Goal: Task Accomplishment & Management: Manage account settings

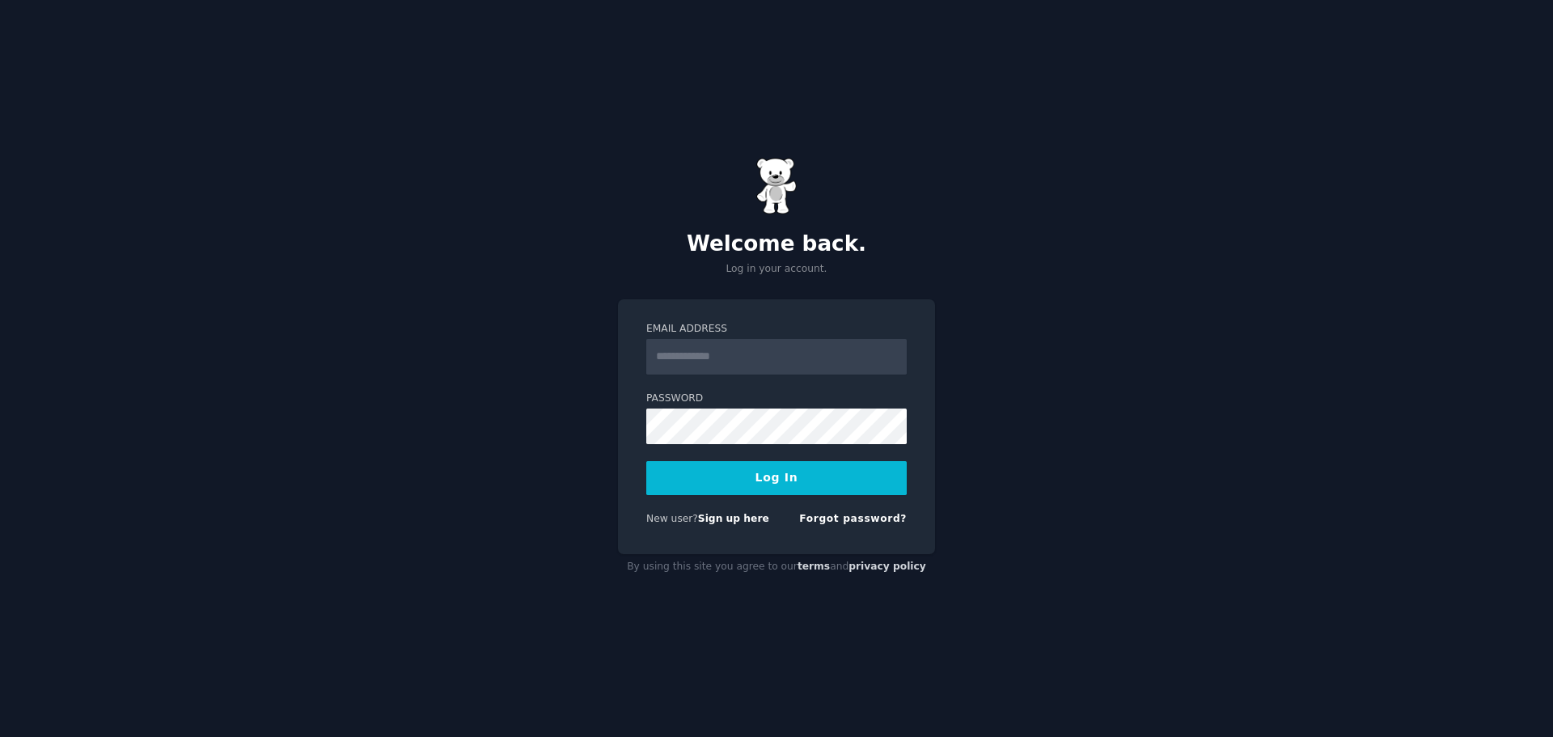
click at [714, 356] on input "Email Address" at bounding box center [776, 357] width 260 height 36
type input "**********"
click at [646, 461] on button "Log In" at bounding box center [776, 478] width 260 height 34
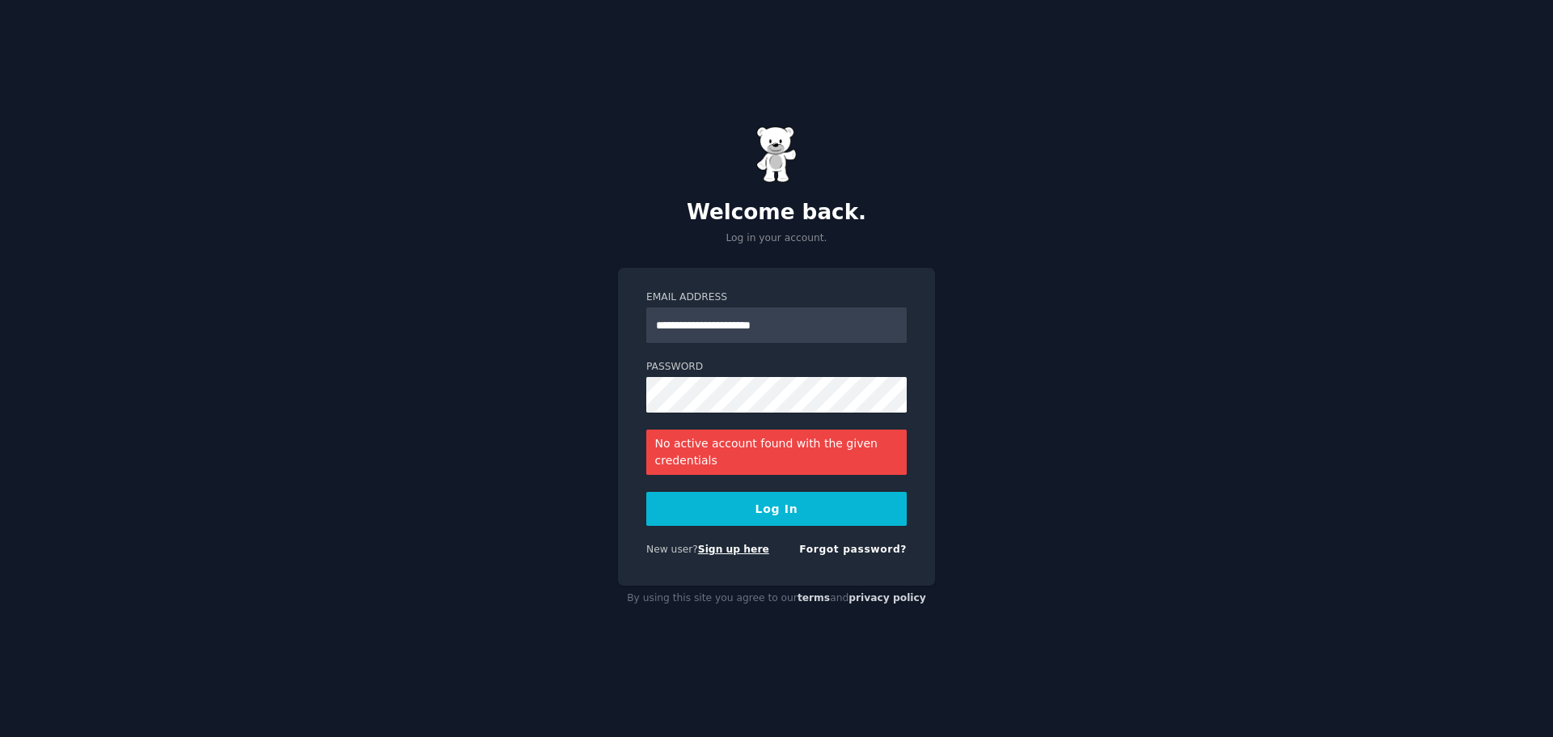
click at [729, 552] on link "Sign up here" at bounding box center [733, 548] width 71 height 11
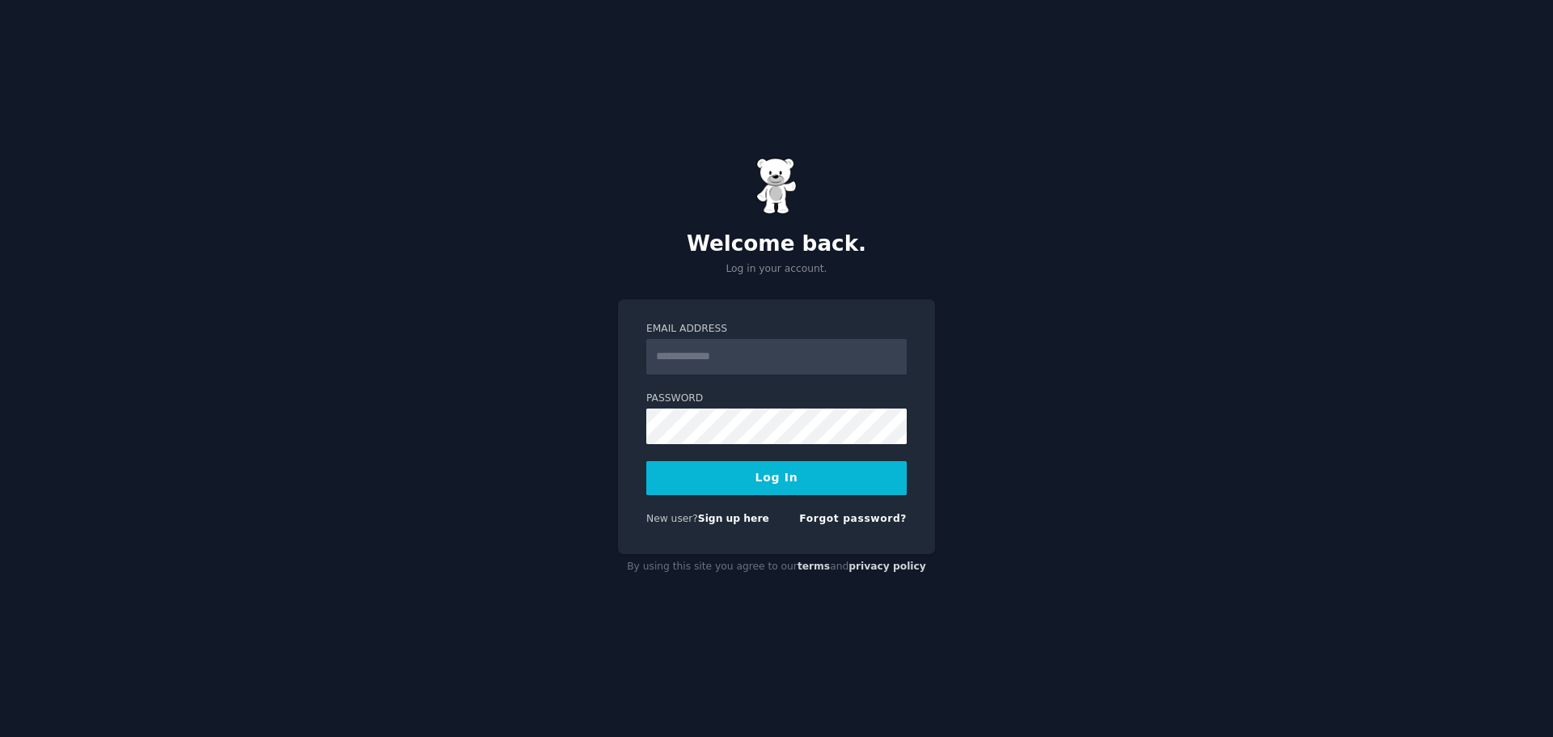
click at [716, 355] on input "Email Address" at bounding box center [776, 357] width 260 height 36
type input "**********"
click at [646, 461] on button "Log In" at bounding box center [776, 478] width 260 height 34
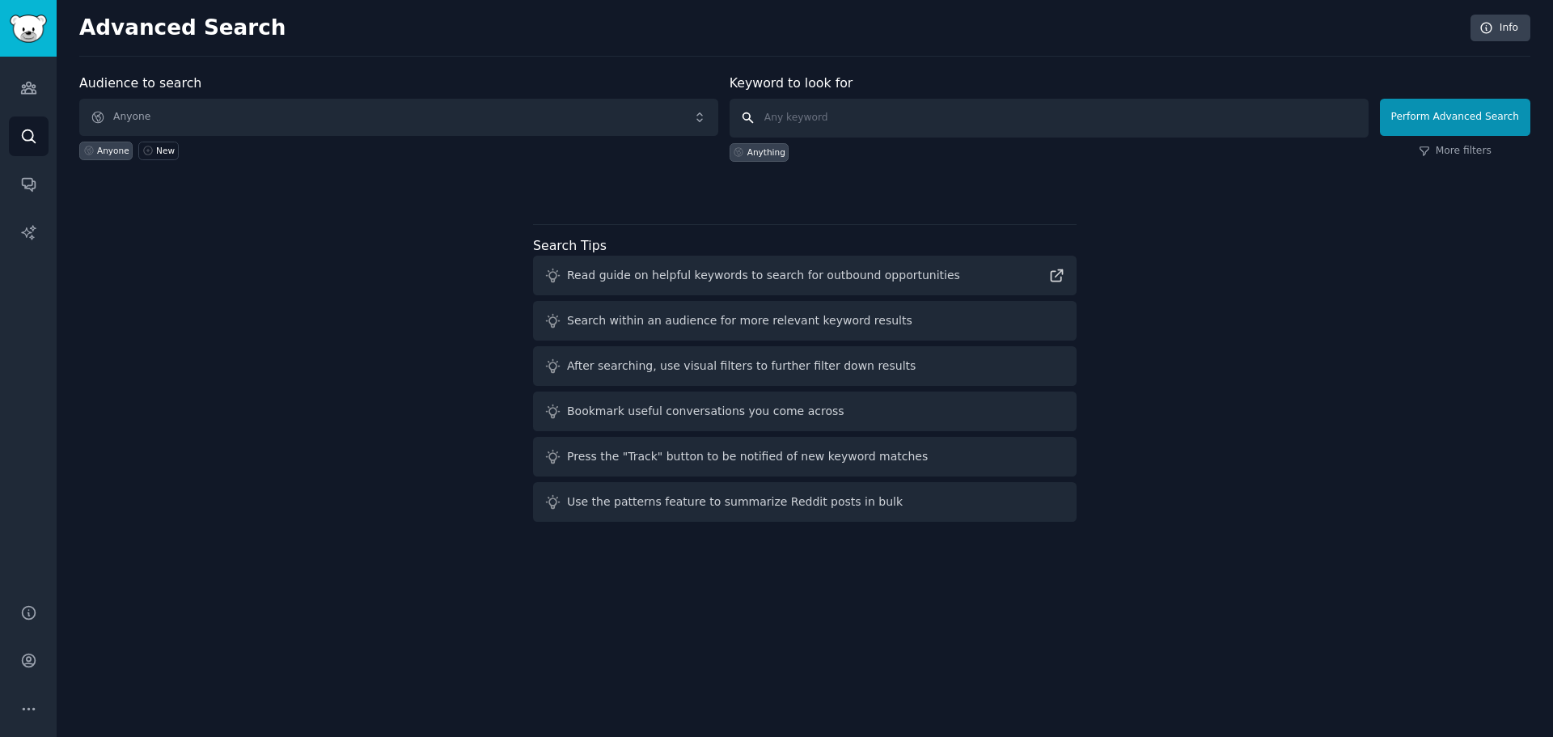
click at [788, 114] on input "text" at bounding box center [1048, 118] width 639 height 39
click at [356, 119] on span "Anyone" at bounding box center [398, 117] width 639 height 37
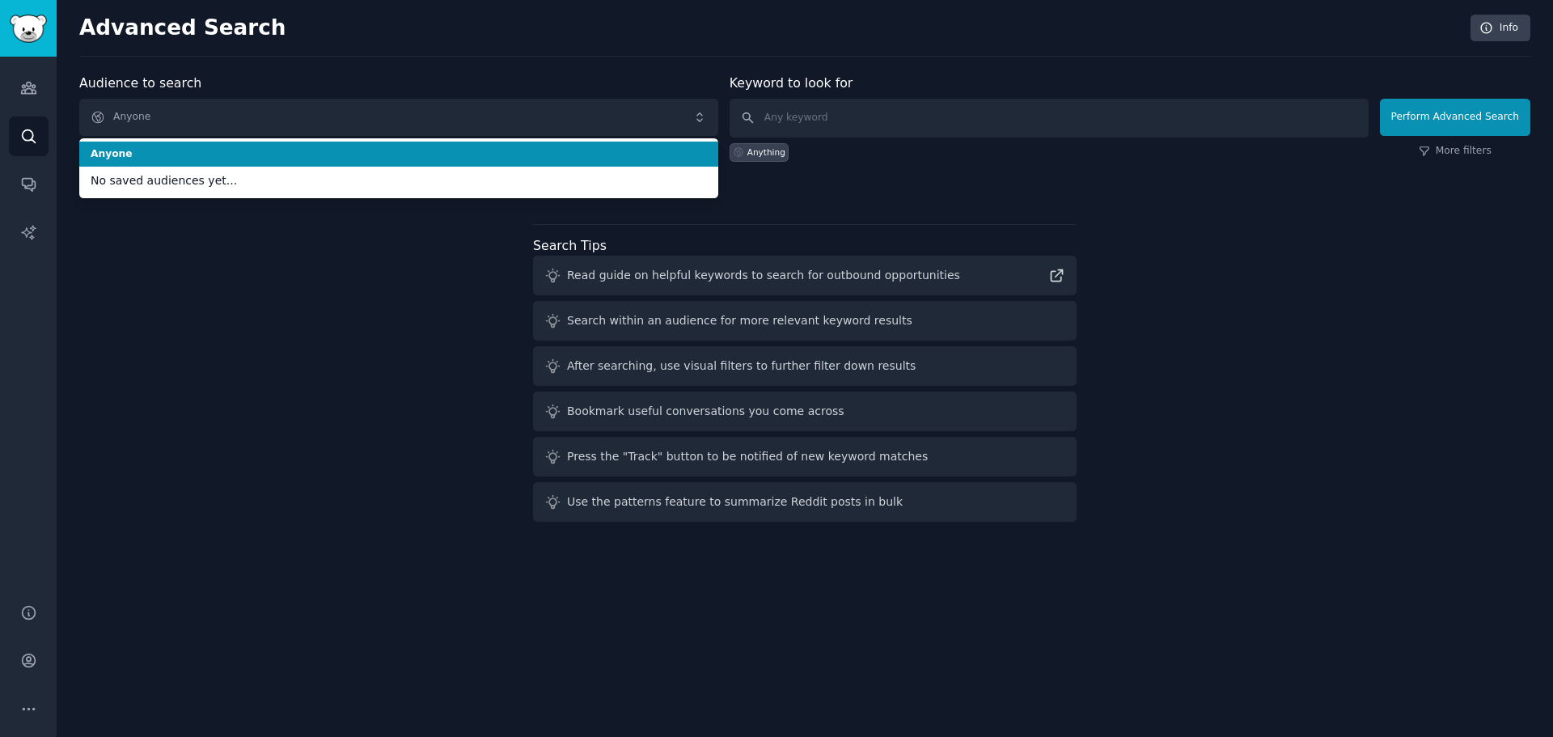
click at [595, 61] on div "Advanced Search Info Audience to search Anyone Anyone No saved audiences yet...…" at bounding box center [805, 368] width 1496 height 737
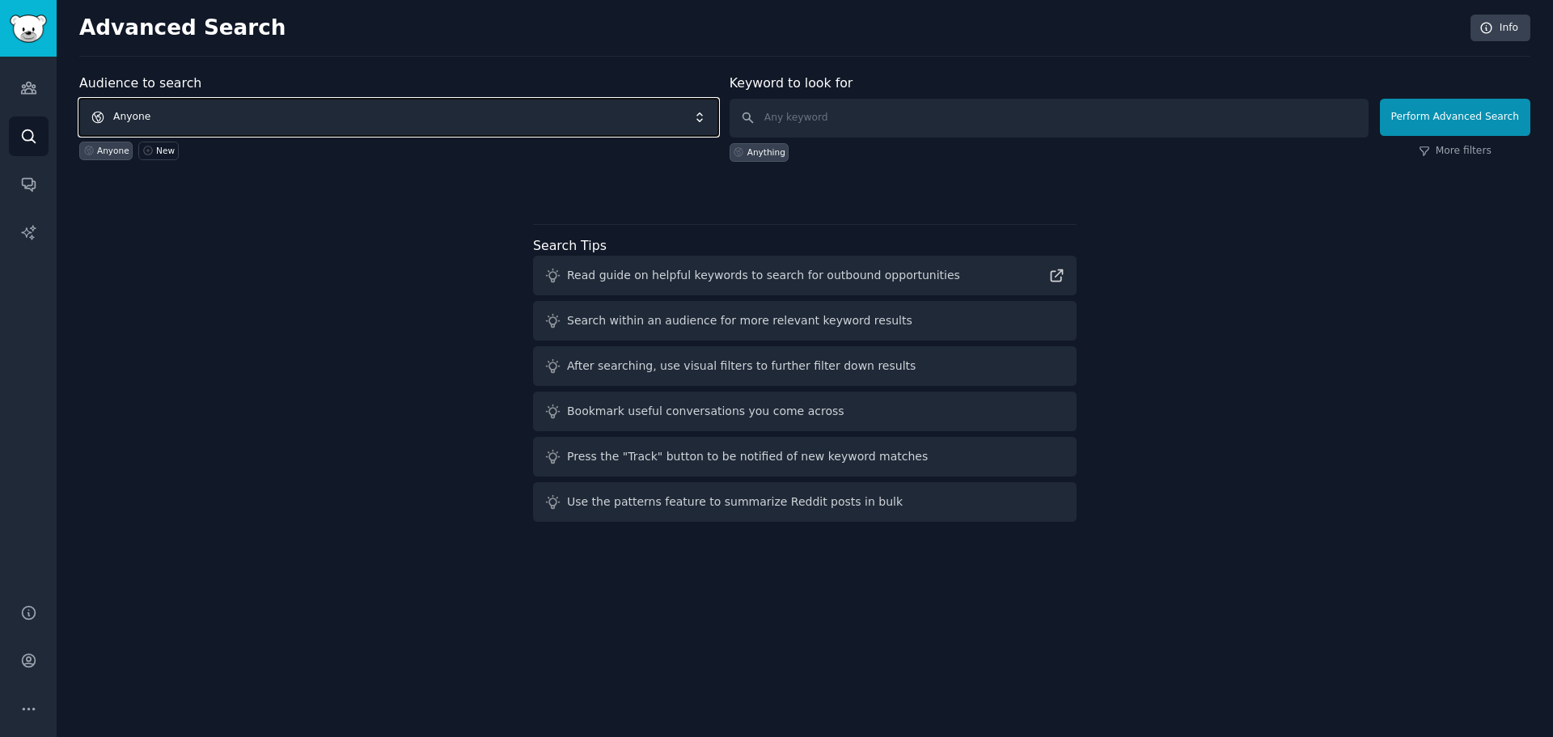
click at [293, 120] on span "Anyone" at bounding box center [398, 117] width 639 height 37
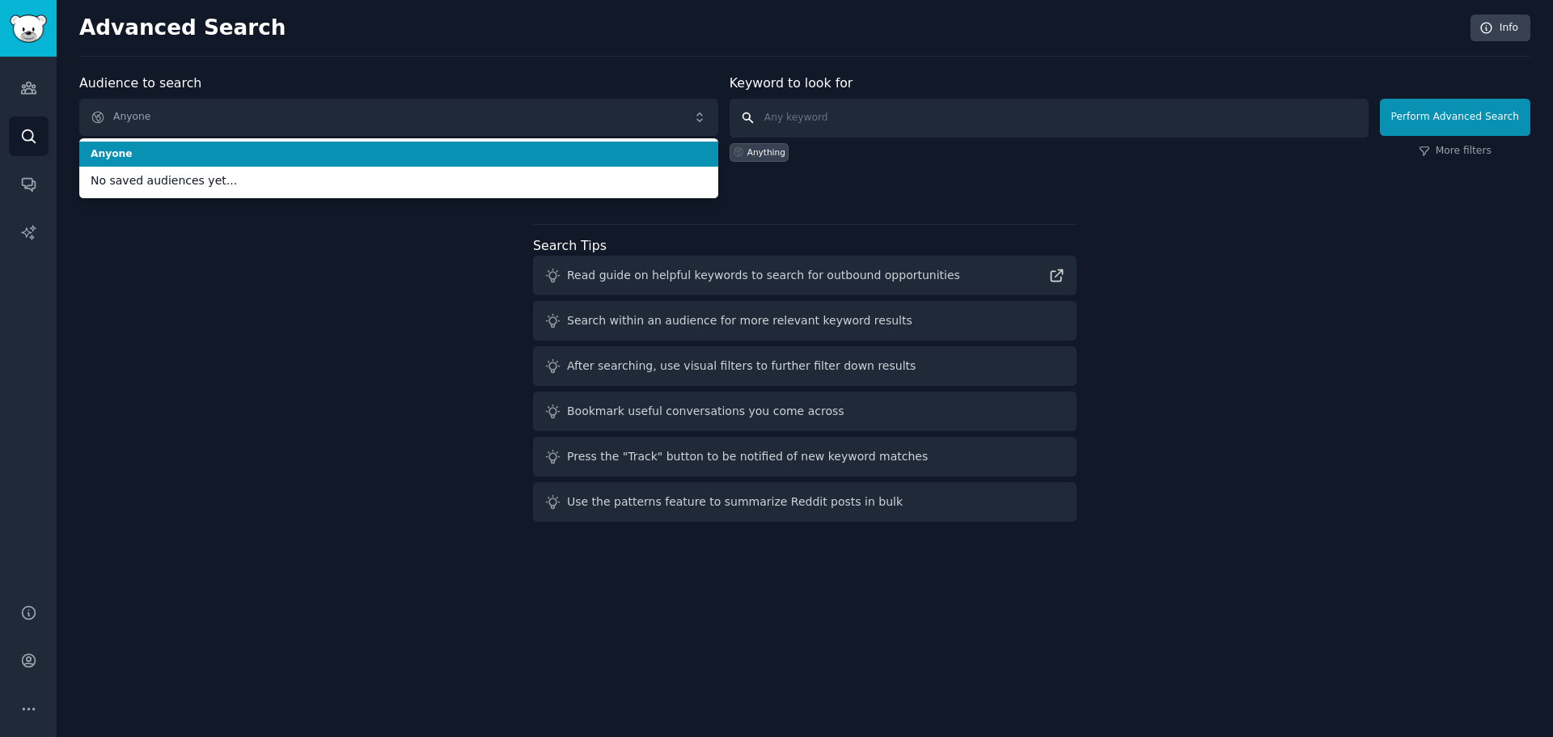
click at [837, 104] on input "text" at bounding box center [1048, 118] width 639 height 39
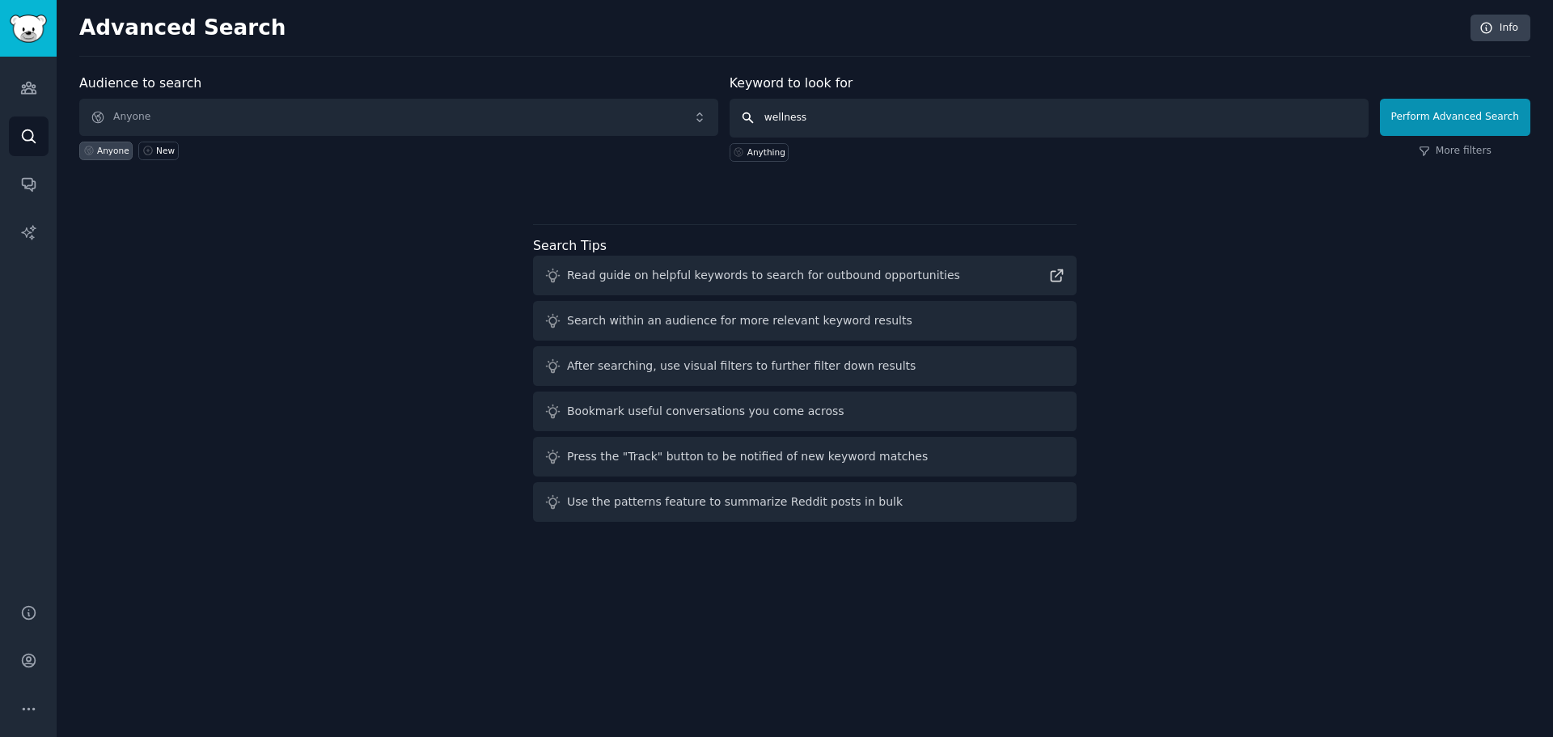
type input "wellness"
click at [579, 125] on span "Anyone" at bounding box center [398, 117] width 639 height 37
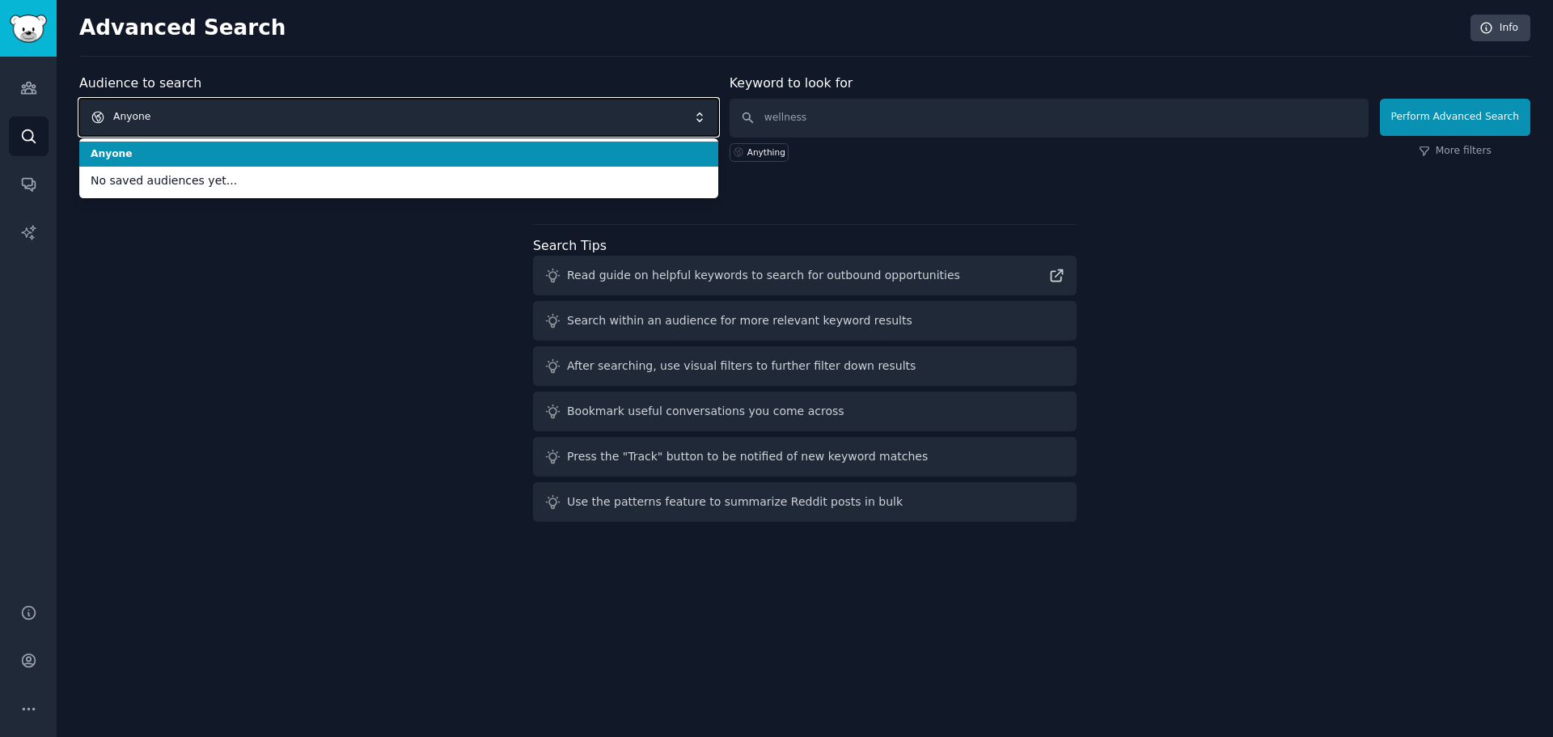
click at [106, 112] on span "Anyone" at bounding box center [398, 117] width 639 height 37
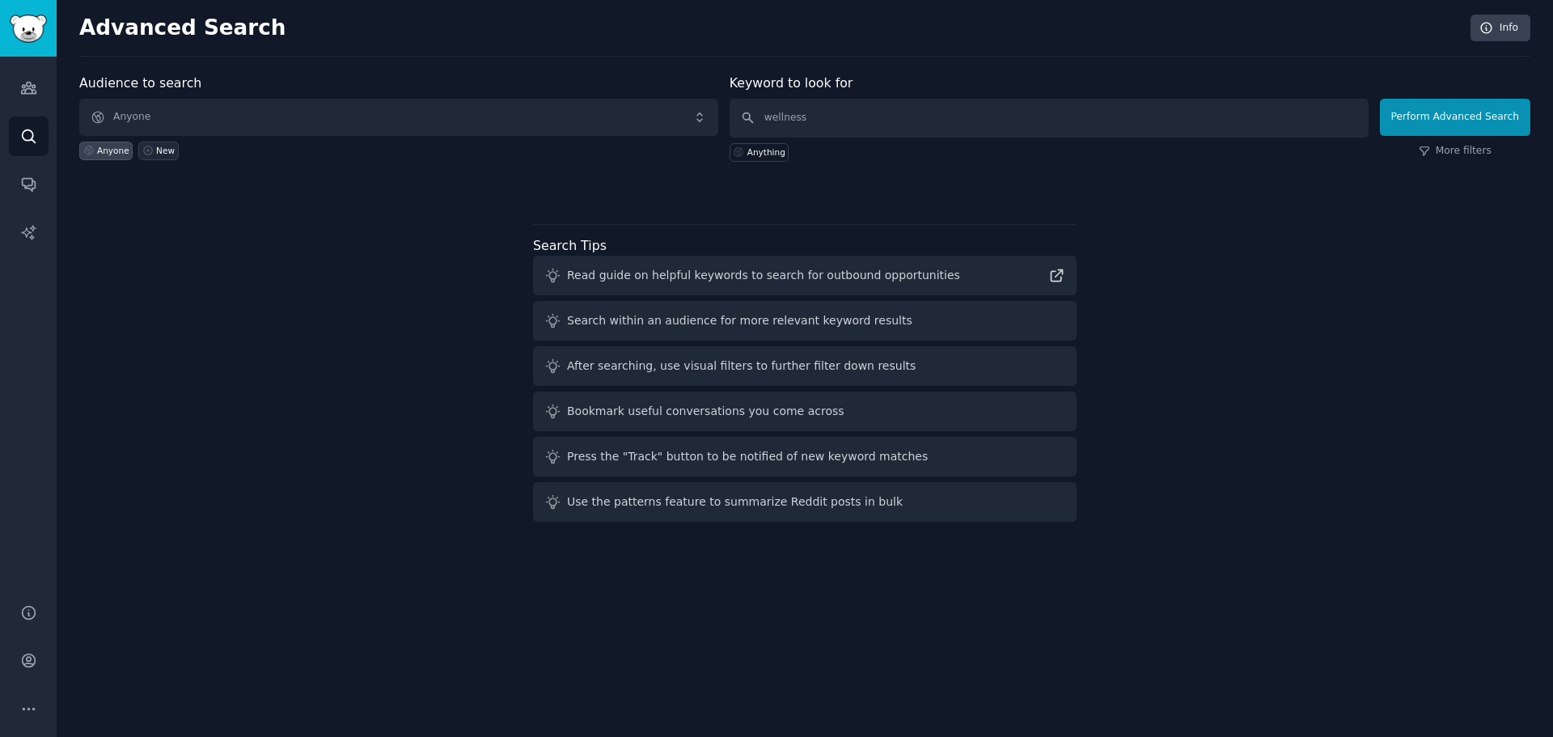
click at [156, 154] on div "New" at bounding box center [165, 150] width 19 height 11
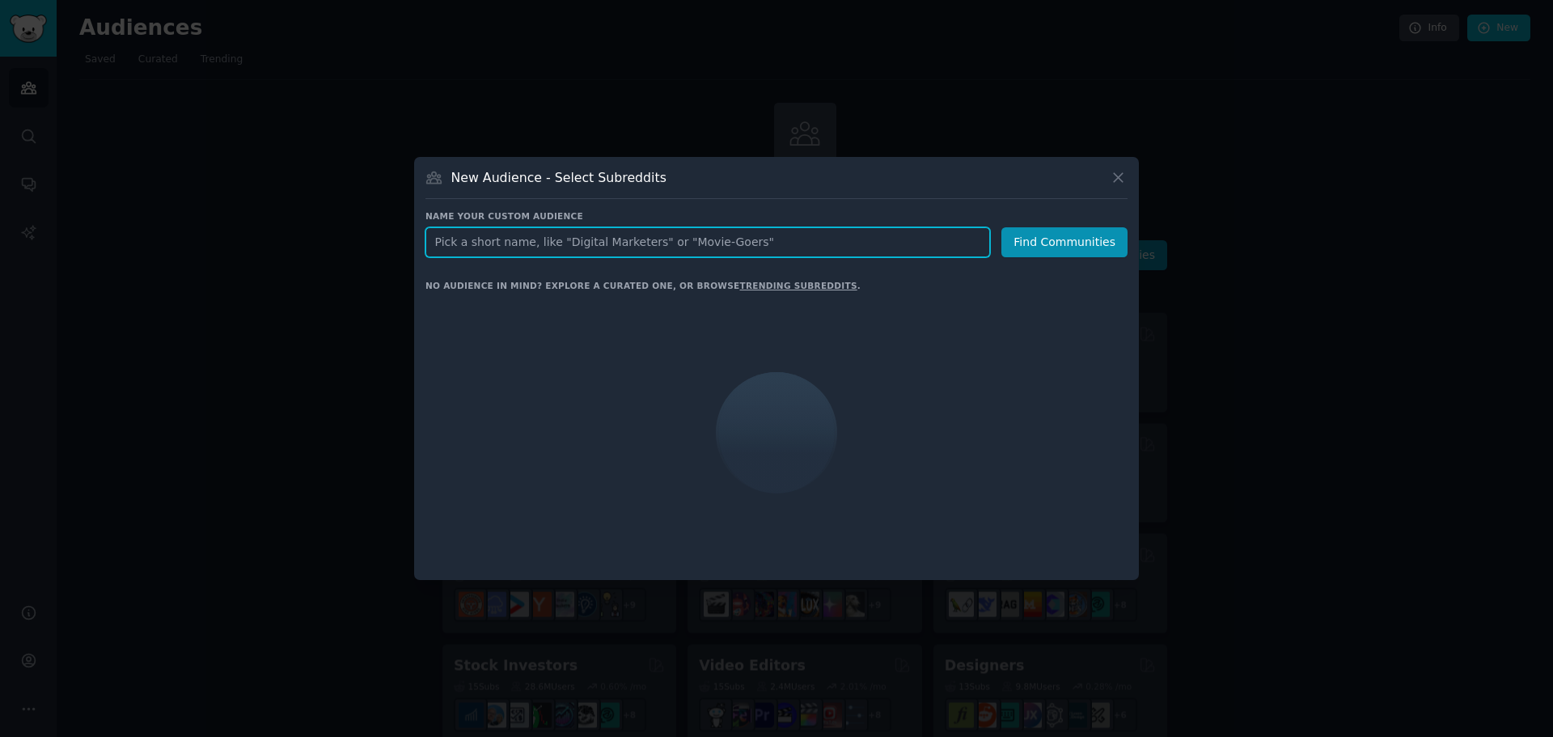
click at [475, 239] on input "text" at bounding box center [707, 242] width 564 height 30
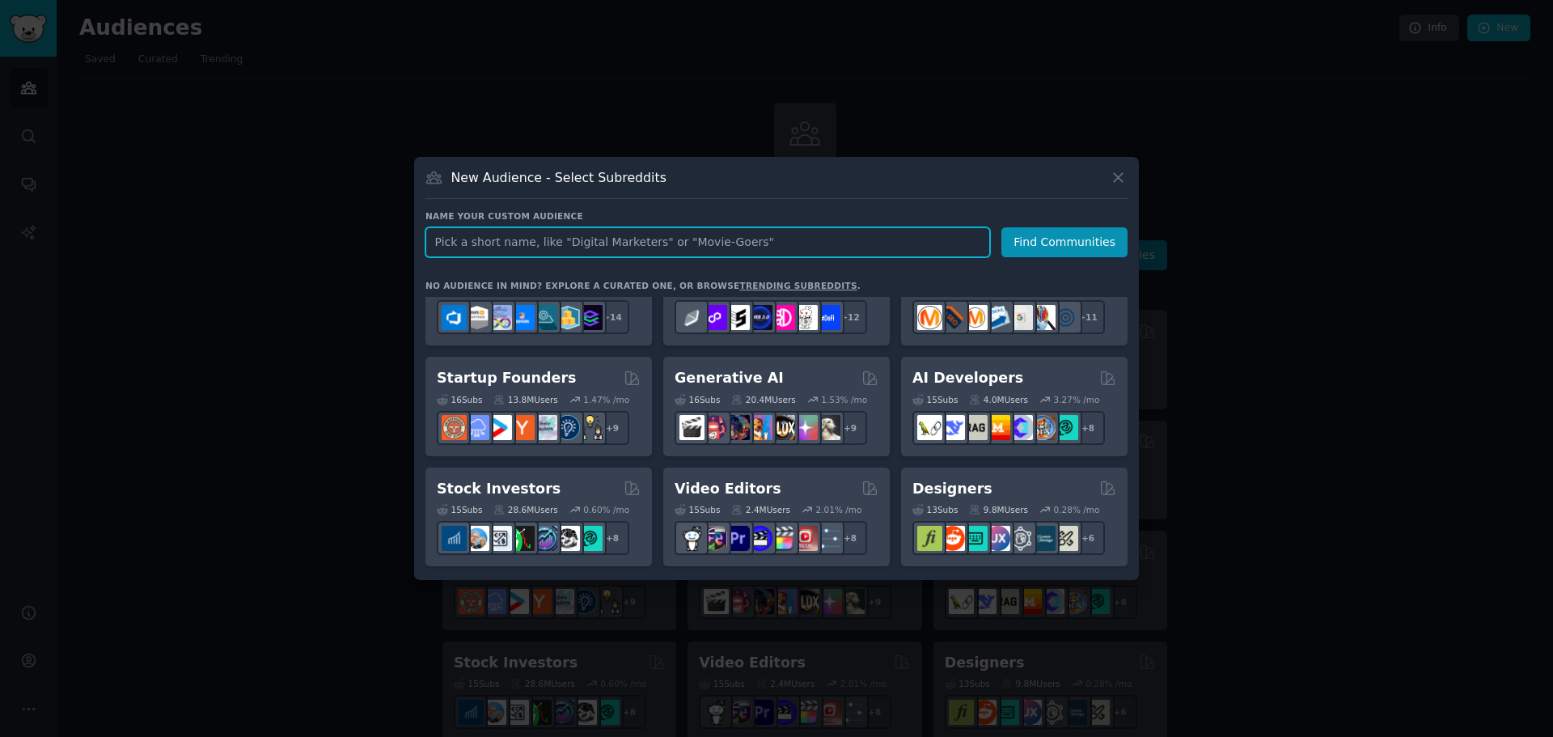
scroll to position [162, 0]
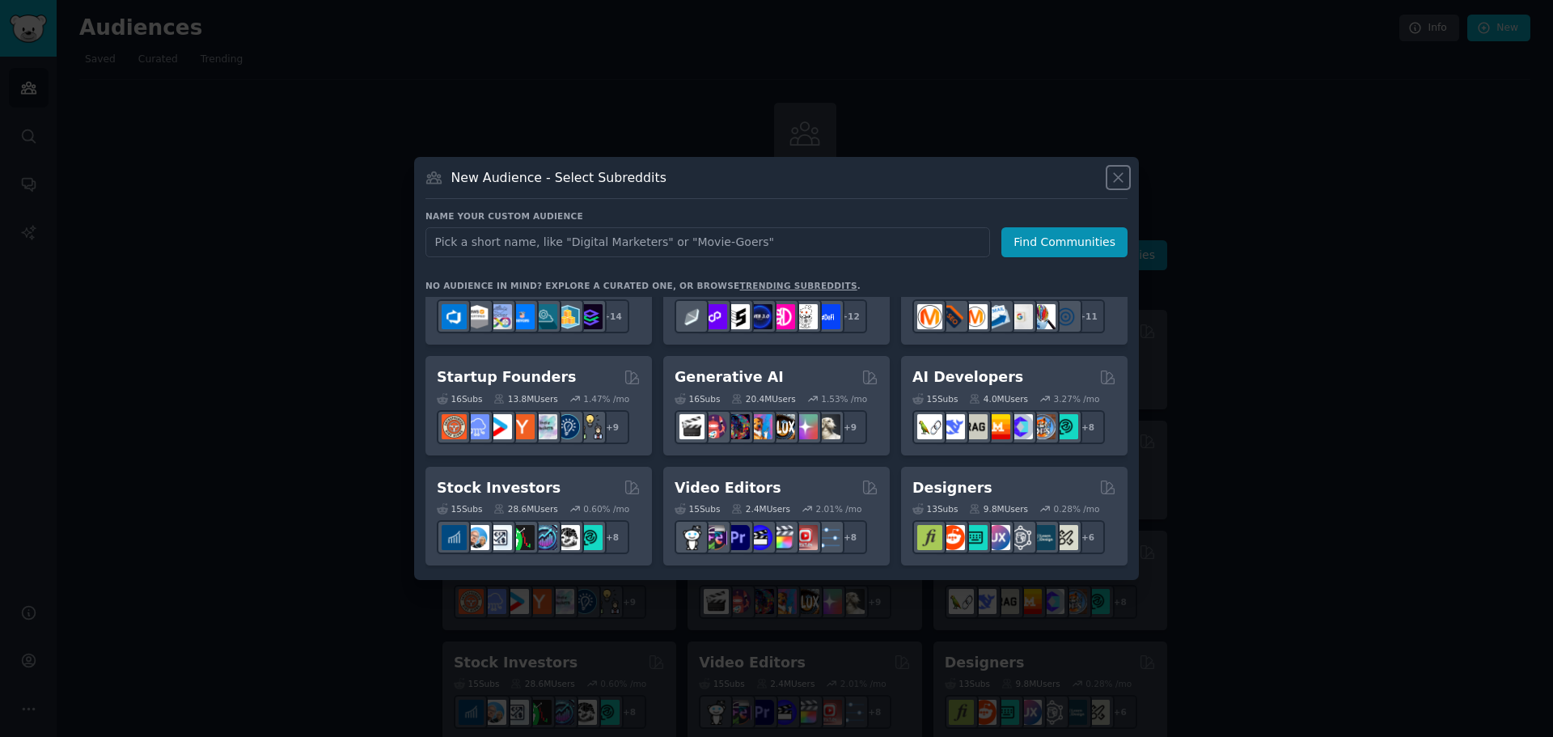
click at [1122, 174] on icon at bounding box center [1118, 177] width 9 height 9
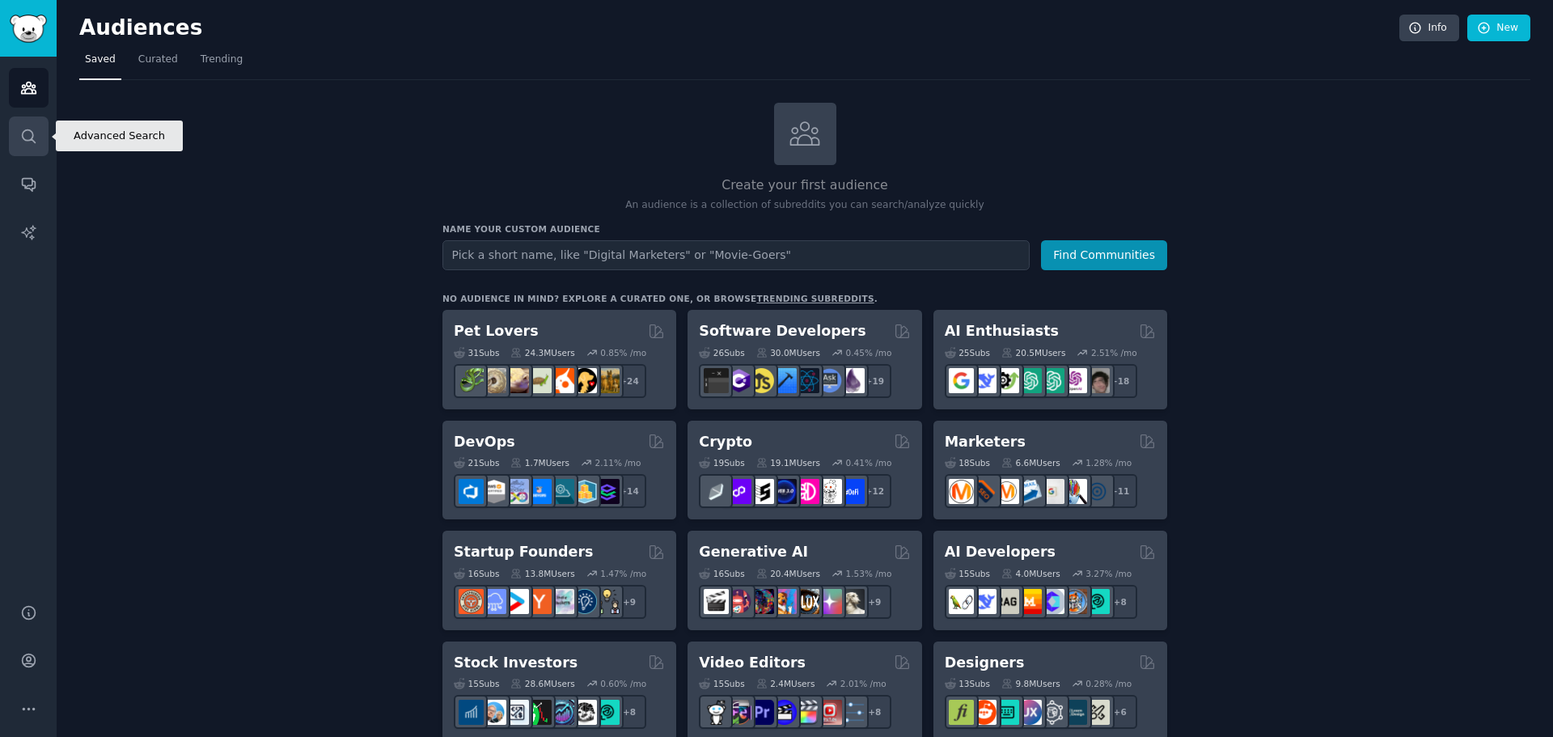
click at [36, 137] on icon "Sidebar" at bounding box center [28, 136] width 17 height 17
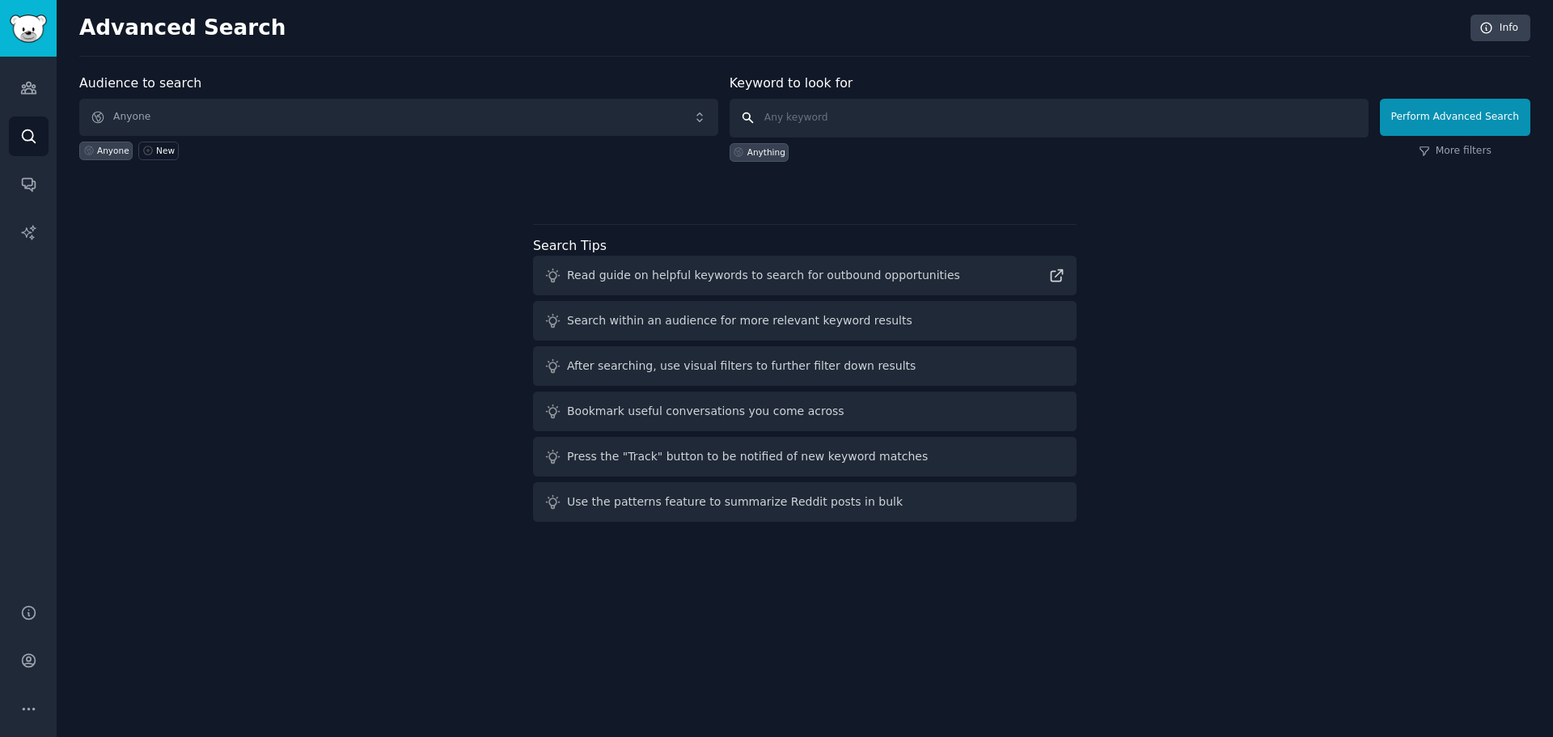
click at [831, 109] on input "text" at bounding box center [1048, 118] width 639 height 39
type input "wellness"
click at [1431, 125] on button "Perform Advanced Search" at bounding box center [1455, 117] width 150 height 37
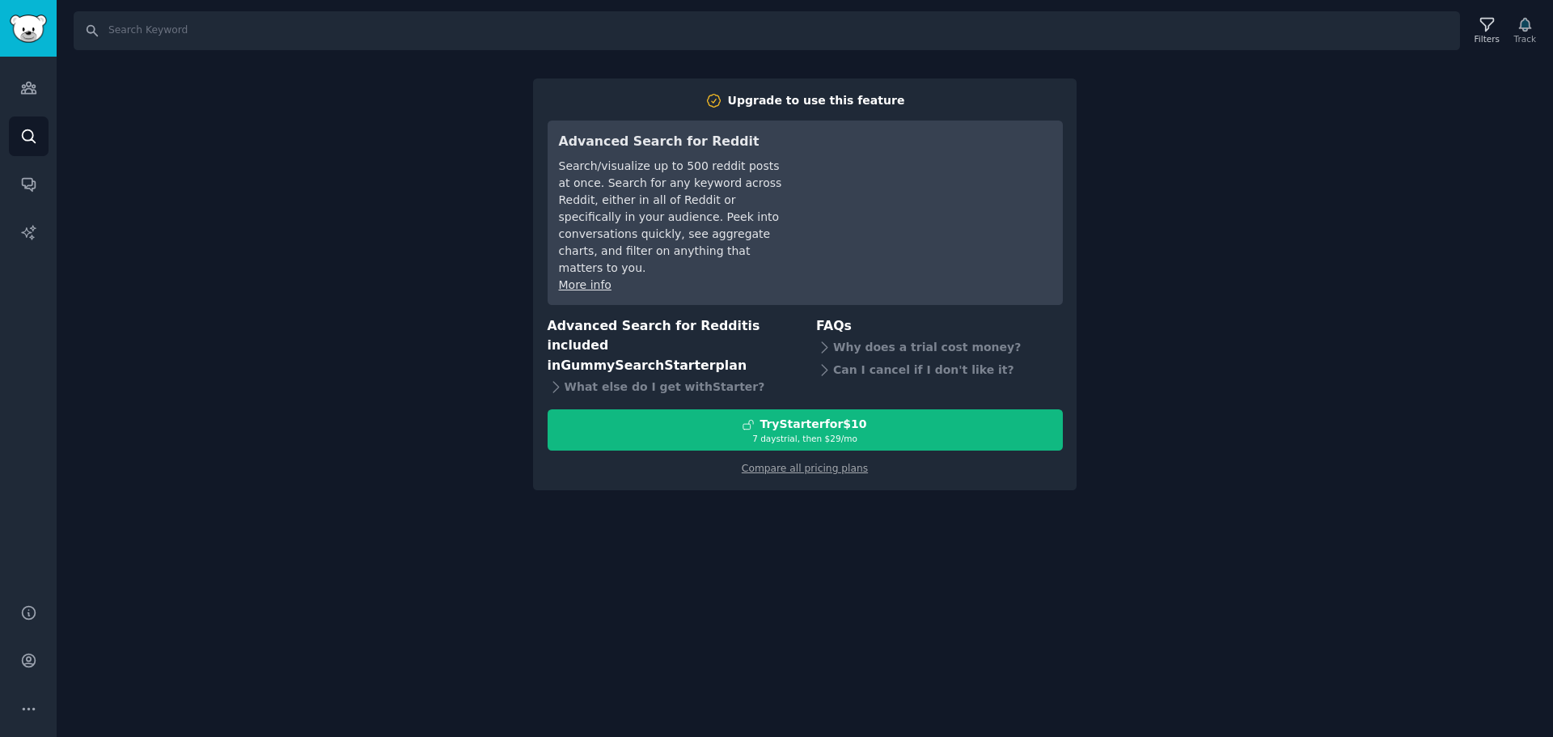
click at [797, 95] on div "Upgrade to use this feature" at bounding box center [816, 100] width 177 height 17
click at [144, 29] on input "Search" at bounding box center [767, 30] width 1386 height 39
type input "wellness"
click at [1326, 32] on input "wellness" at bounding box center [767, 30] width 1386 height 39
click at [36, 40] on img "Sidebar" at bounding box center [28, 29] width 37 height 28
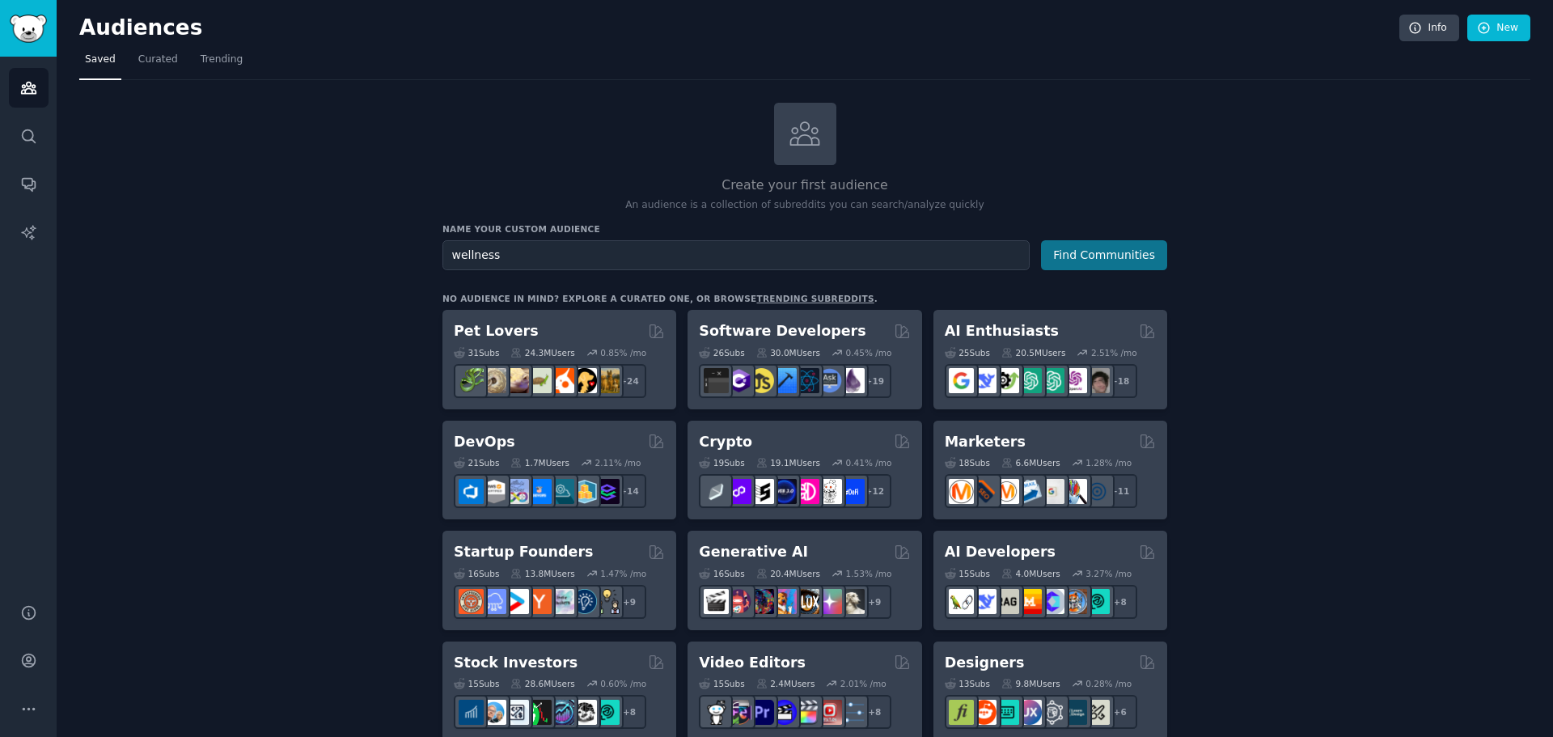
type input "wellness"
click at [1093, 260] on button "Find Communities" at bounding box center [1104, 255] width 126 height 30
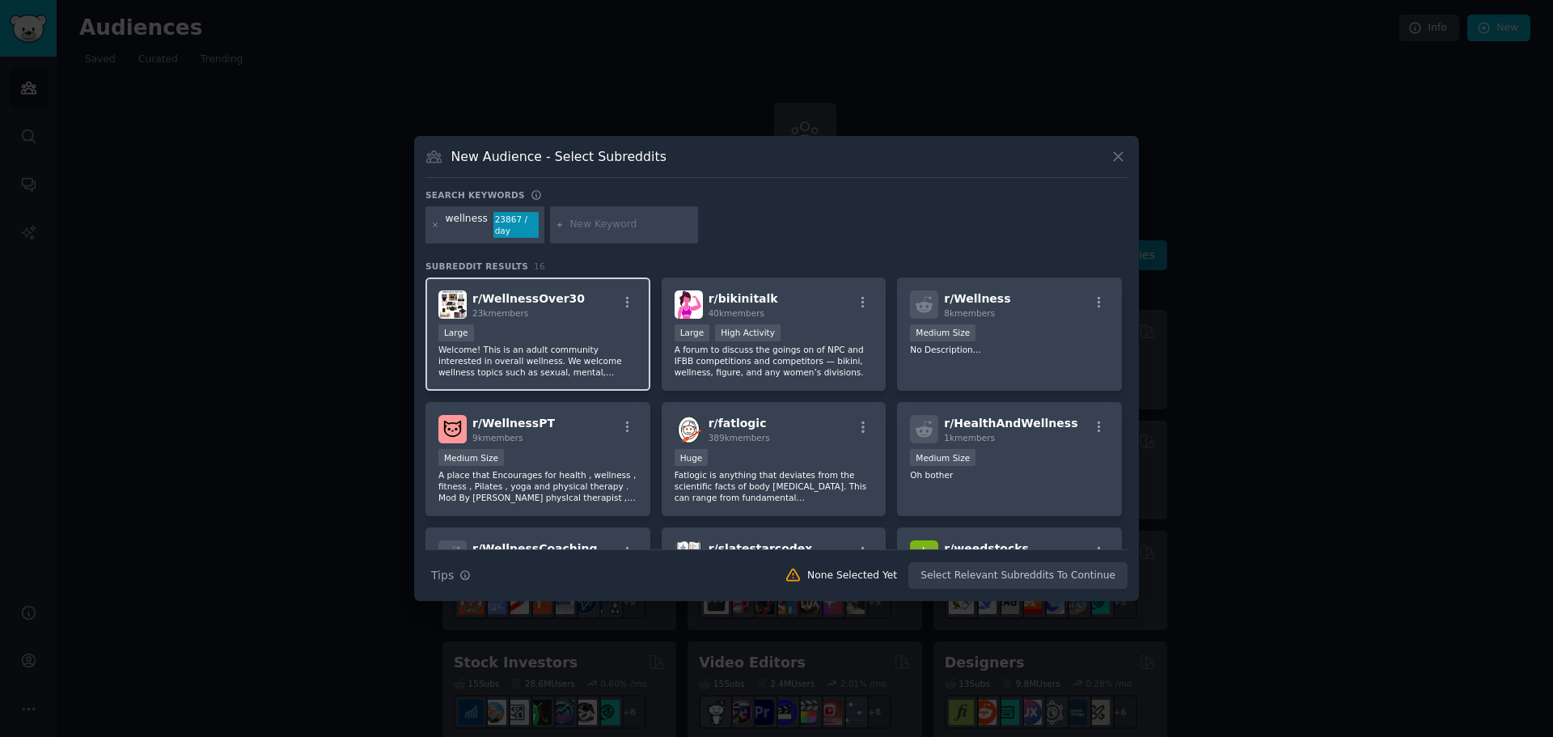
click at [587, 359] on p "Welcome! This is an adult community interested in overall wellness. We welcome …" at bounding box center [537, 361] width 199 height 34
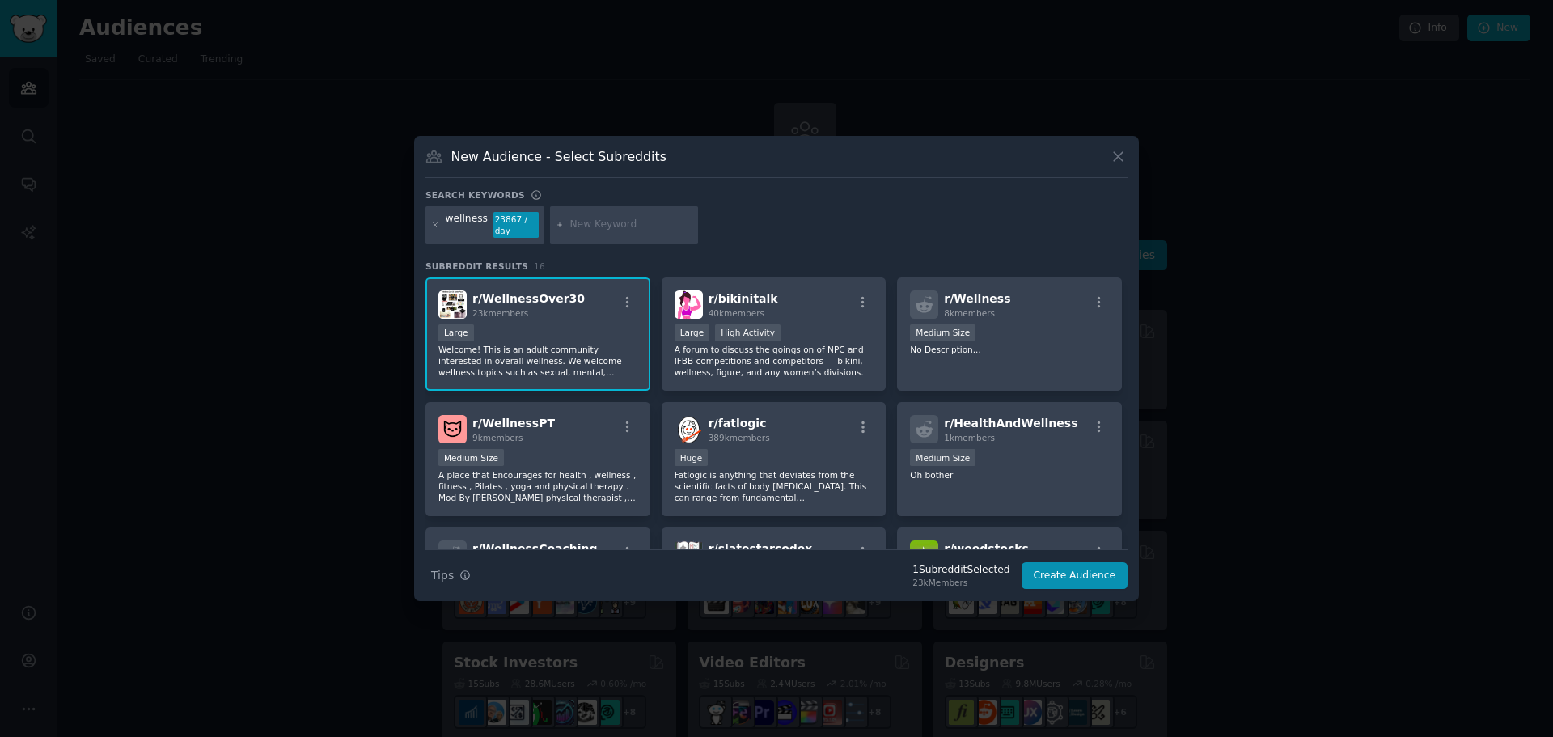
click at [471, 315] on div "r/ WellnessOver30 23k members" at bounding box center [537, 304] width 199 height 28
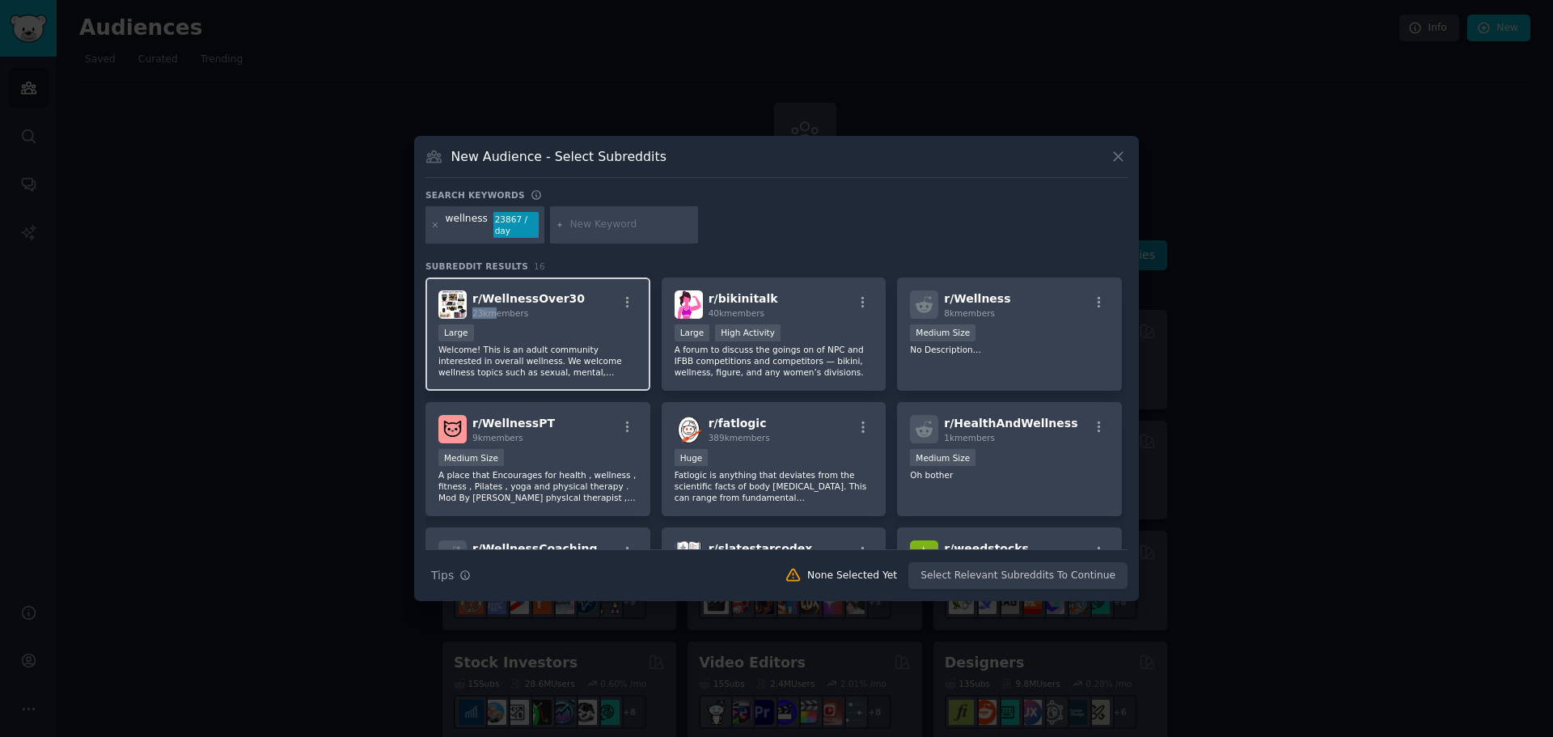
click at [471, 315] on div "r/ WellnessOver30 23k members" at bounding box center [537, 304] width 199 height 28
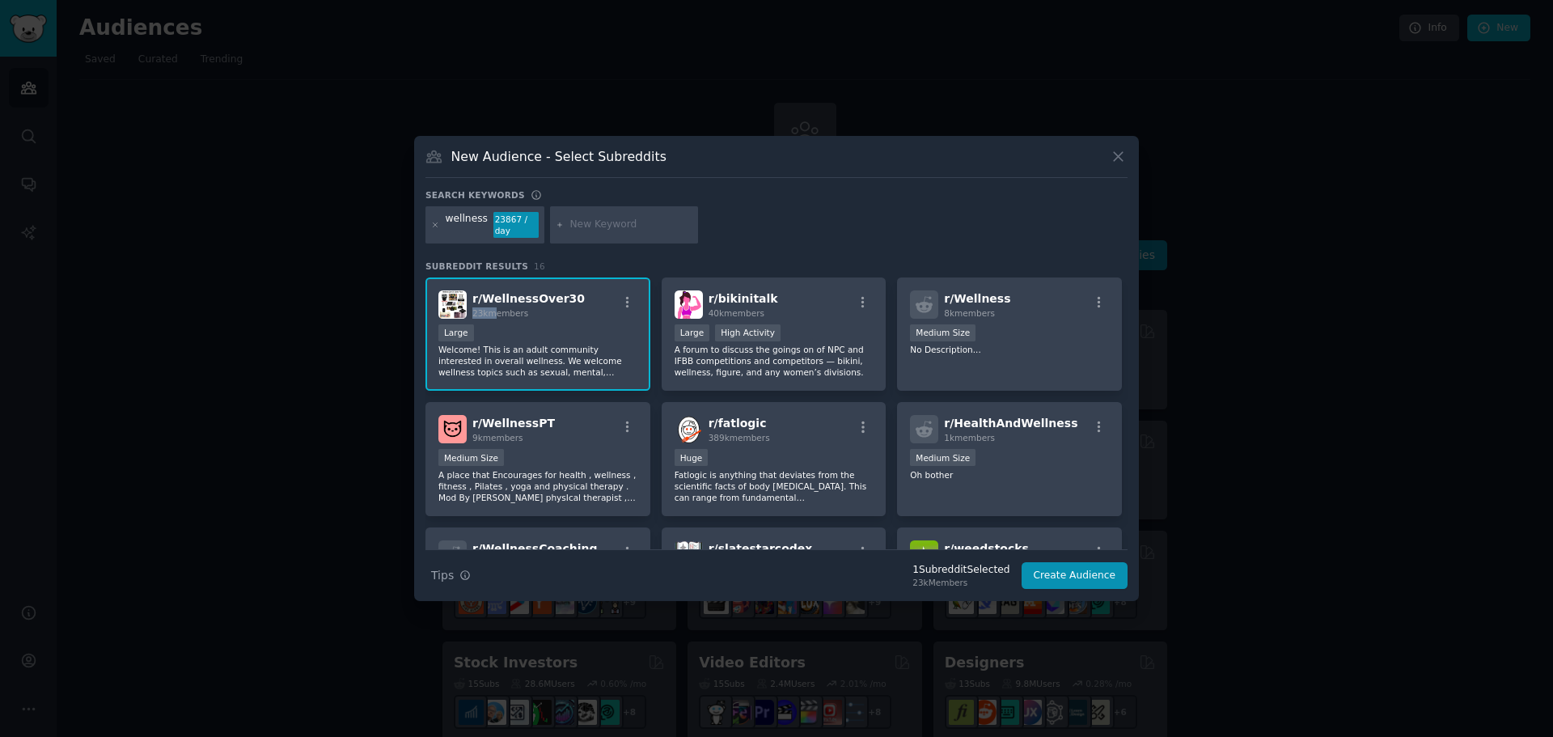
click at [471, 315] on div "r/ WellnessOver30 23k members" at bounding box center [537, 304] width 199 height 28
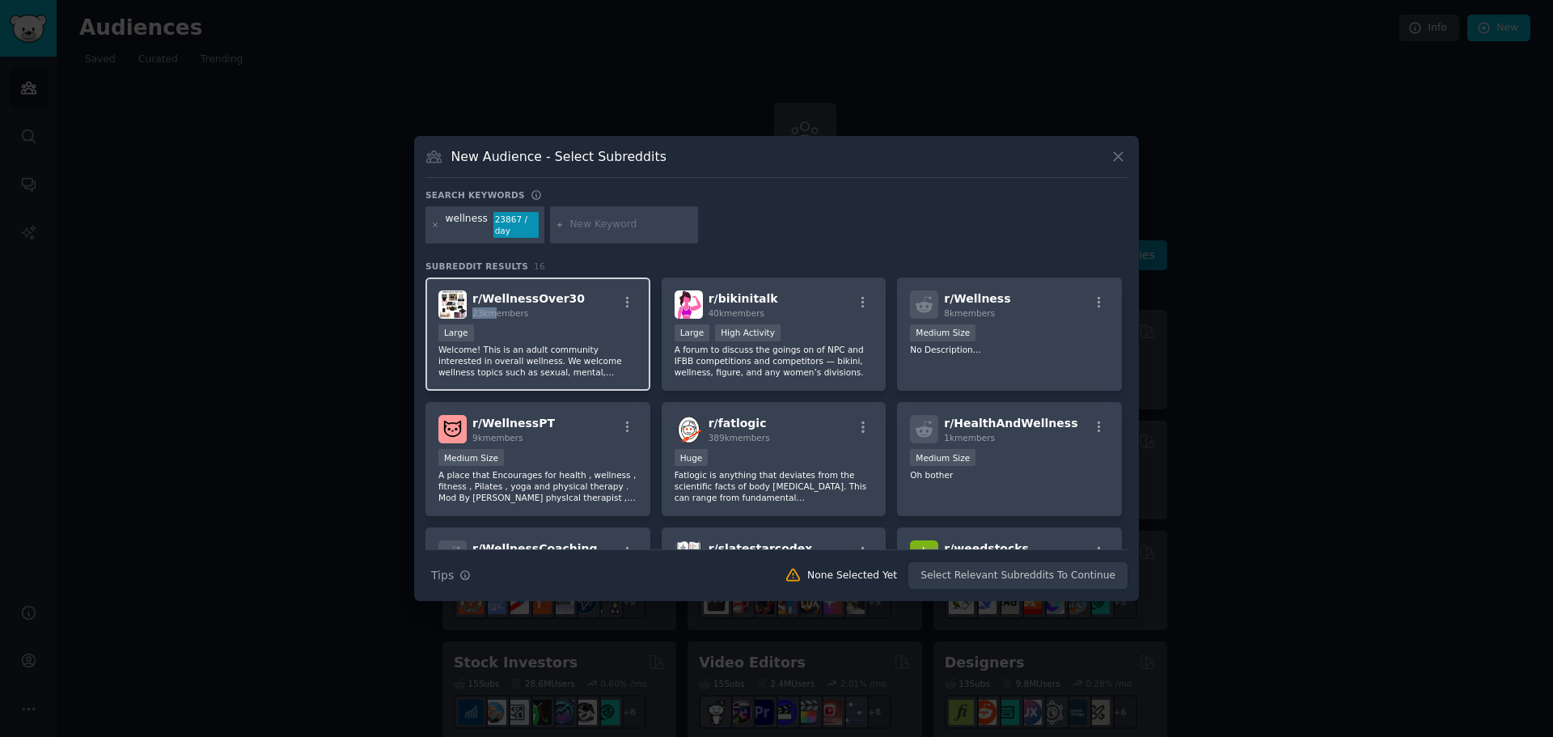
click at [471, 315] on div "r/ WellnessOver30 23k members" at bounding box center [537, 304] width 199 height 28
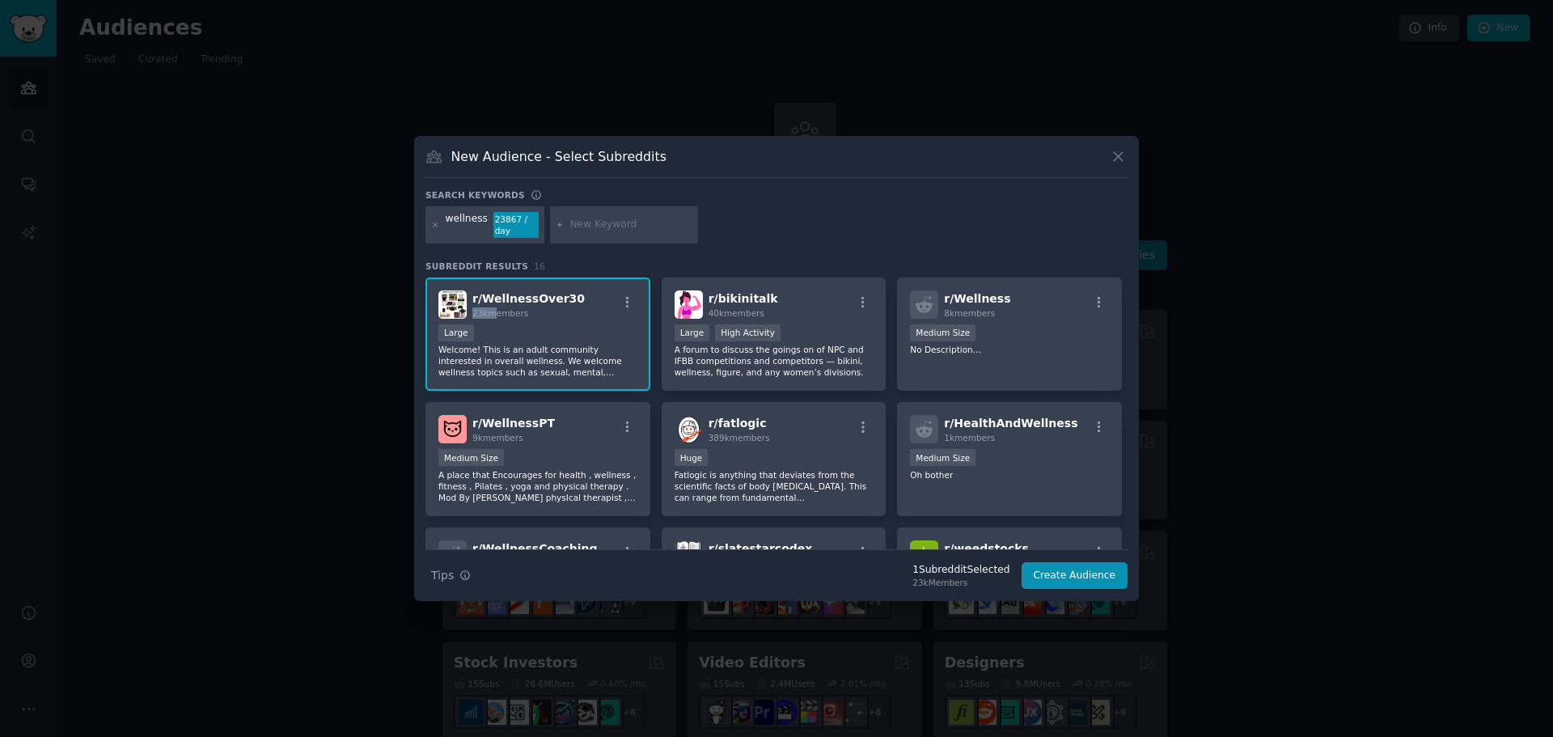
click at [471, 315] on div "r/ WellnessOver30 23k members" at bounding box center [537, 304] width 199 height 28
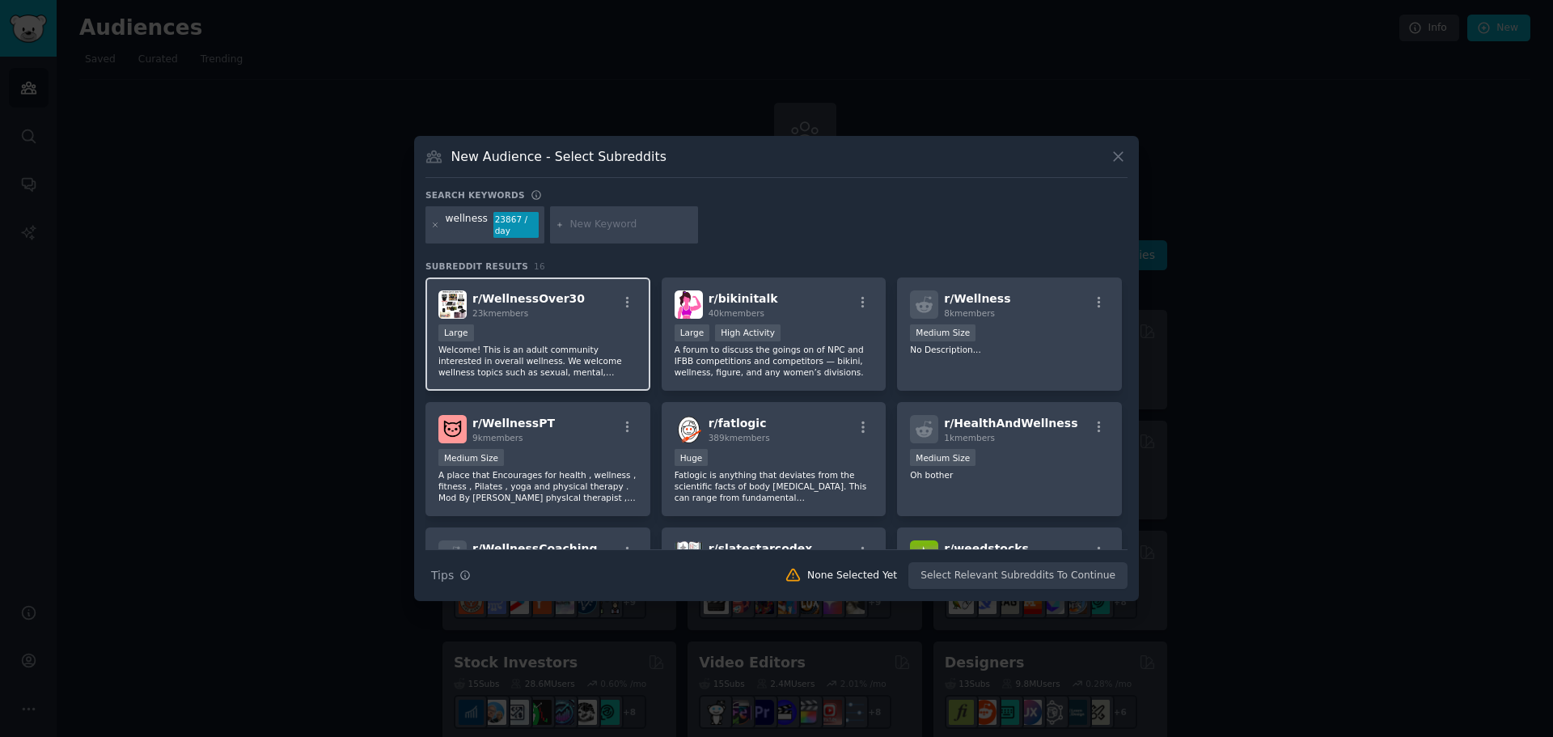
click at [474, 303] on span "r/ WellnessOver30" at bounding box center [528, 298] width 112 height 13
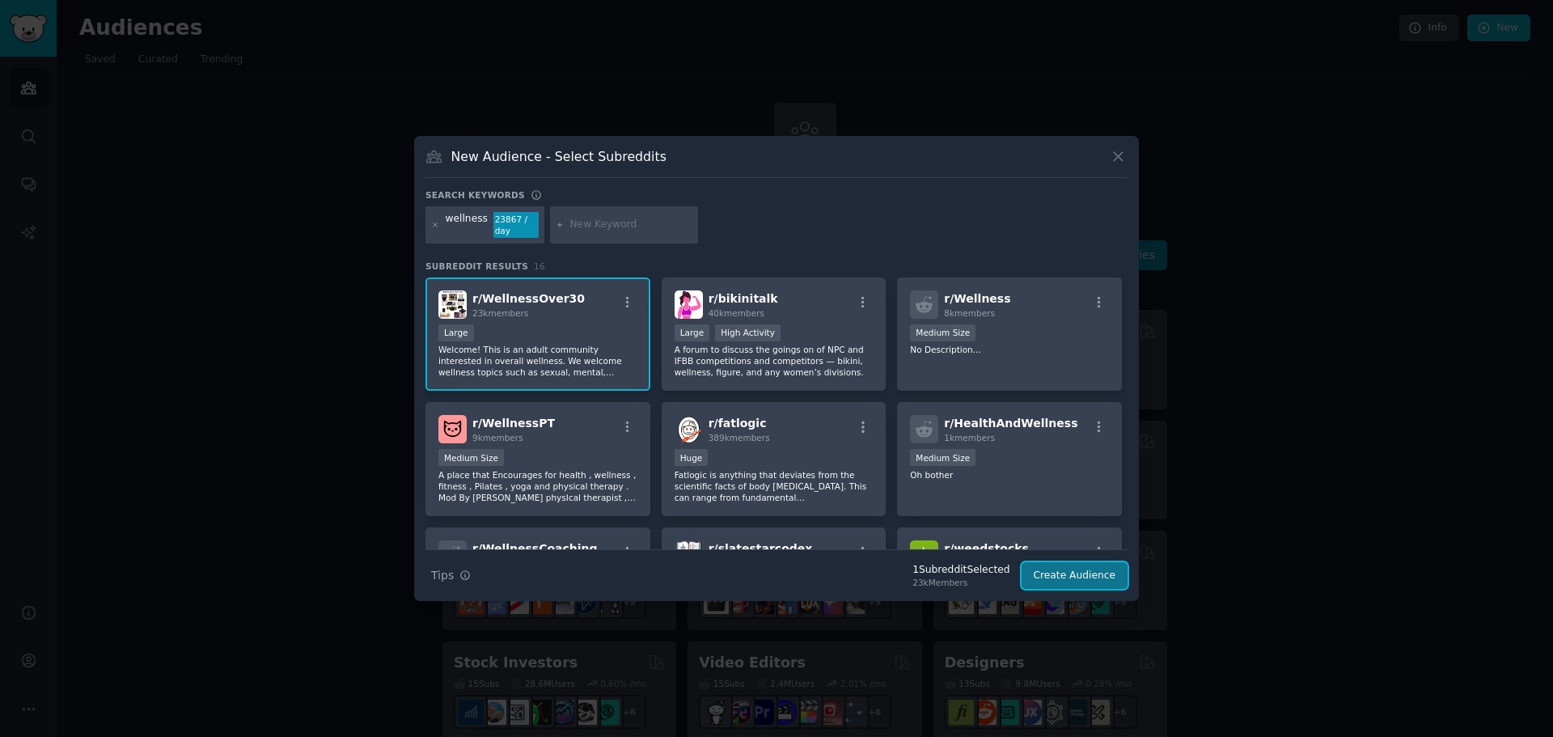
click at [1093, 568] on button "Create Audience" at bounding box center [1074, 575] width 107 height 27
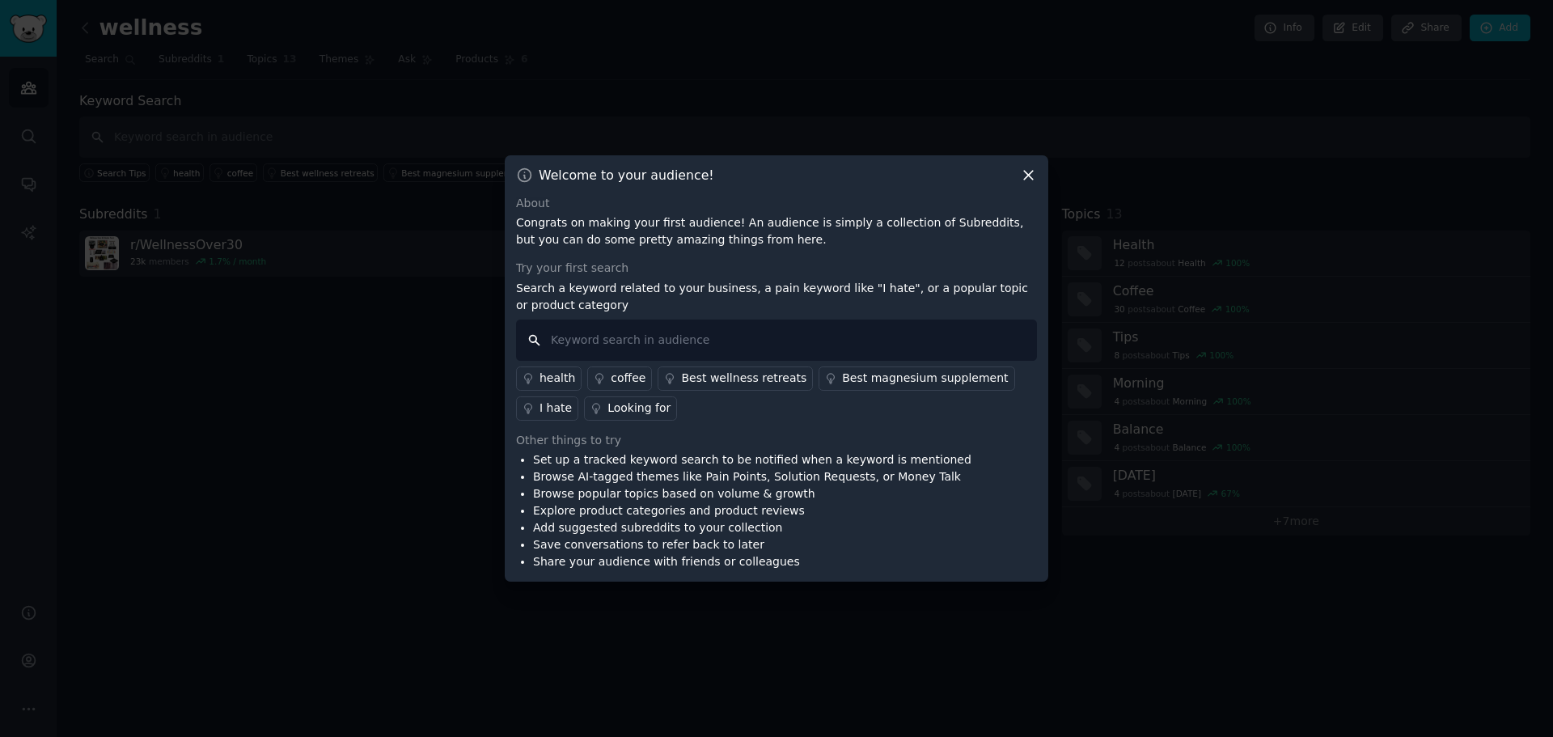
click at [700, 329] on input "text" at bounding box center [776, 339] width 521 height 41
type input "n"
type input "niche"
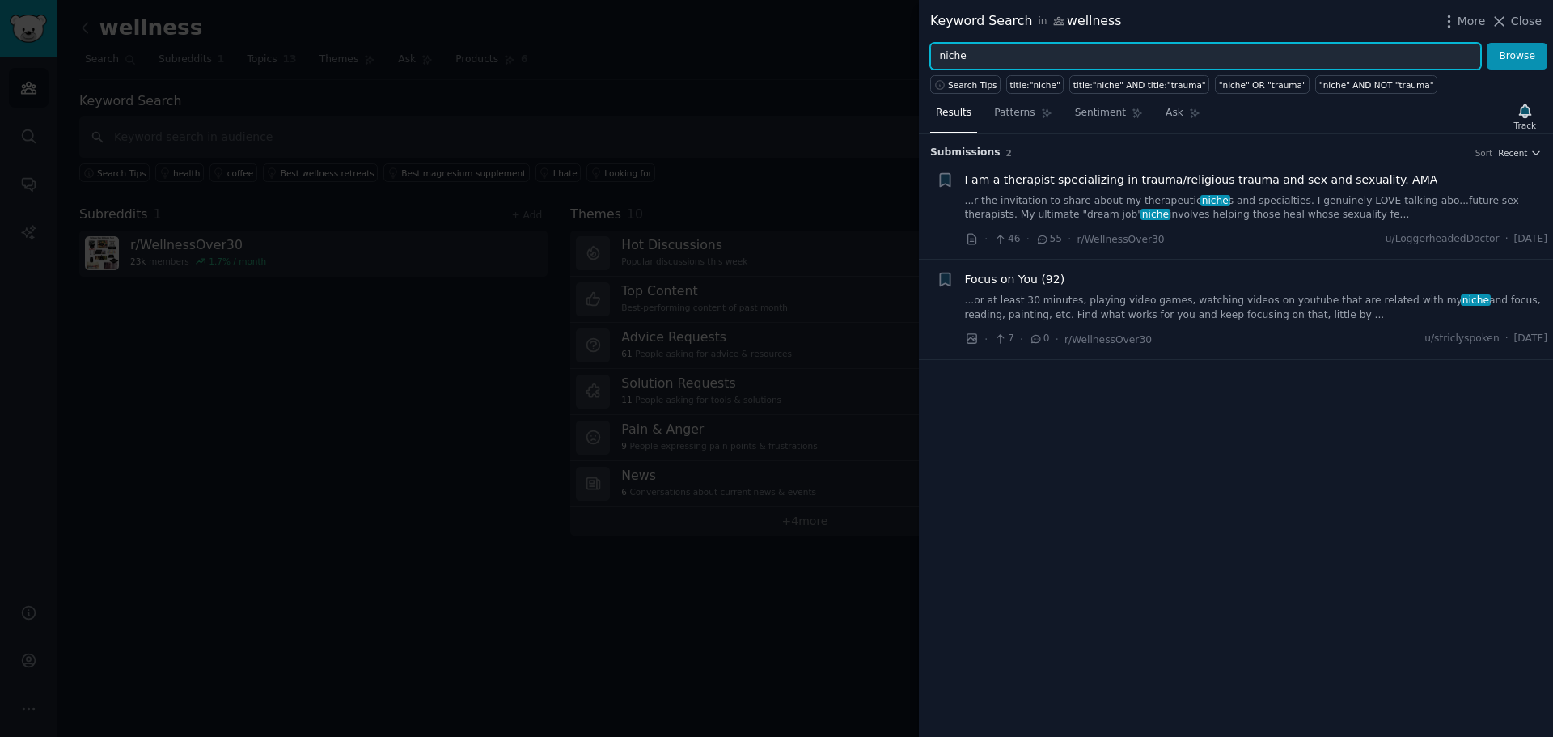
drag, startPoint x: 983, startPoint y: 53, endPoint x: 838, endPoint y: 53, distance: 144.8
click at [847, 53] on div "Keyword Search in wellness More Close niche Browse Search Tips title:"niche" ti…" at bounding box center [776, 368] width 1553 height 737
click at [1486, 43] on button "Browse" at bounding box center [1516, 56] width 61 height 27
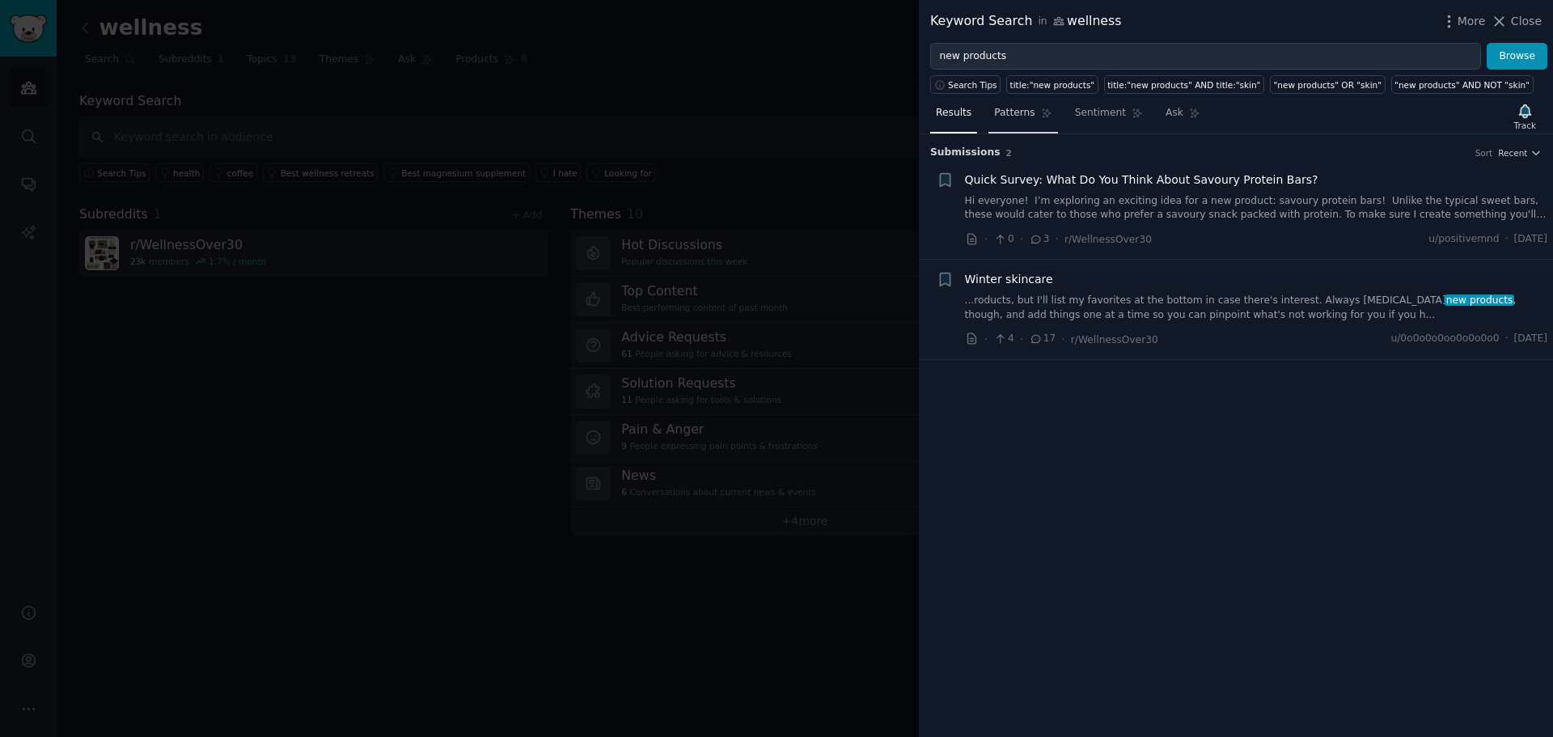
click at [1007, 116] on span "Patterns" at bounding box center [1014, 113] width 40 height 15
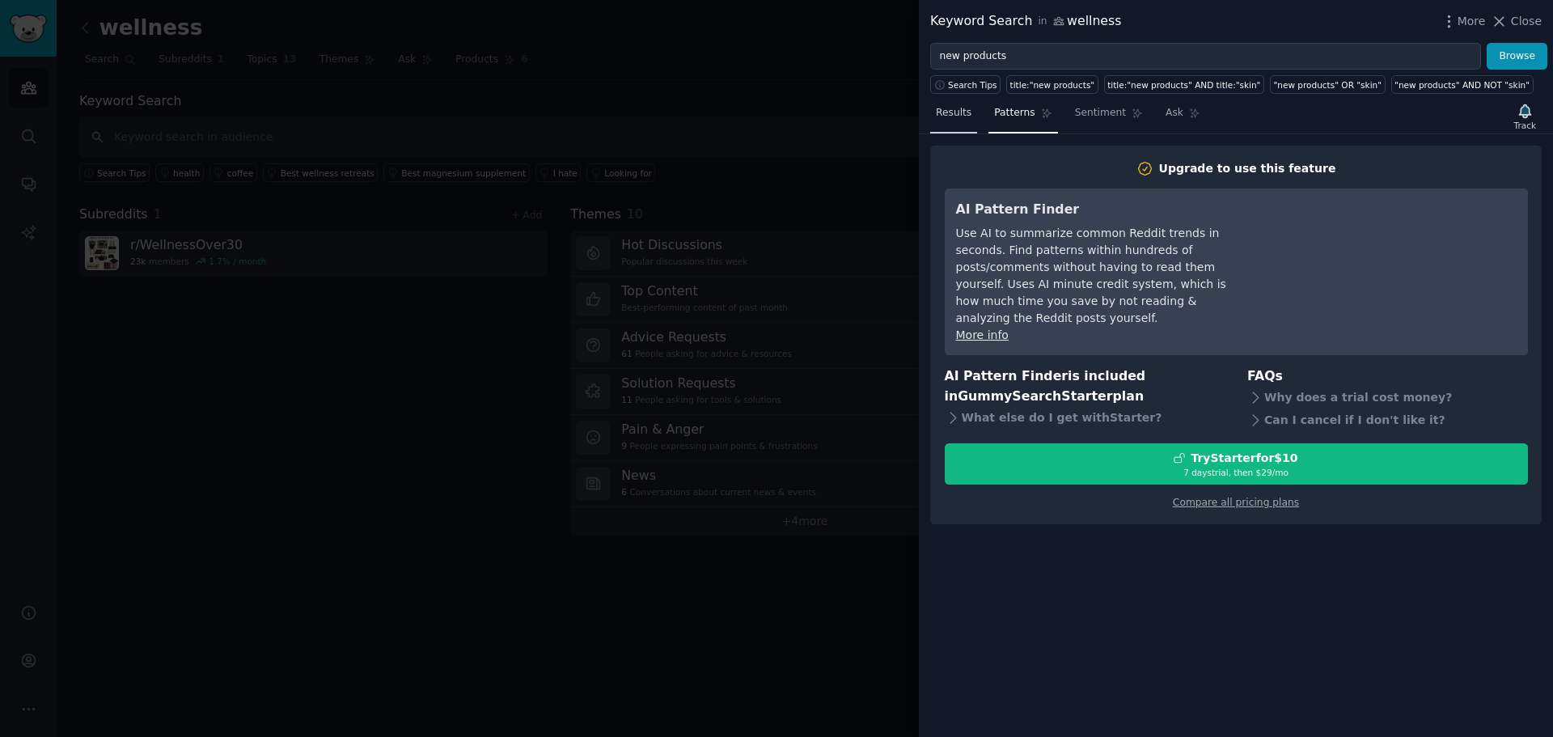
click at [965, 113] on span "Results" at bounding box center [954, 113] width 36 height 15
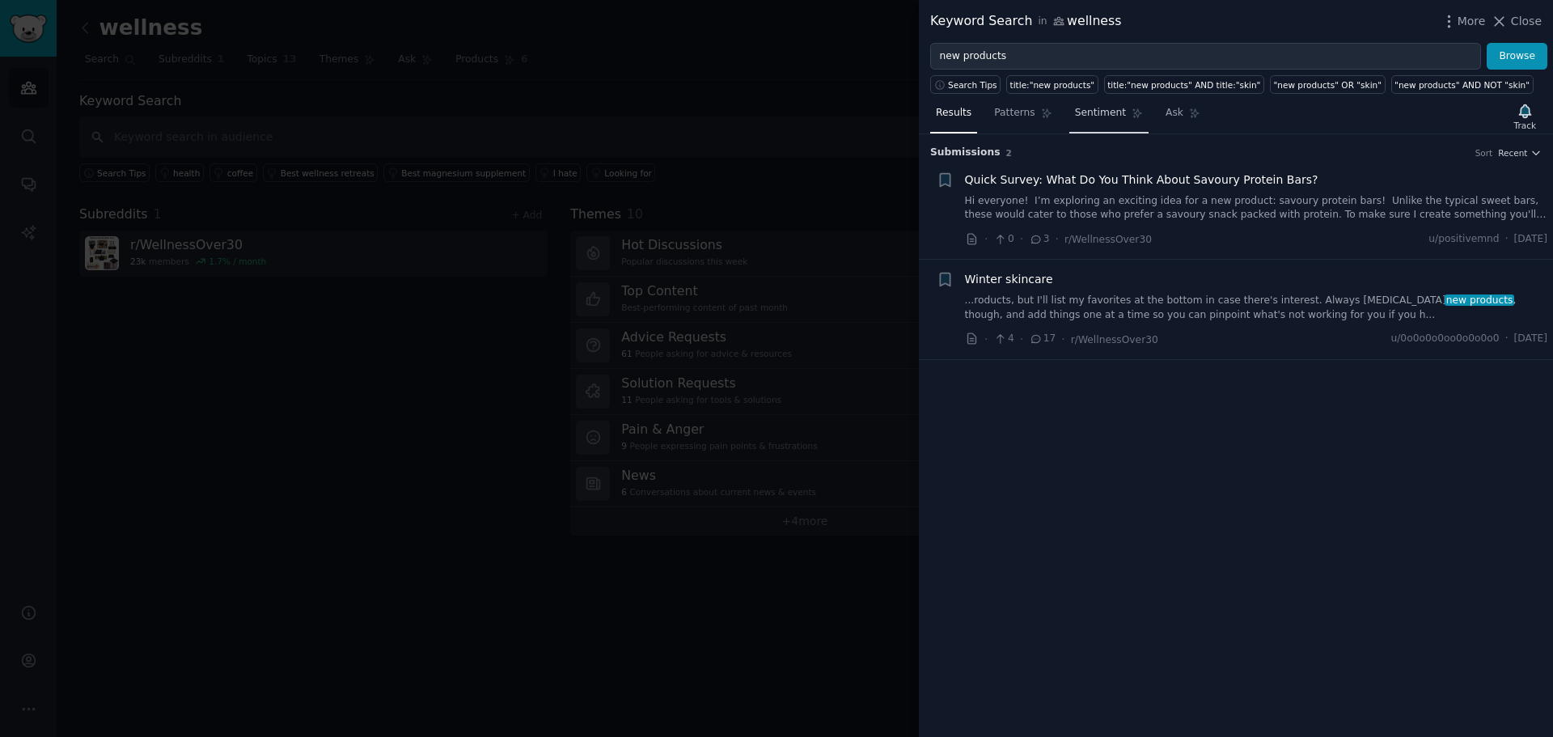
click at [1084, 110] on span "Sentiment" at bounding box center [1100, 113] width 51 height 15
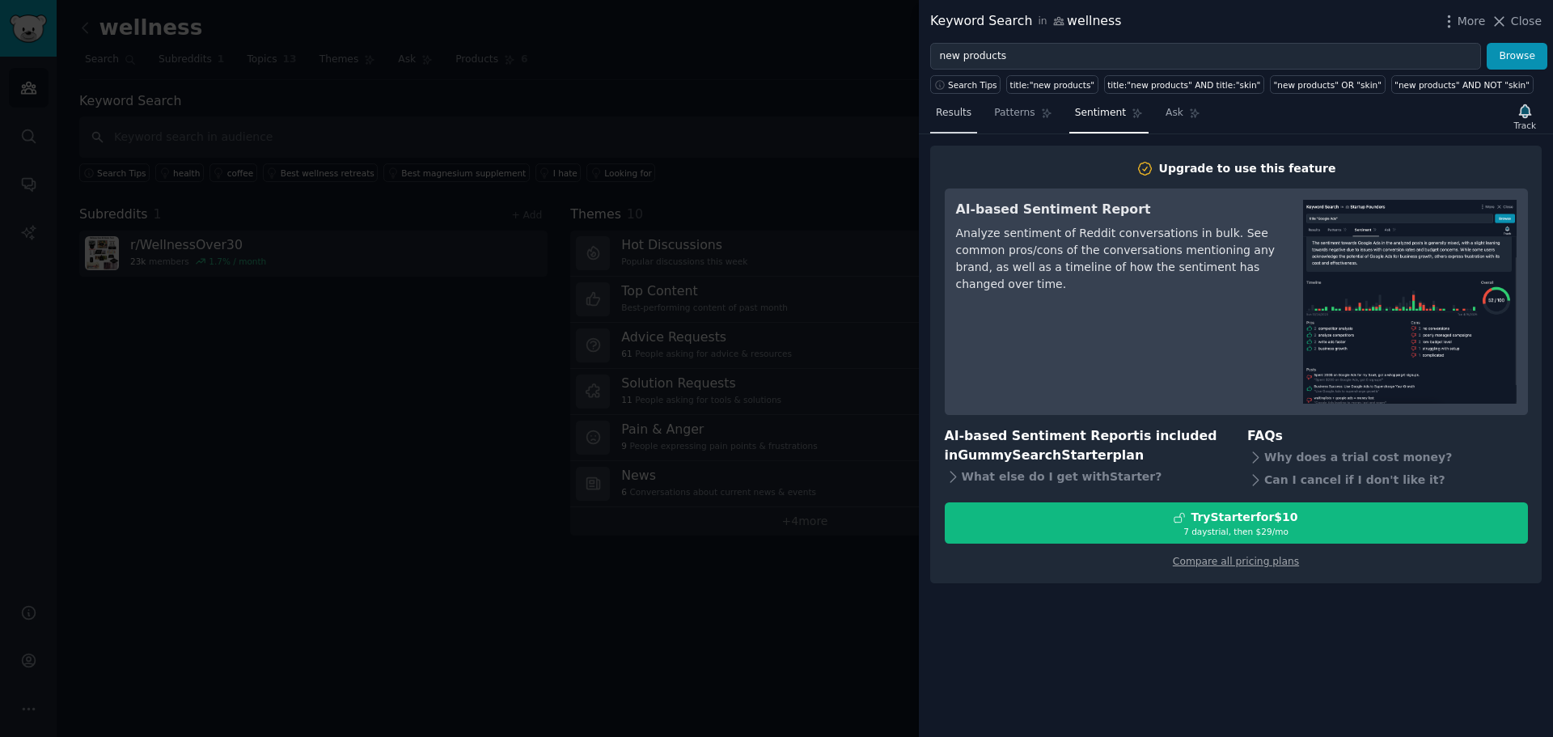
click at [945, 114] on span "Results" at bounding box center [954, 113] width 36 height 15
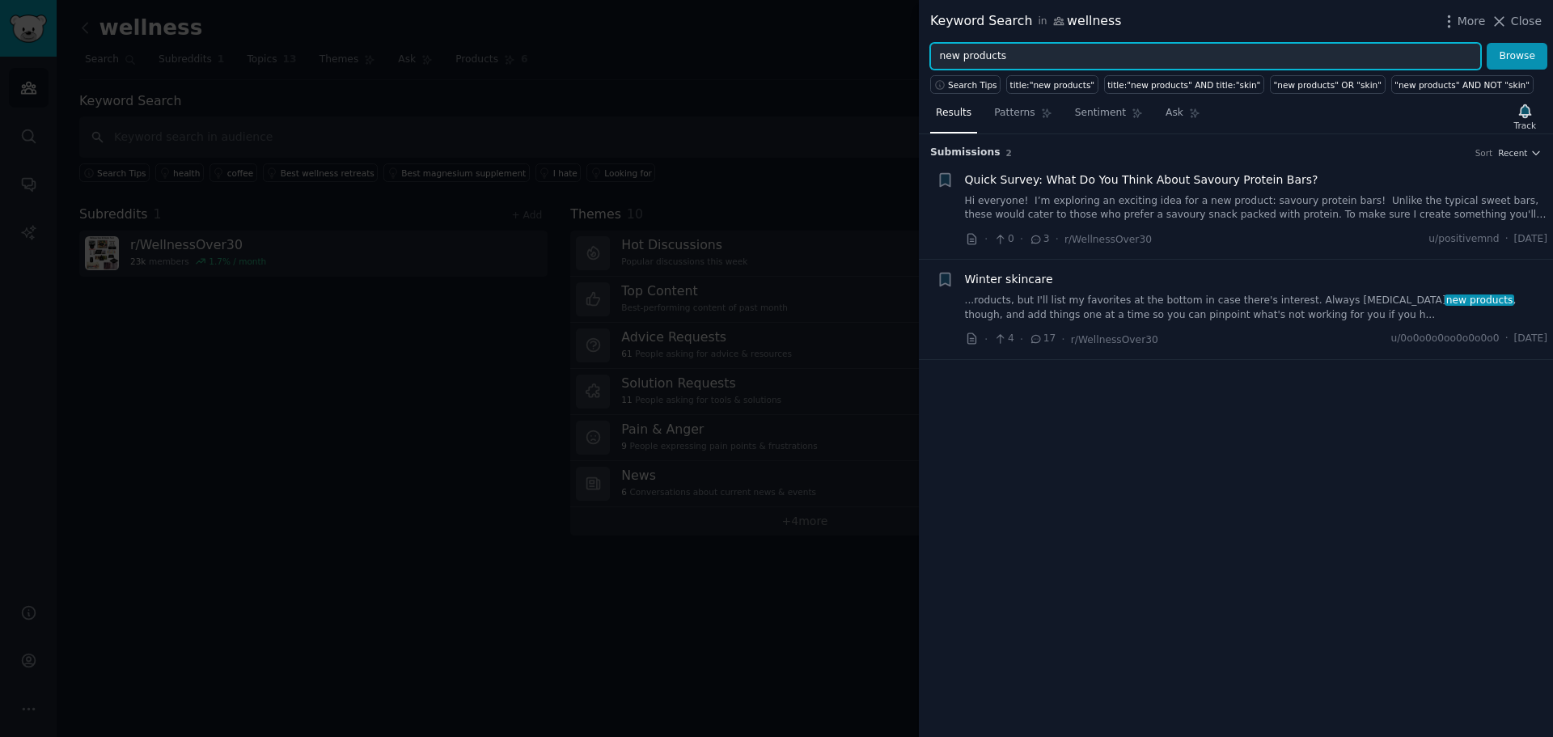
drag, startPoint x: 1021, startPoint y: 57, endPoint x: 809, endPoint y: 68, distance: 212.9
click at [809, 68] on div "Keyword Search in wellness More Close new products Browse Search Tips title:"ne…" at bounding box center [776, 368] width 1553 height 737
type input "i hate"
click at [1486, 43] on button "Browse" at bounding box center [1516, 56] width 61 height 27
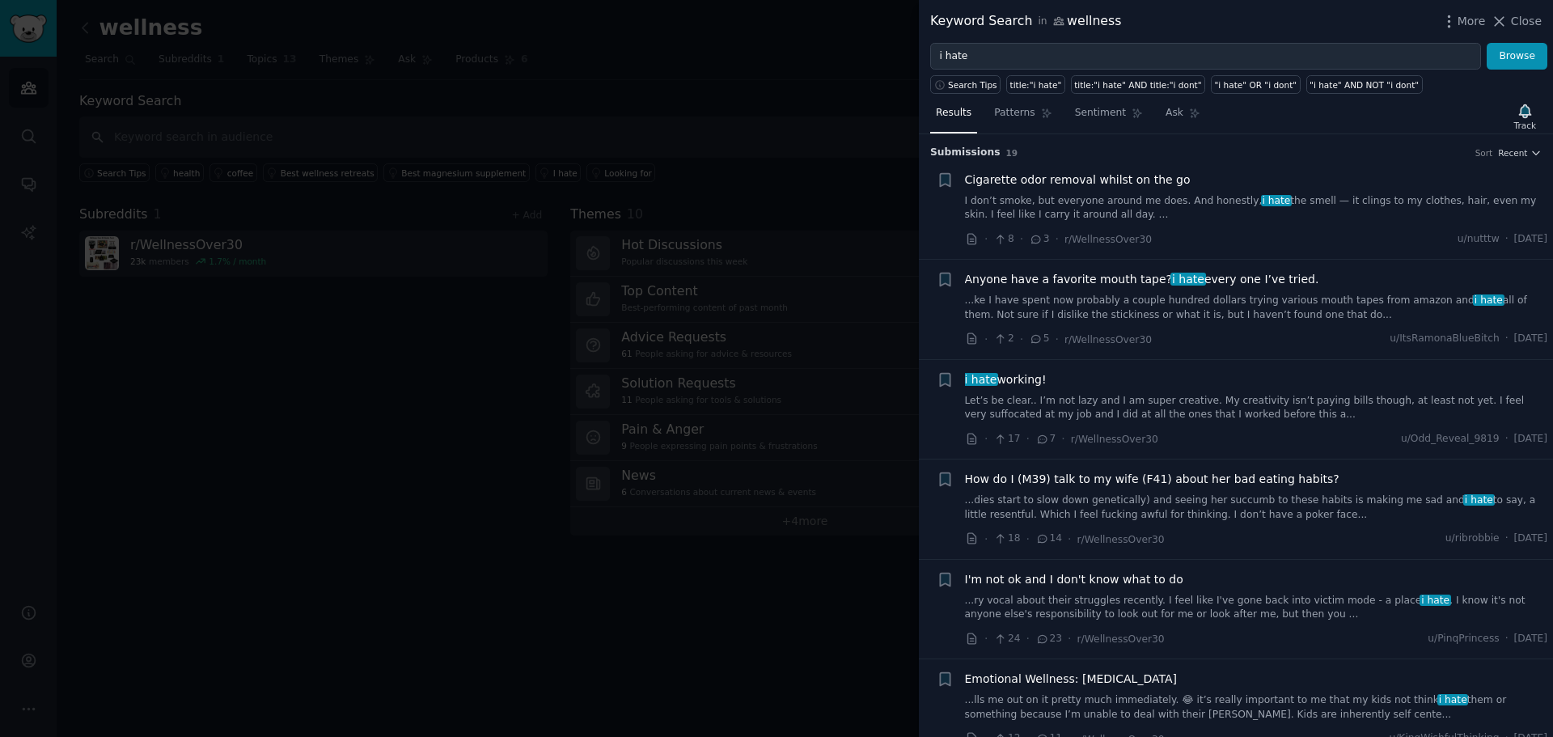
click at [649, 135] on div at bounding box center [776, 368] width 1553 height 737
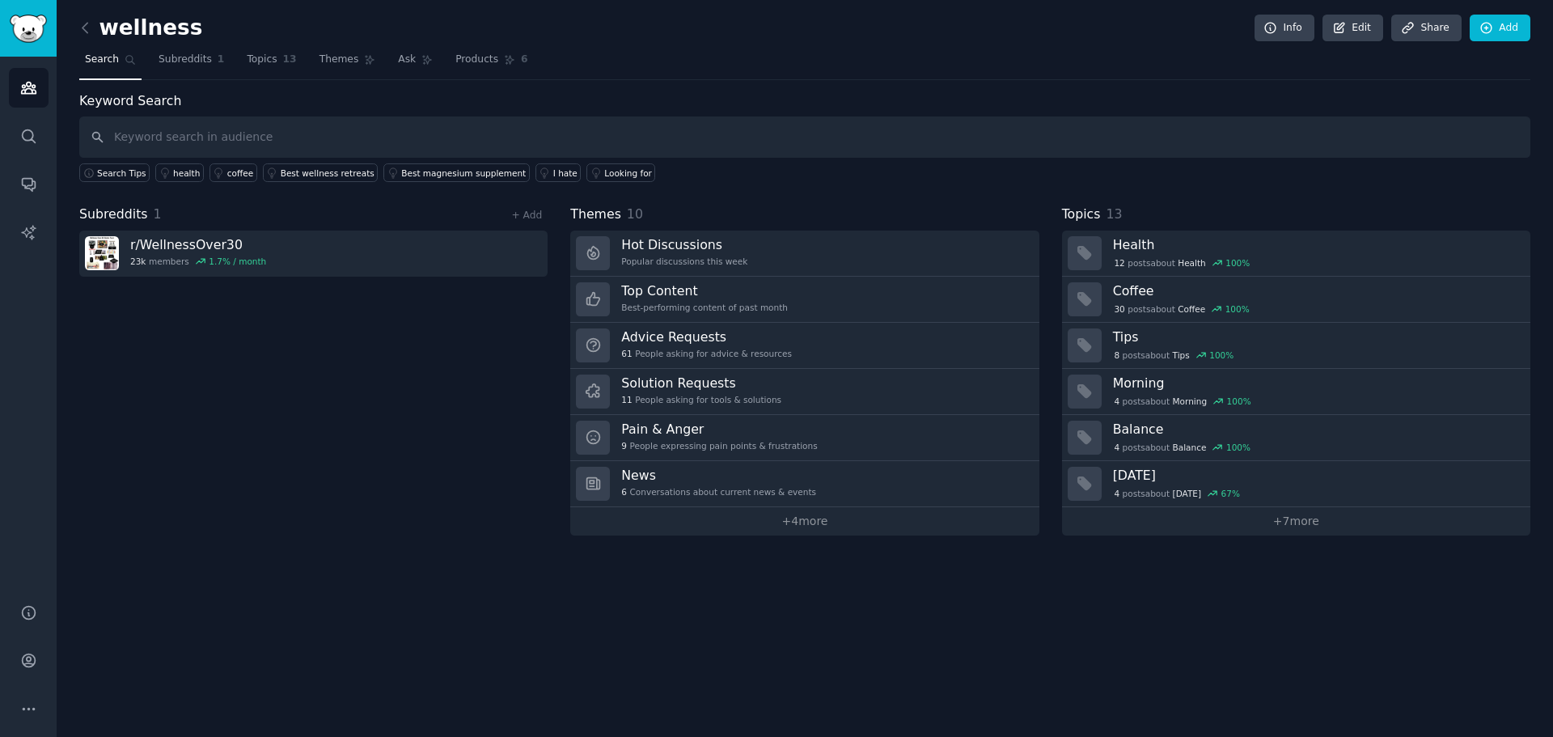
click at [104, 62] on span "Search" at bounding box center [102, 60] width 34 height 15
click at [86, 28] on icon at bounding box center [85, 27] width 17 height 17
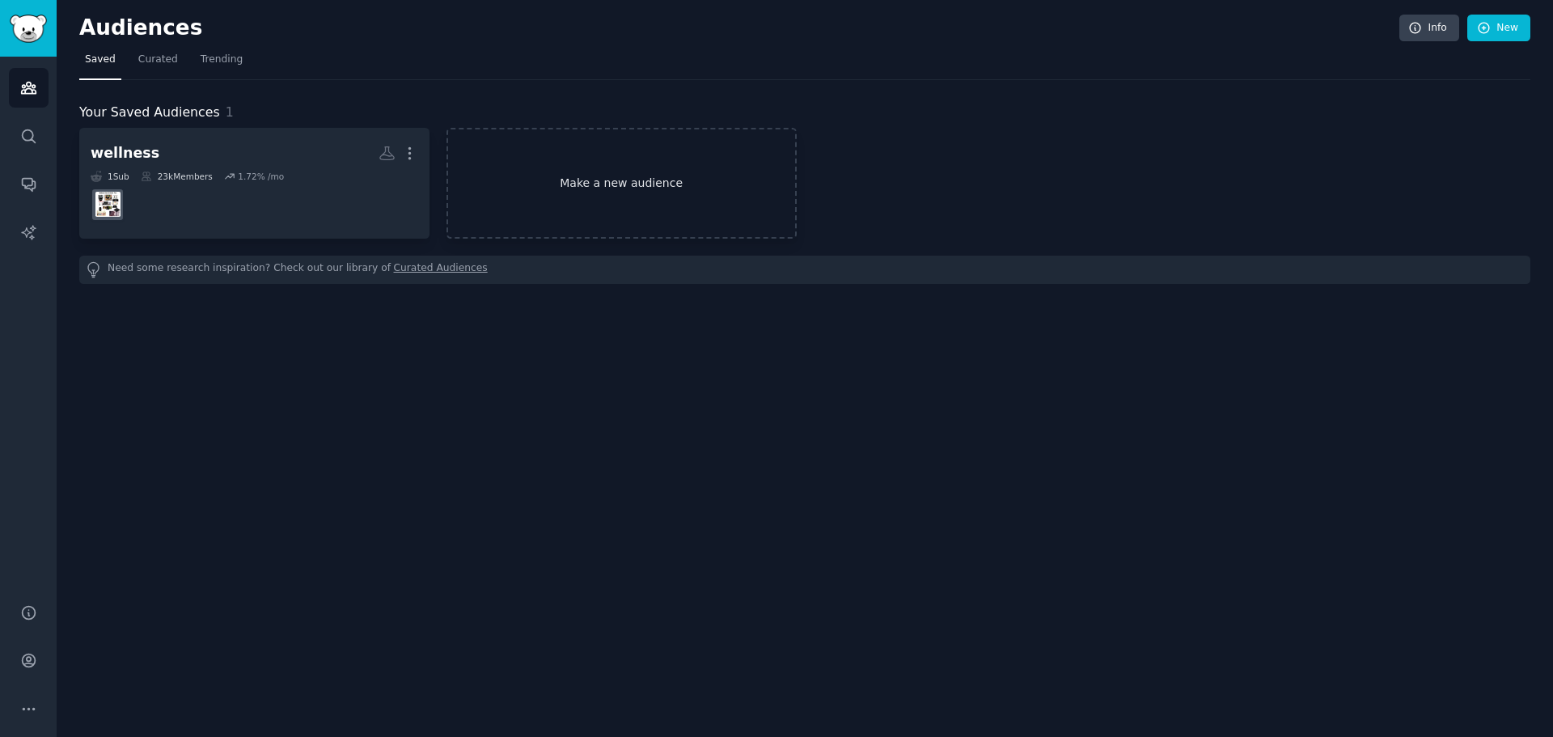
click at [547, 188] on link "Make a new audience" at bounding box center [621, 183] width 350 height 111
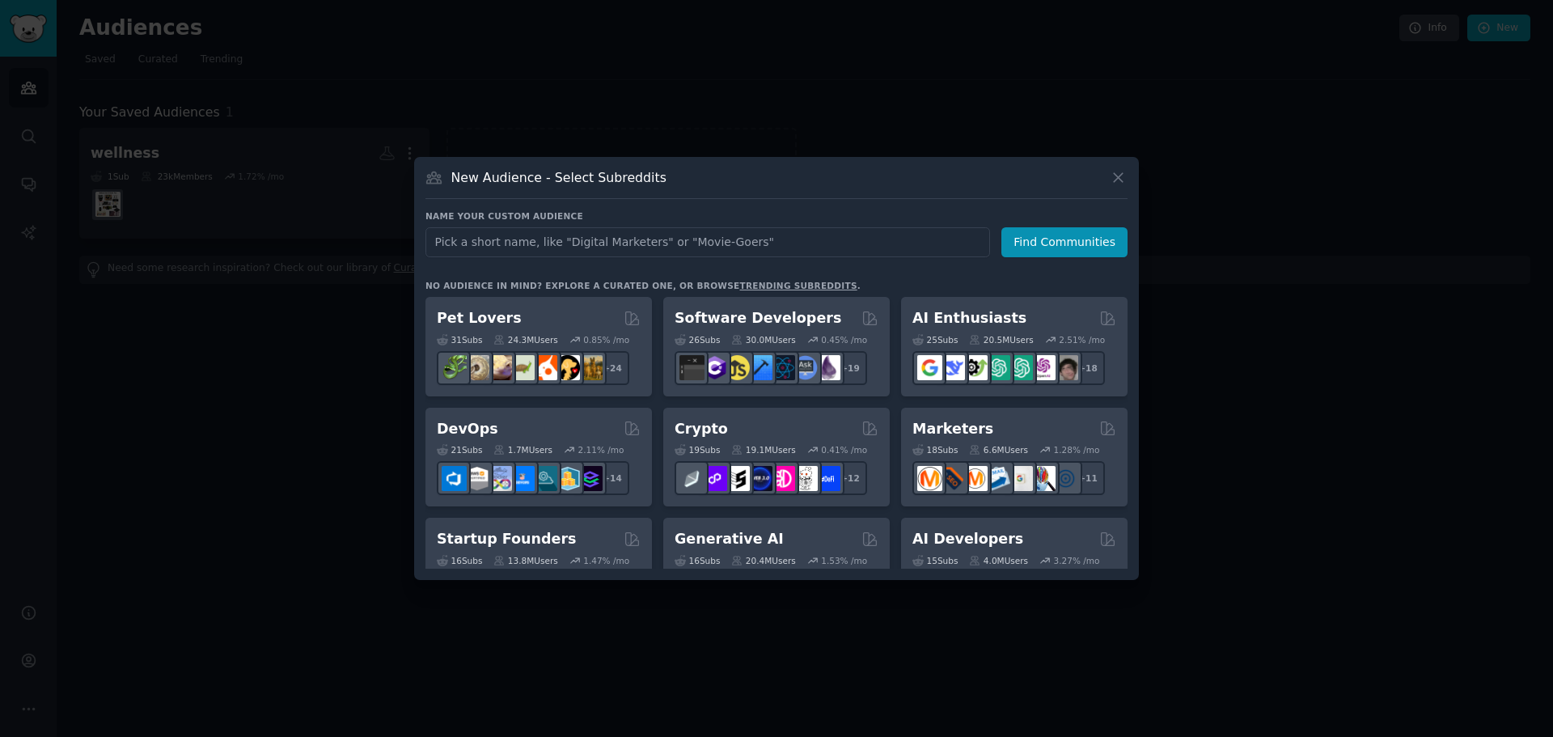
click at [751, 286] on link "trending subreddits" at bounding box center [797, 286] width 117 height 10
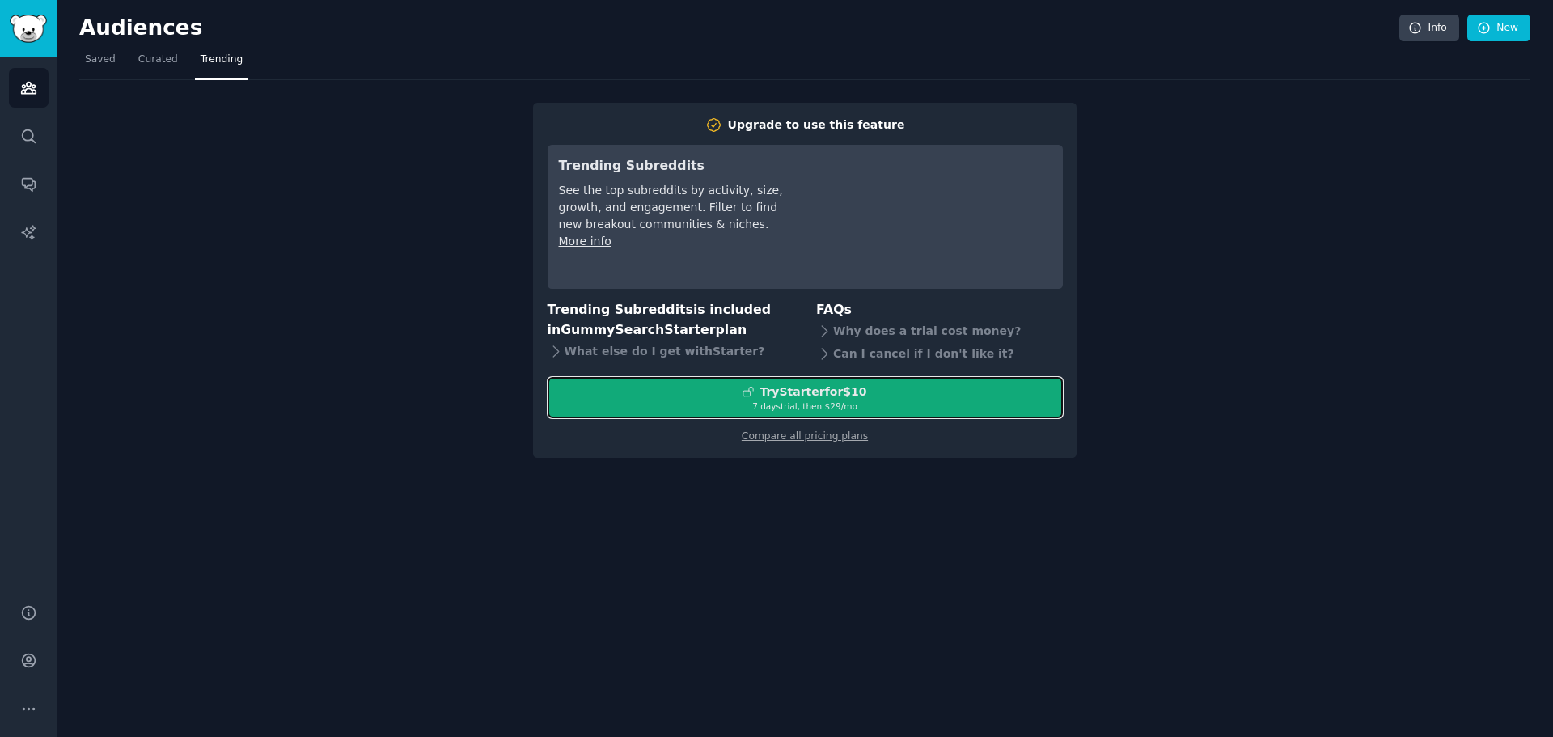
click at [805, 405] on div "7 days trial, then $ 29 /mo" at bounding box center [805, 405] width 514 height 11
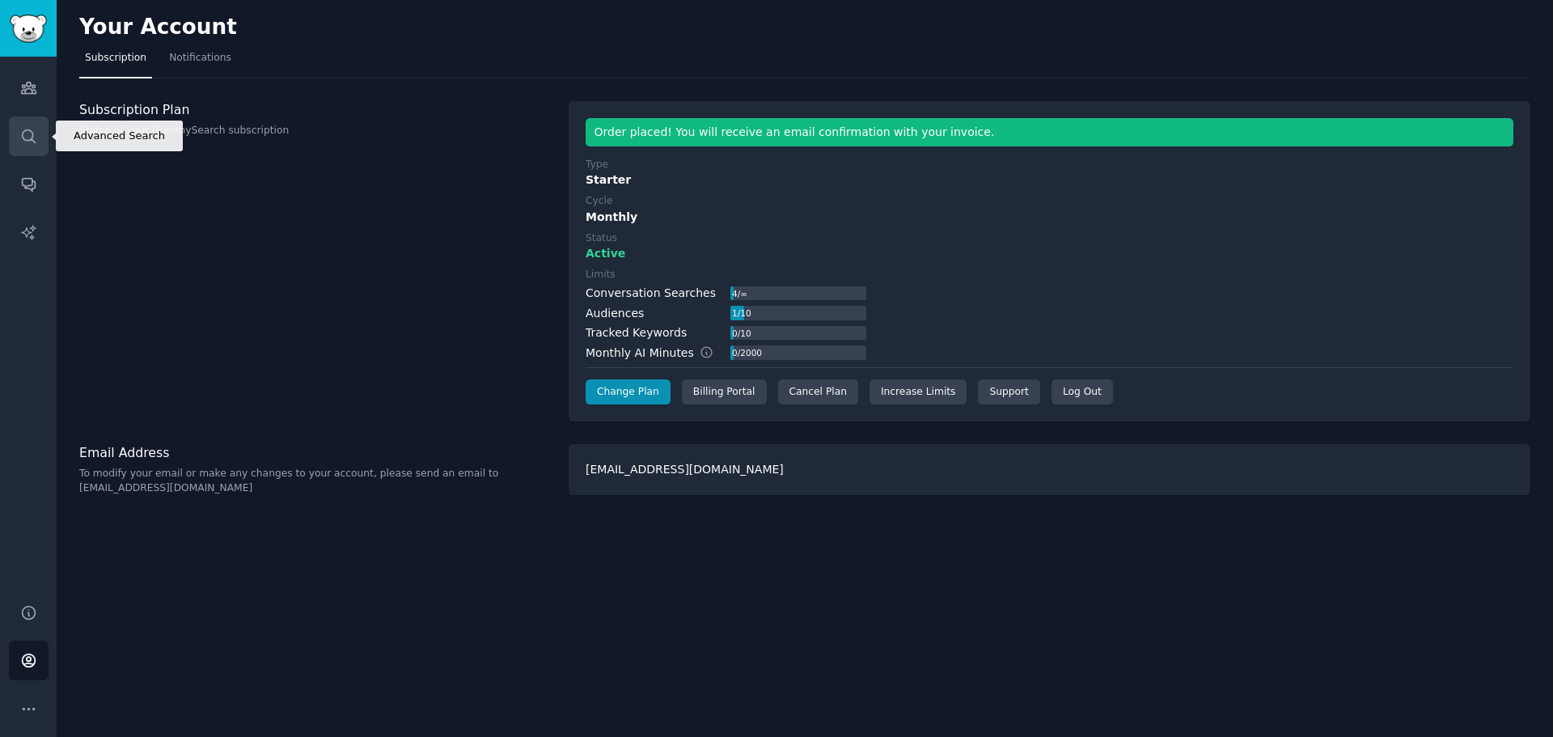
click at [33, 136] on icon "Sidebar" at bounding box center [28, 135] width 13 height 13
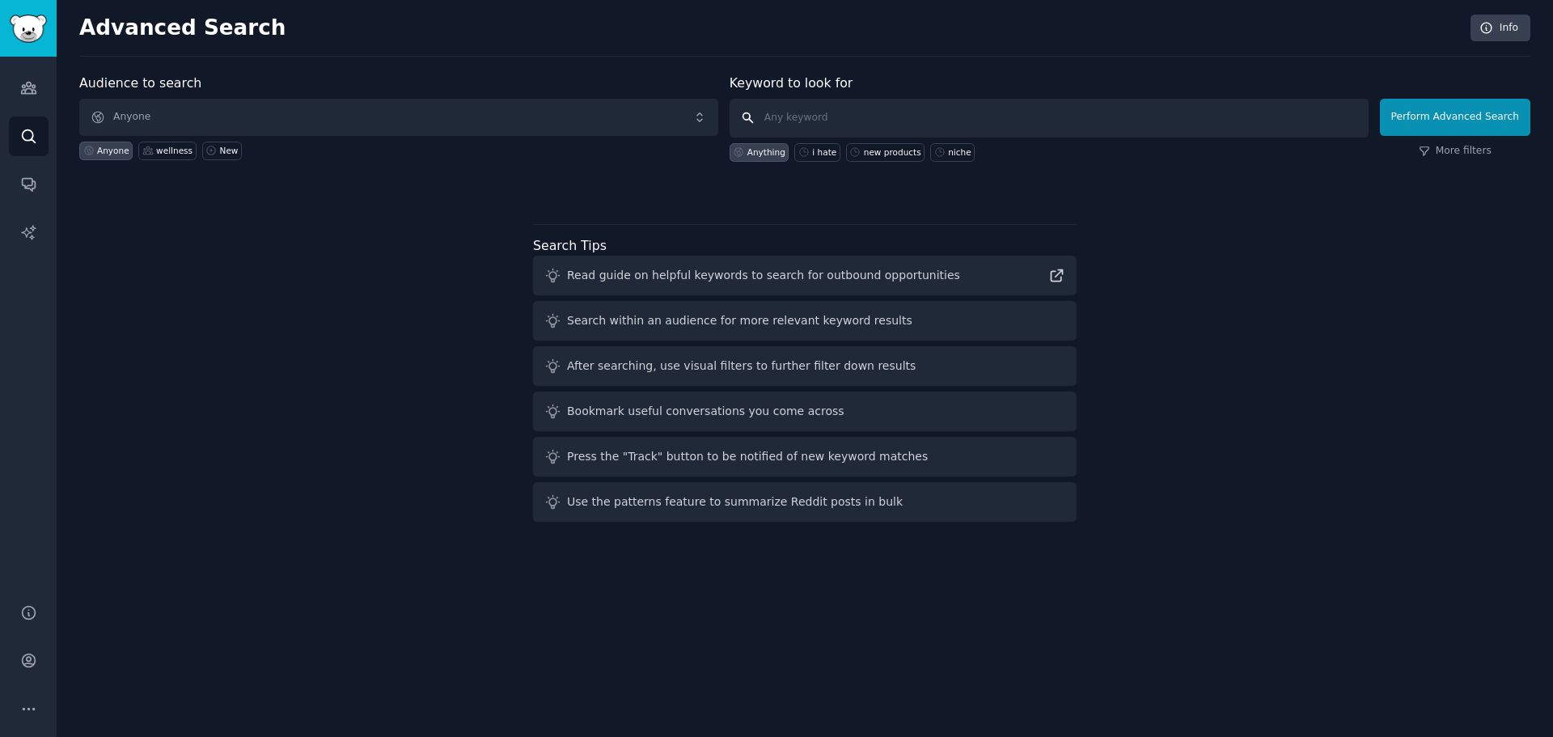
click at [829, 116] on input "text" at bounding box center [1048, 118] width 639 height 39
click at [906, 156] on div "new products" at bounding box center [892, 151] width 57 height 11
type input "new products"
click at [1421, 124] on button "Perform Advanced Search" at bounding box center [1455, 117] width 150 height 37
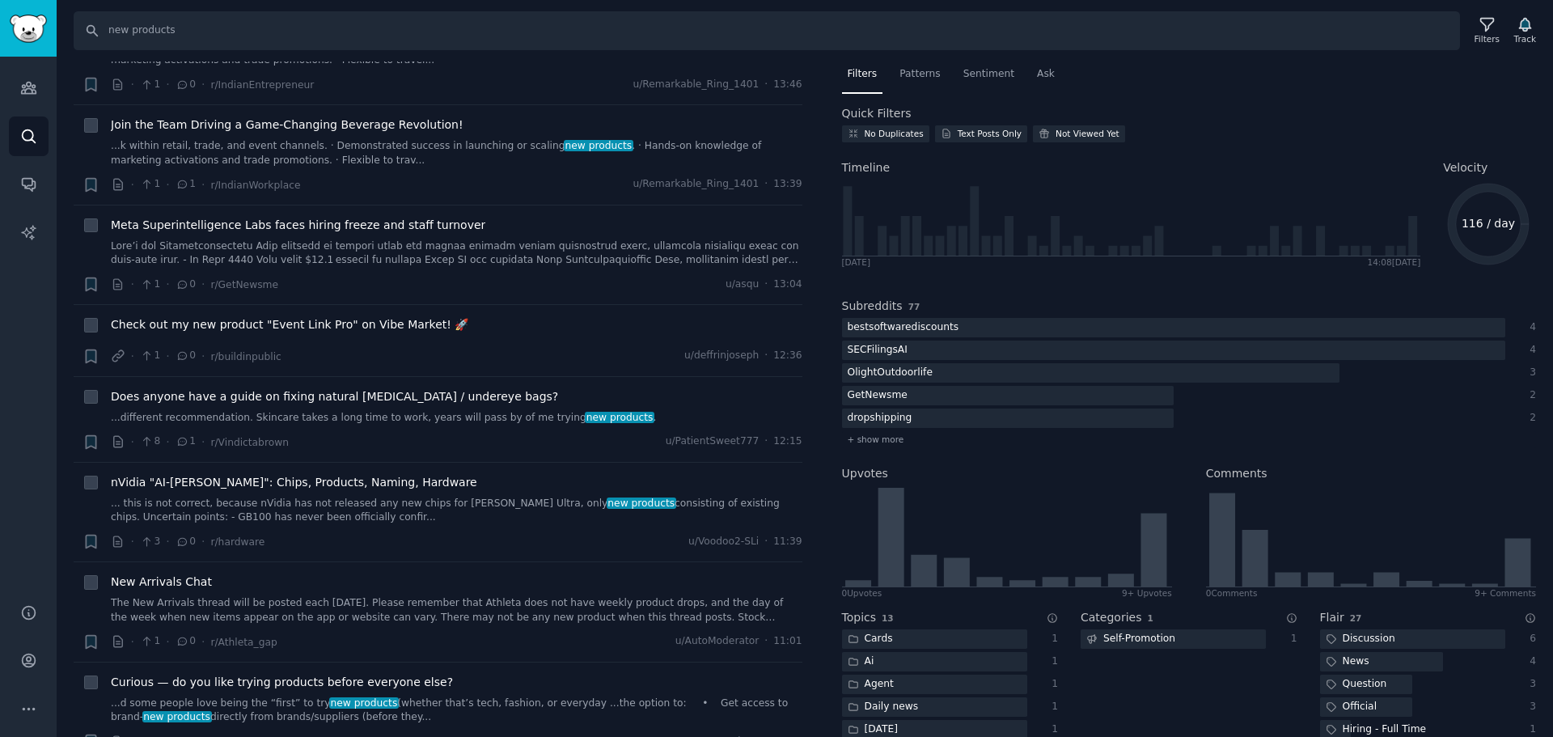
scroll to position [566, 0]
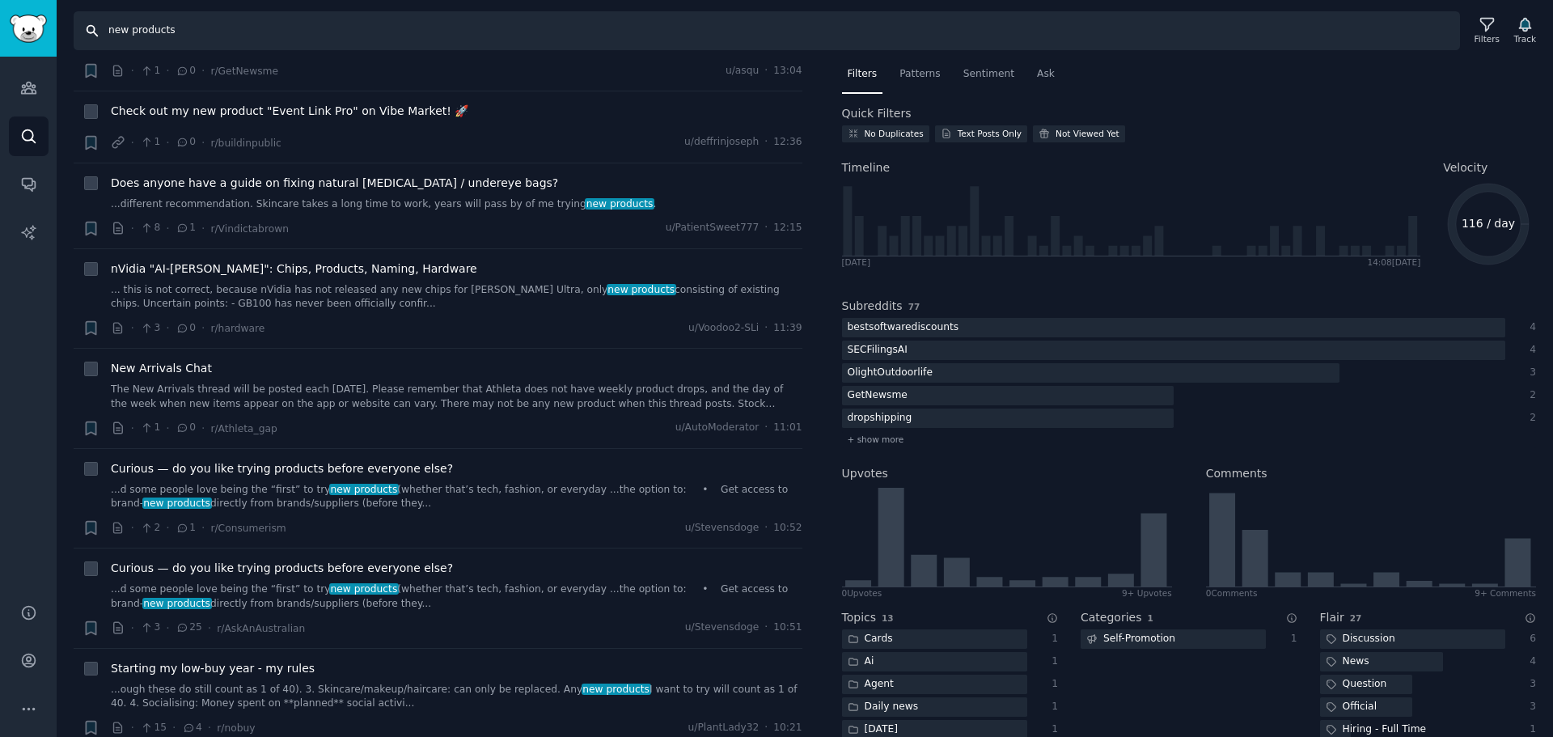
drag, startPoint x: 178, startPoint y: 27, endPoint x: -22, endPoint y: 3, distance: 201.1
click at [0, 3] on html "Help Audiences Search Conversations AI Reports Help Account More Search new pro…" at bounding box center [776, 368] width 1553 height 737
type input "what do you use for"
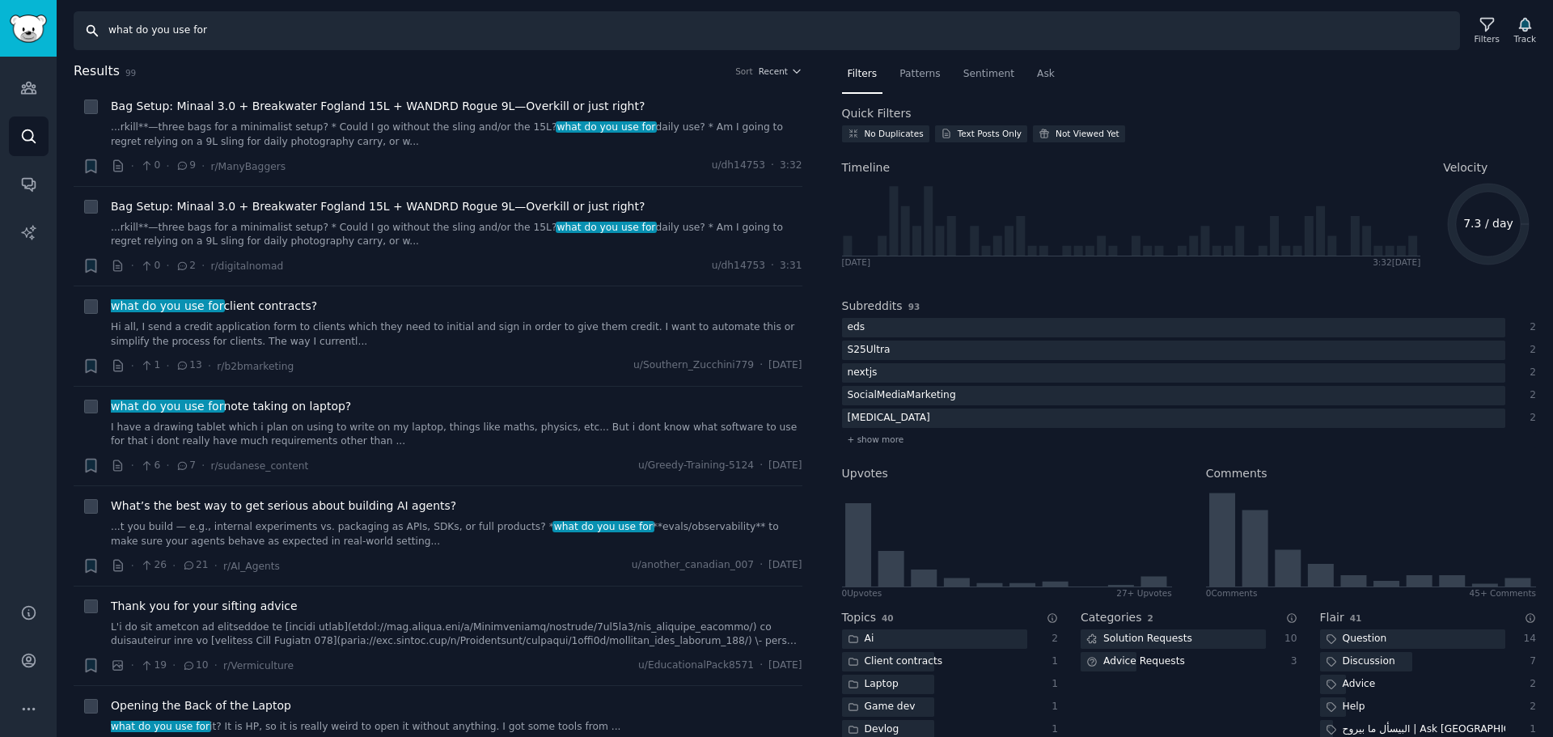
drag, startPoint x: 229, startPoint y: 32, endPoint x: -32, endPoint y: 31, distance: 261.2
click at [0, 31] on html "Audiences Audiences Search Conversations AI Reports Help Account More Search wh…" at bounding box center [776, 368] width 1553 height 737
click at [23, 122] on link "Search" at bounding box center [29, 136] width 40 height 40
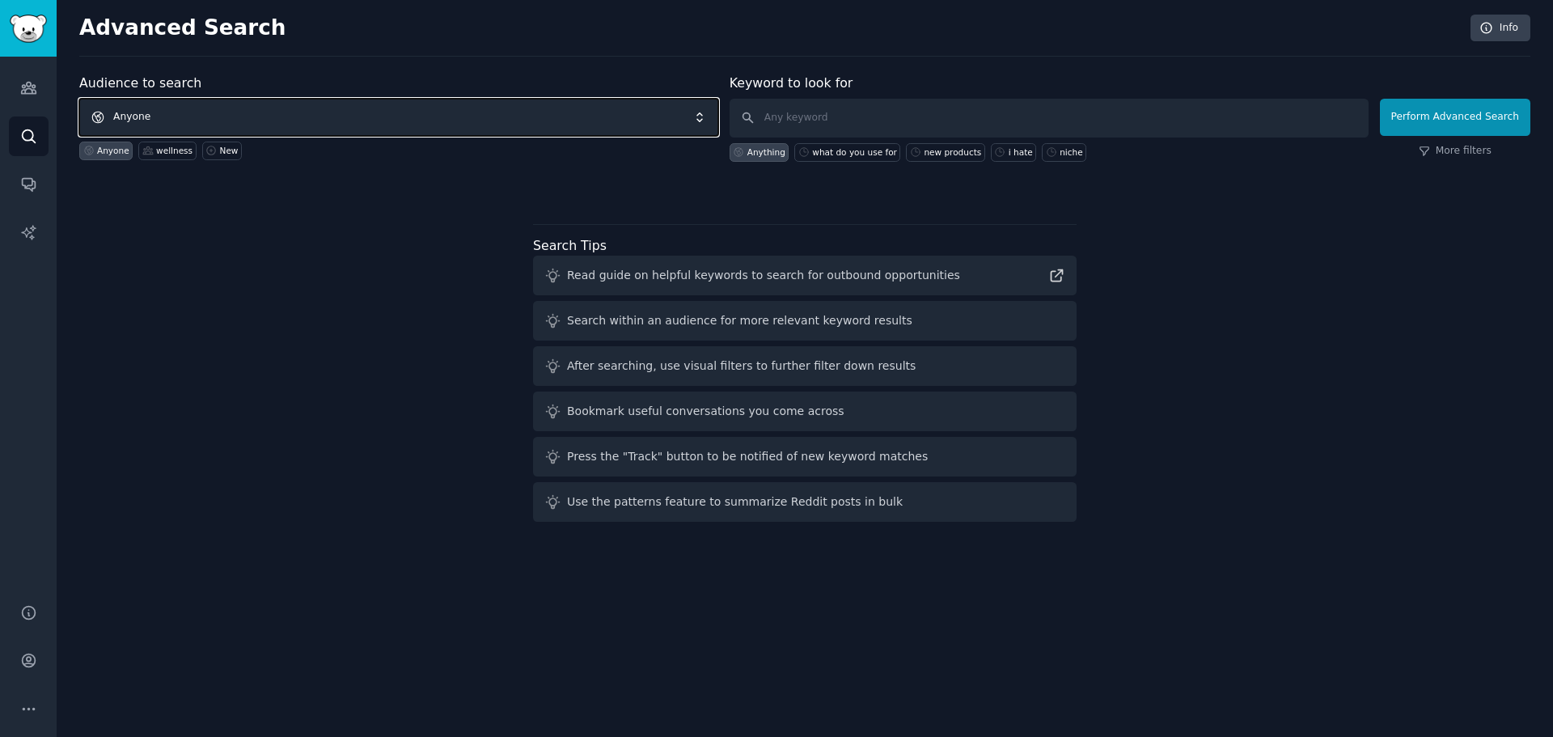
click at [167, 118] on span "Anyone" at bounding box center [398, 117] width 639 height 37
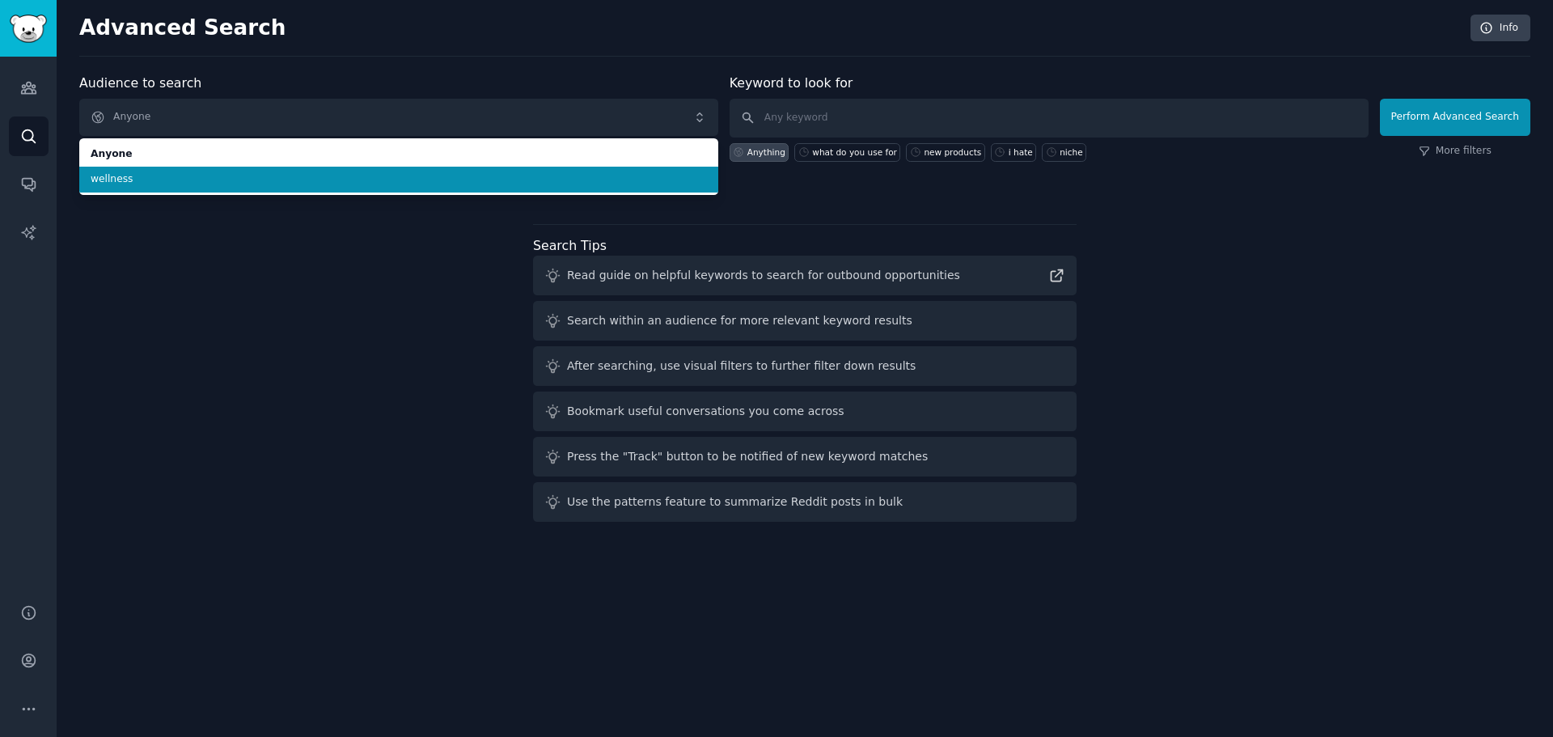
click at [151, 183] on span "wellness" at bounding box center [399, 179] width 616 height 15
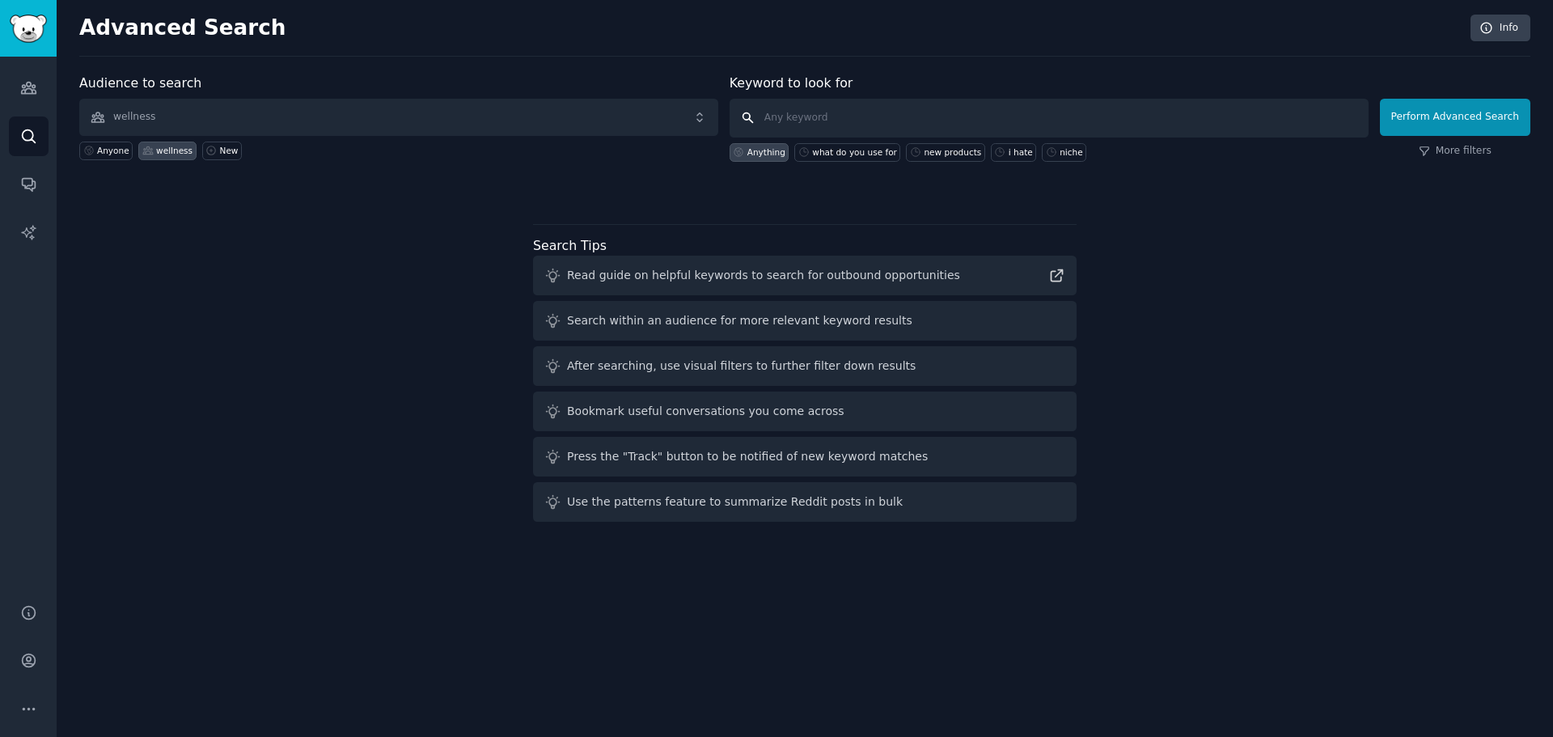
click at [825, 116] on input "text" at bounding box center [1048, 118] width 639 height 39
type input "i hate"
click button "Perform Advanced Search" at bounding box center [1455, 117] width 150 height 37
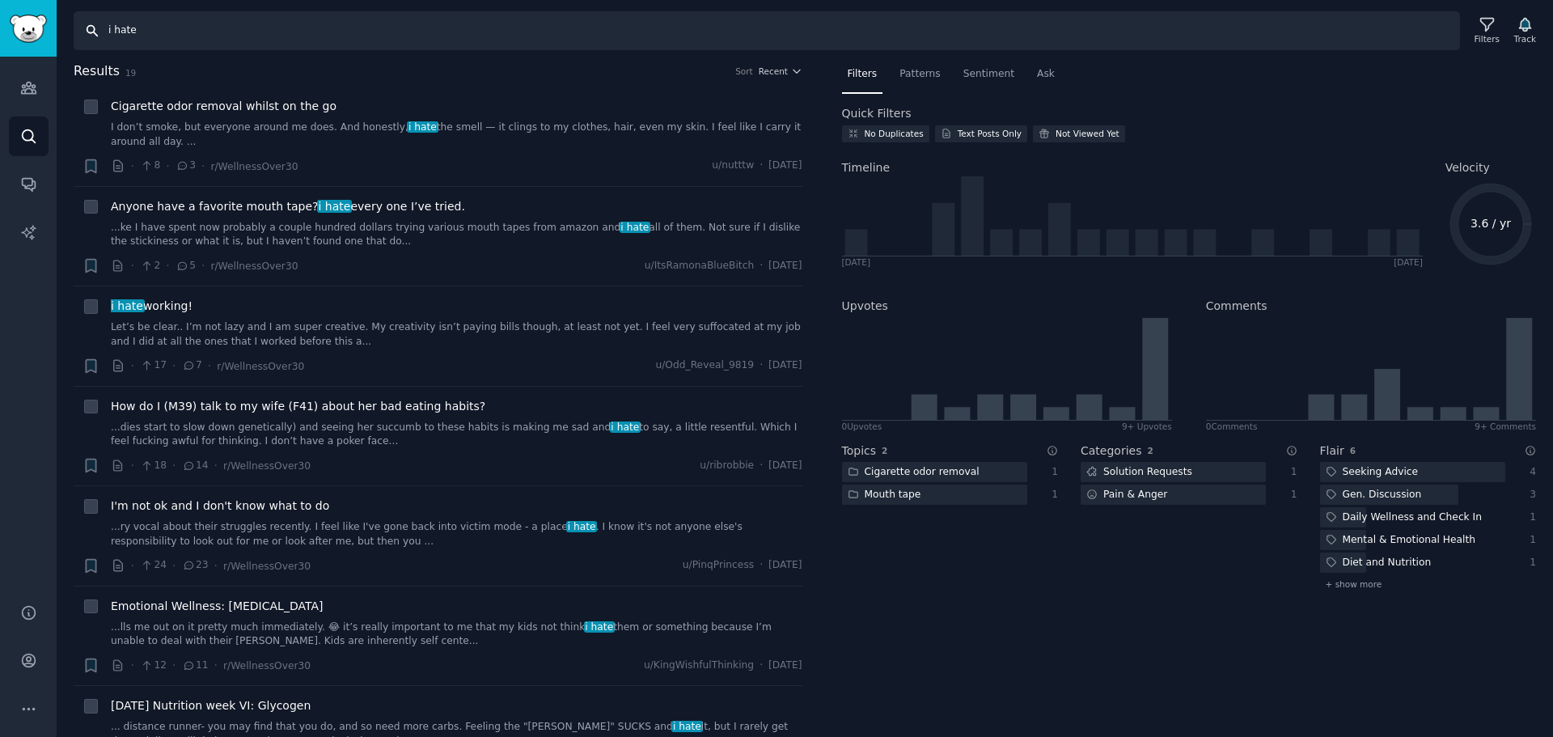
drag, startPoint x: 246, startPoint y: 33, endPoint x: 31, endPoint y: 28, distance: 215.2
click at [31, 28] on div "Advanced Search Audiences Search Conversations AI Reports Help Account More Sea…" at bounding box center [776, 368] width 1553 height 737
click at [920, 67] on span "Patterns" at bounding box center [919, 74] width 40 height 15
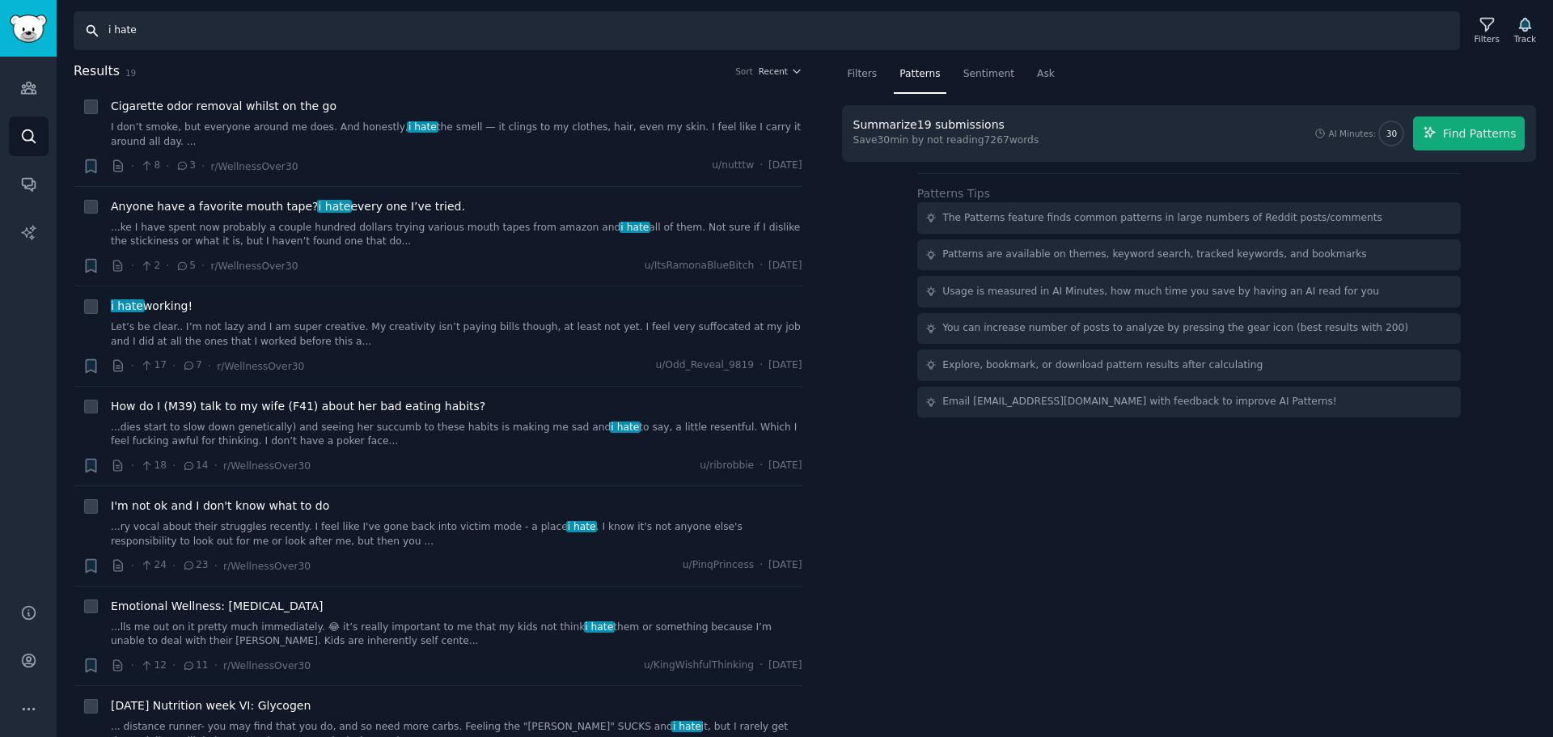
drag, startPoint x: 315, startPoint y: 36, endPoint x: -17, endPoint y: 35, distance: 331.6
click at [0, 35] on html "Advanced Search Audiences Search Conversations AI Reports Help Account More Sea…" at bounding box center [776, 368] width 1553 height 737
type input "what do you use"
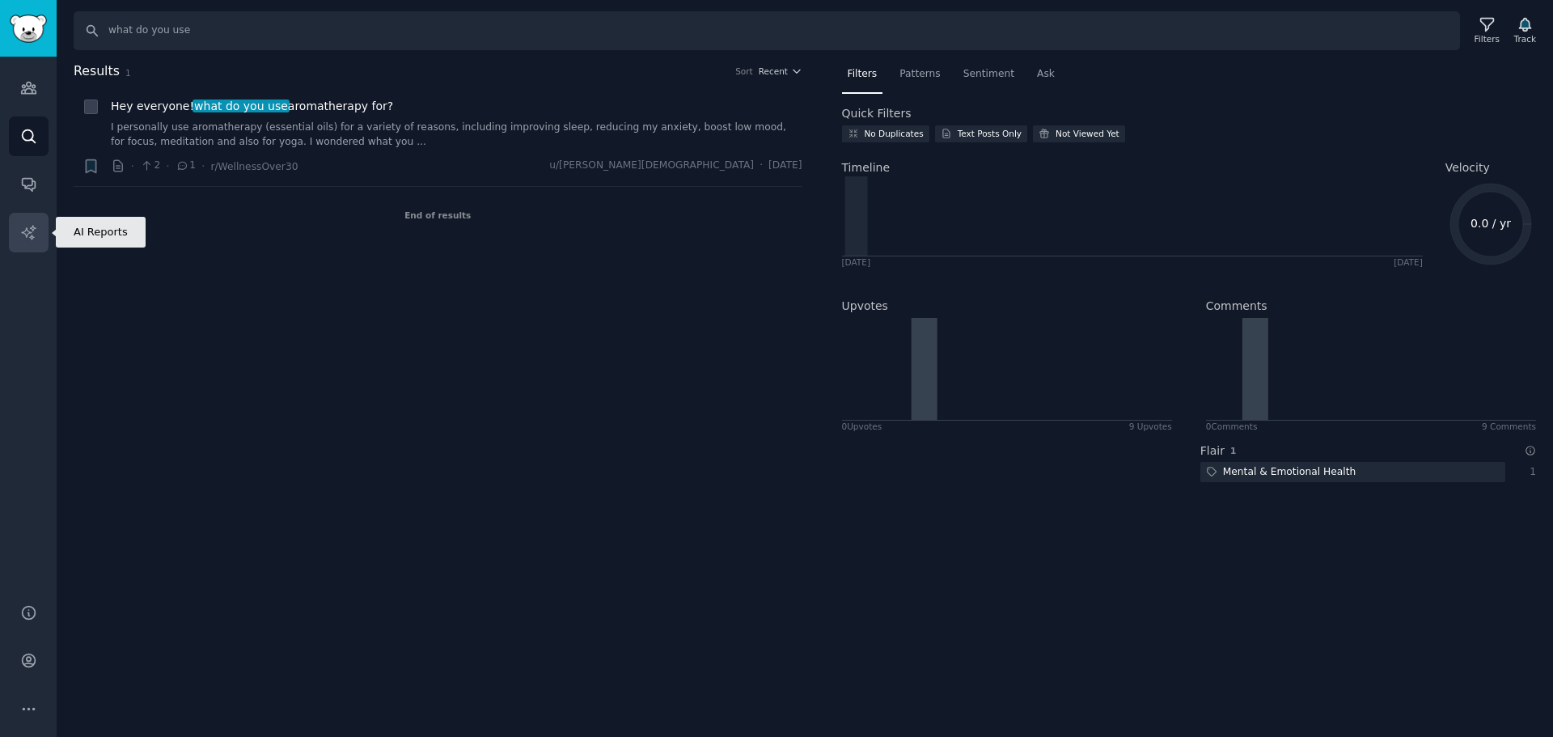
click at [25, 229] on icon "Sidebar" at bounding box center [28, 232] width 17 height 17
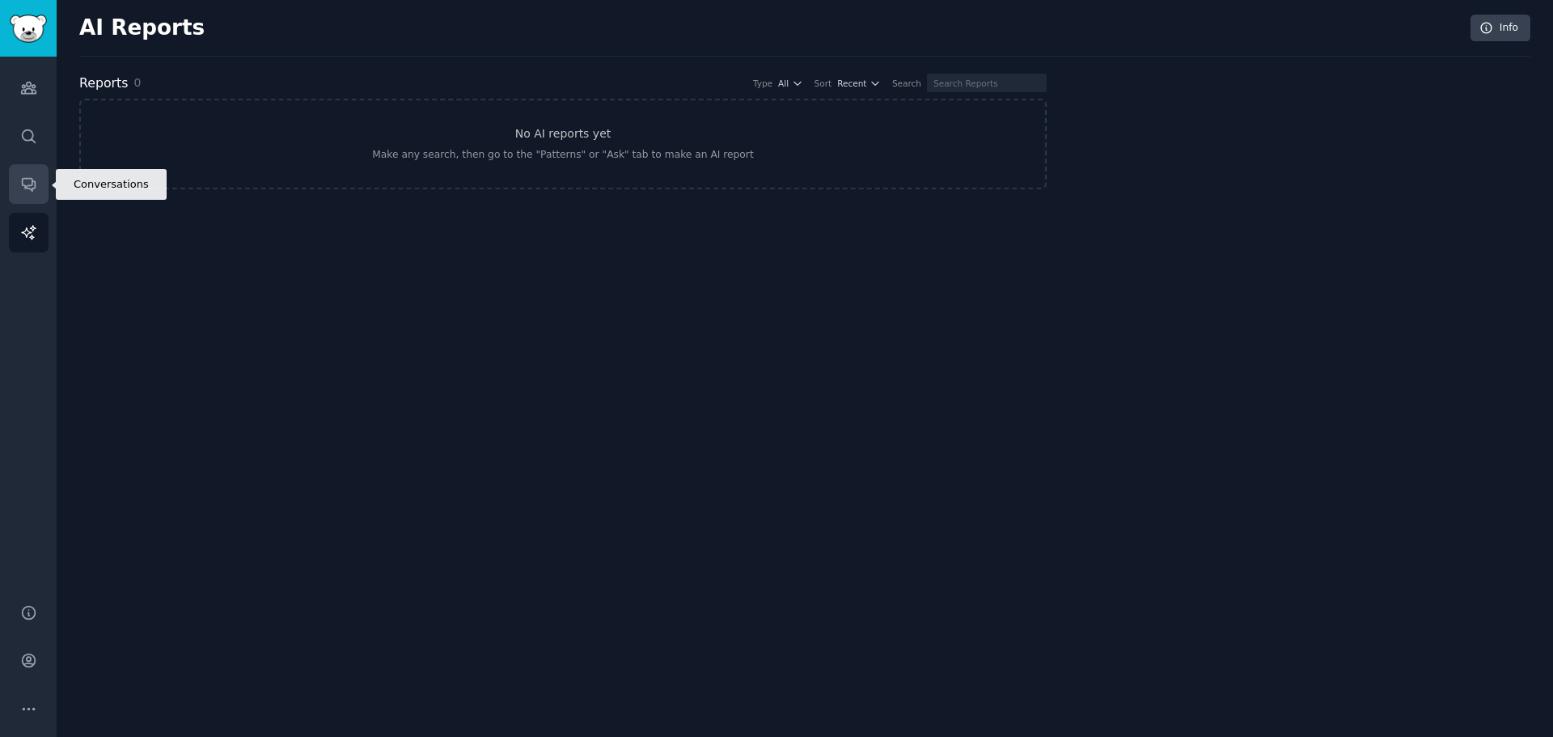
click at [19, 190] on link "Conversations" at bounding box center [29, 184] width 40 height 40
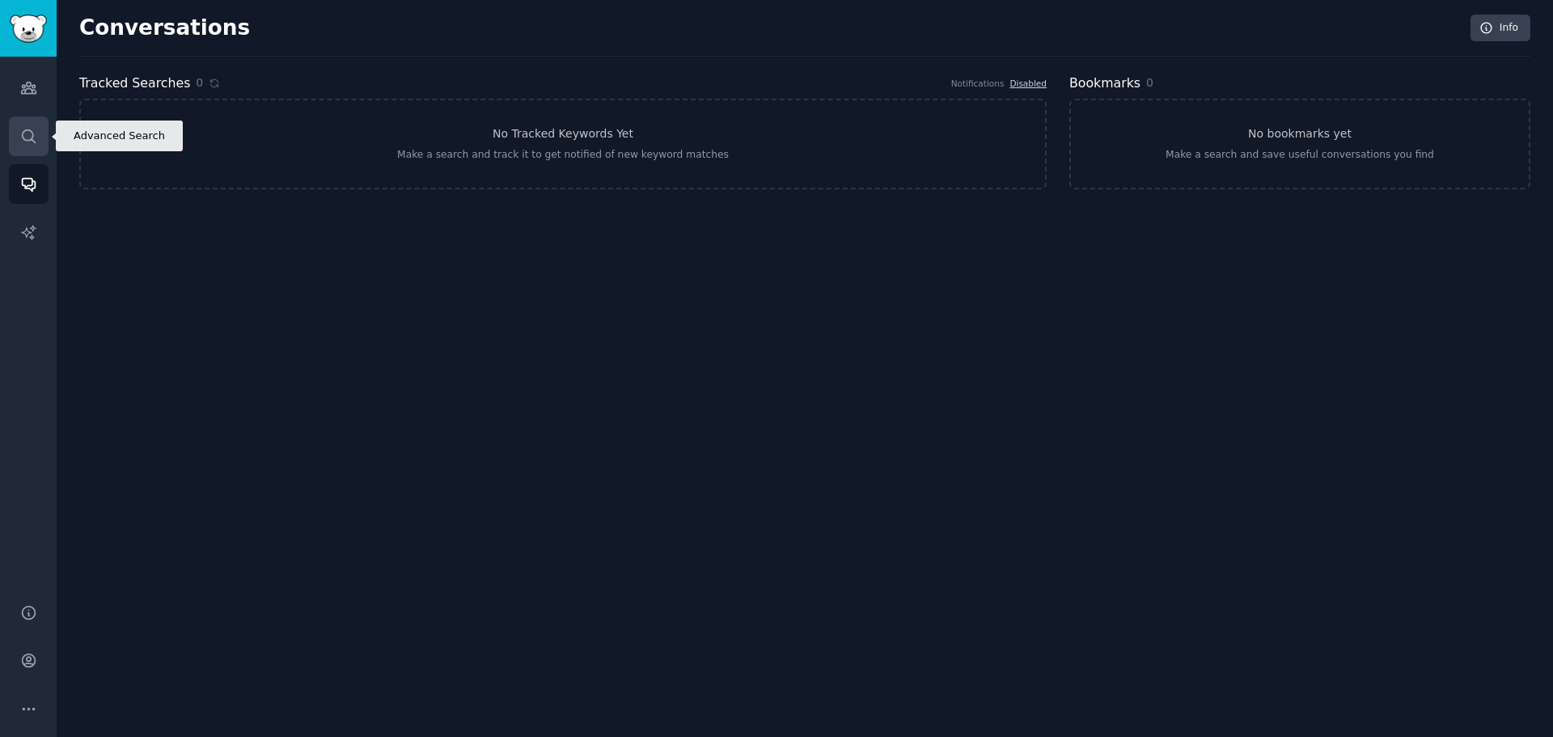
click at [23, 138] on icon "Sidebar" at bounding box center [28, 135] width 13 height 13
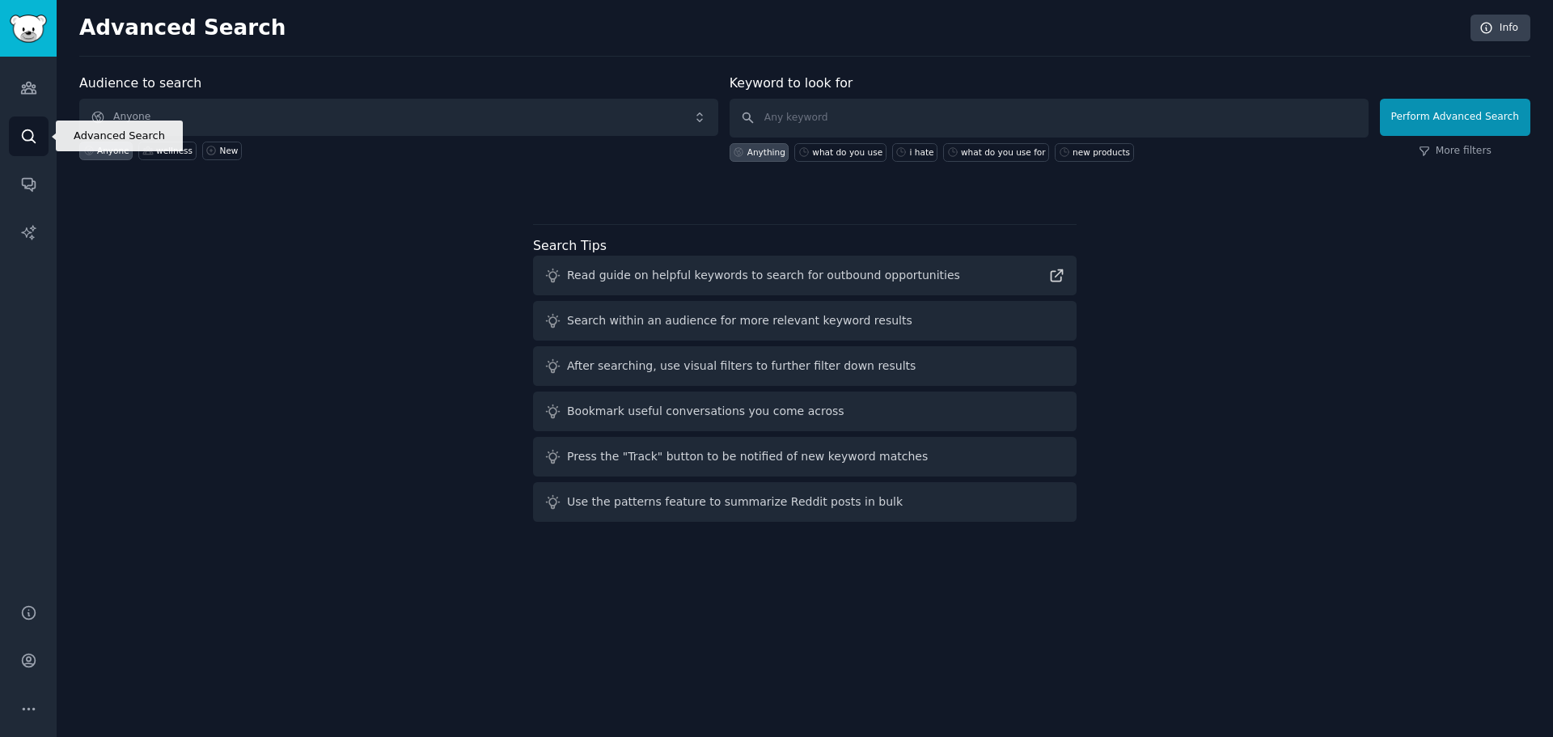
click at [23, 138] on icon "Sidebar" at bounding box center [28, 135] width 13 height 13
click at [814, 111] on input "text" at bounding box center [1048, 118] width 639 height 39
click at [1491, 150] on link "More filters" at bounding box center [1454, 151] width 73 height 15
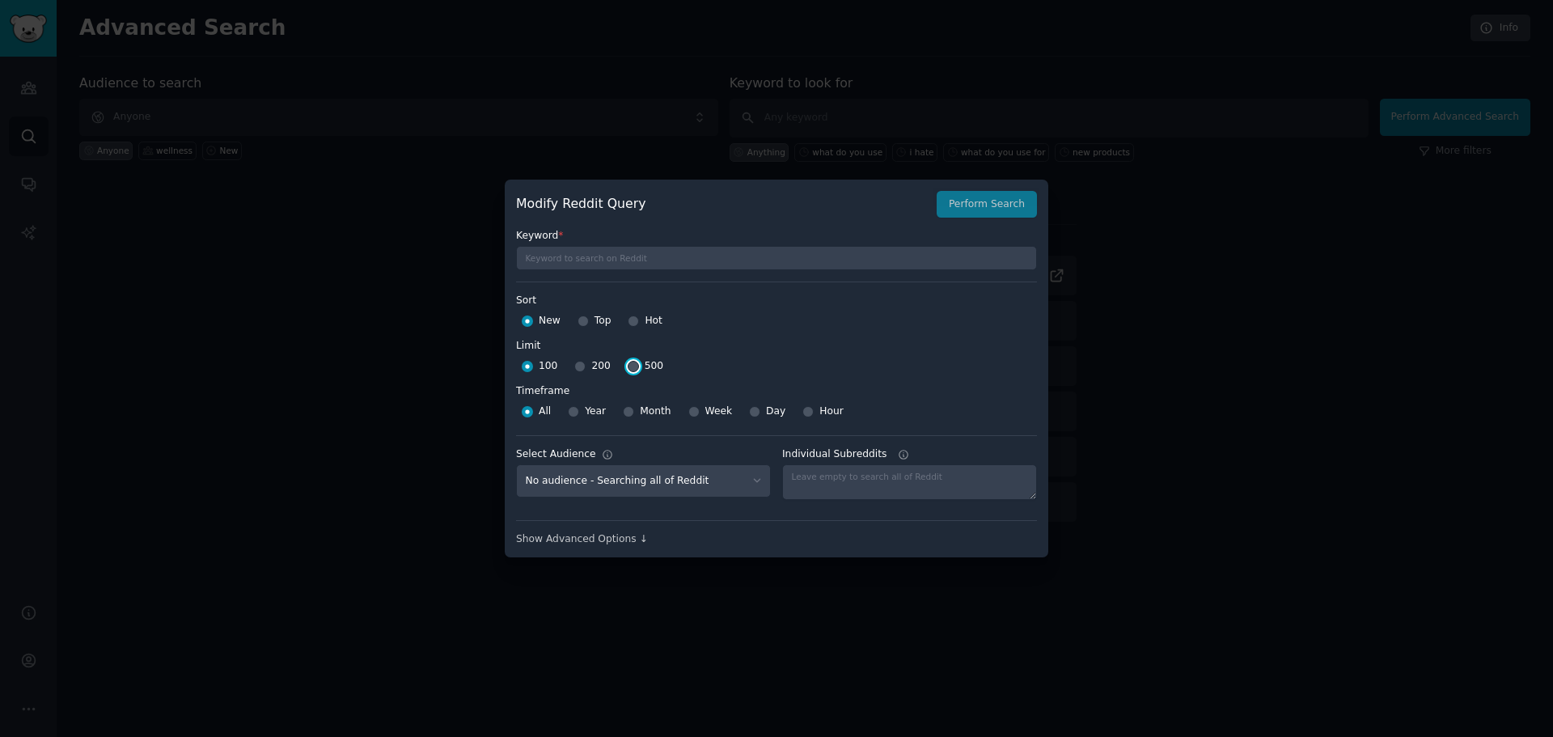
click at [629, 366] on input "500" at bounding box center [633, 366] width 11 height 11
radio input "true"
click at [724, 484] on select "No audience - Searching all of Reddit wellness - 1 Subreddit" at bounding box center [643, 480] width 255 height 33
click at [828, 539] on div "Show Advanced Options ↓" at bounding box center [776, 539] width 521 height 15
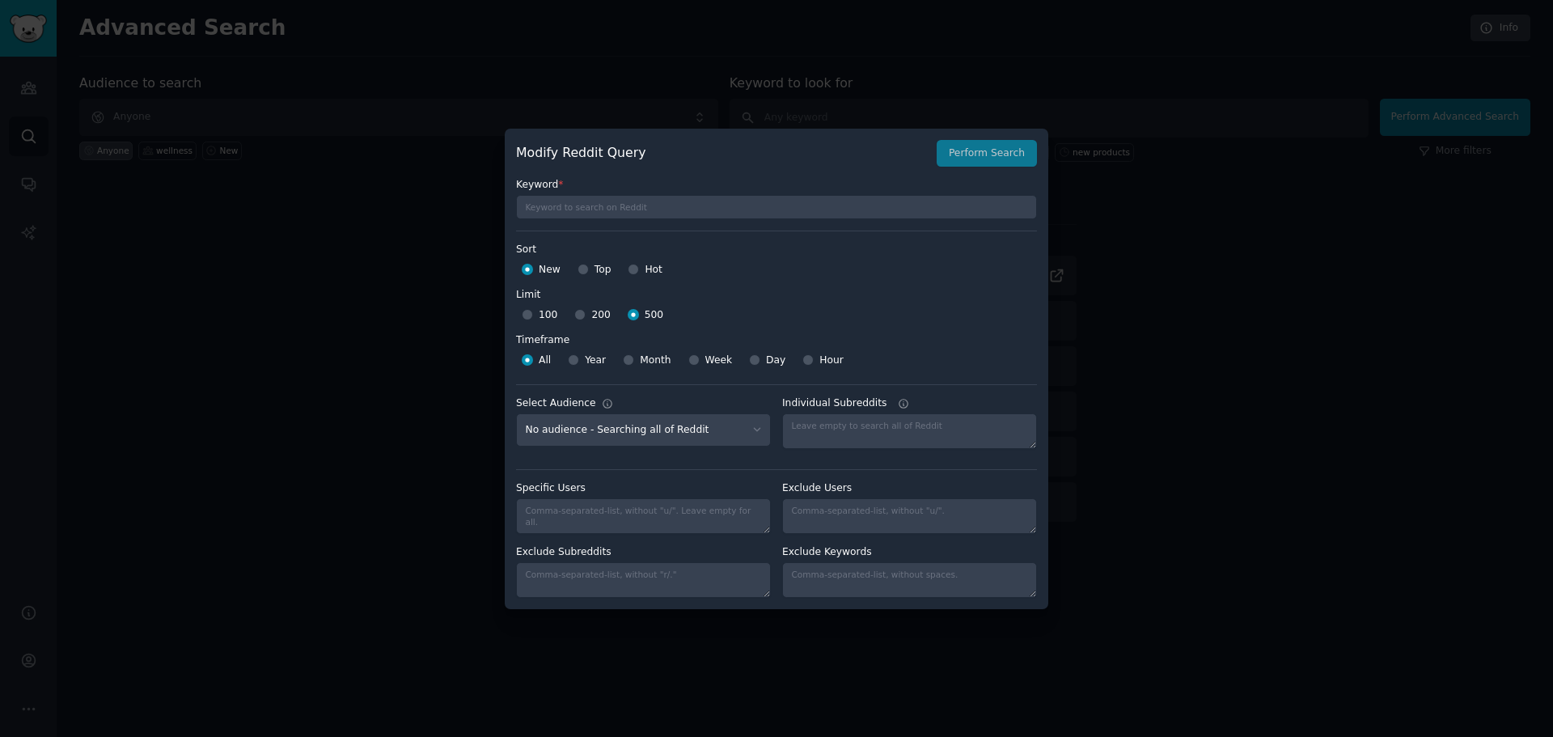
drag, startPoint x: 1025, startPoint y: 85, endPoint x: 685, endPoint y: 72, distance: 339.9
click at [1024, 84] on div at bounding box center [776, 368] width 1553 height 737
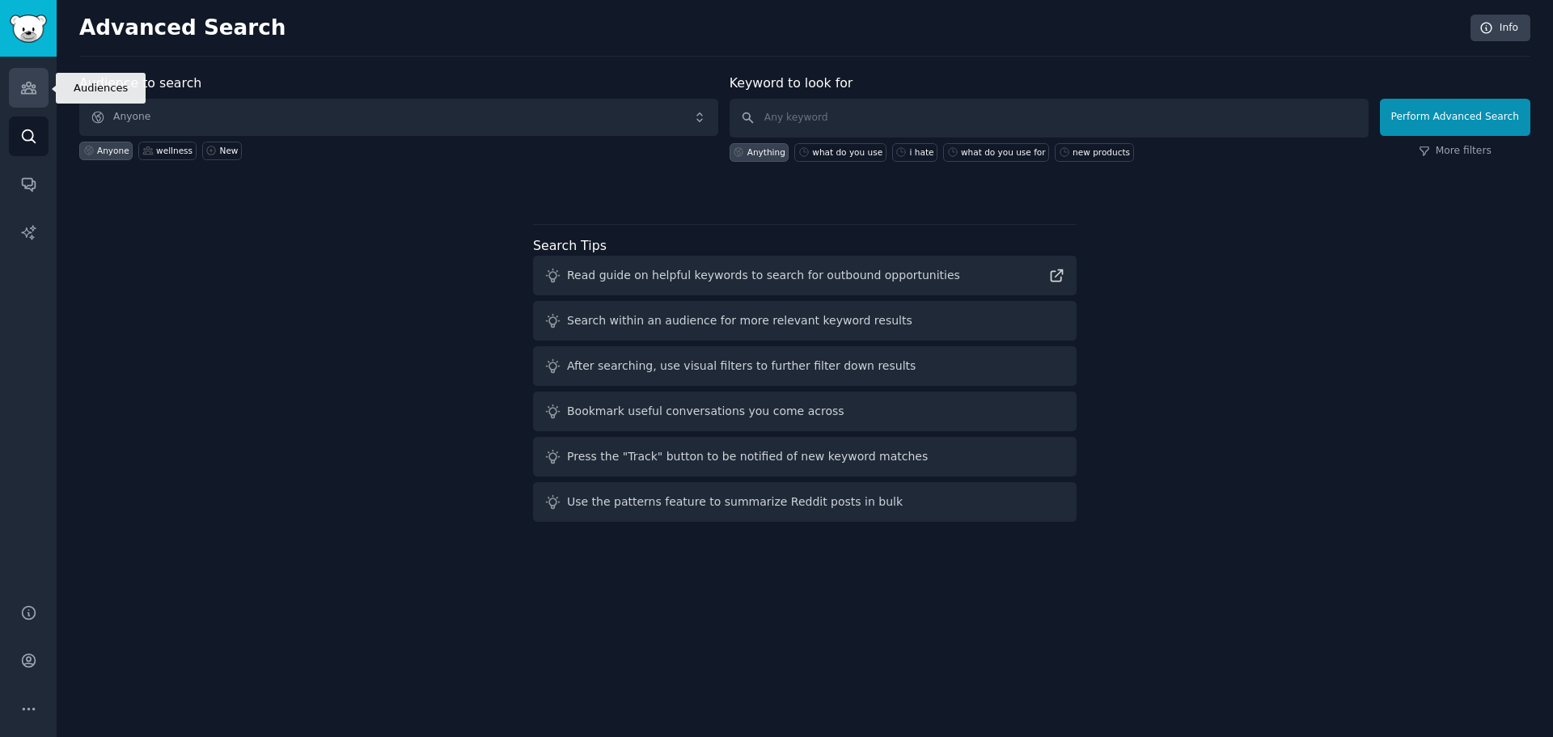
click at [32, 89] on icon "Sidebar" at bounding box center [28, 87] width 17 height 17
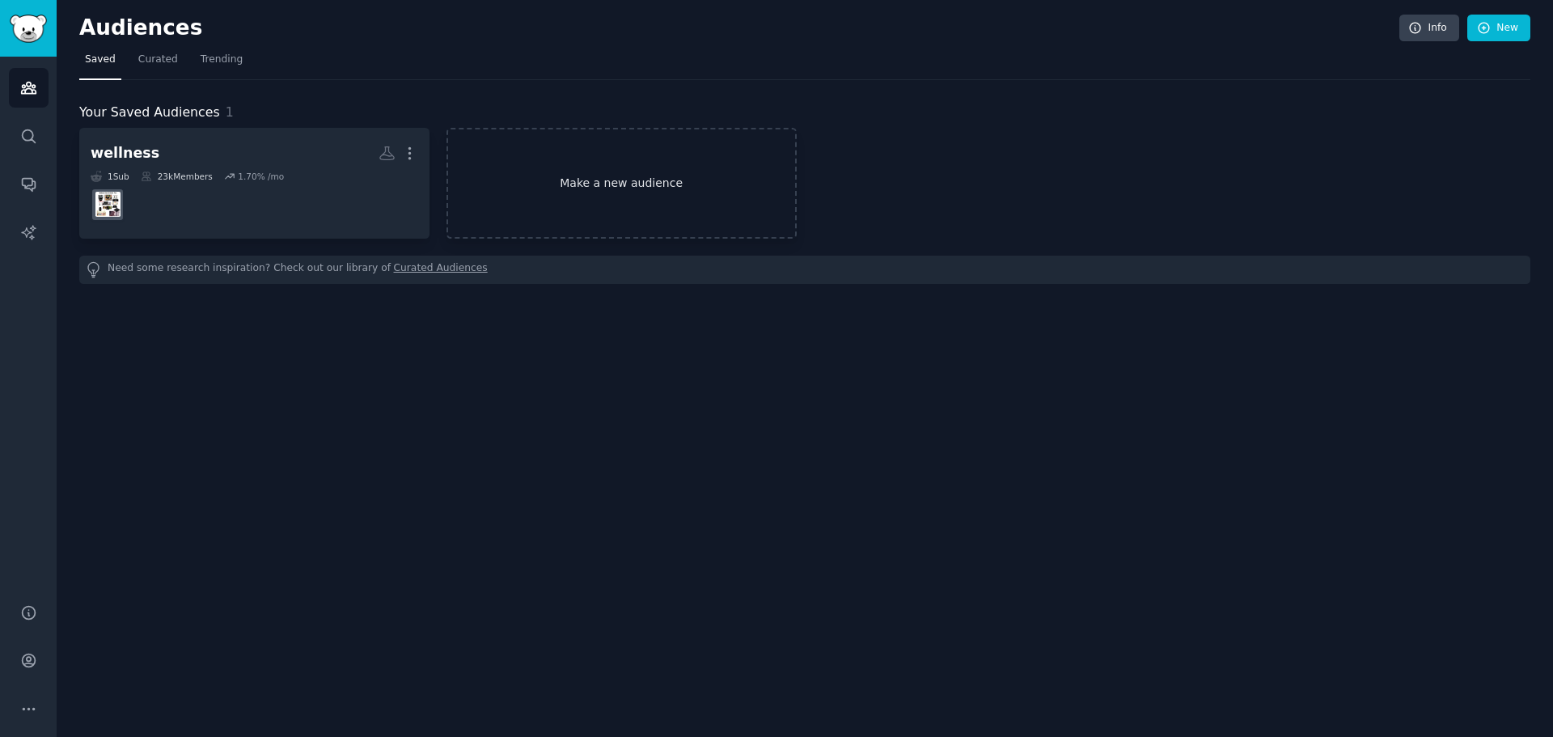
click at [598, 186] on link "Make a new audience" at bounding box center [621, 183] width 350 height 111
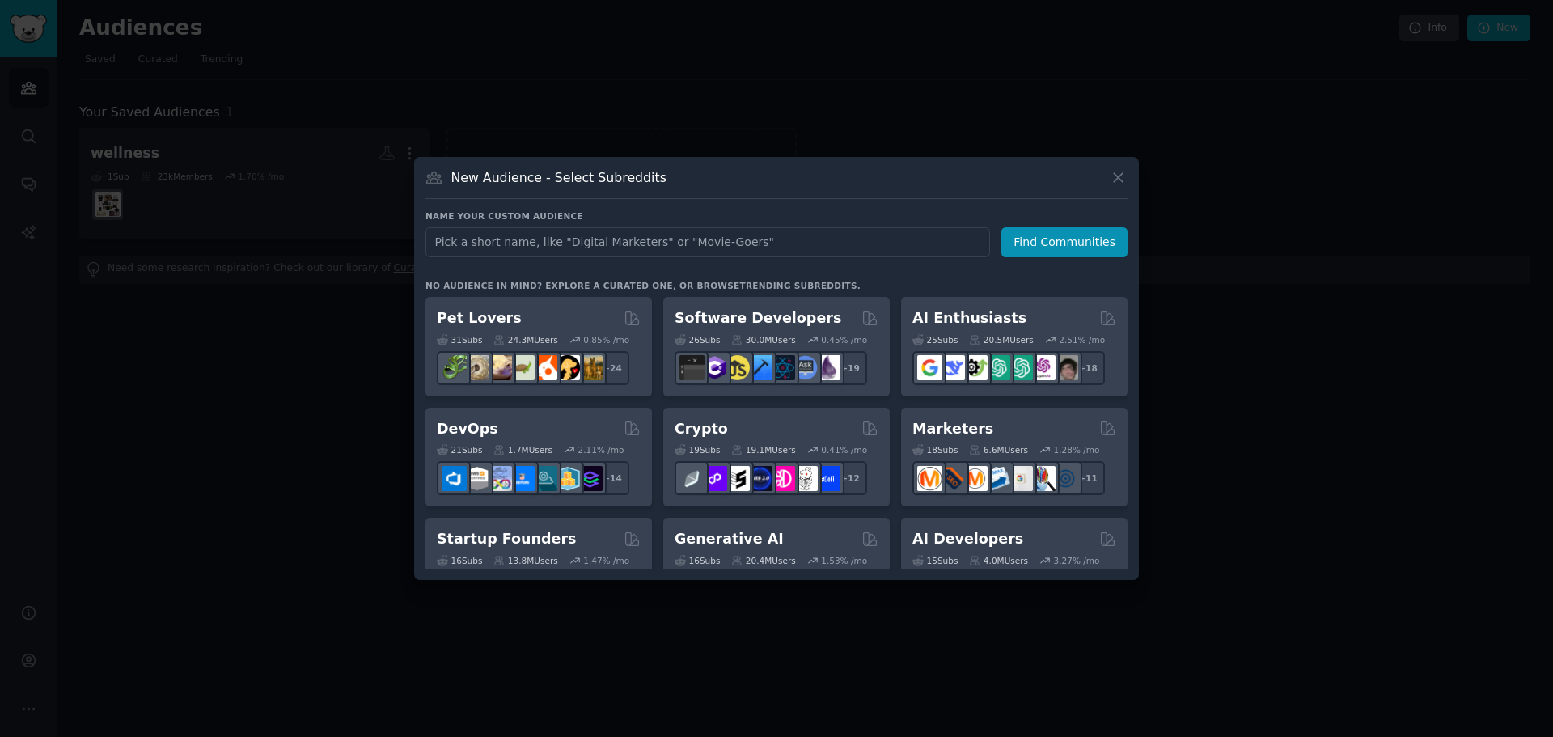
click at [754, 287] on link "trending subreddits" at bounding box center [797, 286] width 117 height 10
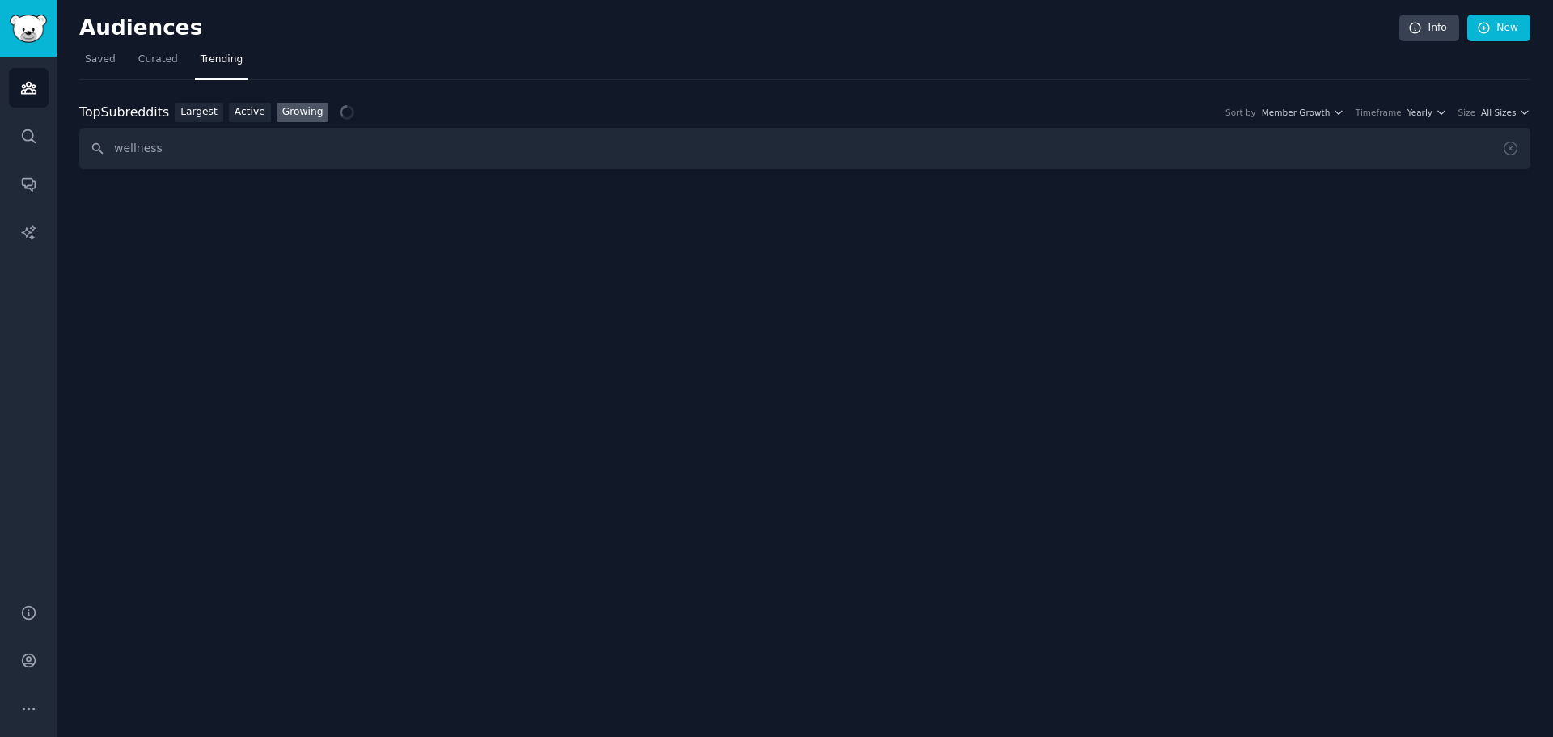
type input "wellness"
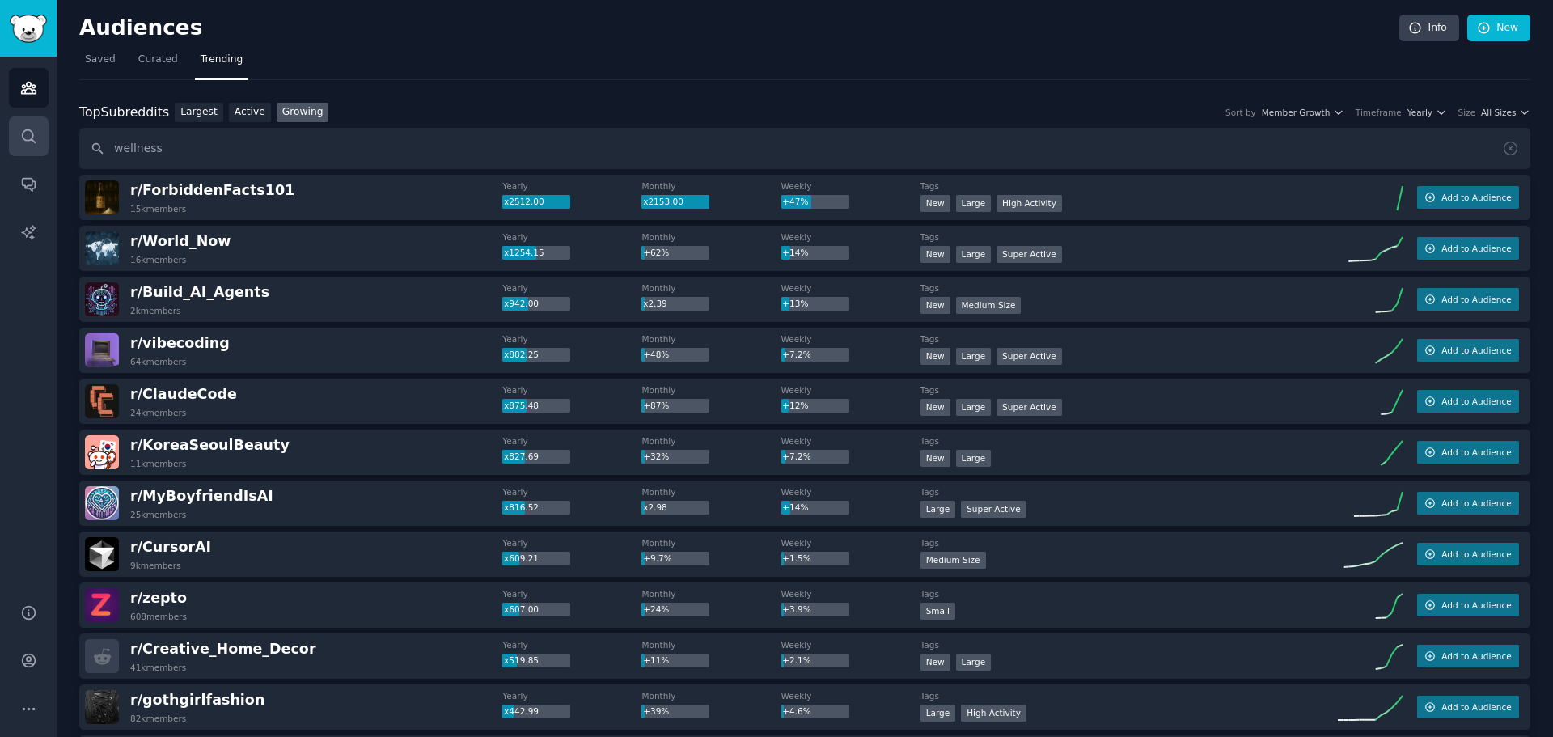
drag, startPoint x: 246, startPoint y: 146, endPoint x: 35, endPoint y: 129, distance: 211.7
click at [35, 129] on div "Audiences Audiences Search Conversations AI Reports Help Account More Audiences…" at bounding box center [776, 368] width 1553 height 737
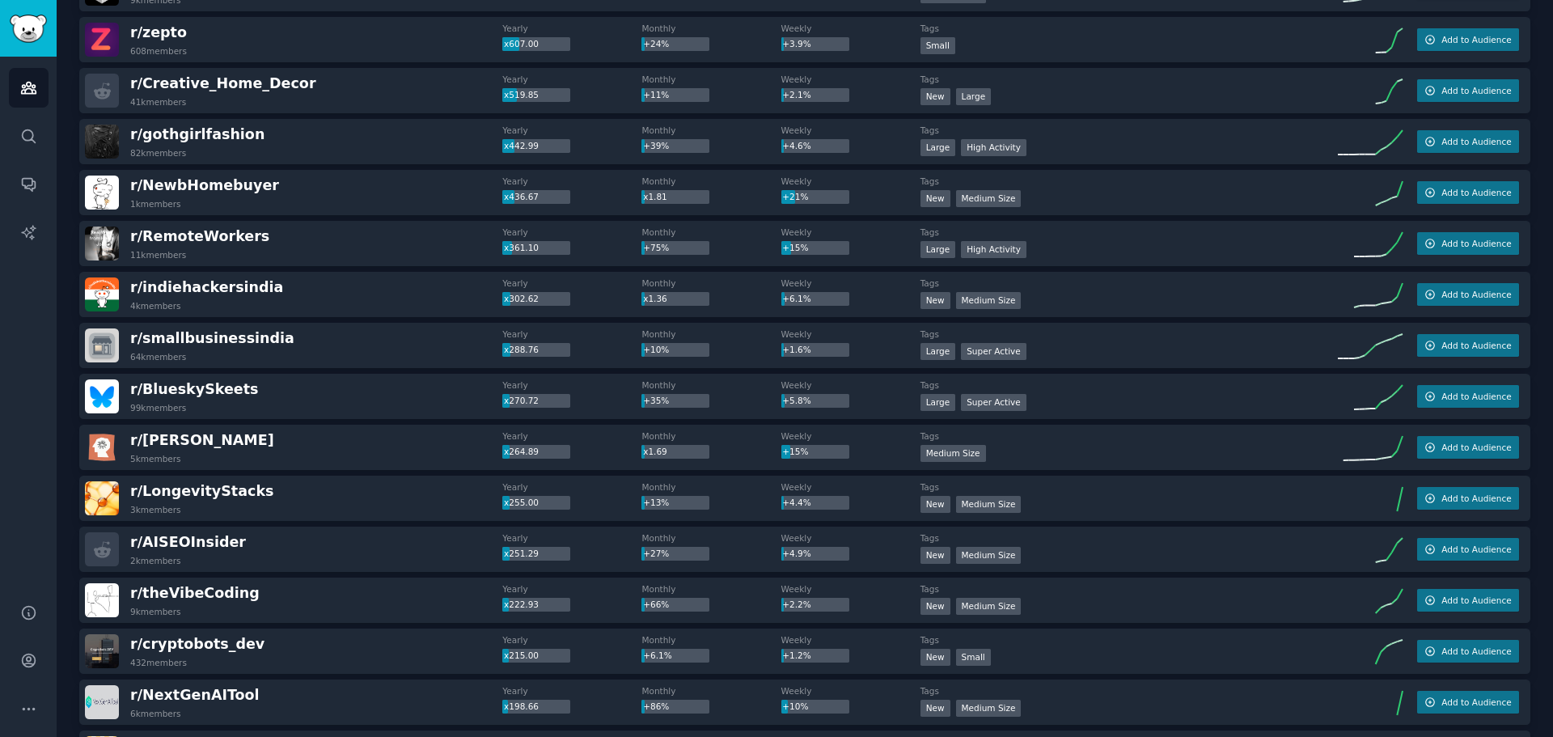
scroll to position [566, 0]
click at [224, 334] on span "r/ smallbusinessindia" at bounding box center [212, 337] width 164 height 16
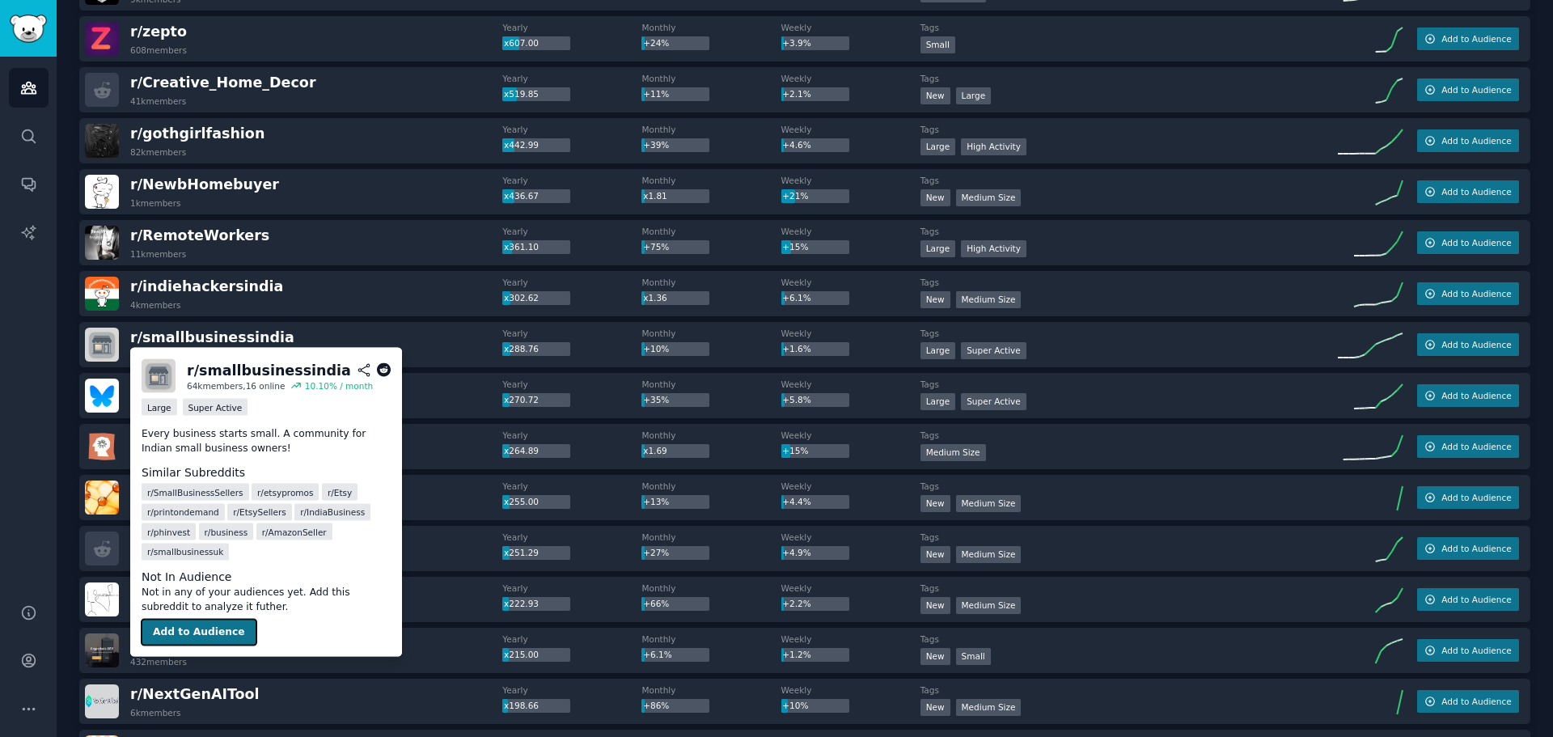
click at [216, 627] on button "Add to Audience" at bounding box center [199, 632] width 115 height 26
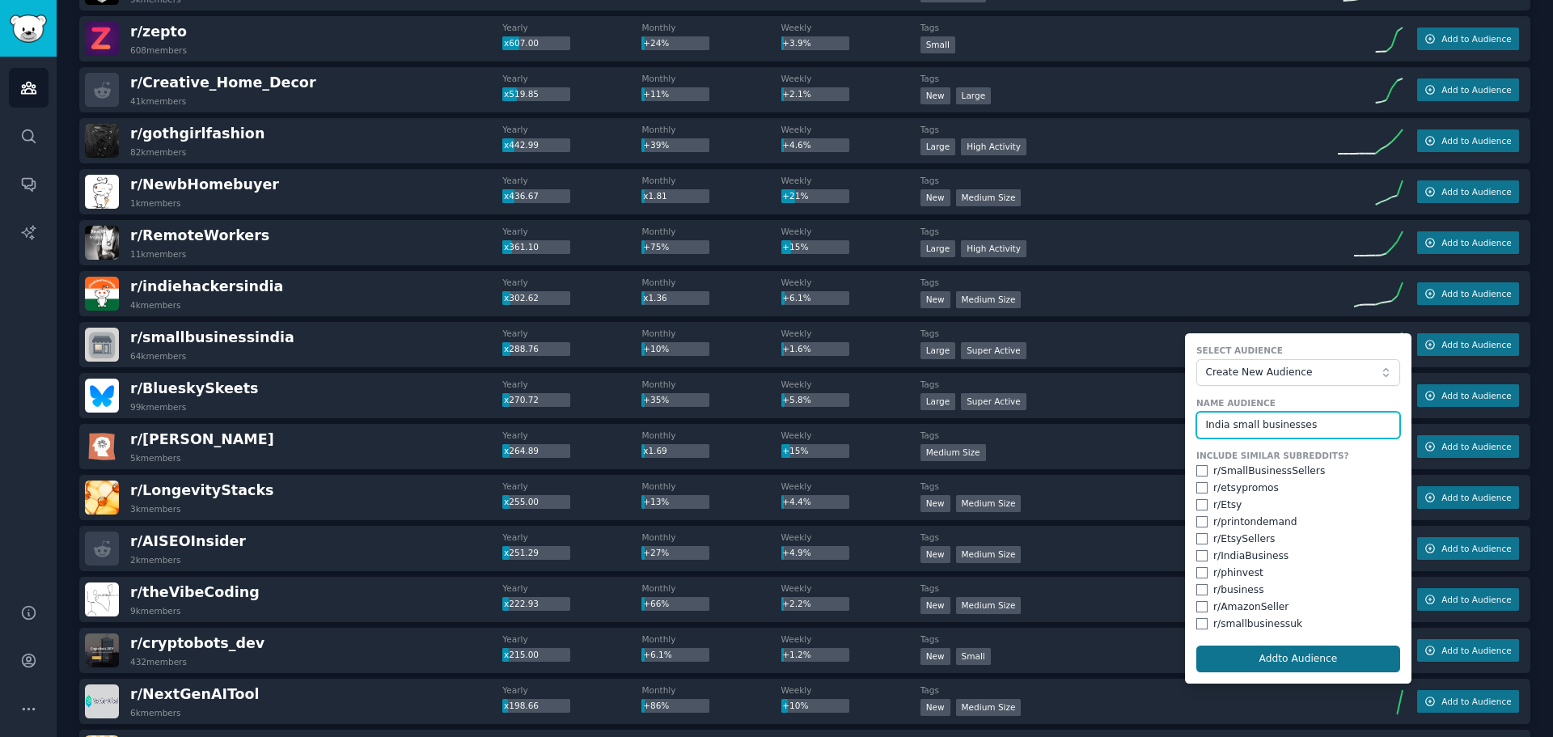
type input "India small businesses"
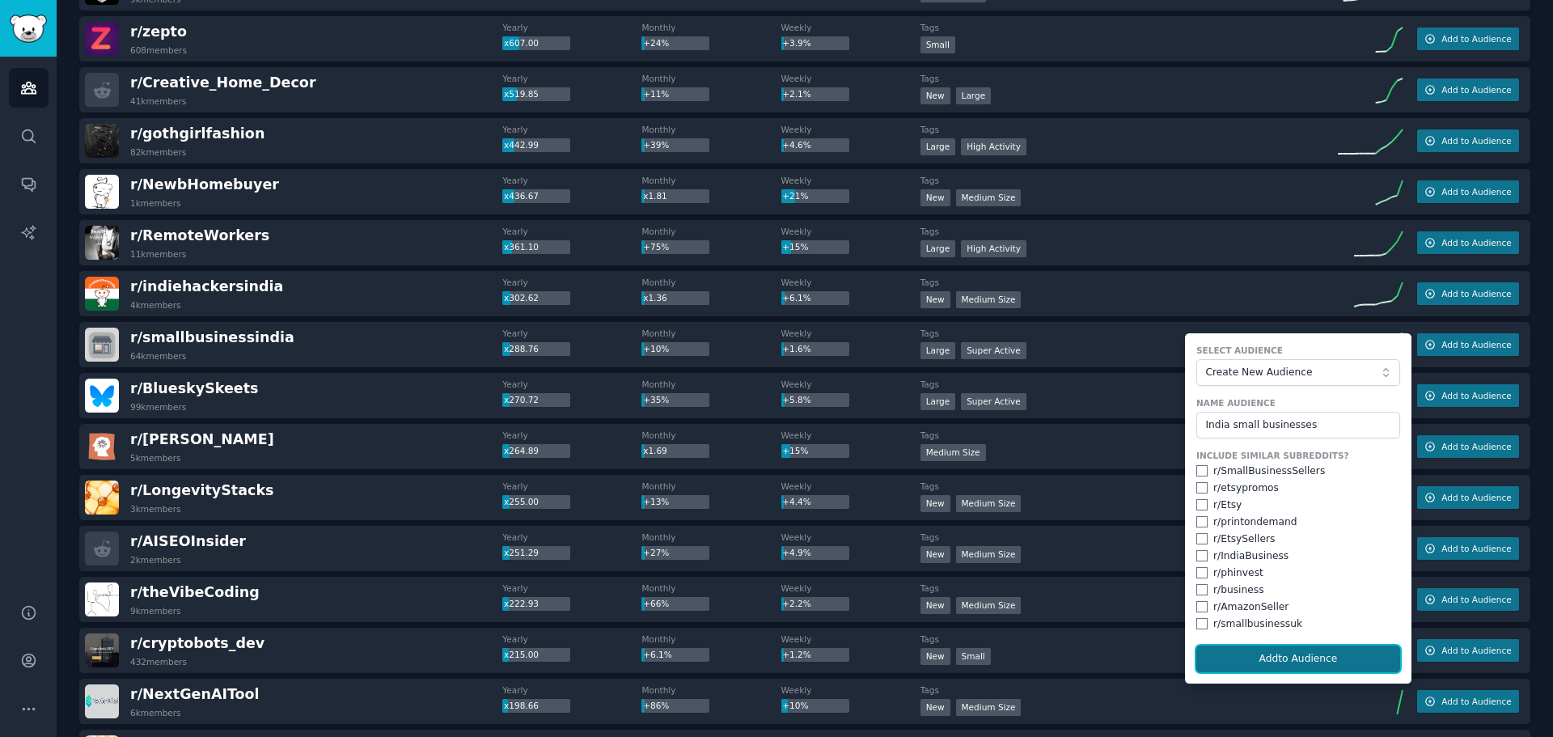
click at [1305, 660] on button "Add to Audience" at bounding box center [1298, 658] width 204 height 27
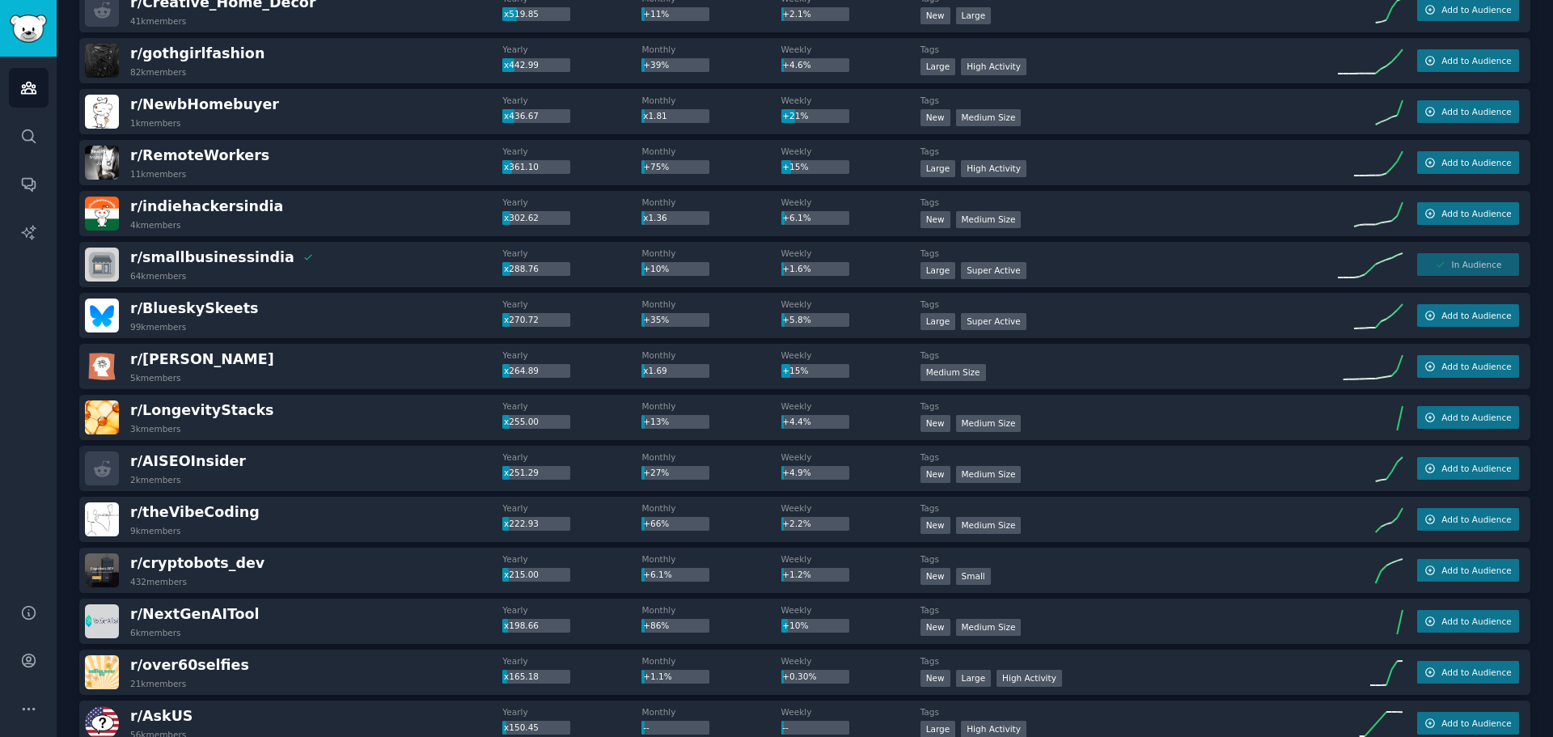
scroll to position [647, 0]
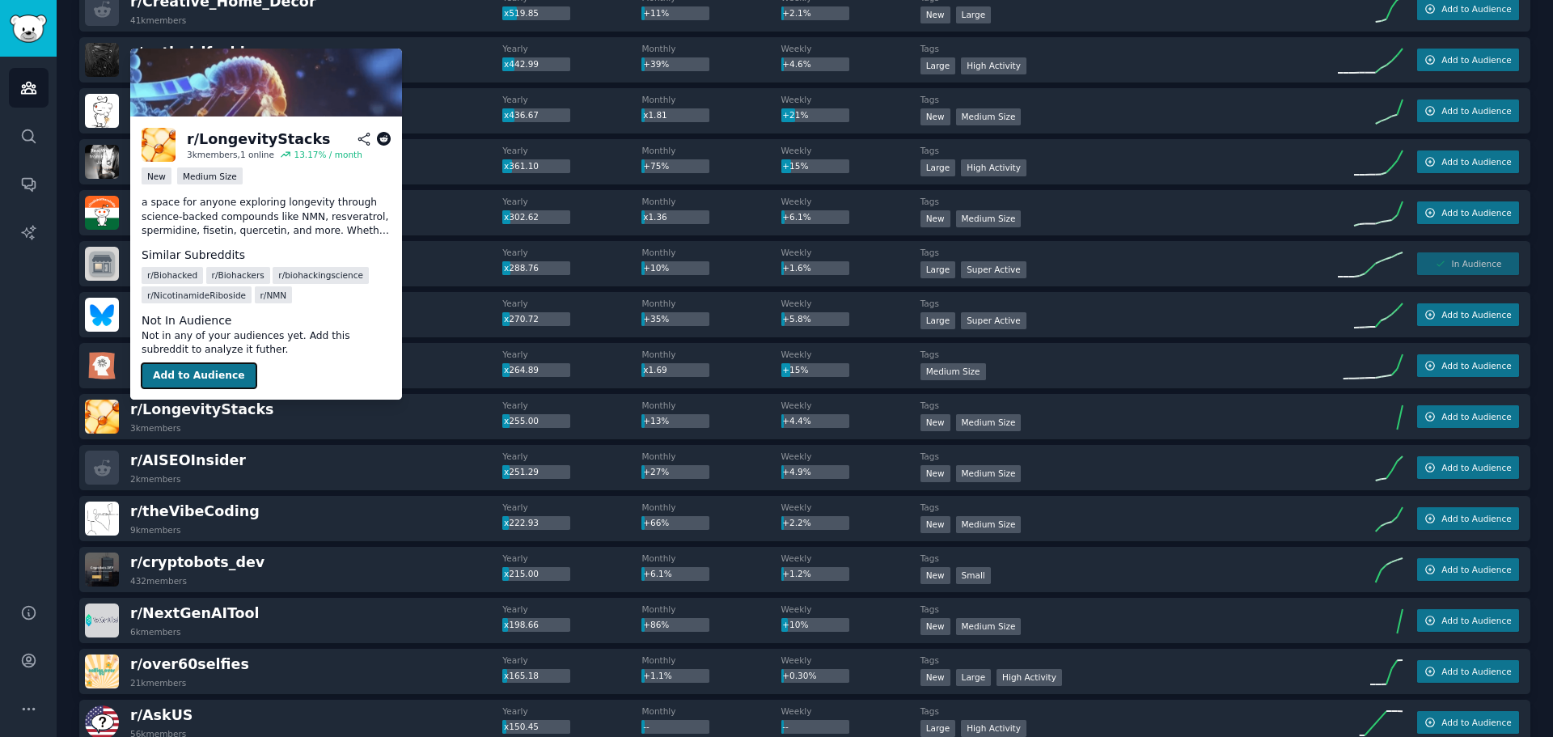
click at [202, 382] on button "Add to Audience" at bounding box center [199, 376] width 115 height 26
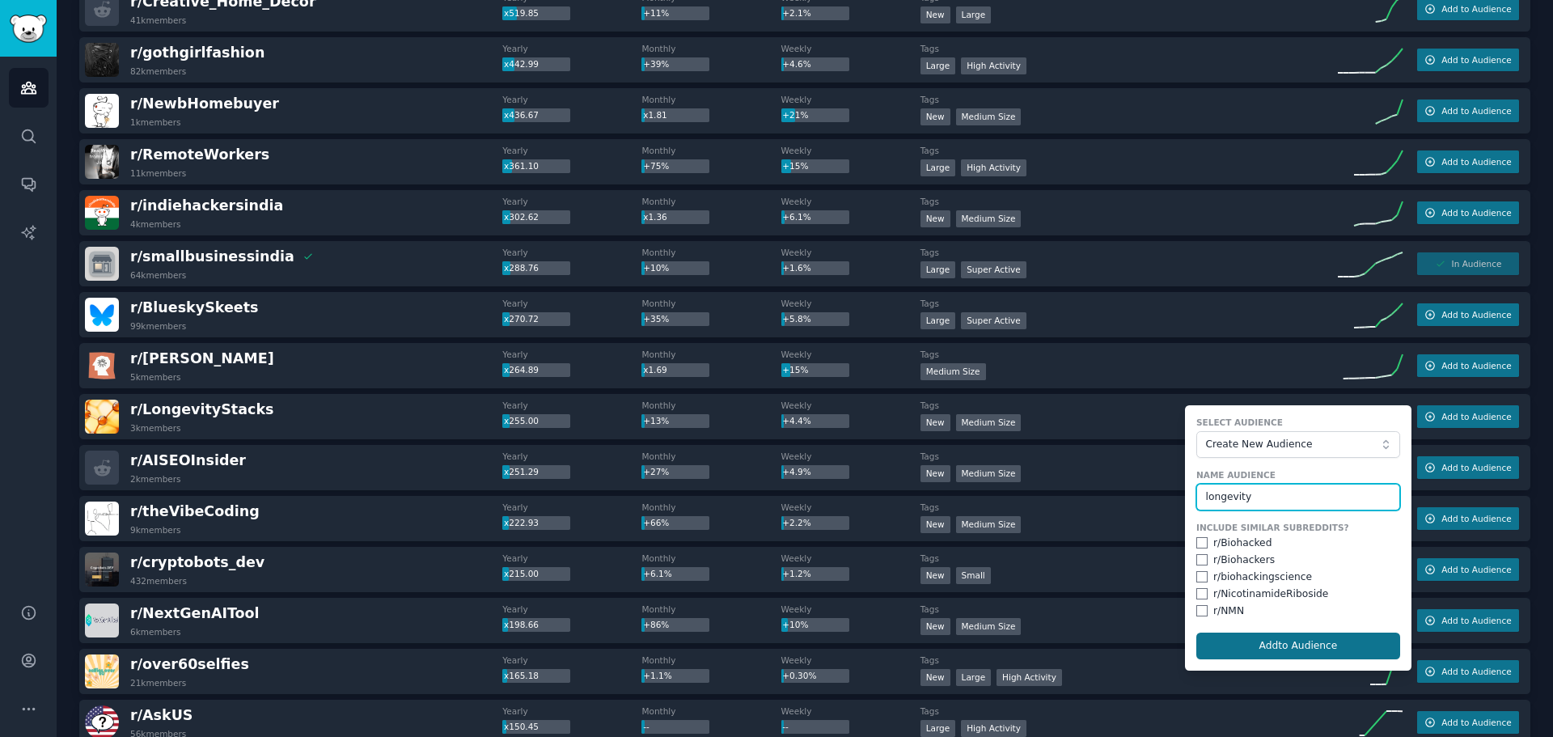
type input "longevity"
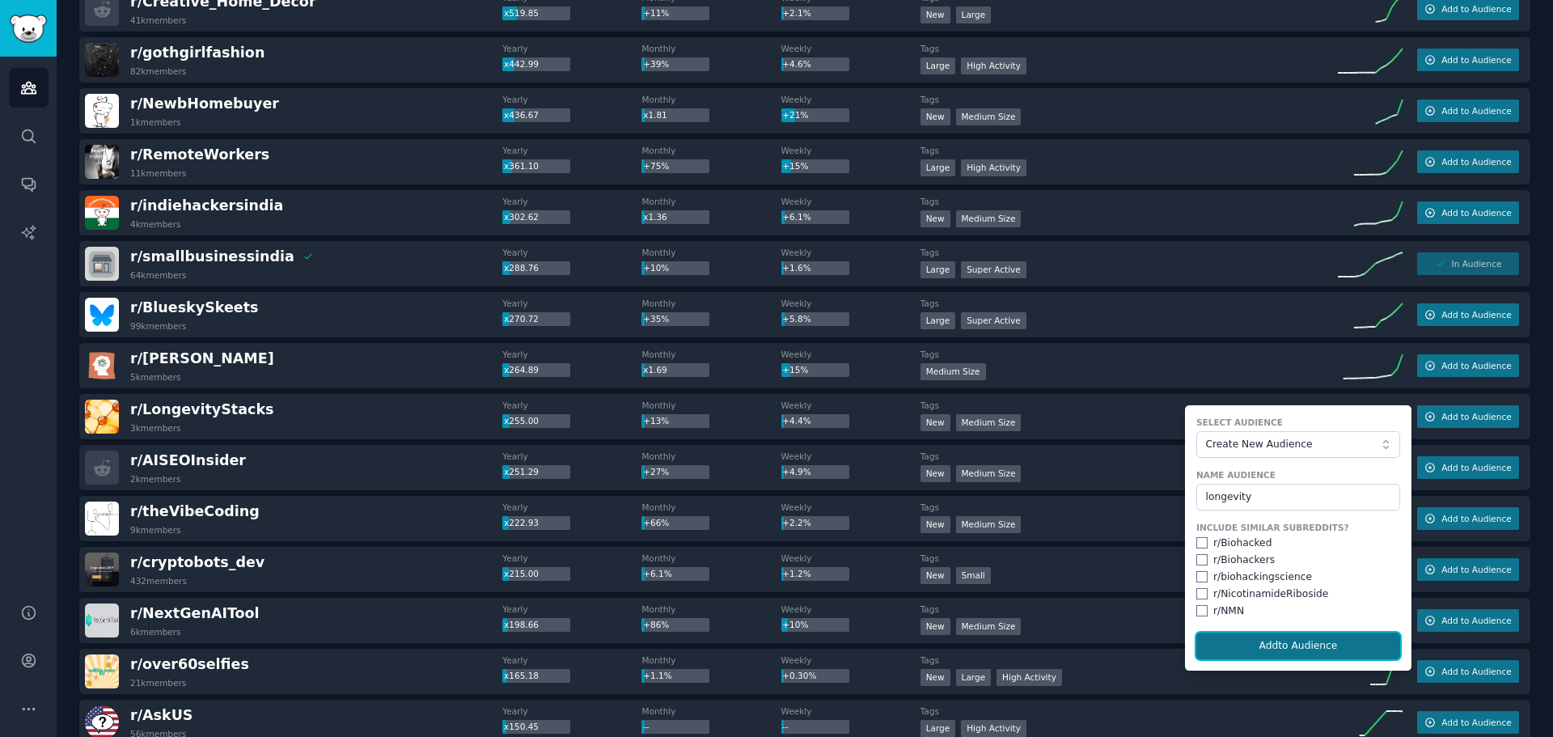
click at [1300, 641] on button "Add to Audience" at bounding box center [1298, 645] width 204 height 27
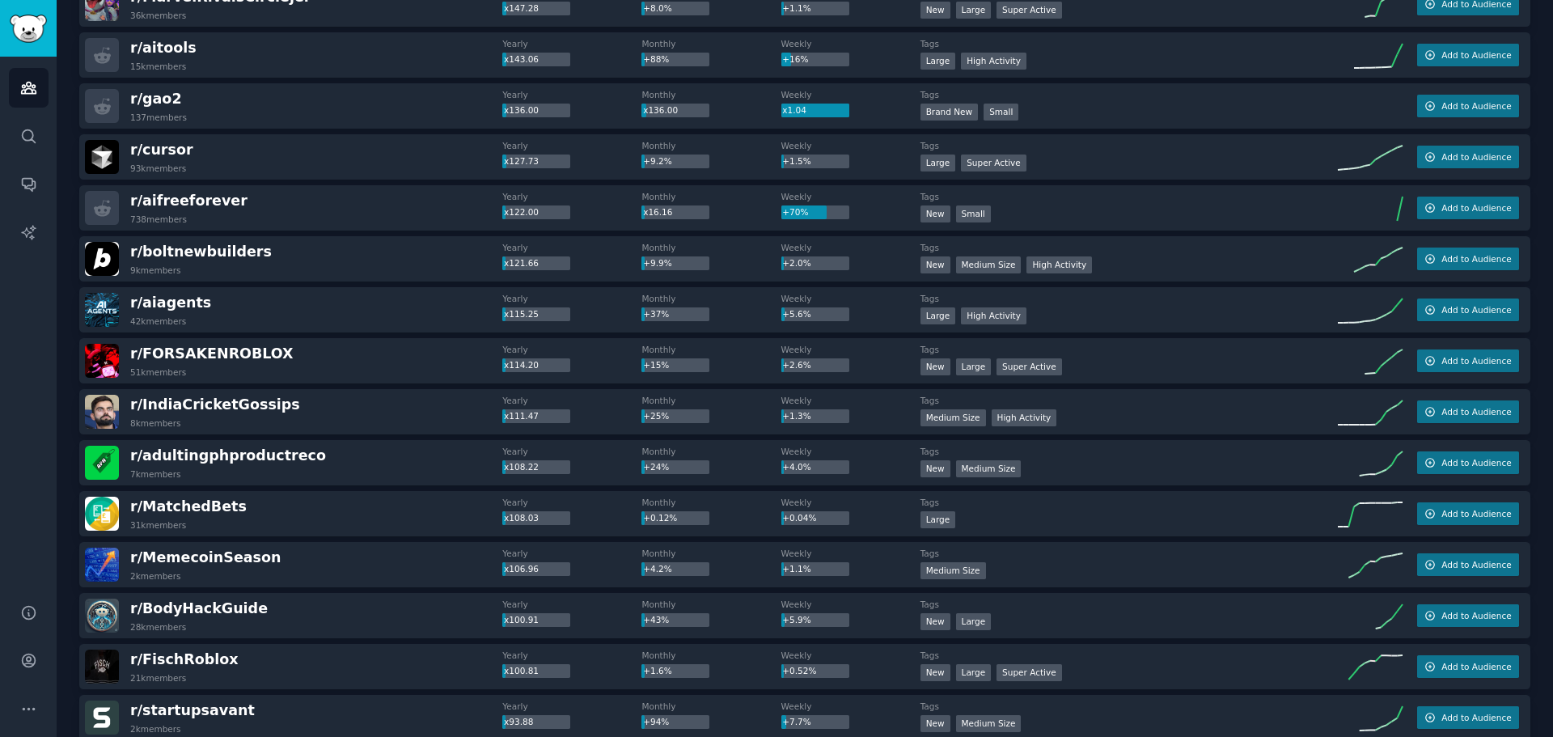
scroll to position [1456, 0]
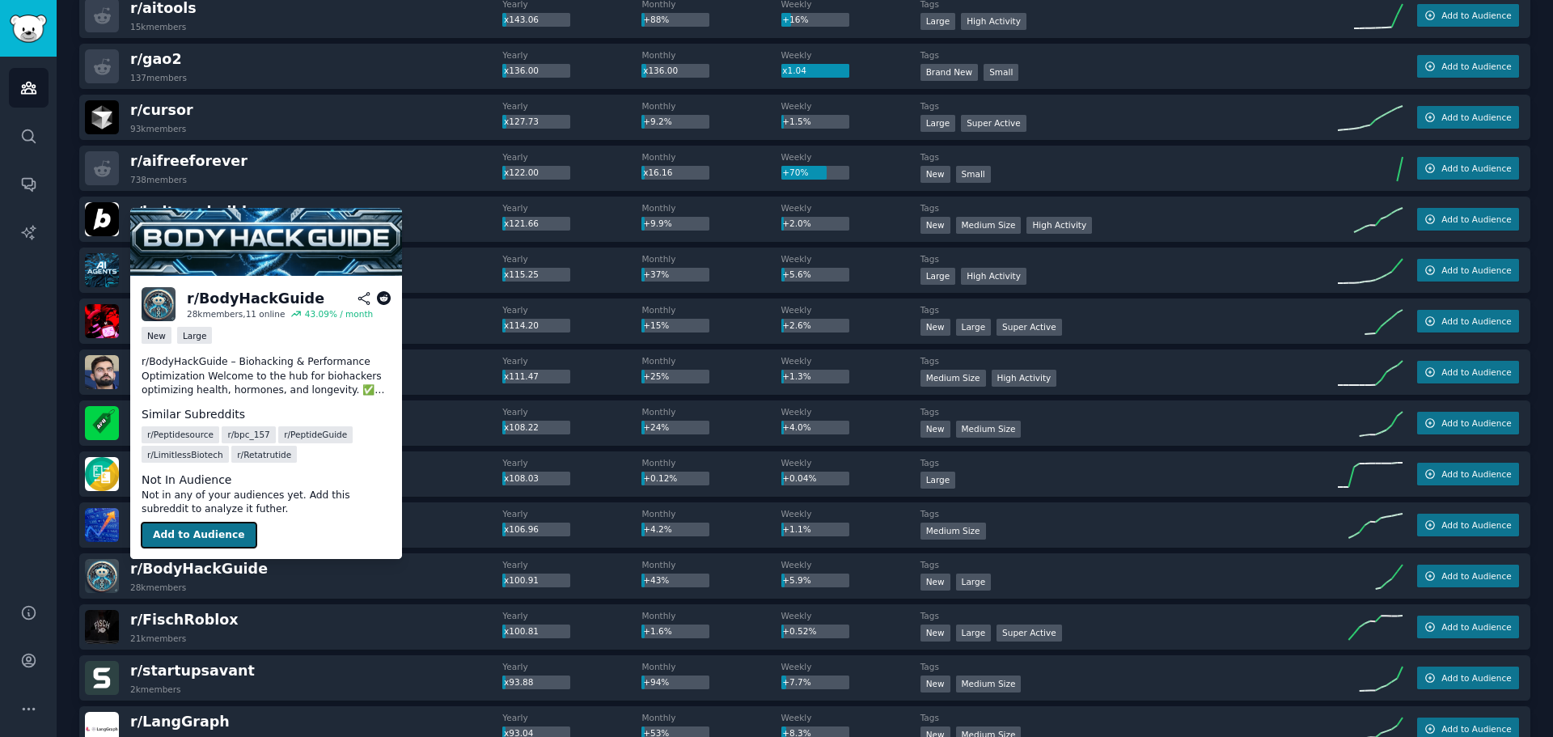
click at [202, 539] on button "Add to Audience" at bounding box center [199, 535] width 115 height 26
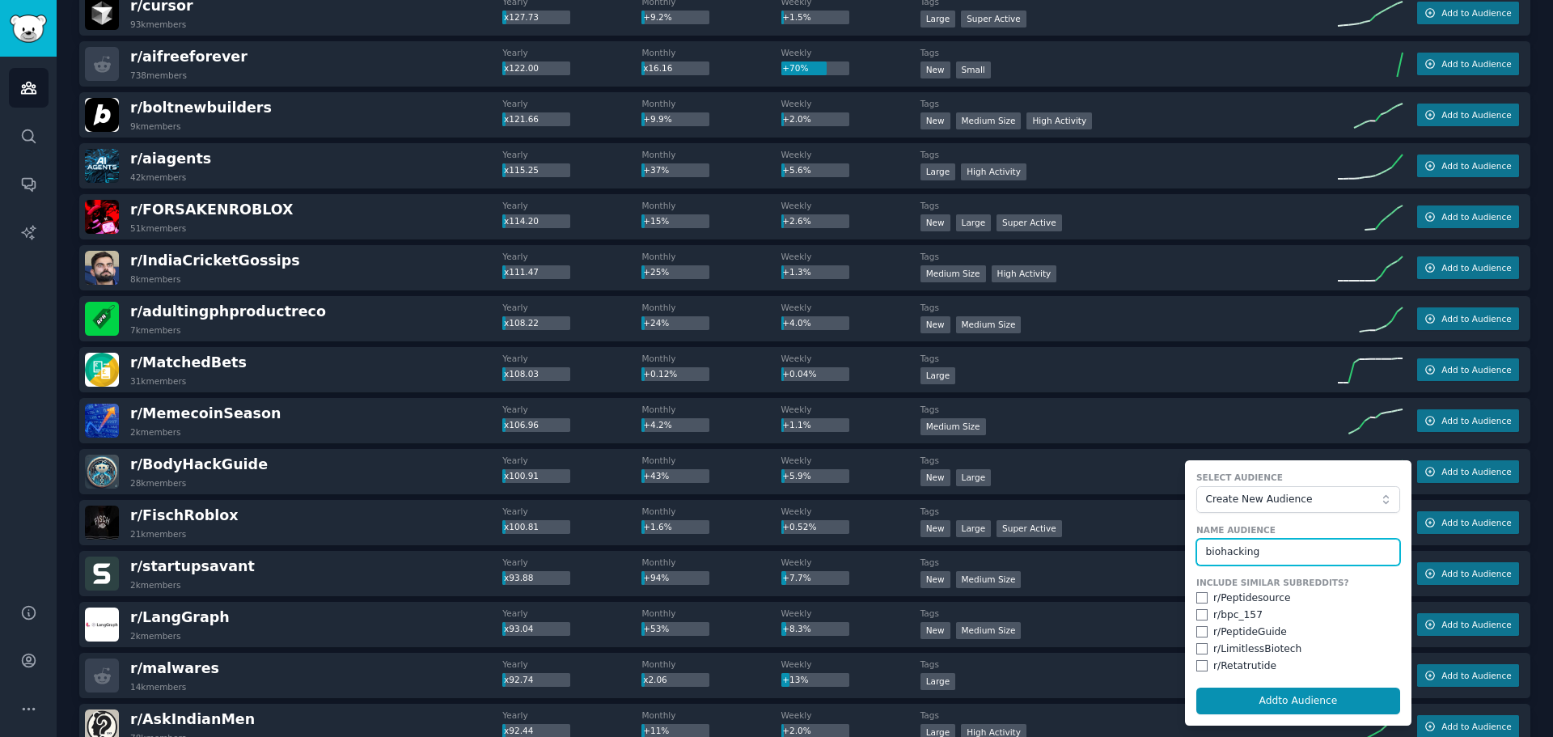
scroll to position [1617, 0]
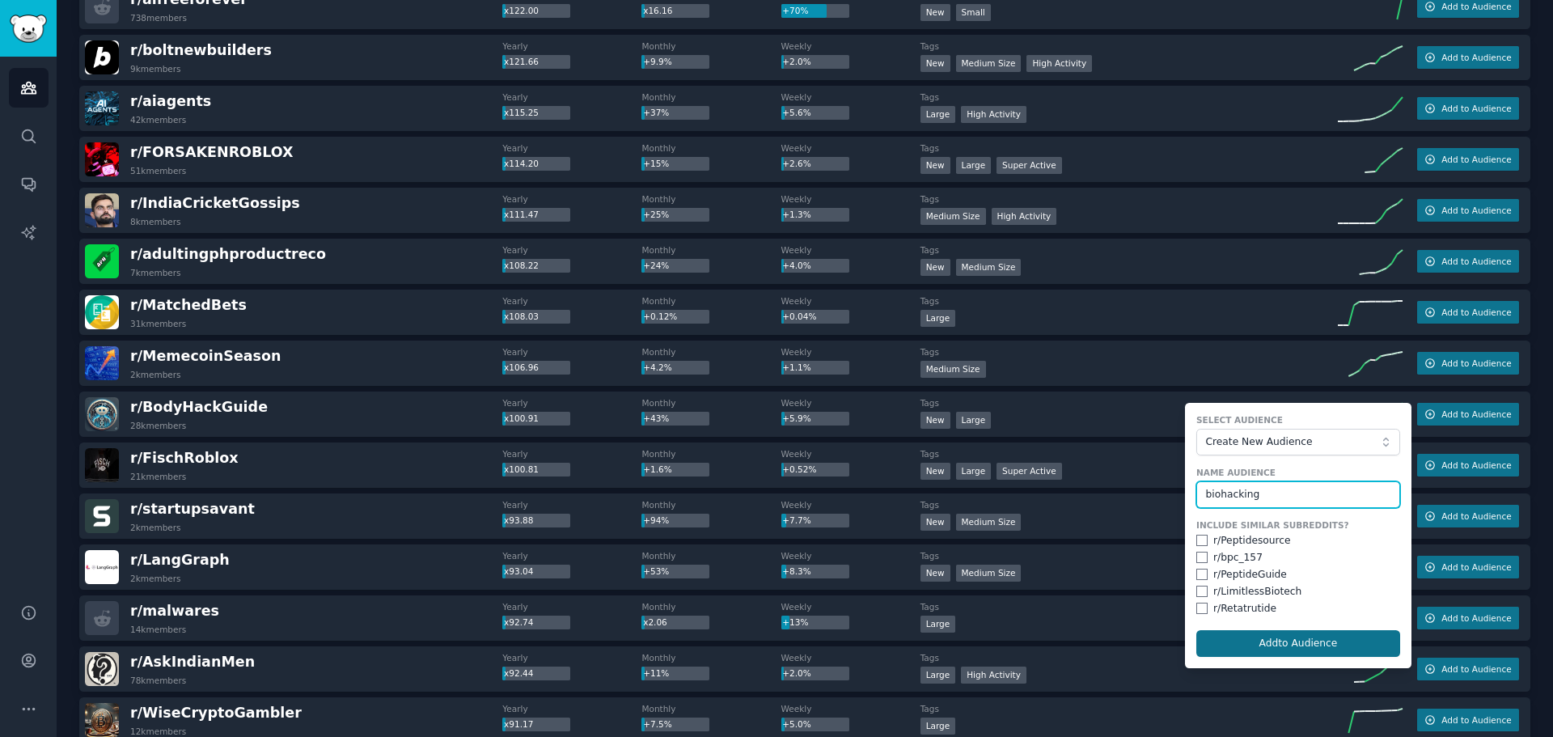
type input "biohacking"
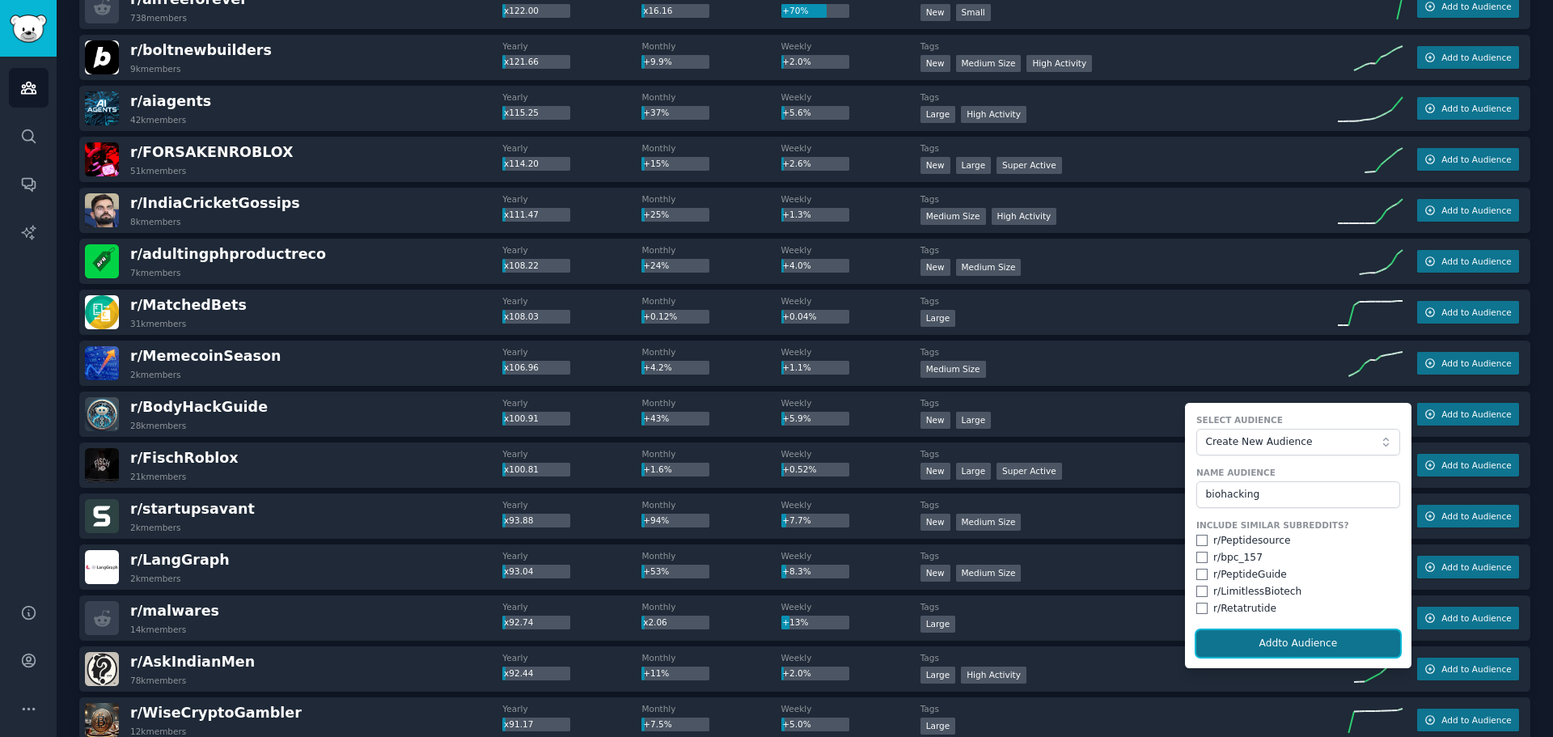
click at [1280, 645] on button "Add to Audience" at bounding box center [1298, 643] width 204 height 27
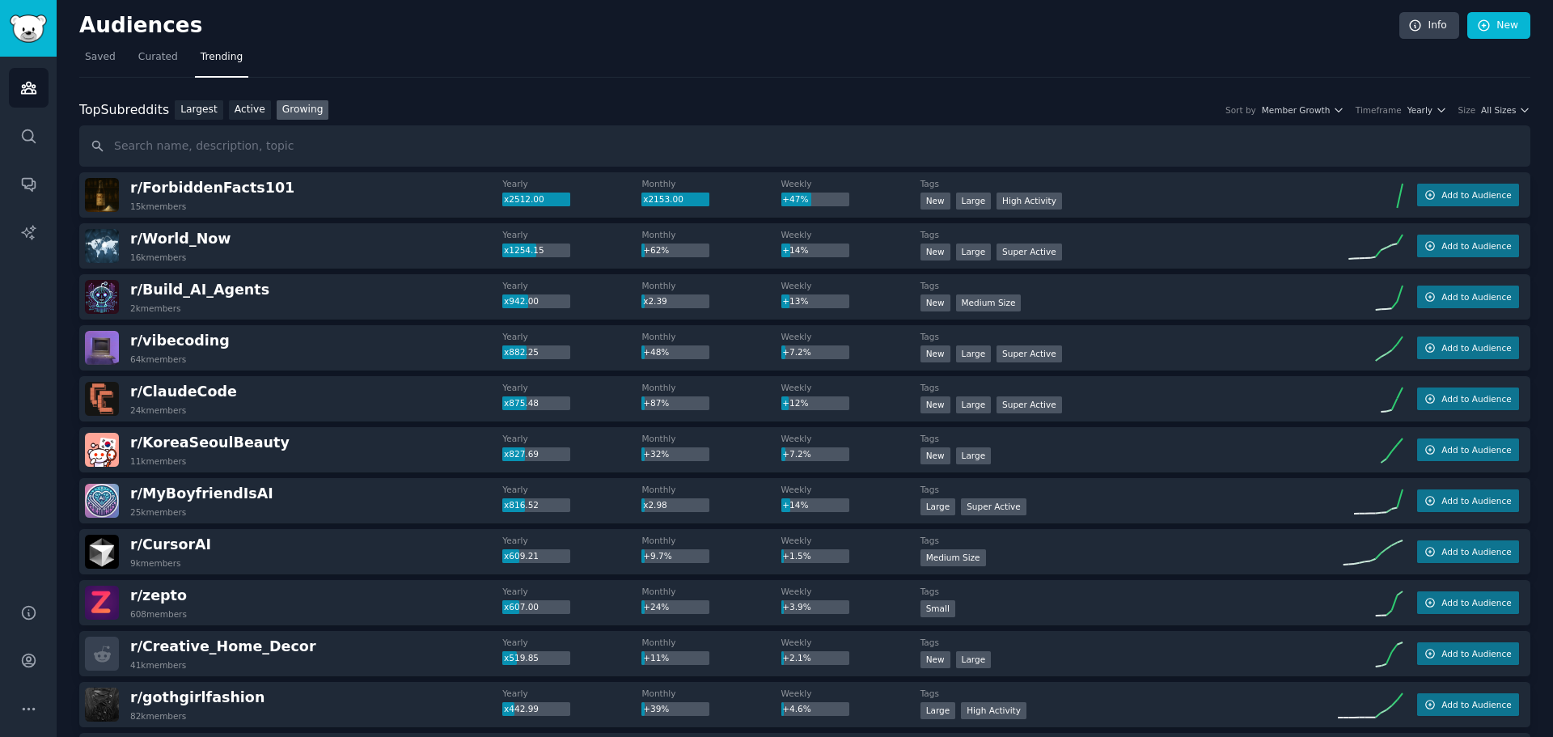
scroll to position [0, 0]
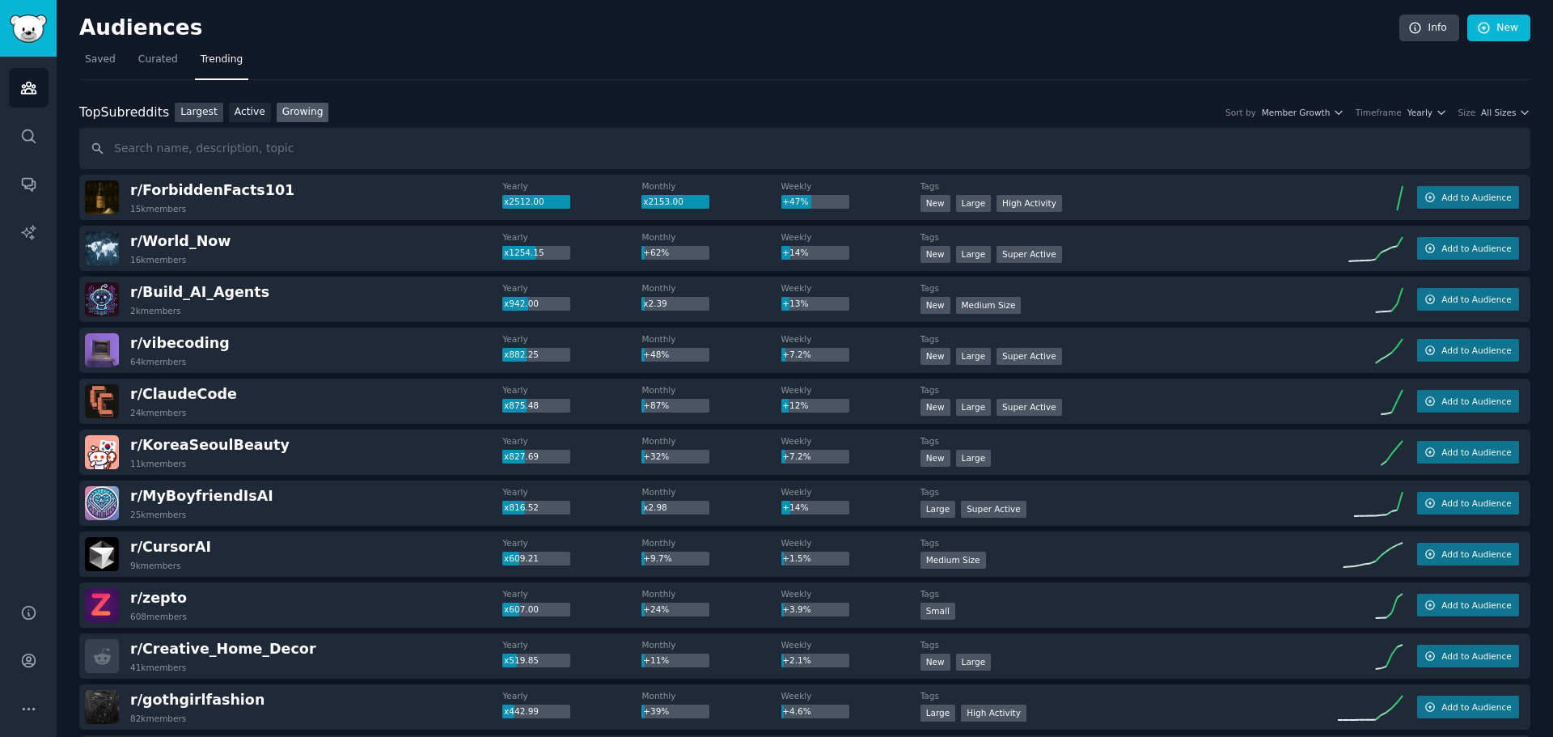
click at [197, 115] on link "Largest" at bounding box center [199, 113] width 49 height 20
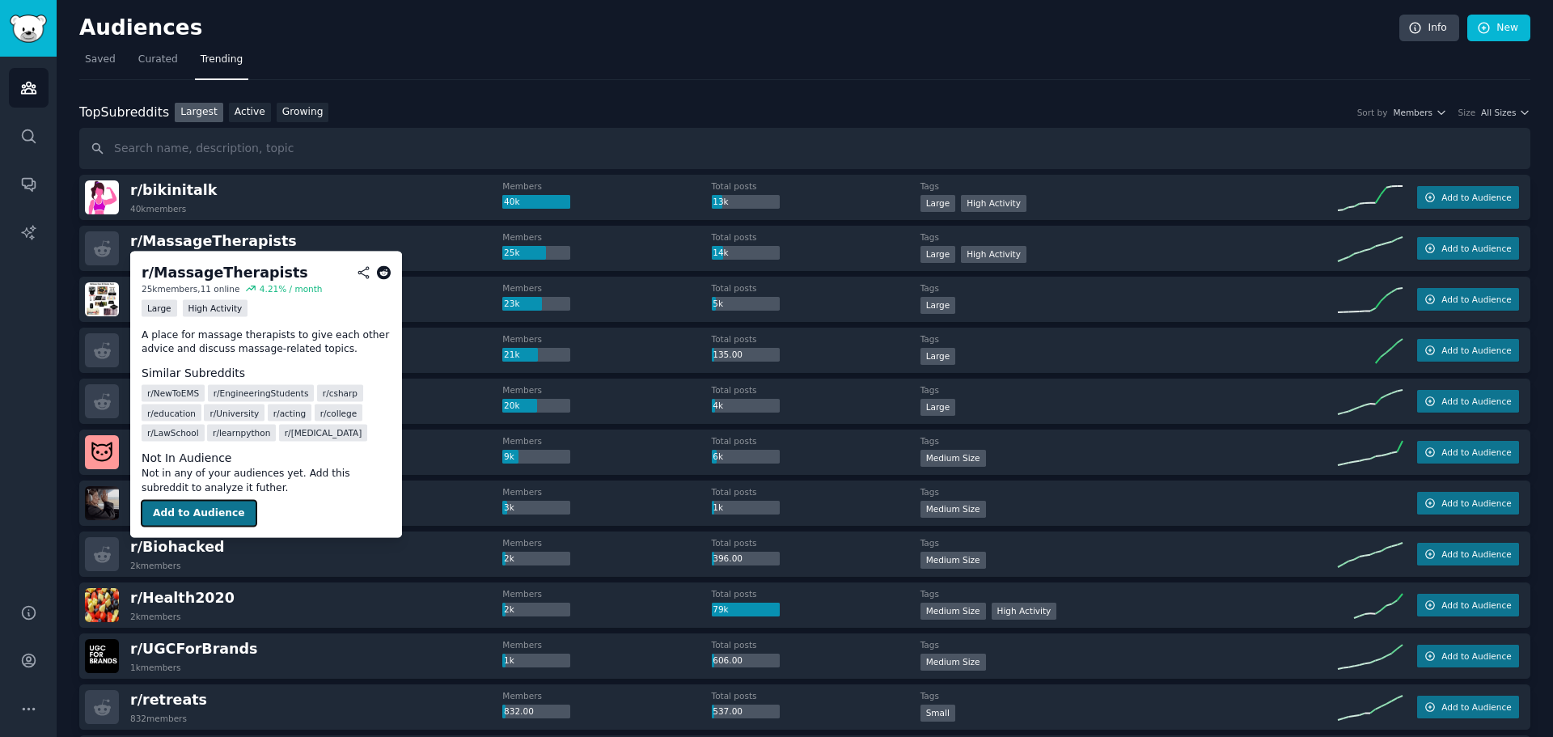
click at [216, 512] on button "Add to Audience" at bounding box center [199, 514] width 115 height 26
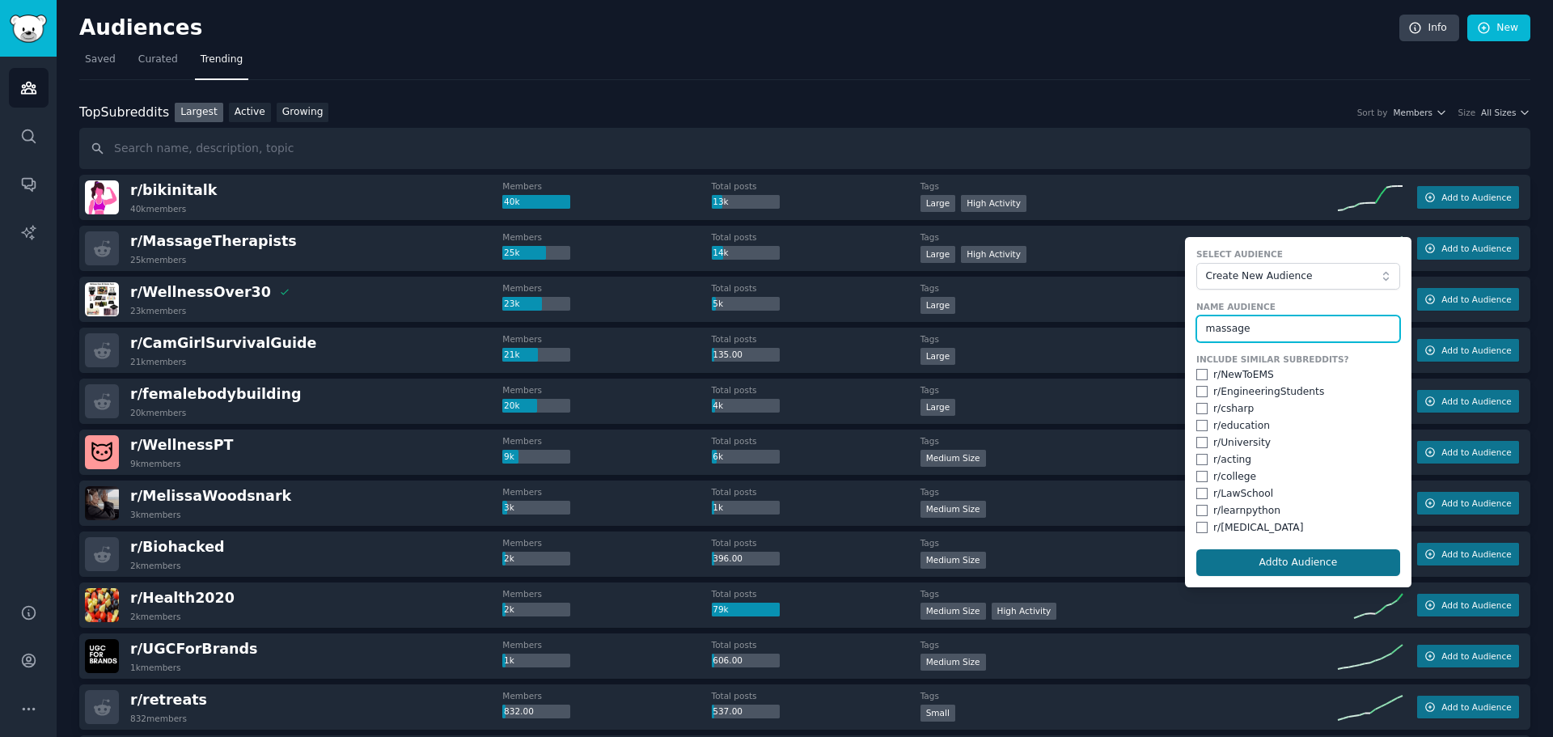
type input "massage"
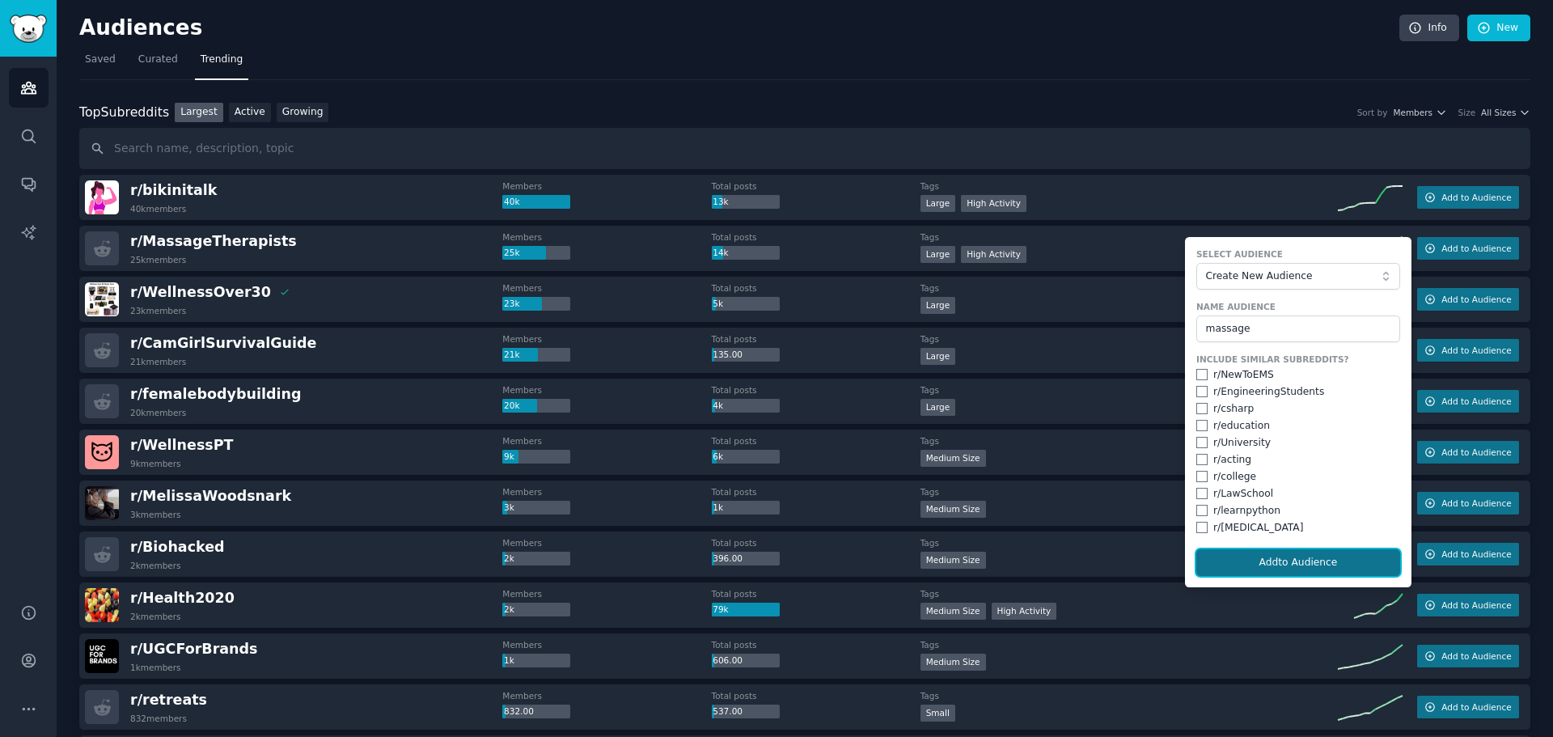
click at [1292, 558] on button "Add to Audience" at bounding box center [1298, 562] width 204 height 27
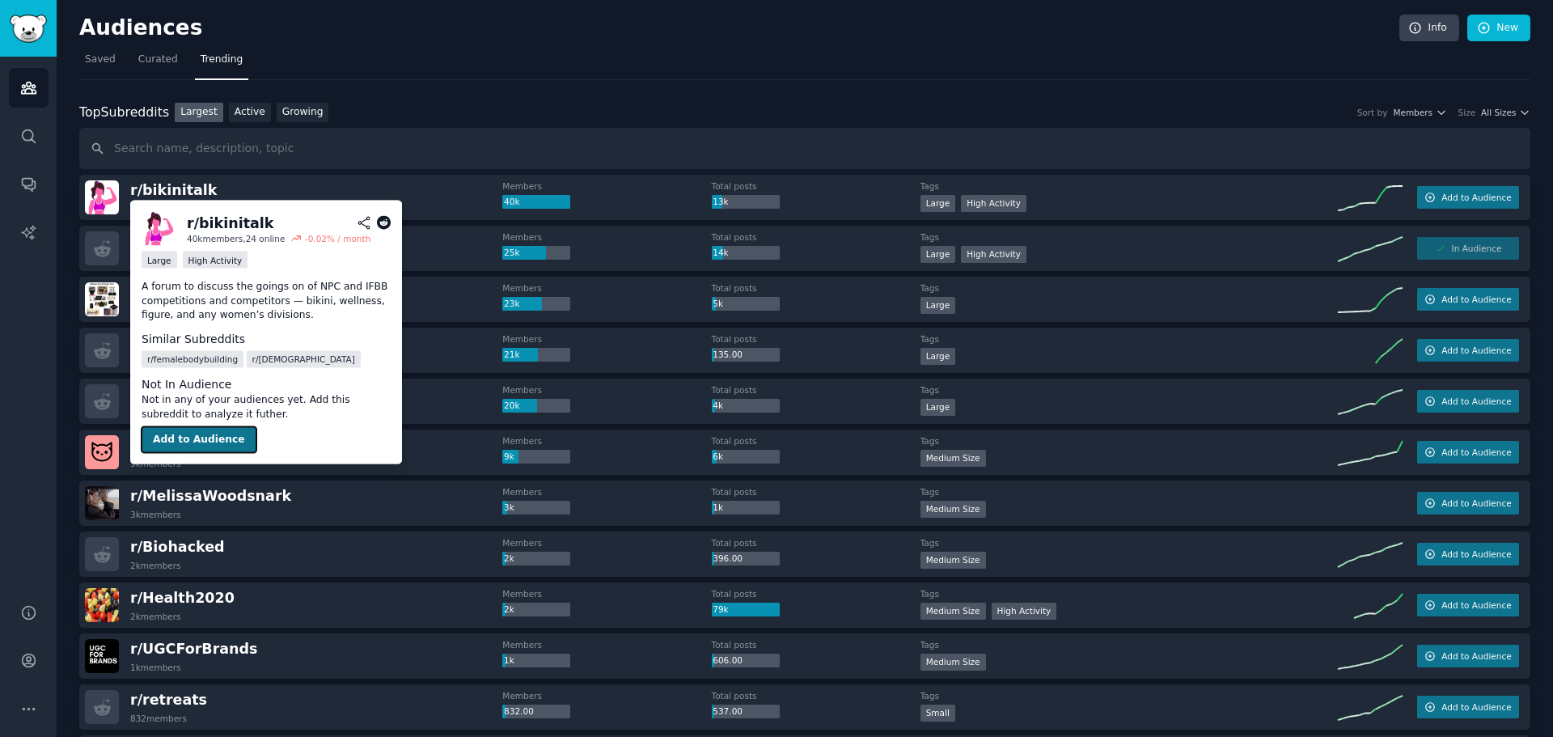
click at [194, 437] on button "Add to Audience" at bounding box center [199, 440] width 115 height 26
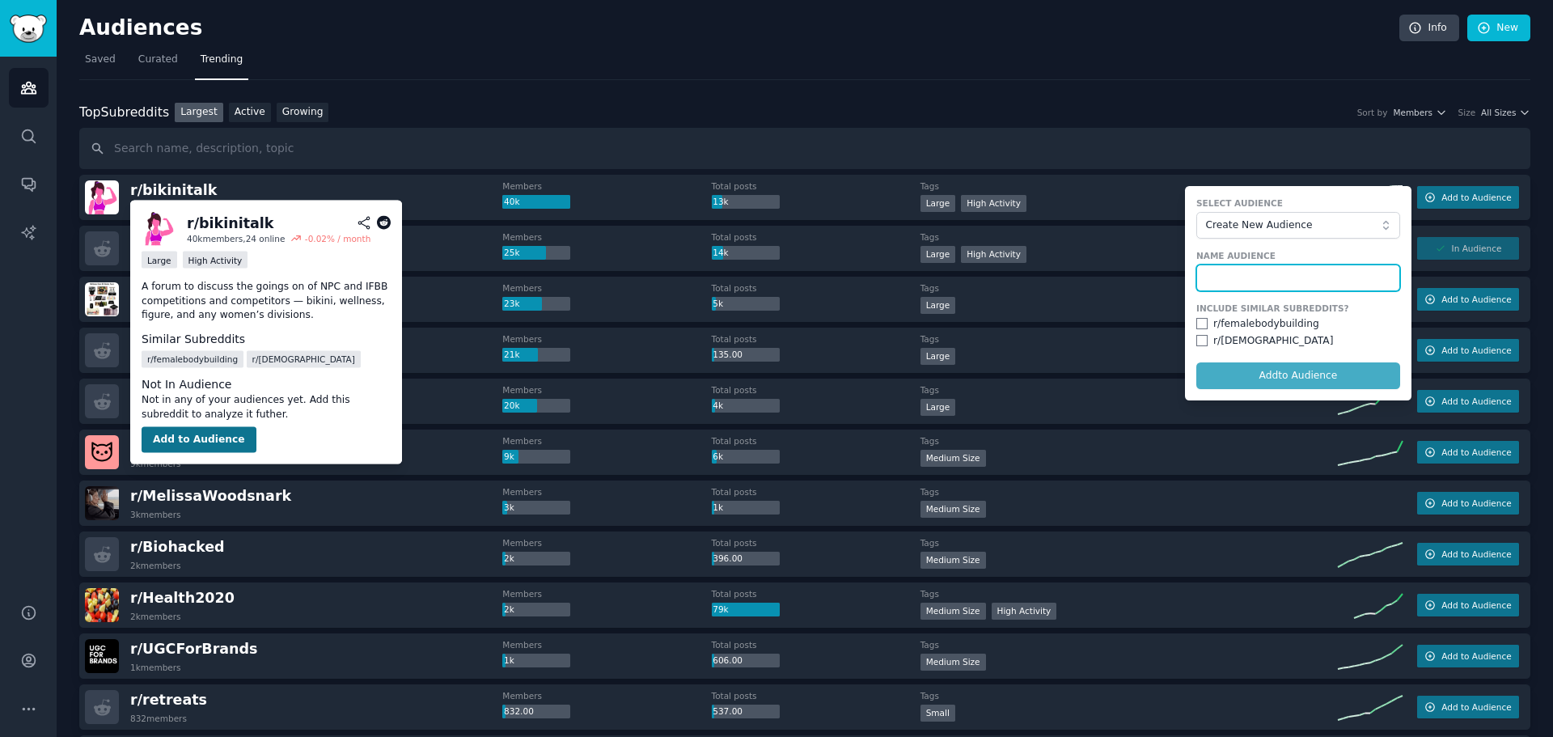
type input "s"
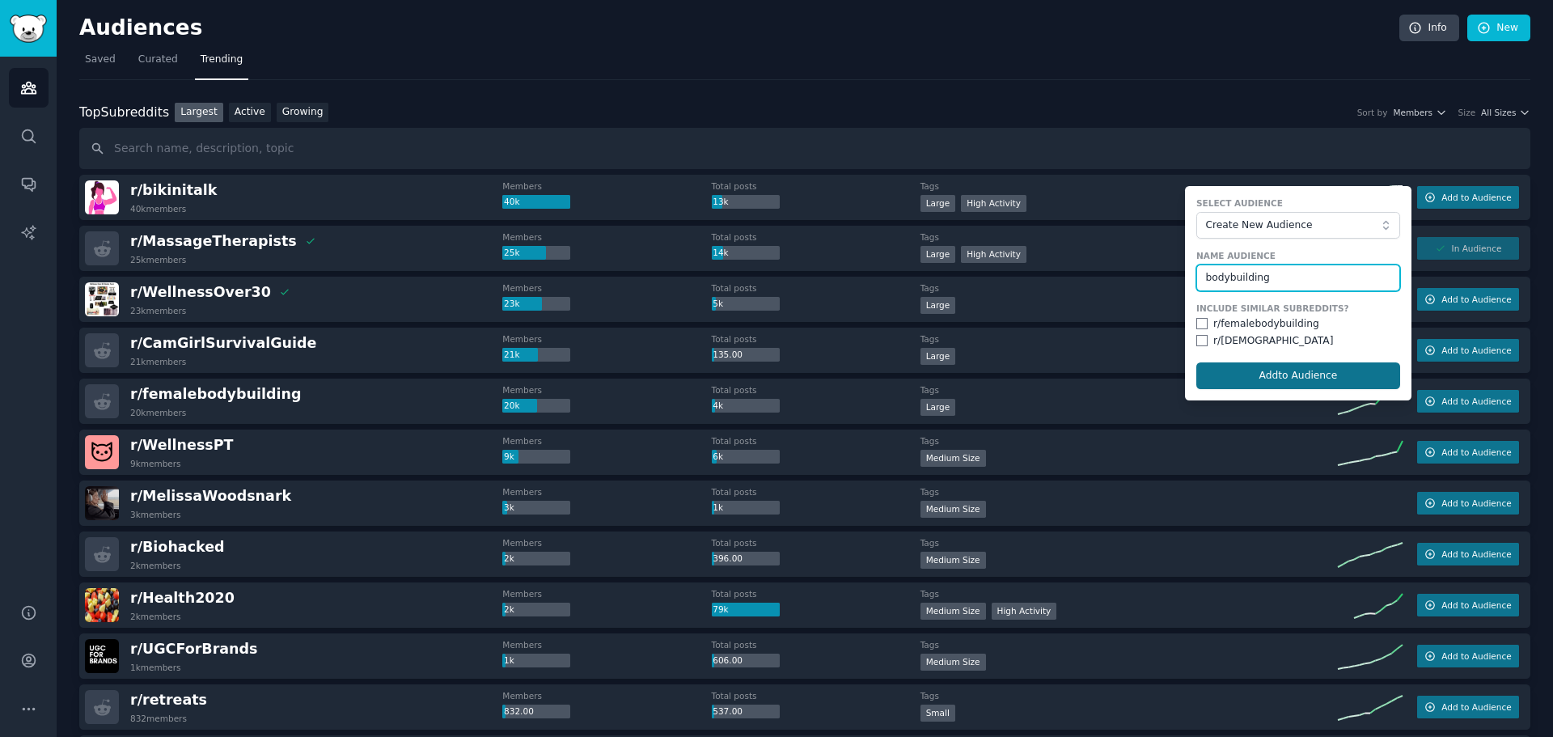
type input "bodybuilding"
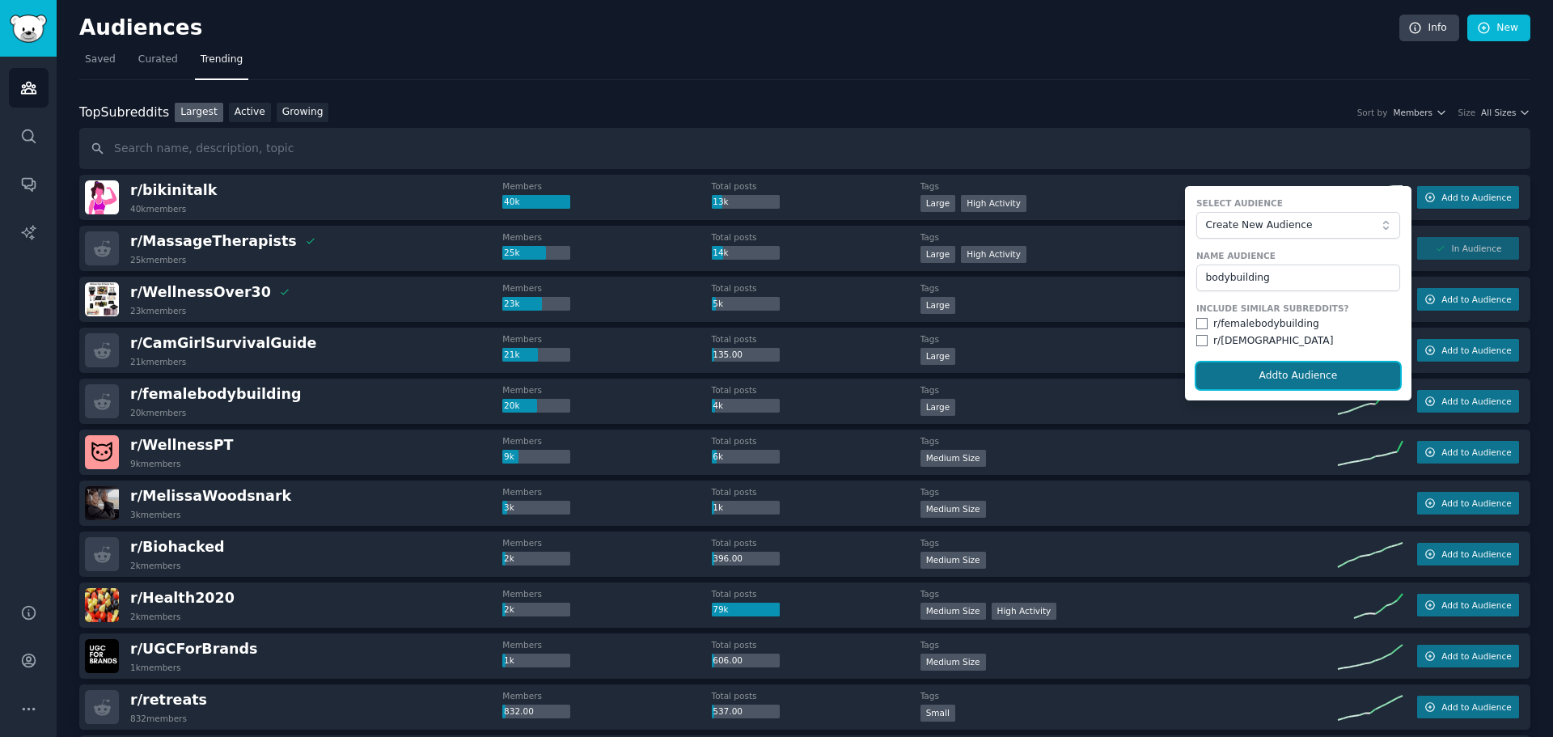
click at [1256, 374] on button "Add to Audience" at bounding box center [1298, 375] width 204 height 27
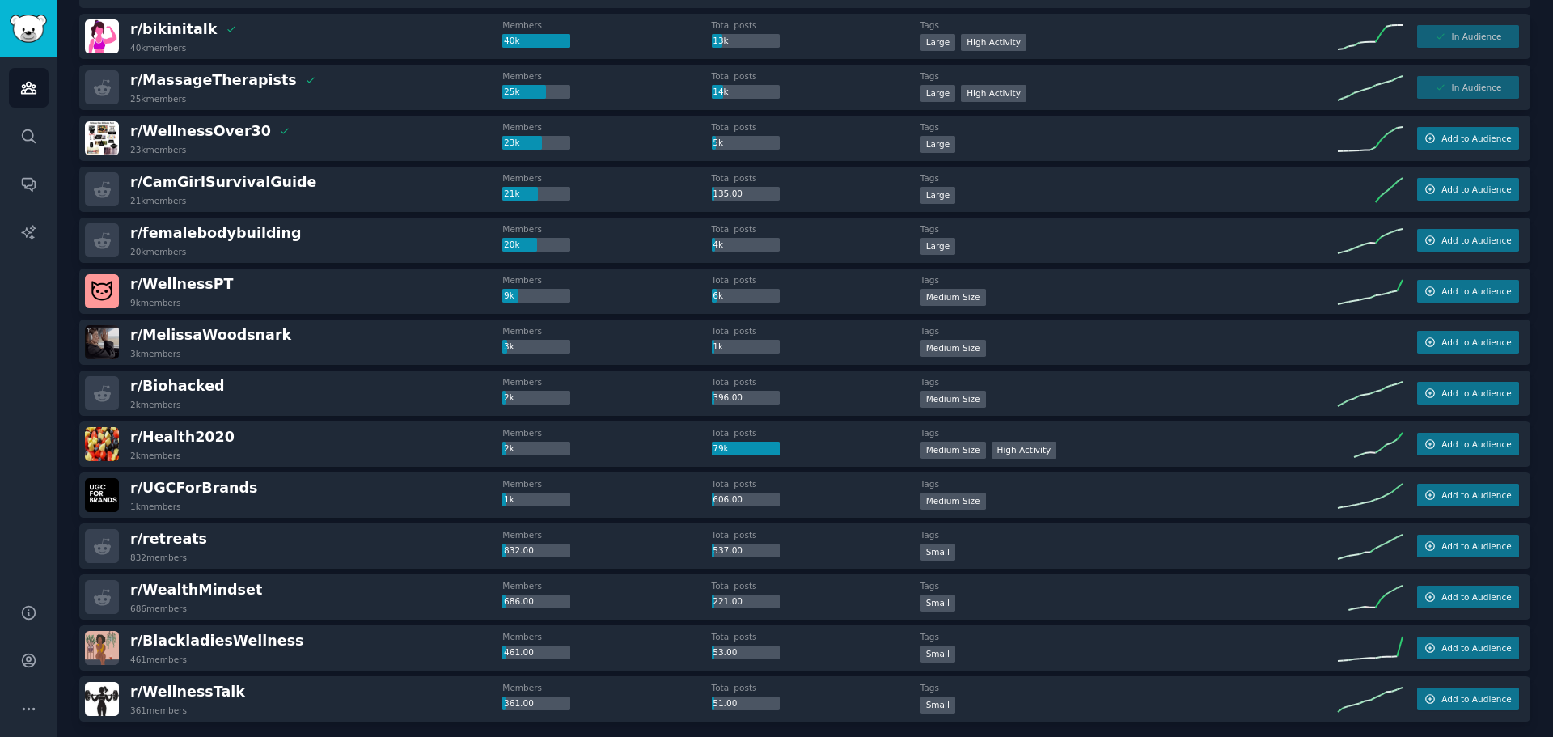
scroll to position [162, 0]
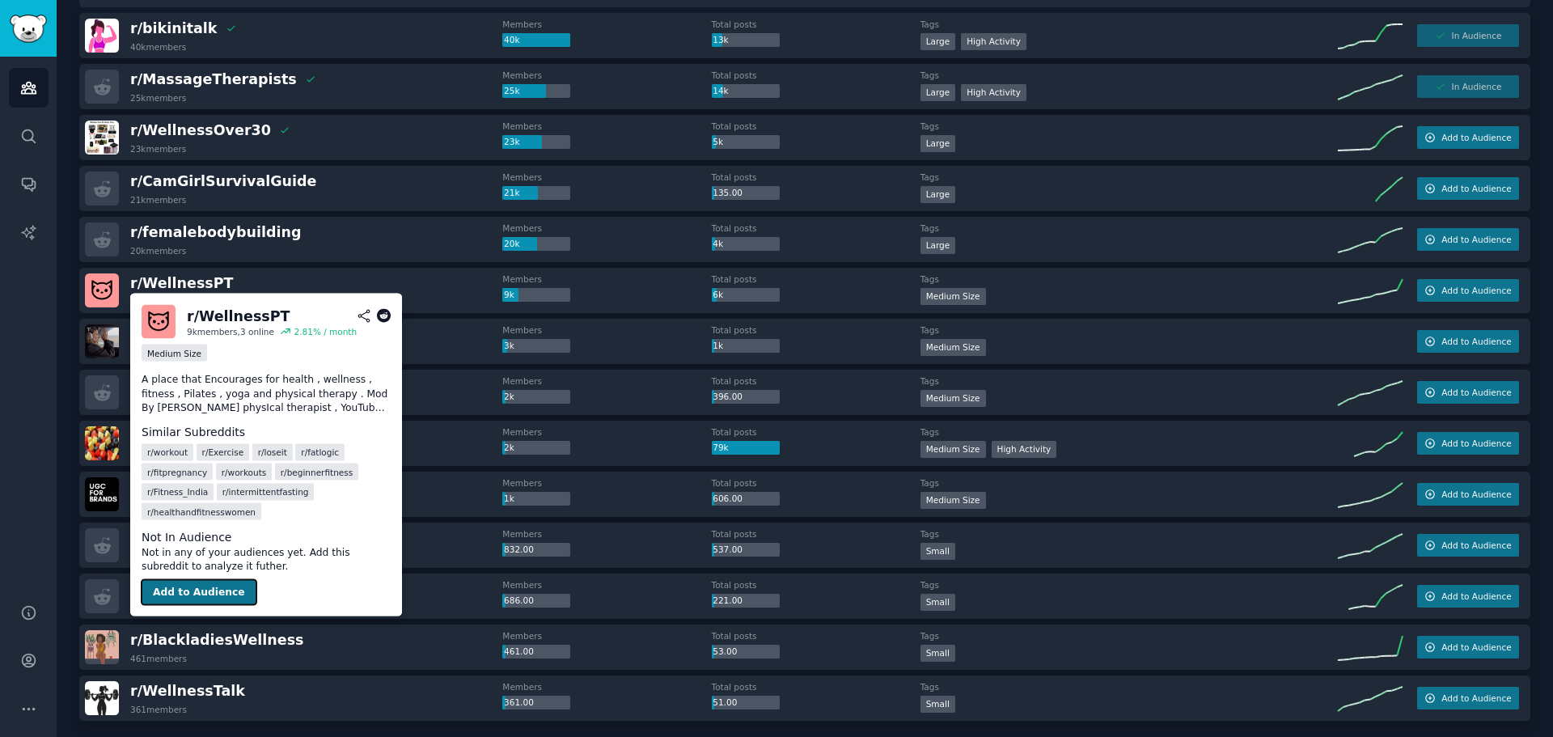
click at [214, 583] on button "Add to Audience" at bounding box center [199, 592] width 115 height 26
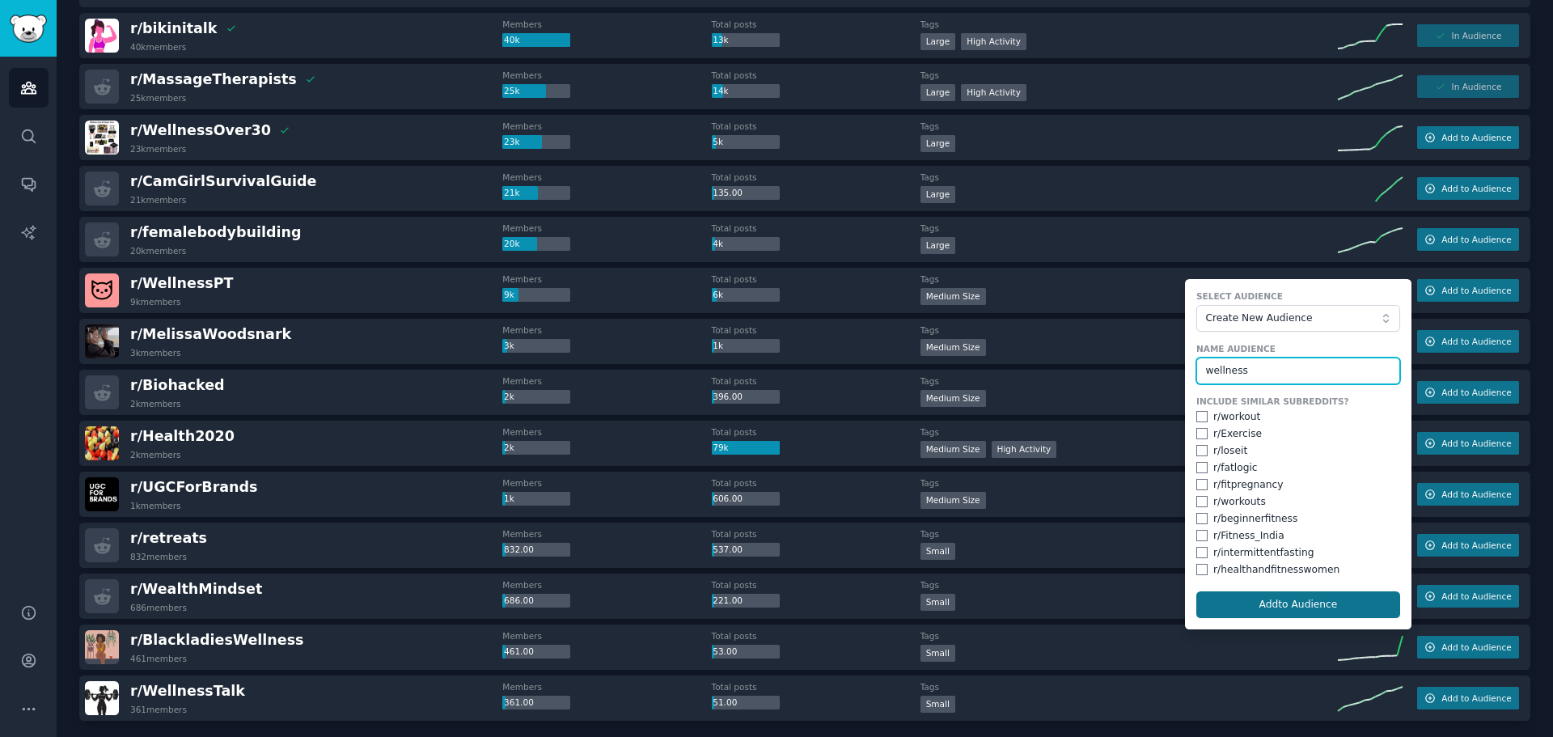
type input "wellness"
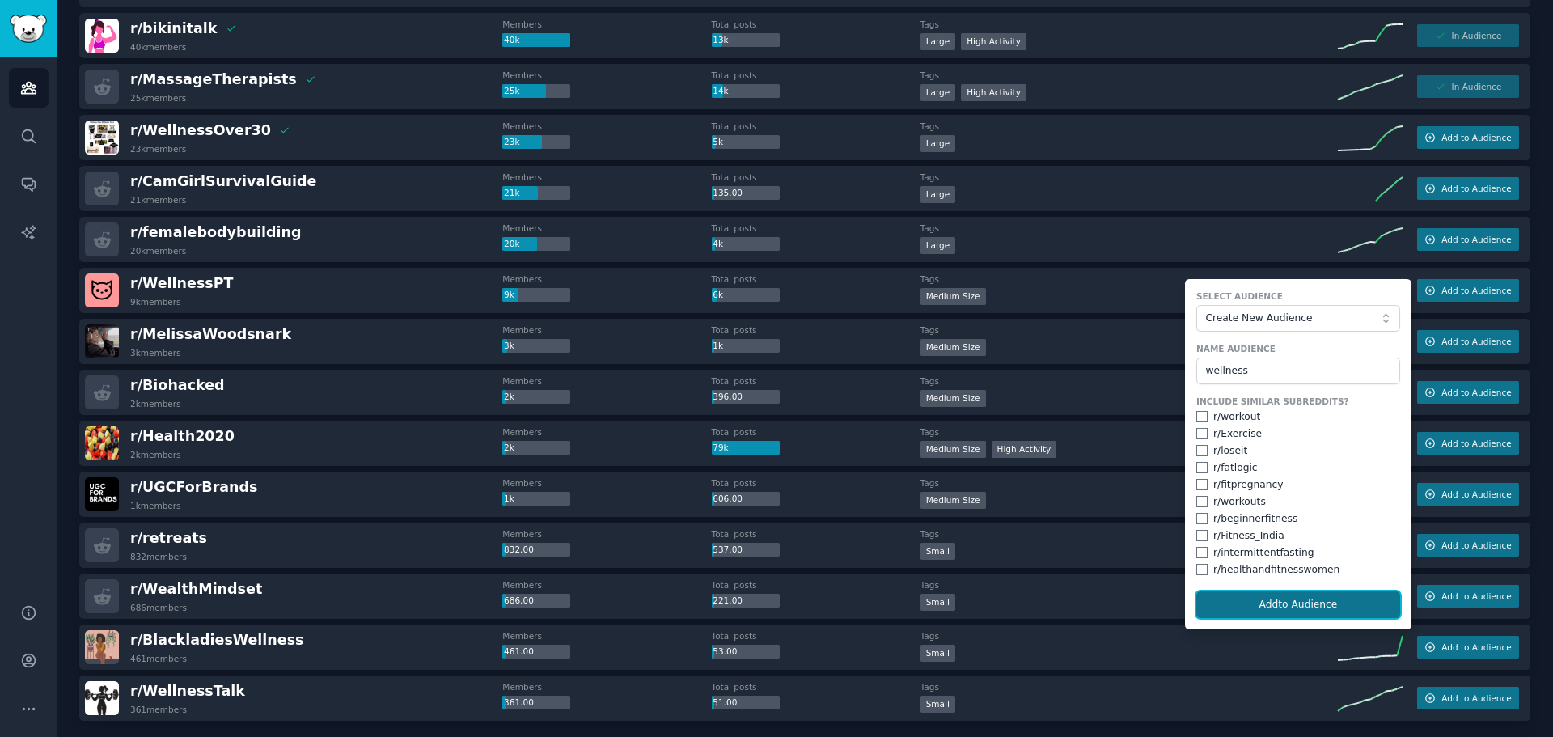
click at [1259, 604] on button "Add to Audience" at bounding box center [1298, 604] width 204 height 27
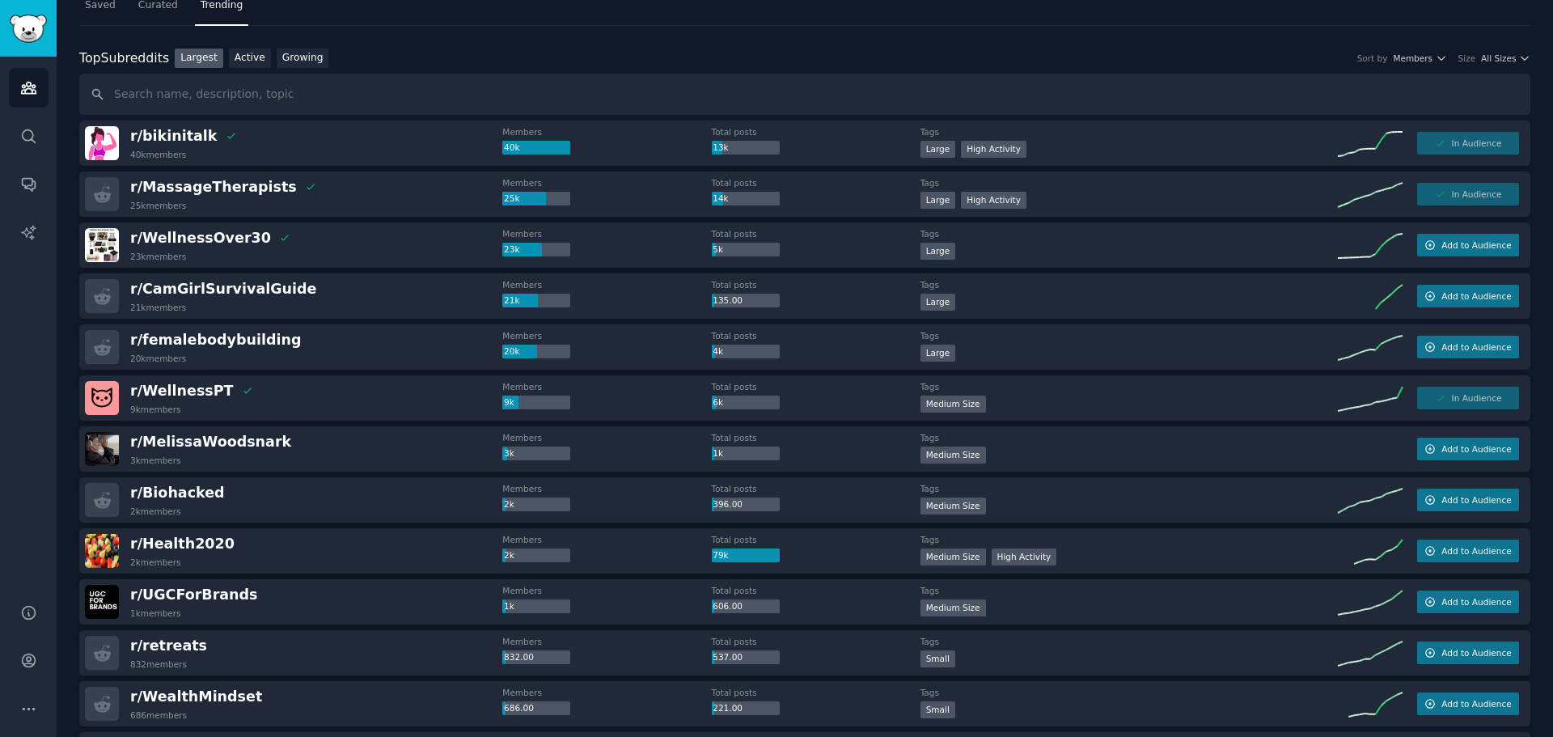
scroll to position [0, 0]
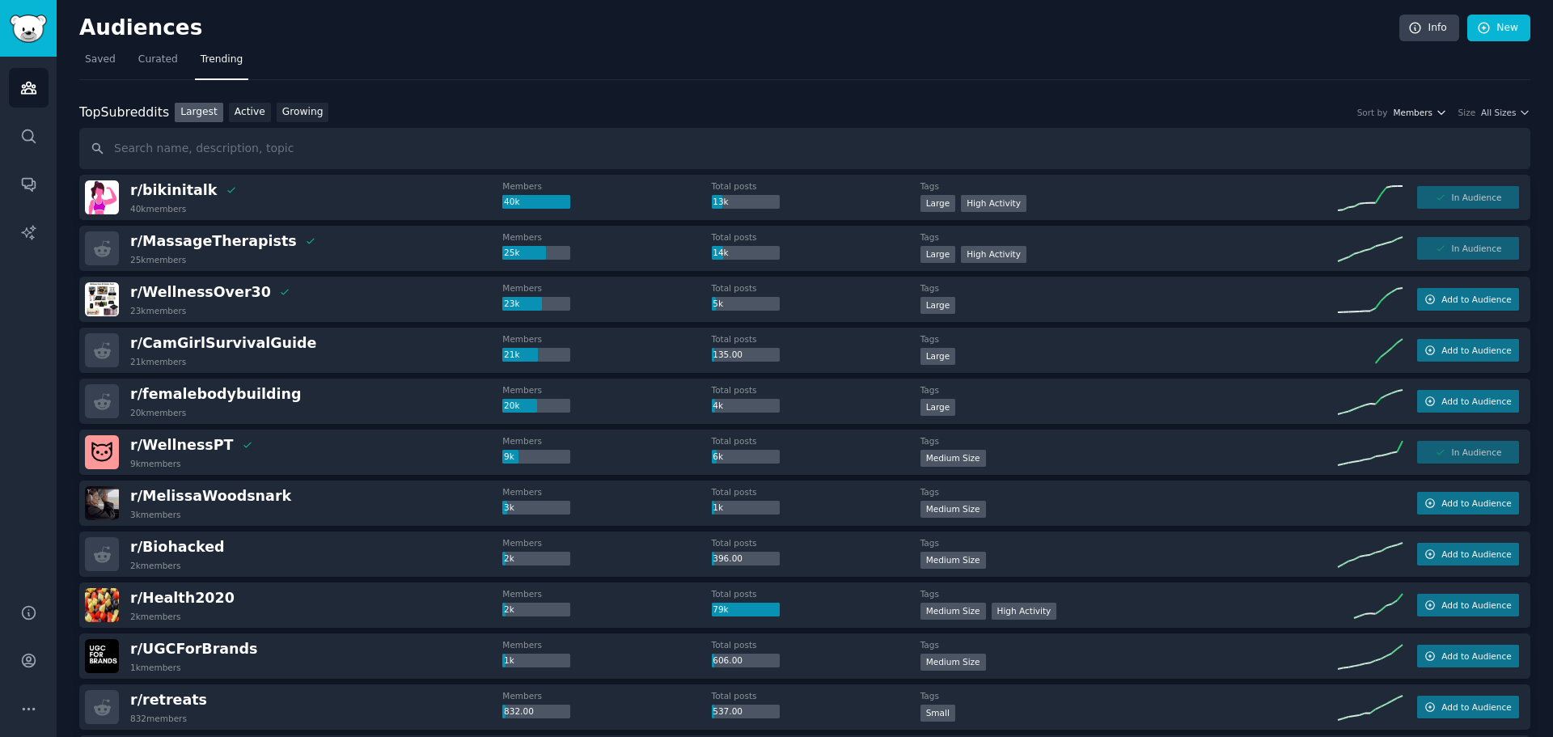
click at [1432, 110] on span "Members" at bounding box center [1413, 112] width 40 height 11
click at [1375, 176] on div "Total posts" at bounding box center [1366, 172] width 150 height 28
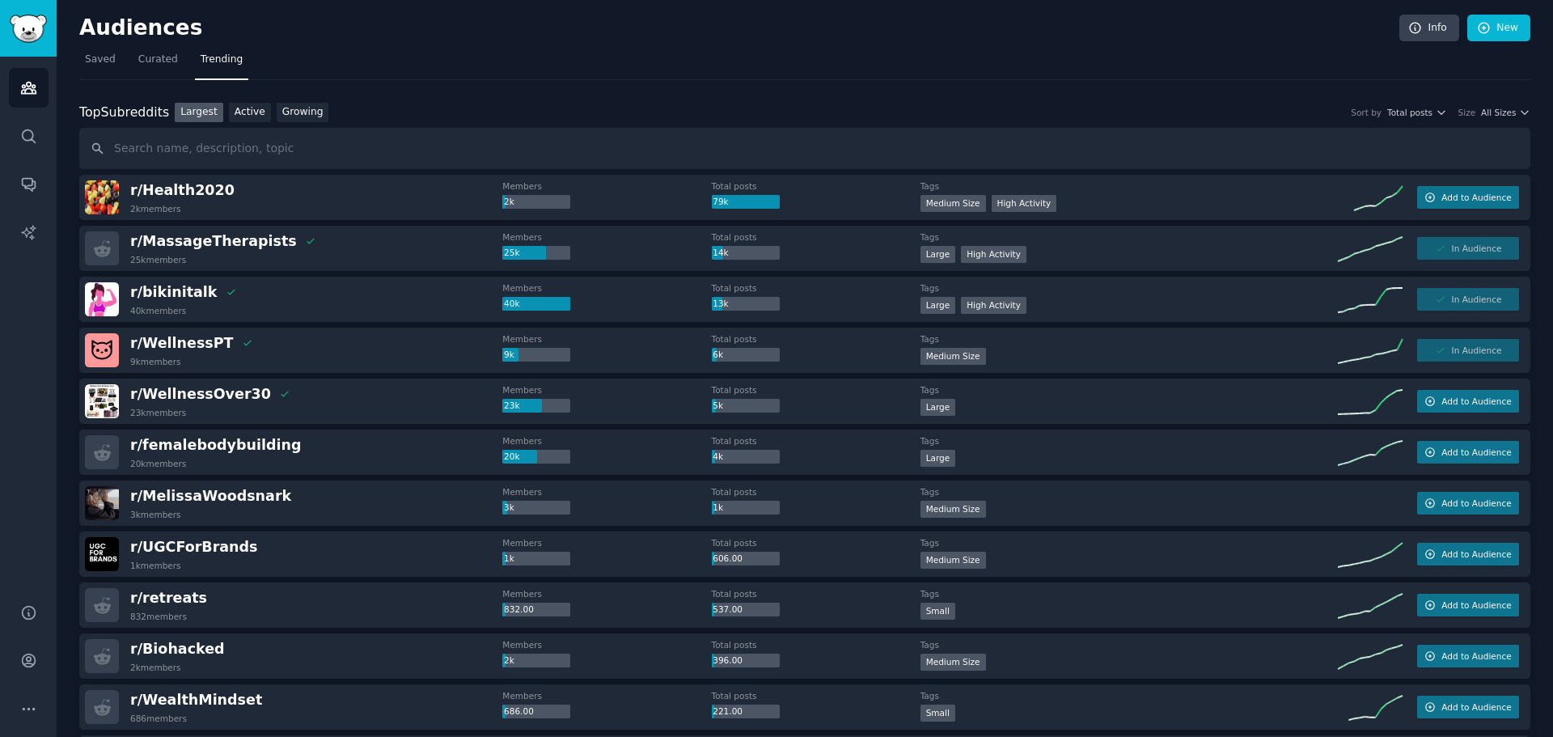
click at [1425, 104] on div "Top Subreddits Top Subreddits Largest Active Growing Sort by Total posts Size A…" at bounding box center [804, 113] width 1451 height 20
click at [1422, 107] on span "Total posts" at bounding box center [1409, 112] width 45 height 11
click at [1374, 140] on div "Members" at bounding box center [1366, 143] width 150 height 28
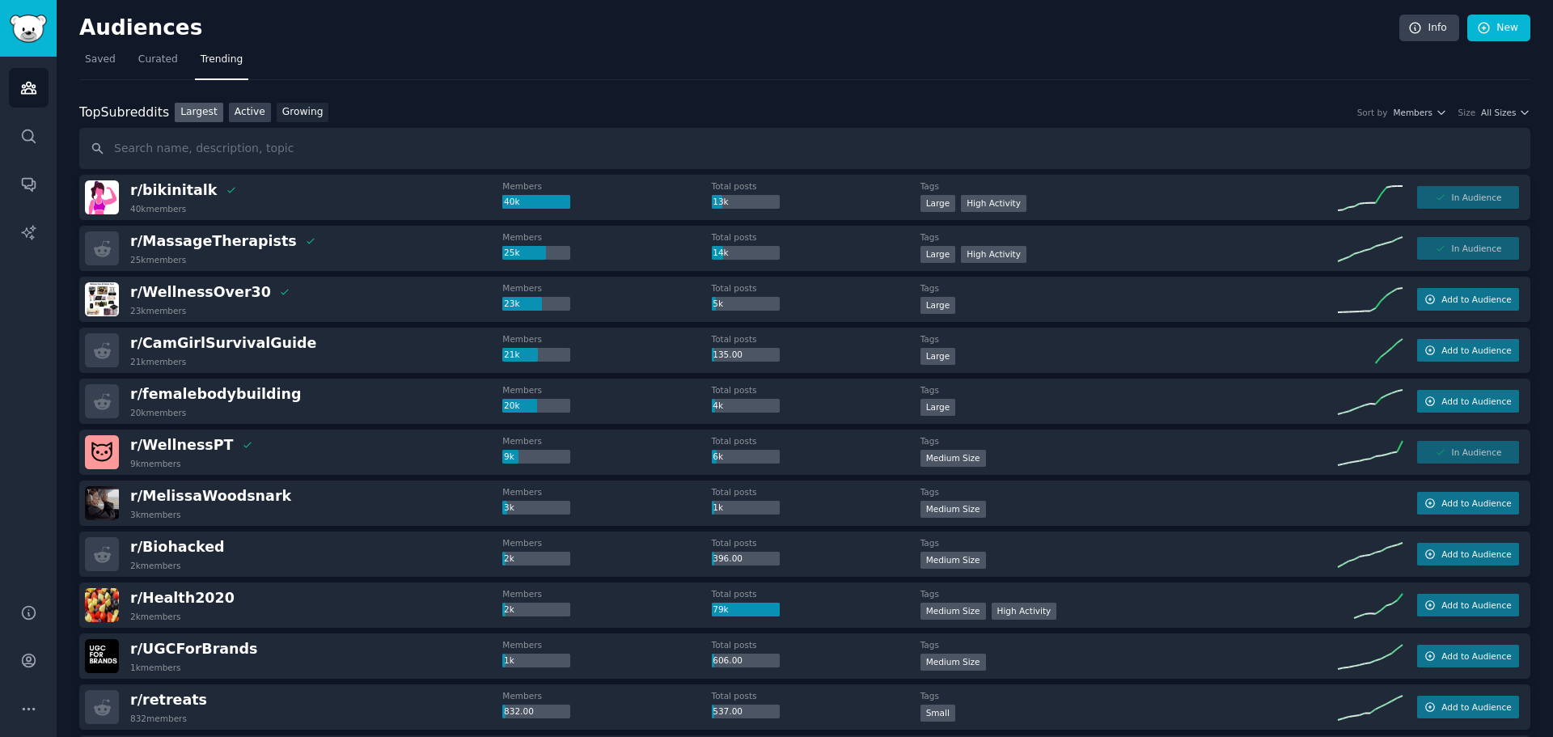
click at [243, 112] on link "Active" at bounding box center [250, 113] width 42 height 20
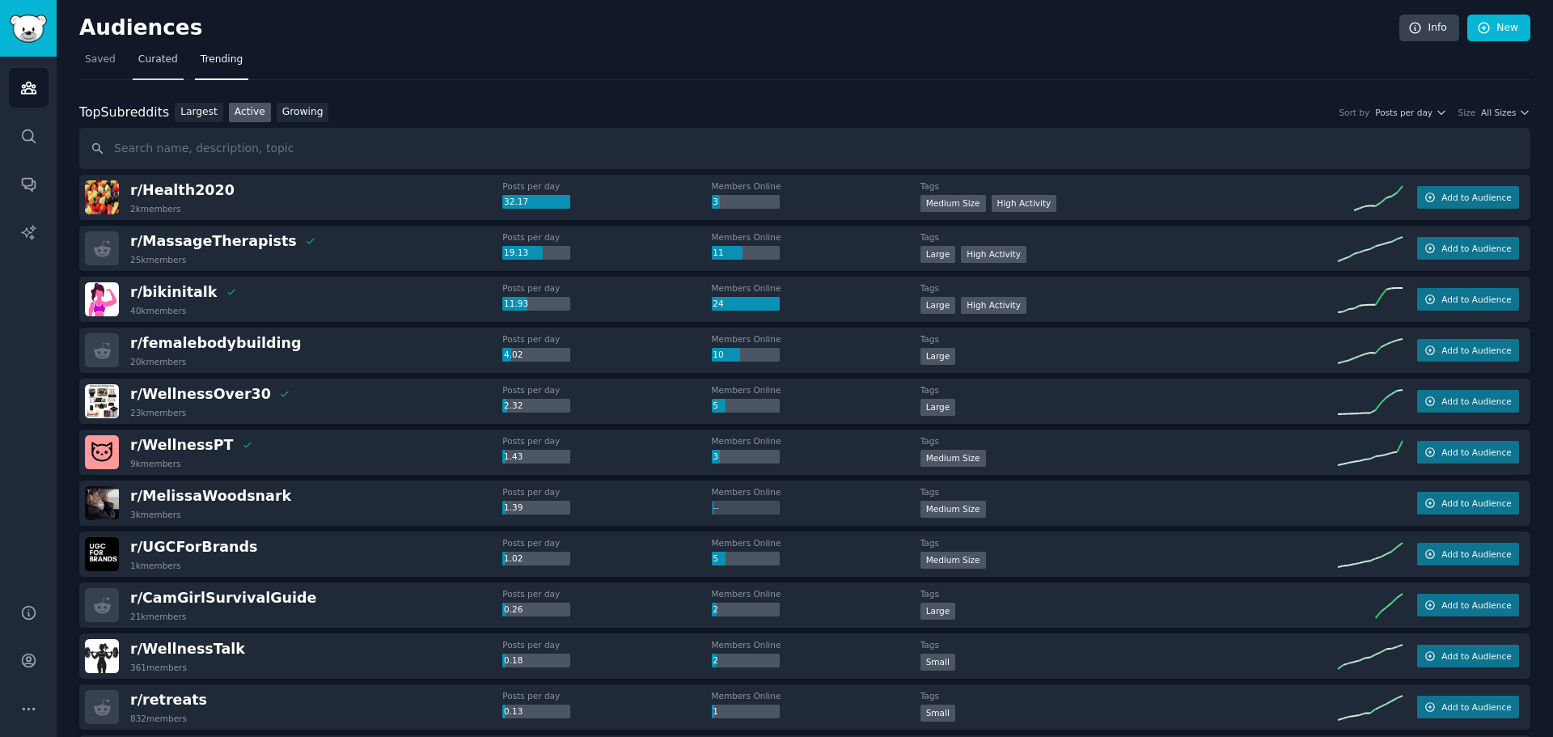
click at [161, 58] on span "Curated" at bounding box center [158, 60] width 40 height 15
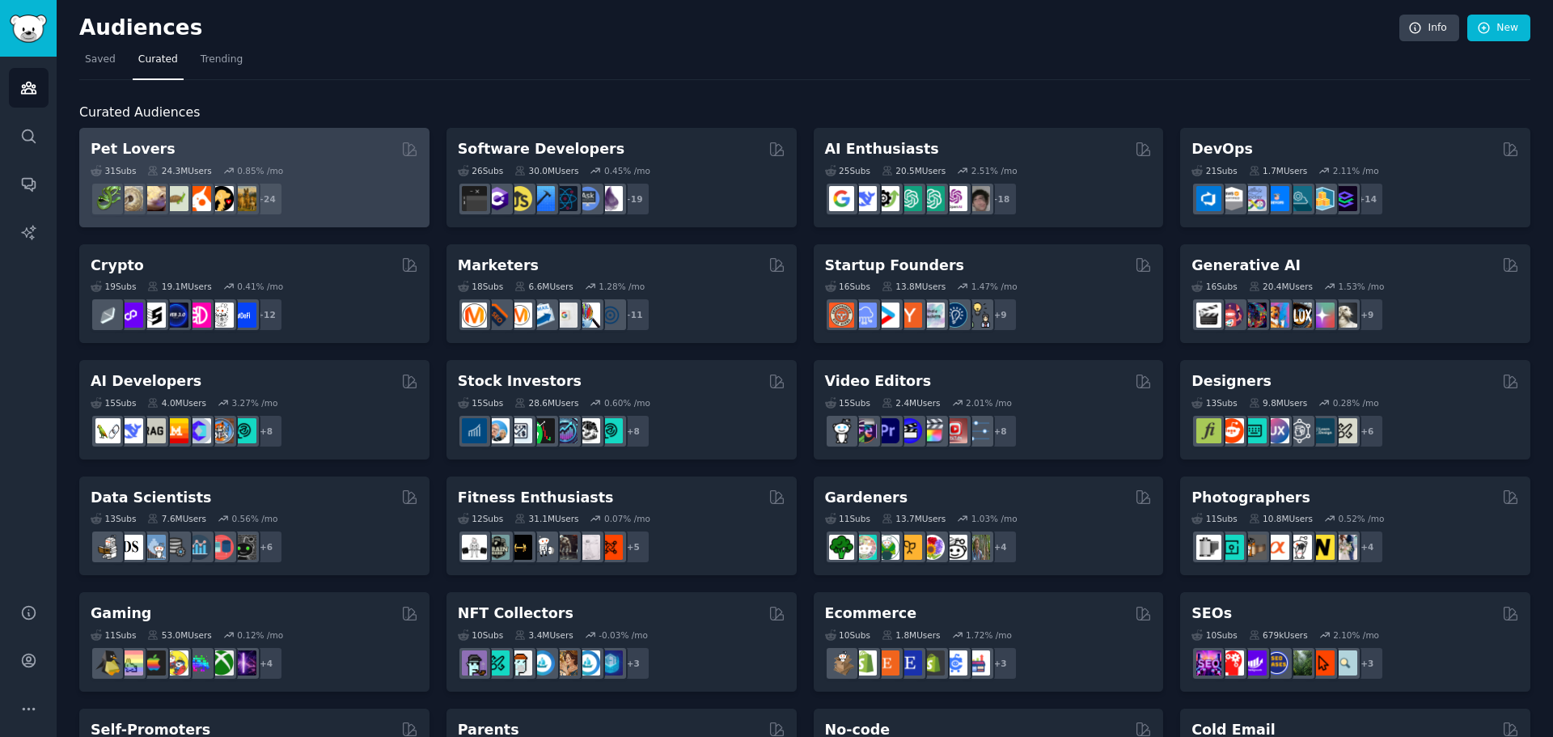
click at [279, 160] on div "31 Sub s 24.3M Users 0.85 % /mo + 24" at bounding box center [255, 187] width 328 height 57
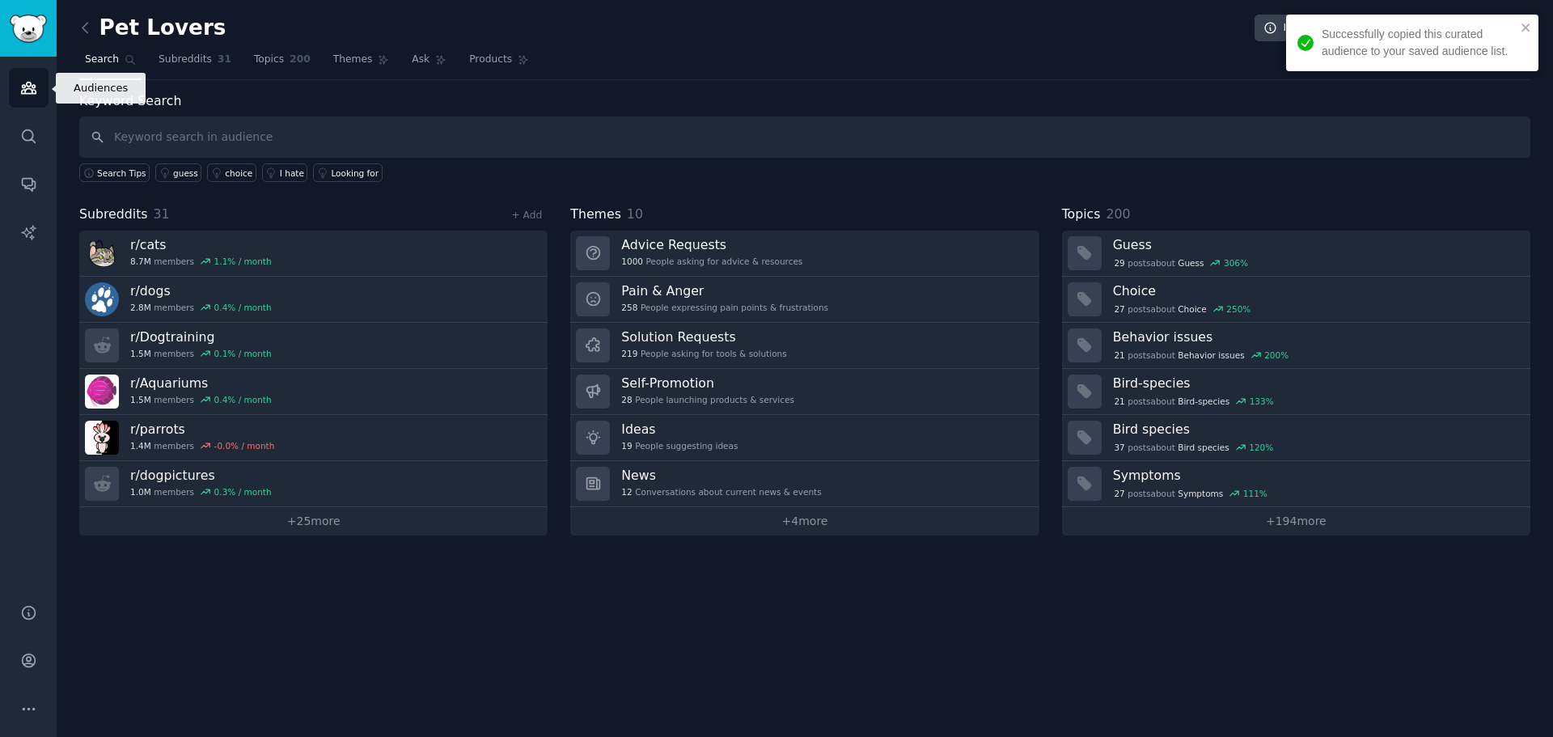
click at [28, 95] on icon "Sidebar" at bounding box center [28, 87] width 17 height 17
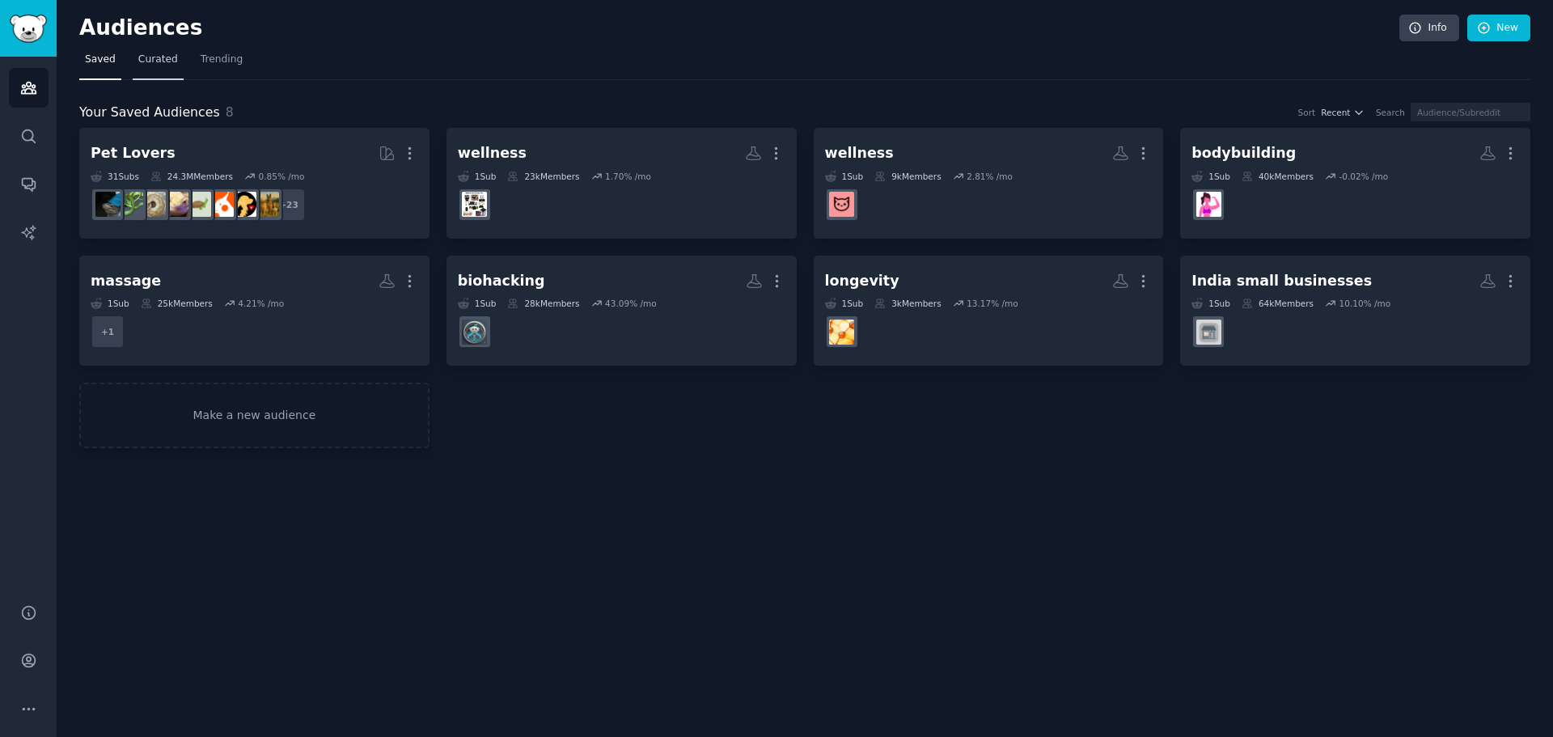
click at [150, 62] on span "Curated" at bounding box center [158, 60] width 40 height 15
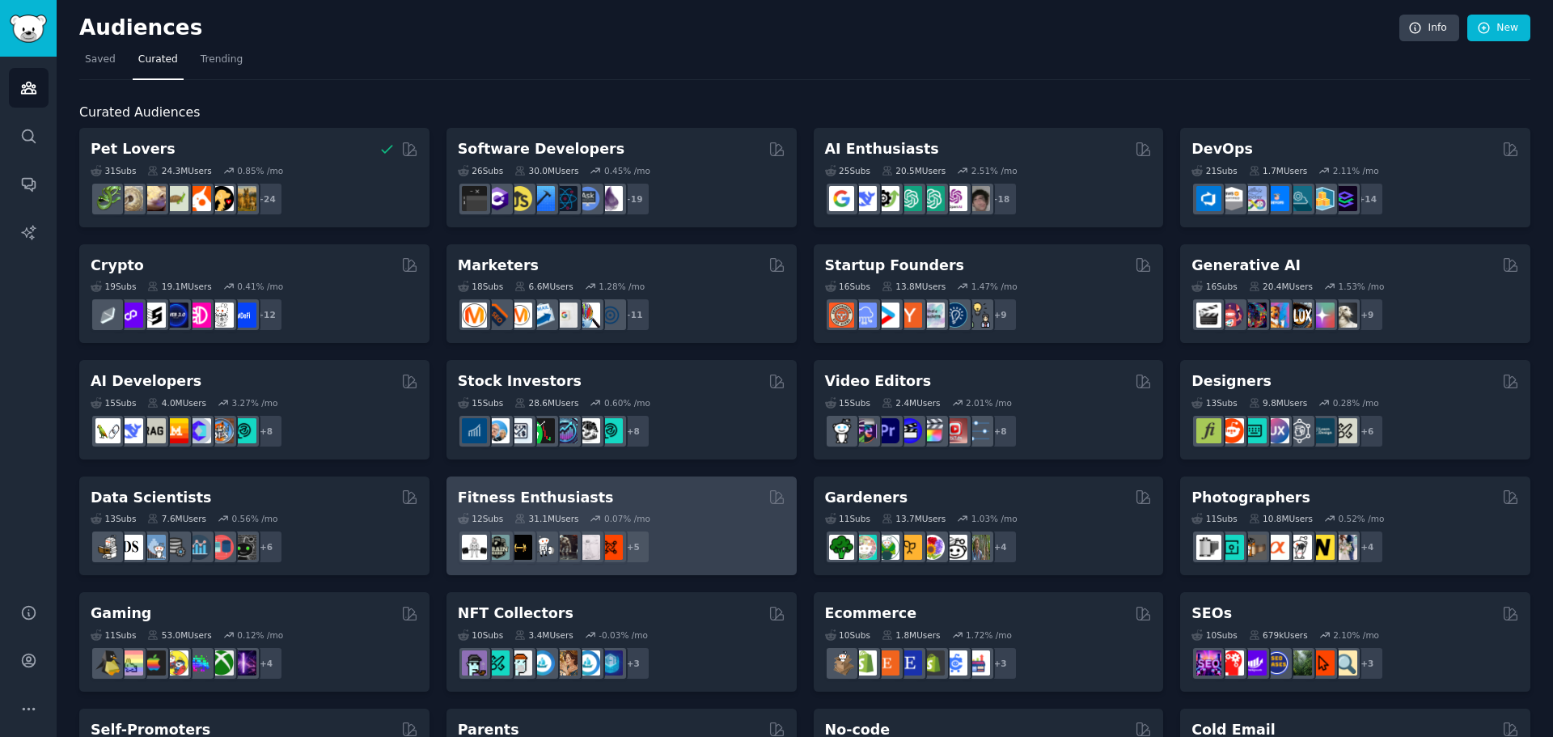
click at [693, 508] on div "12 Sub s 31.1M Users 0.07 % /mo + 5" at bounding box center [622, 535] width 328 height 57
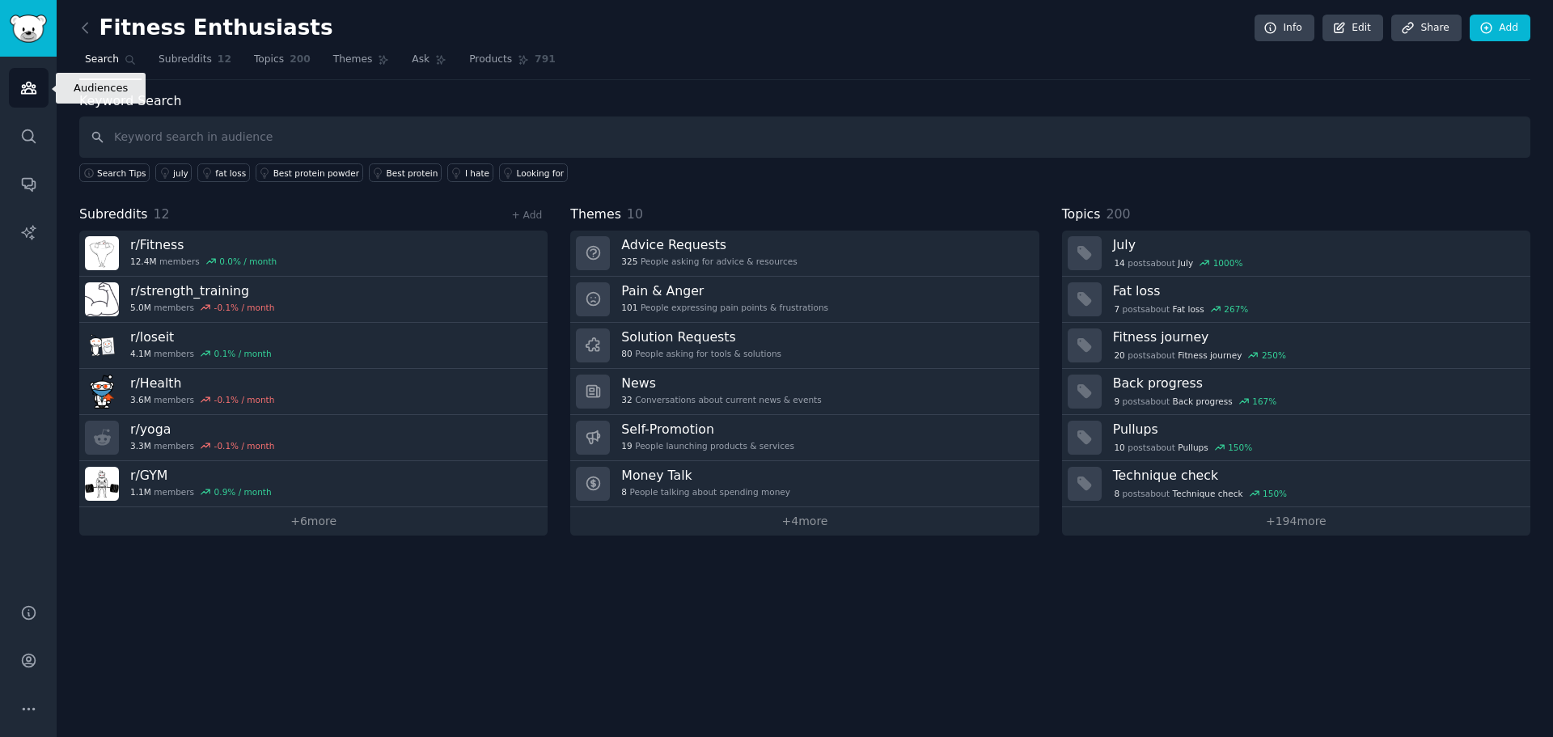
click at [31, 85] on icon "Sidebar" at bounding box center [28, 87] width 15 height 11
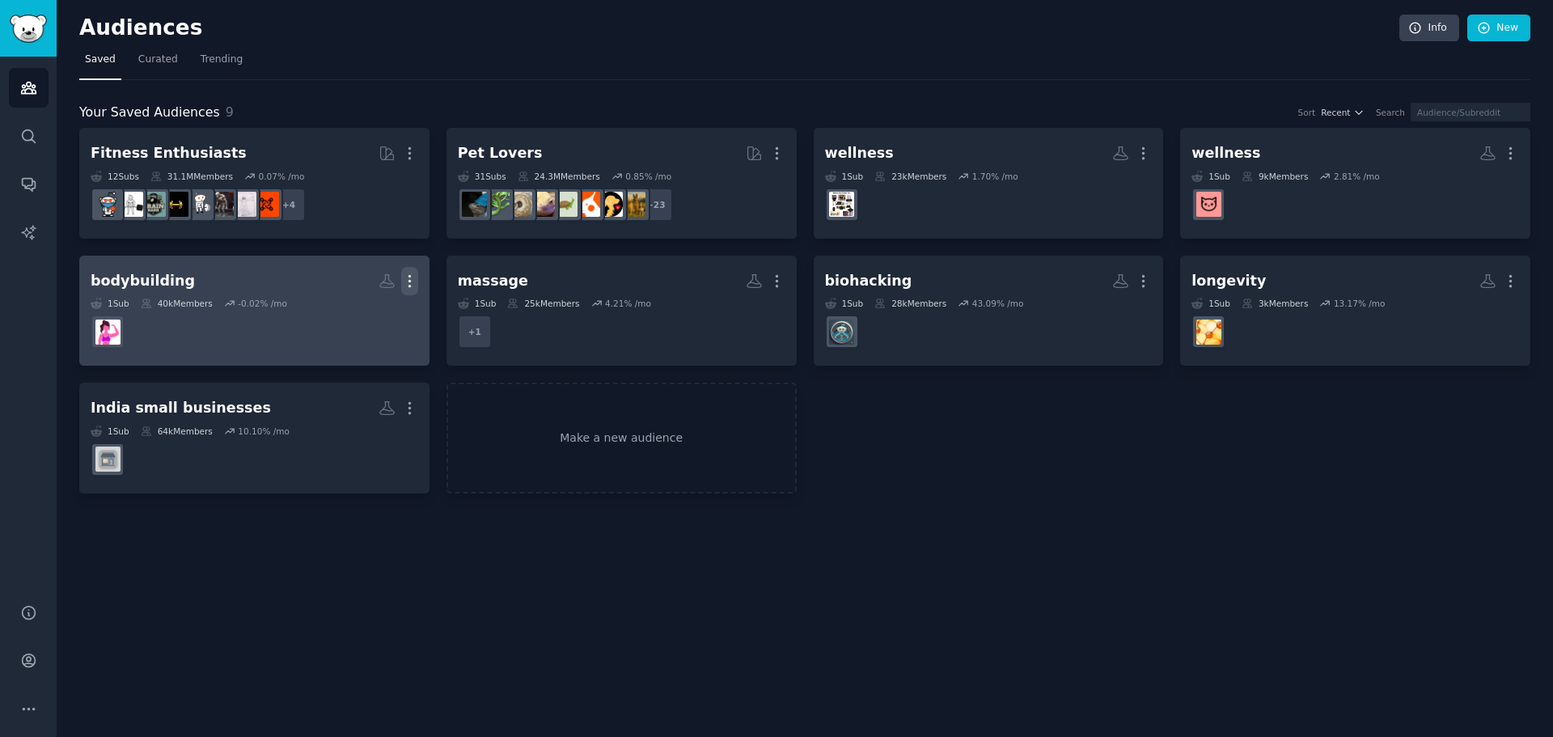
click at [412, 283] on icon "button" at bounding box center [409, 281] width 17 height 17
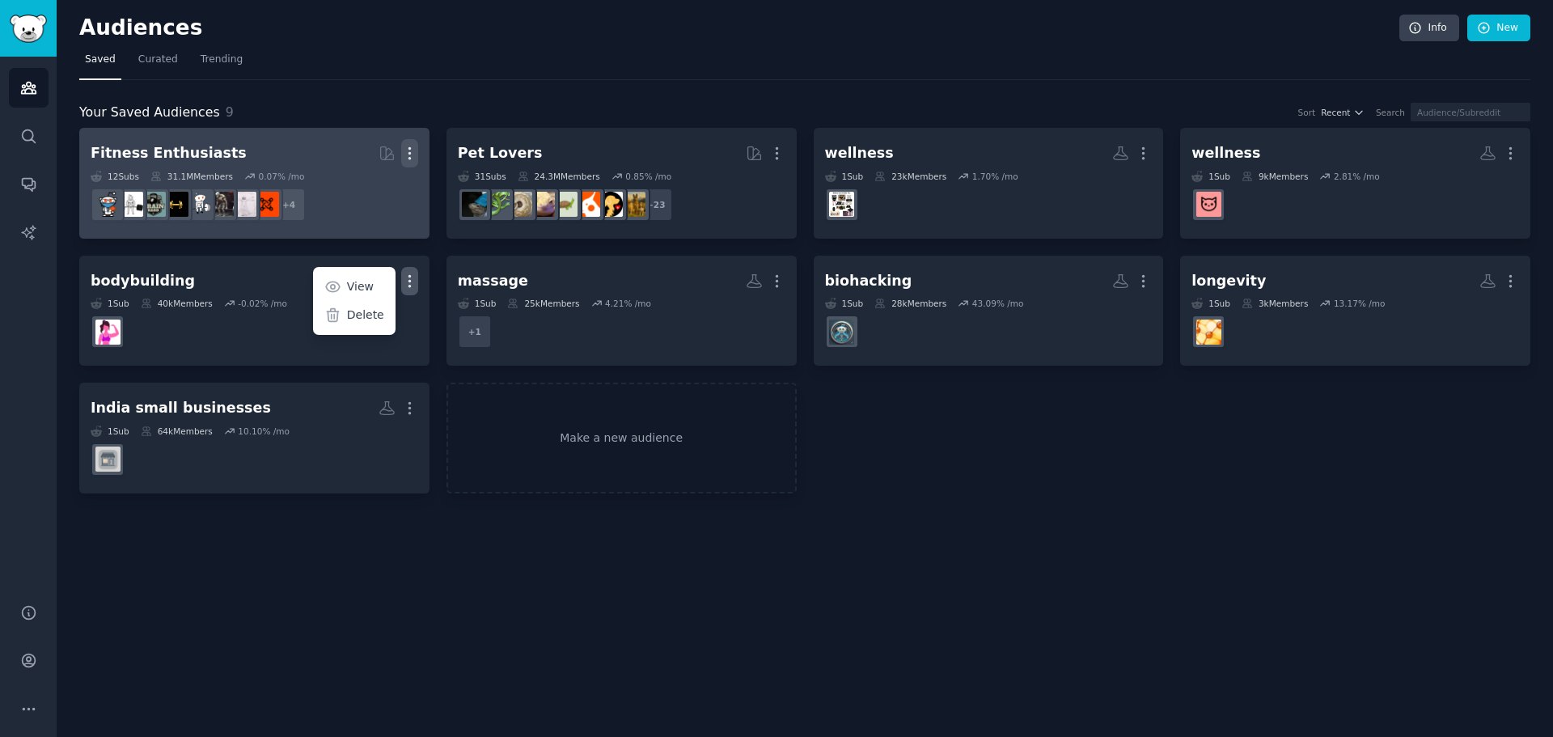
click at [408, 154] on icon "button" at bounding box center [409, 153] width 17 height 17
click at [271, 138] on link "Fitness Enthusiasts More View Delete 12 Sub s 31.1M Members 0.07 % /mo r/GYM + 4" at bounding box center [254, 183] width 350 height 111
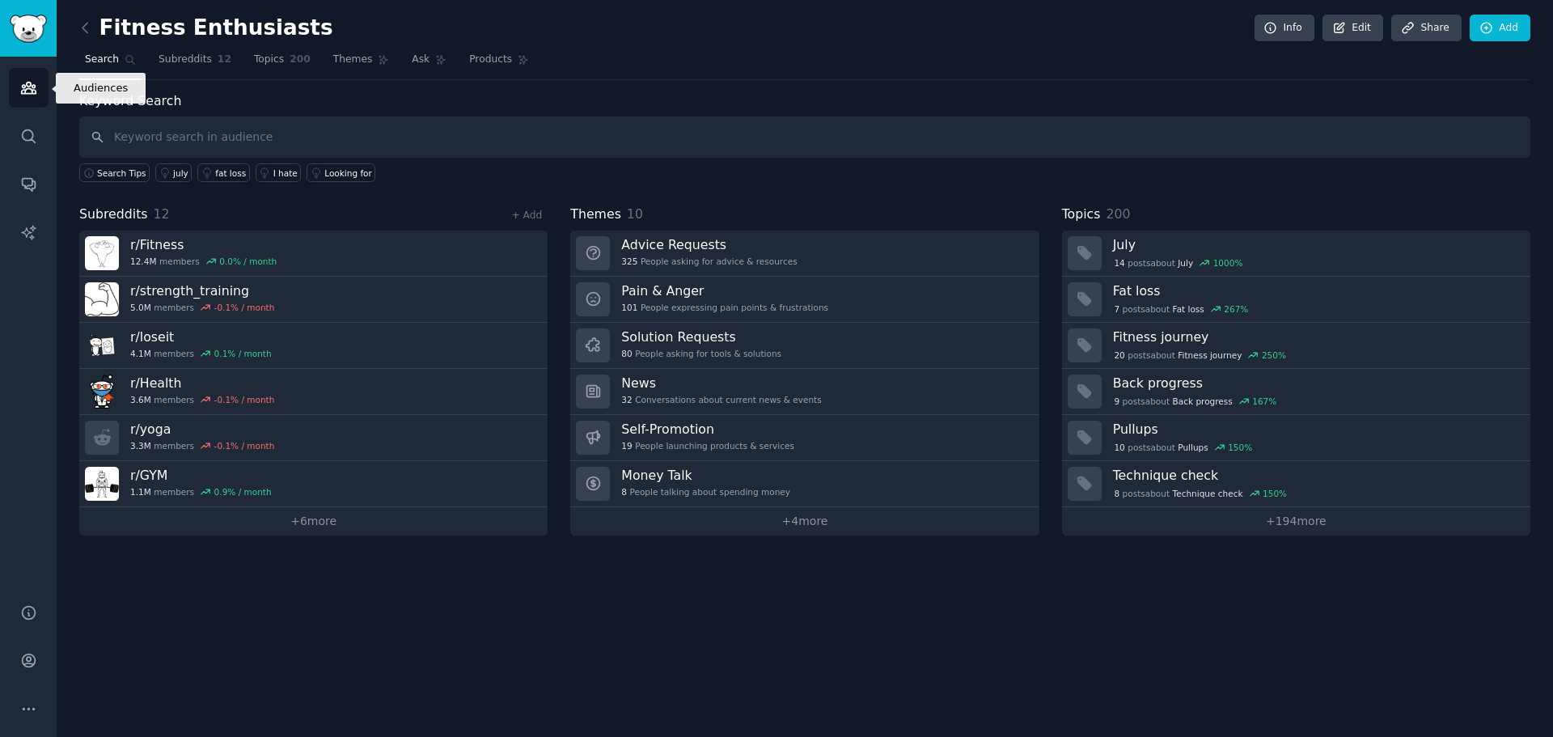
click at [24, 86] on icon "Sidebar" at bounding box center [28, 87] width 15 height 11
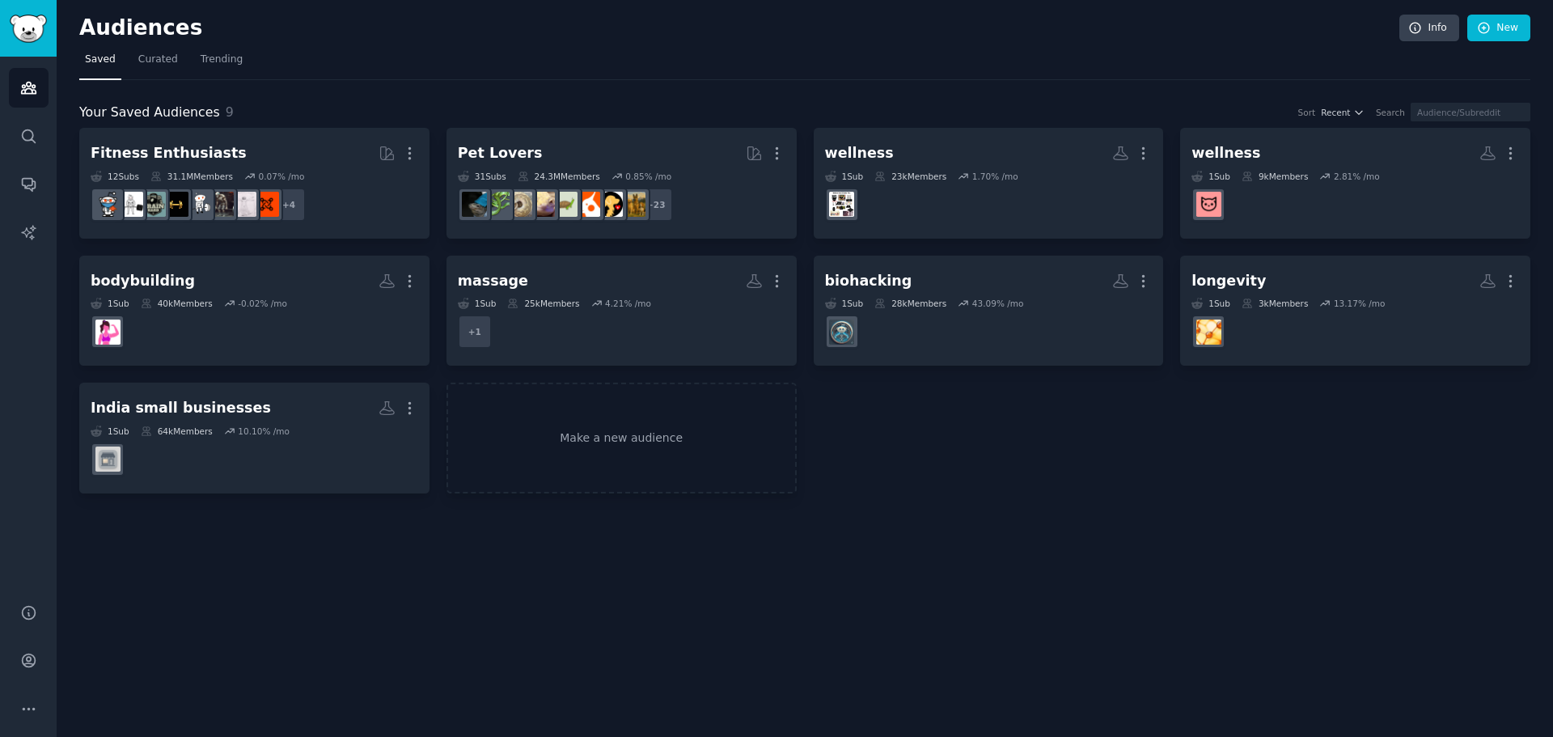
click at [301, 312] on dd at bounding box center [255, 331] width 328 height 45
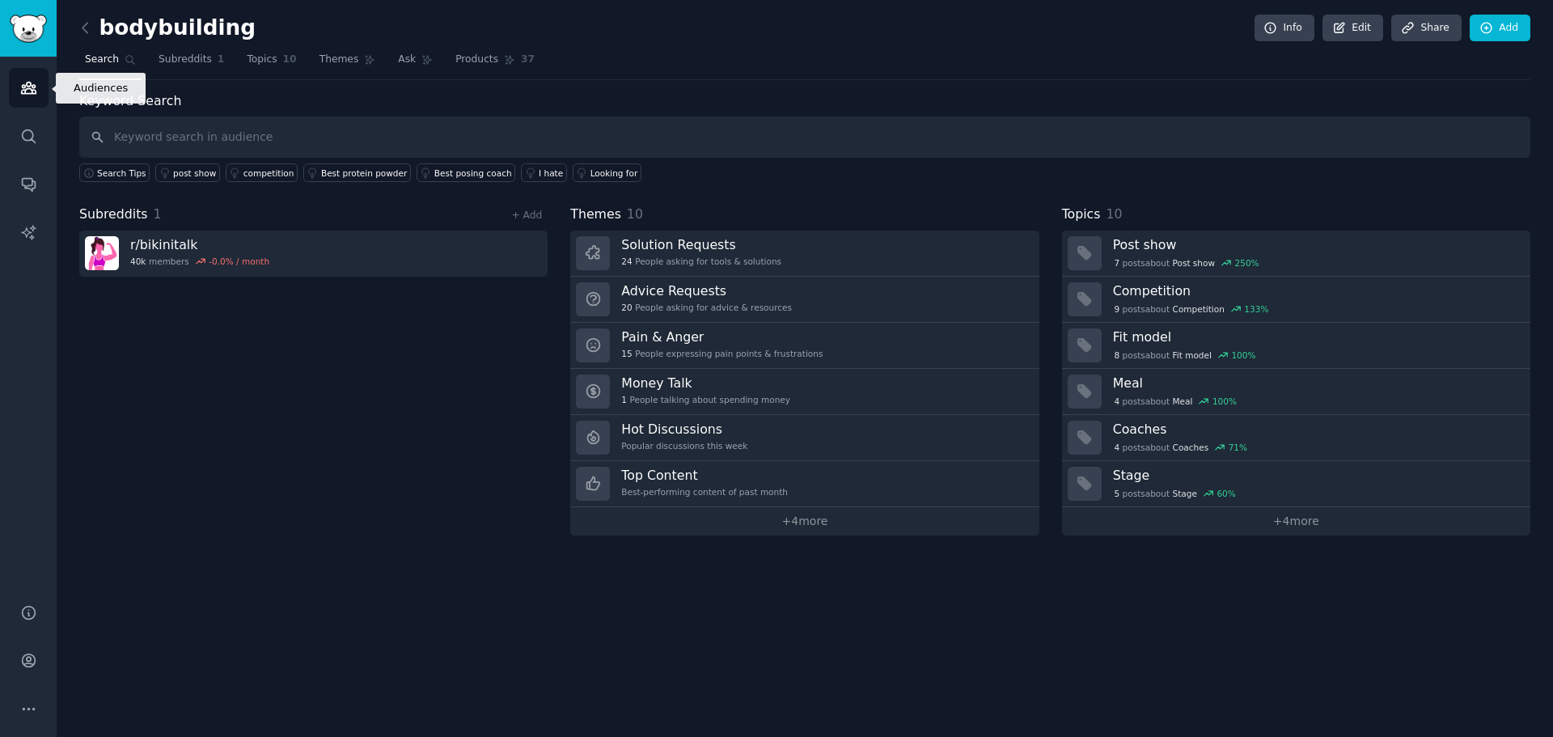
click at [27, 86] on icon "Sidebar" at bounding box center [28, 87] width 15 height 11
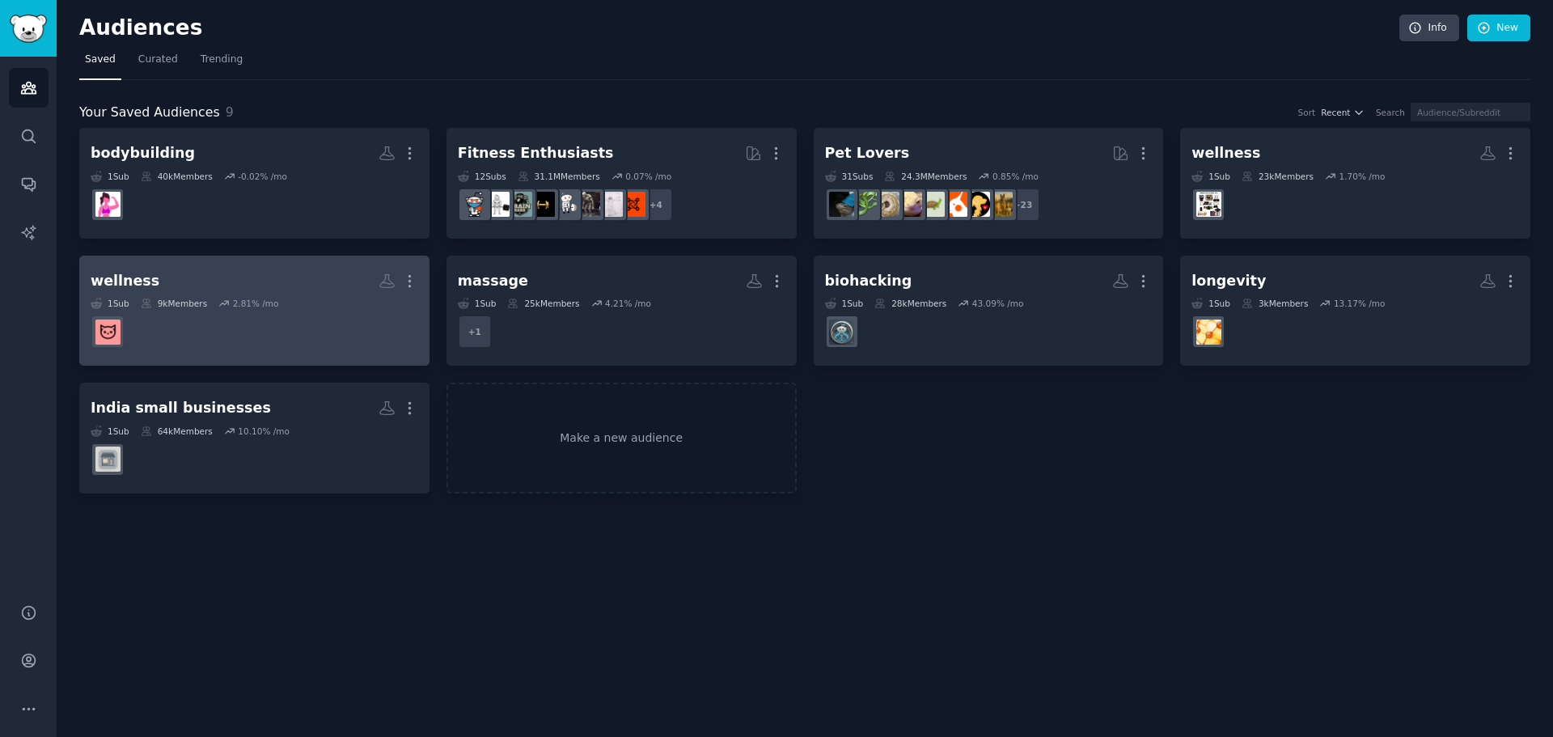
click at [336, 290] on h2 "wellness More" at bounding box center [255, 281] width 328 height 28
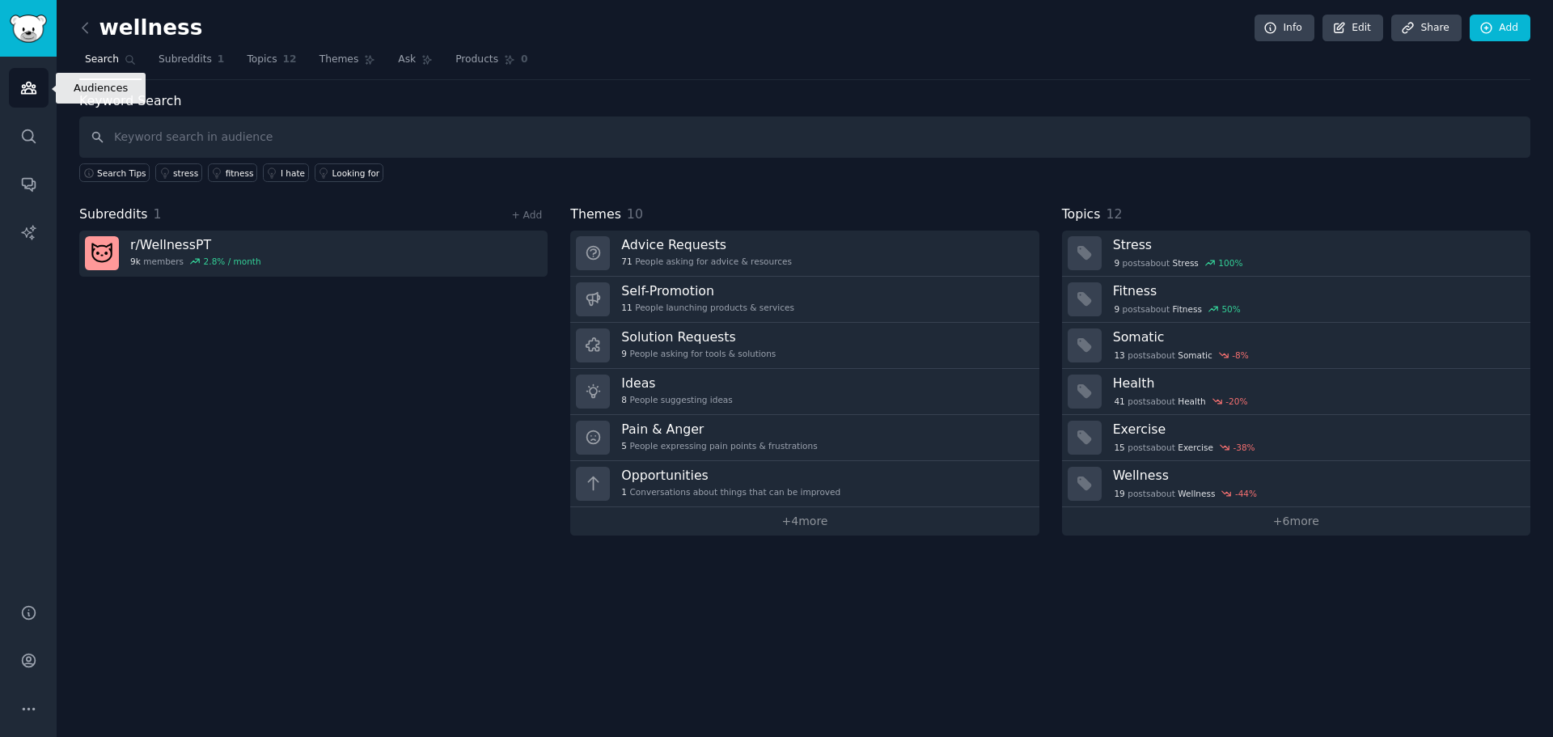
click at [29, 77] on link "Audiences" at bounding box center [29, 88] width 40 height 40
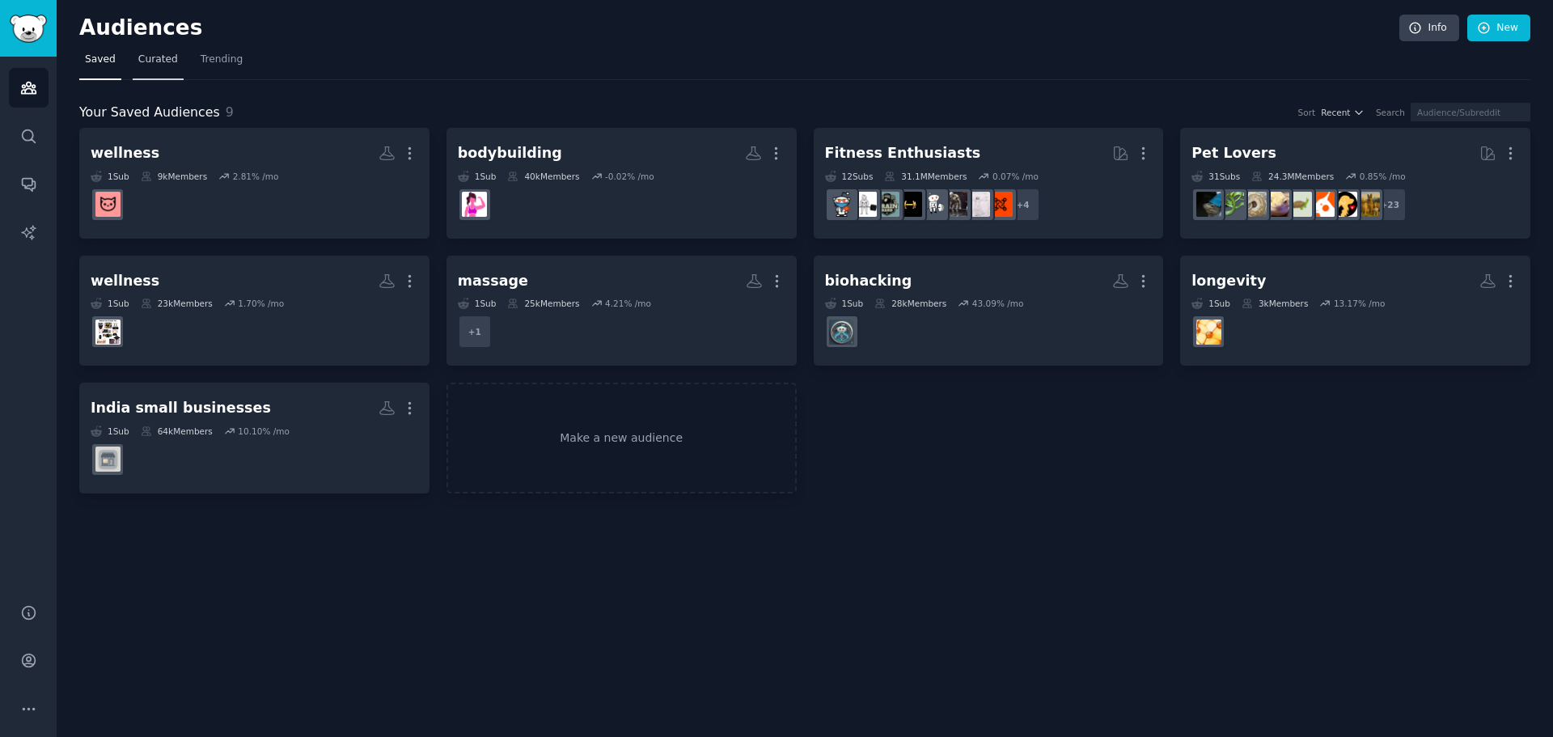
click at [144, 61] on span "Curated" at bounding box center [158, 60] width 40 height 15
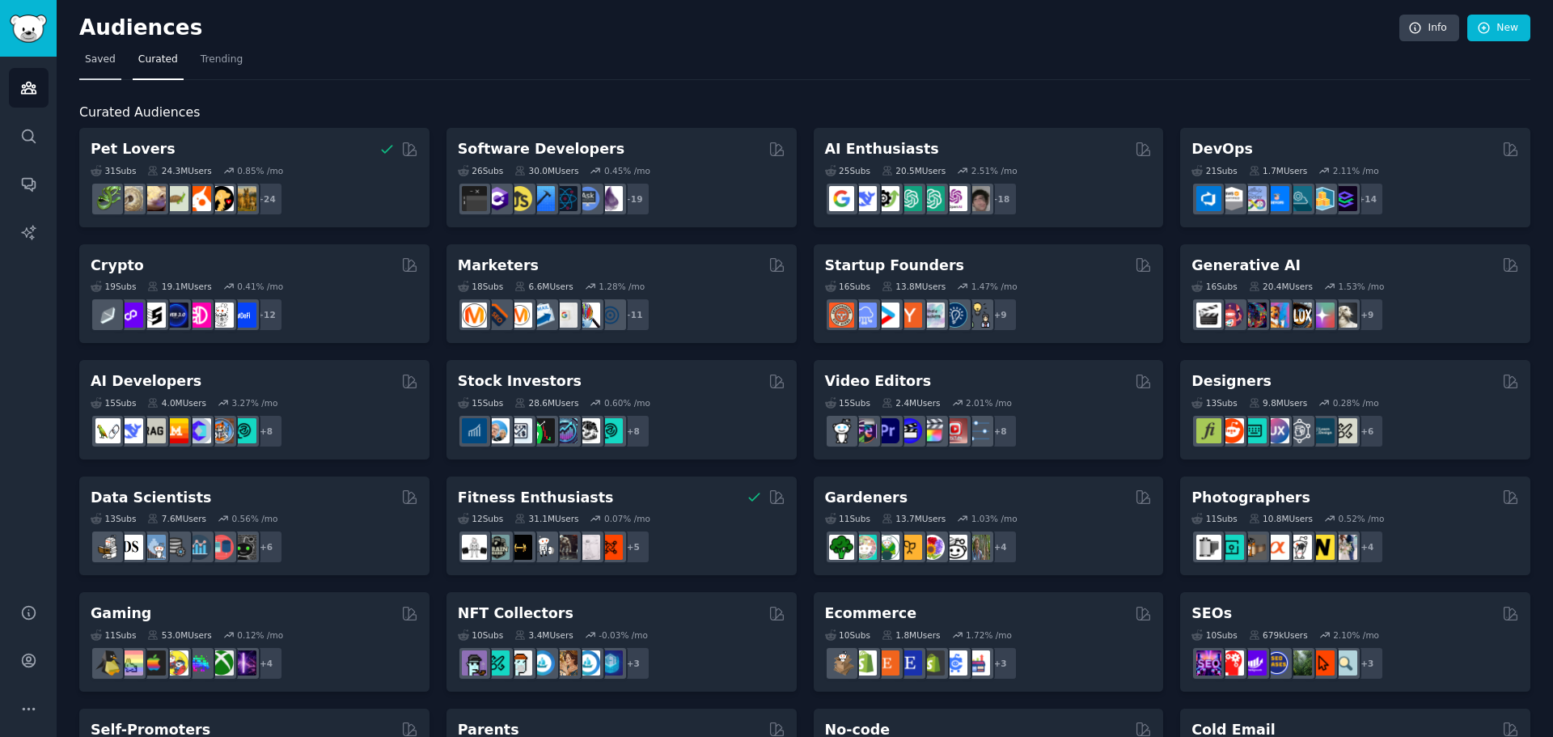
click at [103, 62] on span "Saved" at bounding box center [100, 60] width 31 height 15
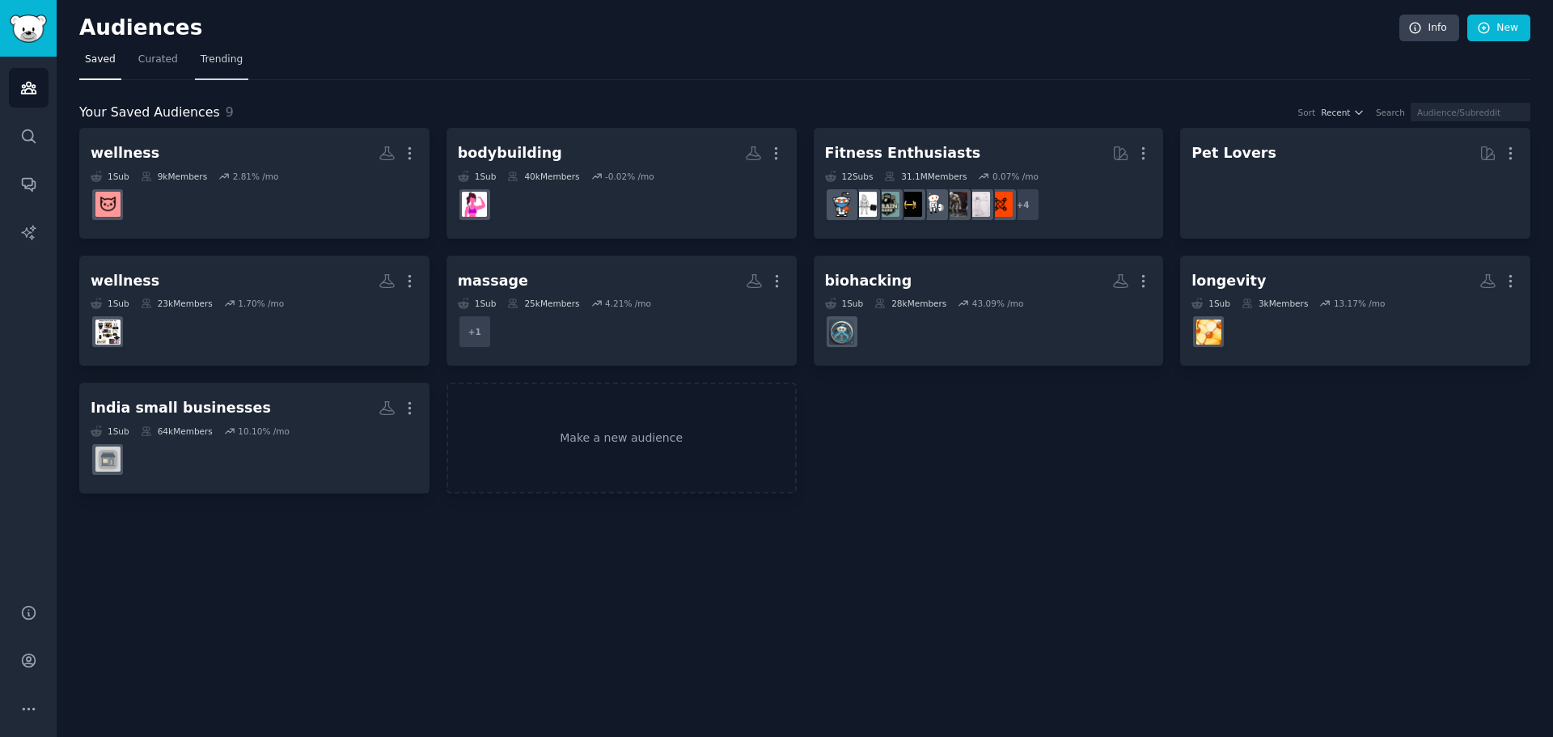
click at [226, 62] on span "Trending" at bounding box center [222, 60] width 42 height 15
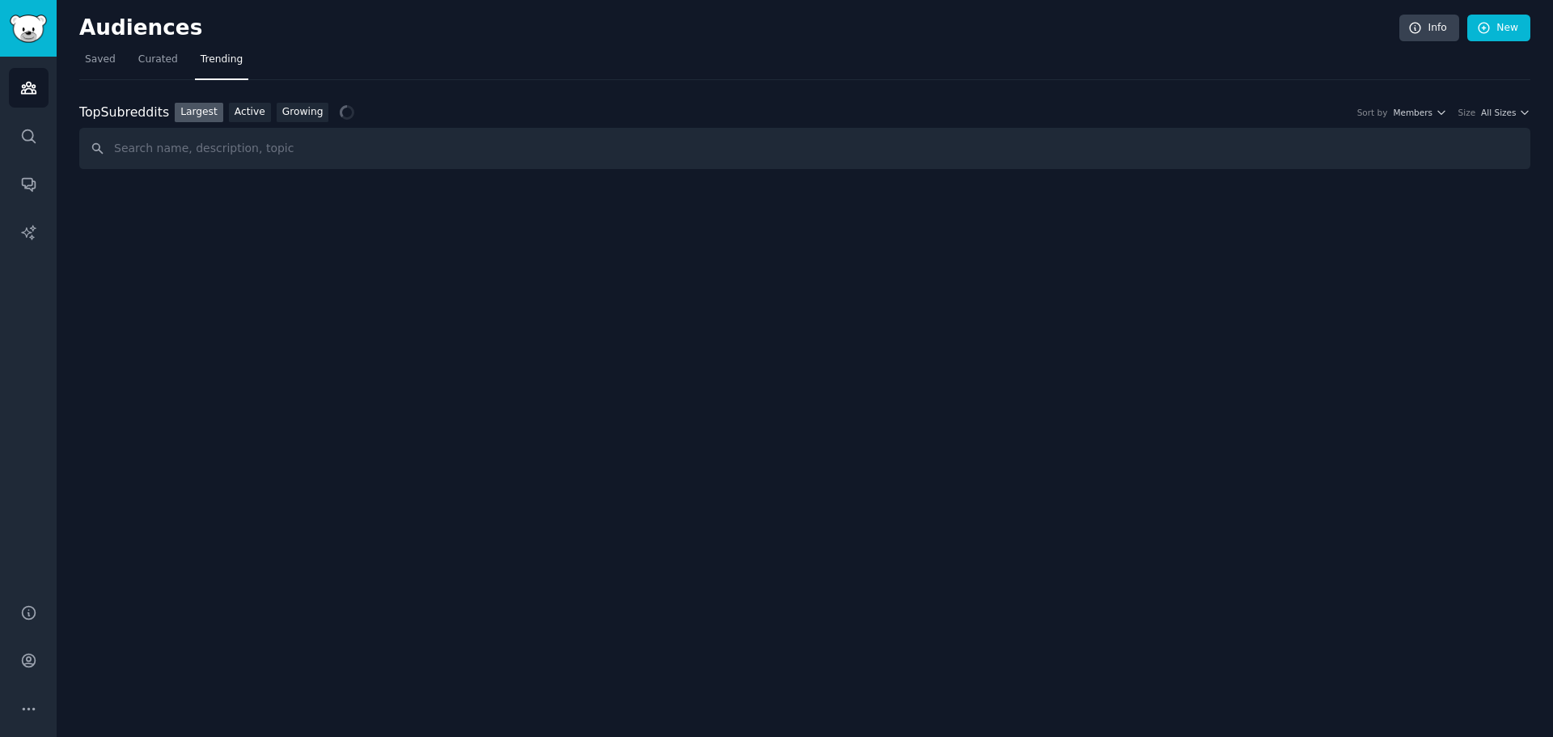
click at [1543, 115] on div "Audiences Info New Saved Curated Trending Top Subreddits Top Subreddits Largest…" at bounding box center [805, 368] width 1496 height 737
click at [1498, 109] on span "All Sizes" at bounding box center [1498, 112] width 35 height 11
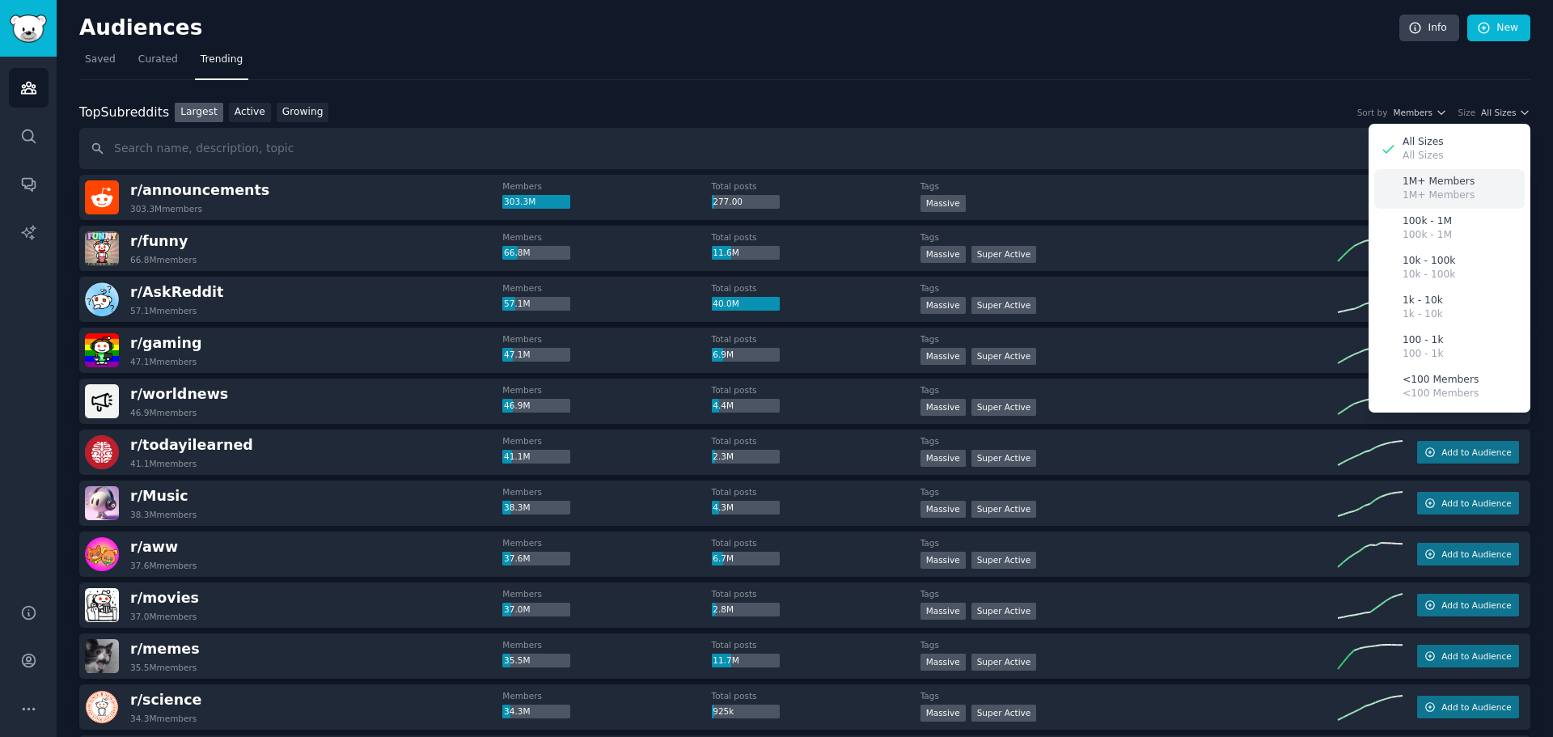
click at [1485, 200] on div "1M+ Members 1M+ Members" at bounding box center [1449, 189] width 150 height 40
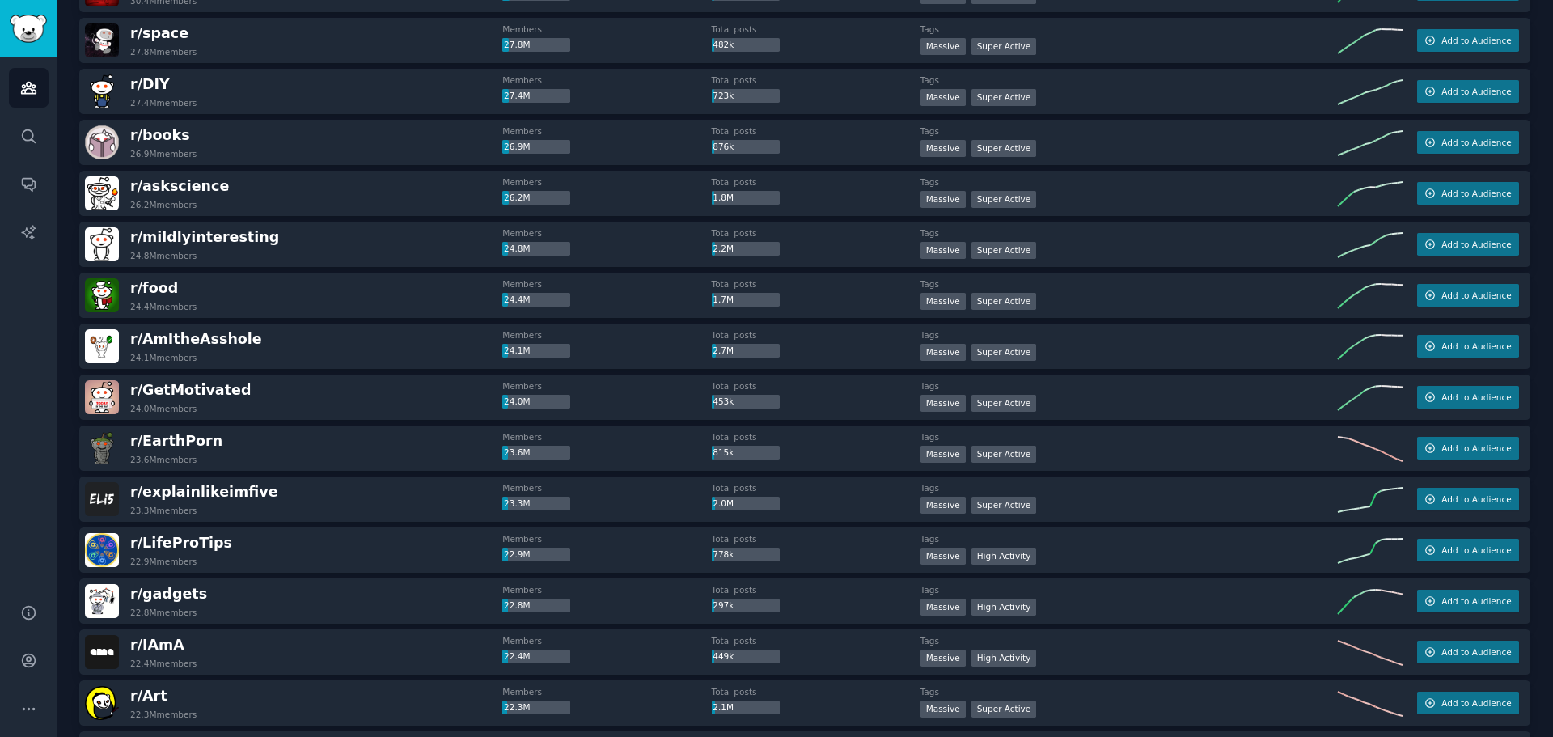
scroll to position [890, 0]
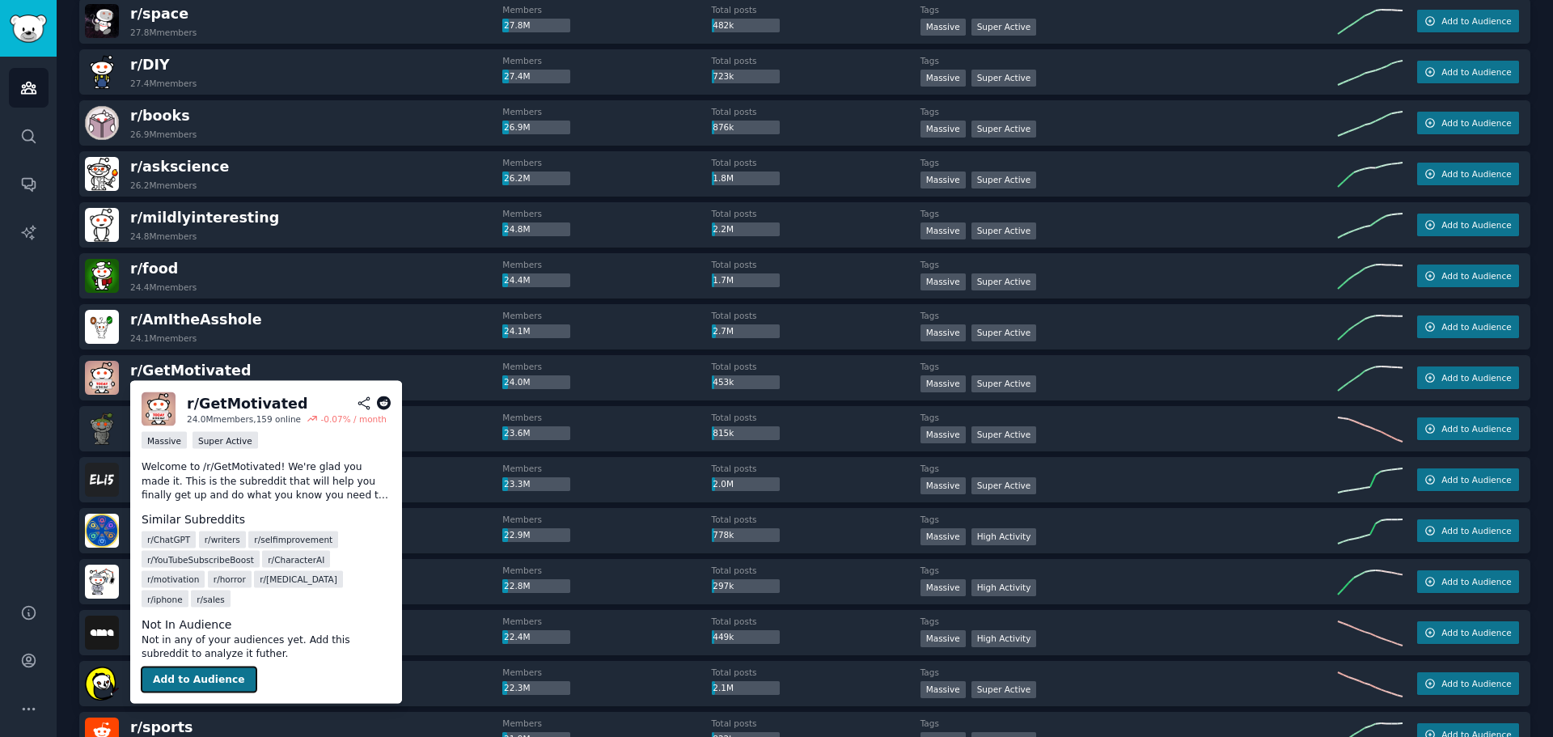
click at [206, 666] on button "Add to Audience" at bounding box center [199, 679] width 115 height 26
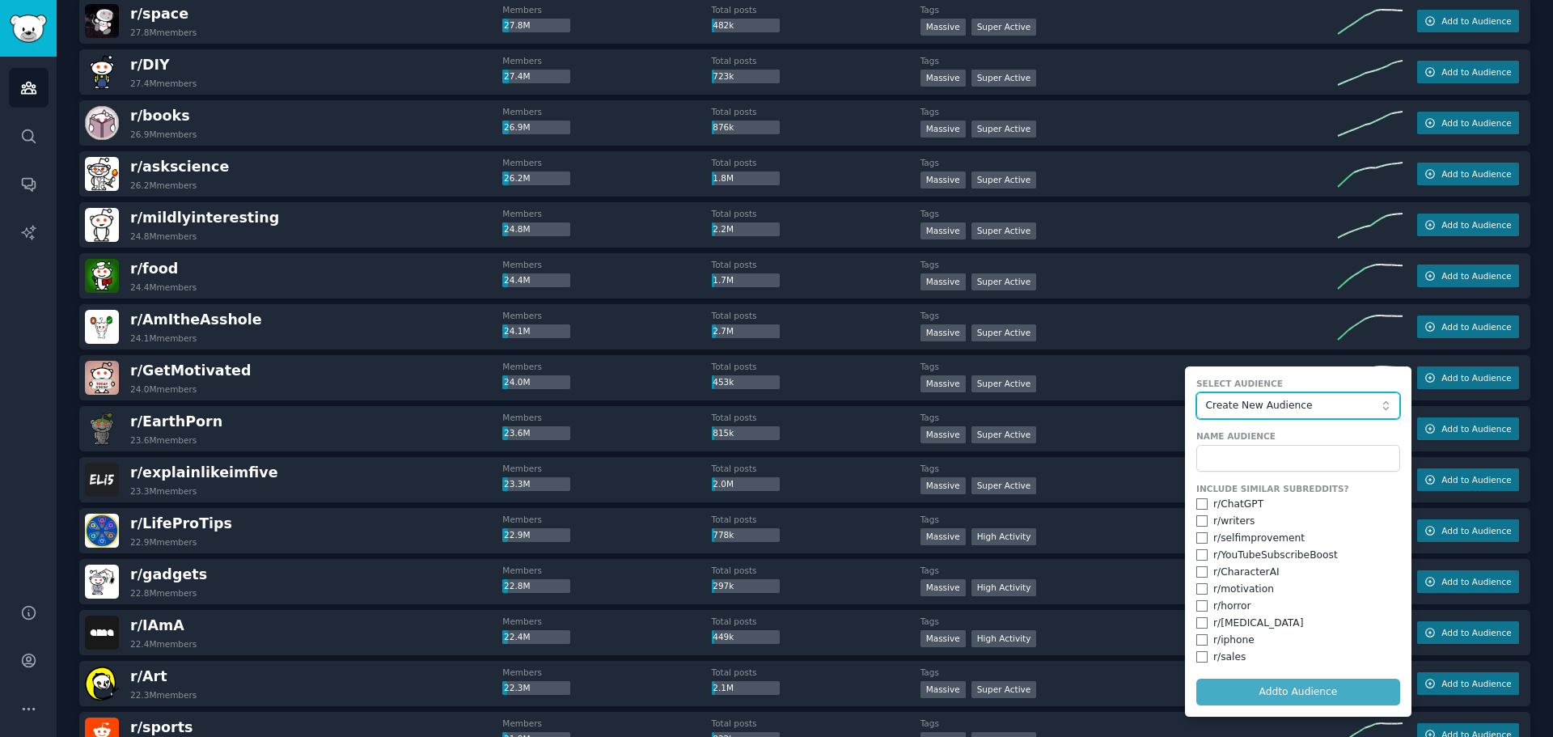
click at [1262, 406] on span "Create New Audience" at bounding box center [1293, 406] width 177 height 15
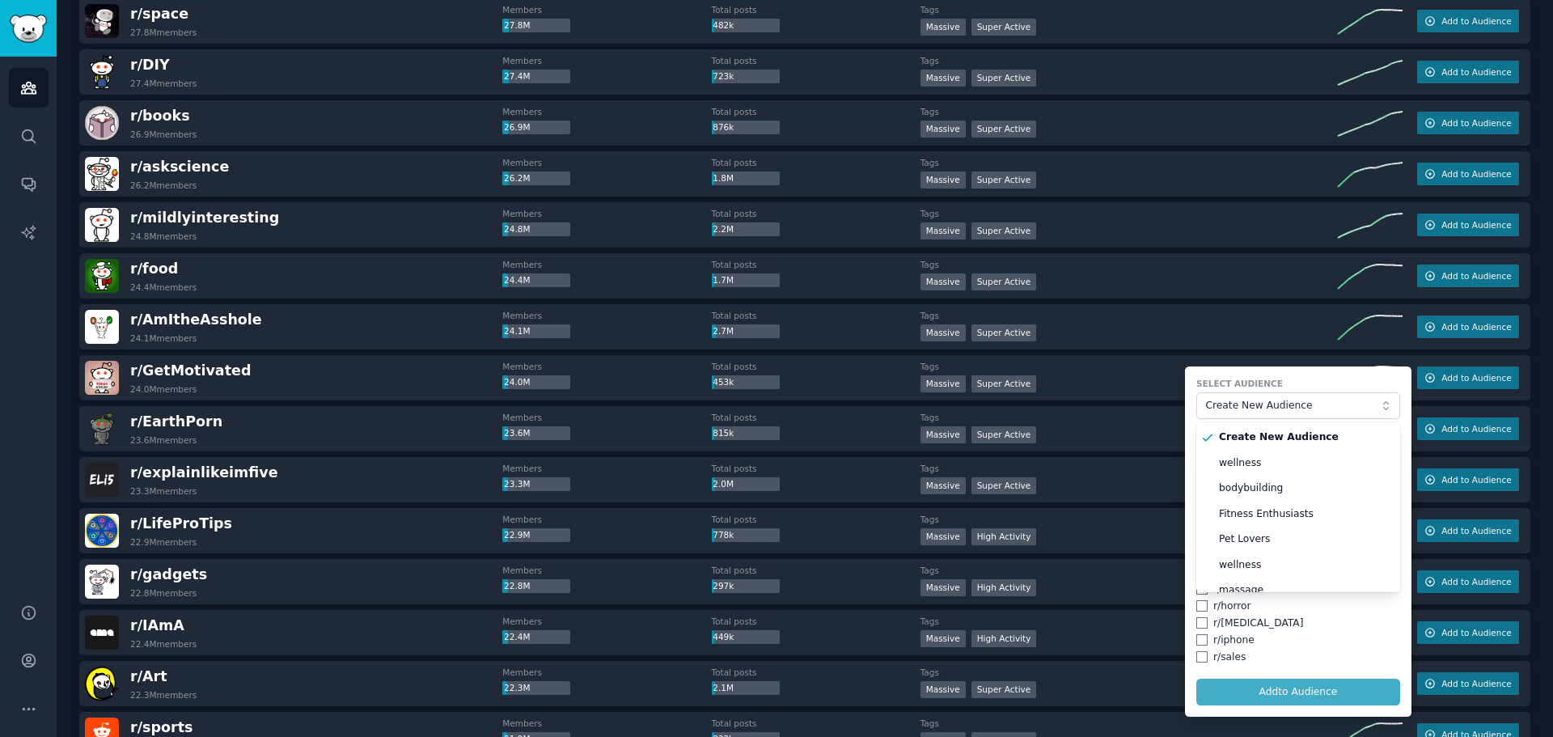
click at [1224, 387] on label "Select Audience" at bounding box center [1298, 383] width 204 height 11
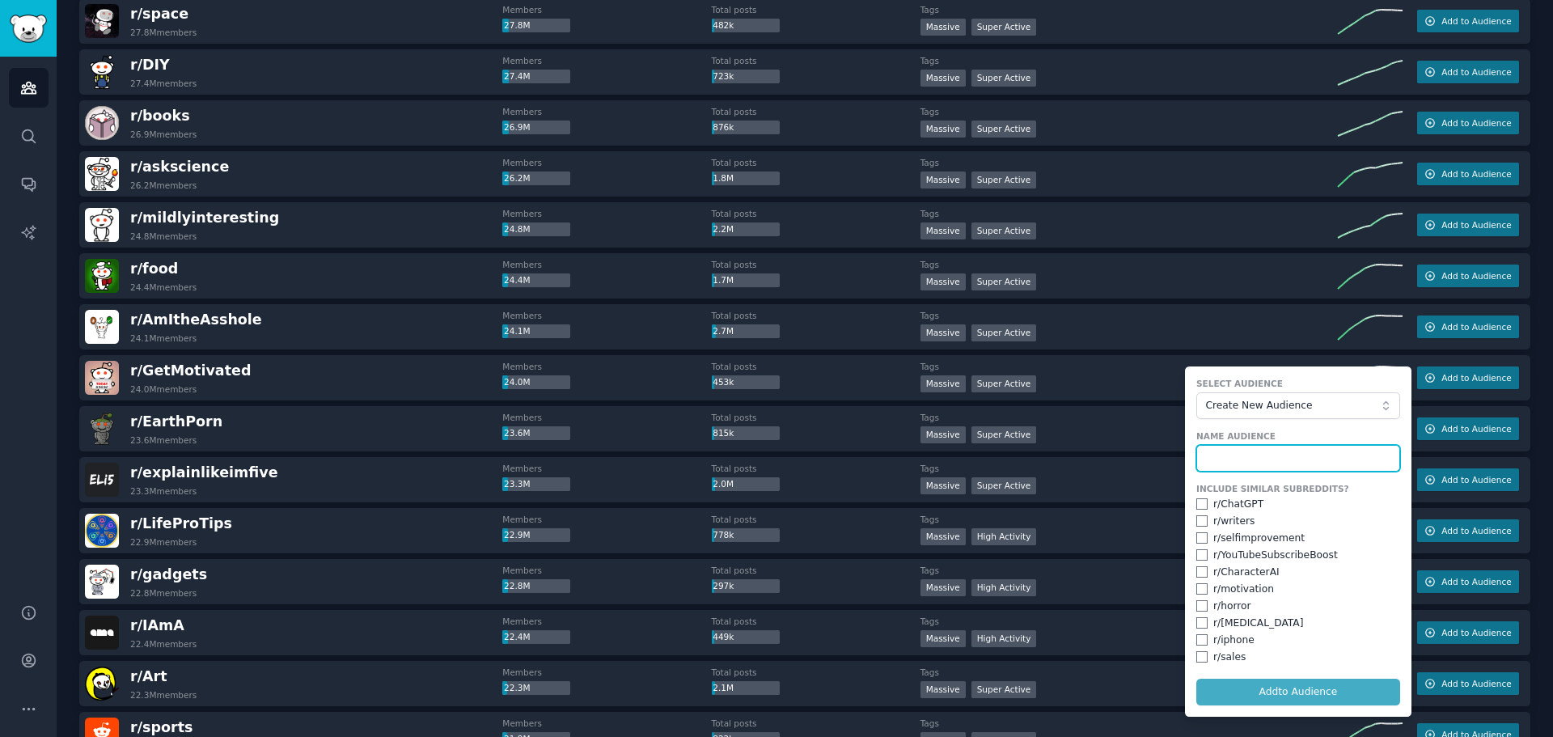
click at [1233, 454] on input "text" at bounding box center [1298, 458] width 204 height 27
type input "motivation"
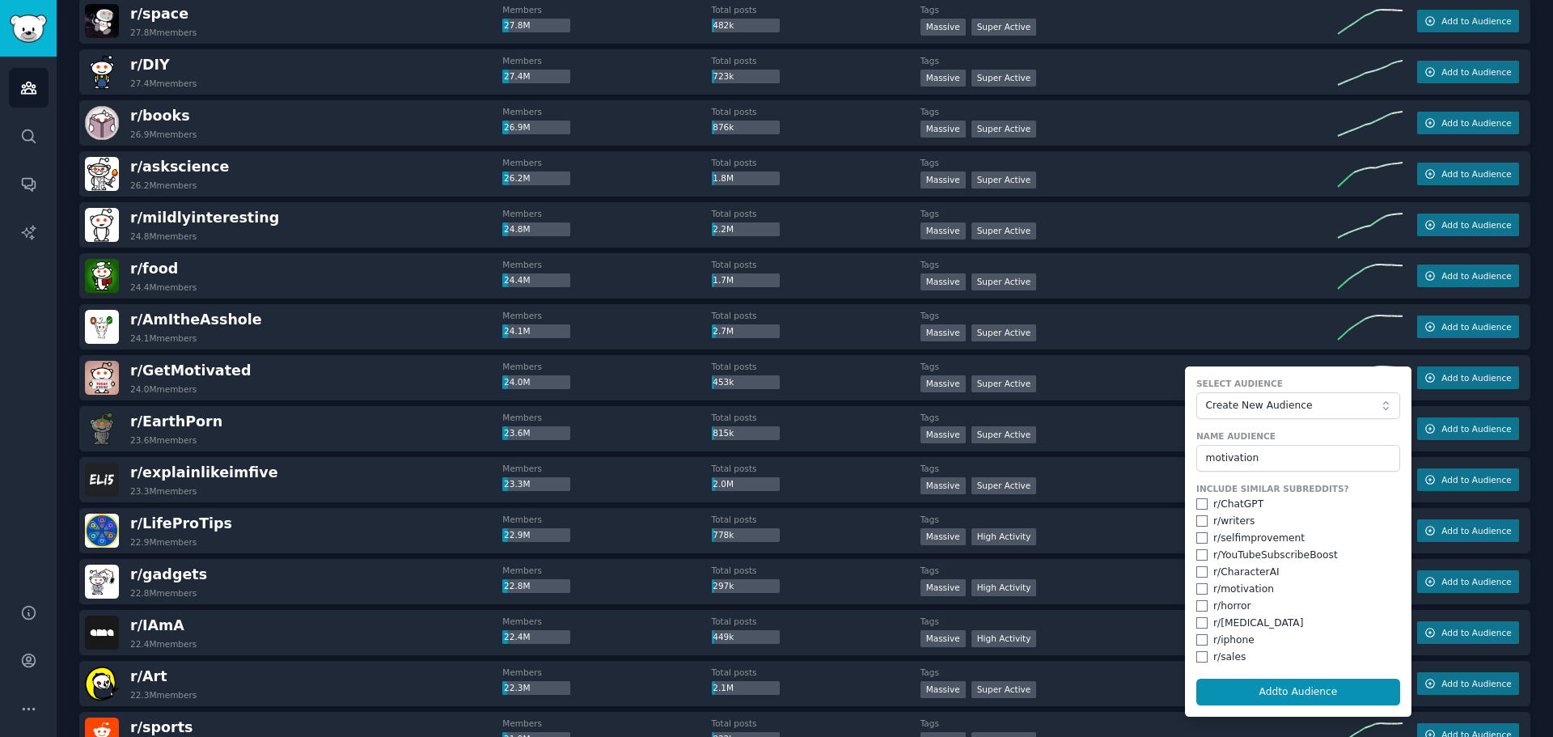
click at [1315, 714] on form "Select Audience Create New Audience Name Audience motivation Include Similar Su…" at bounding box center [1298, 541] width 226 height 350
click at [1313, 678] on button "Add to Audience" at bounding box center [1298, 691] width 204 height 27
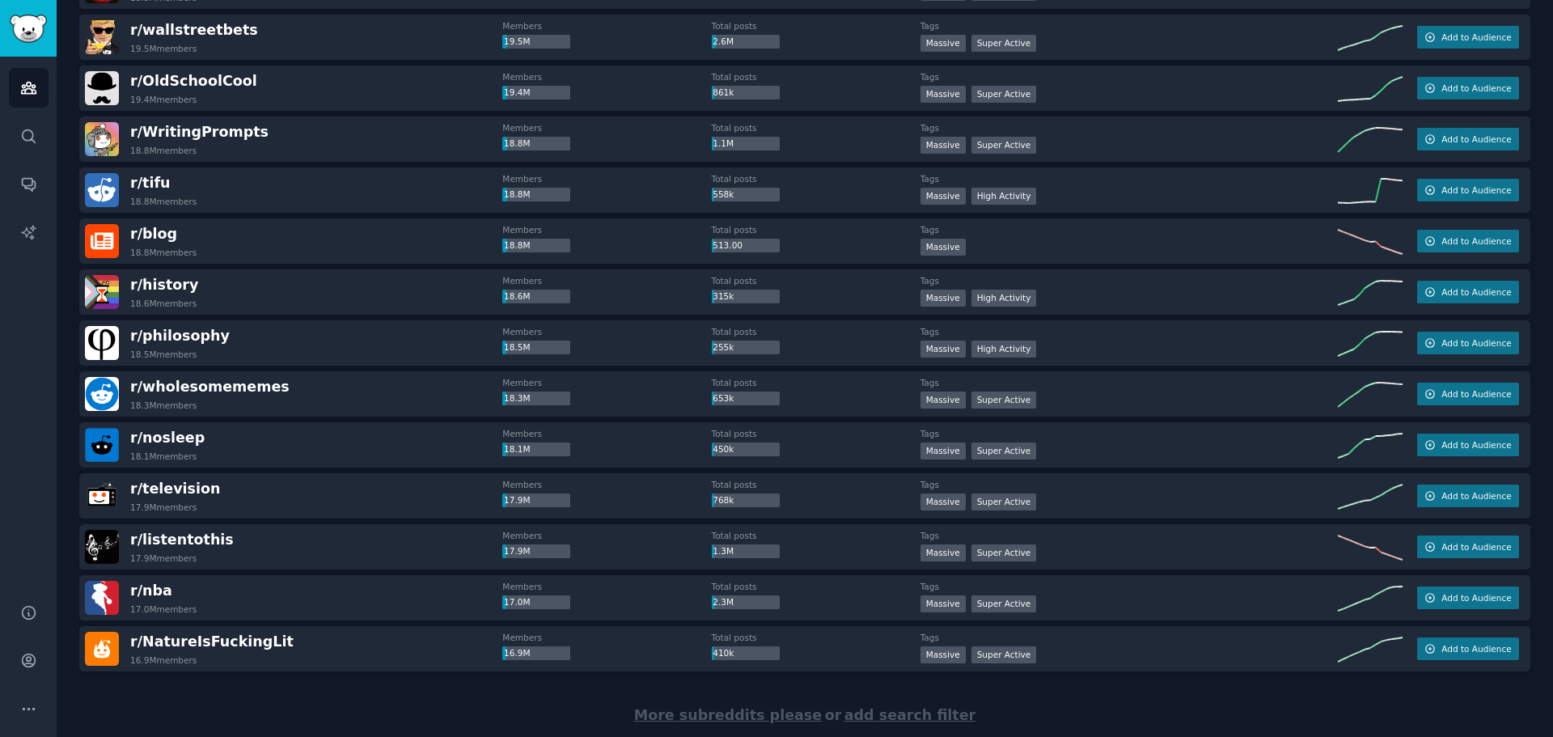
scroll to position [2090, 0]
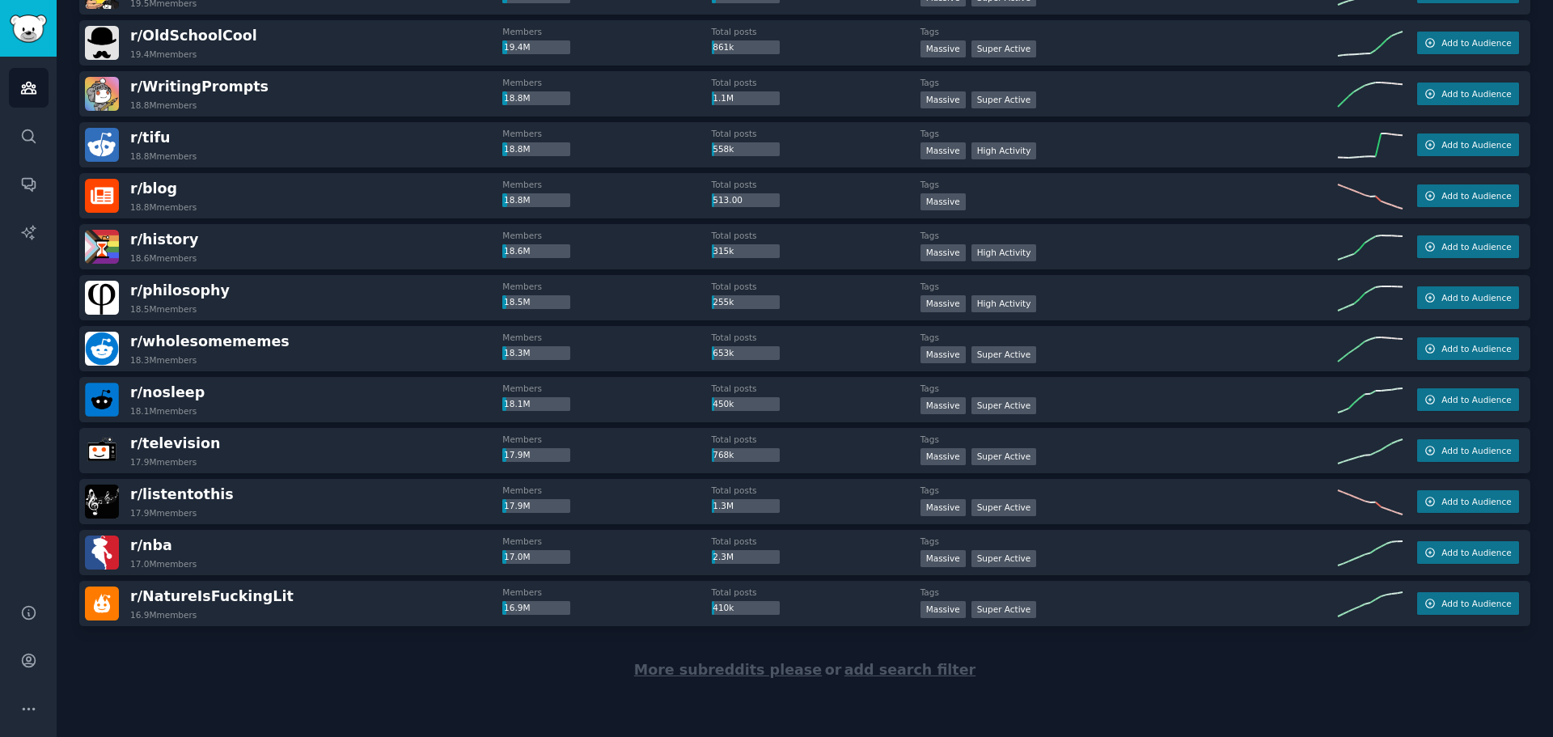
click at [742, 674] on span "More subreddits please" at bounding box center [728, 669] width 188 height 16
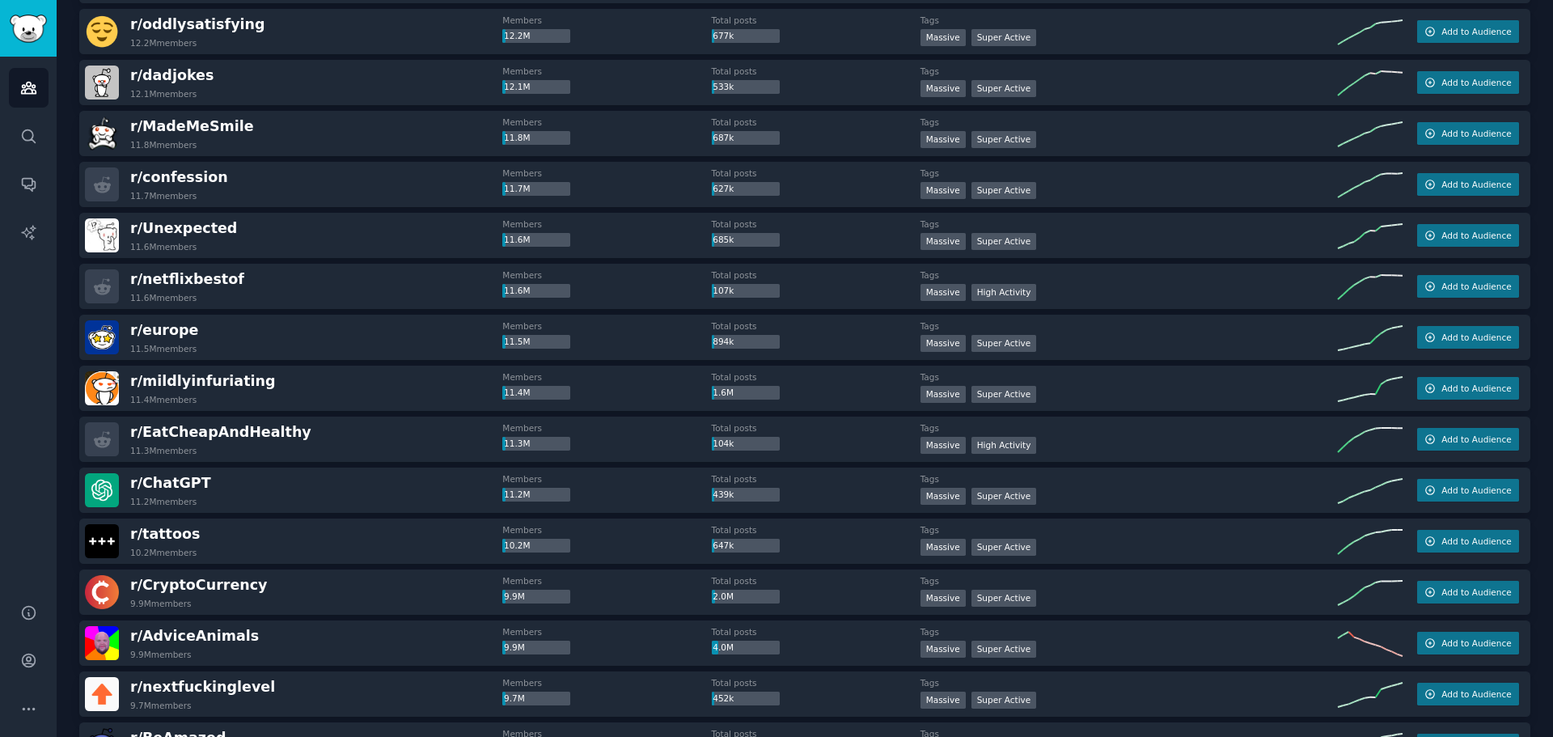
scroll to position [3468, 0]
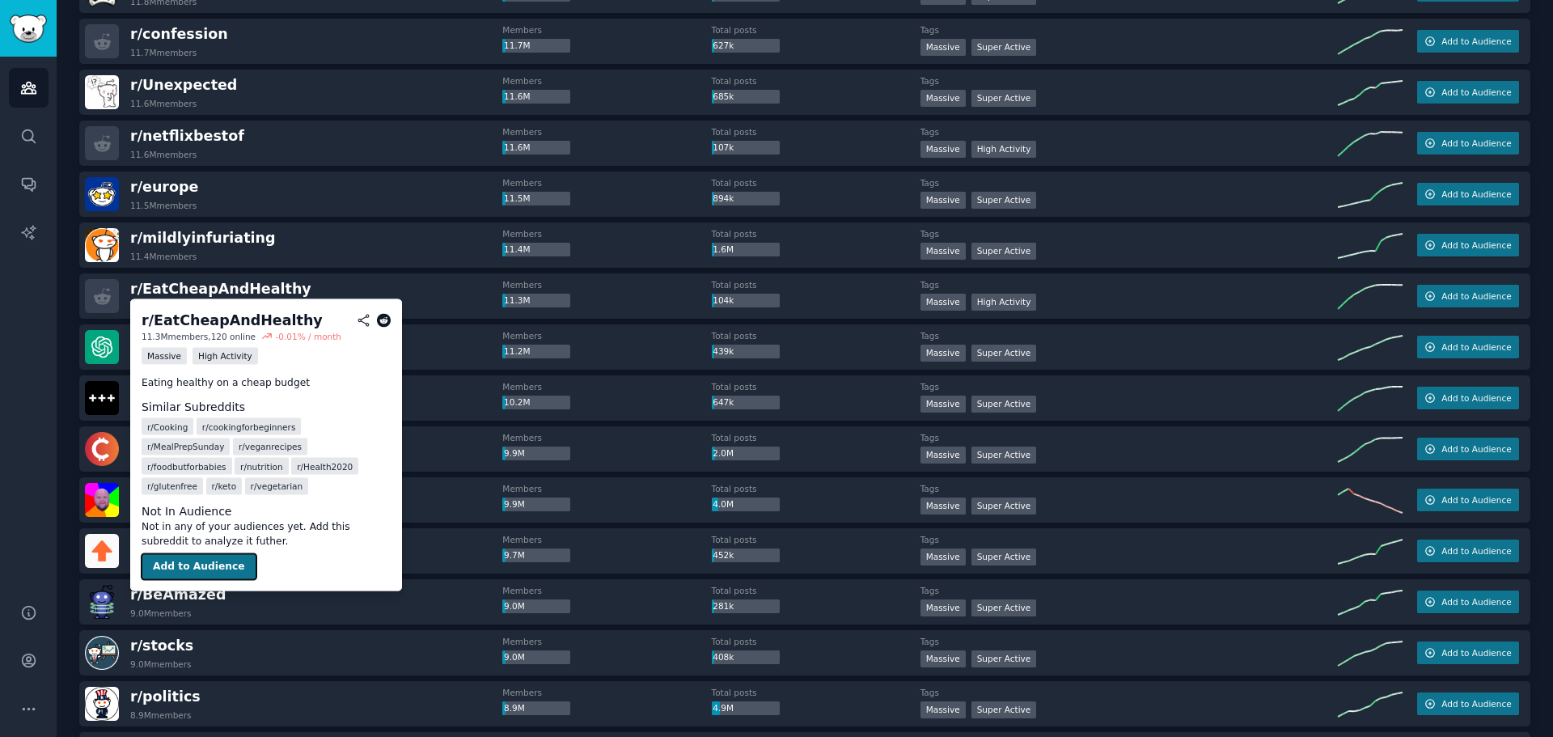
click at [215, 554] on button "Add to Audience" at bounding box center [199, 567] width 115 height 26
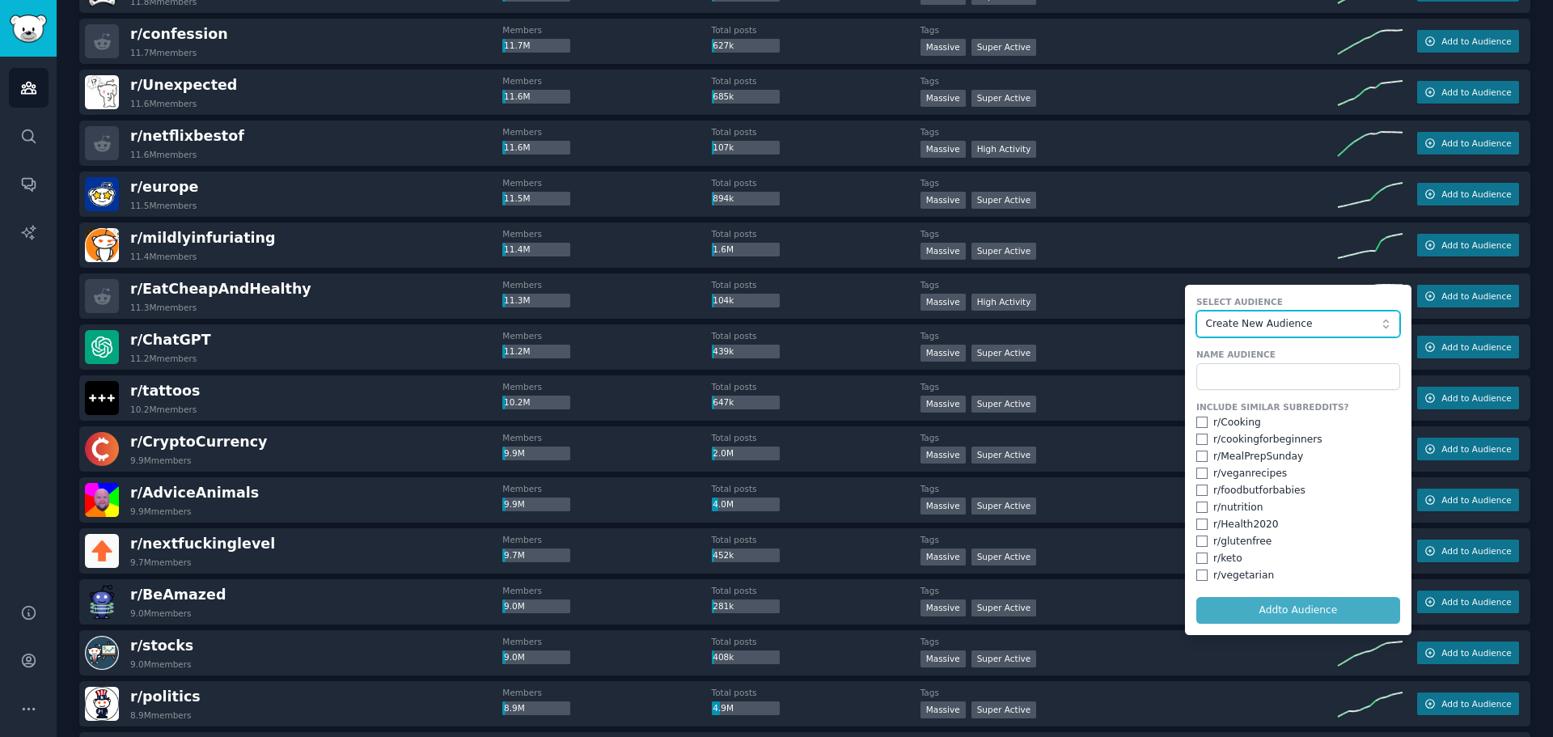
click at [1251, 328] on span "Create New Audience" at bounding box center [1293, 324] width 177 height 15
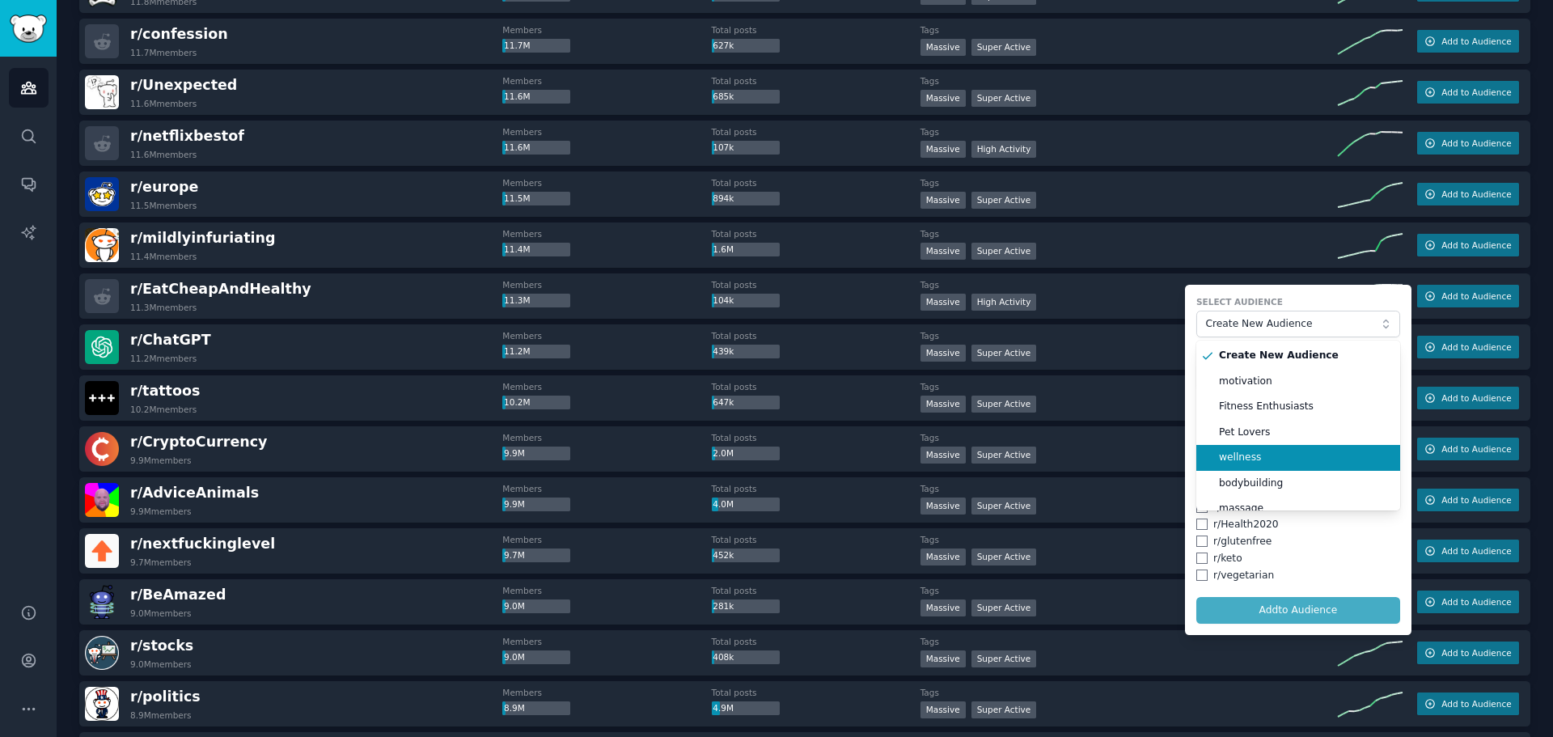
click at [1287, 453] on span "wellness" at bounding box center [1304, 457] width 170 height 15
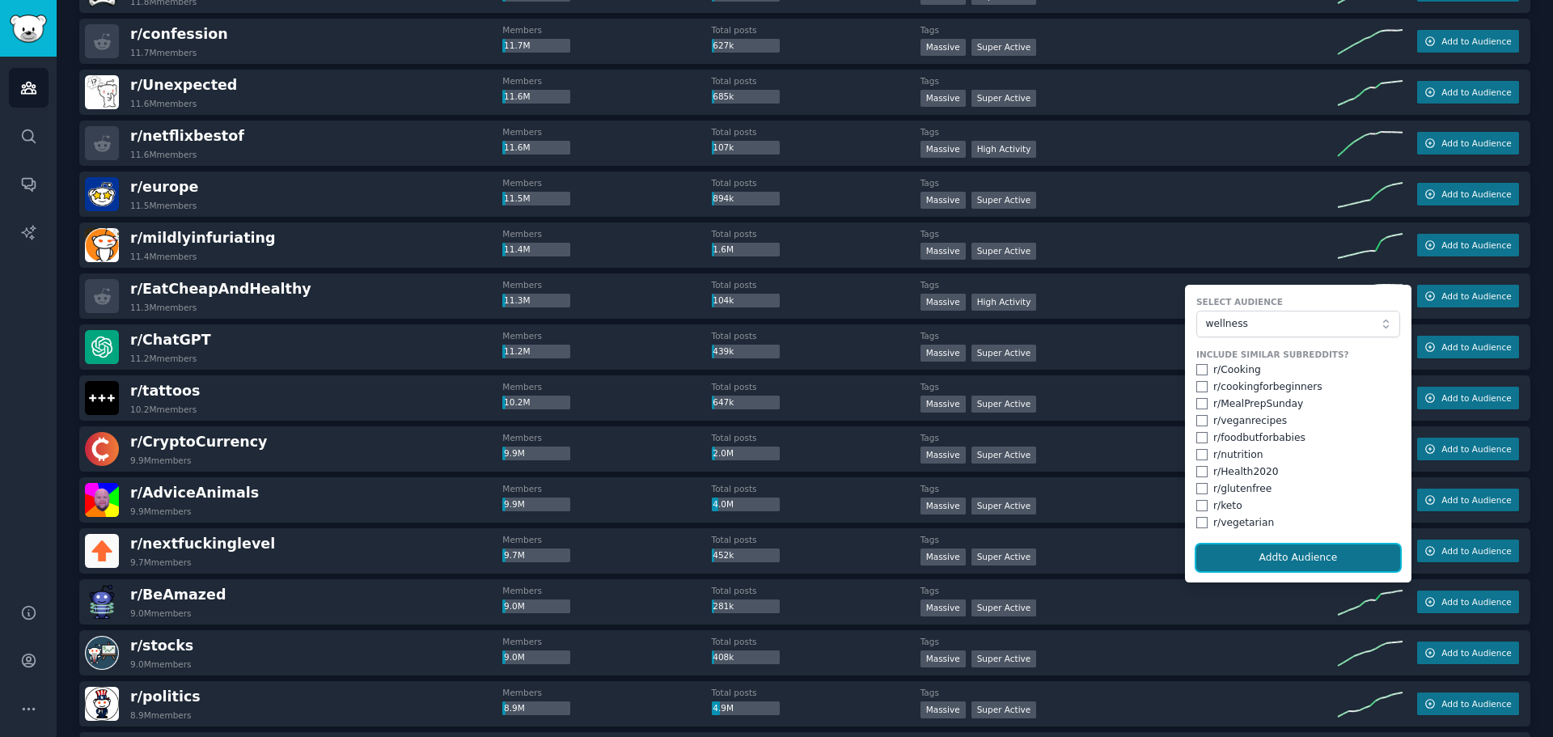
click at [1299, 558] on button "Add to Audience" at bounding box center [1298, 557] width 204 height 27
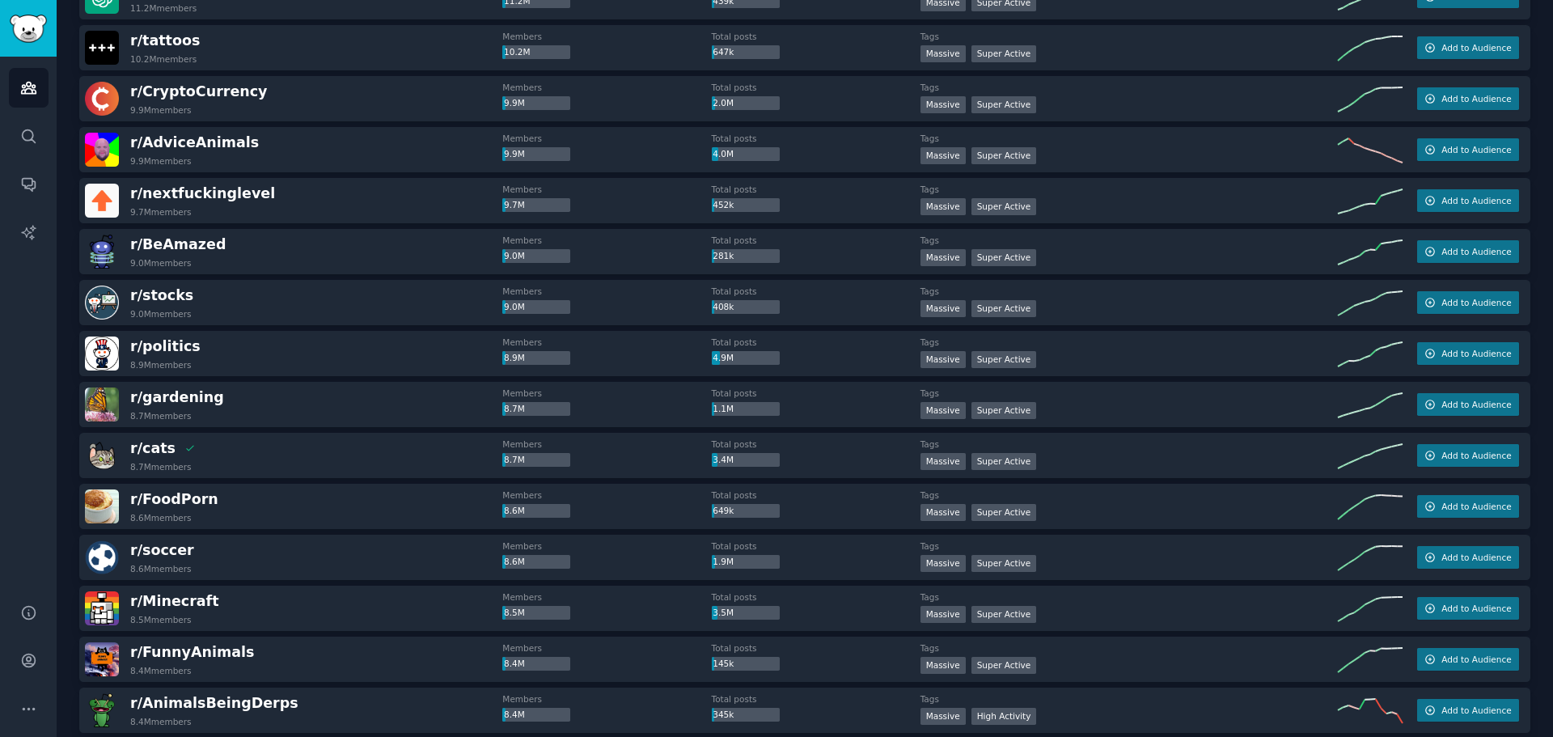
scroll to position [3872, 0]
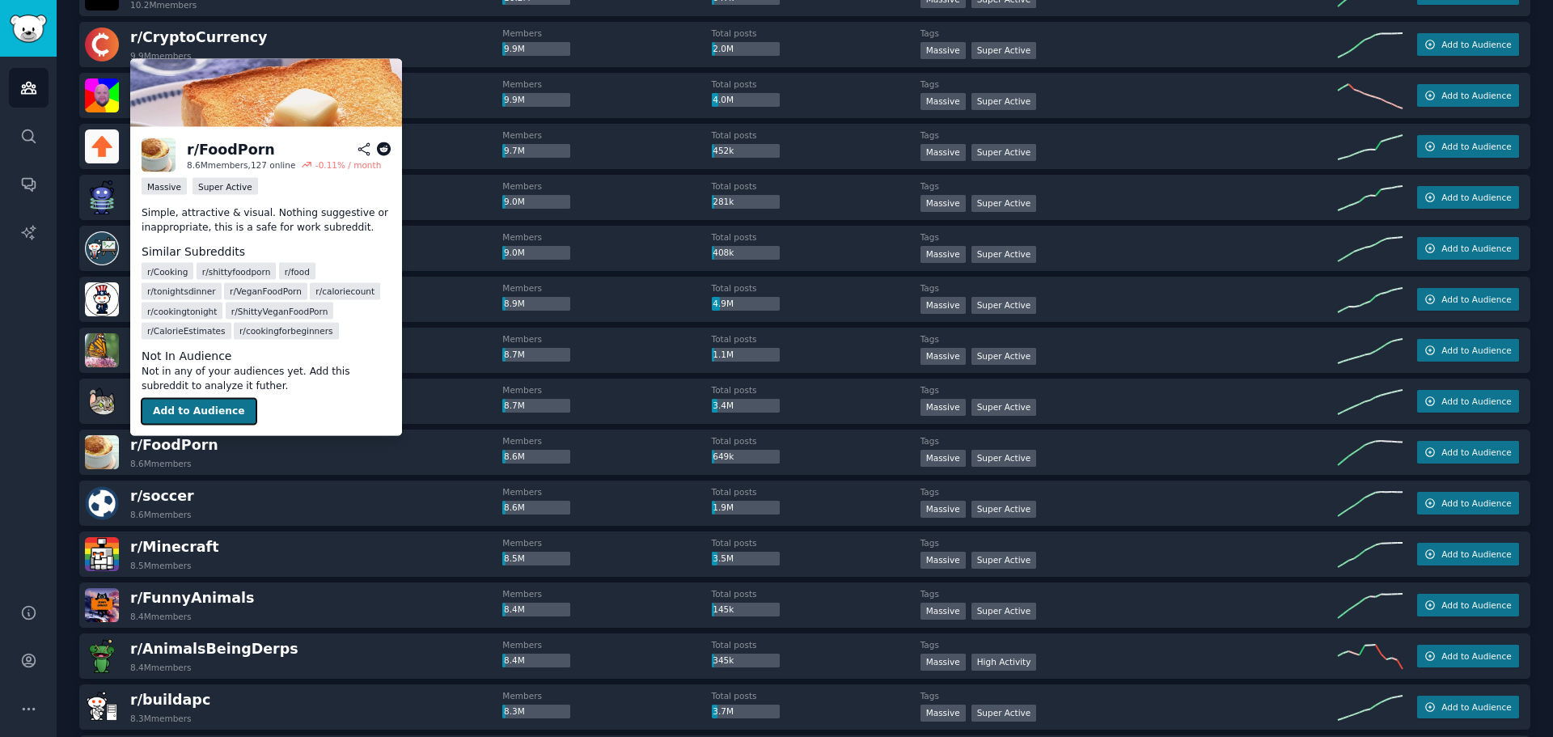
click at [177, 403] on button "Add to Audience" at bounding box center [199, 412] width 115 height 26
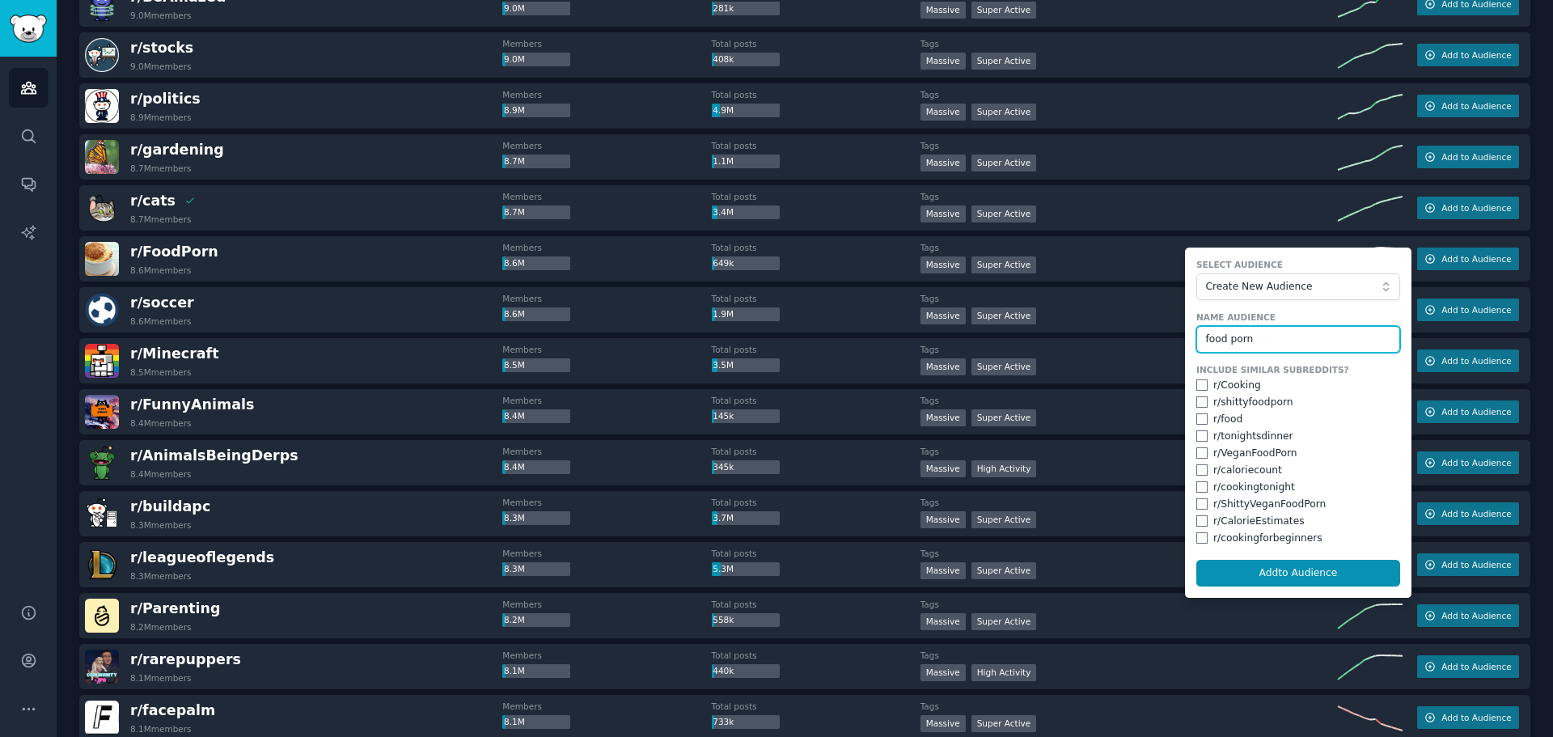
scroll to position [4276, 0]
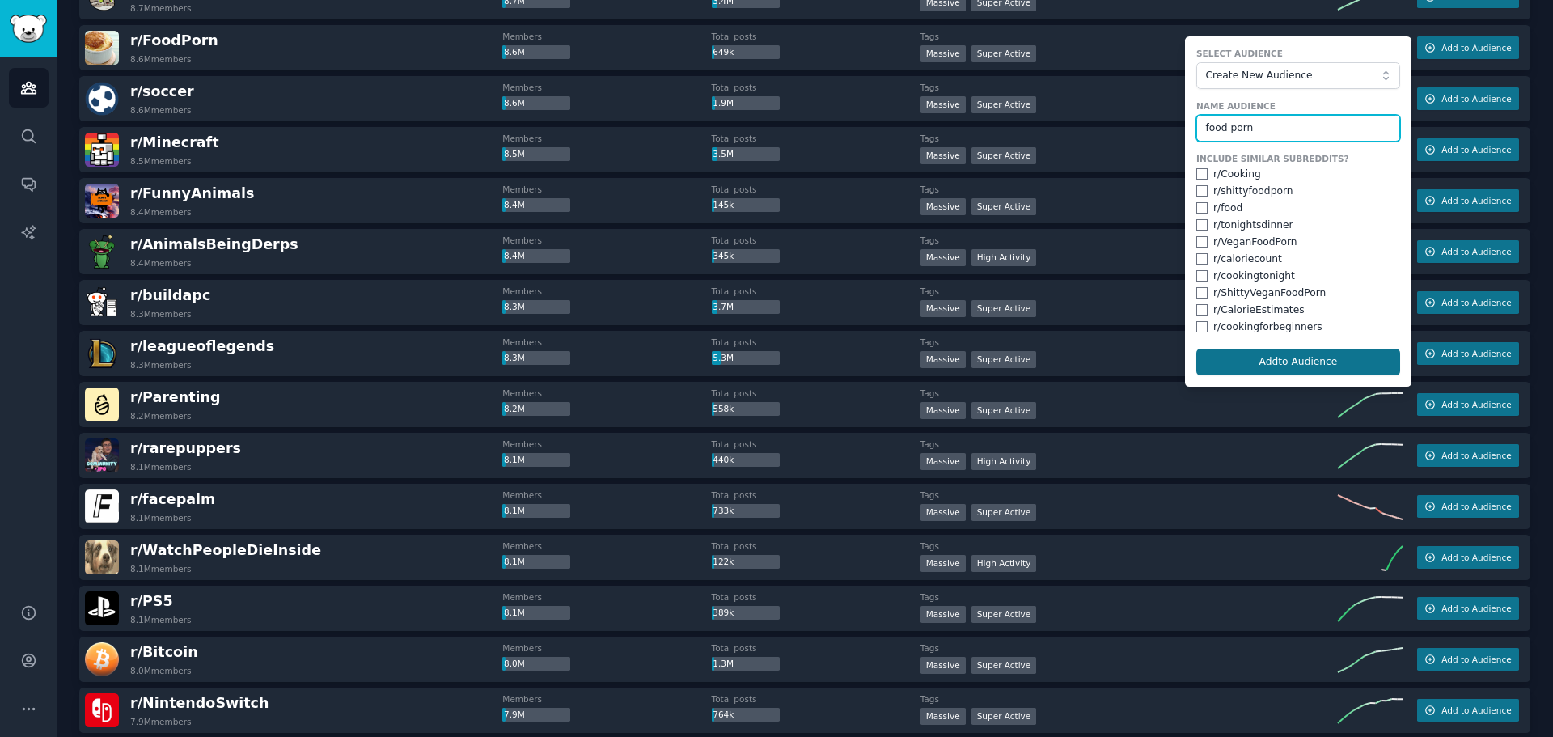
type input "food porn"
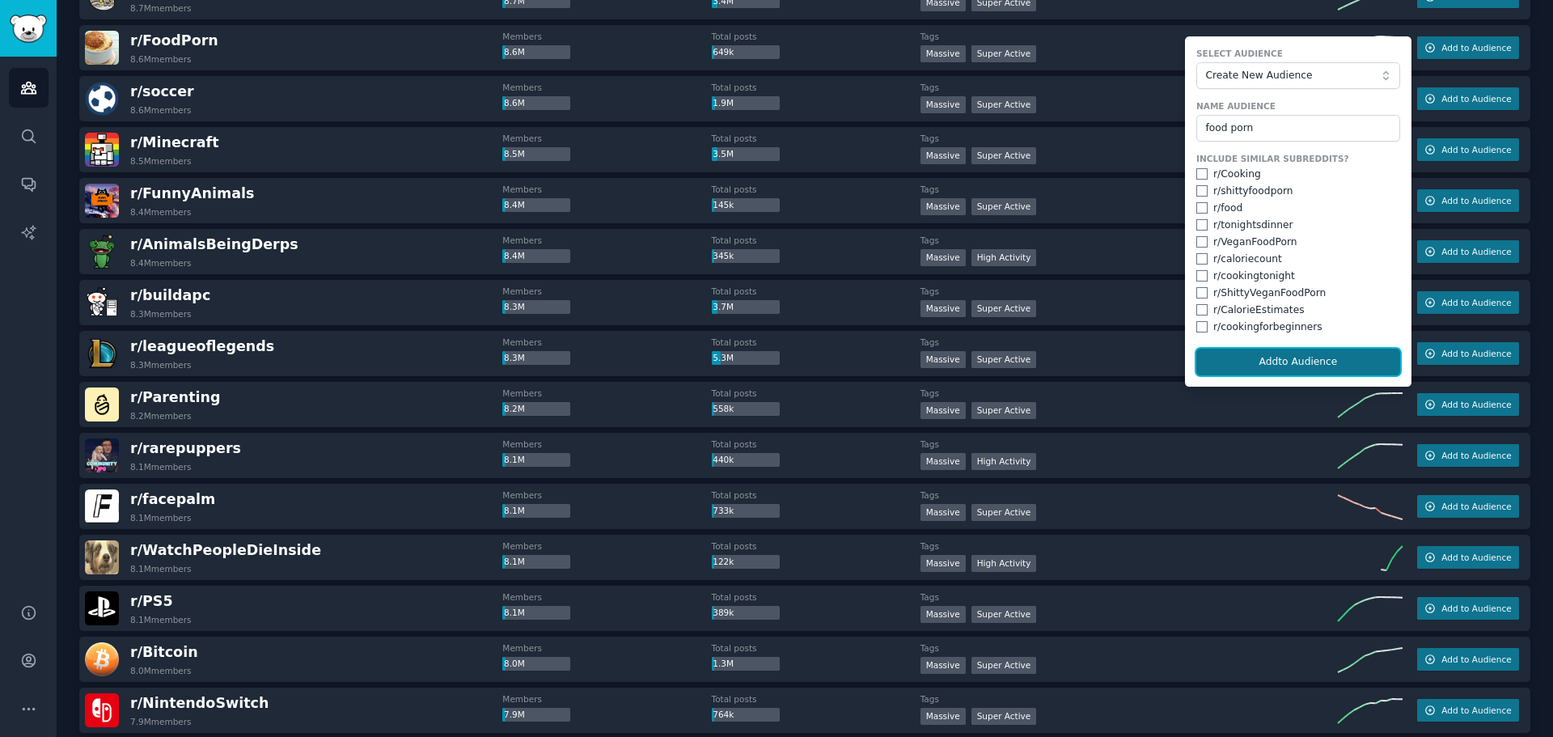
click at [1270, 363] on button "Add to Audience" at bounding box center [1298, 362] width 204 height 27
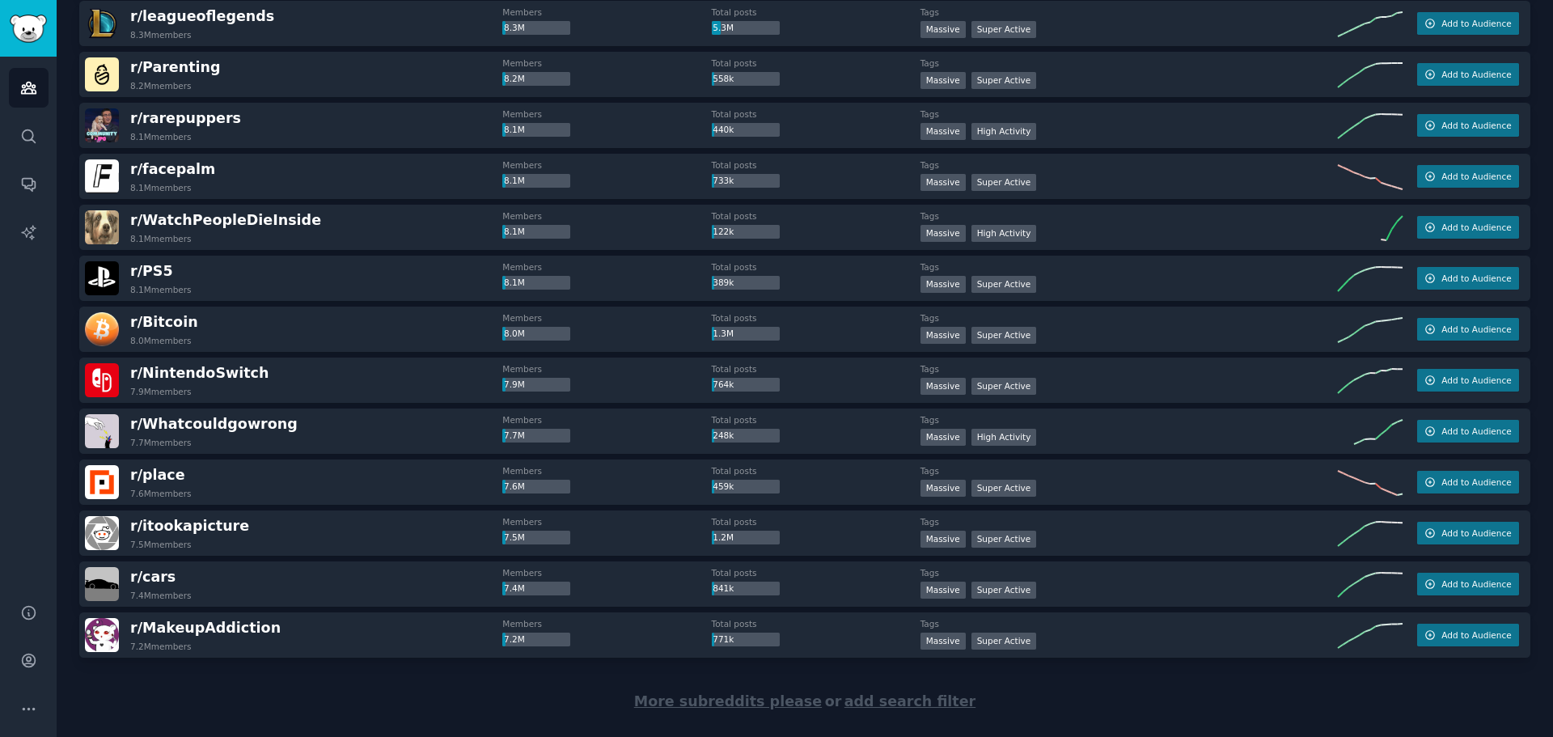
scroll to position [4638, 0]
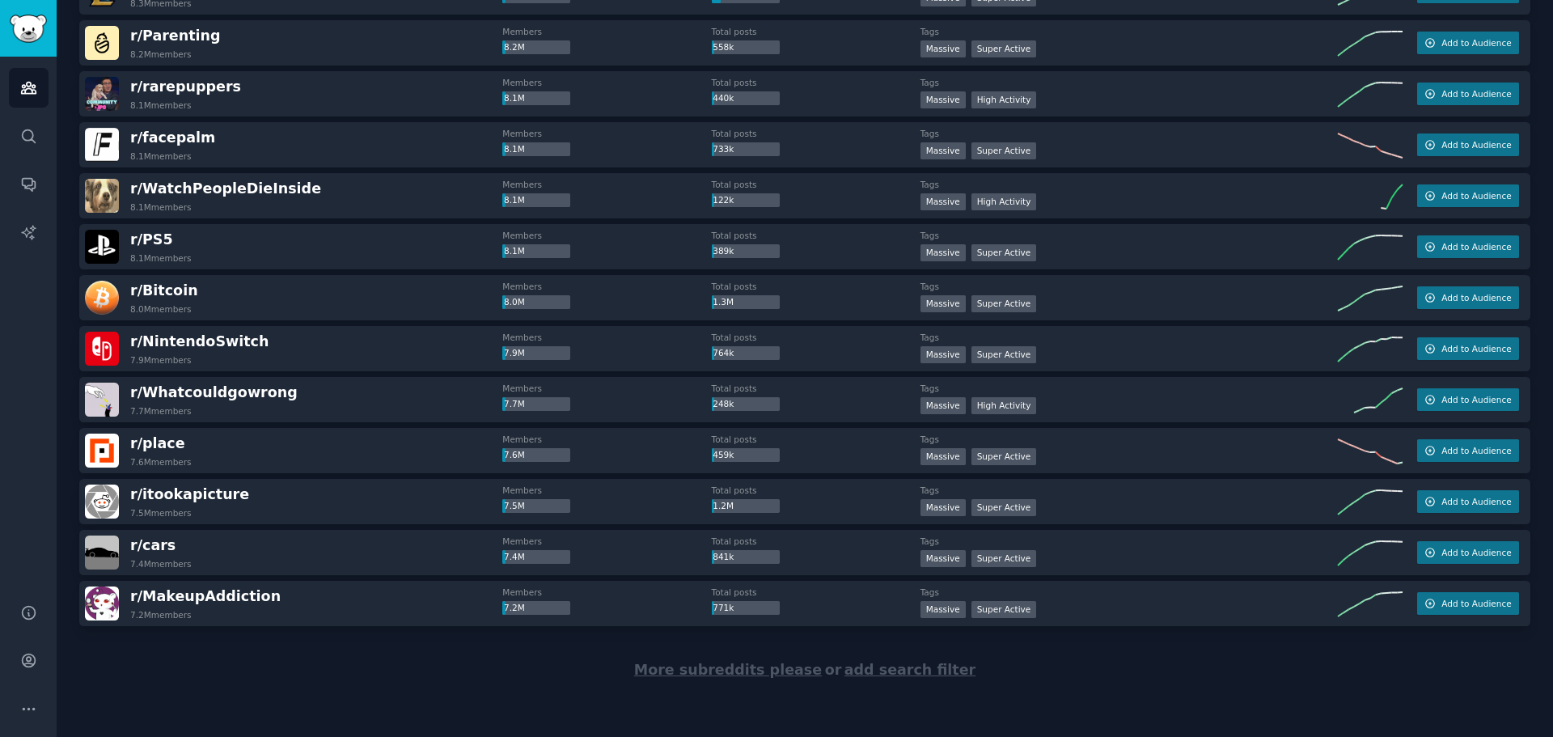
click at [749, 670] on span "More subreddits please" at bounding box center [728, 669] width 188 height 16
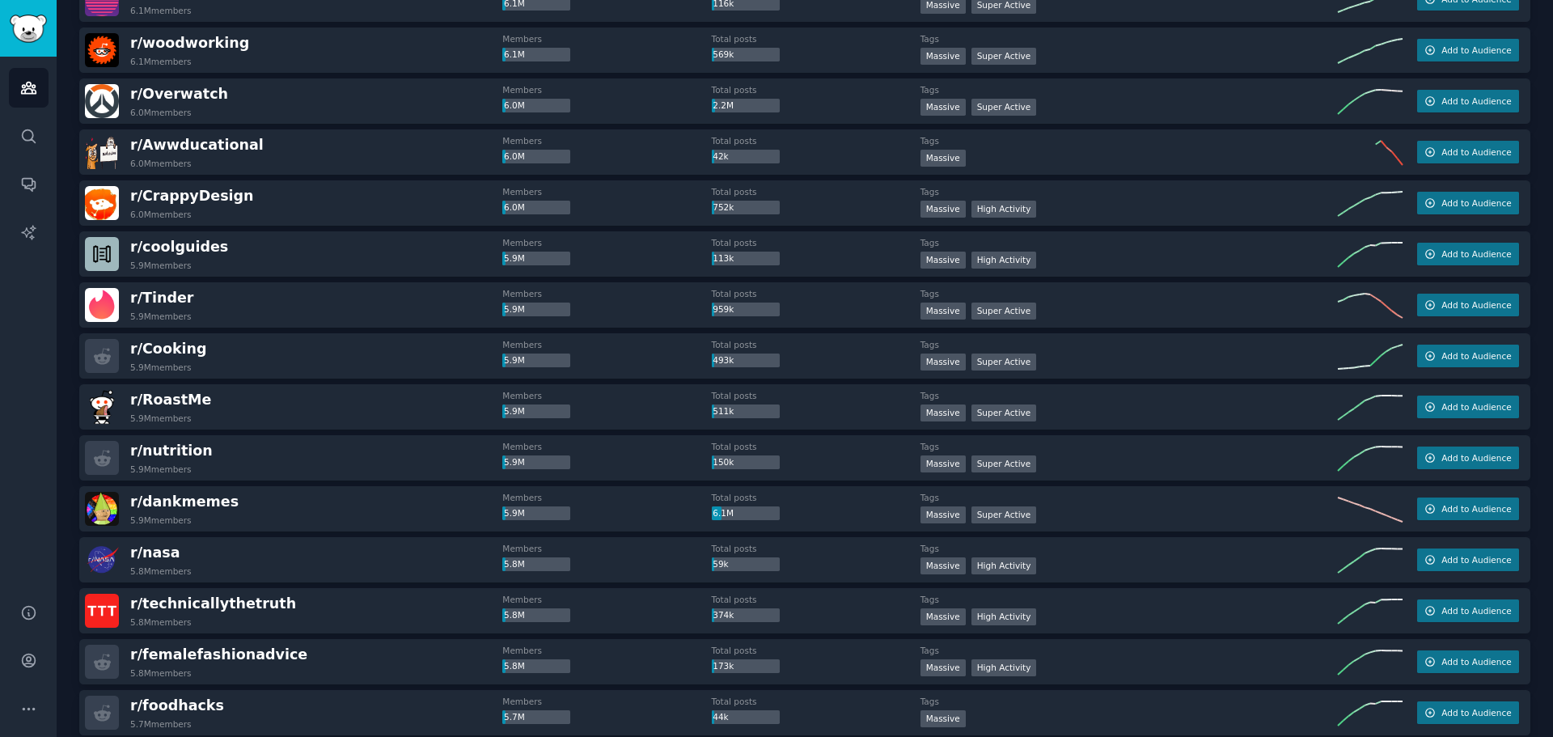
scroll to position [6417, 0]
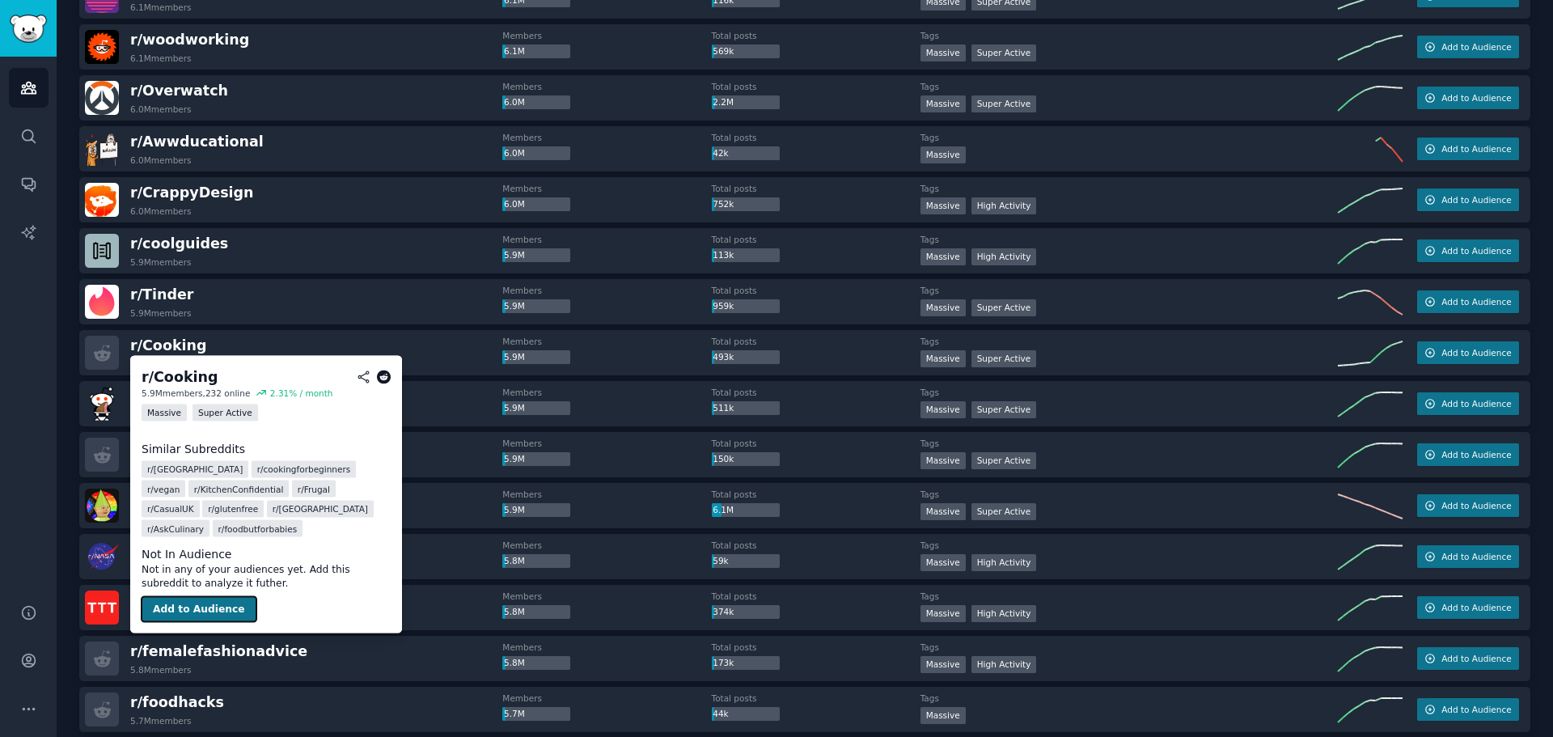
click at [204, 605] on button "Add to Audience" at bounding box center [199, 609] width 115 height 26
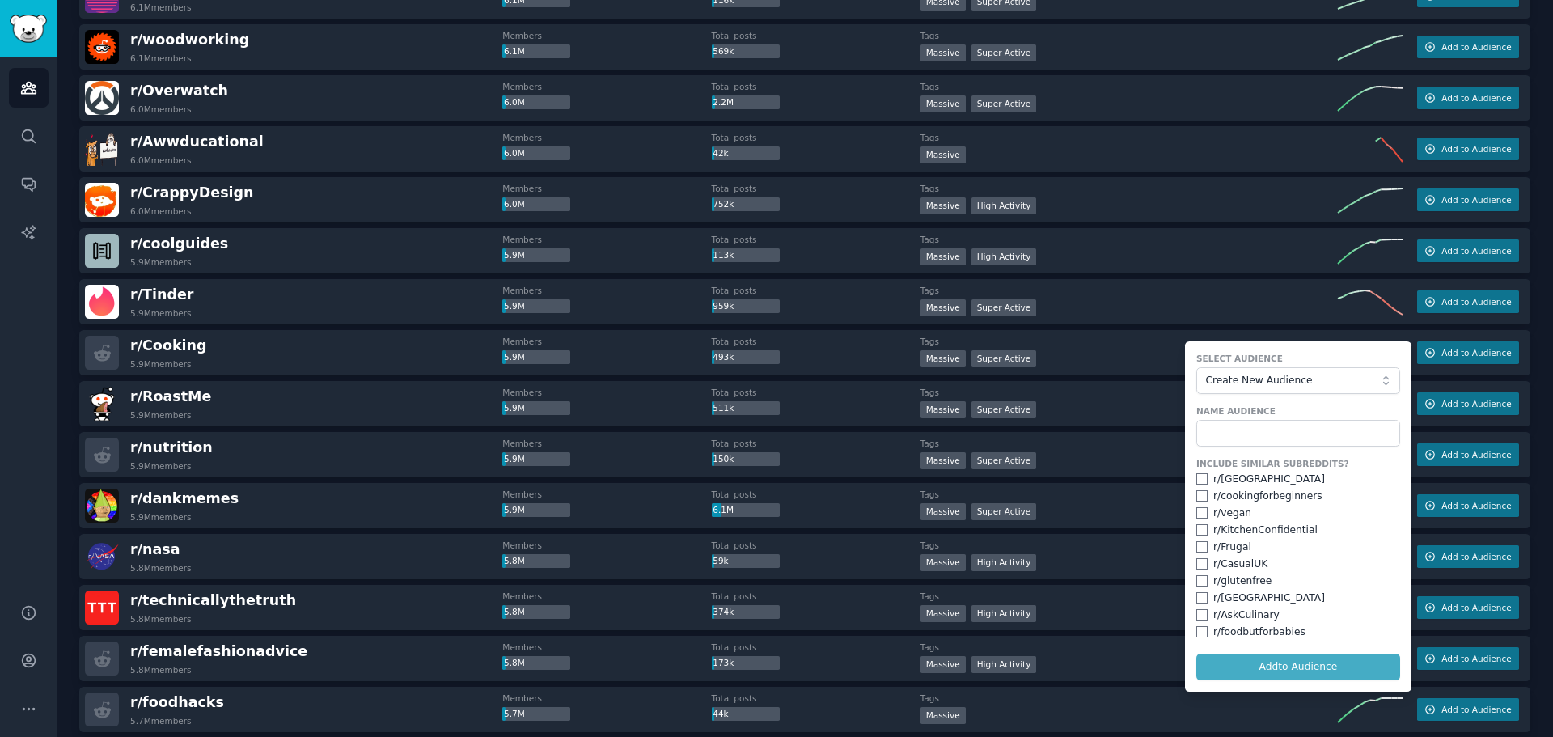
click at [1276, 366] on div "Select Audience Create New Audience" at bounding box center [1298, 373] width 204 height 41
click at [1279, 382] on span "Create New Audience" at bounding box center [1293, 381] width 177 height 15
click at [1261, 357] on label "Select Audience" at bounding box center [1298, 358] width 204 height 11
click at [1249, 434] on input "text" at bounding box center [1298, 433] width 204 height 27
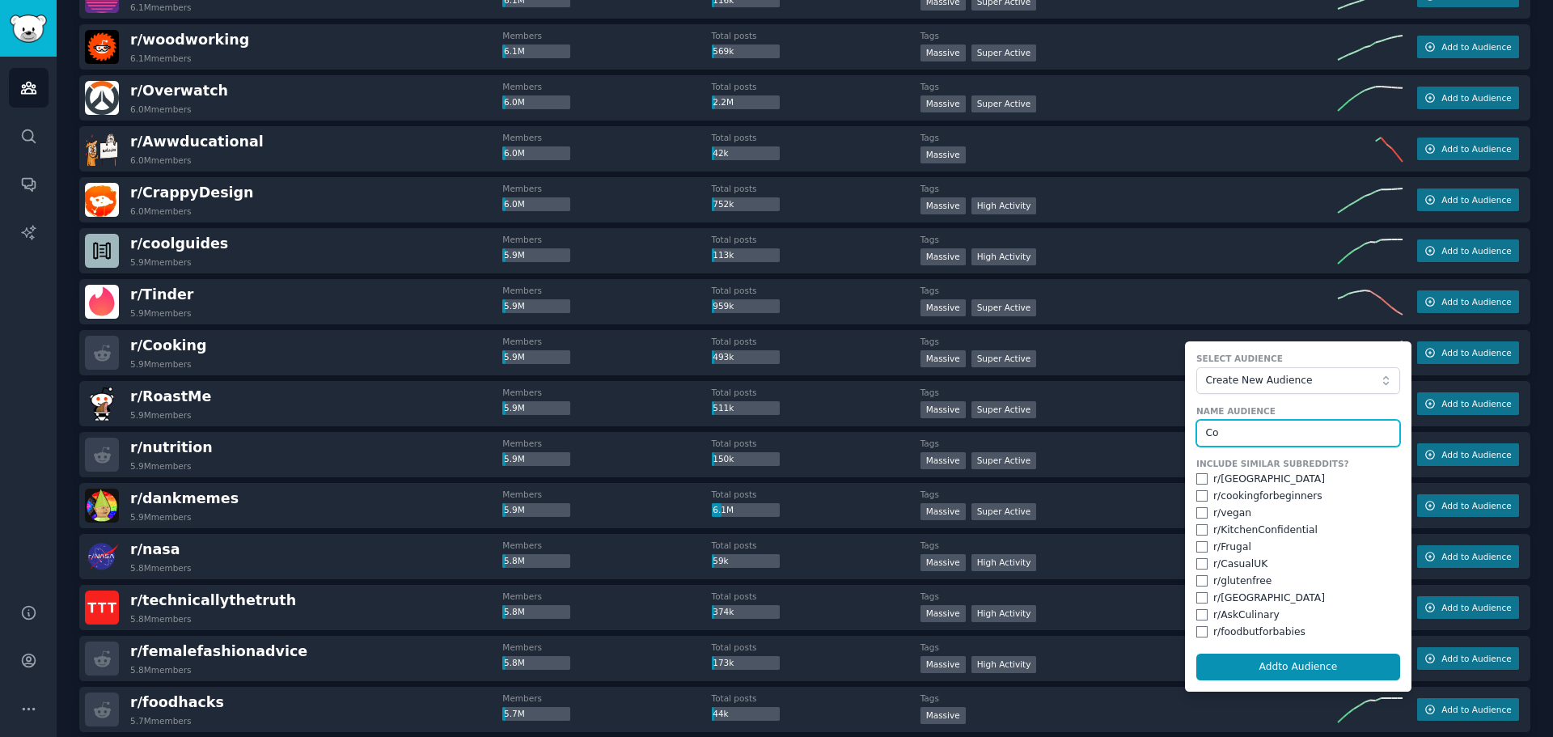
type input "C"
type input "Food"
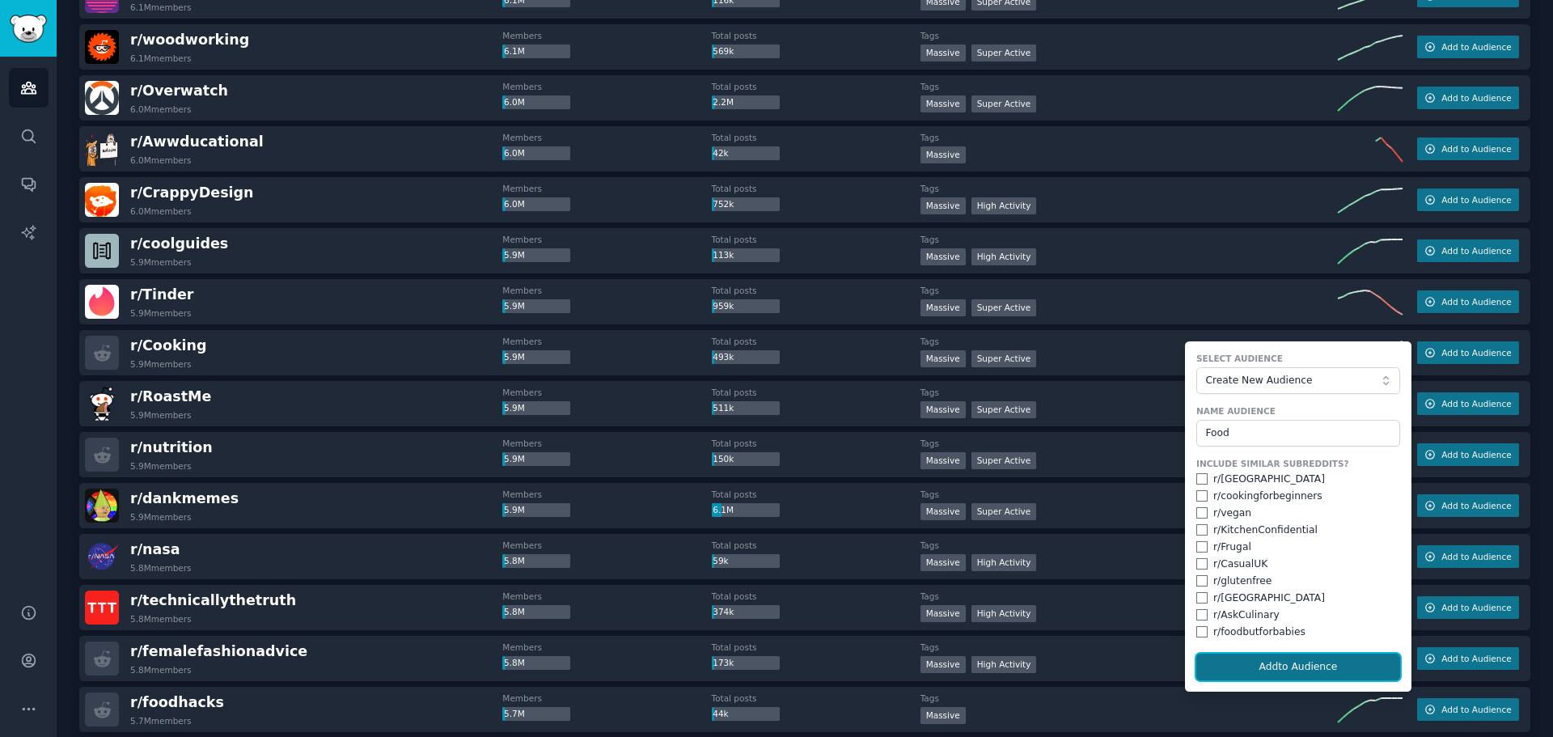
click at [1351, 672] on button "Add to Audience" at bounding box center [1298, 666] width 204 height 27
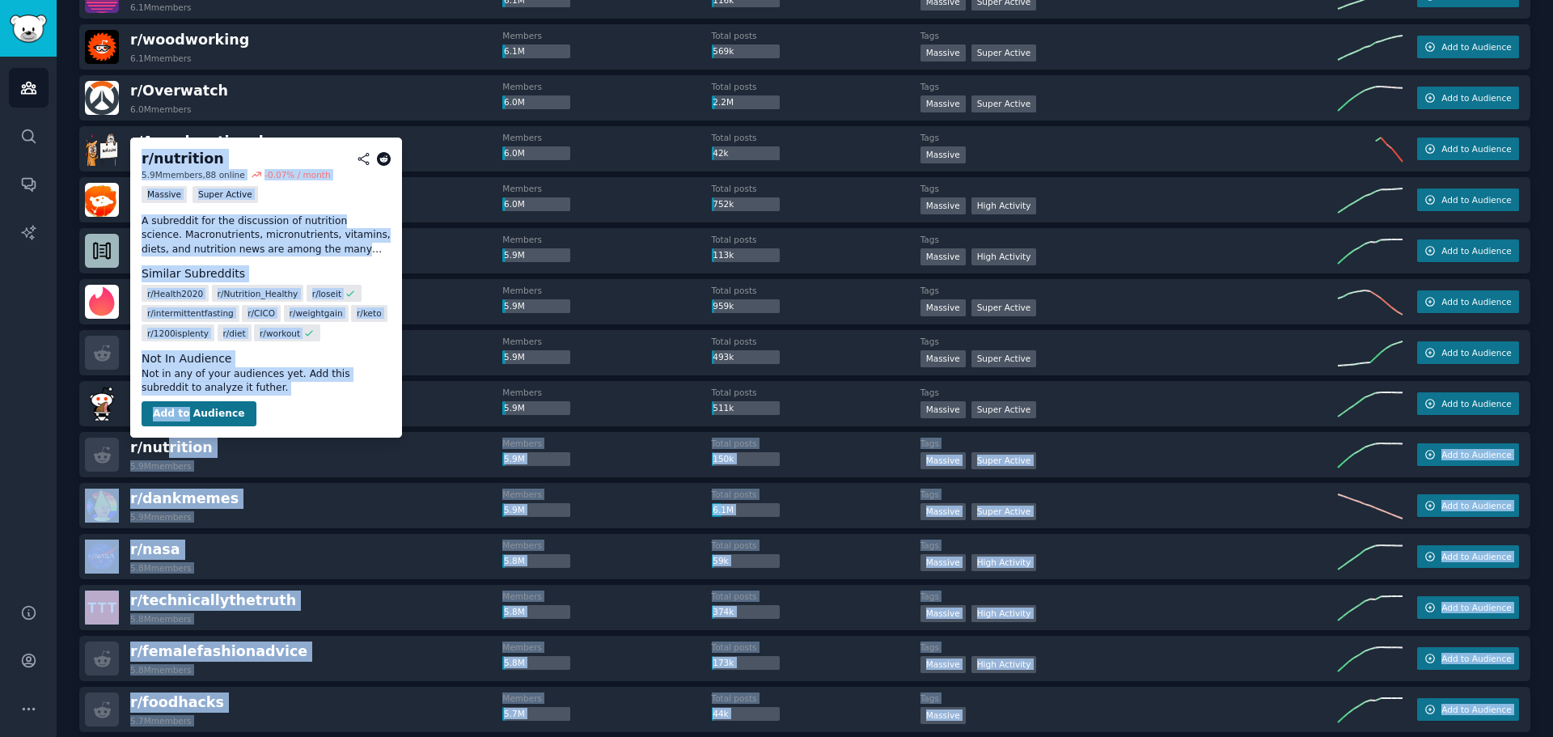
drag, startPoint x: 164, startPoint y: 446, endPoint x: 184, endPoint y: 414, distance: 37.0
click at [184, 414] on body "AI Reports Audiences Search Conversations AI Reports Help Account More Audience…" at bounding box center [776, 368] width 1553 height 737
click at [184, 414] on button "Add to Audience" at bounding box center [199, 414] width 115 height 26
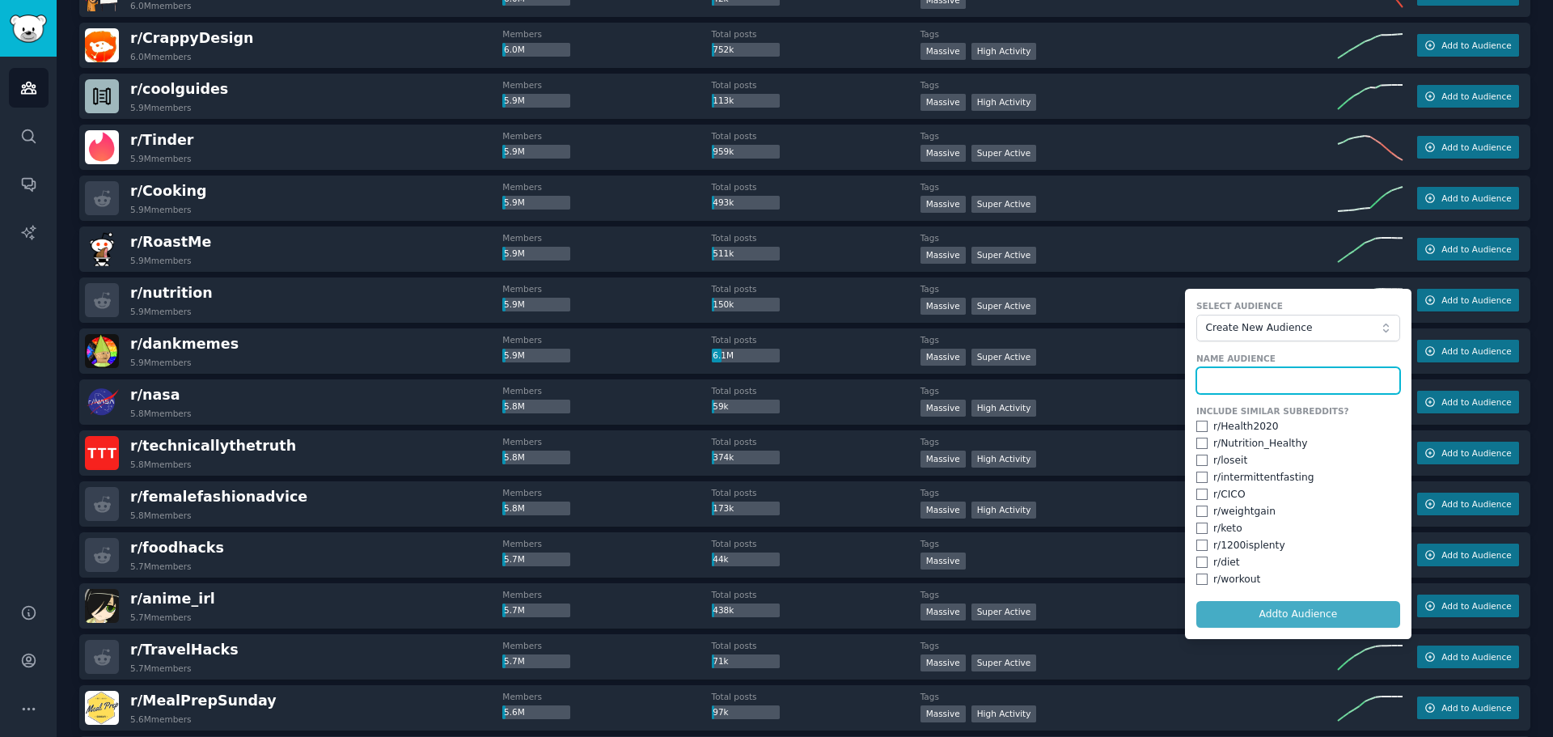
scroll to position [6659, 0]
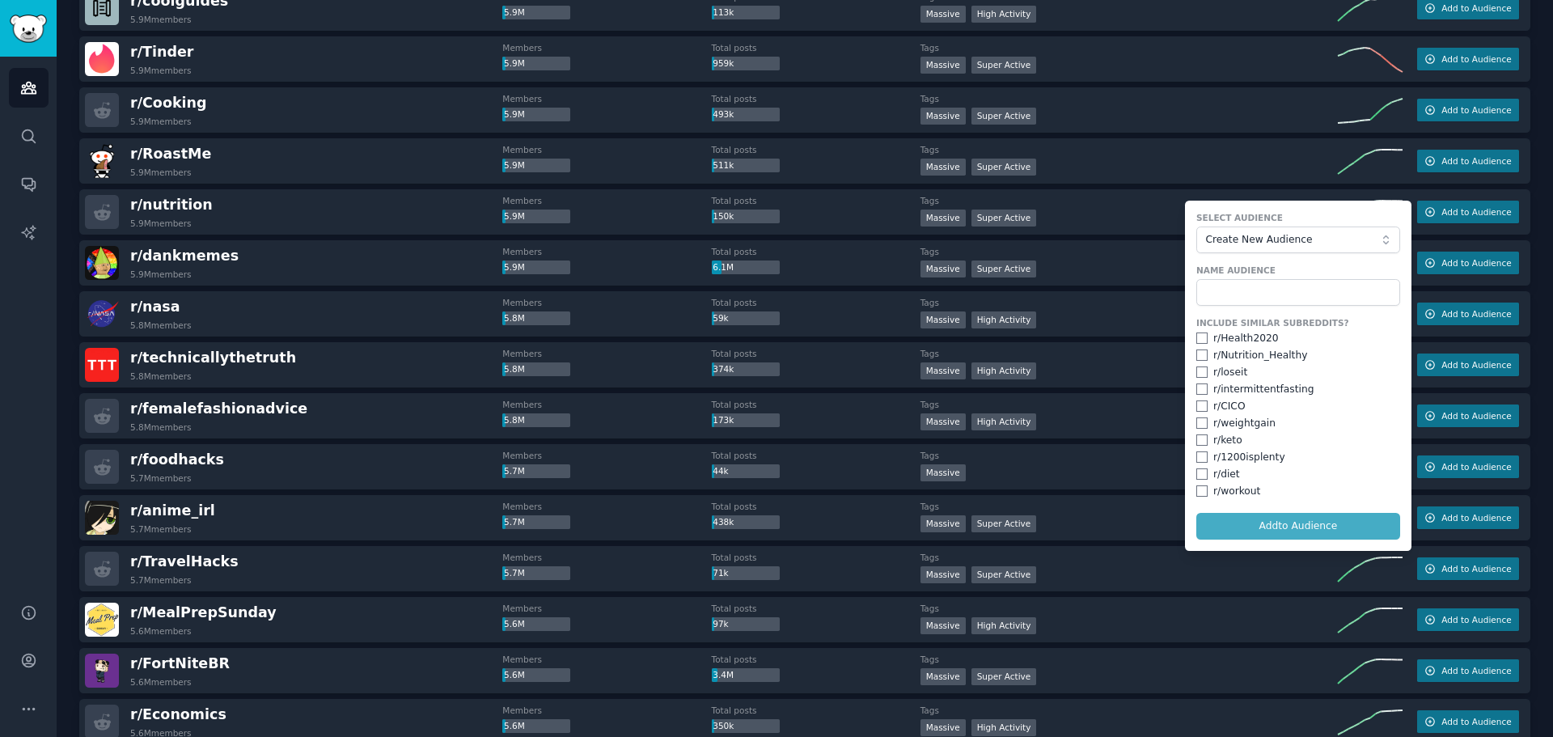
click at [1243, 533] on form "Select Audience Create New Audience Name Audience Include Similar Subreddits? r…" at bounding box center [1298, 376] width 226 height 350
click at [1295, 513] on form "Select Audience Create New Audience Name Audience Include Similar Subreddits? r…" at bounding box center [1298, 376] width 226 height 350
click at [1246, 287] on input "text" at bounding box center [1298, 292] width 204 height 27
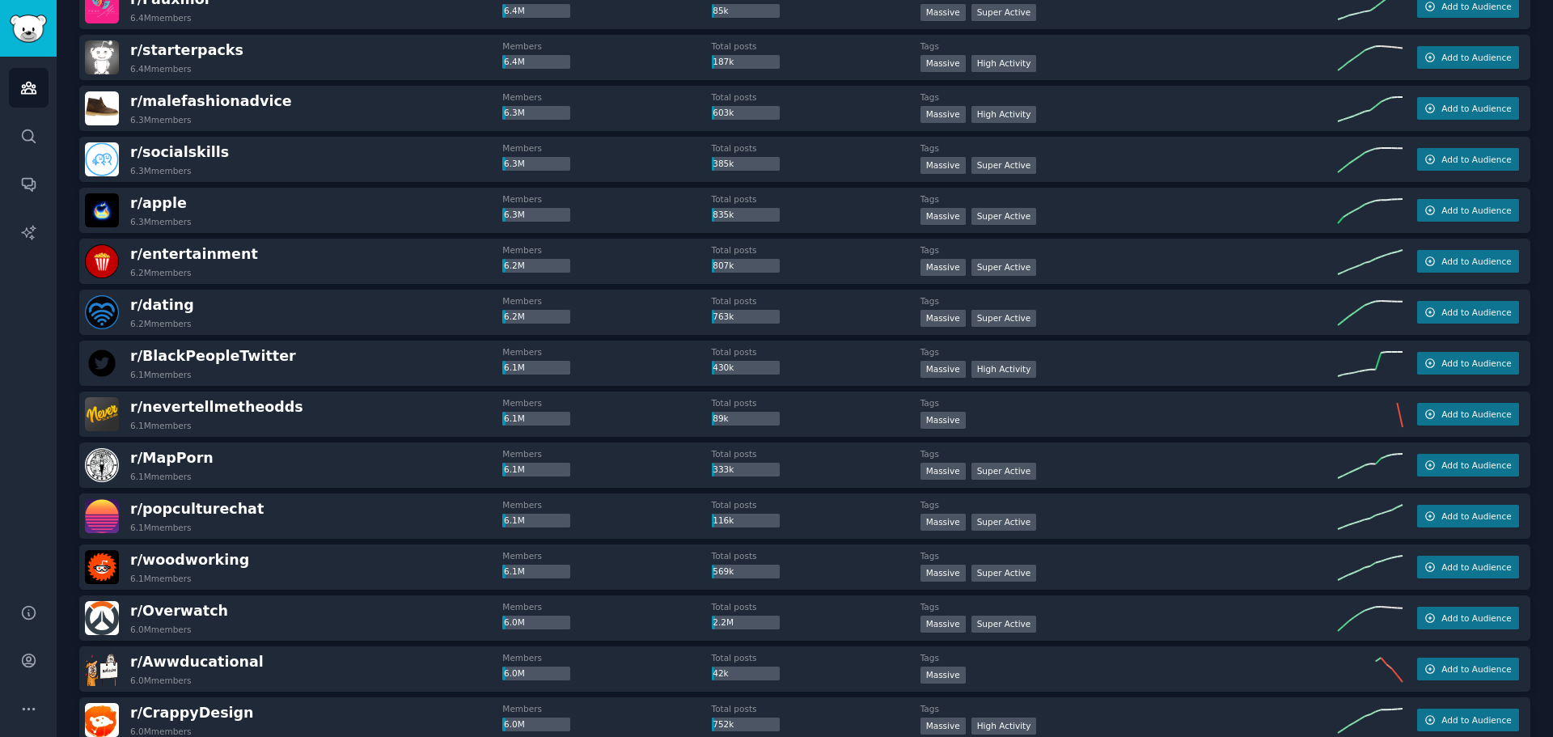
scroll to position [5770, 0]
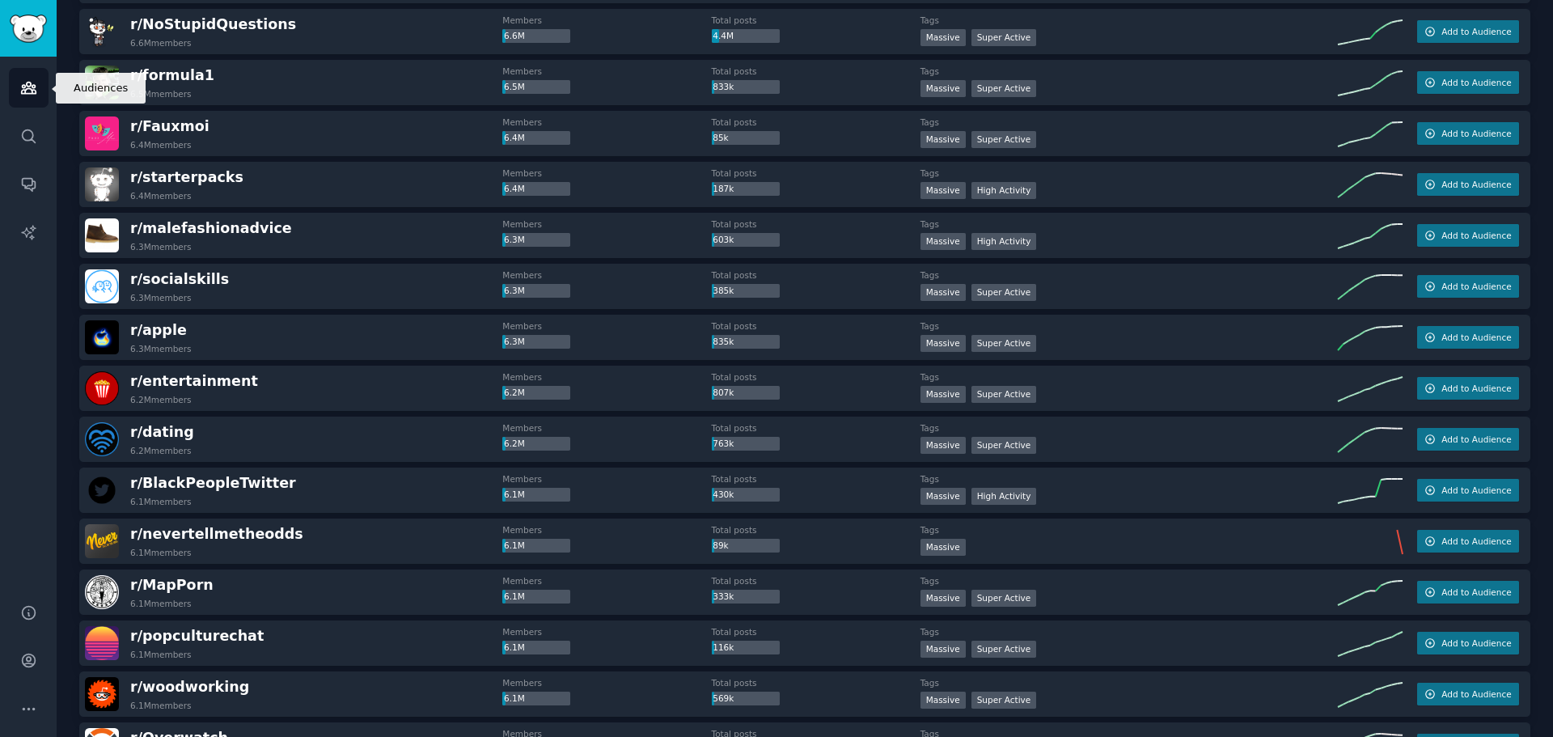
click at [32, 73] on link "Audiences" at bounding box center [29, 88] width 40 height 40
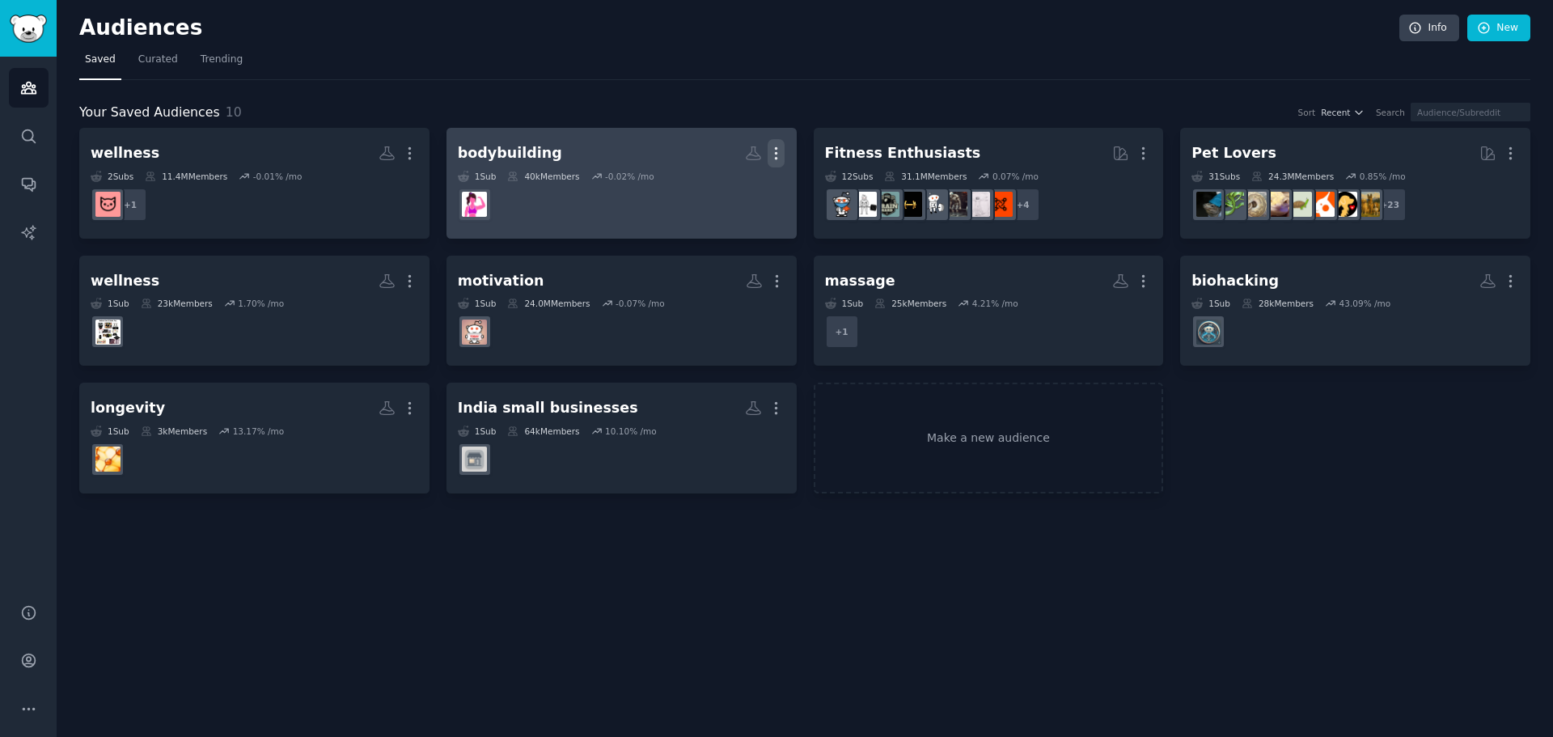
click at [768, 155] on icon "button" at bounding box center [775, 153] width 17 height 17
click at [734, 154] on p "View" at bounding box center [726, 158] width 27 height 17
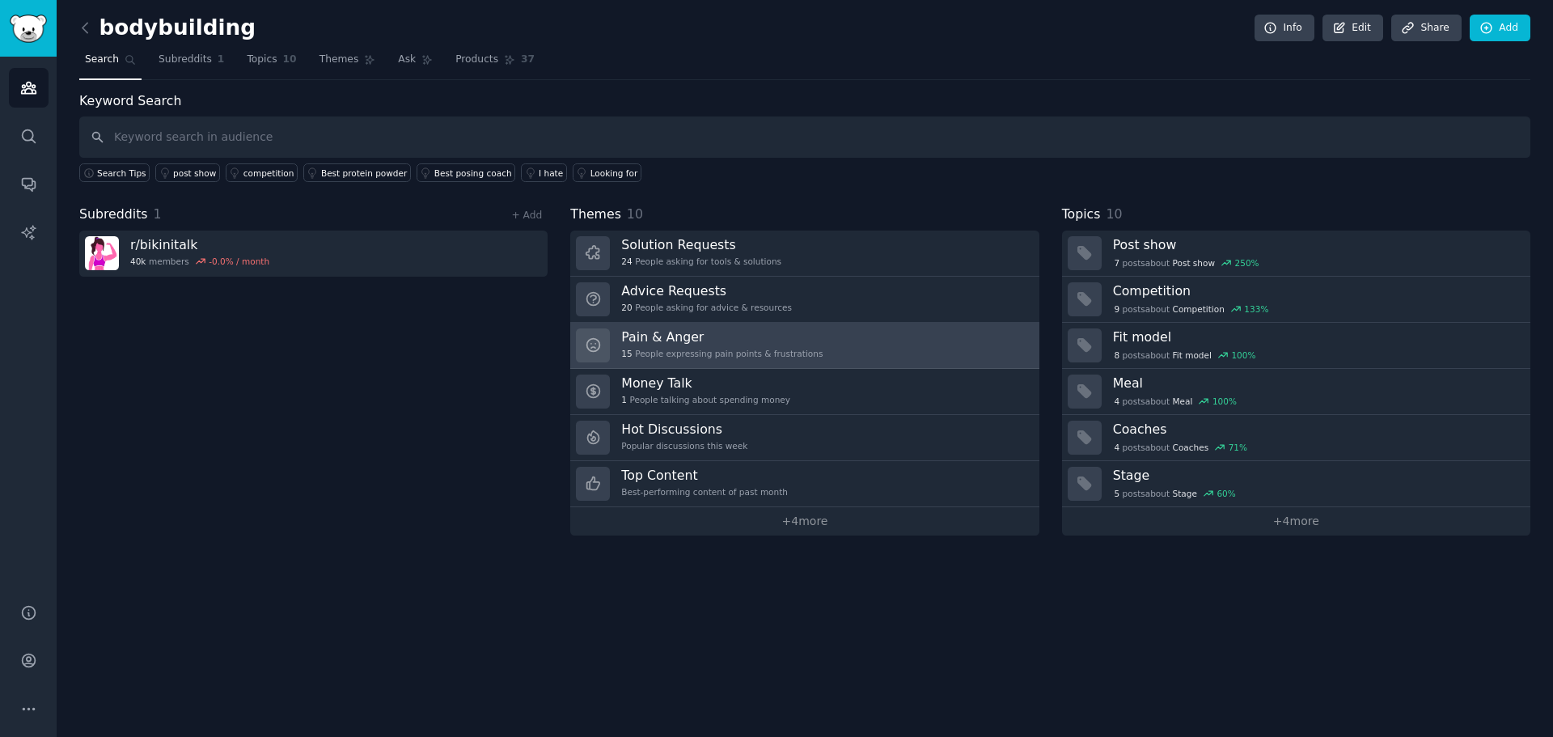
click at [749, 338] on h3 "Pain & Anger" at bounding box center [721, 336] width 201 height 17
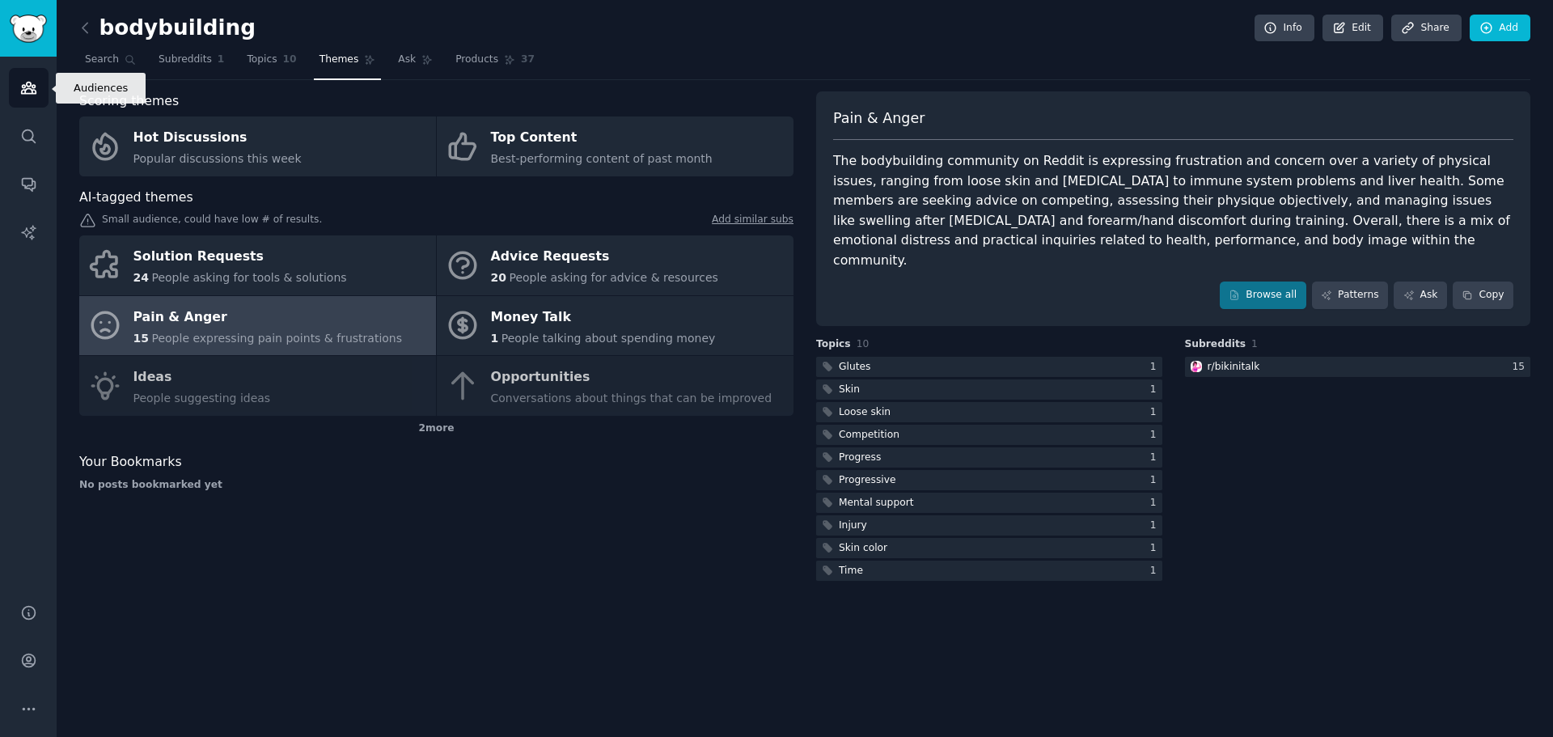
click at [38, 87] on link "Audiences" at bounding box center [29, 88] width 40 height 40
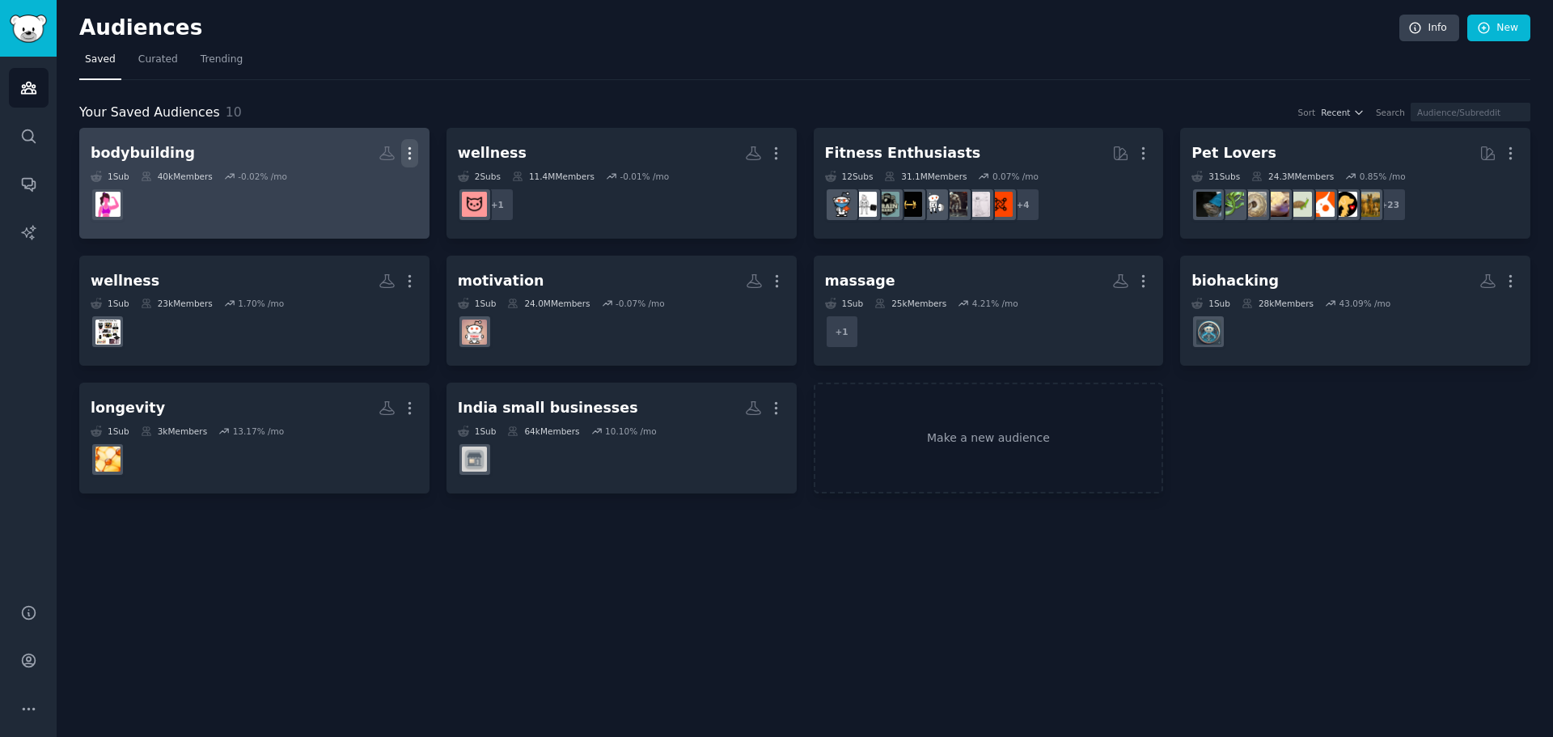
click at [410, 151] on icon "button" at bounding box center [409, 153] width 17 height 17
click at [370, 188] on p "Delete" at bounding box center [365, 187] width 37 height 17
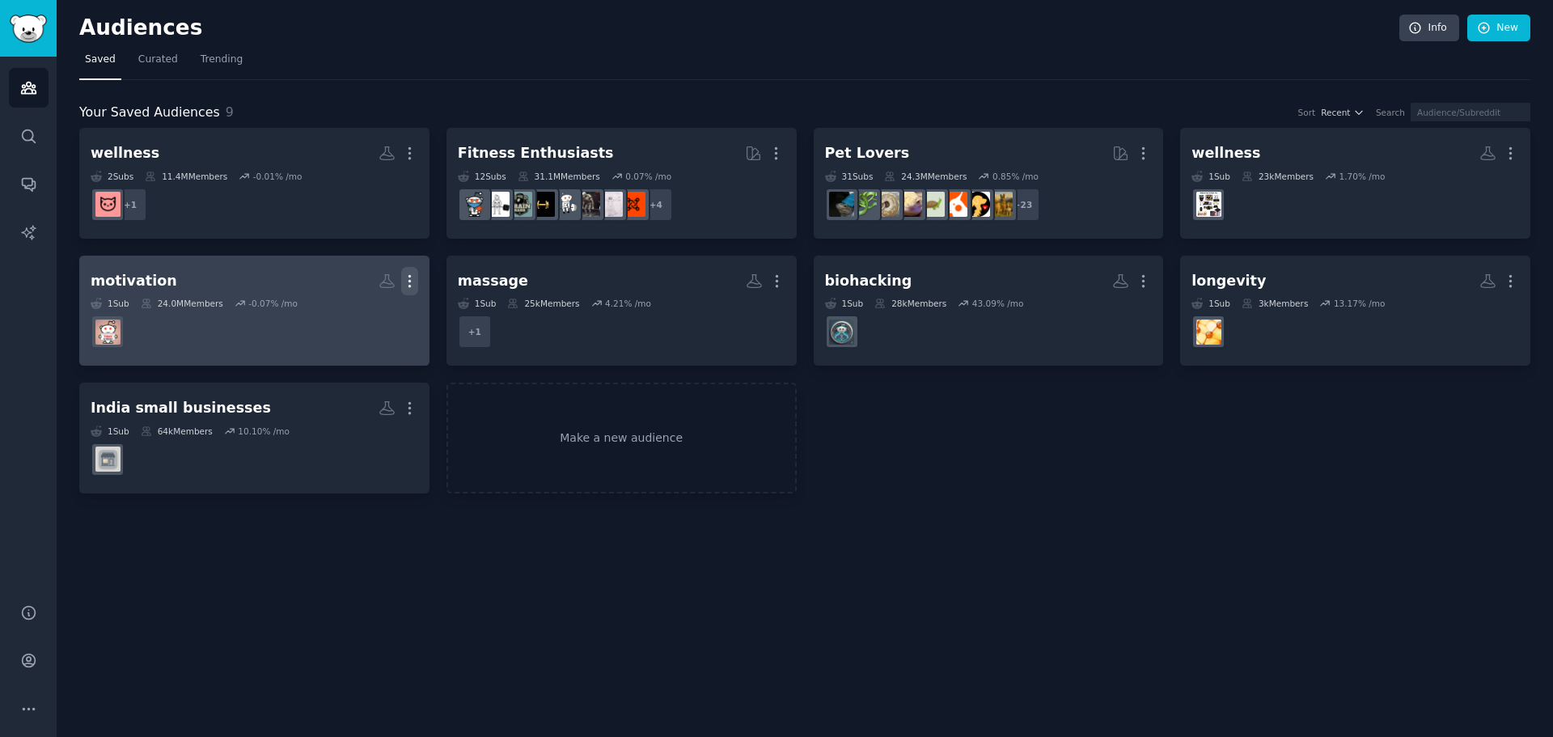
click at [412, 275] on icon "button" at bounding box center [409, 281] width 17 height 17
click at [358, 314] on p "Delete" at bounding box center [365, 314] width 37 height 17
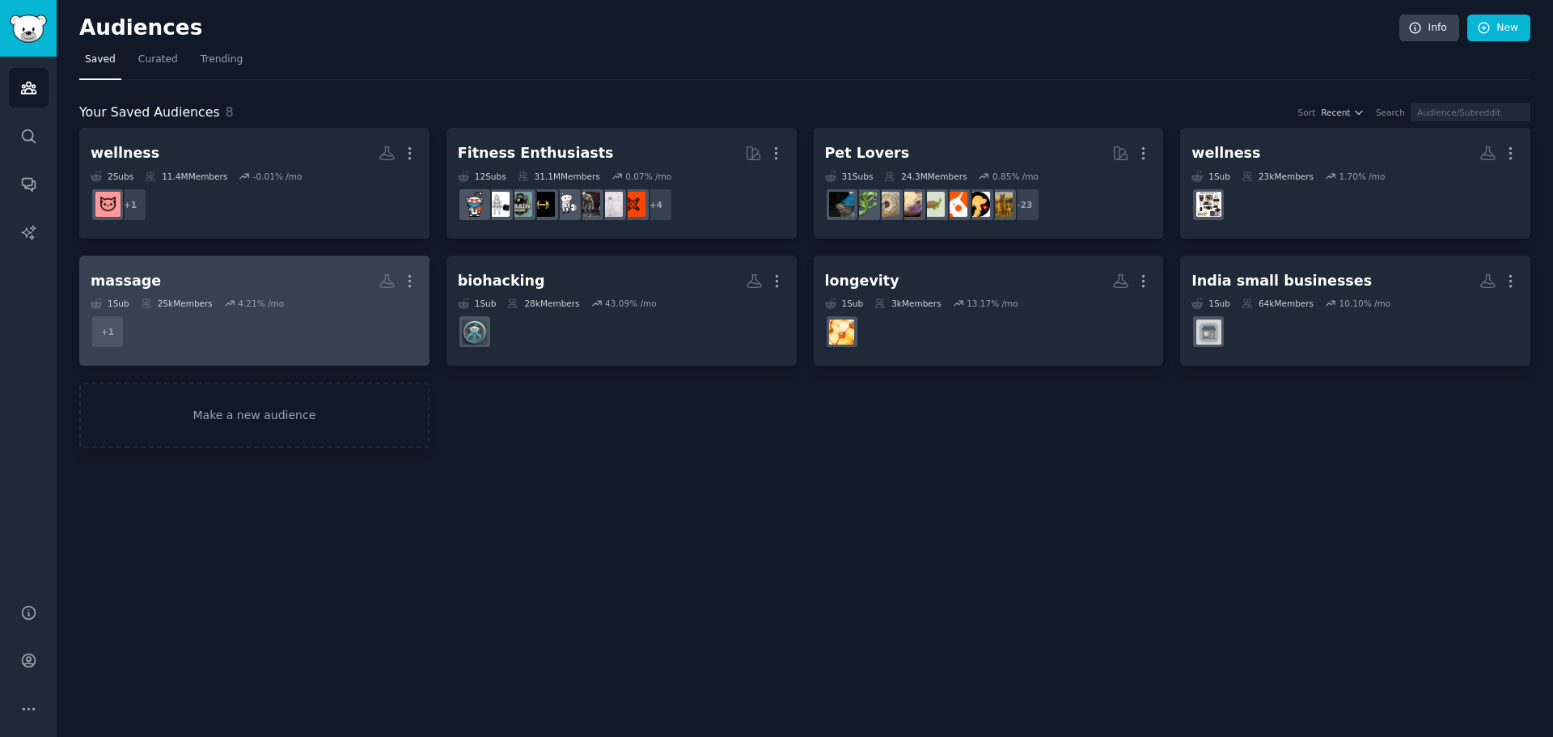
click at [232, 289] on h2 "massage Custom Audience More" at bounding box center [255, 281] width 328 height 28
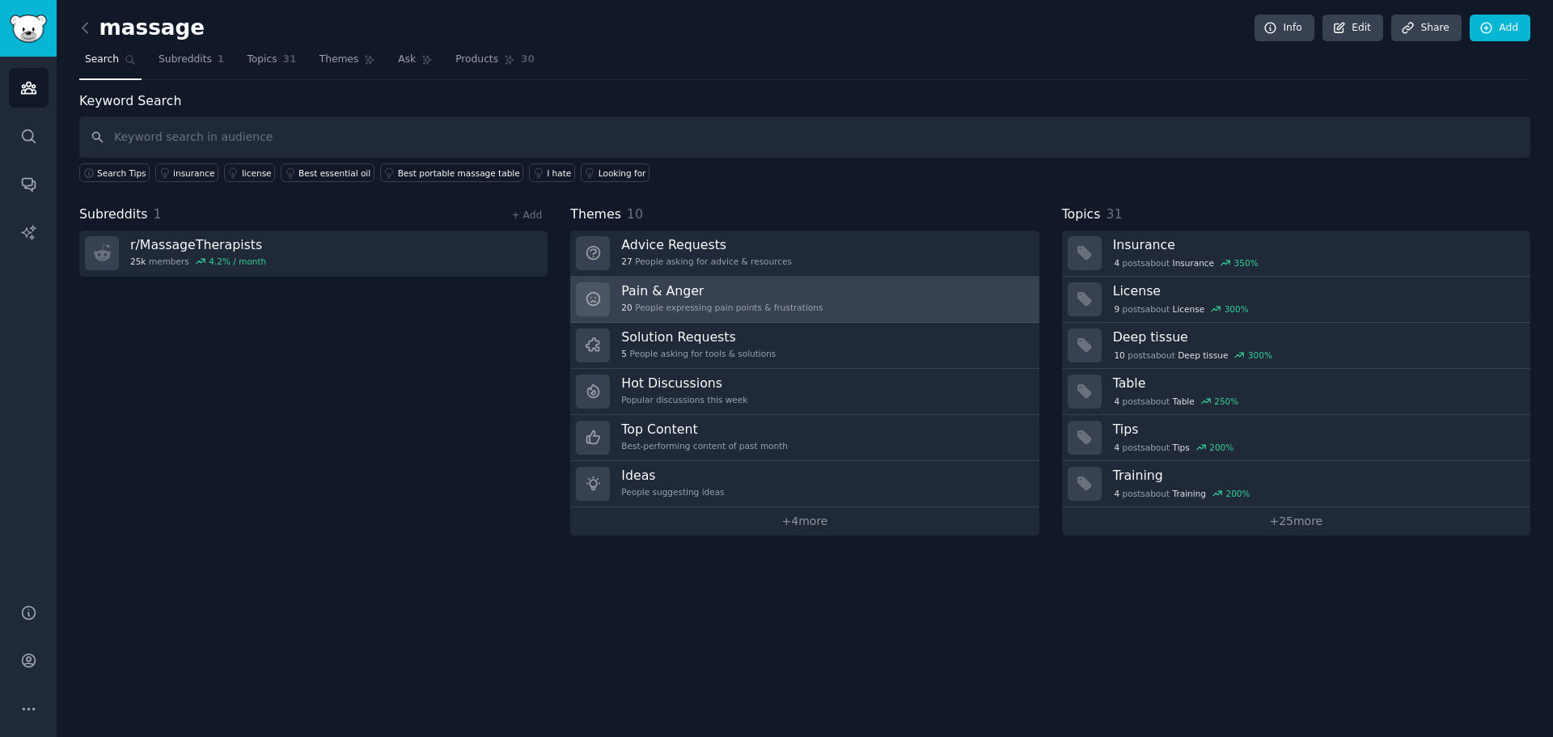
click at [695, 306] on div "20 People expressing pain points & frustrations" at bounding box center [721, 307] width 201 height 11
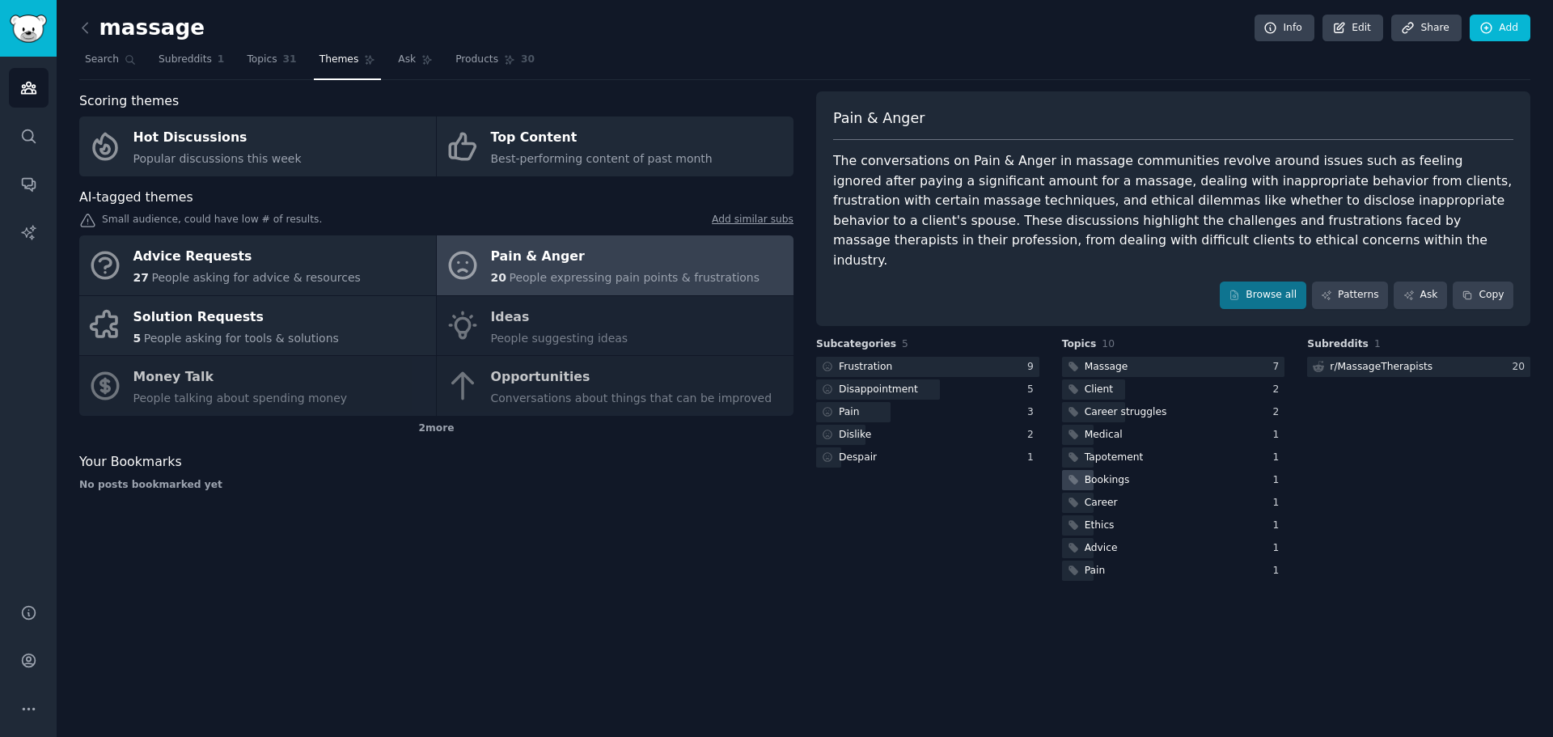
click at [1141, 470] on div "Bookings" at bounding box center [1173, 480] width 223 height 20
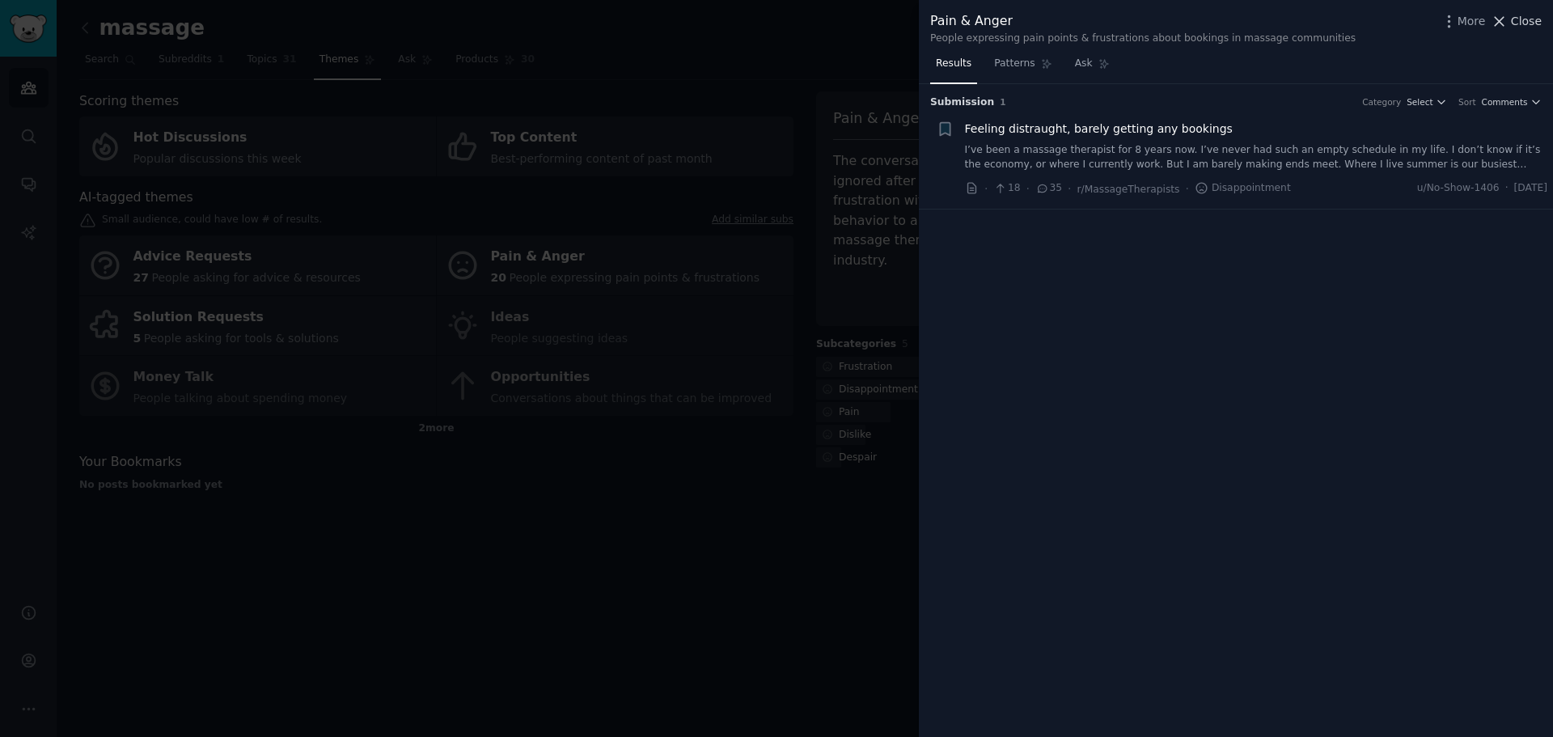
click at [1519, 20] on span "Close" at bounding box center [1526, 21] width 31 height 17
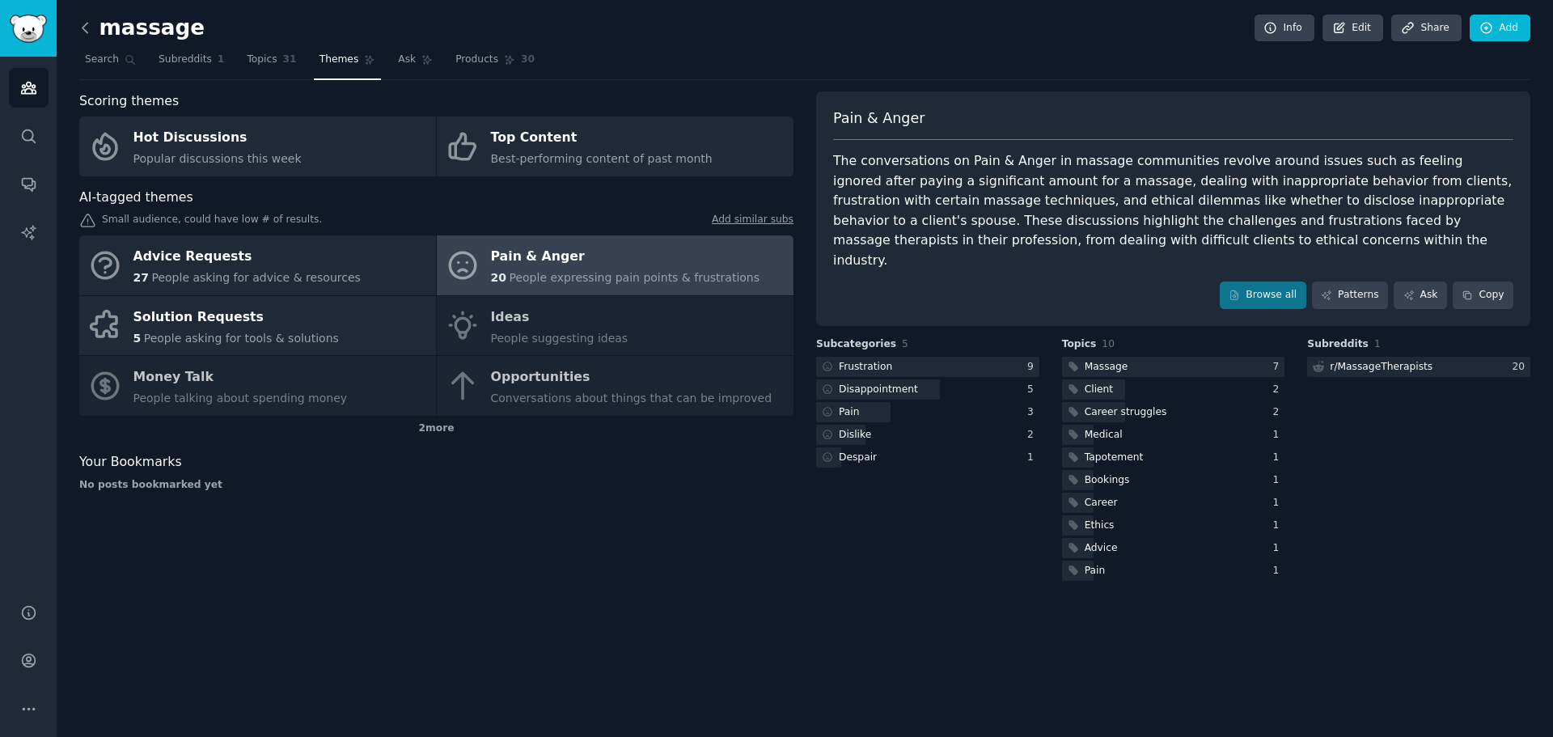
click at [87, 25] on icon at bounding box center [85, 27] width 17 height 17
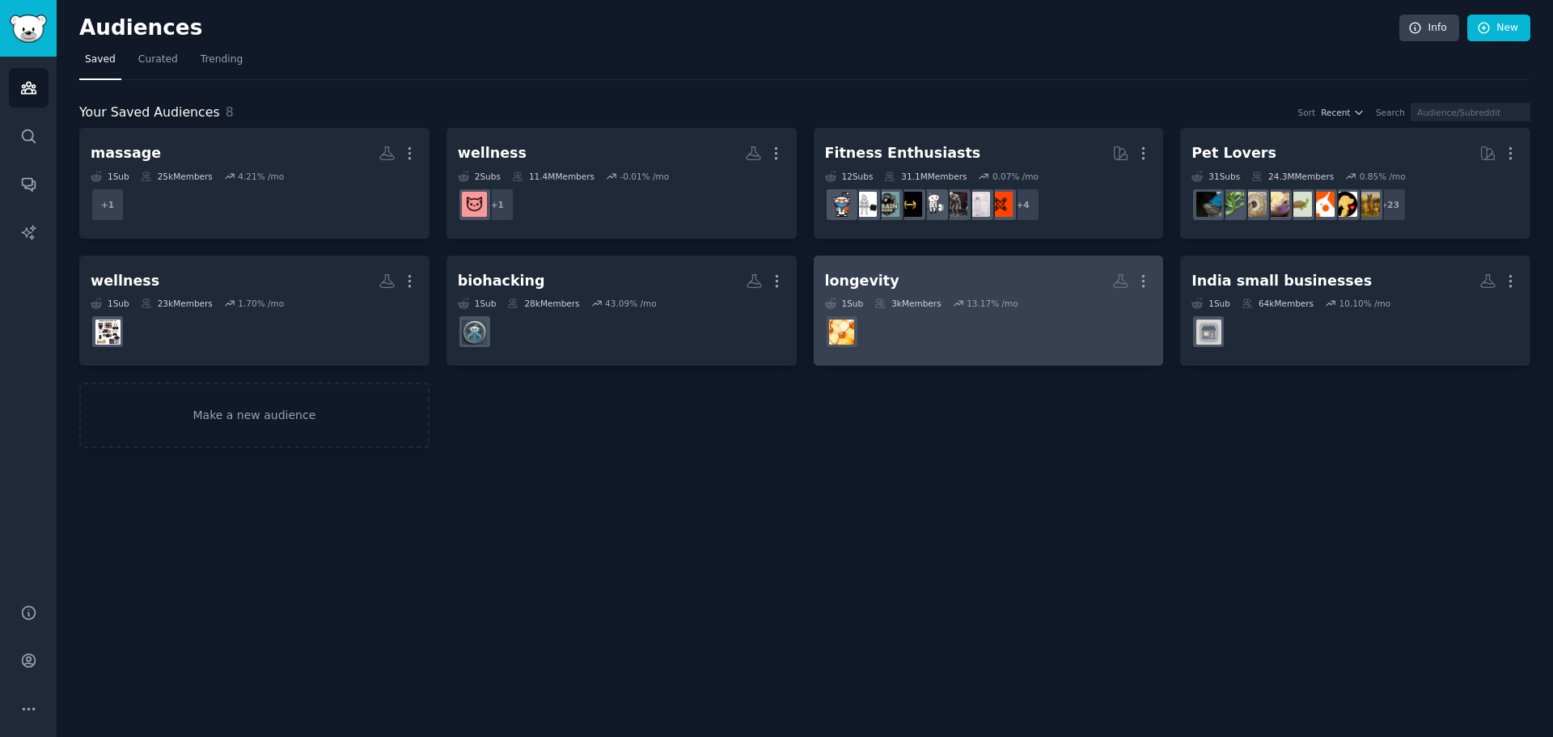
click at [1047, 273] on h2 "longevity More" at bounding box center [989, 281] width 328 height 28
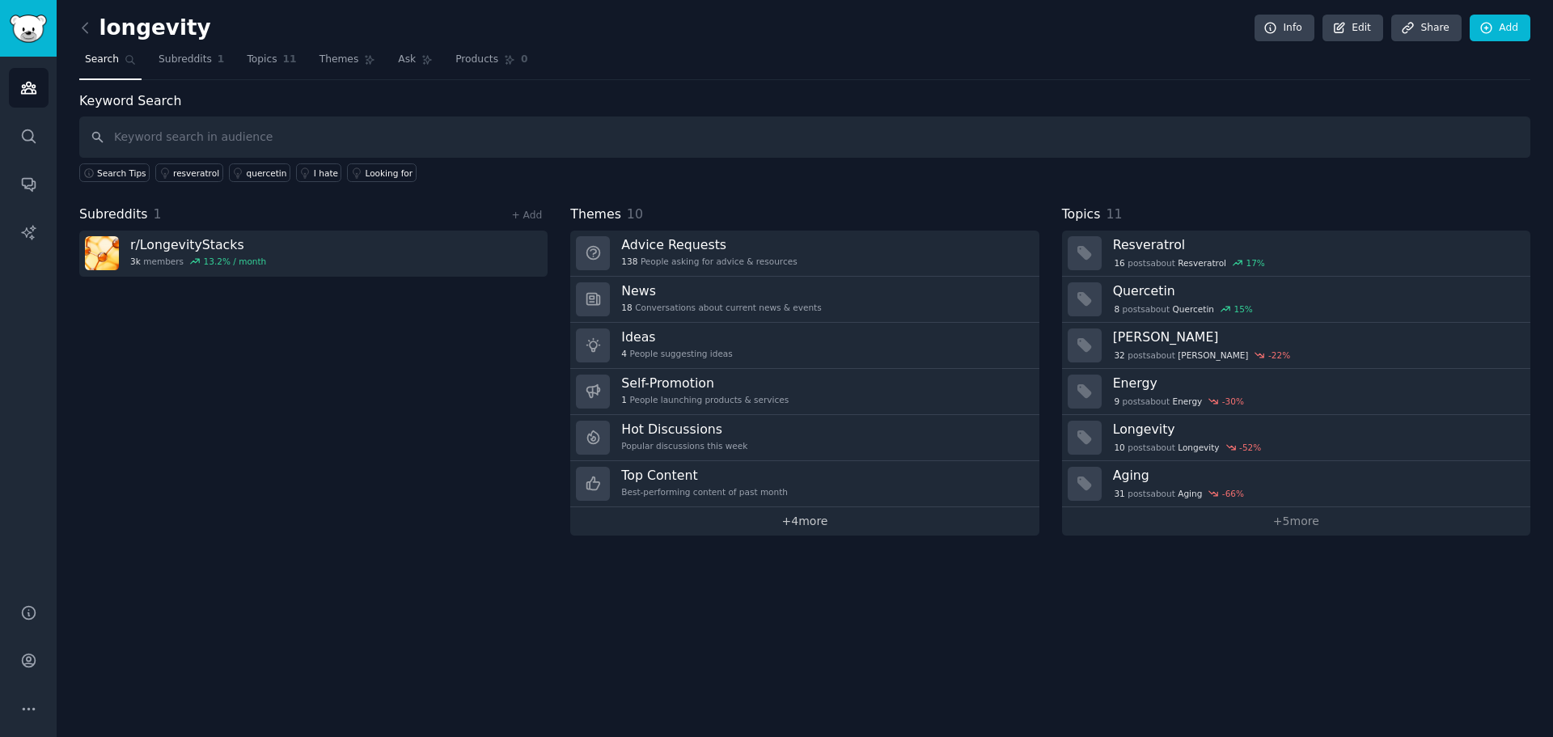
click at [804, 514] on link "+ 4 more" at bounding box center [804, 521] width 468 height 28
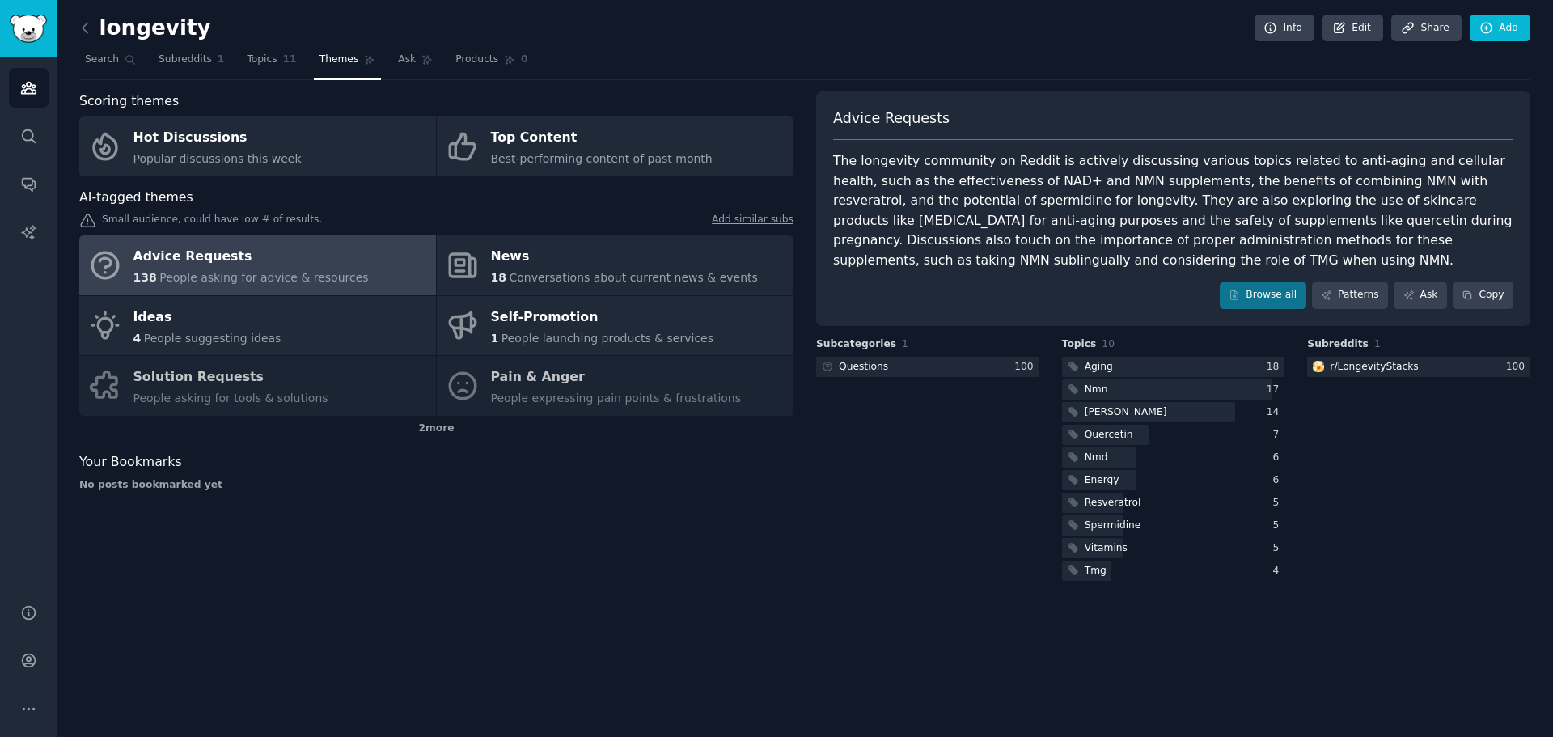
click at [632, 384] on div "Advice Requests 138 People asking for advice & resources News 18 Conversations …" at bounding box center [436, 325] width 714 height 180
click at [556, 386] on div "Advice Requests 138 People asking for advice & resources News 18 Conversations …" at bounding box center [436, 325] width 714 height 180
click at [1164, 387] on div at bounding box center [1167, 389] width 210 height 20
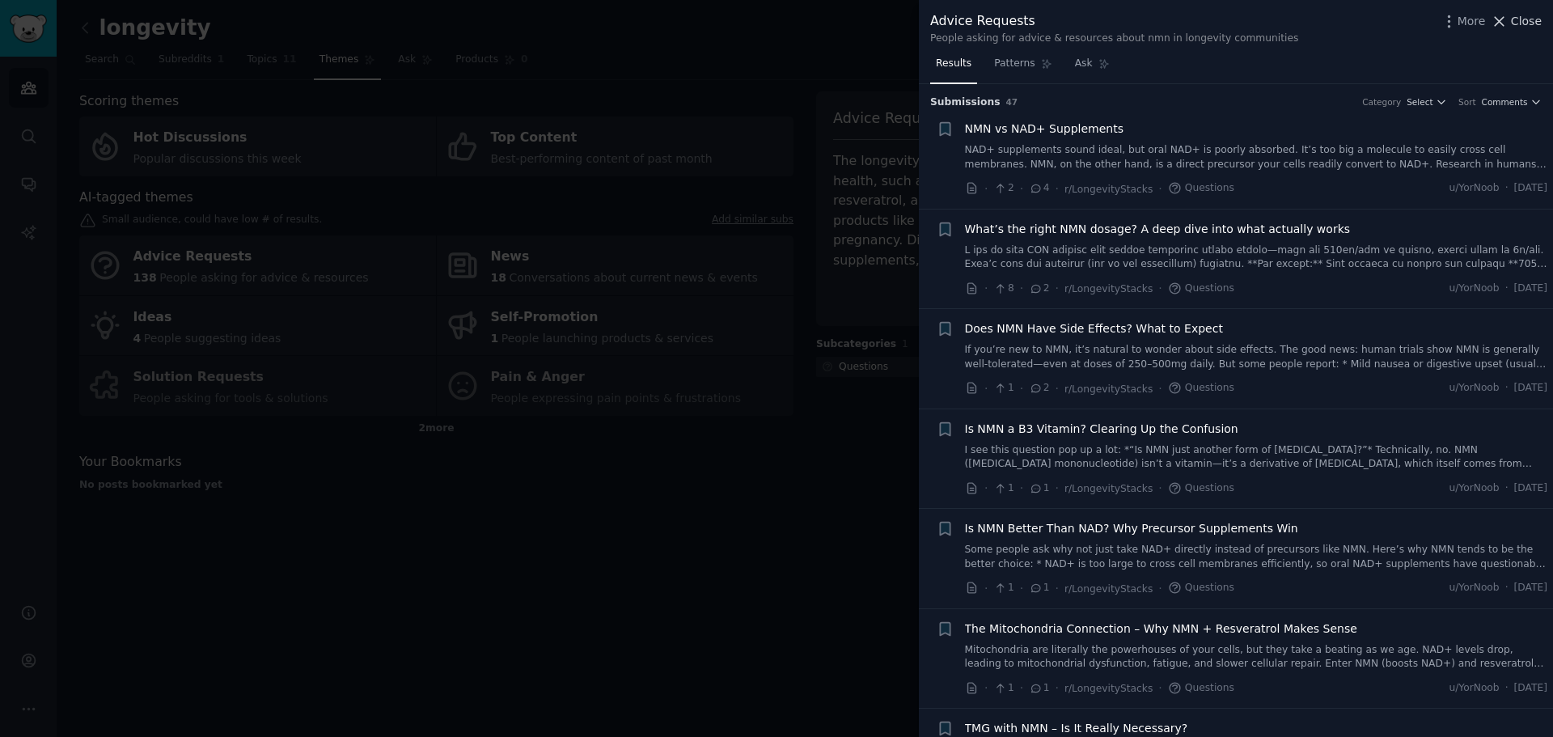
click at [1524, 23] on span "Close" at bounding box center [1526, 21] width 31 height 17
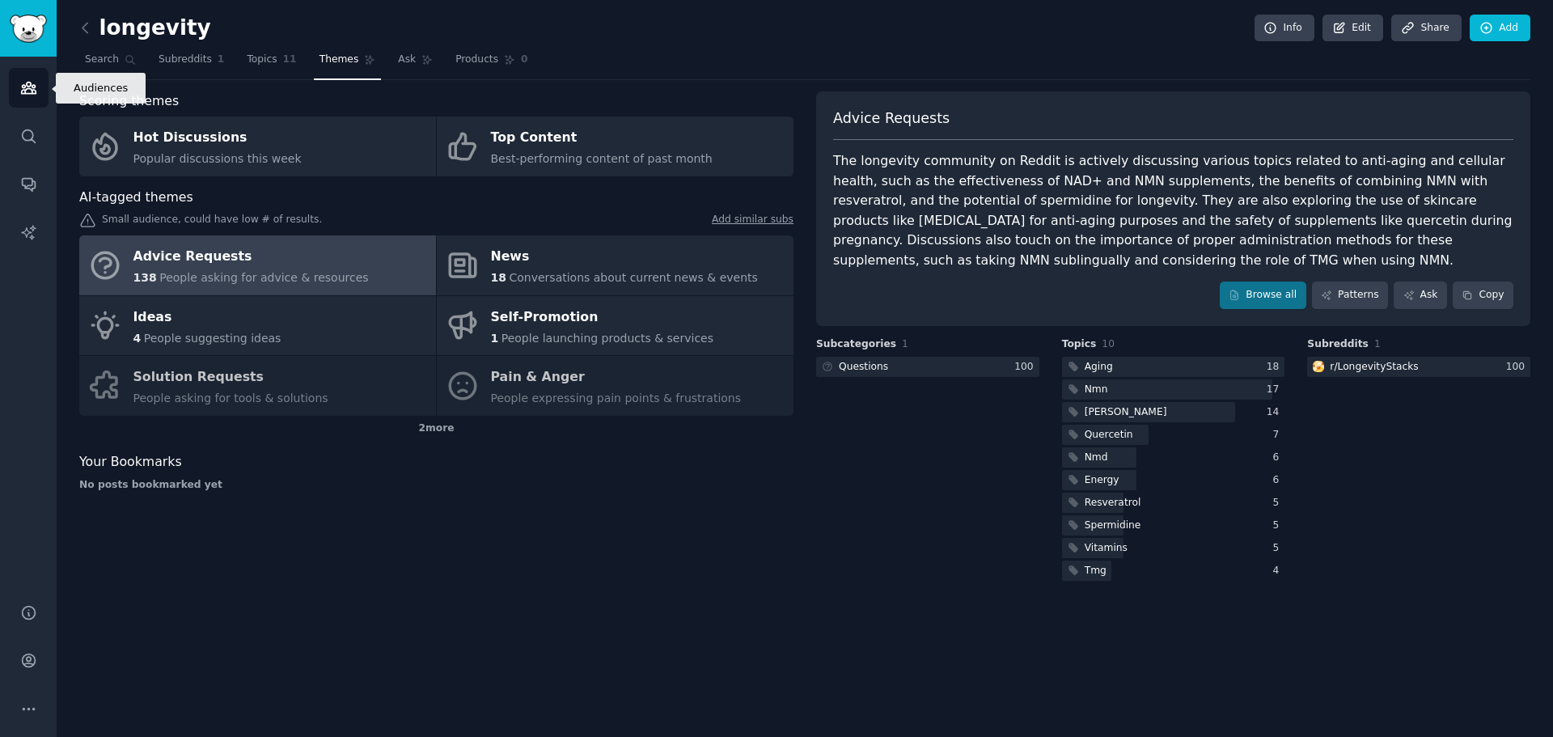
click at [22, 93] on icon "Sidebar" at bounding box center [28, 87] width 15 height 11
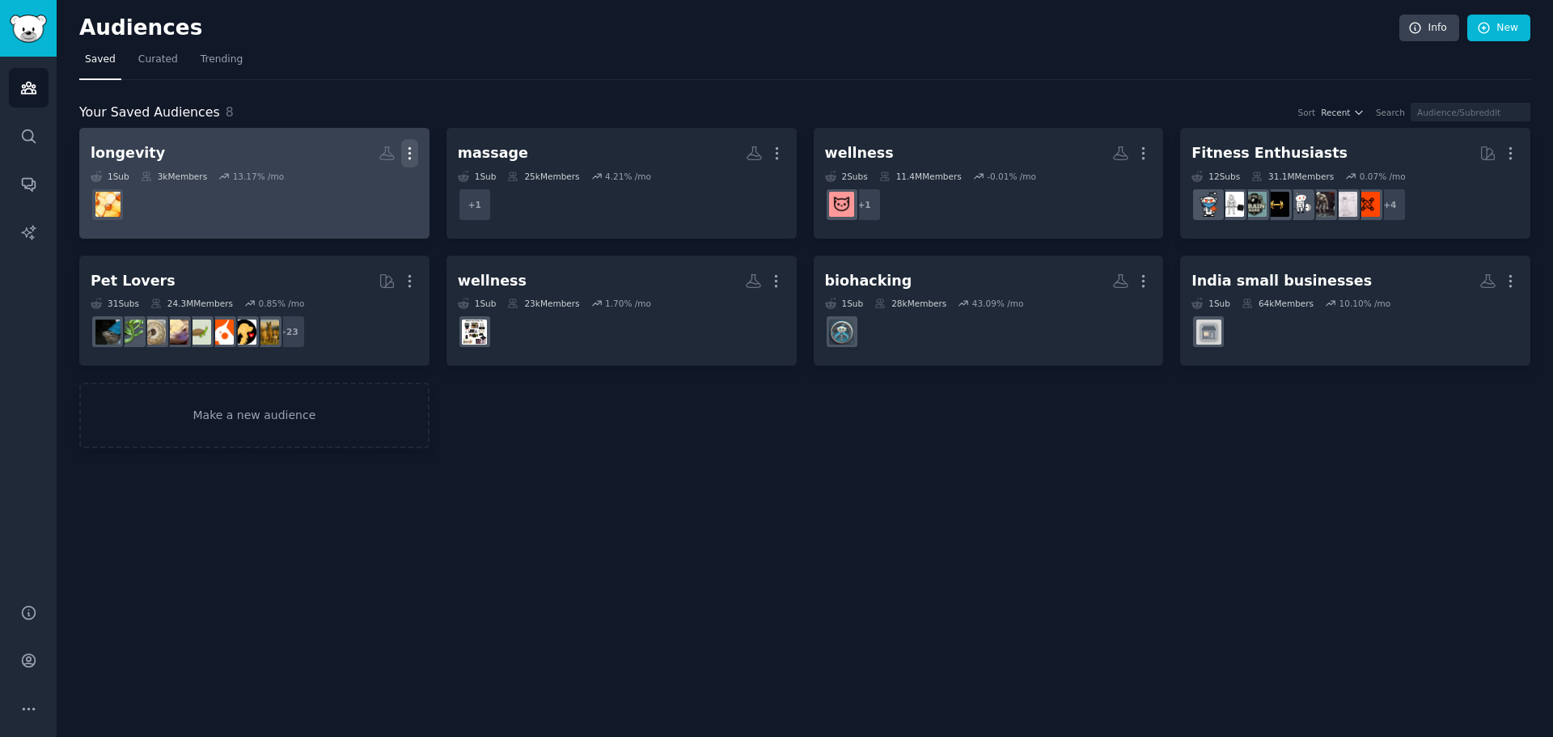
click at [415, 146] on icon "button" at bounding box center [409, 153] width 17 height 17
click at [370, 186] on p "Delete" at bounding box center [365, 187] width 37 height 17
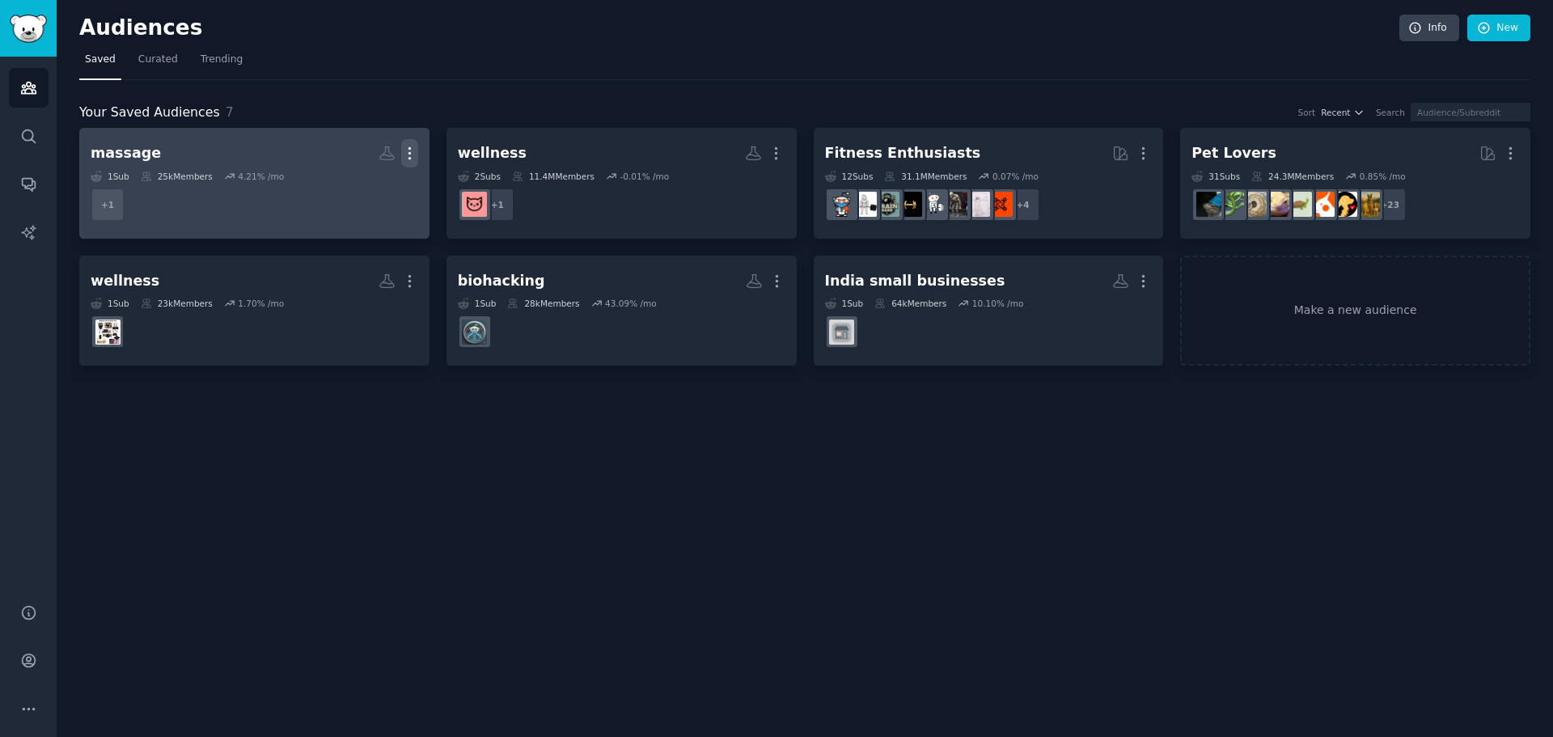
click at [414, 150] on icon "button" at bounding box center [409, 153] width 17 height 17
click at [355, 188] on p "Delete" at bounding box center [365, 187] width 37 height 17
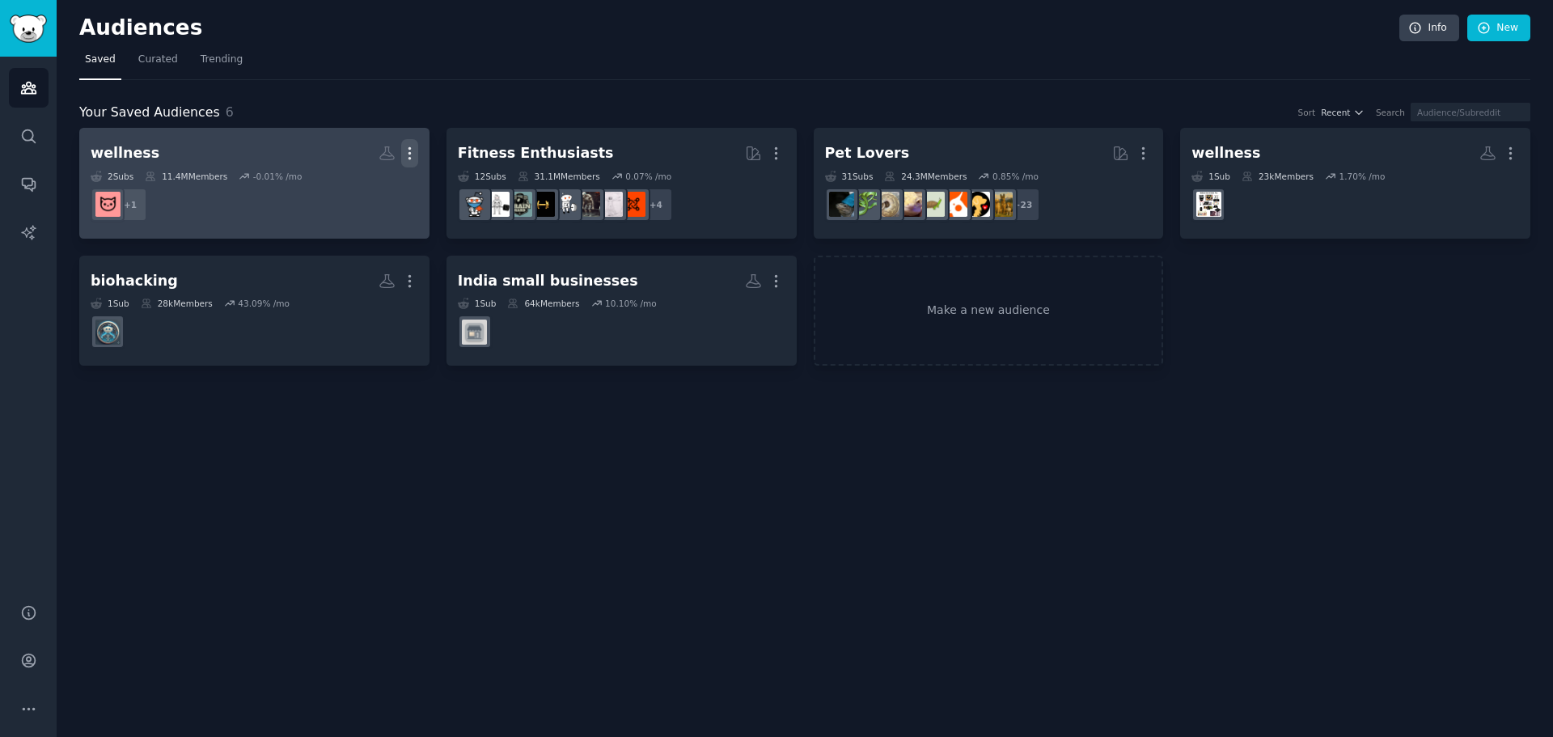
click at [412, 156] on icon "button" at bounding box center [409, 153] width 17 height 17
click at [362, 189] on p "Delete" at bounding box center [365, 187] width 37 height 17
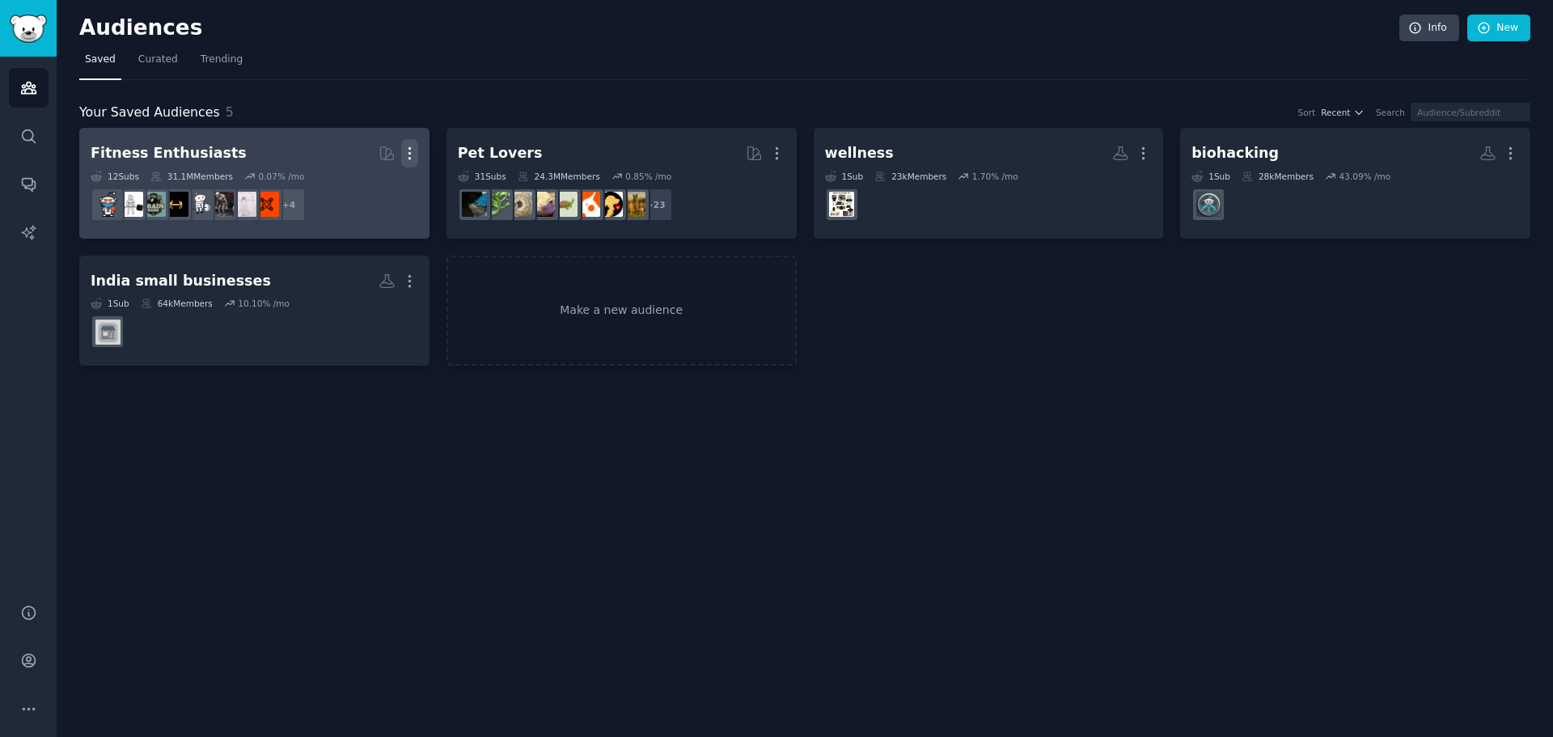
click at [411, 155] on icon "button" at bounding box center [409, 153] width 17 height 17
click at [362, 184] on p "Delete" at bounding box center [365, 187] width 37 height 17
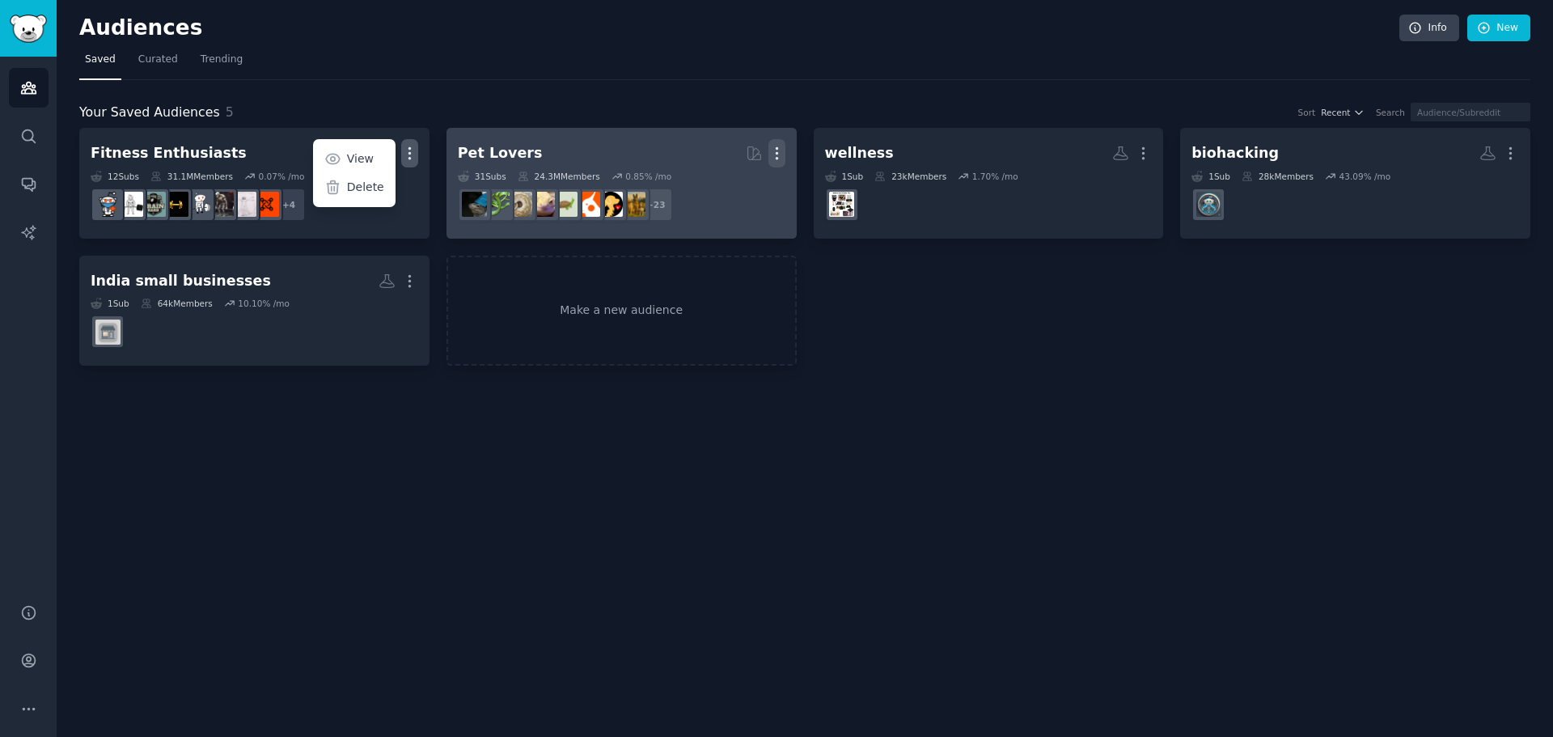
click at [779, 151] on icon "button" at bounding box center [776, 153] width 17 height 17
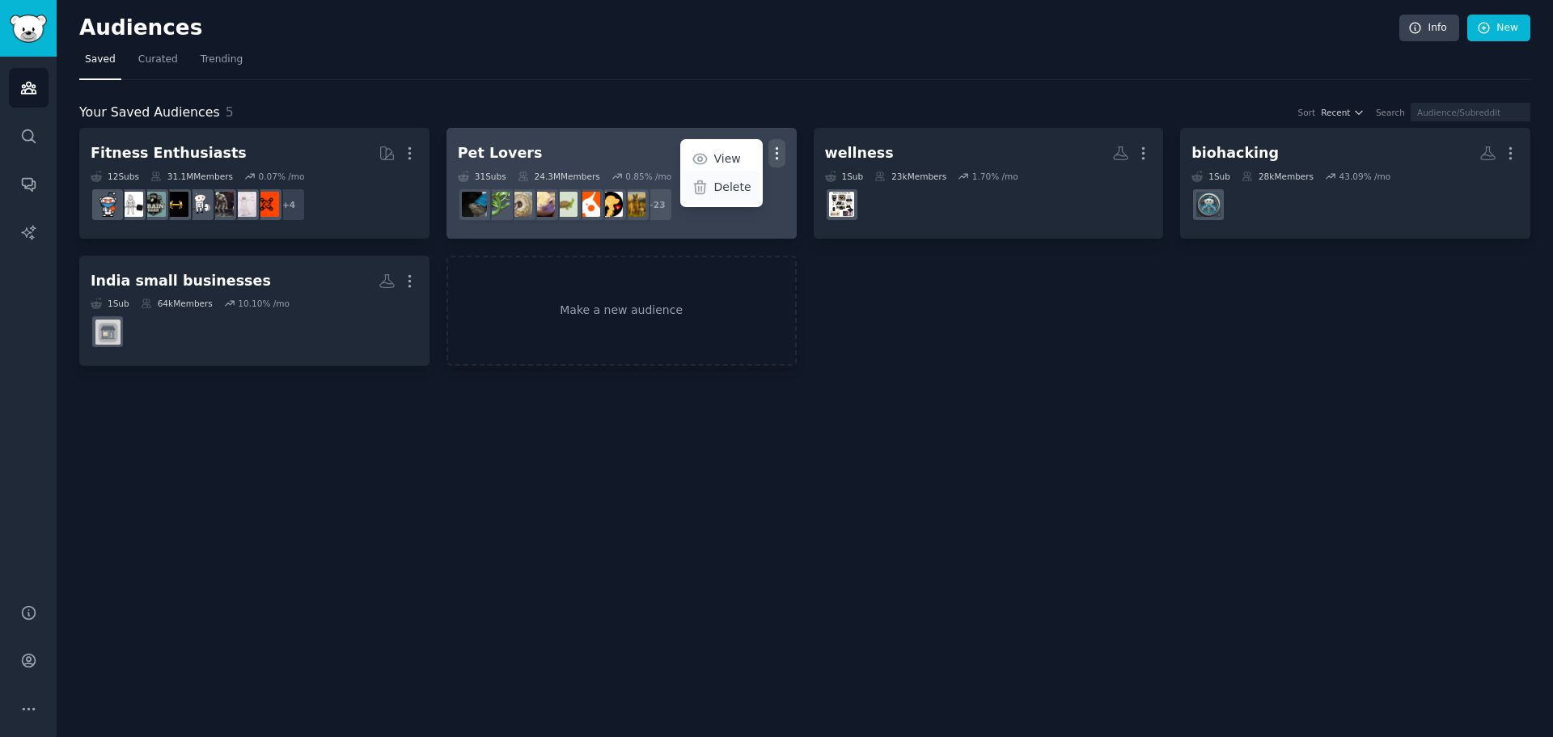
click at [712, 187] on div "Delete" at bounding box center [721, 188] width 77 height 34
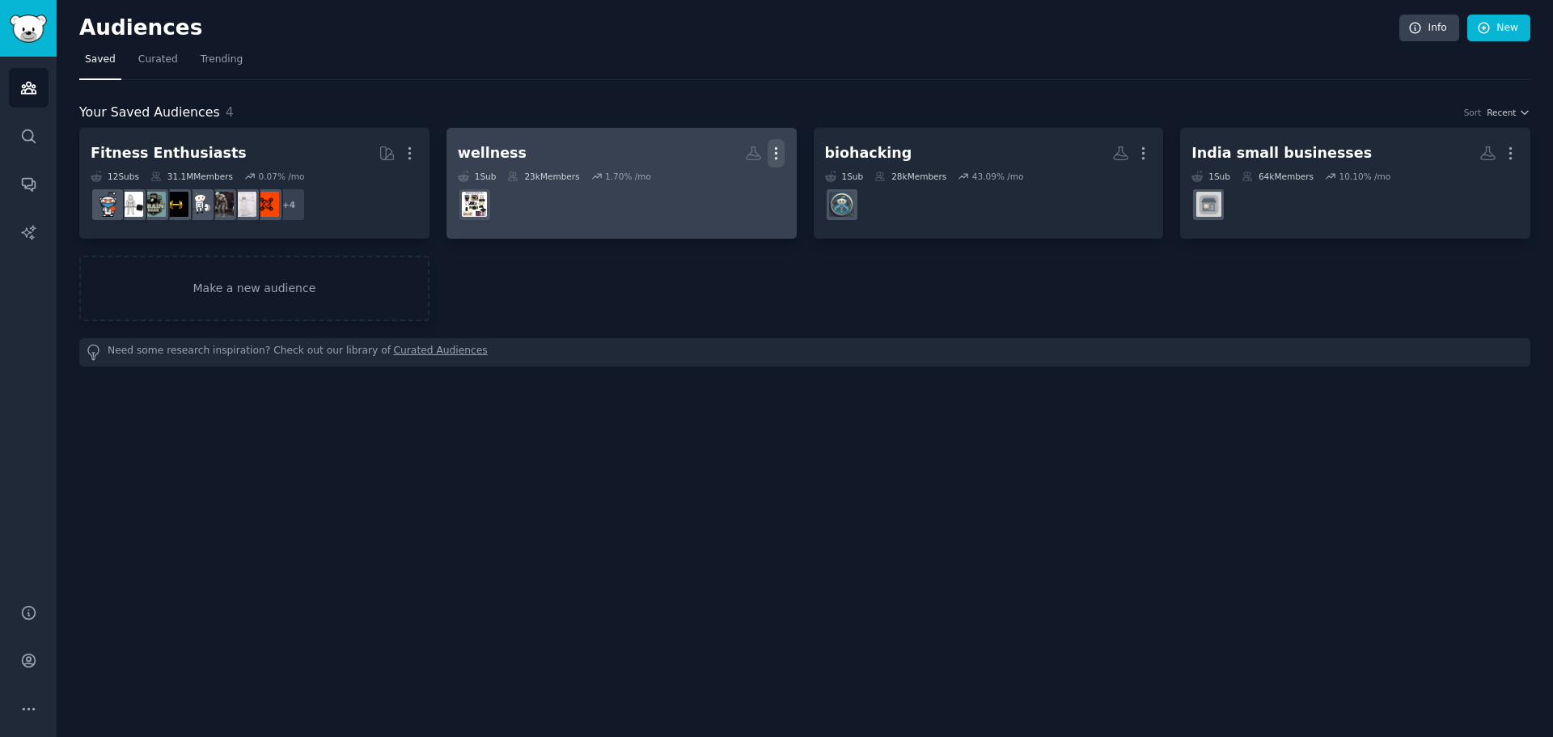
click at [771, 153] on icon "button" at bounding box center [775, 153] width 17 height 17
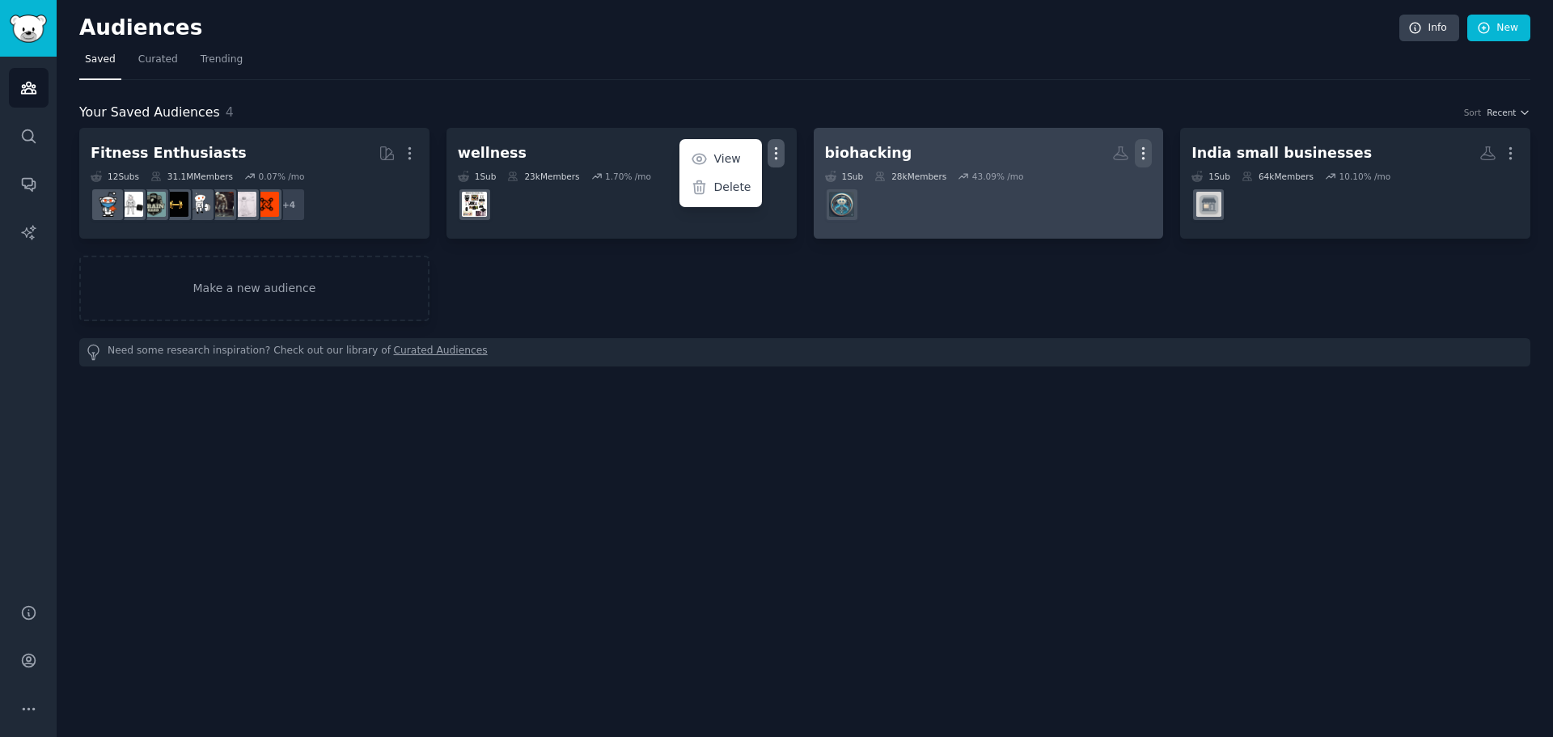
click at [1136, 152] on icon "button" at bounding box center [1143, 153] width 17 height 17
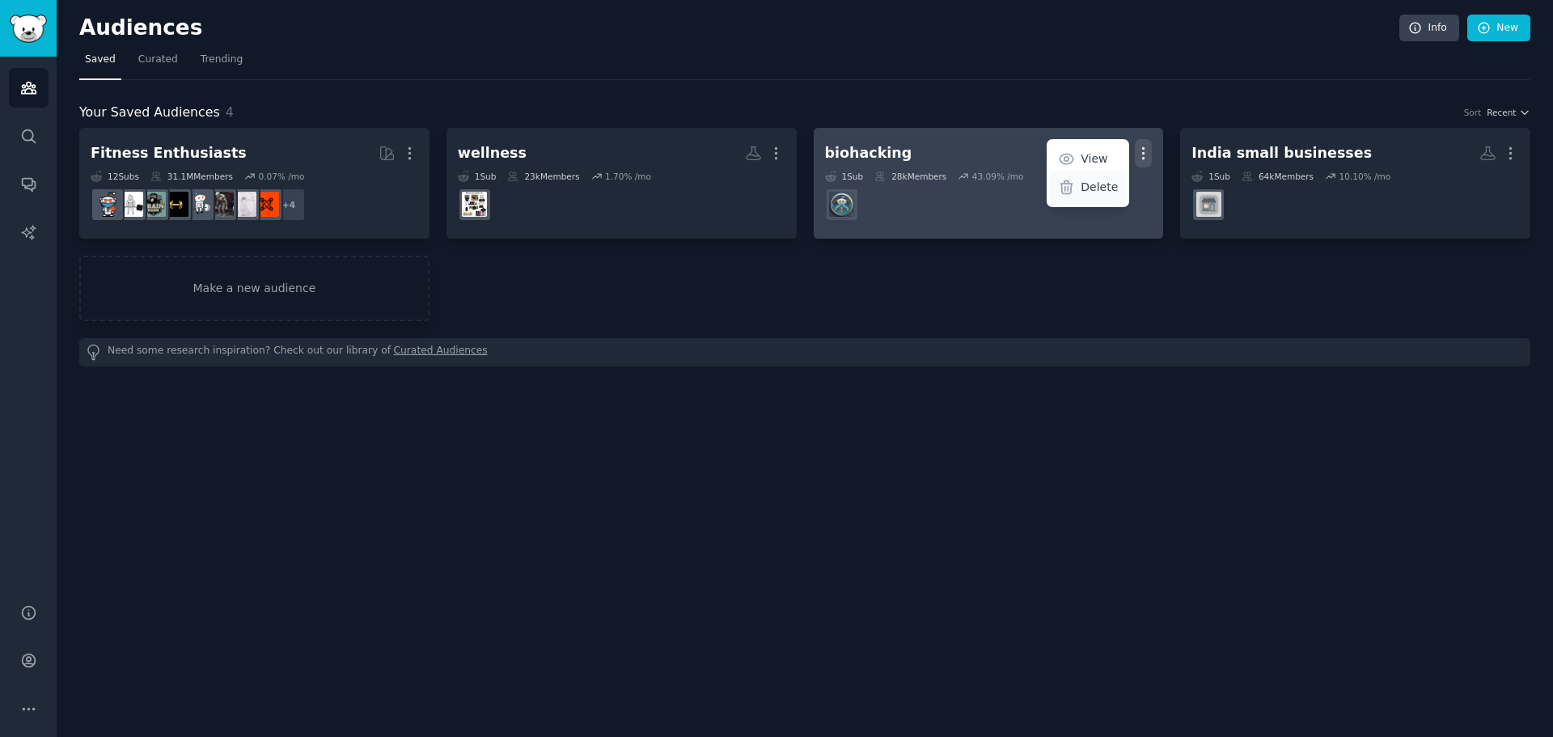
click at [1093, 183] on p "Delete" at bounding box center [1098, 187] width 37 height 17
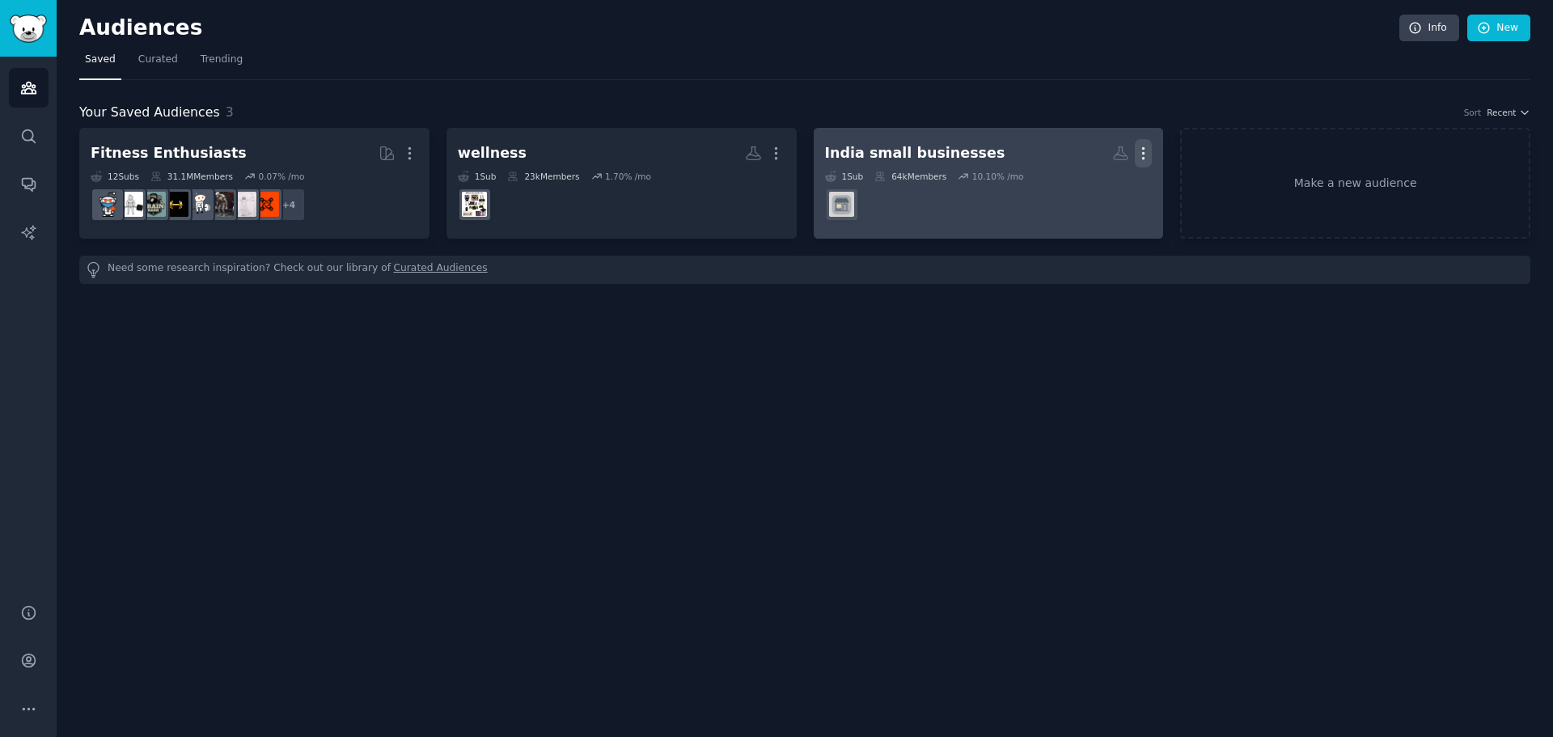
click at [1150, 150] on icon "button" at bounding box center [1143, 153] width 17 height 17
click at [1095, 189] on p "Delete" at bounding box center [1098, 187] width 37 height 17
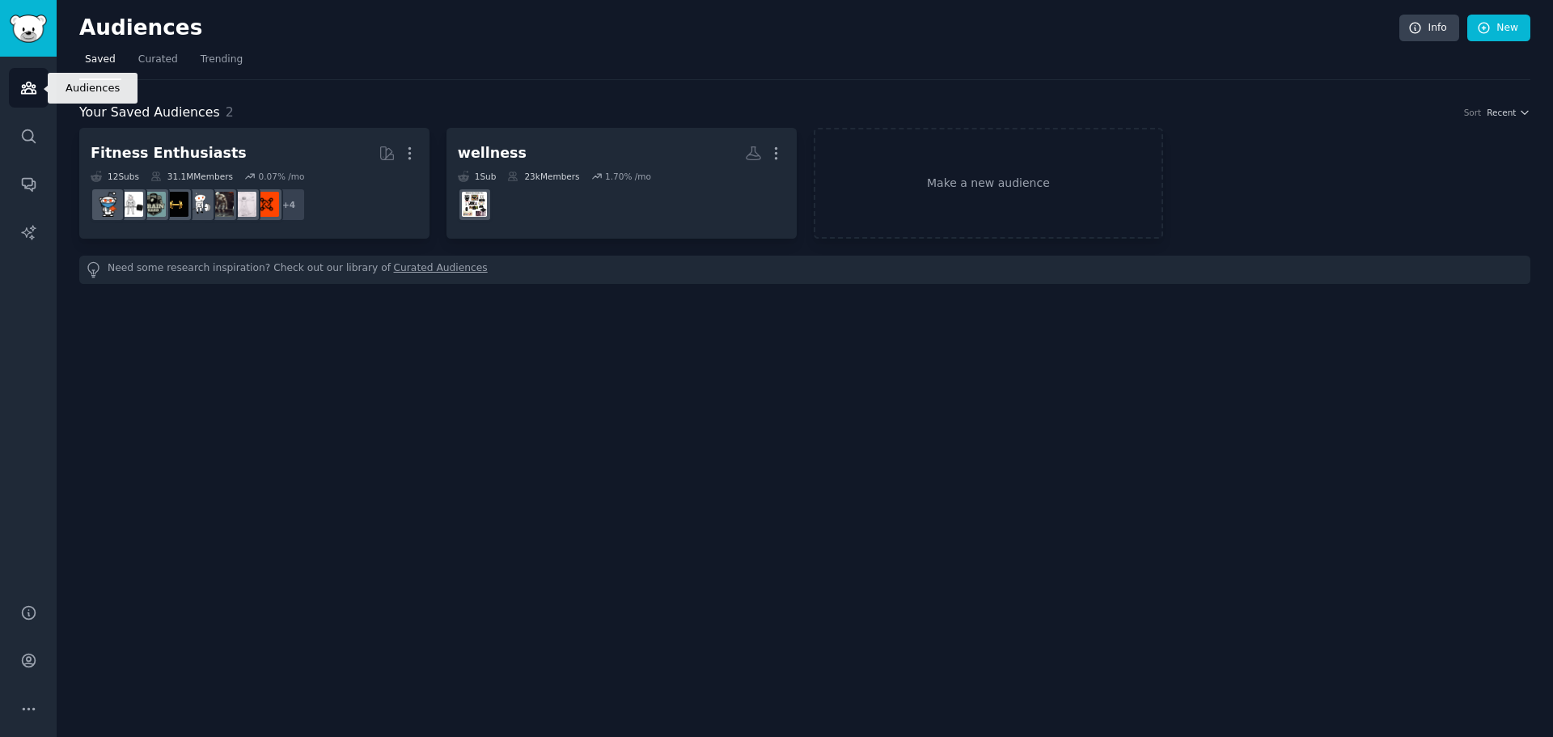
click at [29, 95] on icon "Sidebar" at bounding box center [28, 87] width 17 height 17
click at [42, 127] on link "Search" at bounding box center [29, 136] width 40 height 40
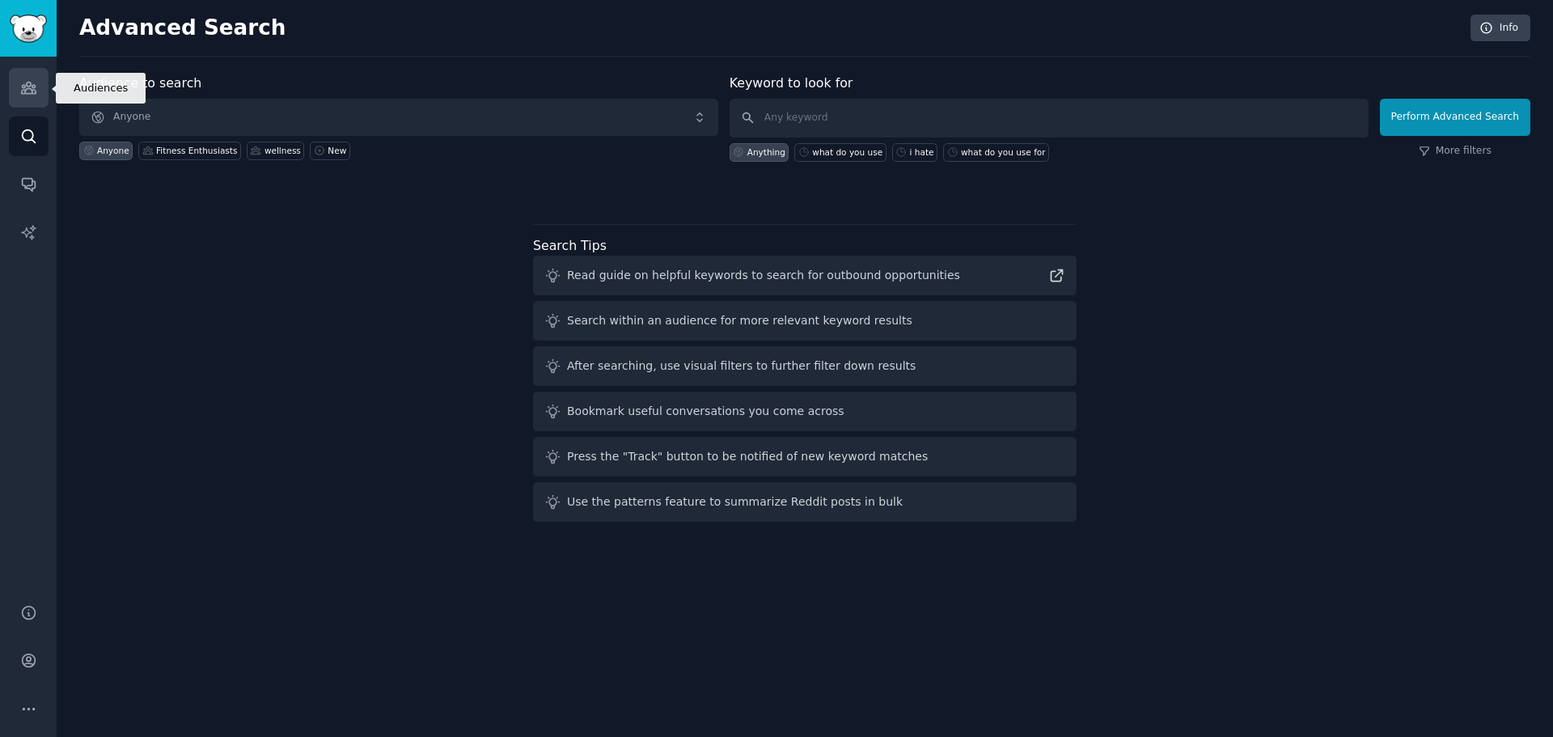
click at [17, 91] on link "Audiences" at bounding box center [29, 88] width 40 height 40
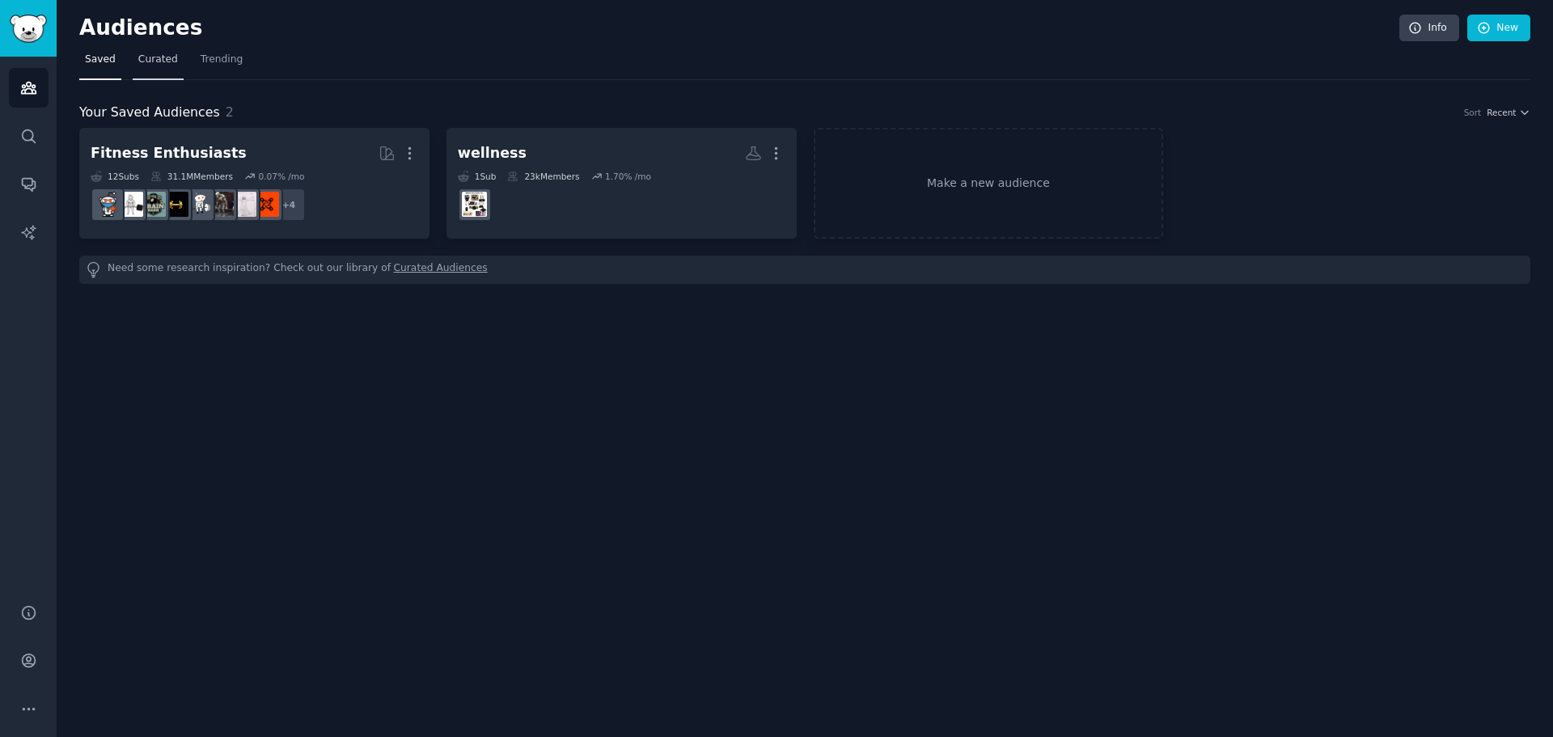
click at [148, 53] on span "Curated" at bounding box center [158, 60] width 40 height 15
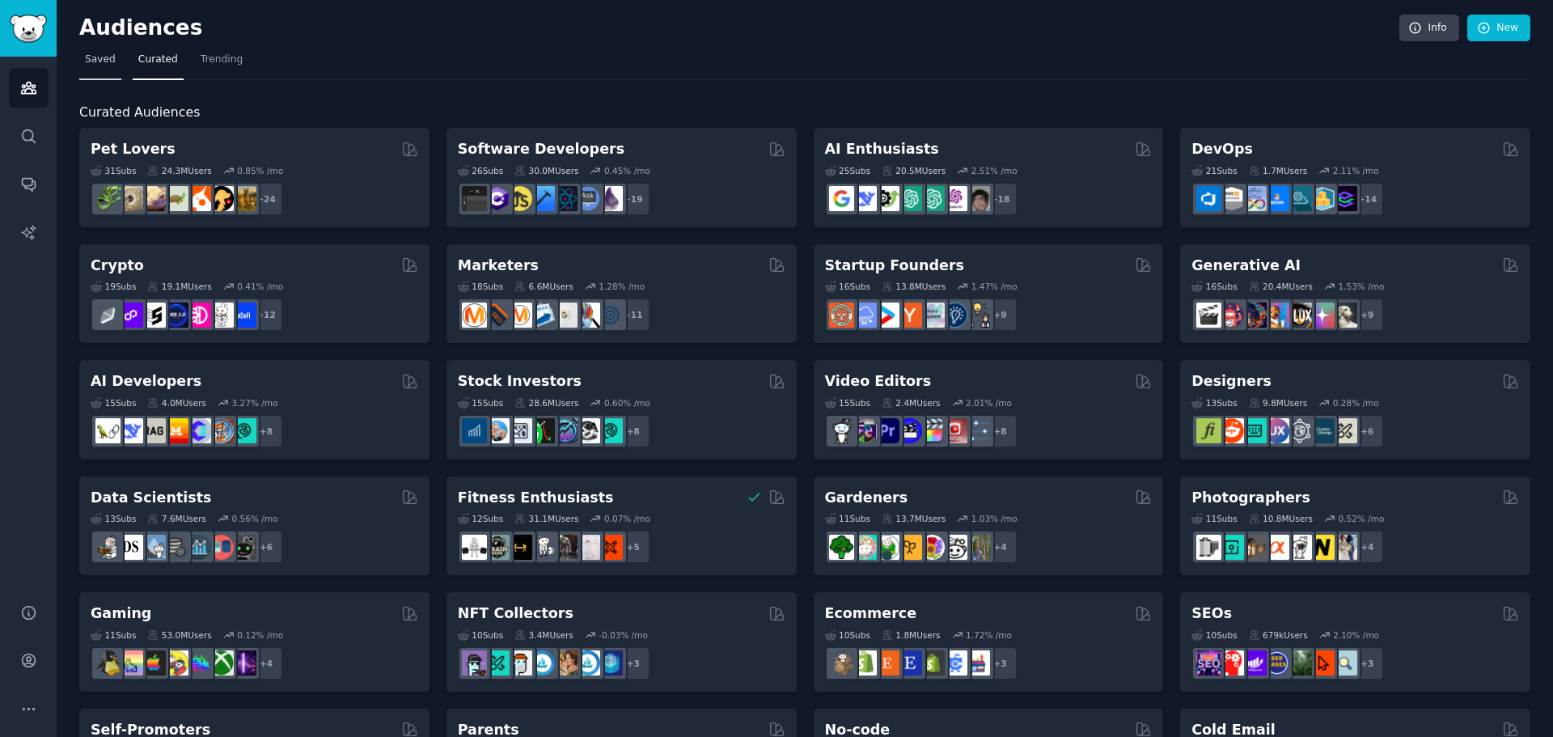
click at [99, 63] on span "Saved" at bounding box center [100, 60] width 31 height 15
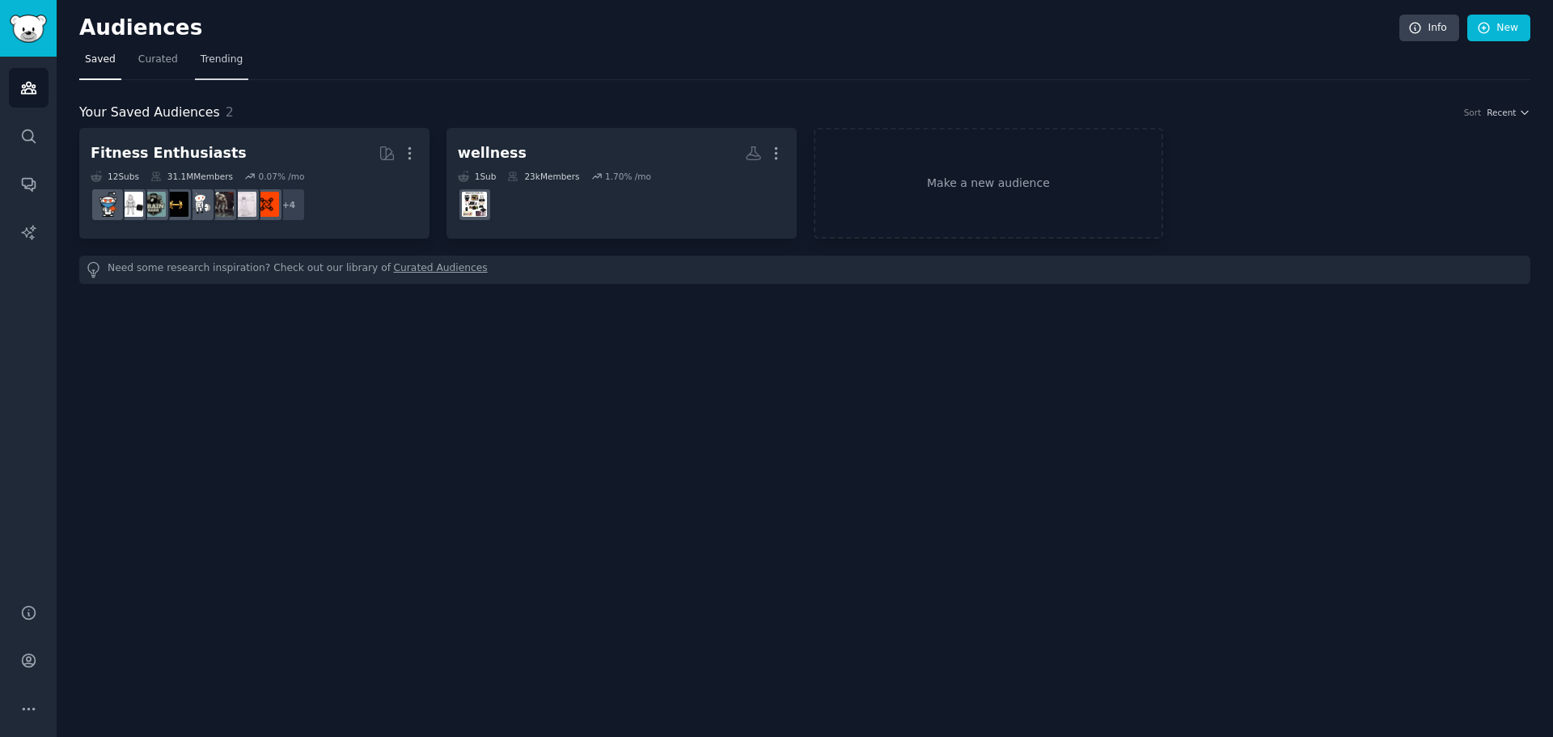
click at [212, 62] on span "Trending" at bounding box center [222, 60] width 42 height 15
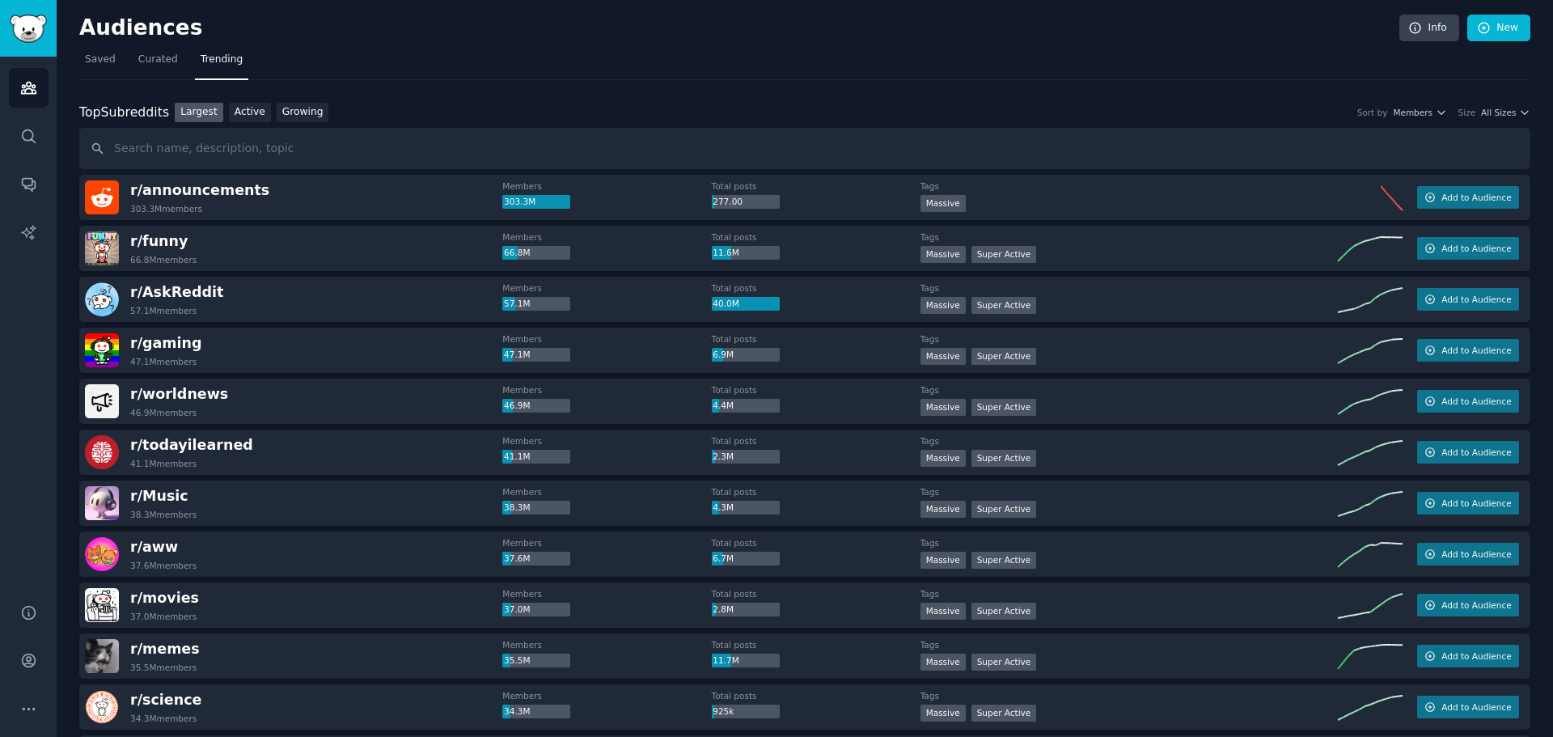
click at [1506, 112] on span "All Sizes" at bounding box center [1498, 112] width 35 height 11
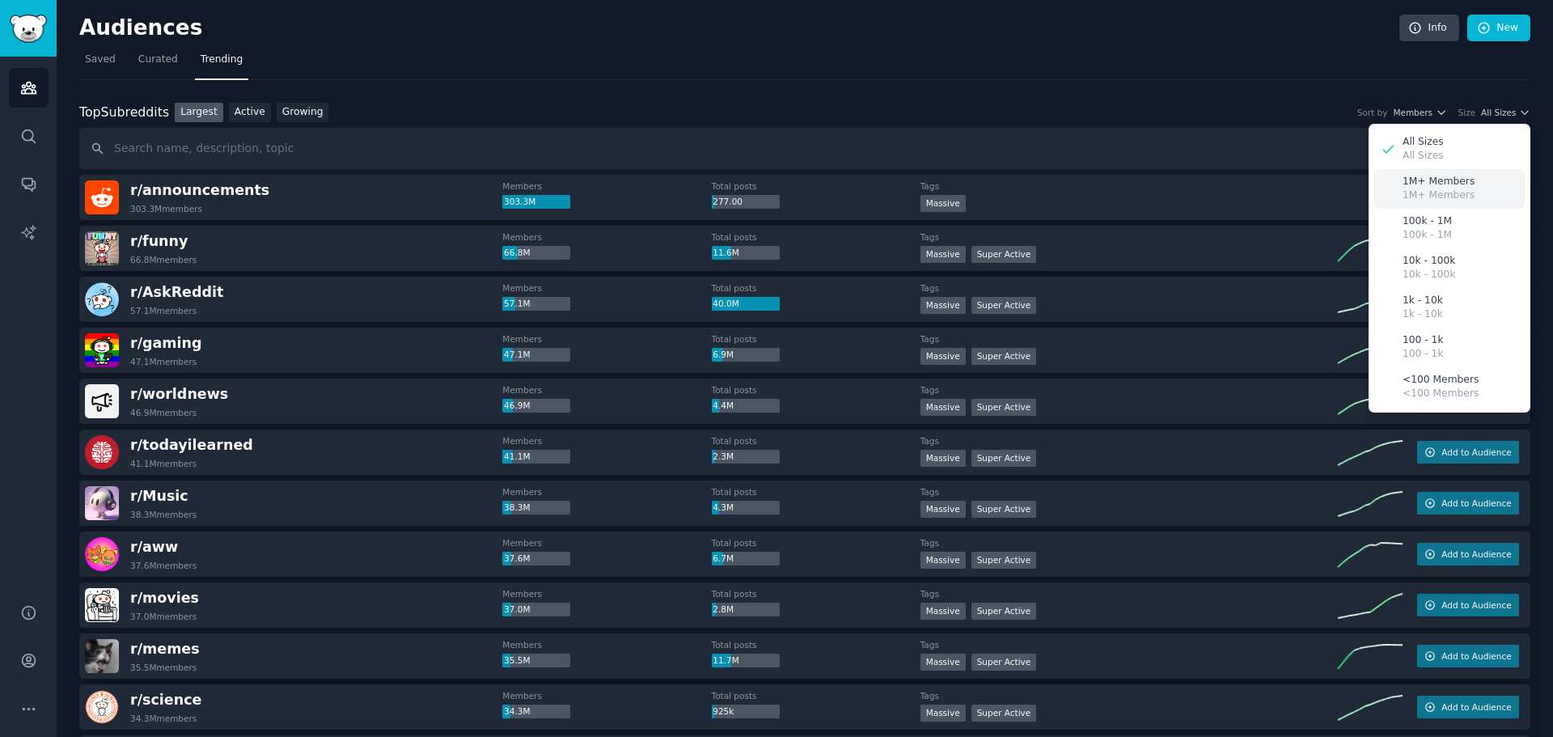
click at [1469, 184] on div "1M+ Members 1M+ Members" at bounding box center [1449, 189] width 150 height 40
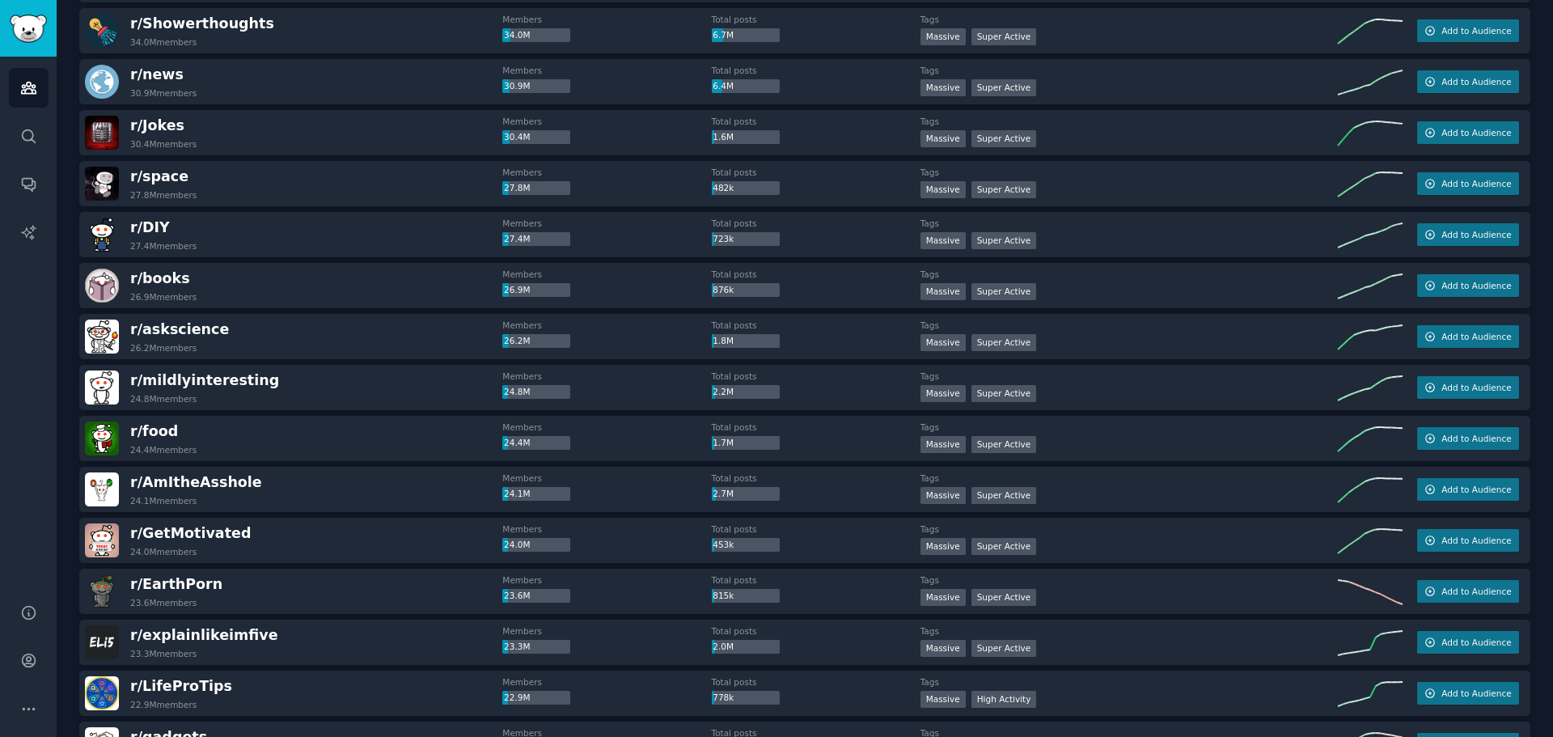
scroll to position [728, 0]
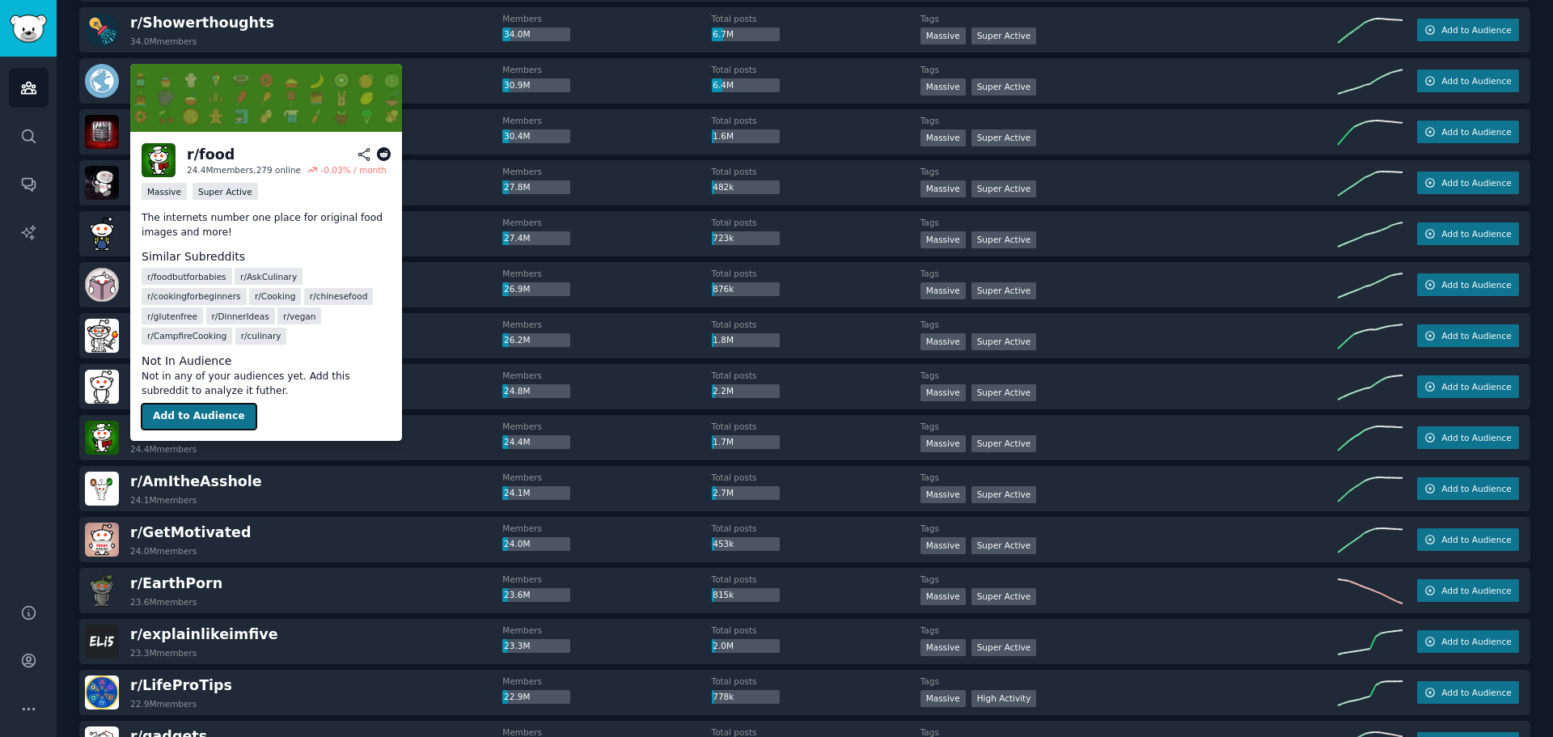
click at [181, 404] on button "Add to Audience" at bounding box center [199, 417] width 115 height 26
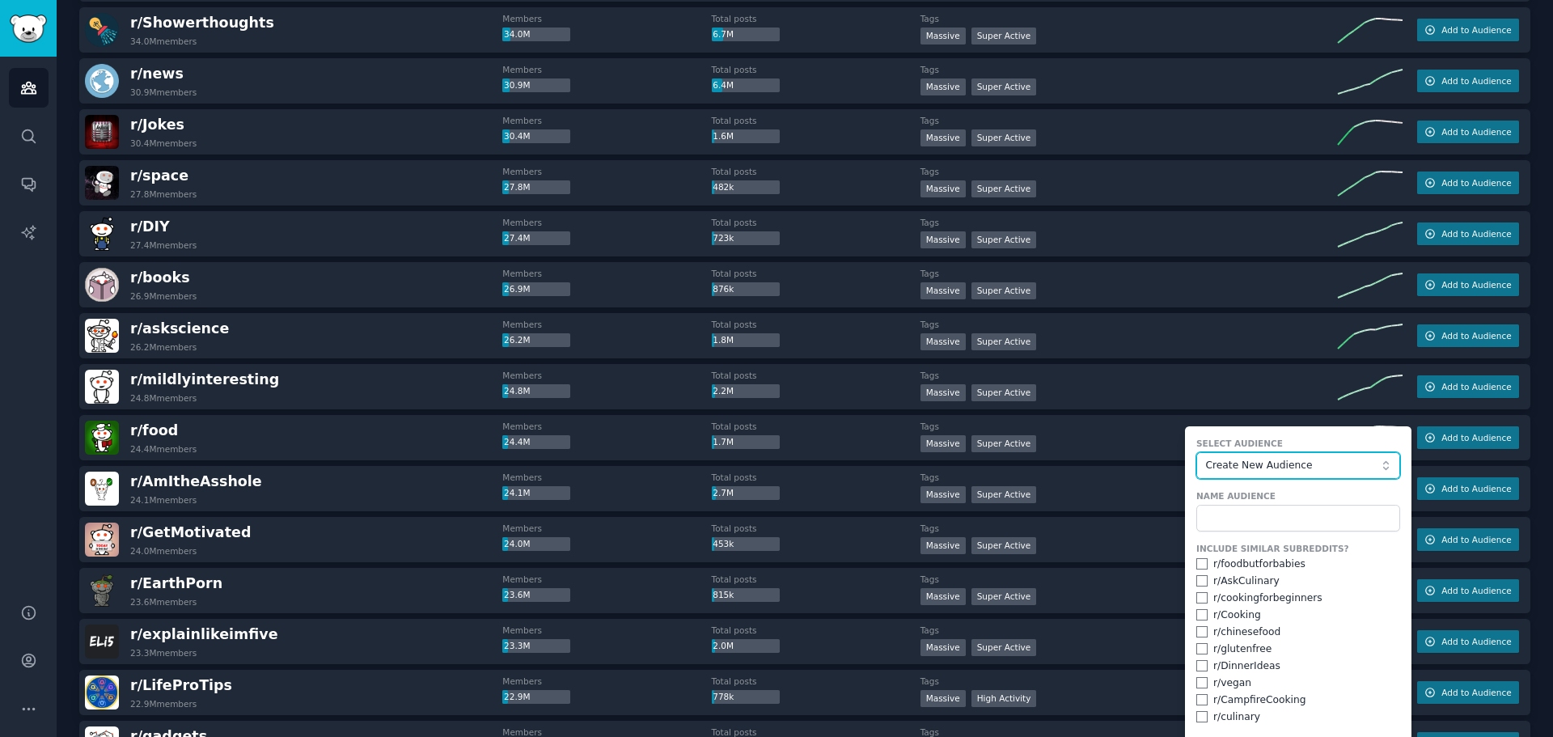
click at [1236, 469] on span "Create New Audience" at bounding box center [1293, 466] width 177 height 15
click at [1300, 442] on label "Select Audience" at bounding box center [1298, 442] width 204 height 11
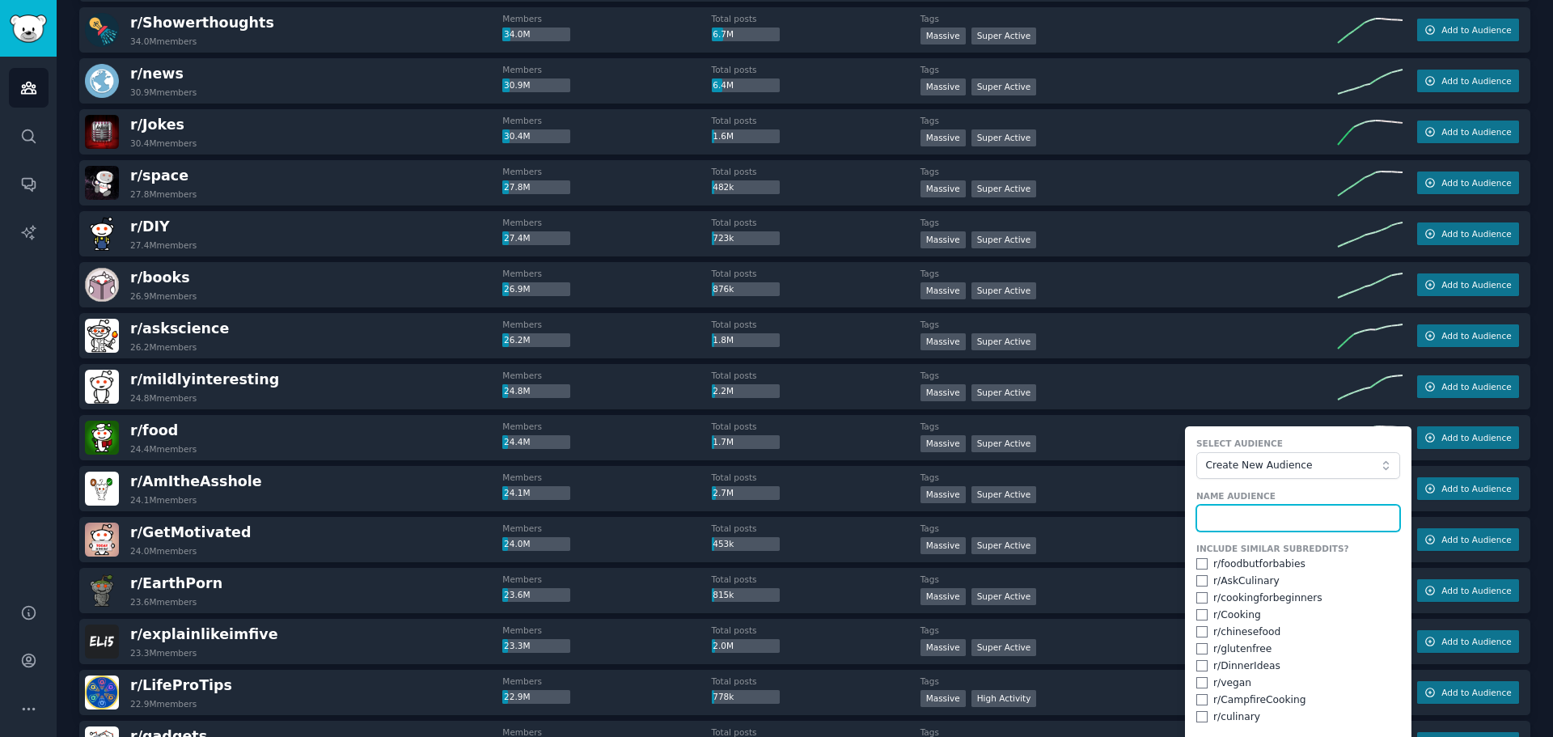
click at [1239, 524] on input "text" at bounding box center [1298, 518] width 204 height 27
type input "F"
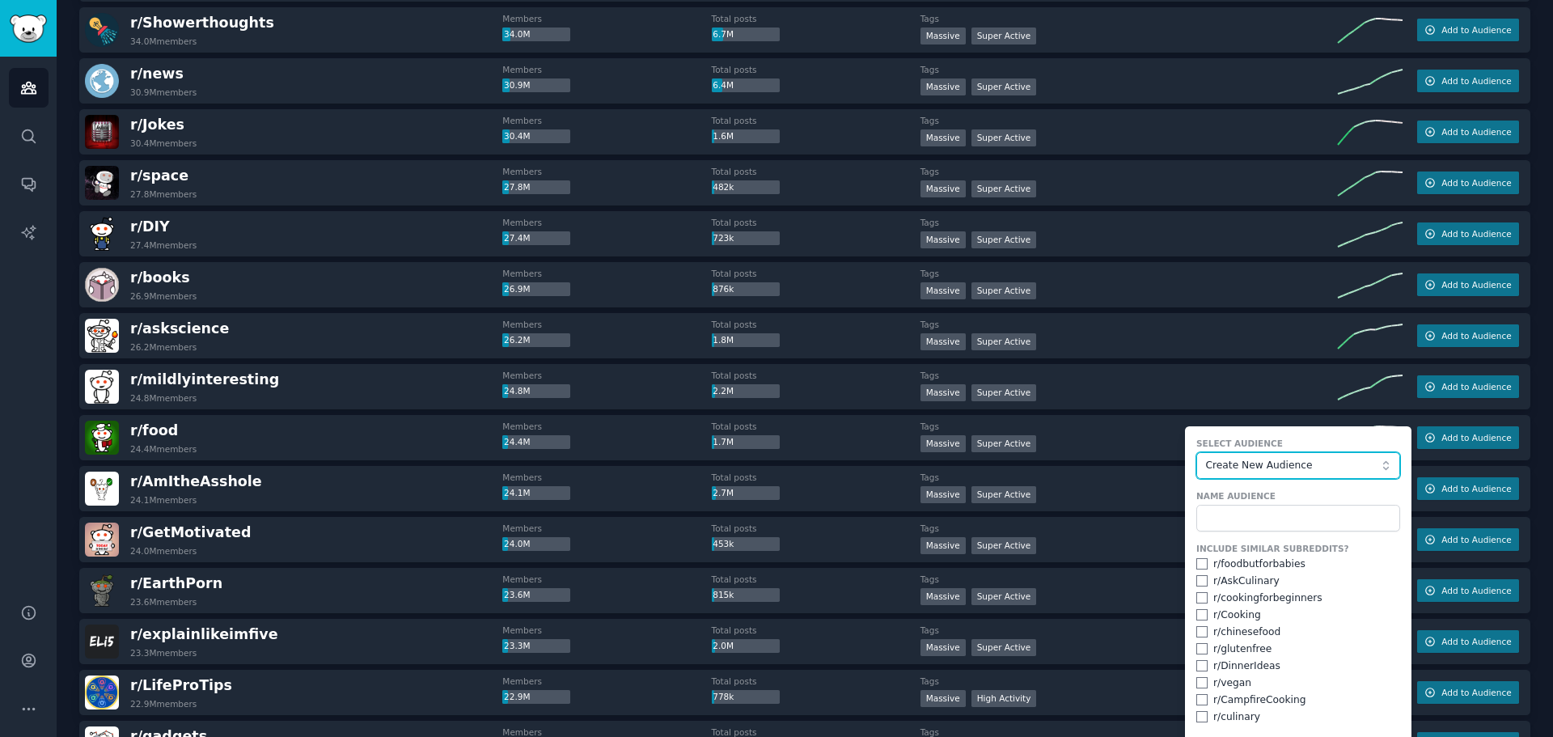
click at [1241, 461] on span "Create New Audience" at bounding box center [1293, 466] width 177 height 15
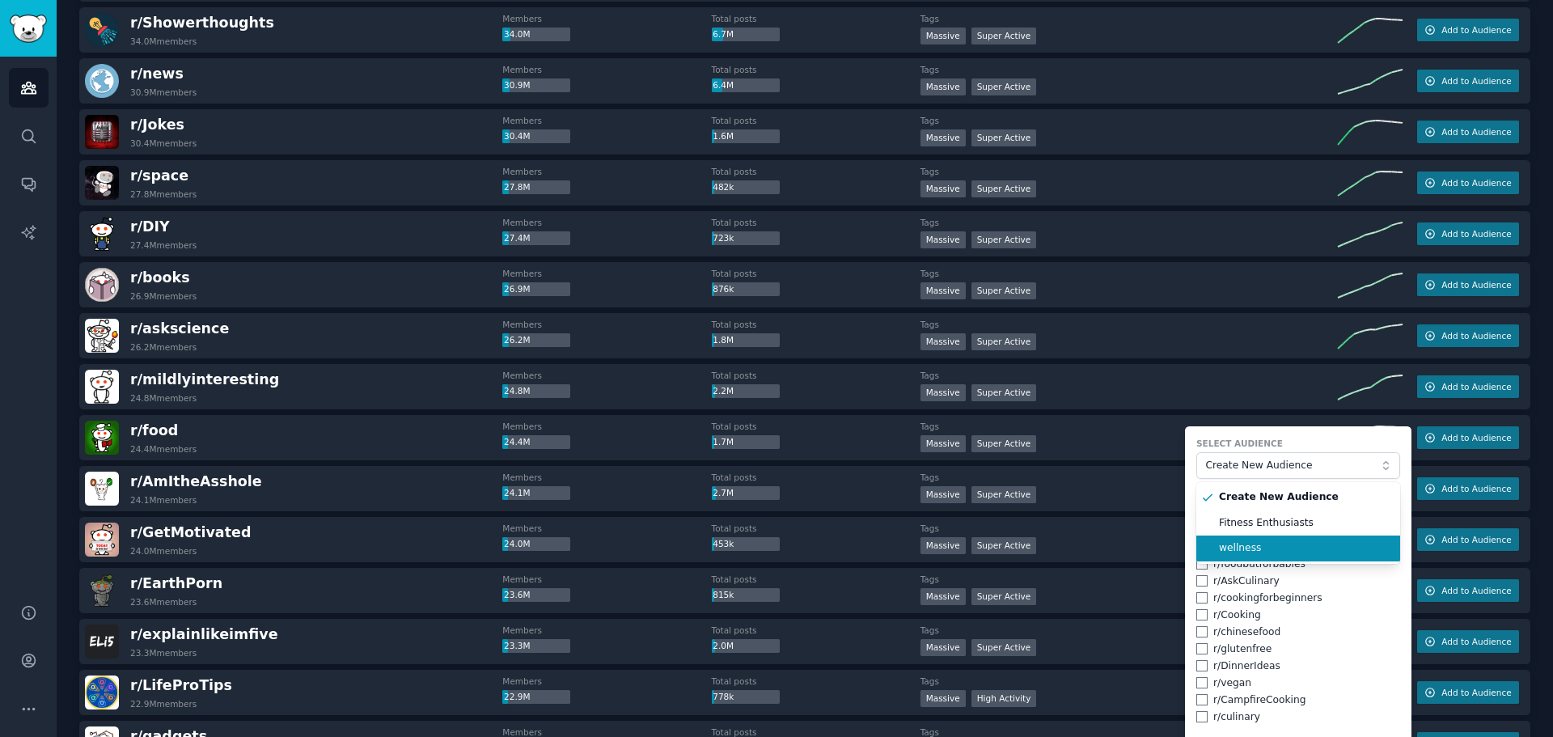
click at [1253, 543] on span "wellness" at bounding box center [1304, 548] width 170 height 15
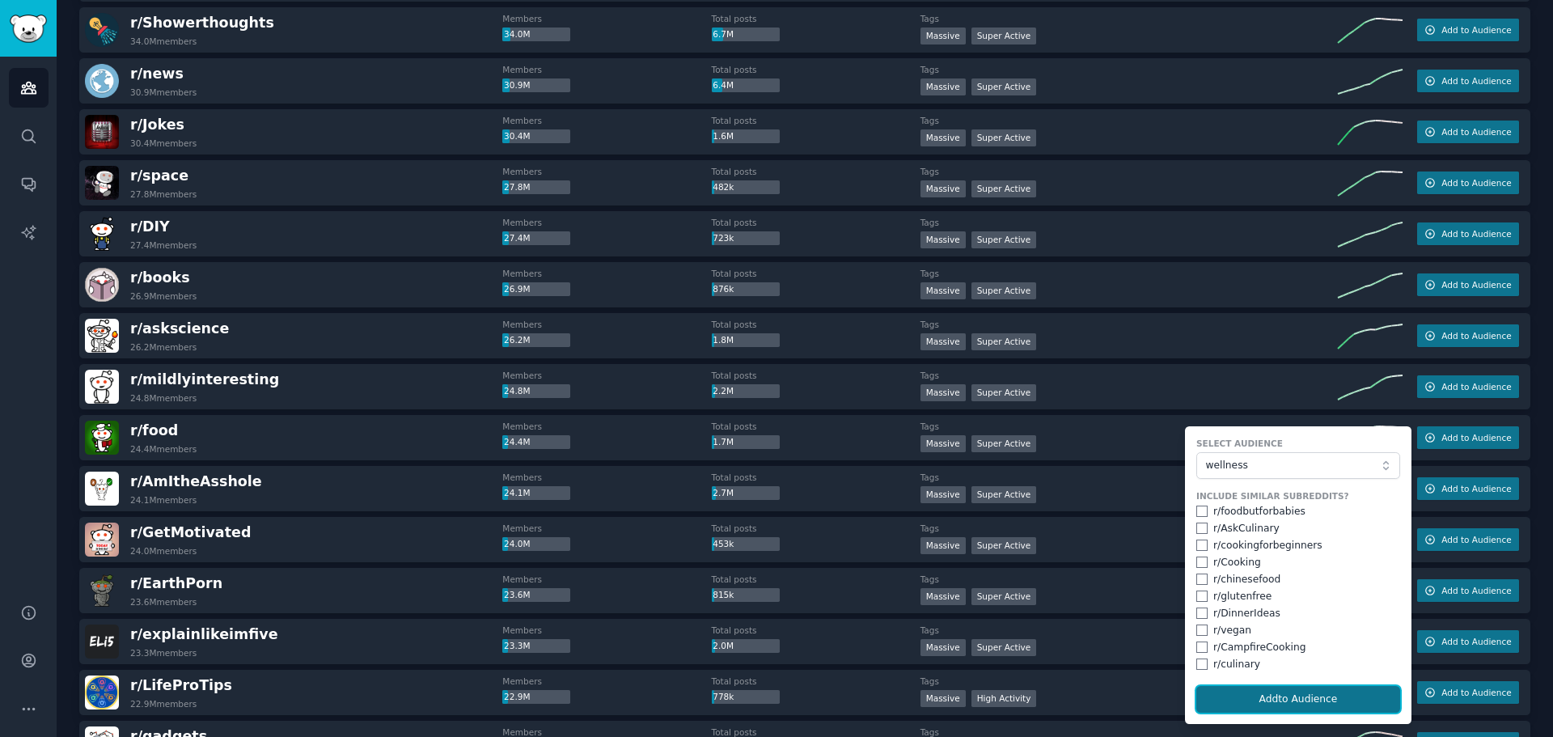
click at [1300, 701] on button "Add to Audience" at bounding box center [1298, 699] width 204 height 27
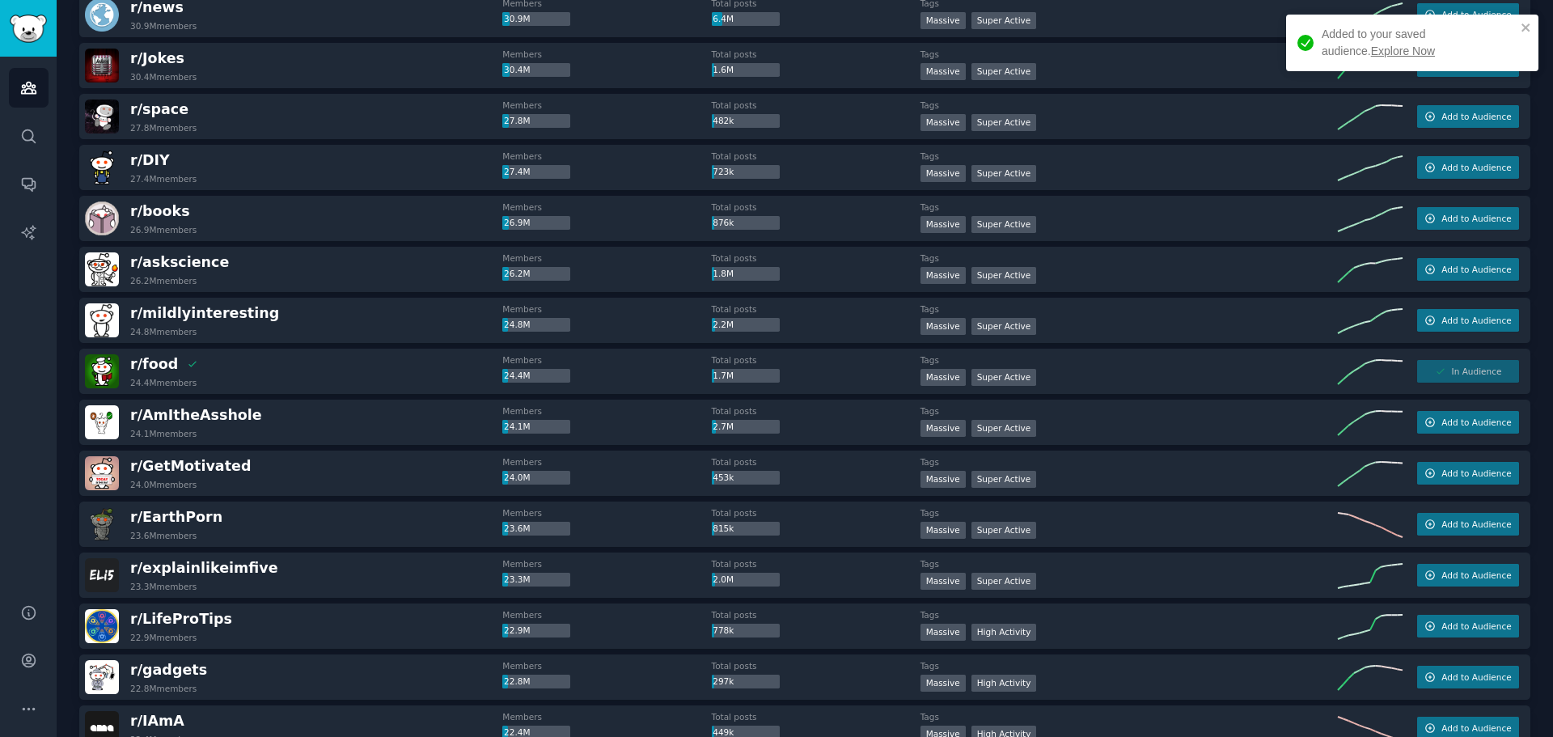
scroll to position [809, 0]
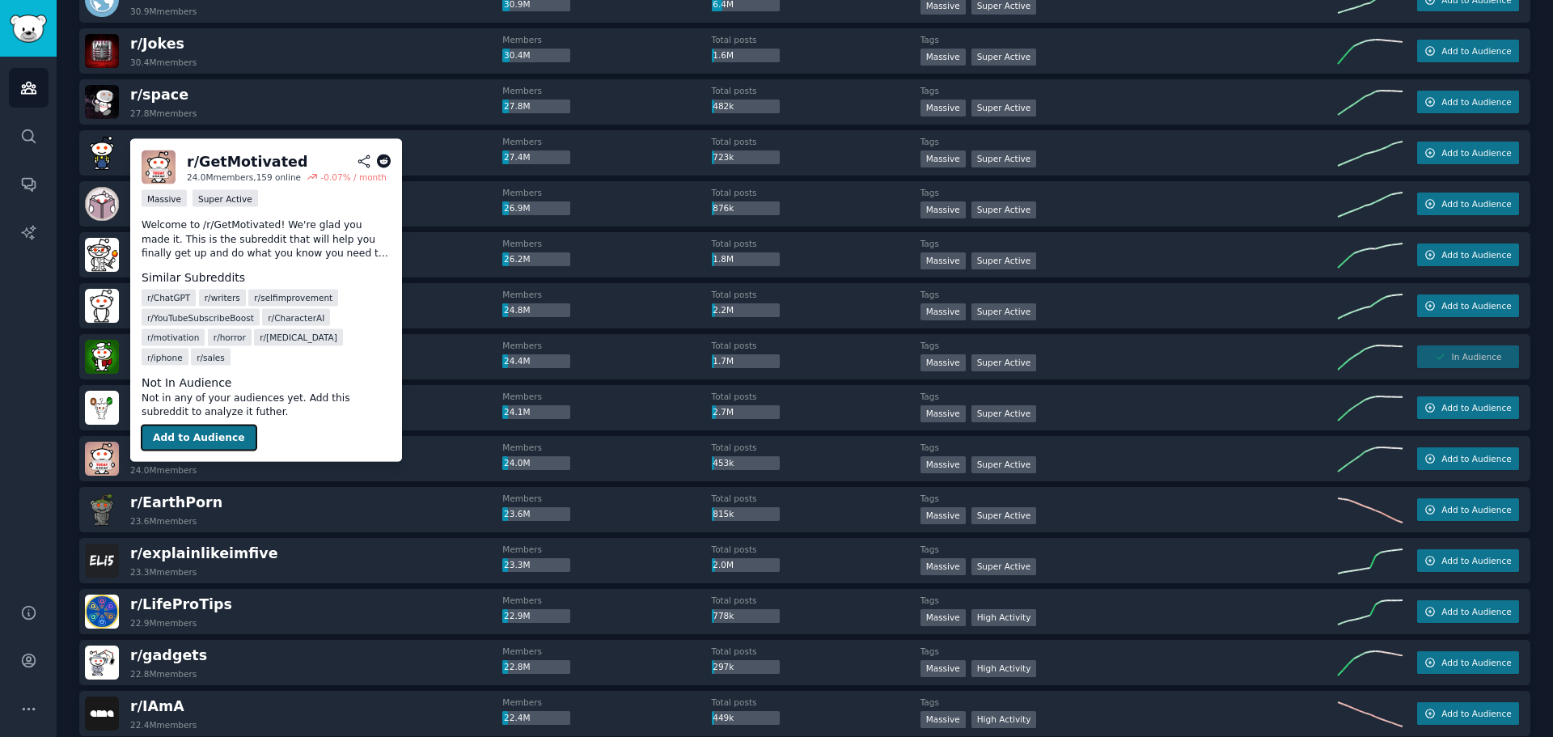
click at [198, 425] on button "Add to Audience" at bounding box center [199, 438] width 115 height 26
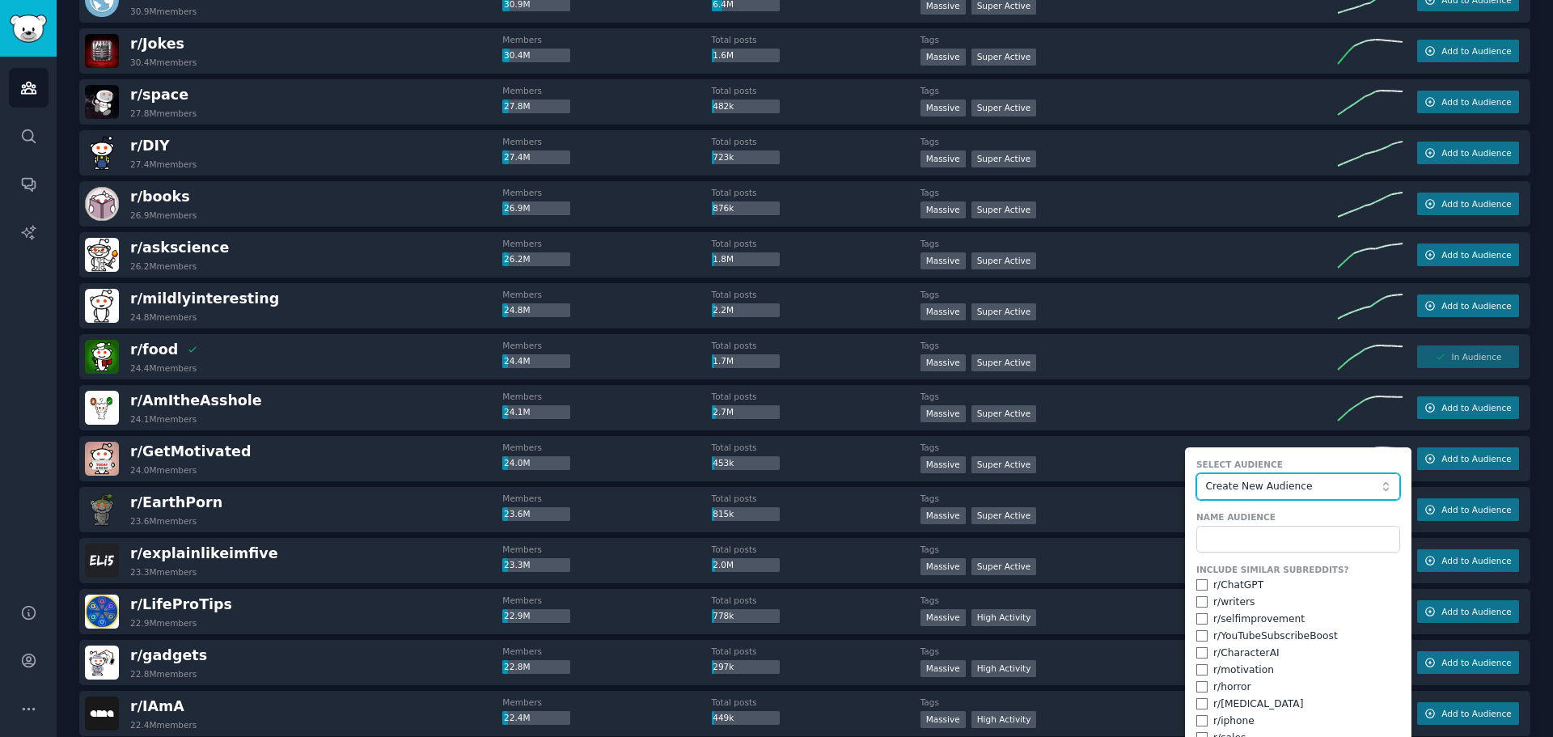
click at [1249, 492] on span "Create New Audience" at bounding box center [1293, 487] width 177 height 15
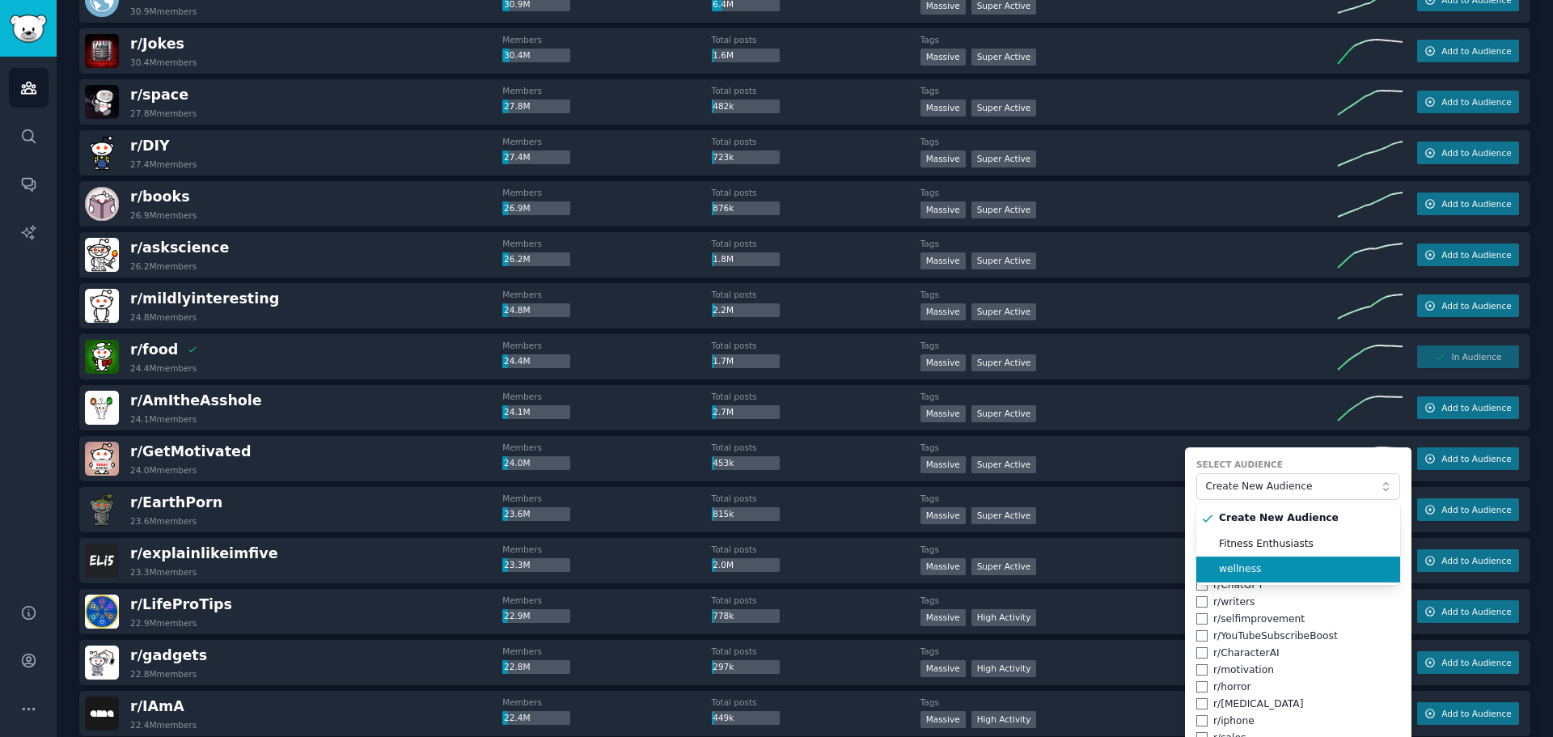
click at [1268, 562] on span "wellness" at bounding box center [1304, 569] width 170 height 15
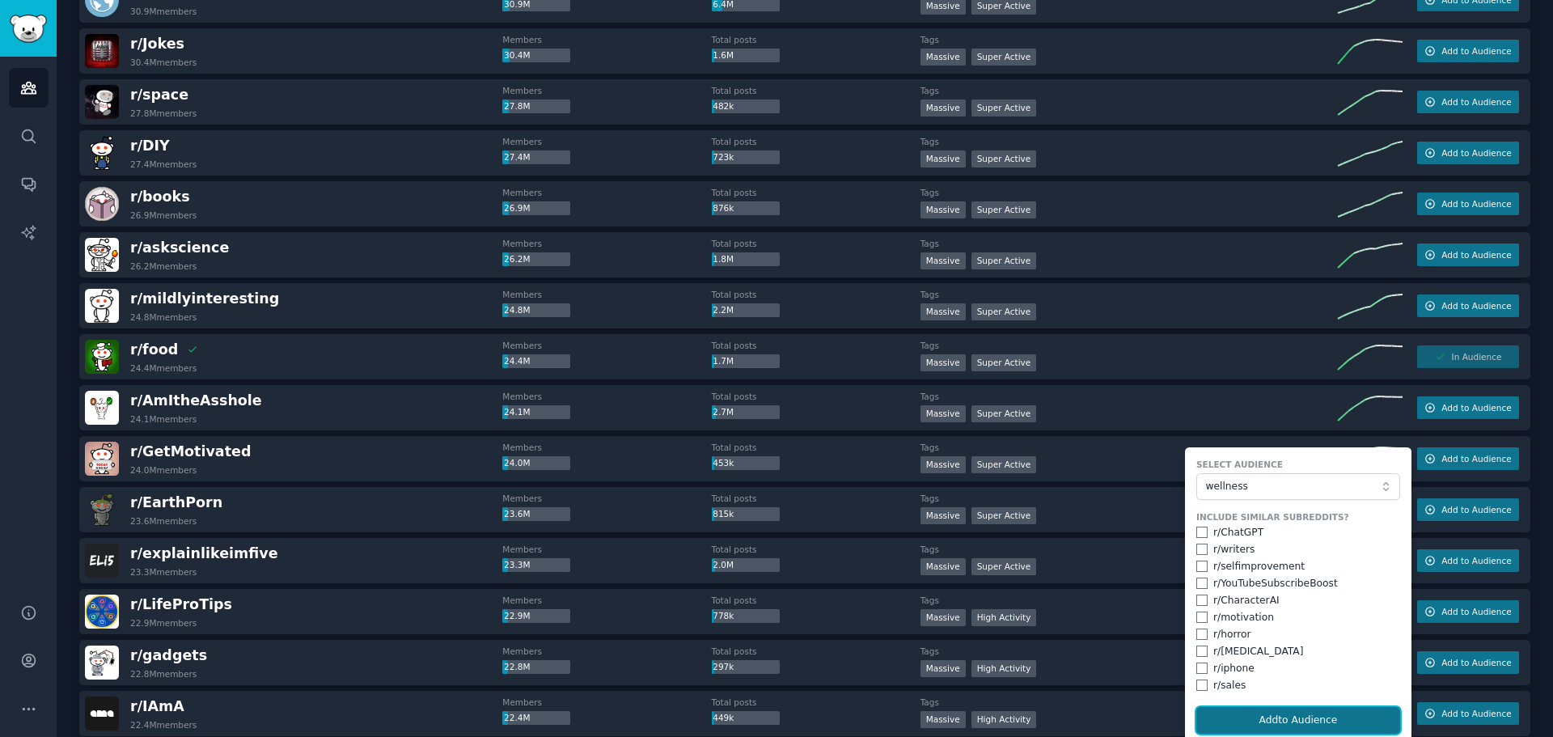
click at [1309, 712] on button "Add to Audience" at bounding box center [1298, 720] width 204 height 27
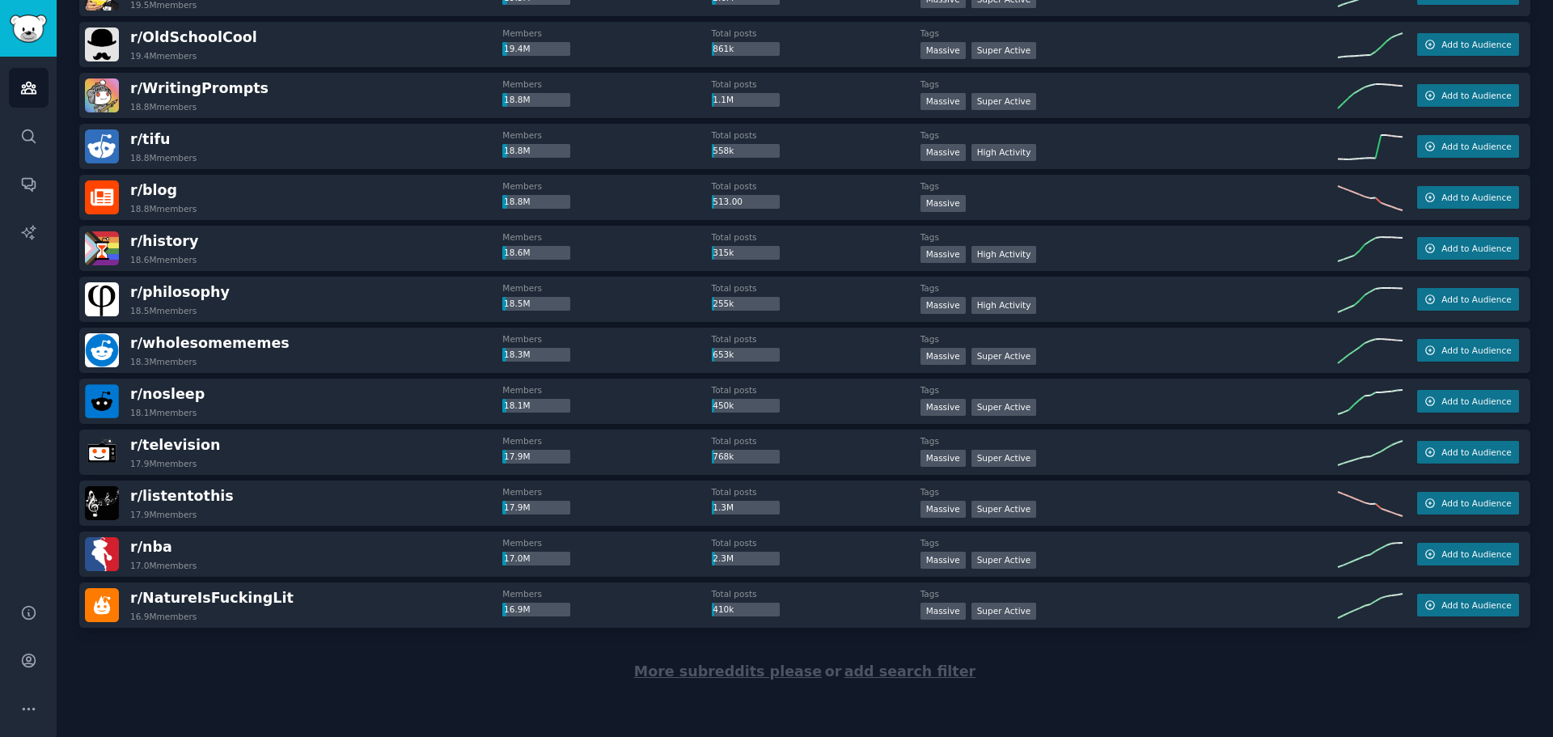
scroll to position [2090, 0]
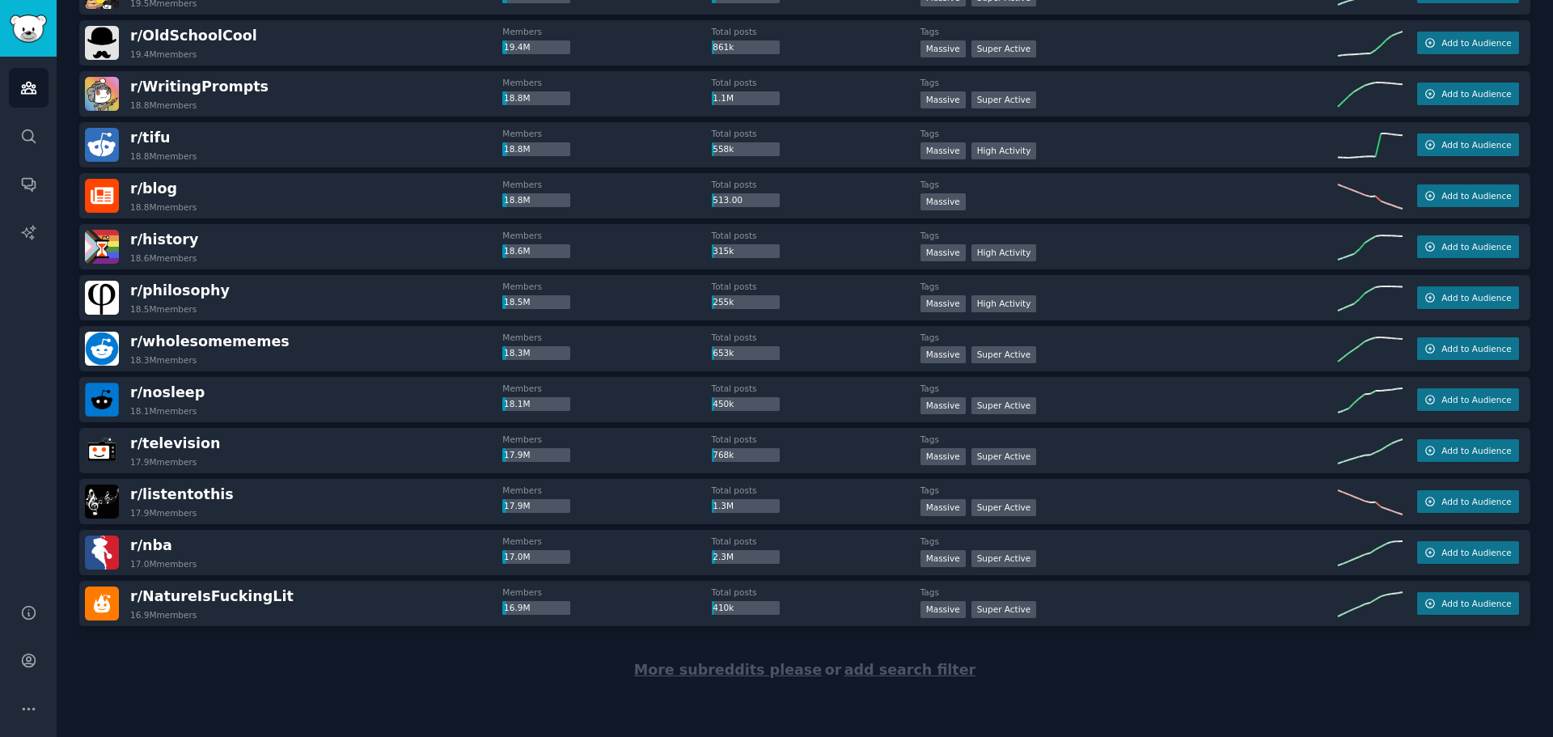
click at [691, 672] on span "More subreddits please" at bounding box center [728, 669] width 188 height 16
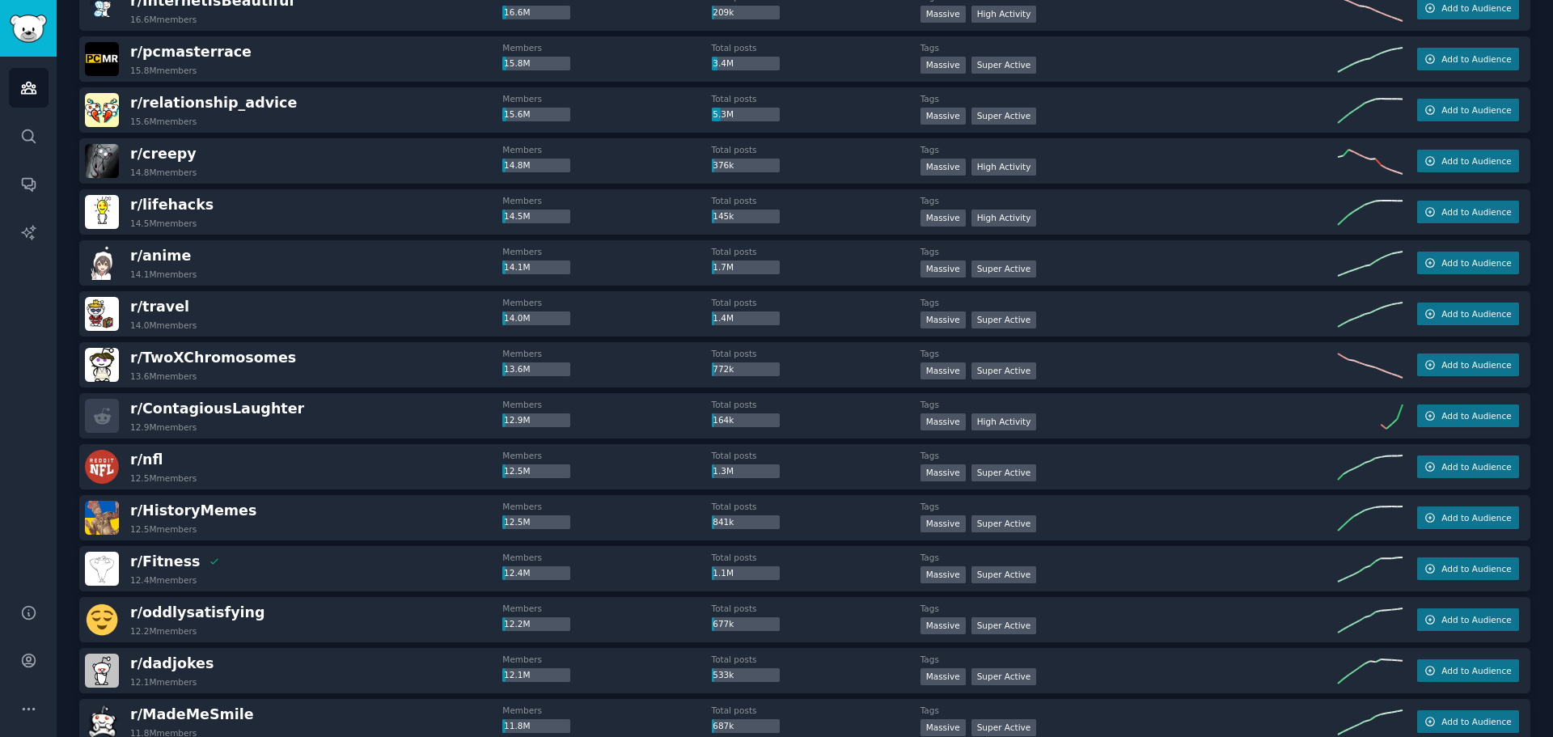
scroll to position [2737, 0]
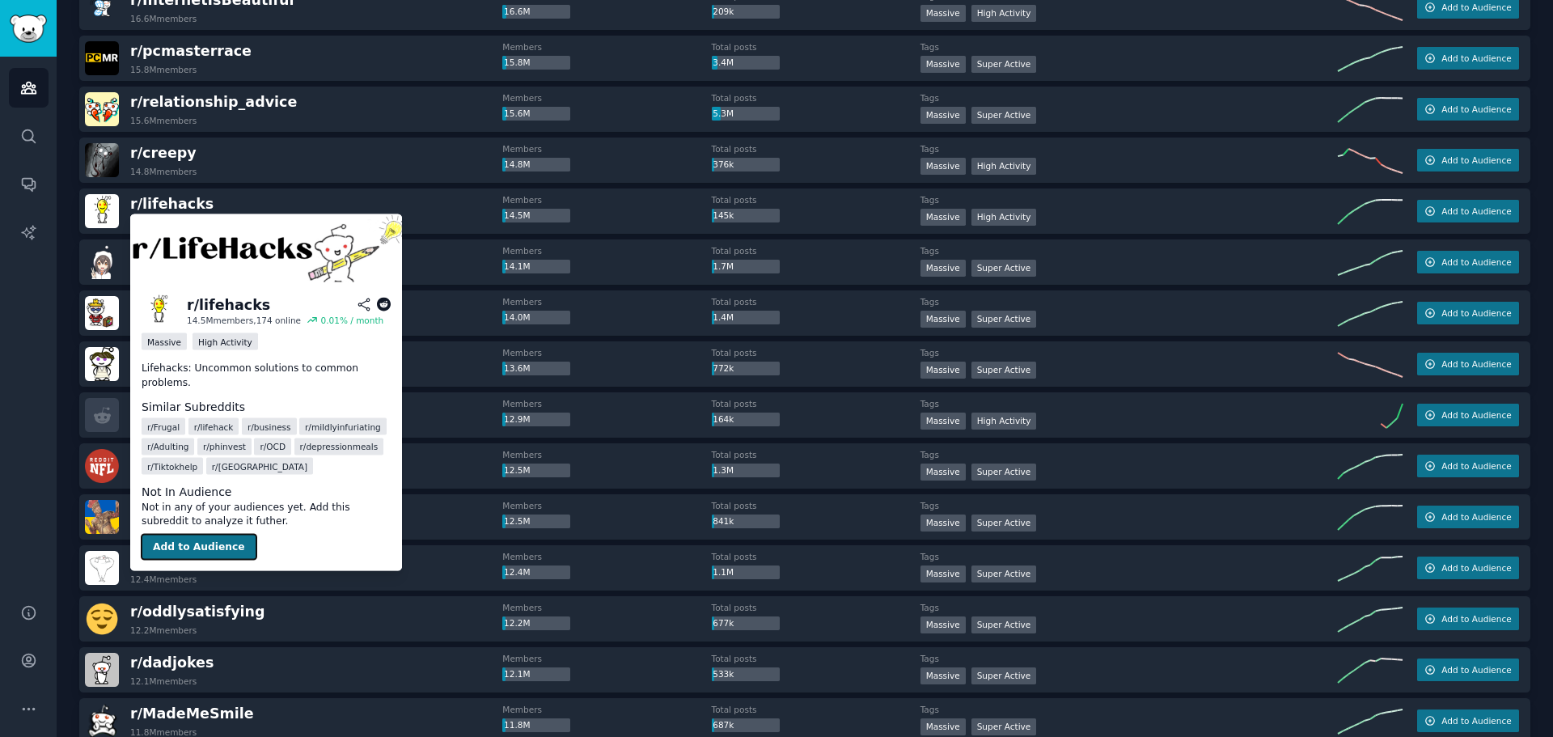
click at [219, 536] on button "Add to Audience" at bounding box center [199, 547] width 115 height 26
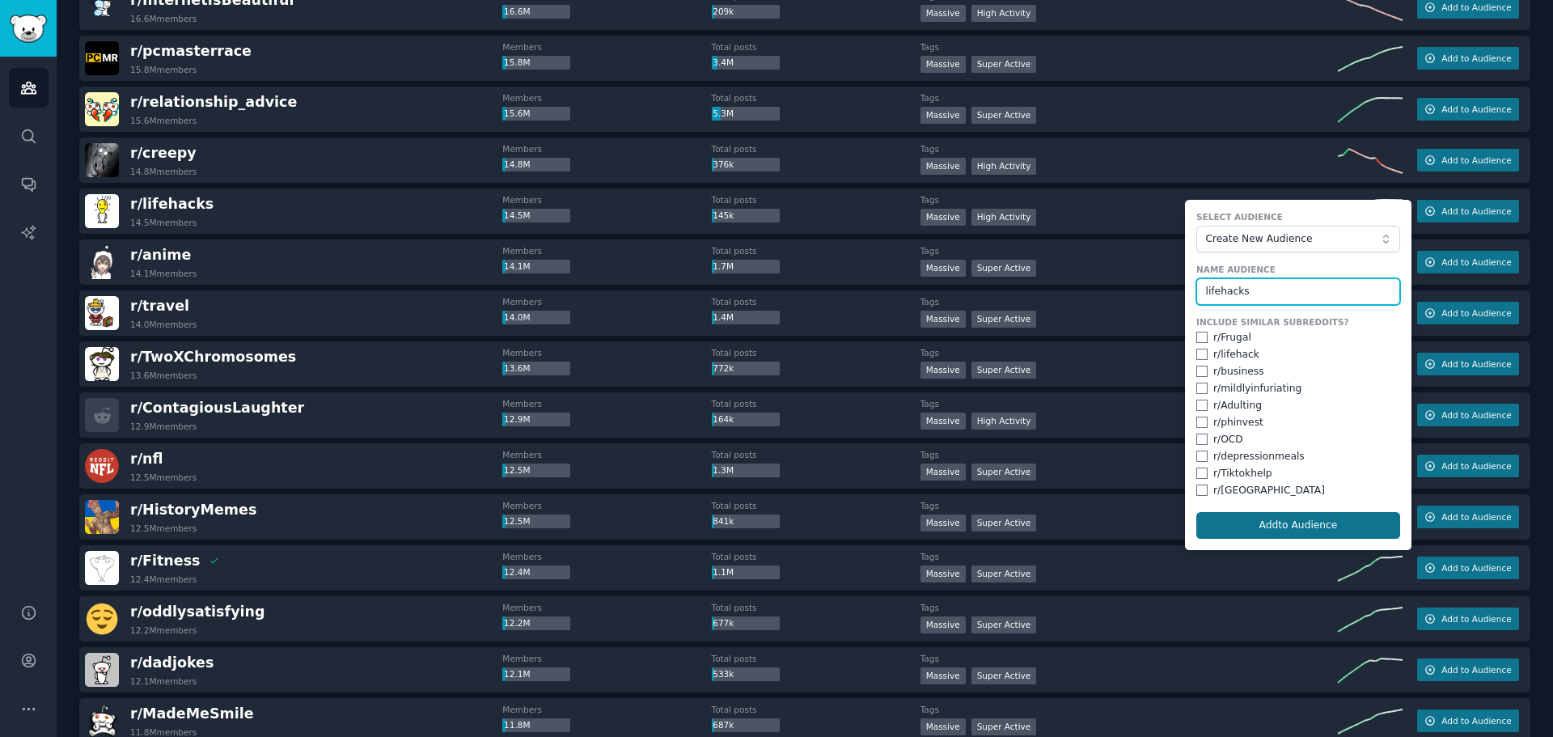
type input "lifehacks"
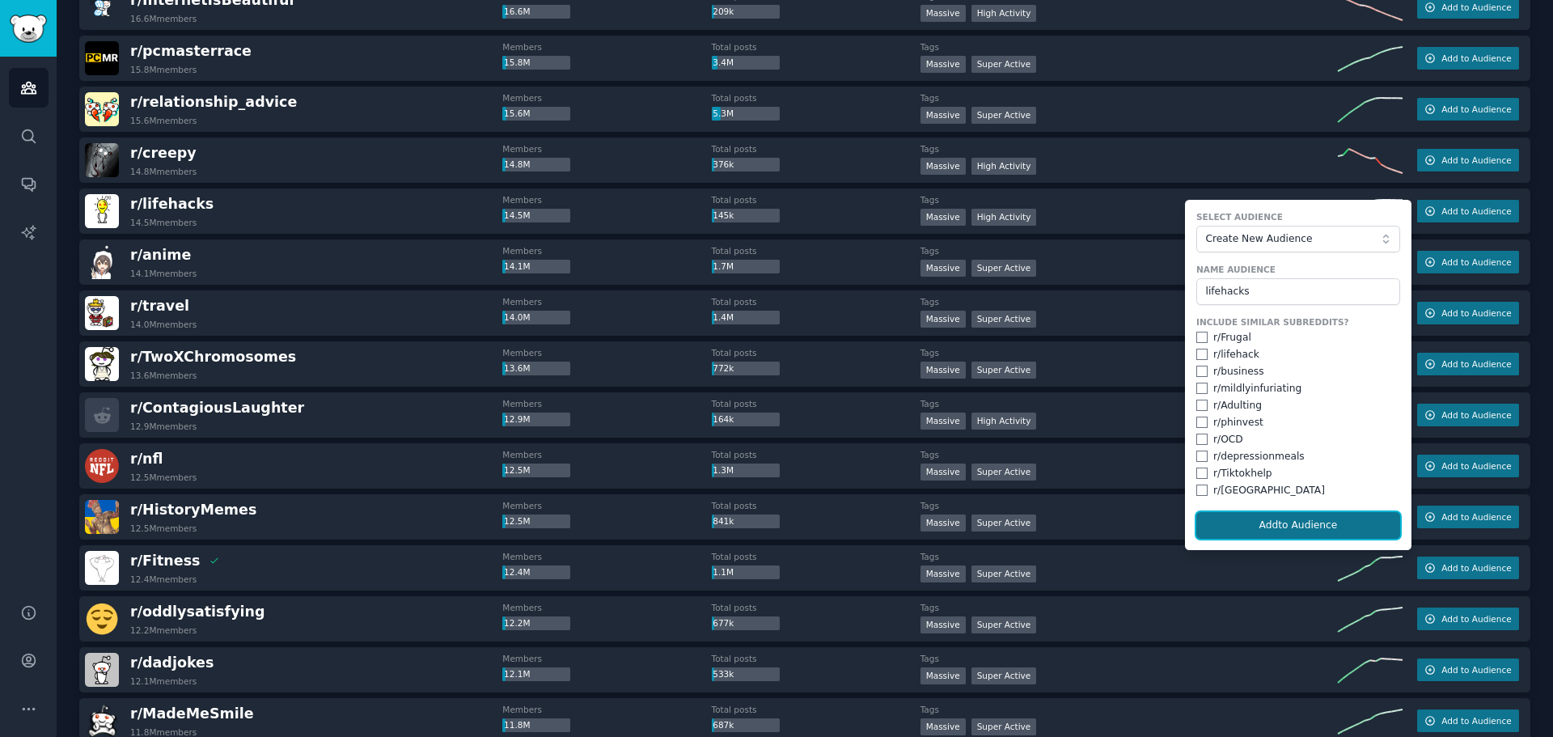
click at [1316, 522] on button "Add to Audience" at bounding box center [1298, 525] width 204 height 27
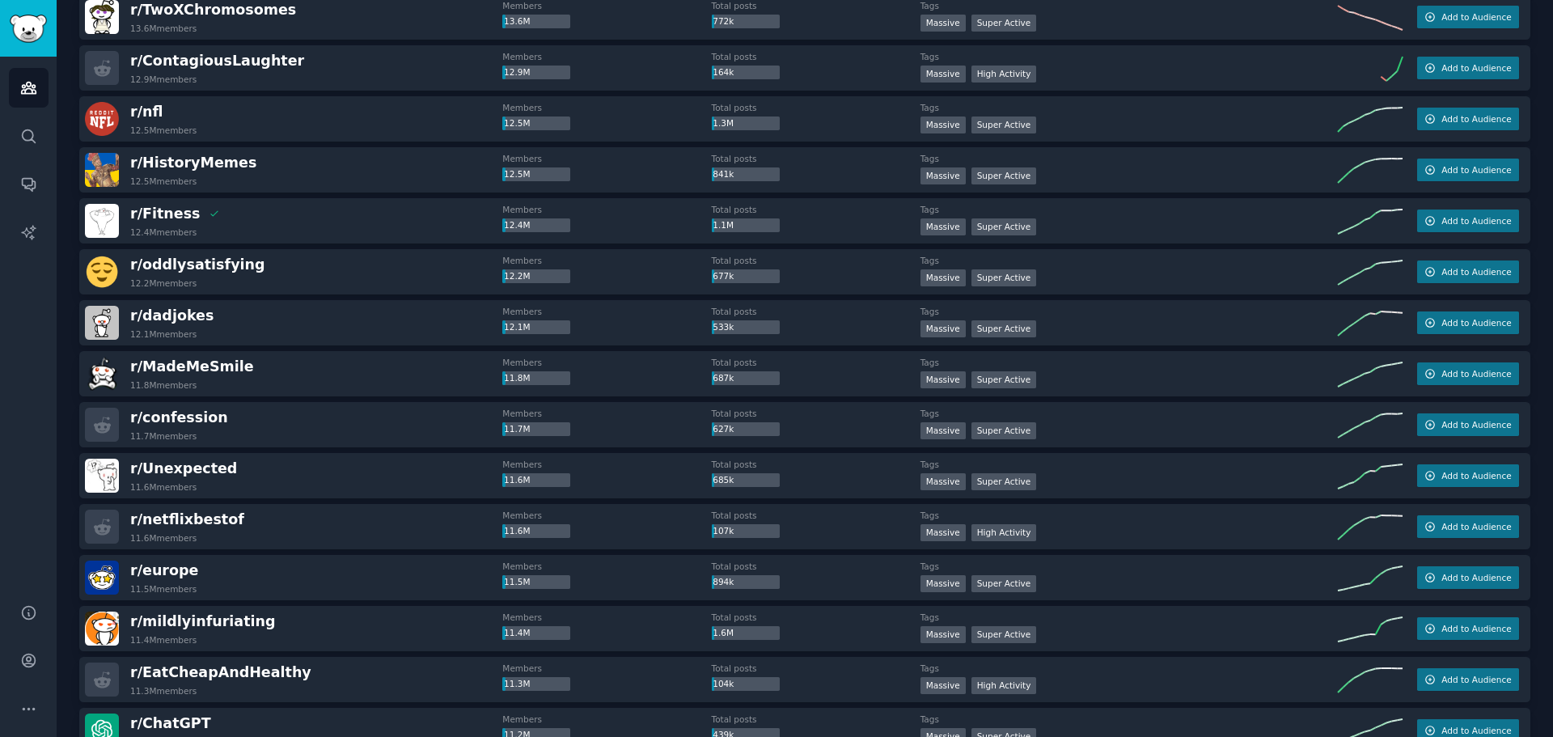
scroll to position [3142, 0]
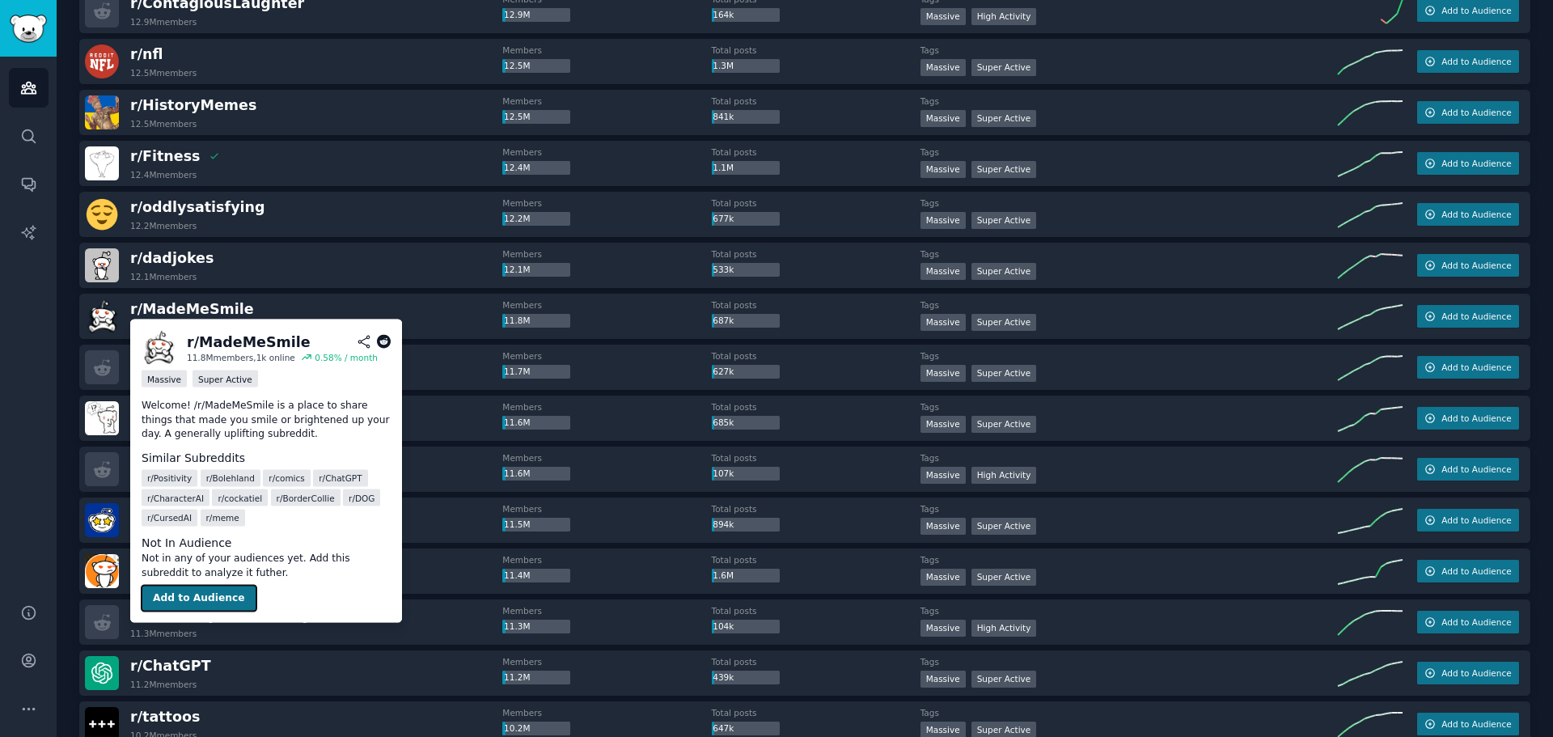
click at [201, 598] on button "Add to Audience" at bounding box center [199, 598] width 115 height 26
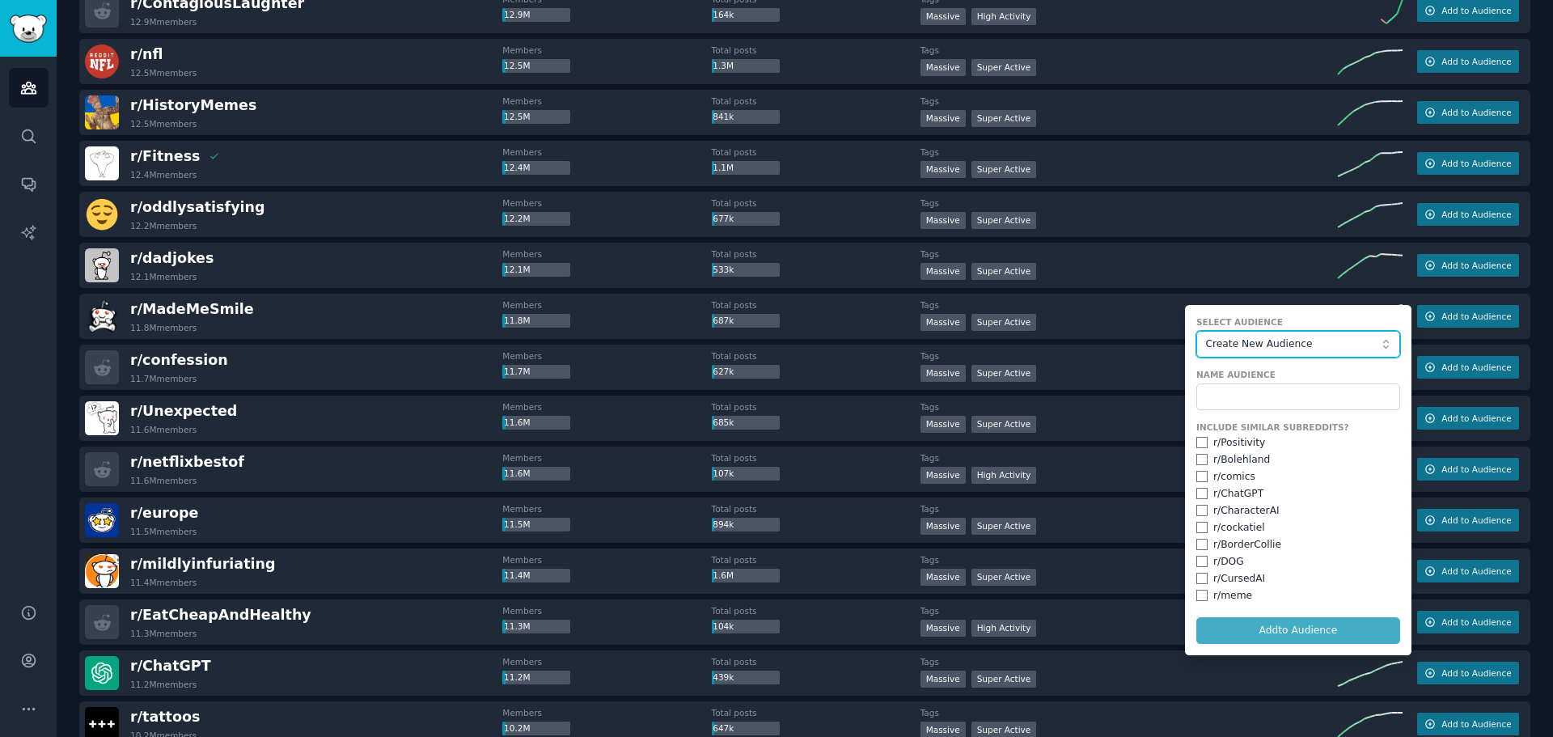
click at [1221, 344] on span "Create New Audience" at bounding box center [1293, 344] width 177 height 15
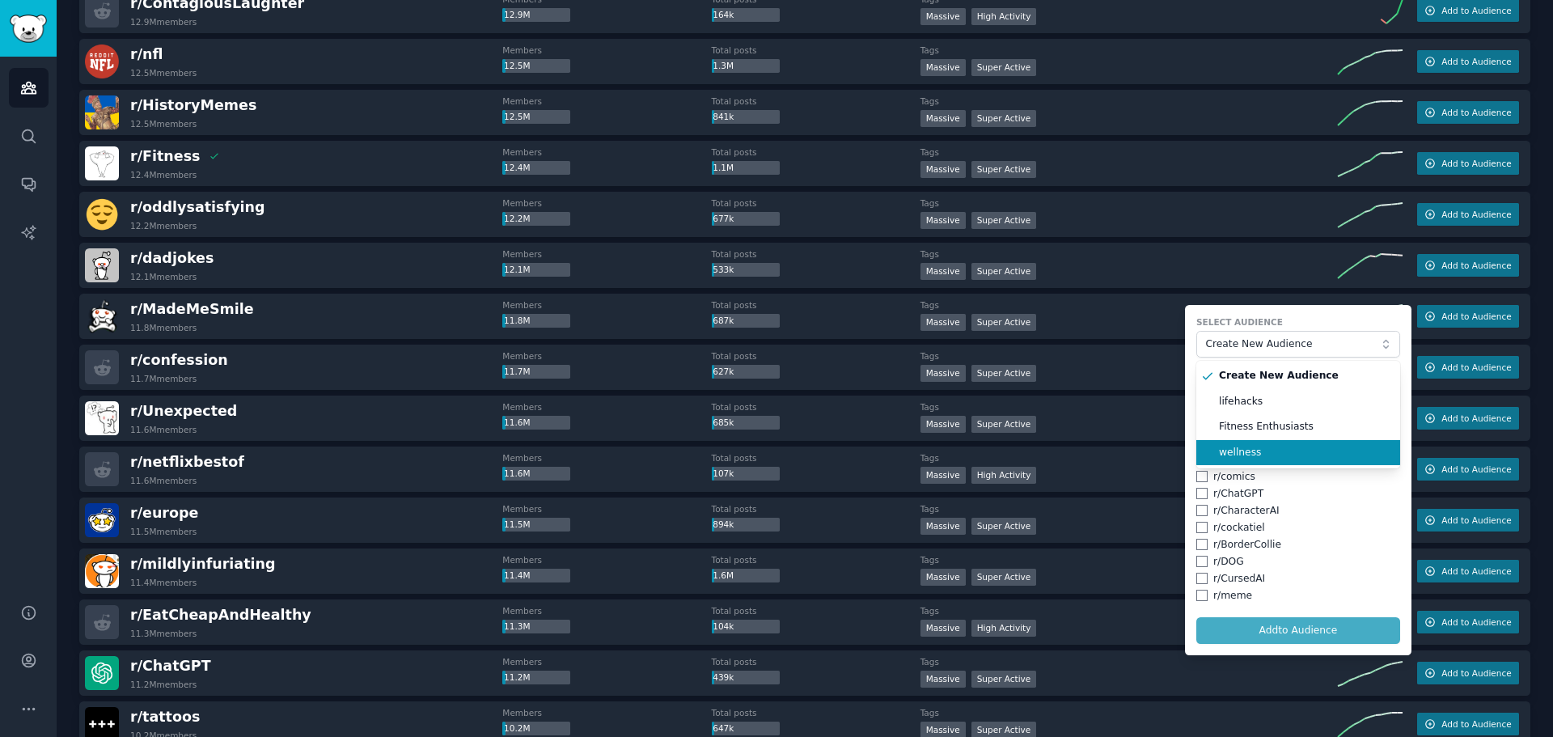
click at [1257, 458] on span "wellness" at bounding box center [1304, 453] width 170 height 15
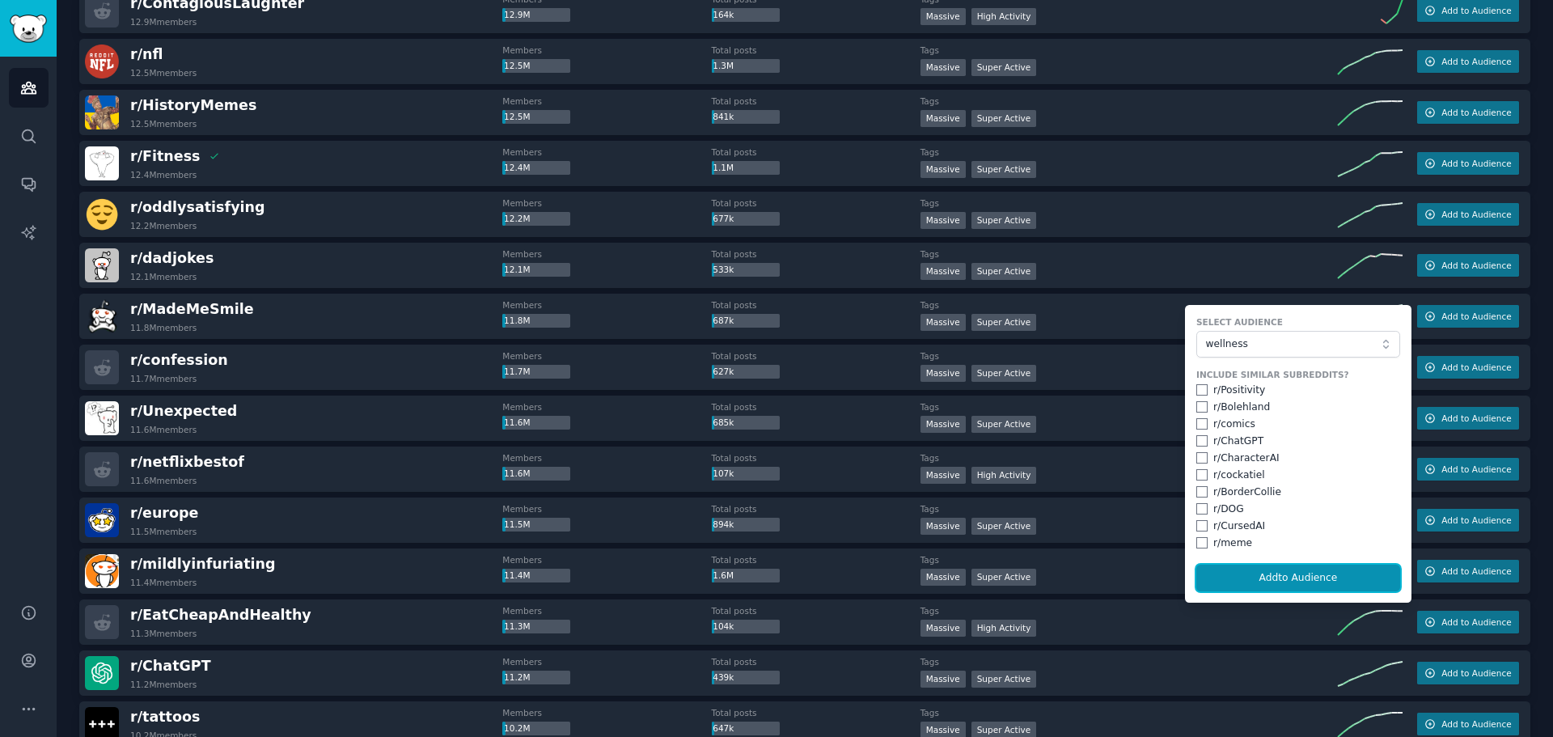
click at [1275, 564] on button "Add to Audience" at bounding box center [1298, 577] width 204 height 27
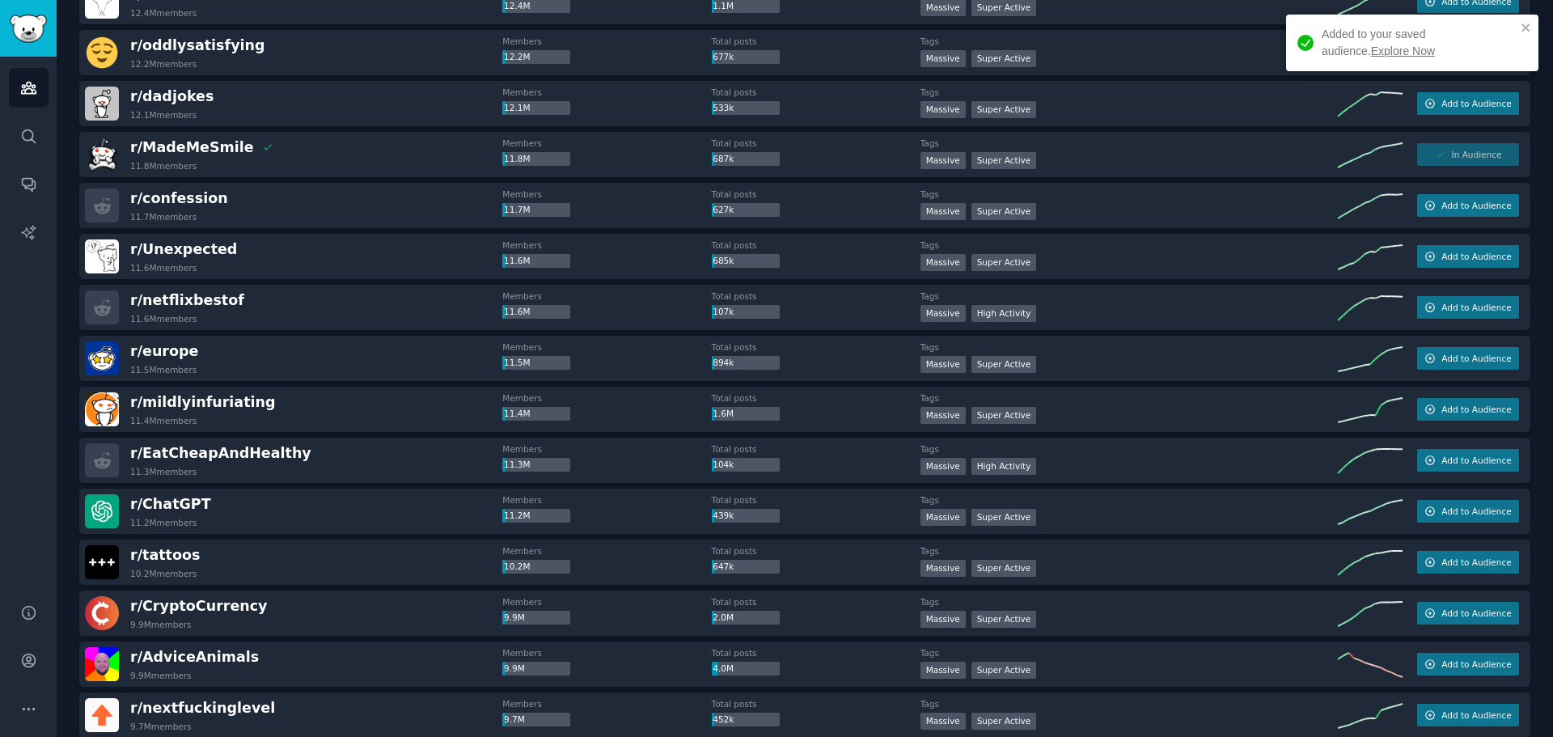
scroll to position [3384, 0]
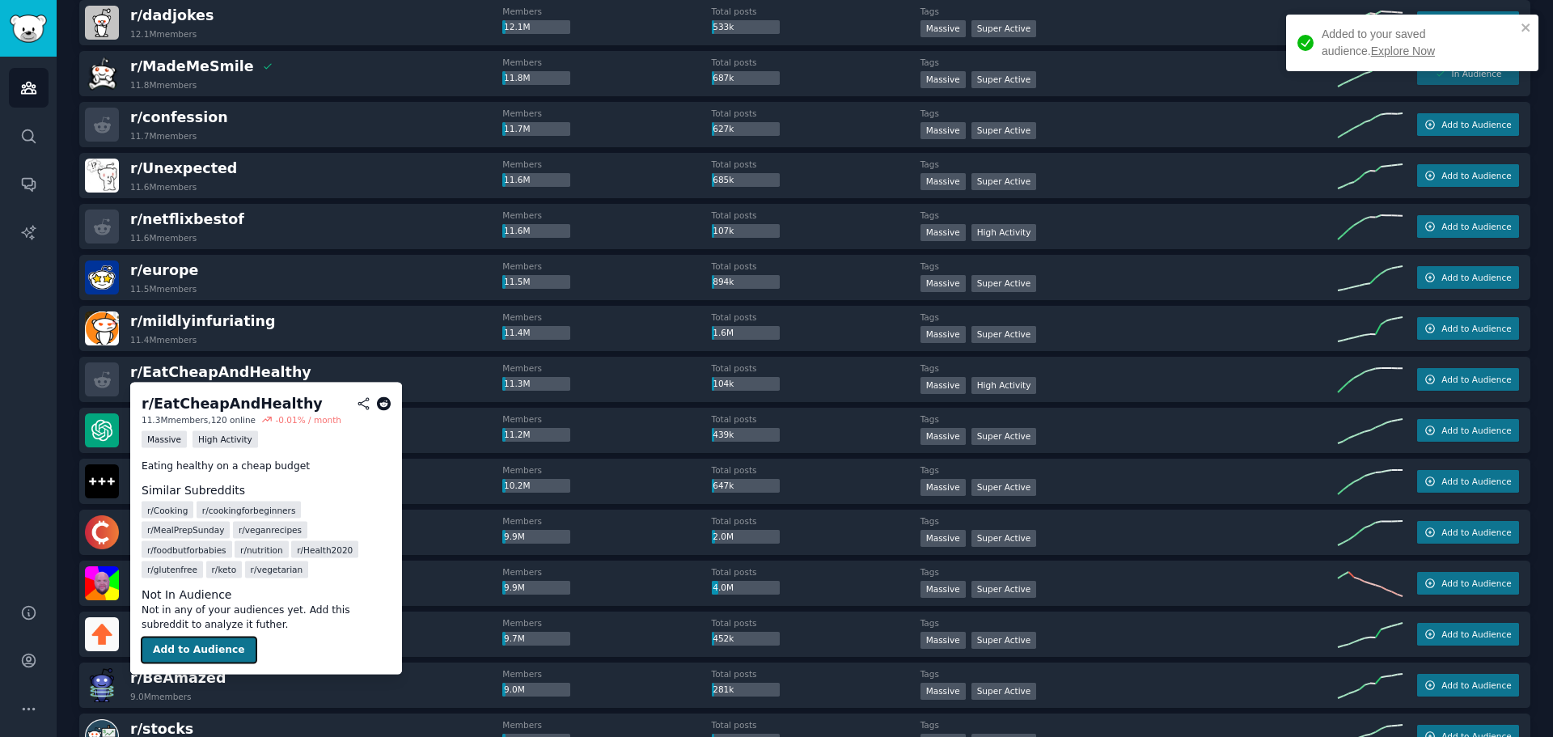
click at [198, 637] on button "Add to Audience" at bounding box center [199, 650] width 115 height 26
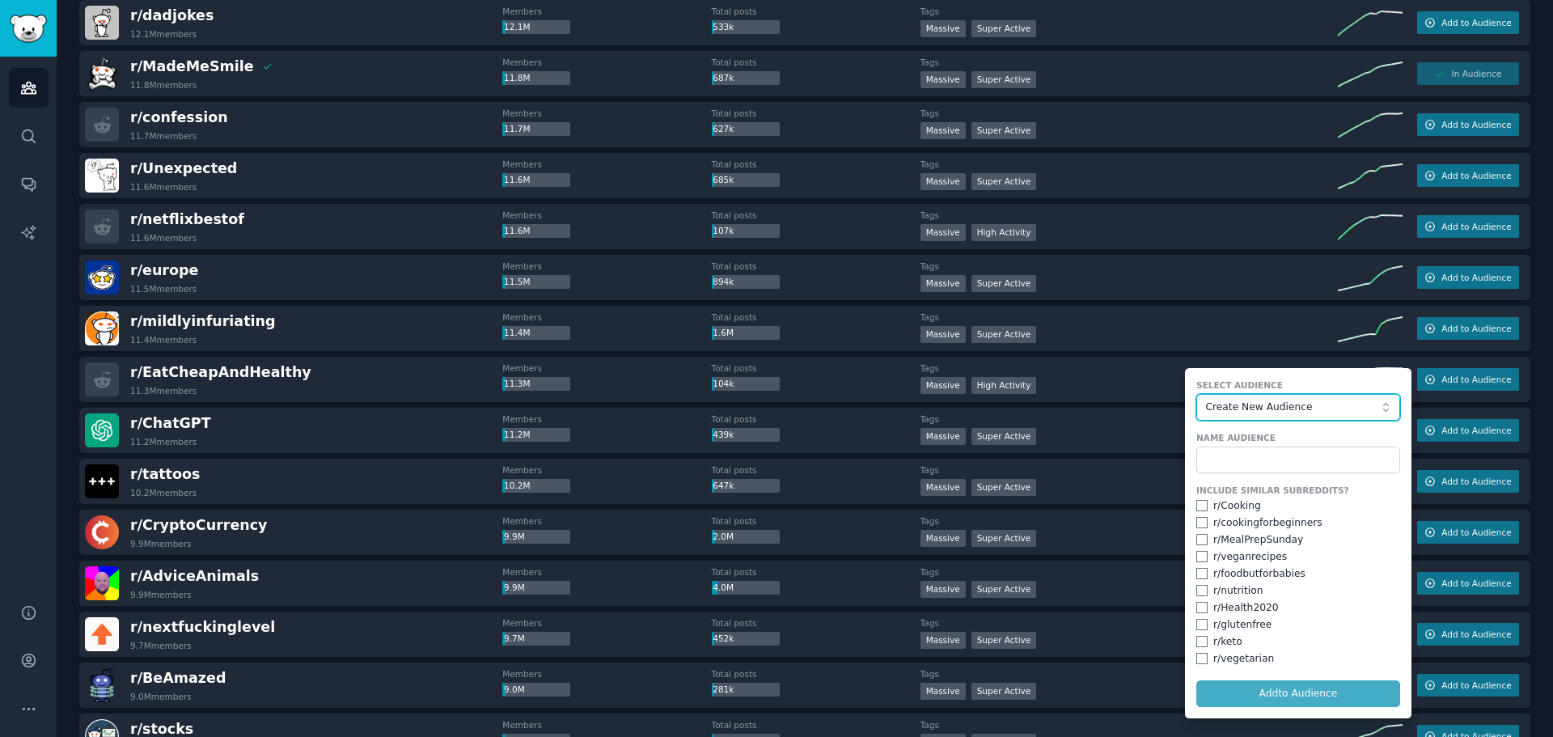
click at [1241, 413] on span "Create New Audience" at bounding box center [1293, 407] width 177 height 15
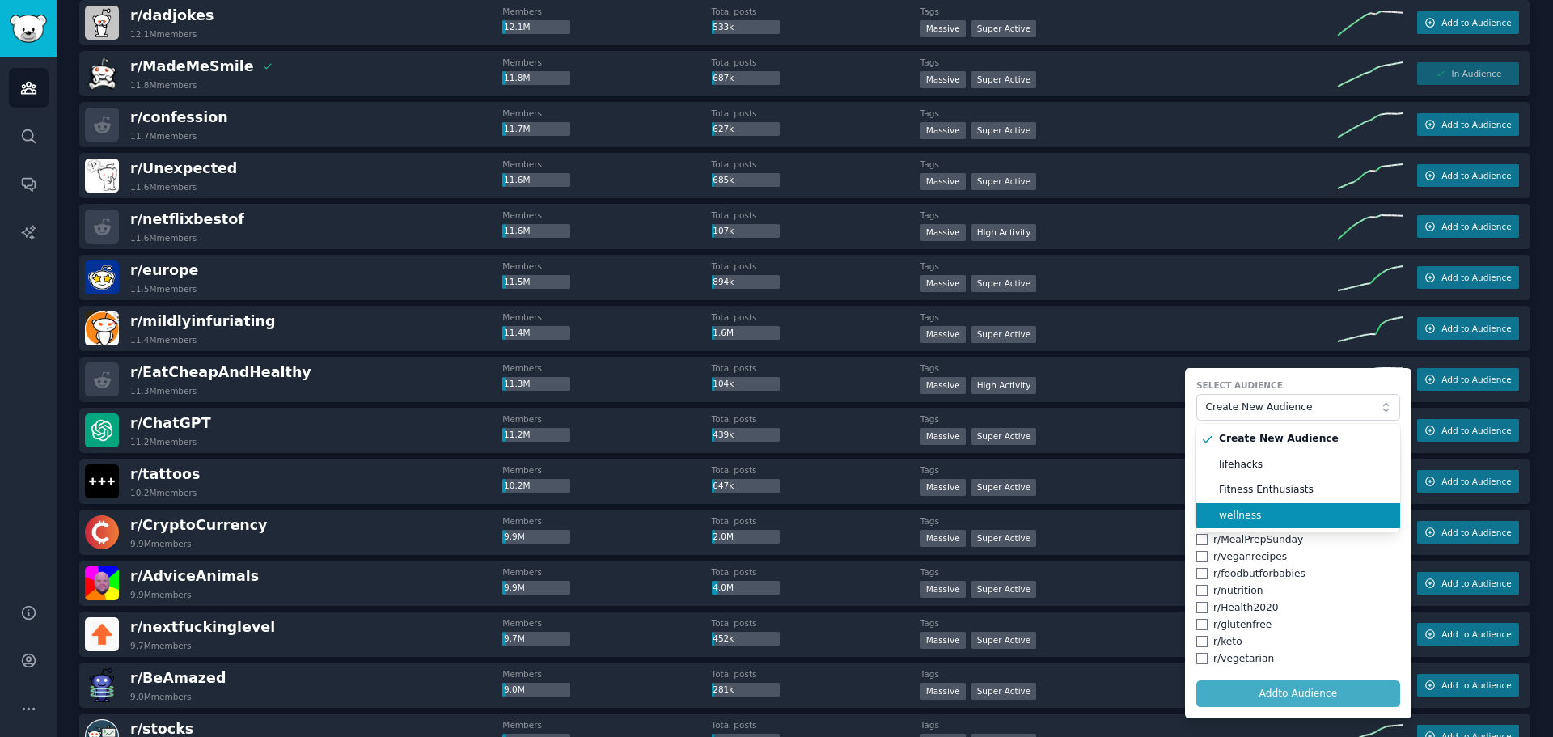
click at [1270, 513] on span "wellness" at bounding box center [1304, 516] width 170 height 15
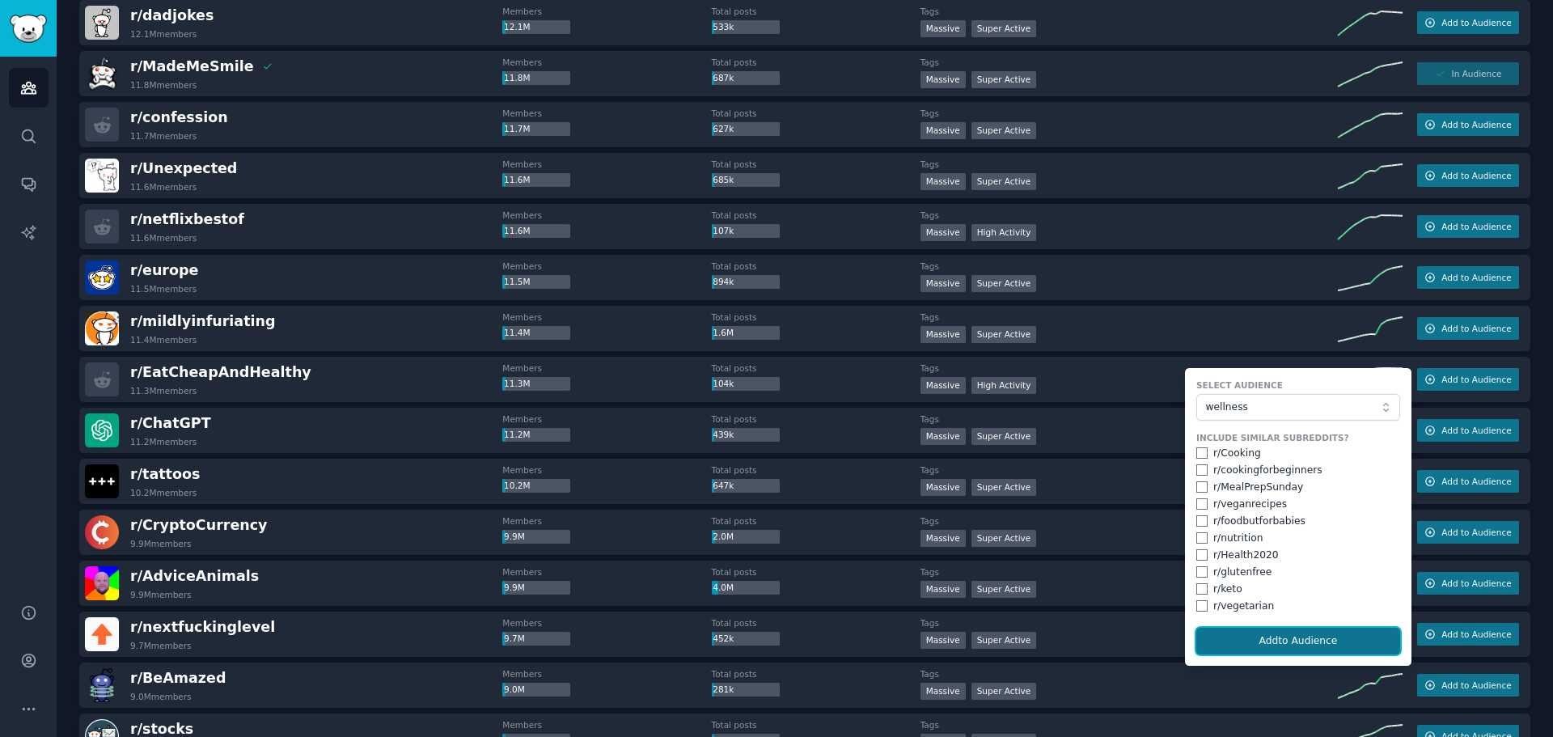
click at [1291, 631] on button "Add to Audience" at bounding box center [1298, 641] width 204 height 27
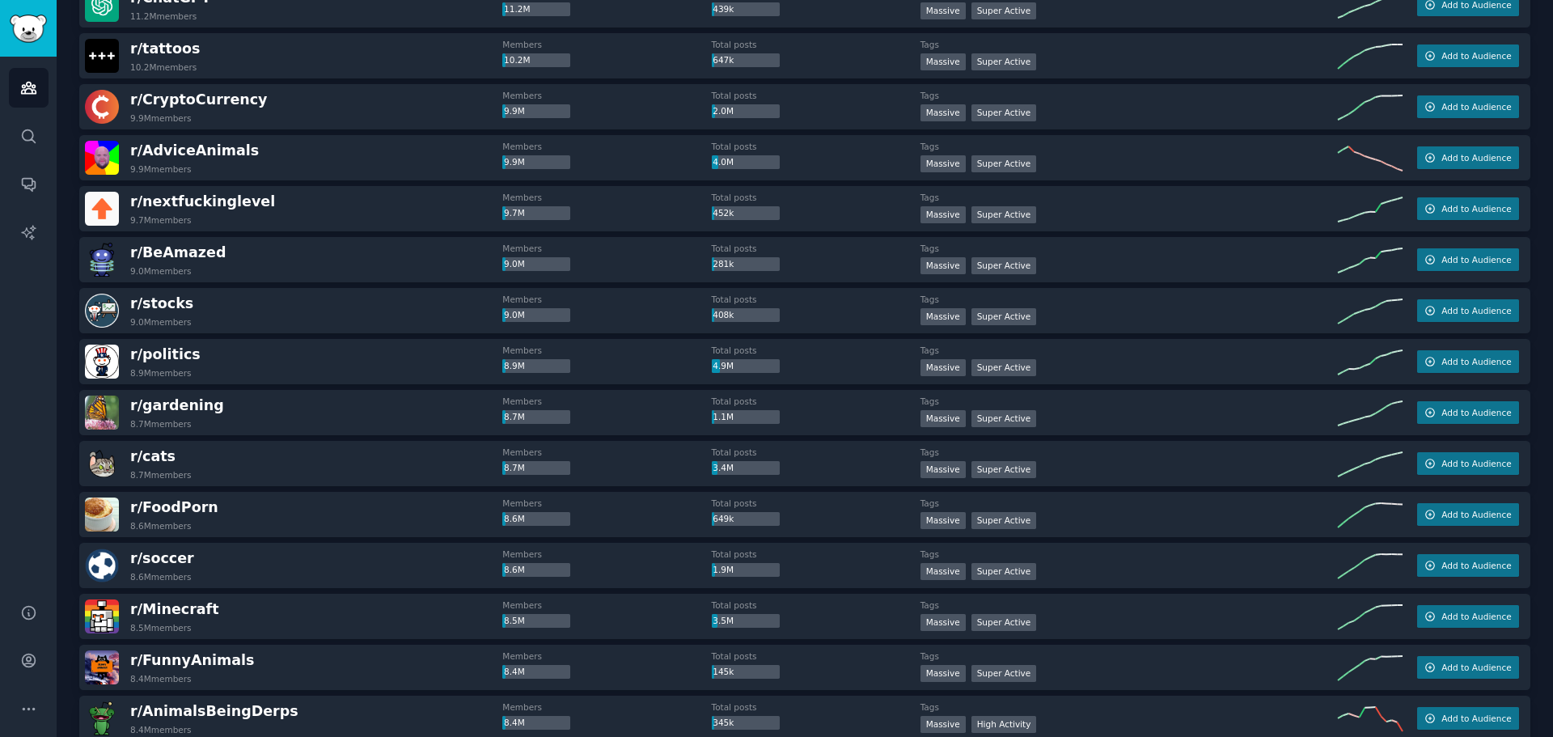
scroll to position [3869, 0]
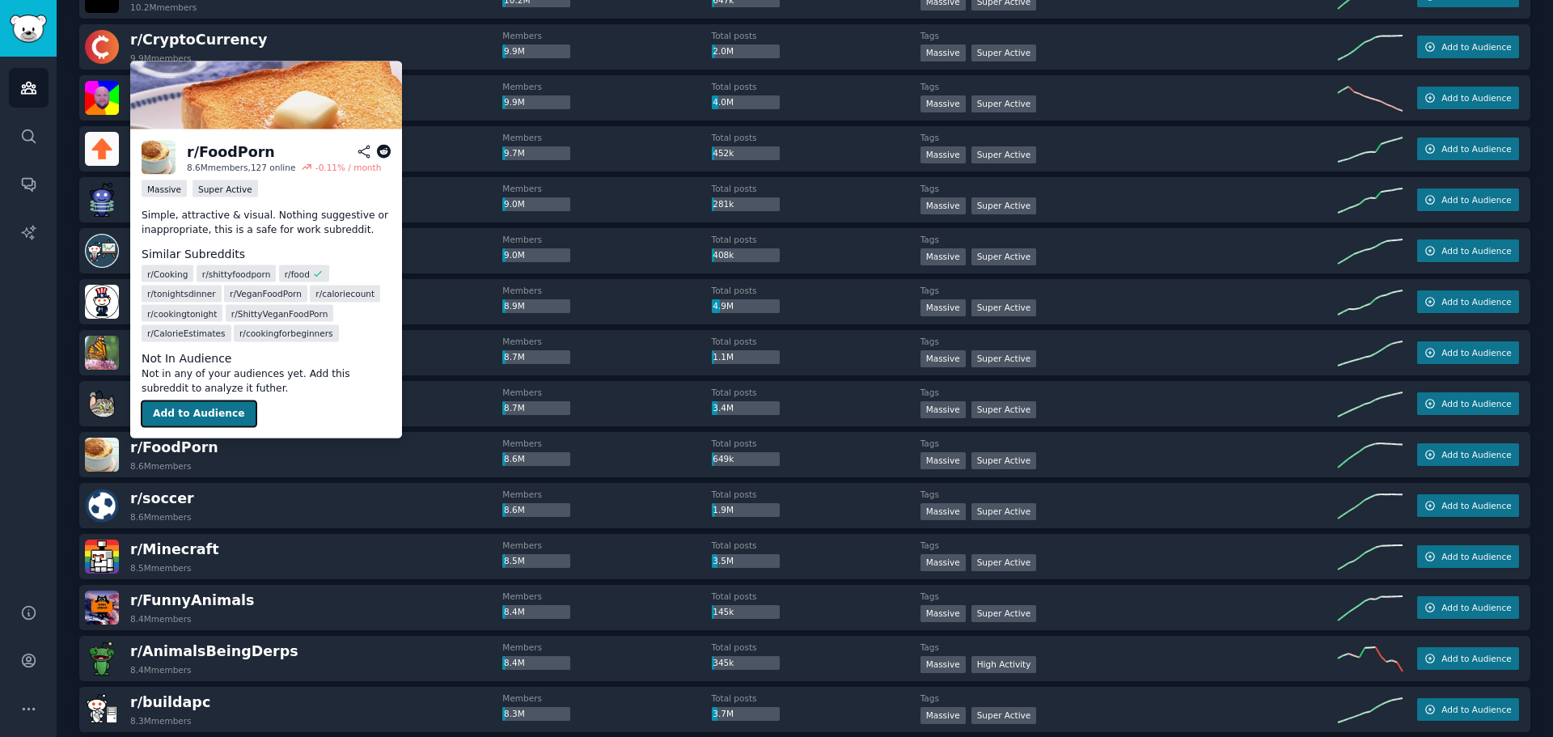
click at [192, 415] on button "Add to Audience" at bounding box center [199, 414] width 115 height 26
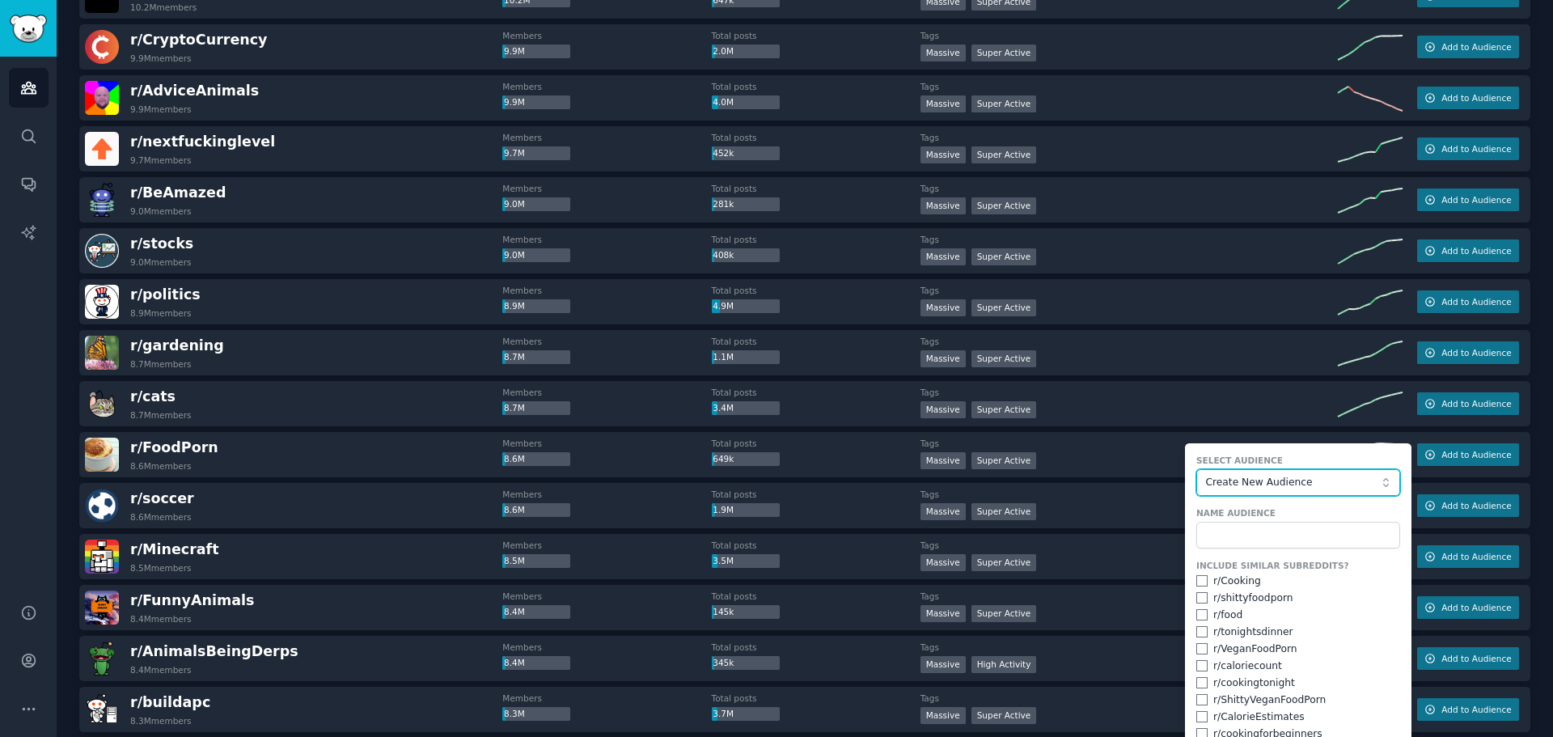
click at [1225, 481] on span "Create New Audience" at bounding box center [1293, 482] width 177 height 15
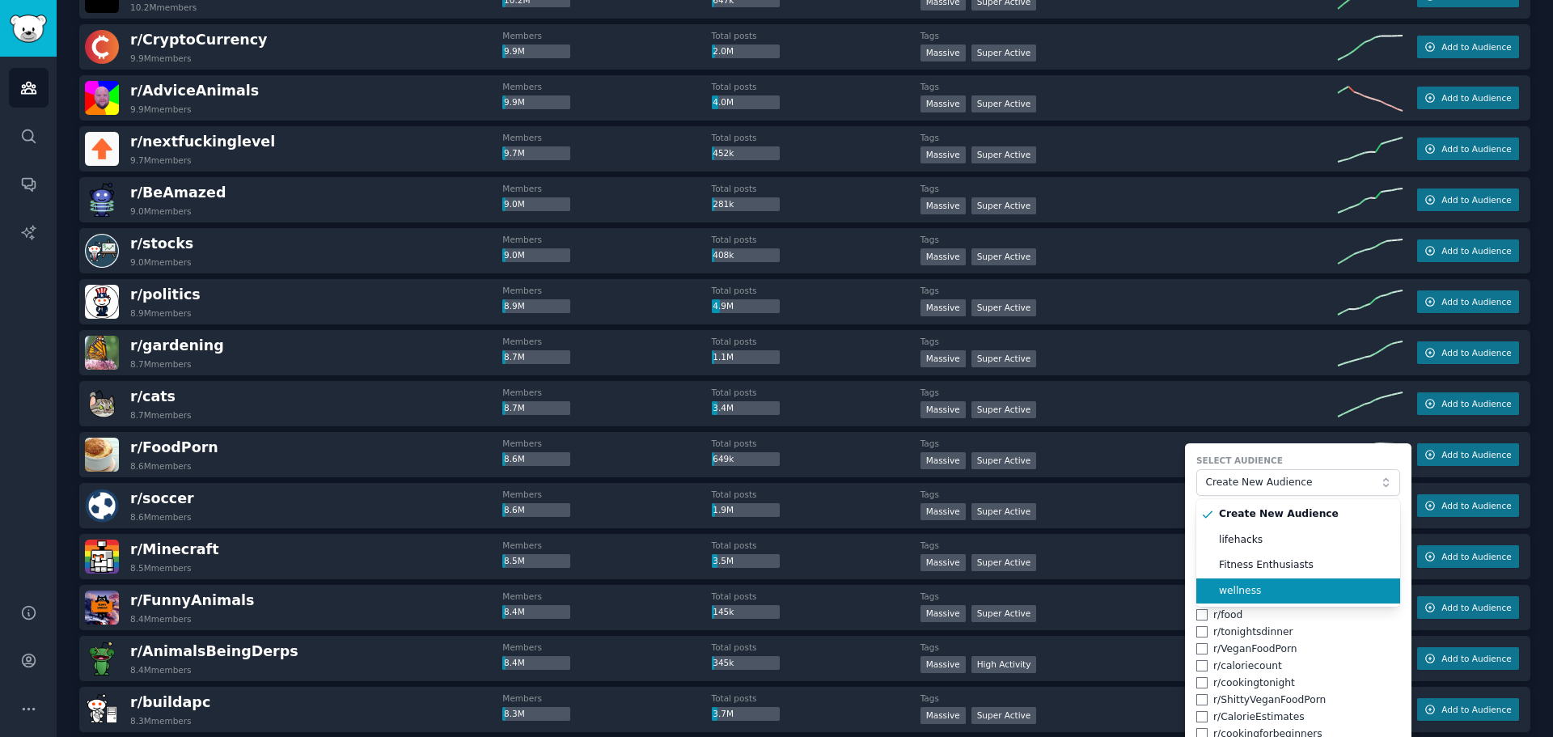
click at [1263, 598] on li "wellness" at bounding box center [1298, 591] width 204 height 26
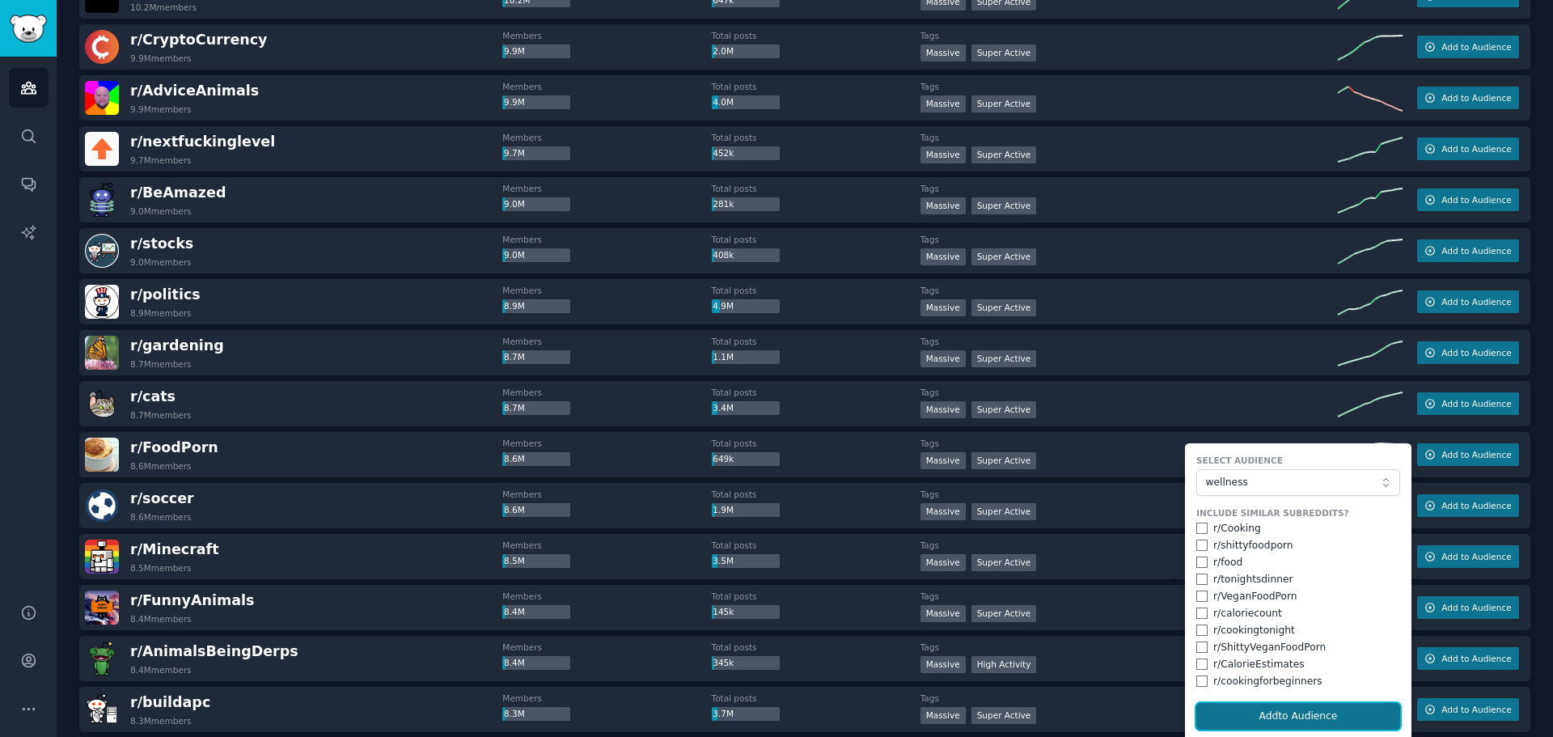
click at [1301, 713] on button "Add to Audience" at bounding box center [1298, 716] width 204 height 27
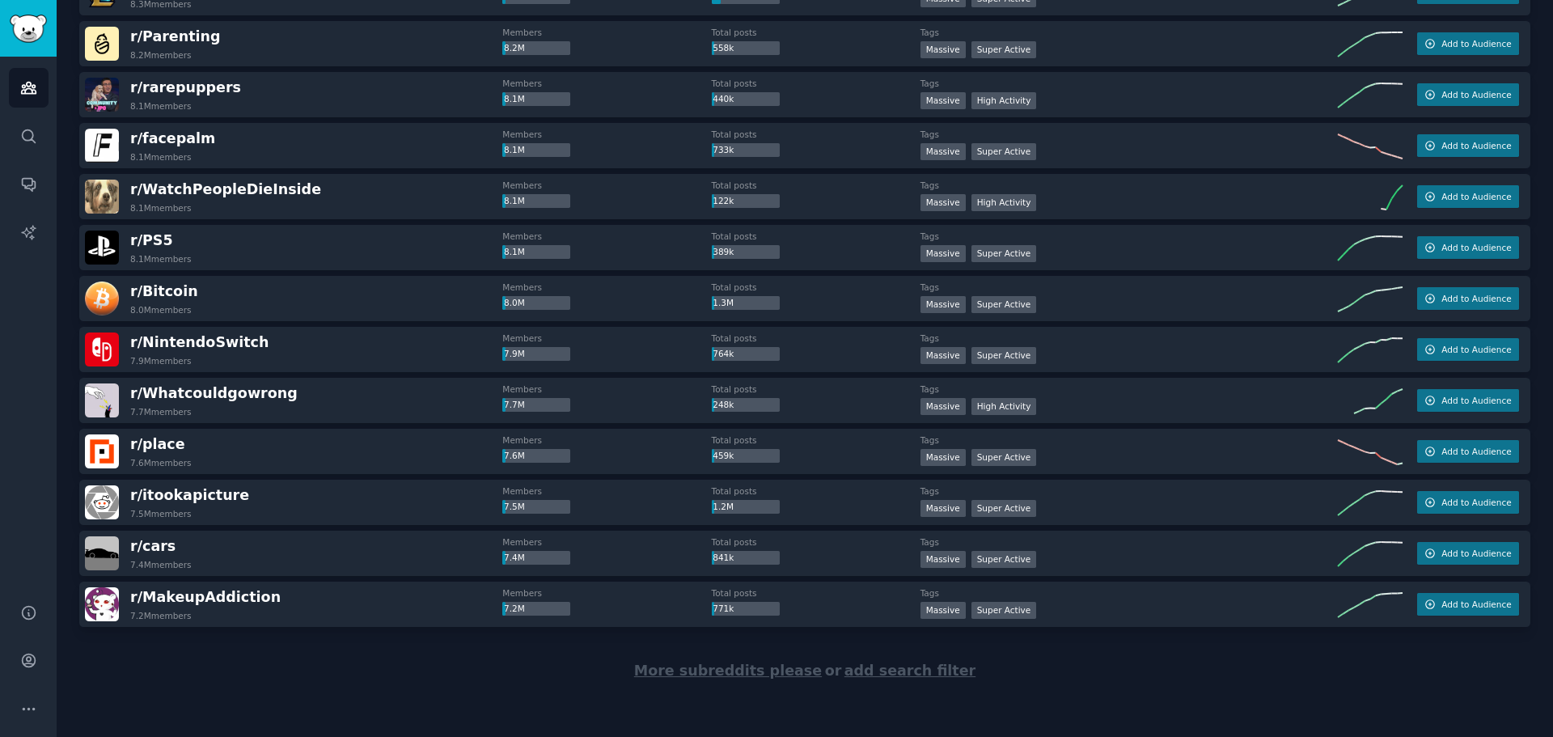
scroll to position [4638, 0]
click at [742, 670] on span "More subreddits please" at bounding box center [728, 669] width 188 height 16
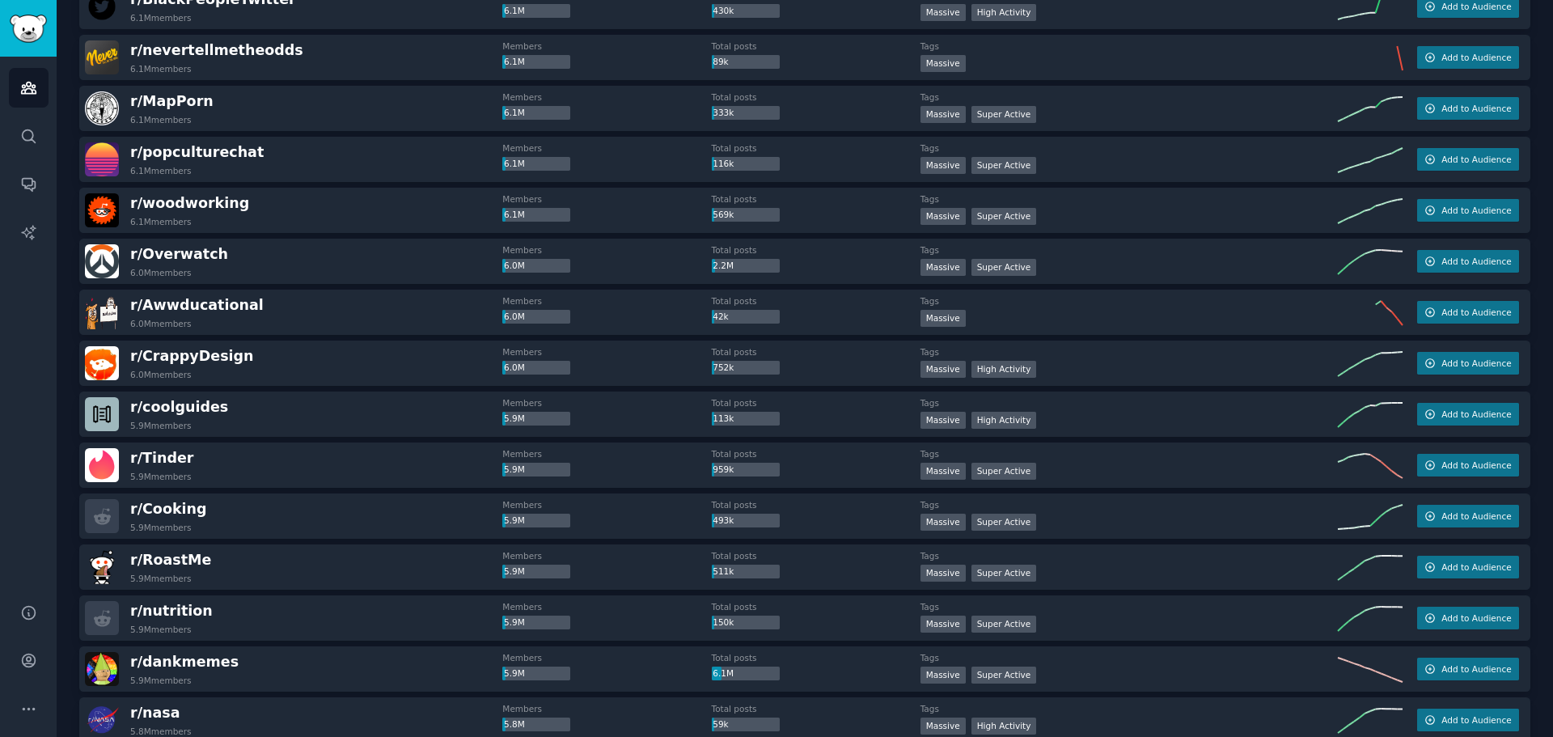
scroll to position [6417, 0]
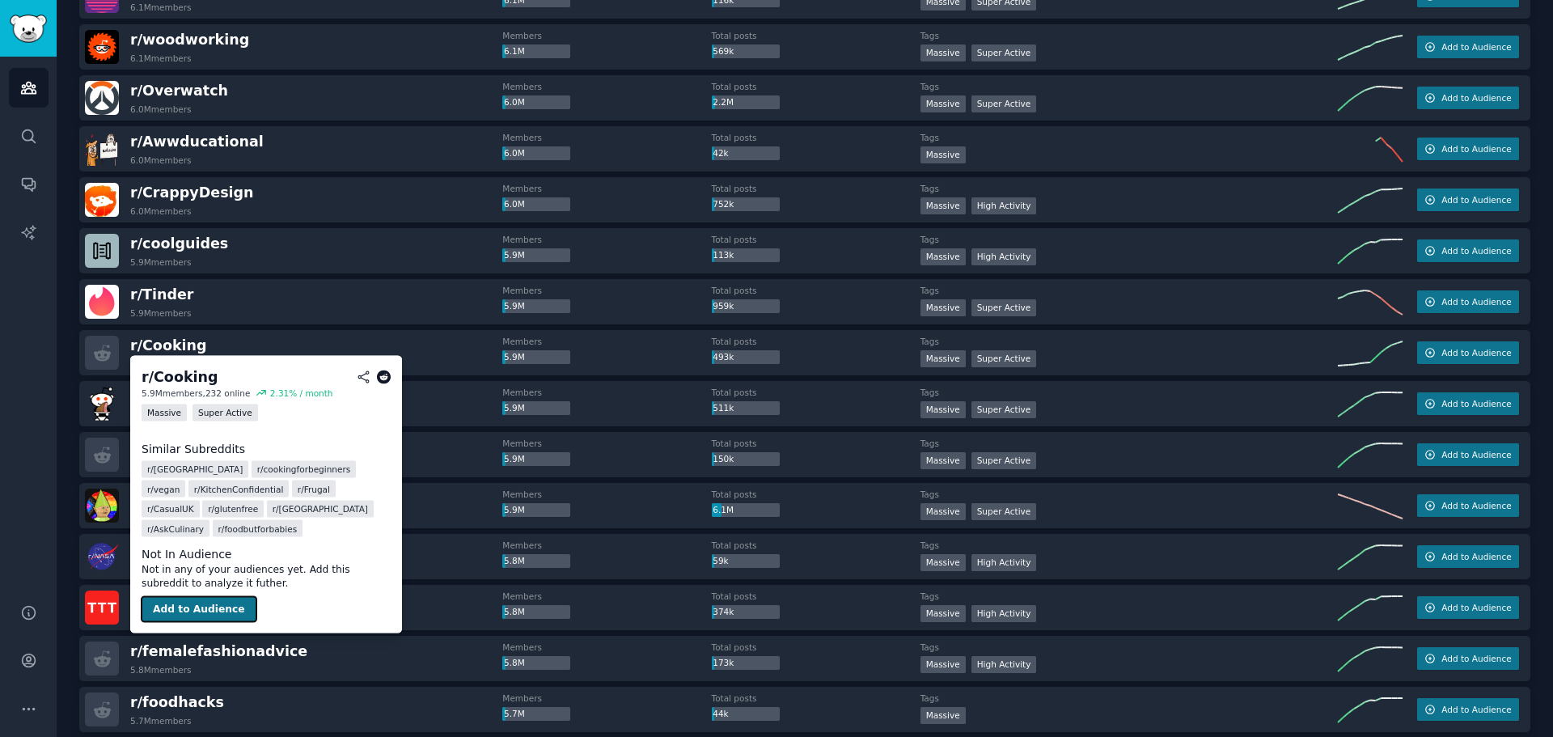
click at [225, 610] on button "Add to Audience" at bounding box center [199, 609] width 115 height 26
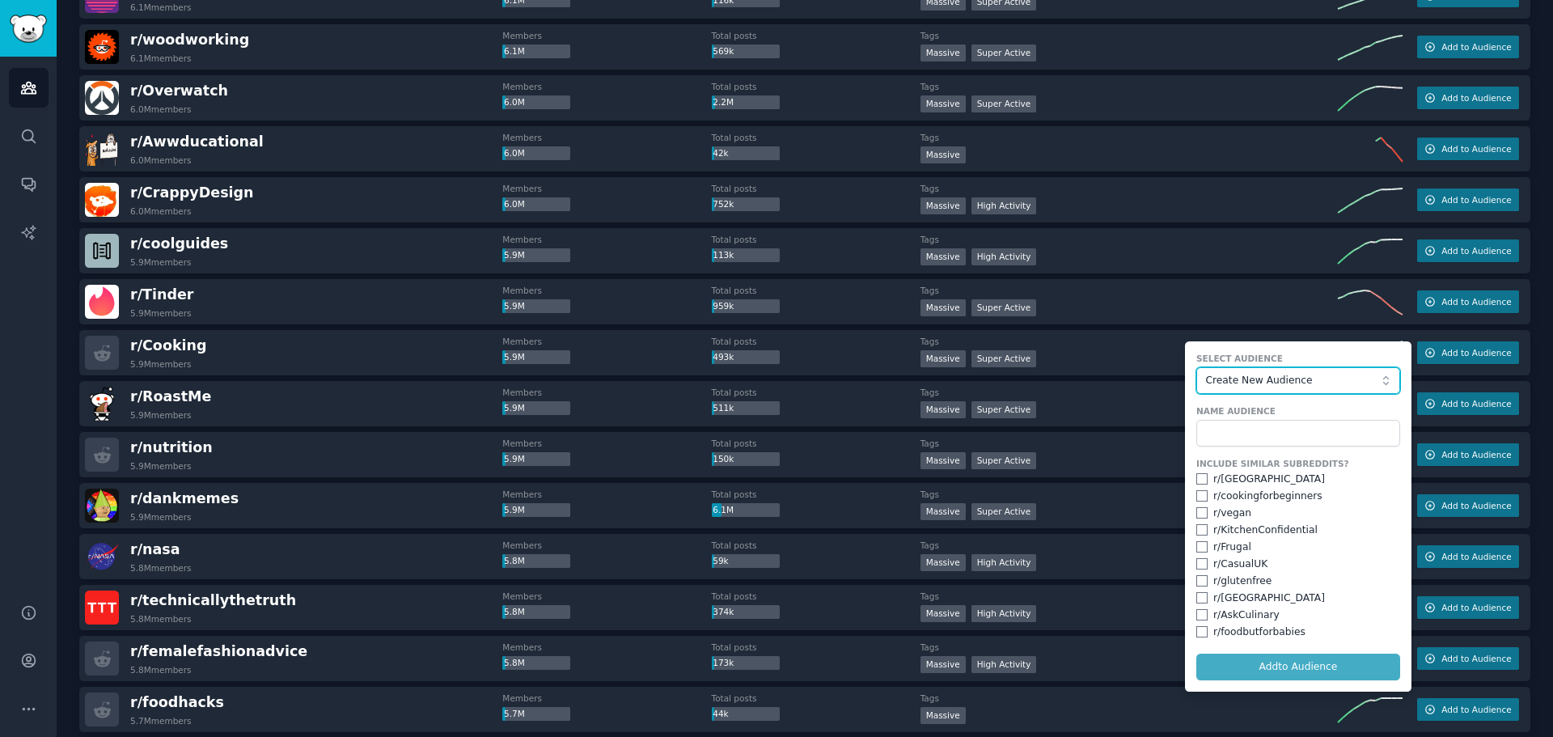
click at [1243, 391] on button "Create New Audience" at bounding box center [1298, 380] width 204 height 27
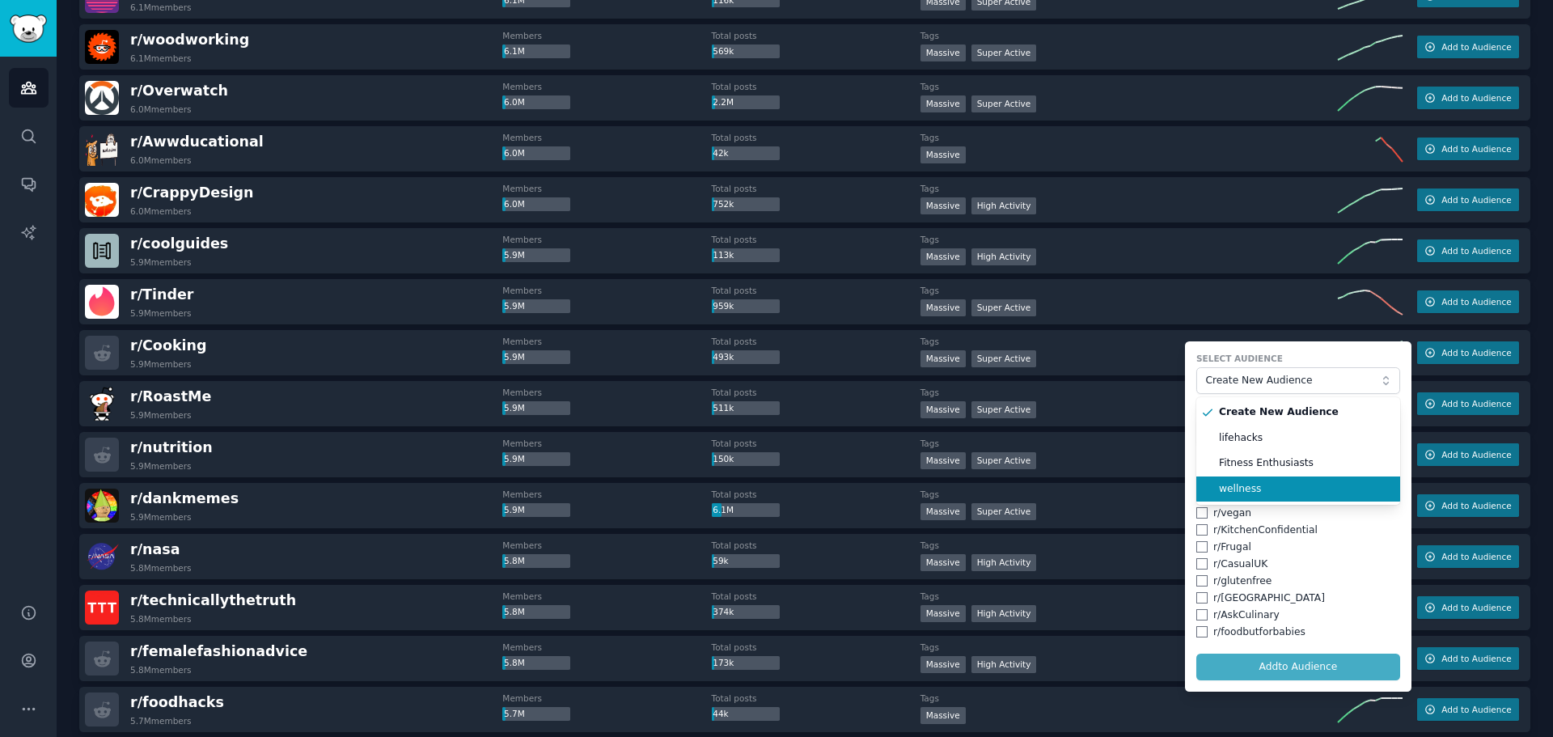
click at [1243, 488] on span "wellness" at bounding box center [1304, 489] width 170 height 15
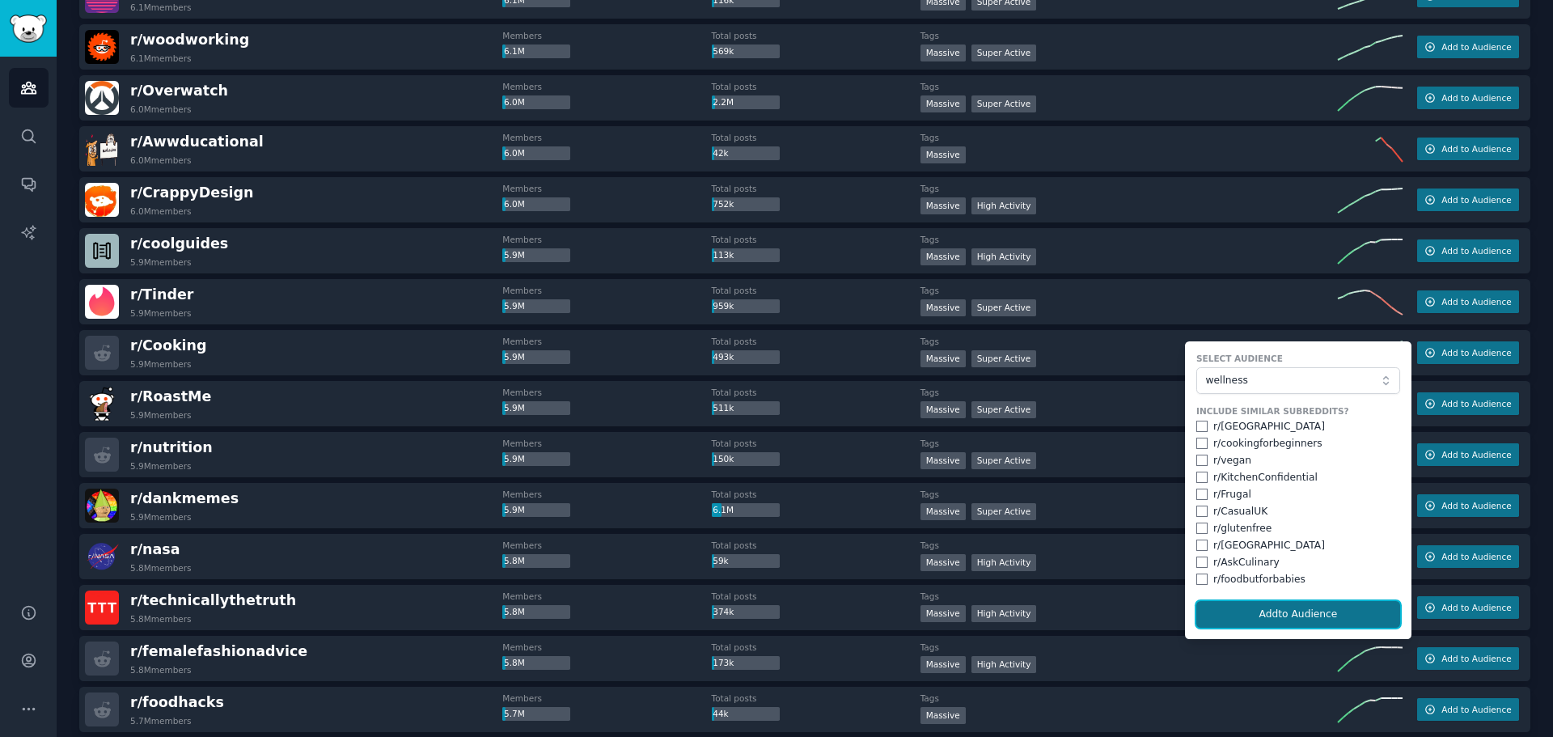
click at [1265, 616] on button "Add to Audience" at bounding box center [1298, 614] width 204 height 27
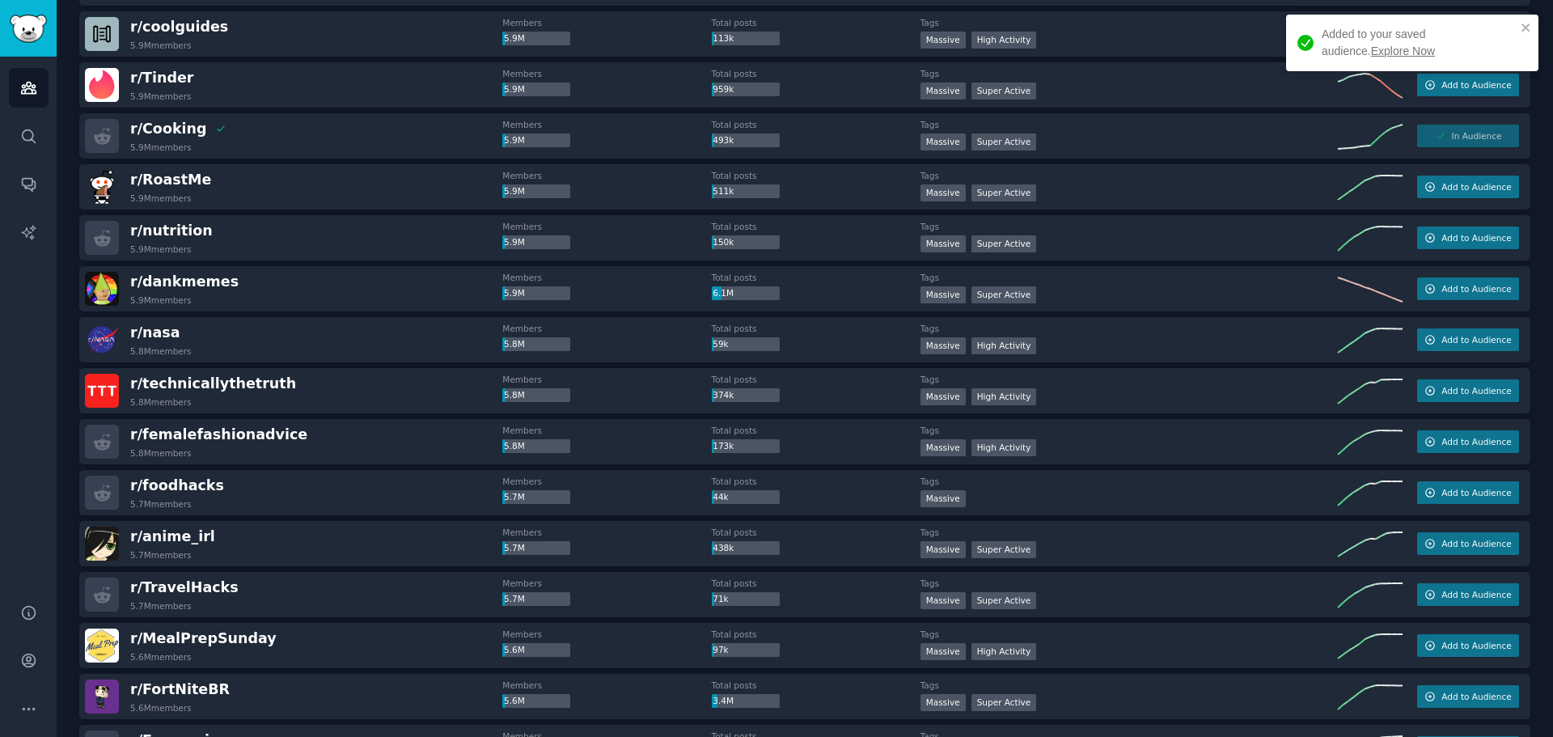
scroll to position [6659, 0]
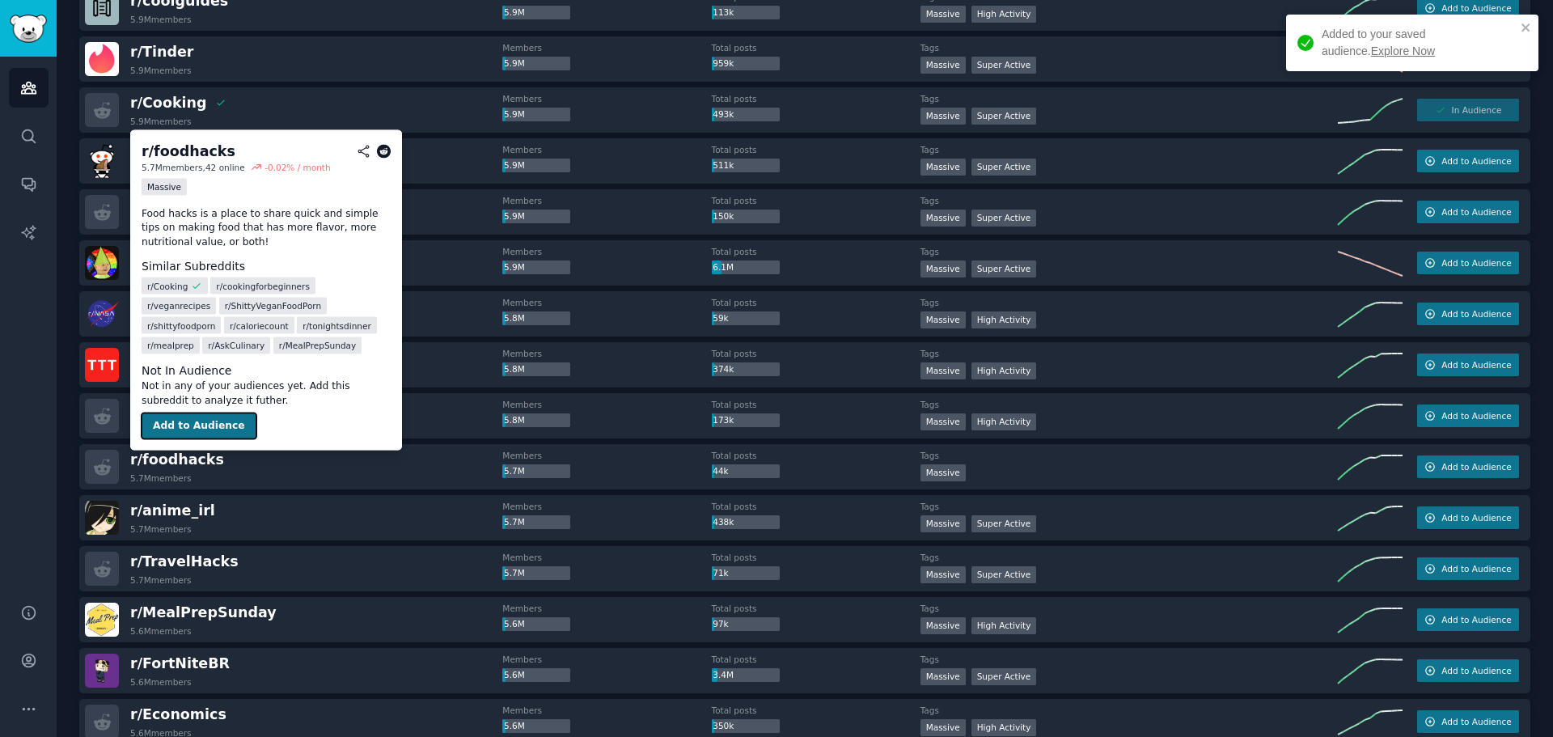
click at [183, 420] on button "Add to Audience" at bounding box center [199, 426] width 115 height 26
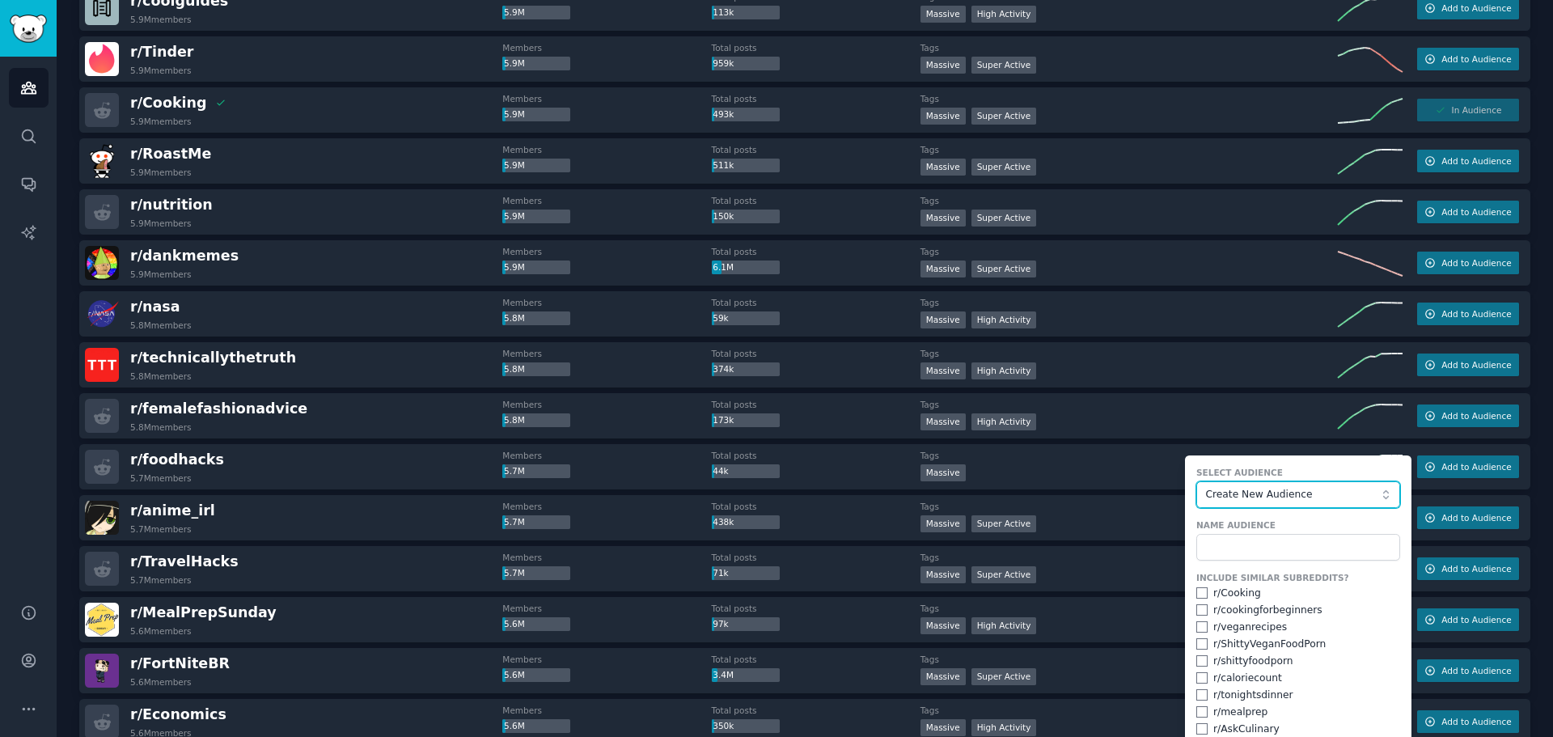
click at [1255, 493] on span "Create New Audience" at bounding box center [1293, 495] width 177 height 15
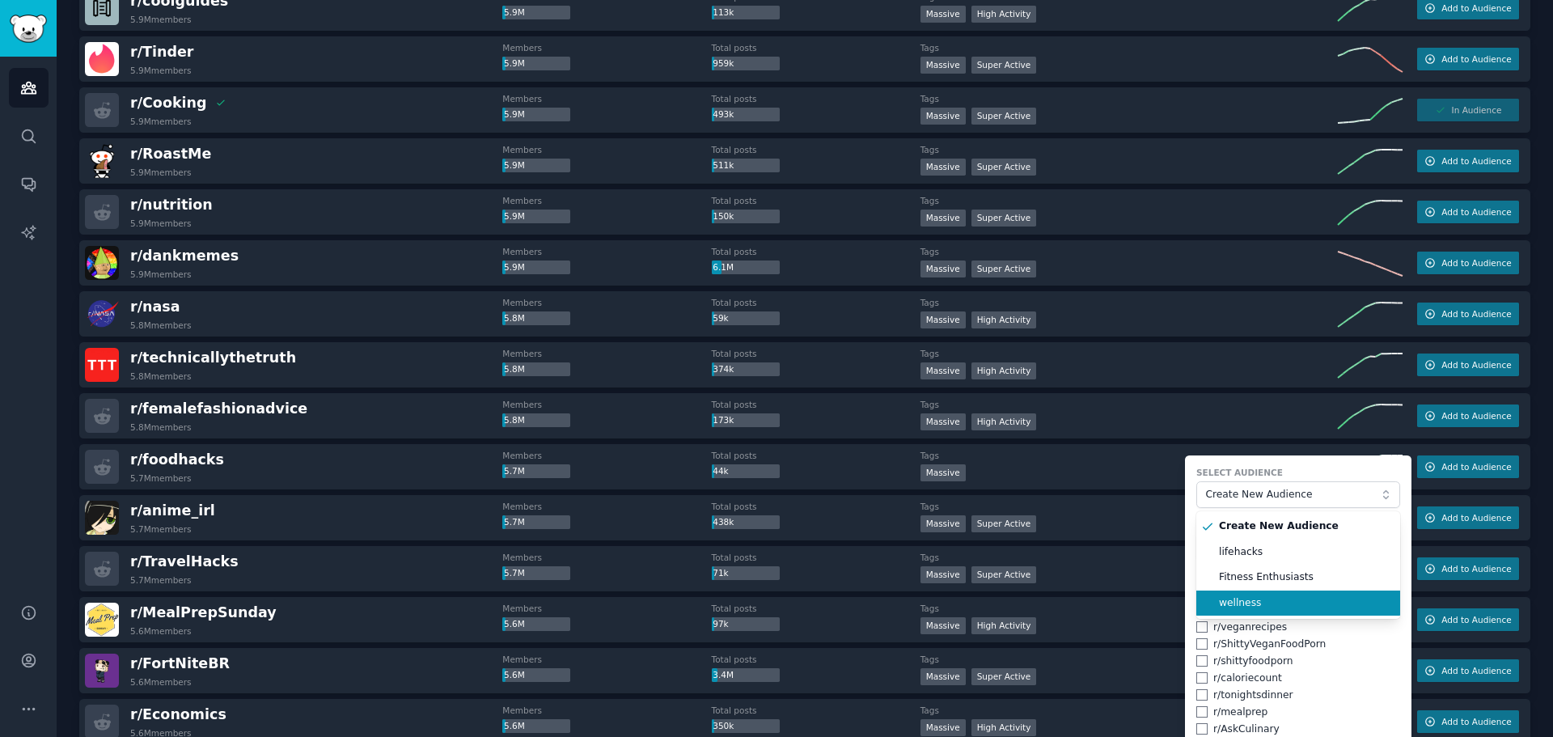
click at [1268, 612] on li "wellness" at bounding box center [1298, 603] width 204 height 26
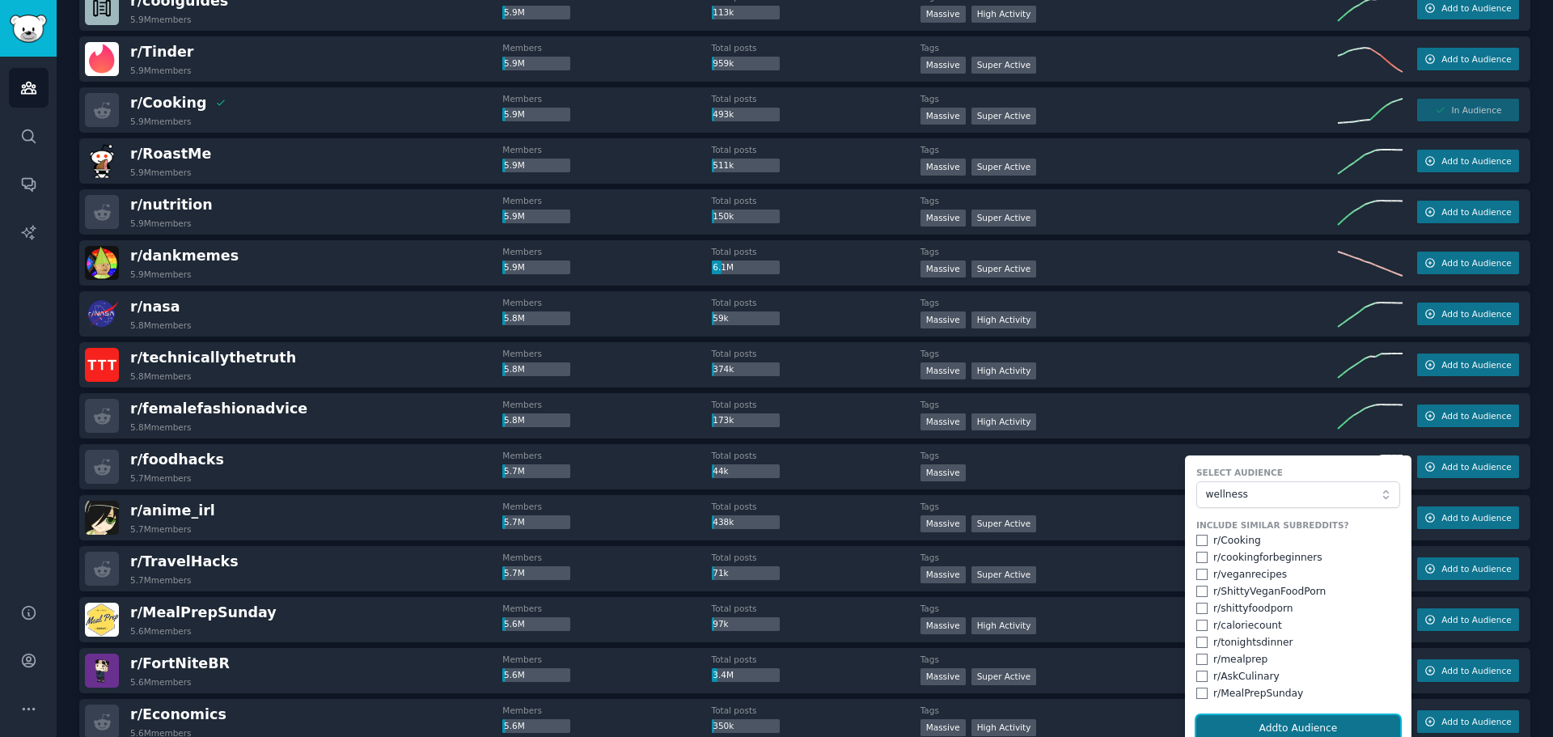
click at [1322, 721] on button "Add to Audience" at bounding box center [1298, 728] width 204 height 27
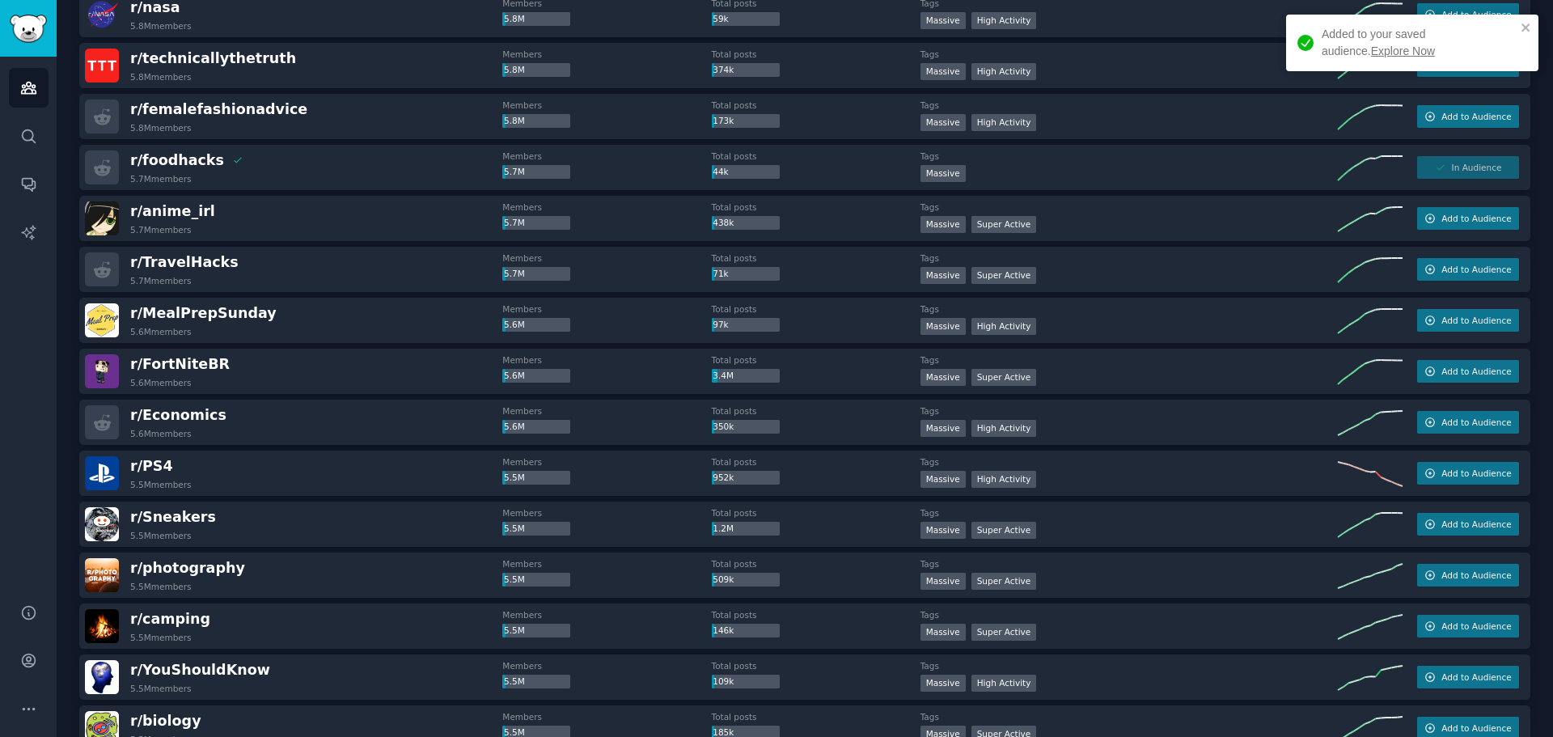
scroll to position [6983, 0]
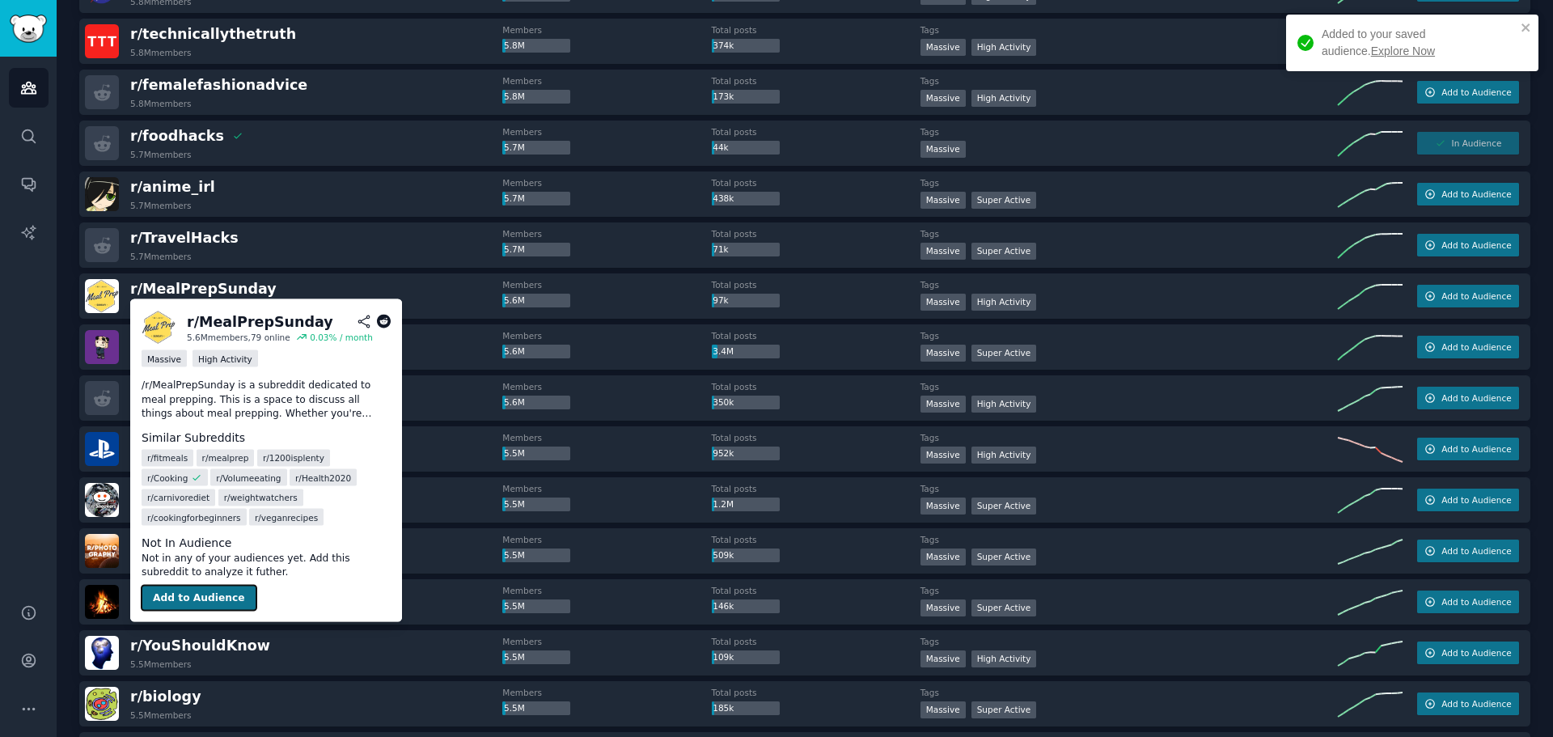
click at [206, 585] on button "Add to Audience" at bounding box center [199, 598] width 115 height 26
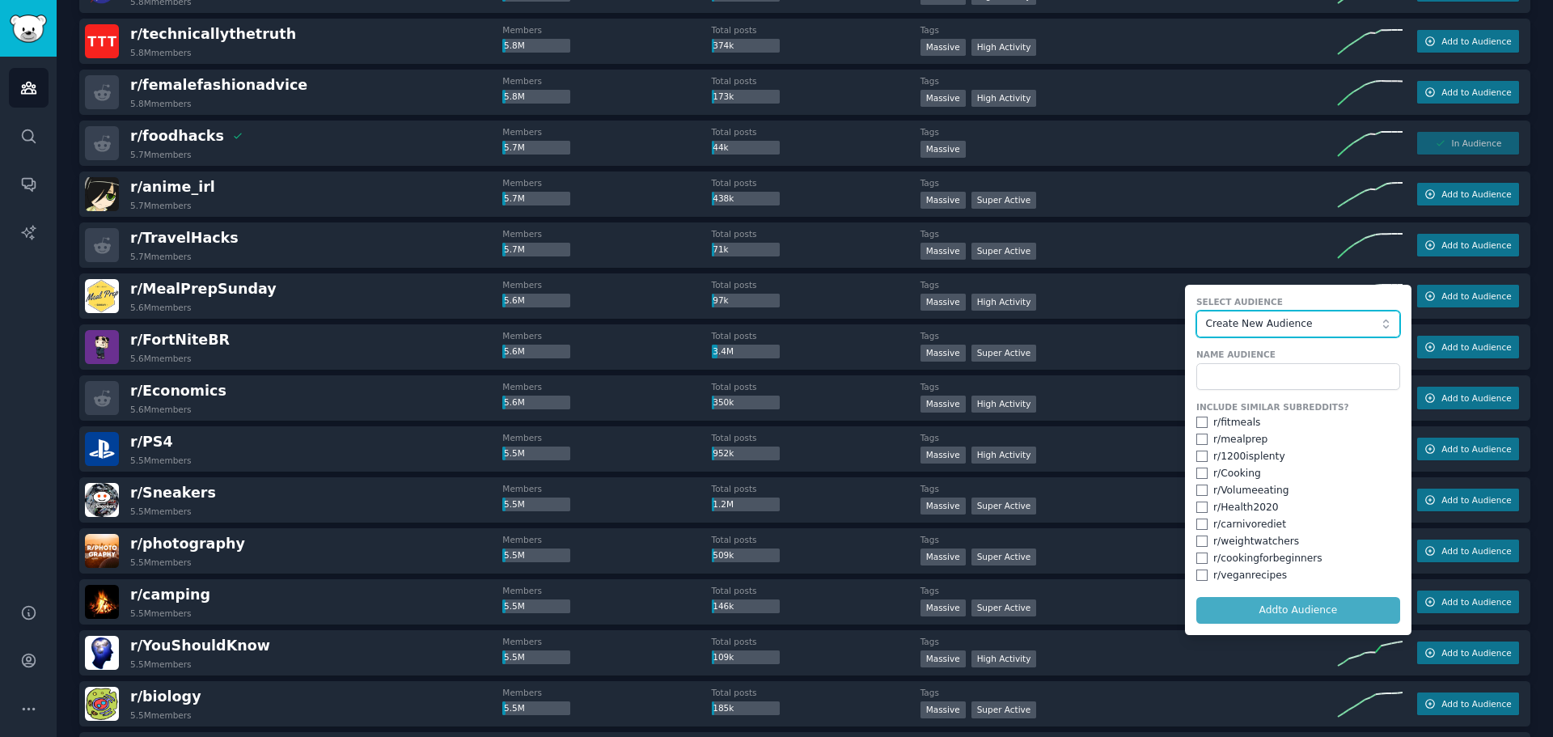
click at [1265, 327] on span "Create New Audience" at bounding box center [1293, 324] width 177 height 15
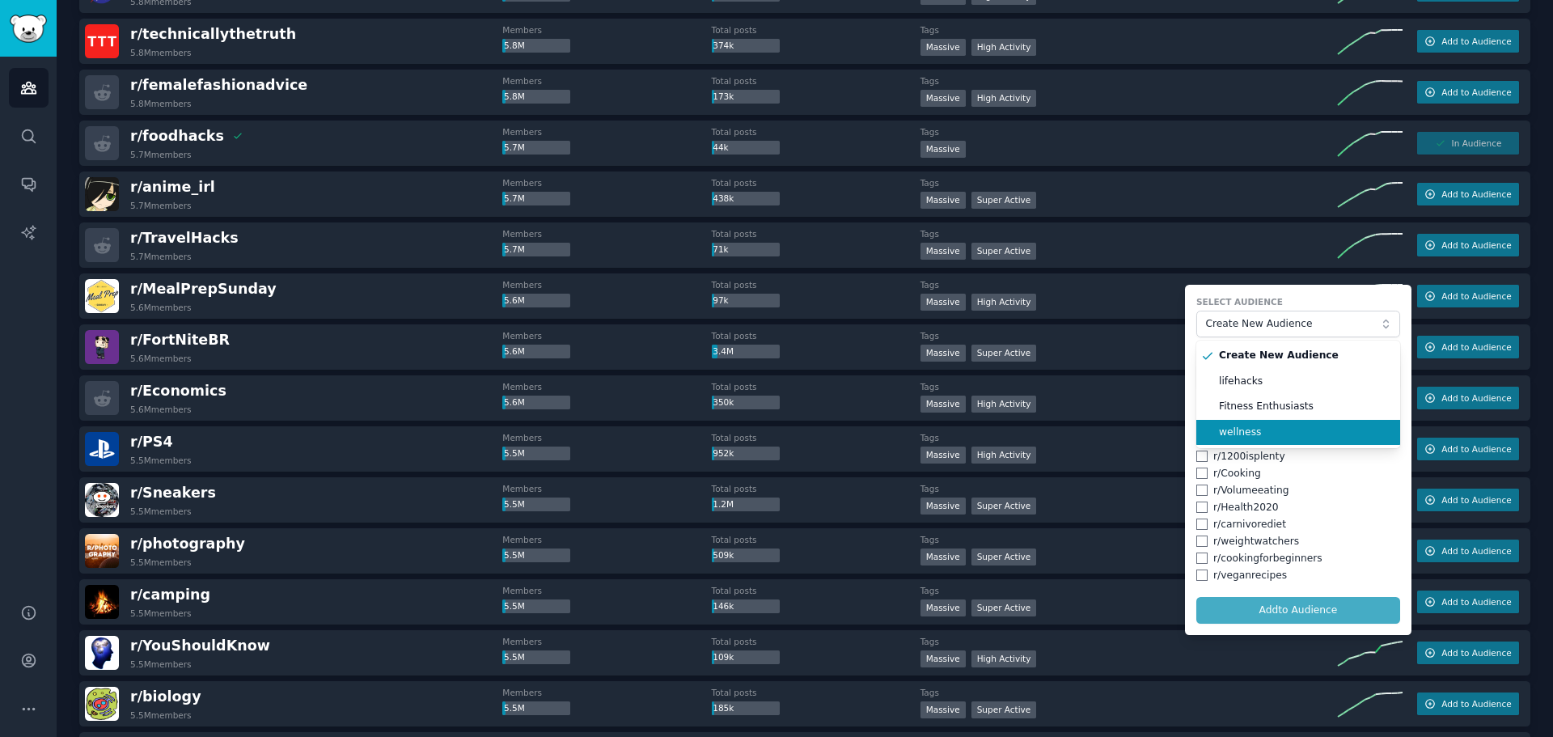
click at [1253, 441] on li "wellness" at bounding box center [1298, 433] width 204 height 26
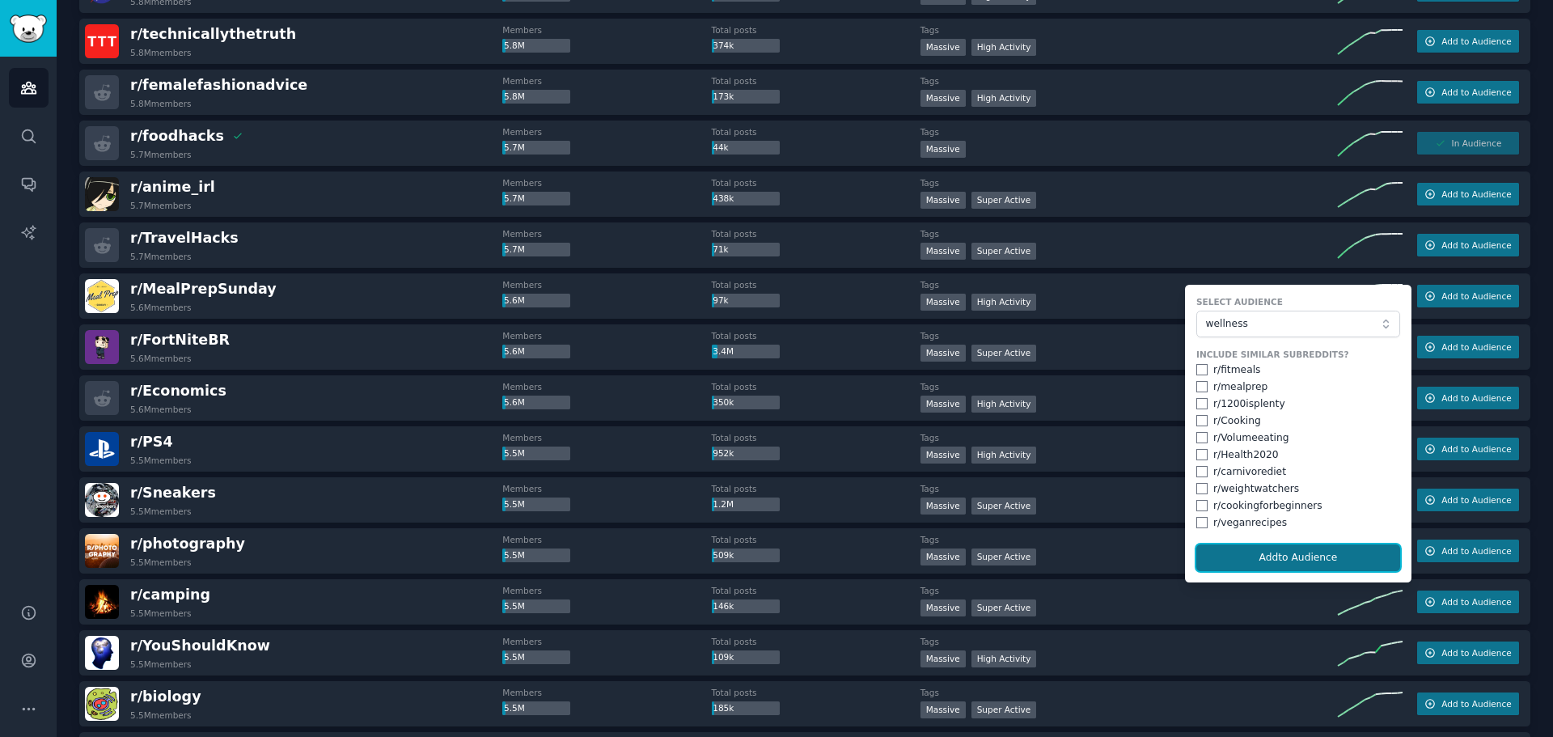
click at [1282, 561] on button "Add to Audience" at bounding box center [1298, 557] width 204 height 27
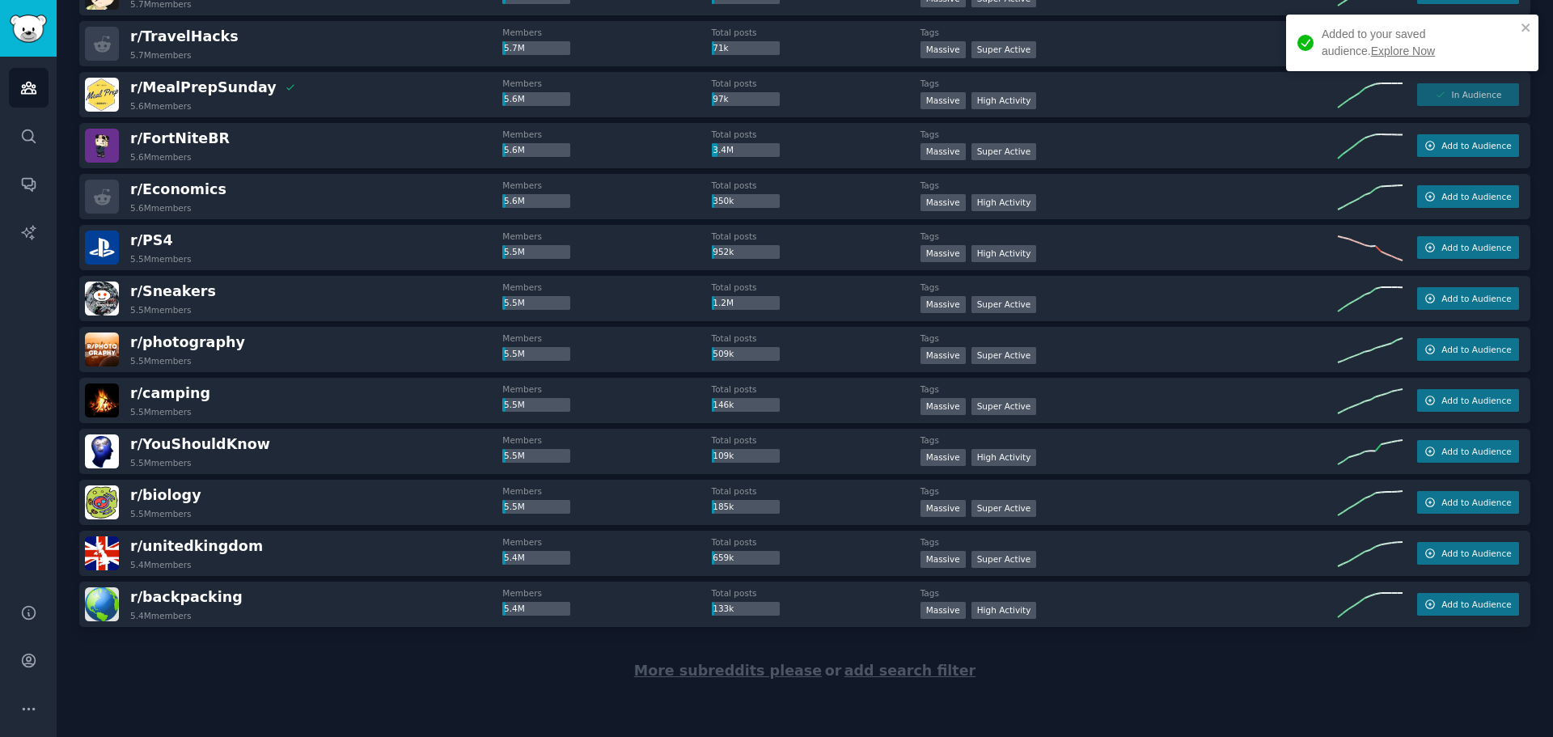
scroll to position [7185, 0]
click at [679, 666] on span "More subreddits please" at bounding box center [728, 669] width 188 height 16
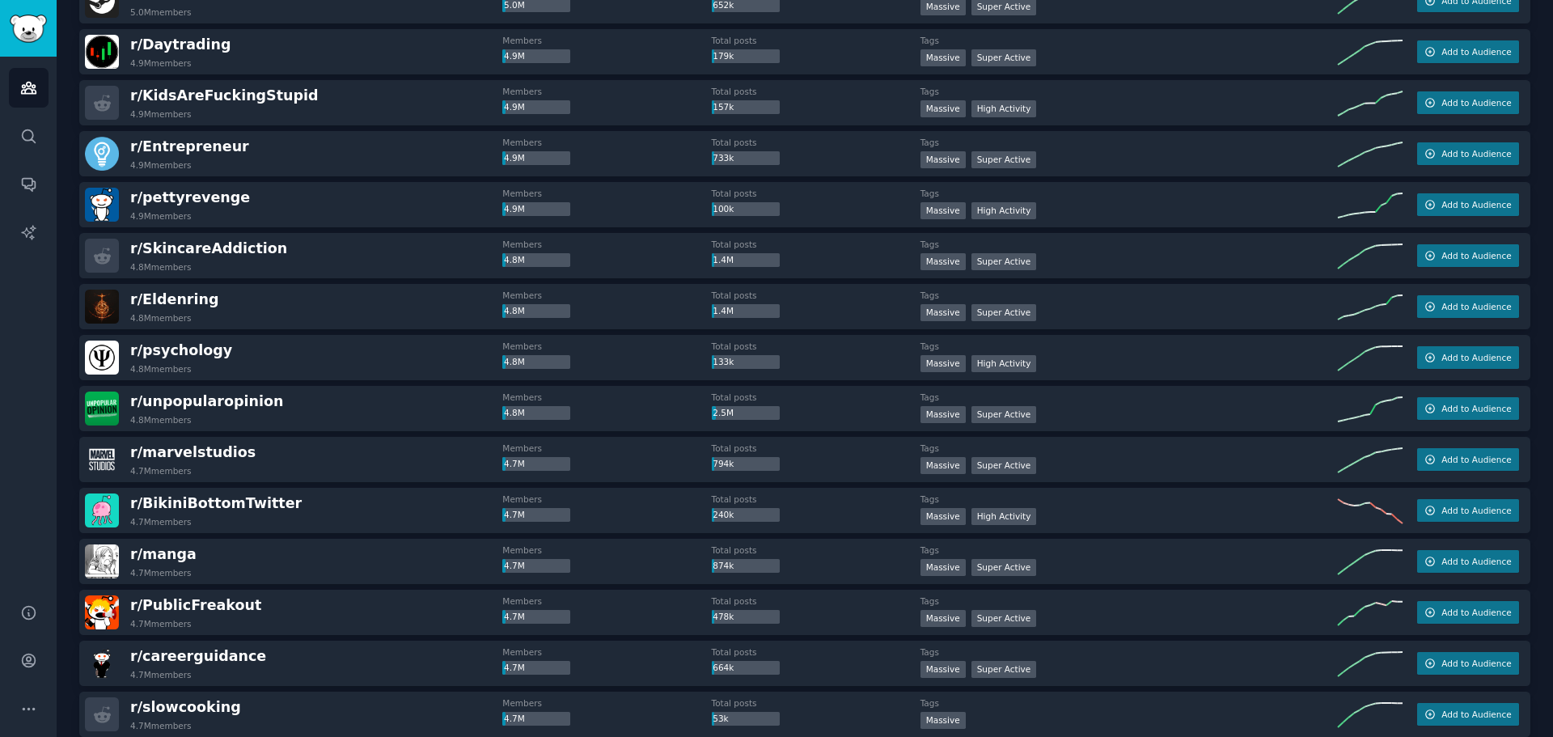
scroll to position [8643, 0]
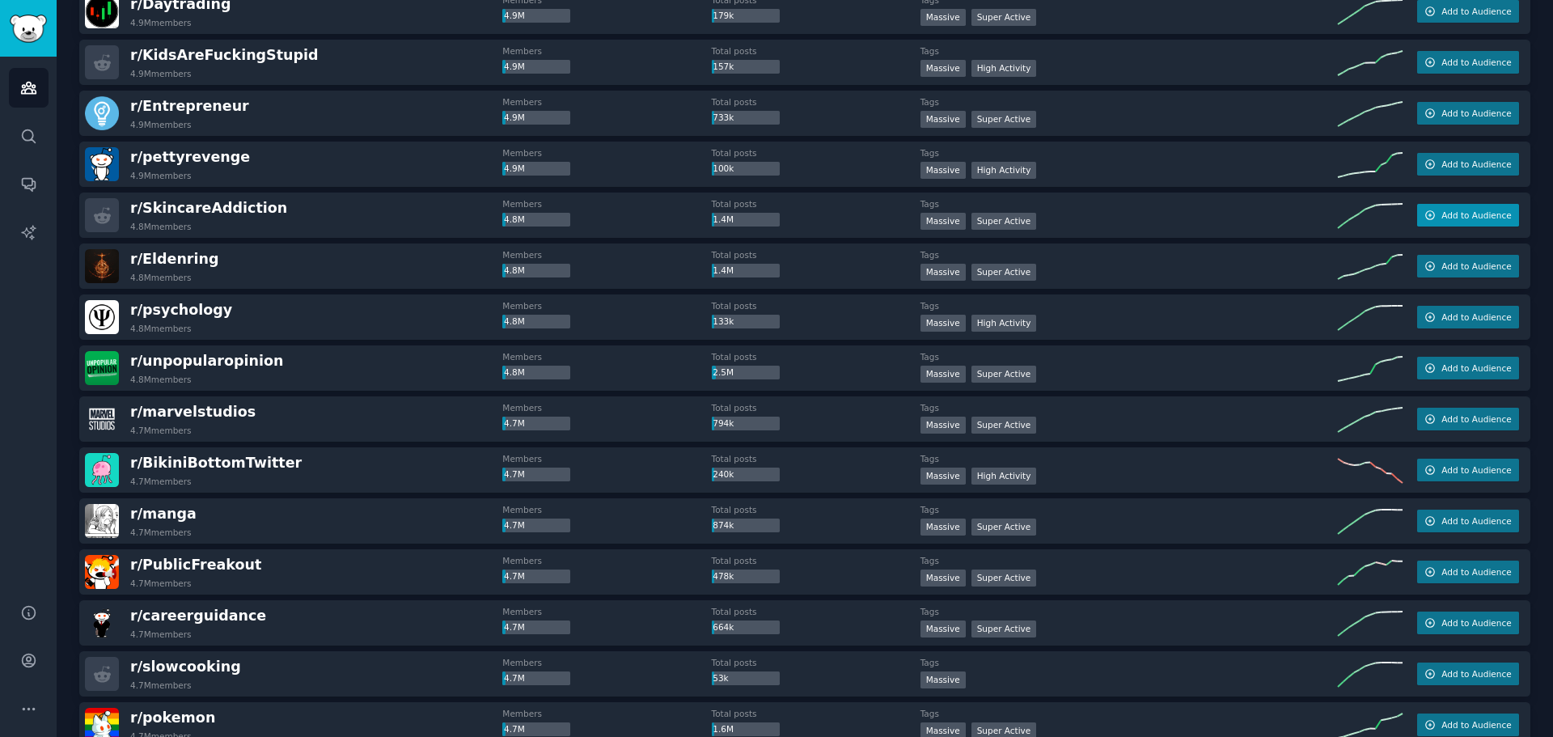
click at [1436, 218] on button "Add to Audience" at bounding box center [1468, 215] width 102 height 23
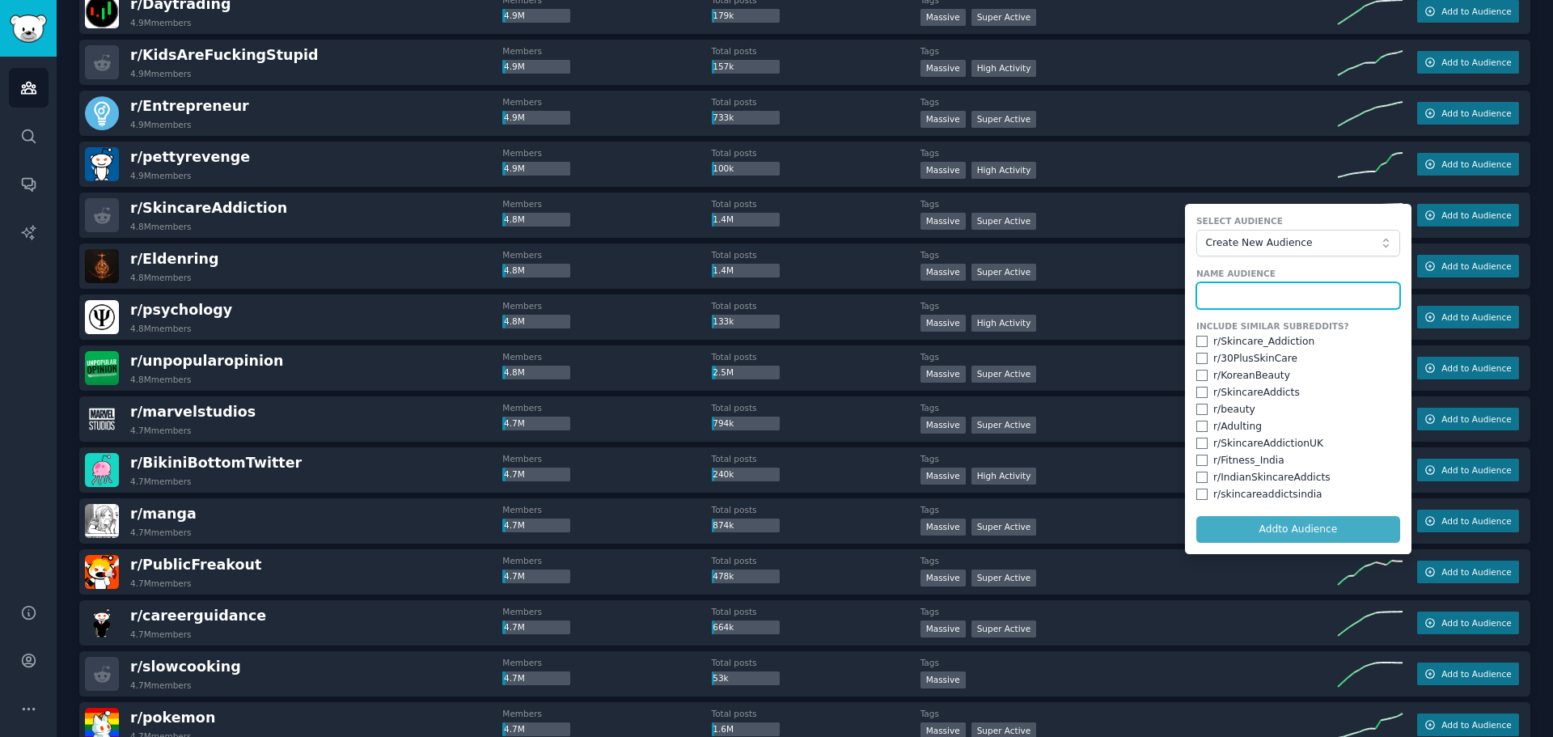
click at [1275, 298] on input "text" at bounding box center [1298, 295] width 204 height 27
type input "cosmetic"
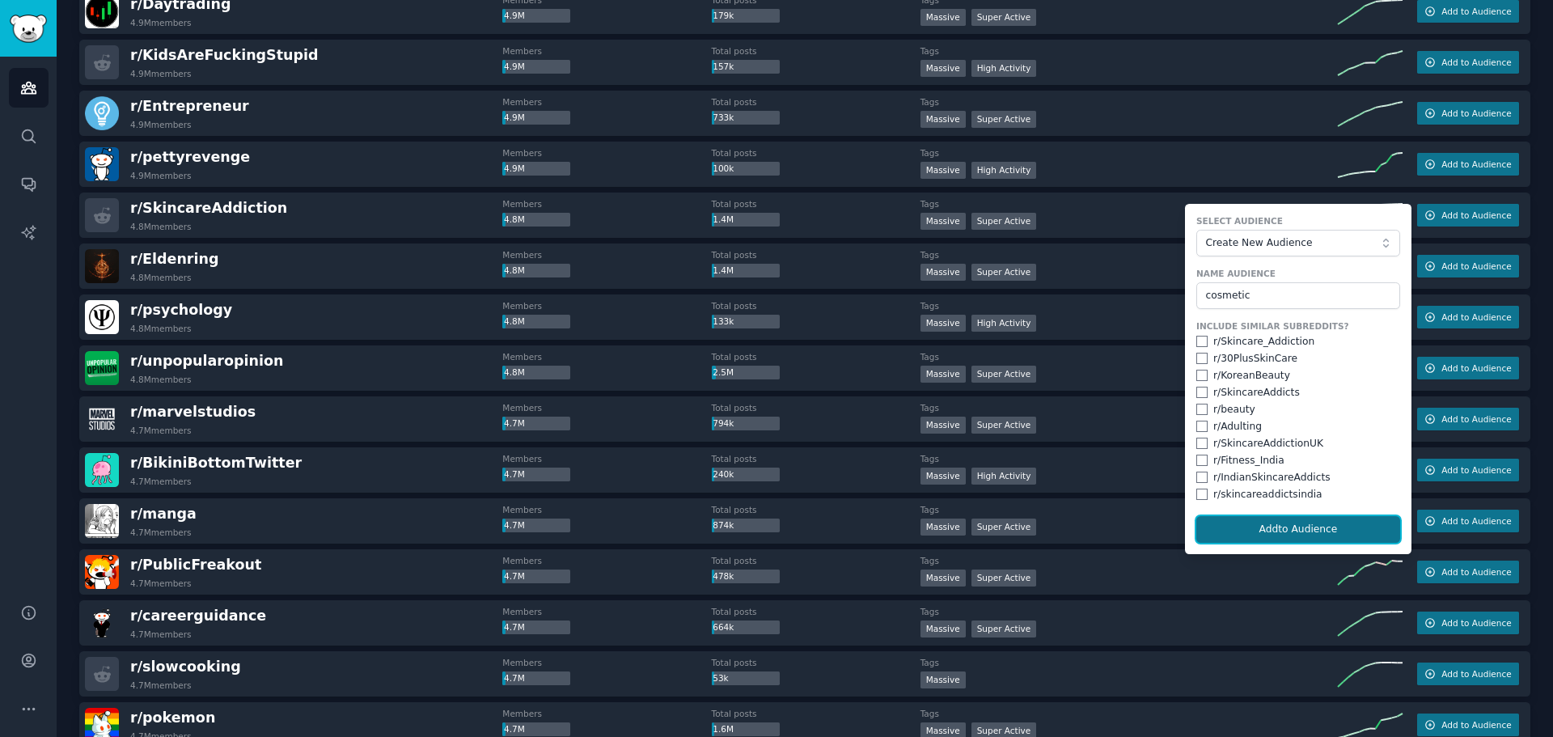
click at [1326, 526] on button "Add to Audience" at bounding box center [1298, 529] width 204 height 27
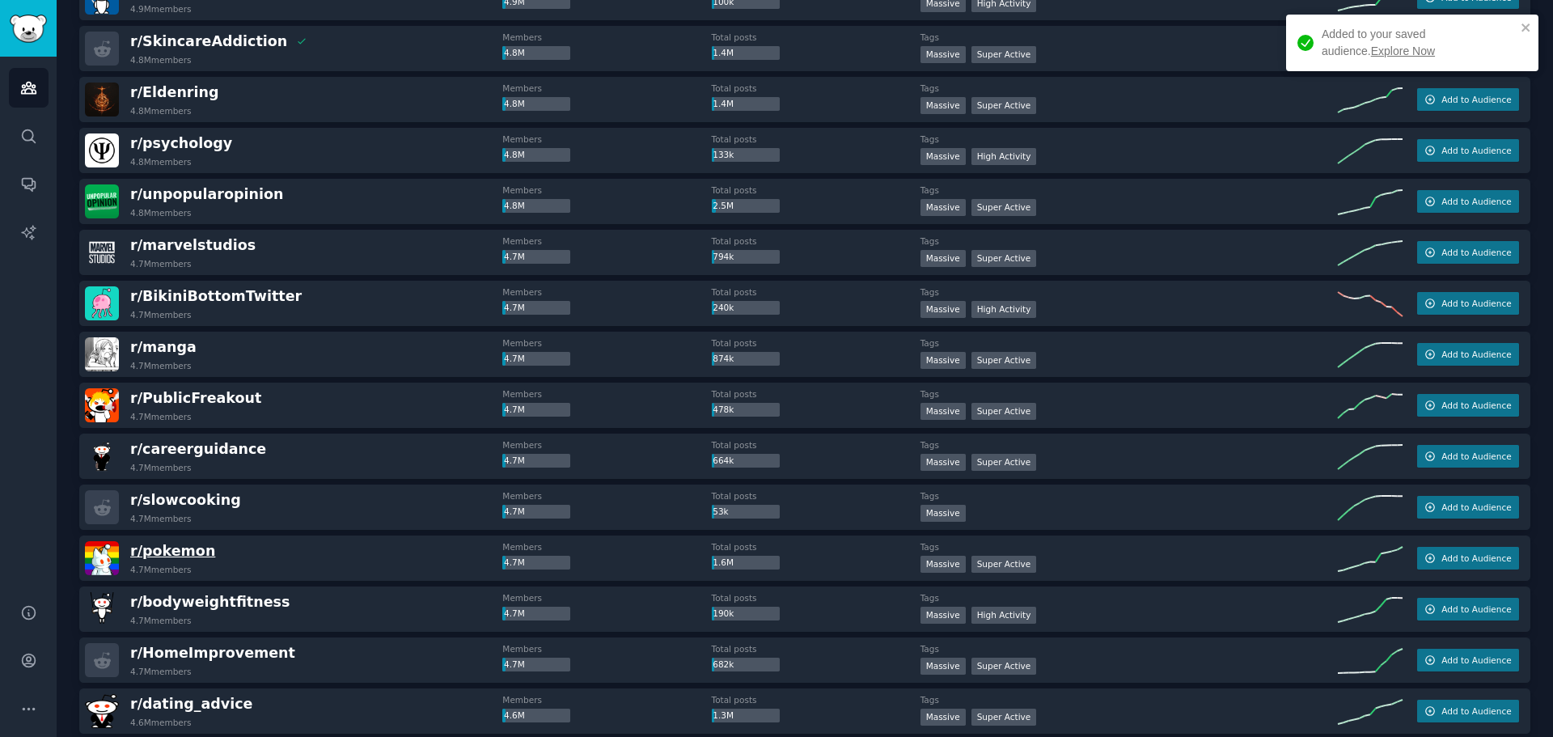
scroll to position [8886, 0]
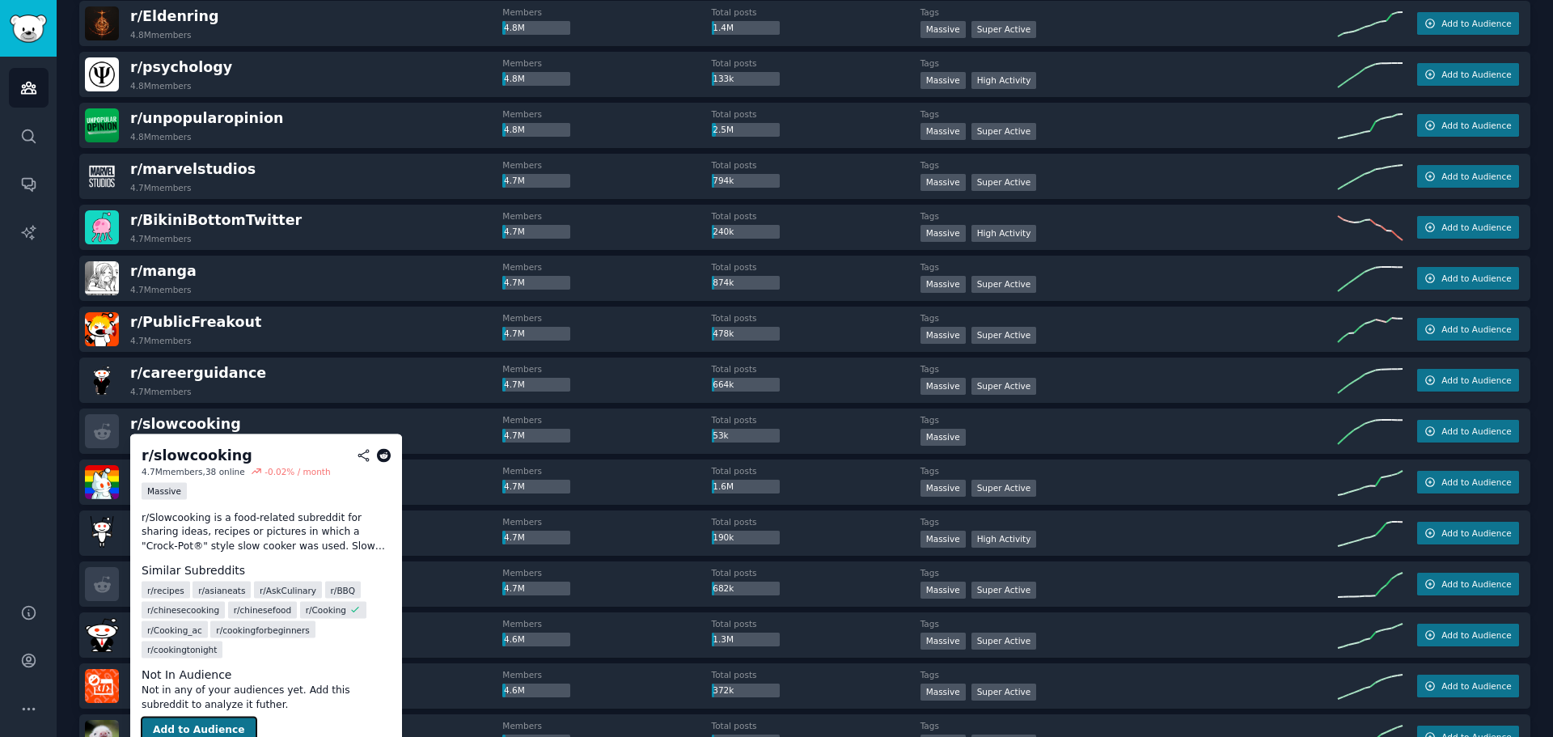
click at [205, 717] on button "Add to Audience" at bounding box center [199, 730] width 115 height 26
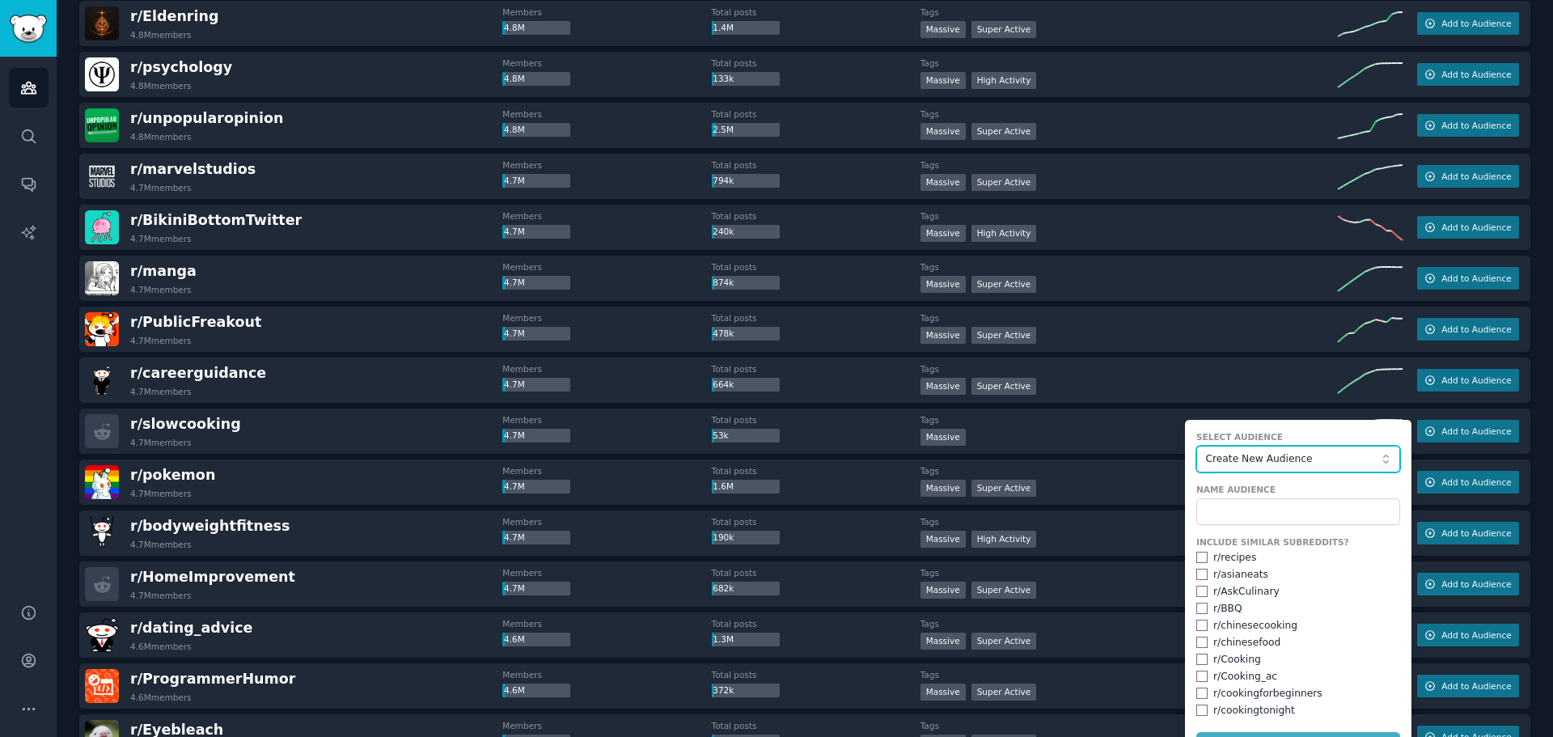
click at [1257, 459] on span "Create New Audience" at bounding box center [1293, 459] width 177 height 15
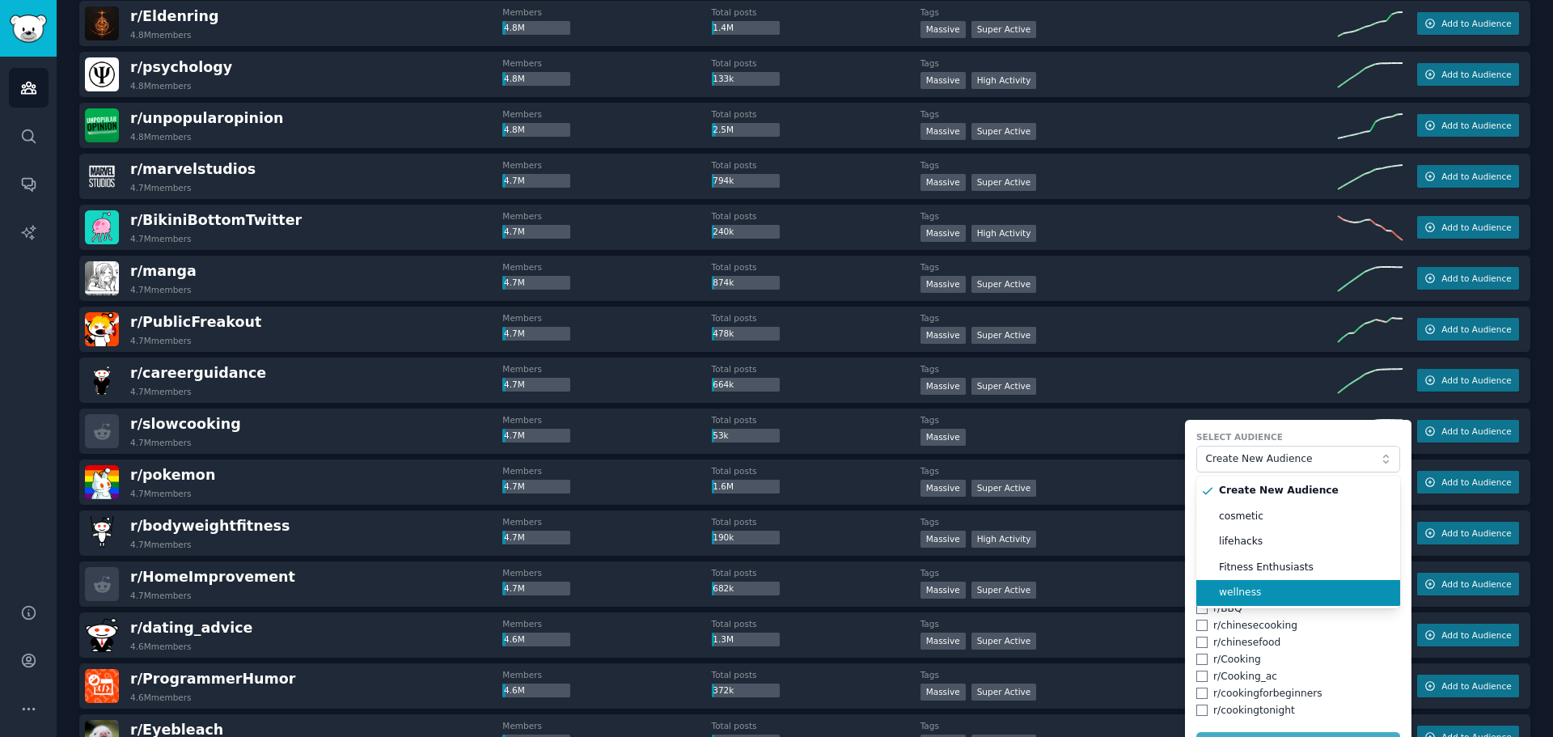
click at [1252, 589] on span "wellness" at bounding box center [1304, 592] width 170 height 15
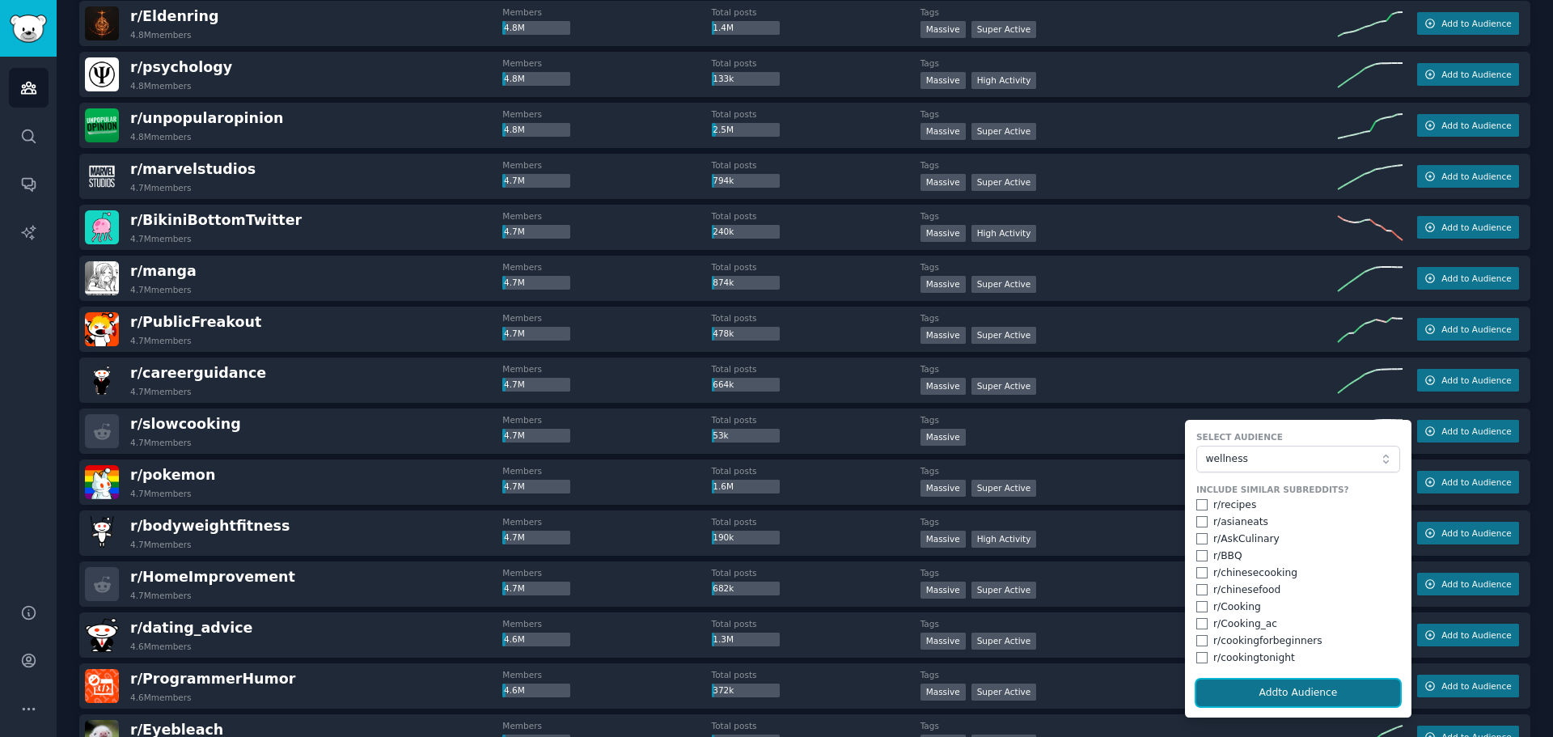
click at [1282, 690] on button "Add to Audience" at bounding box center [1298, 692] width 204 height 27
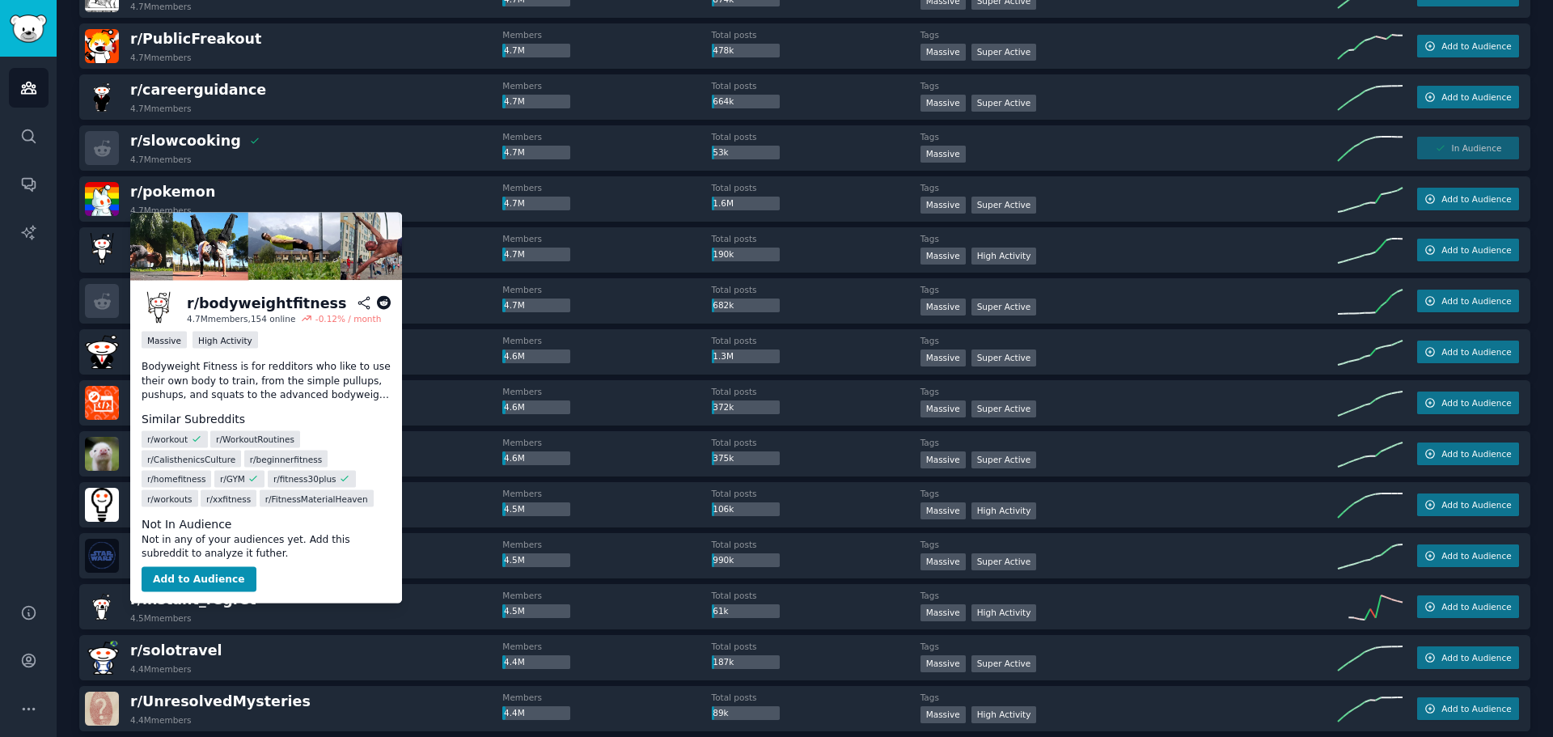
scroll to position [9209, 0]
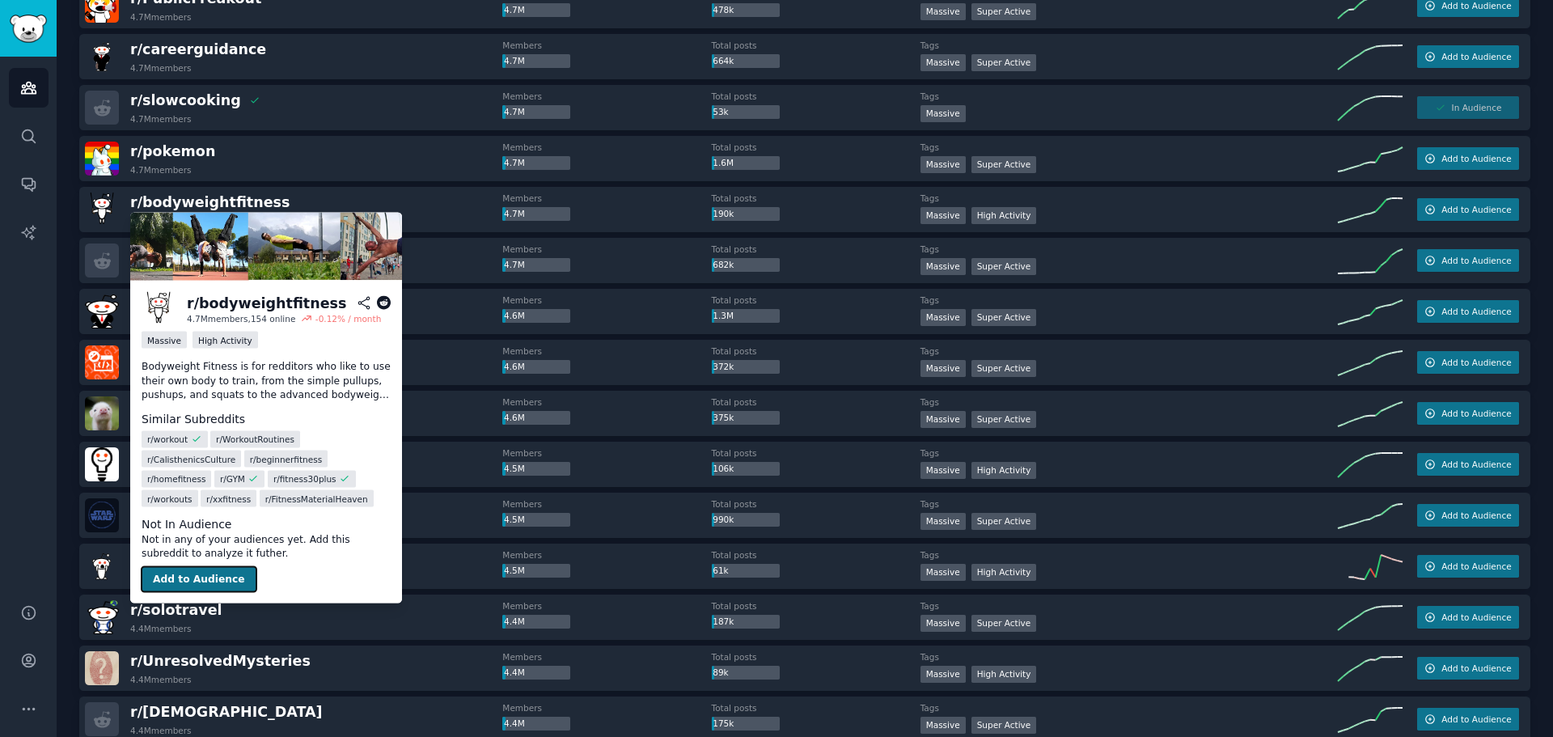
click at [213, 581] on button "Add to Audience" at bounding box center [199, 579] width 115 height 26
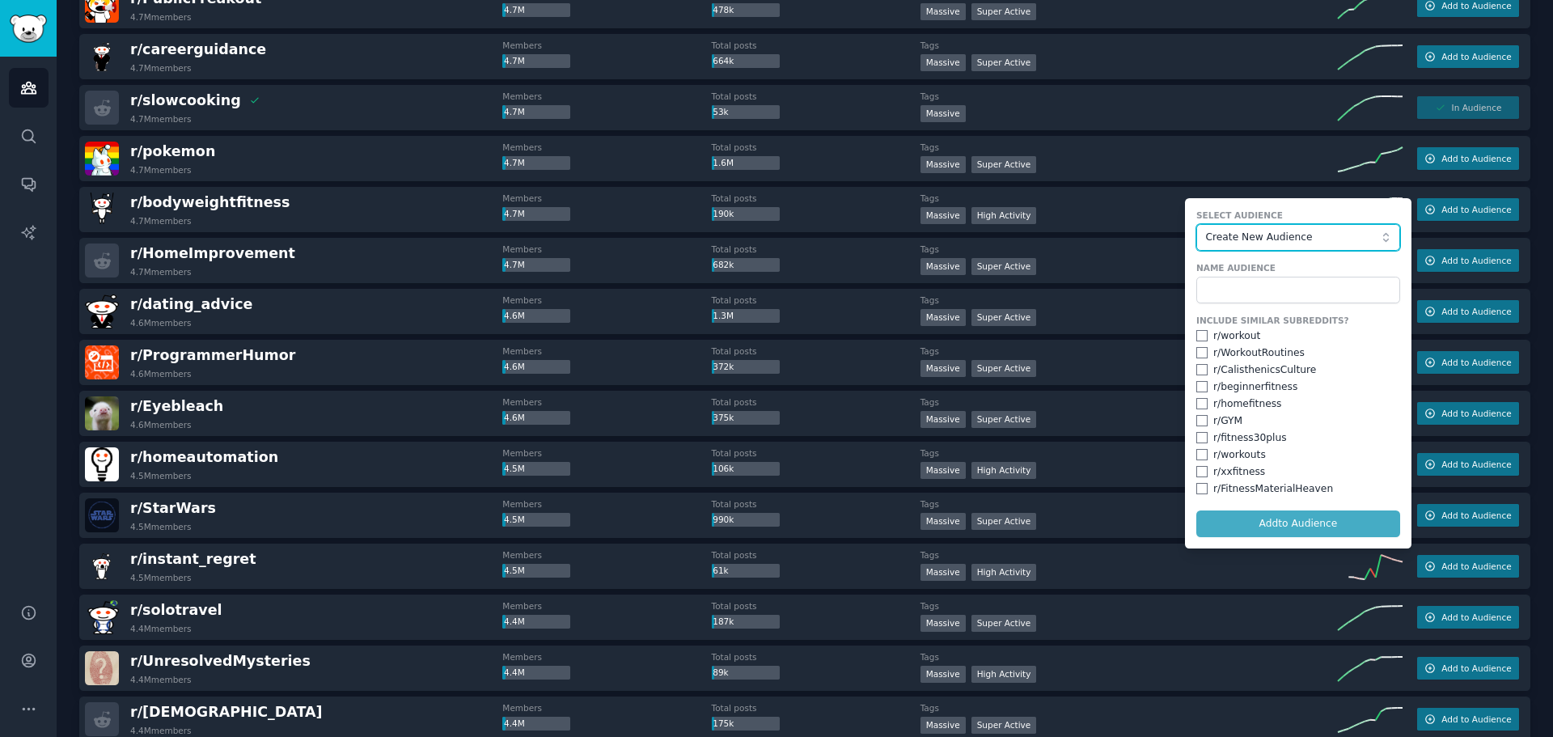
click at [1225, 241] on span "Create New Audience" at bounding box center [1293, 237] width 177 height 15
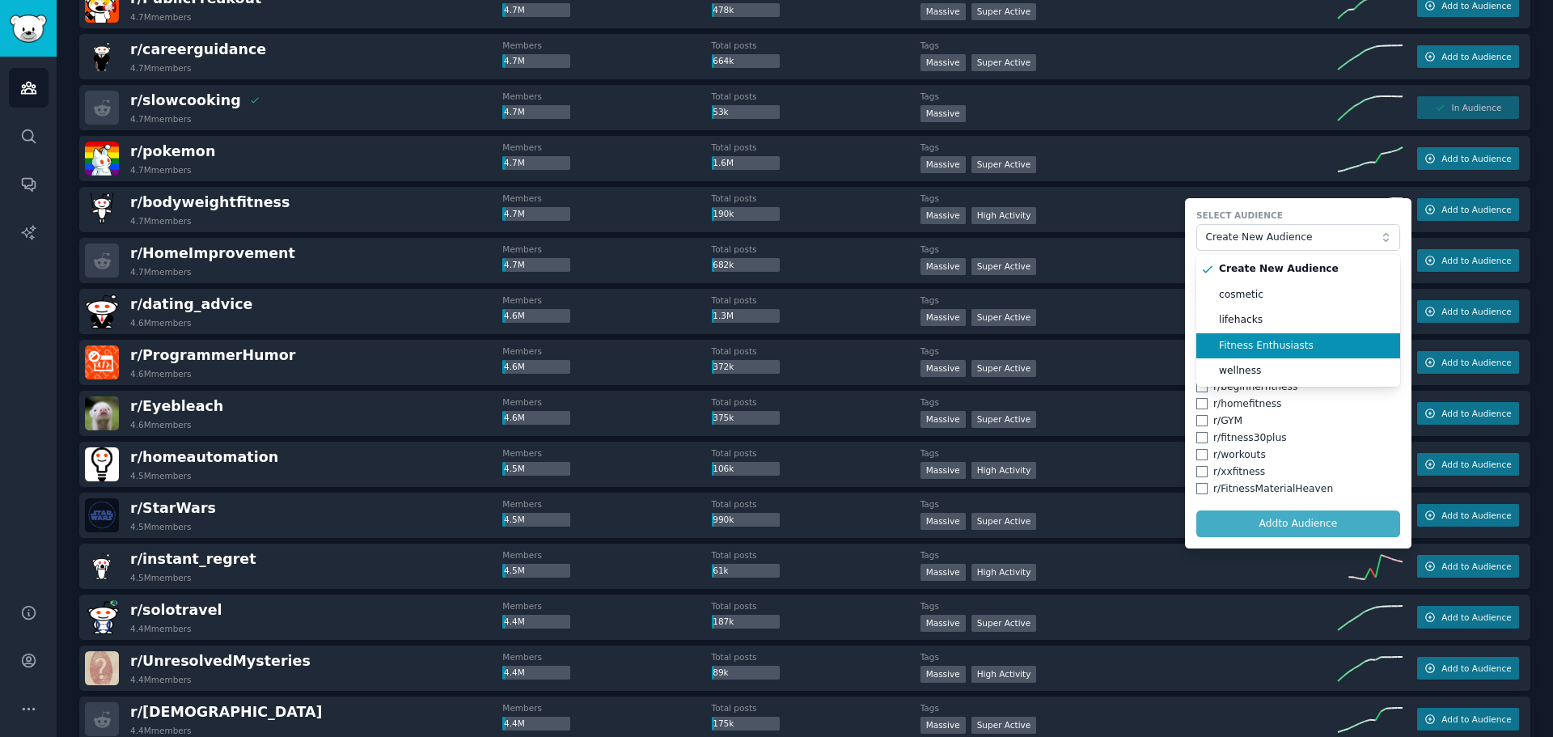
click at [1250, 349] on span "Fitness Enthusiasts" at bounding box center [1304, 346] width 170 height 15
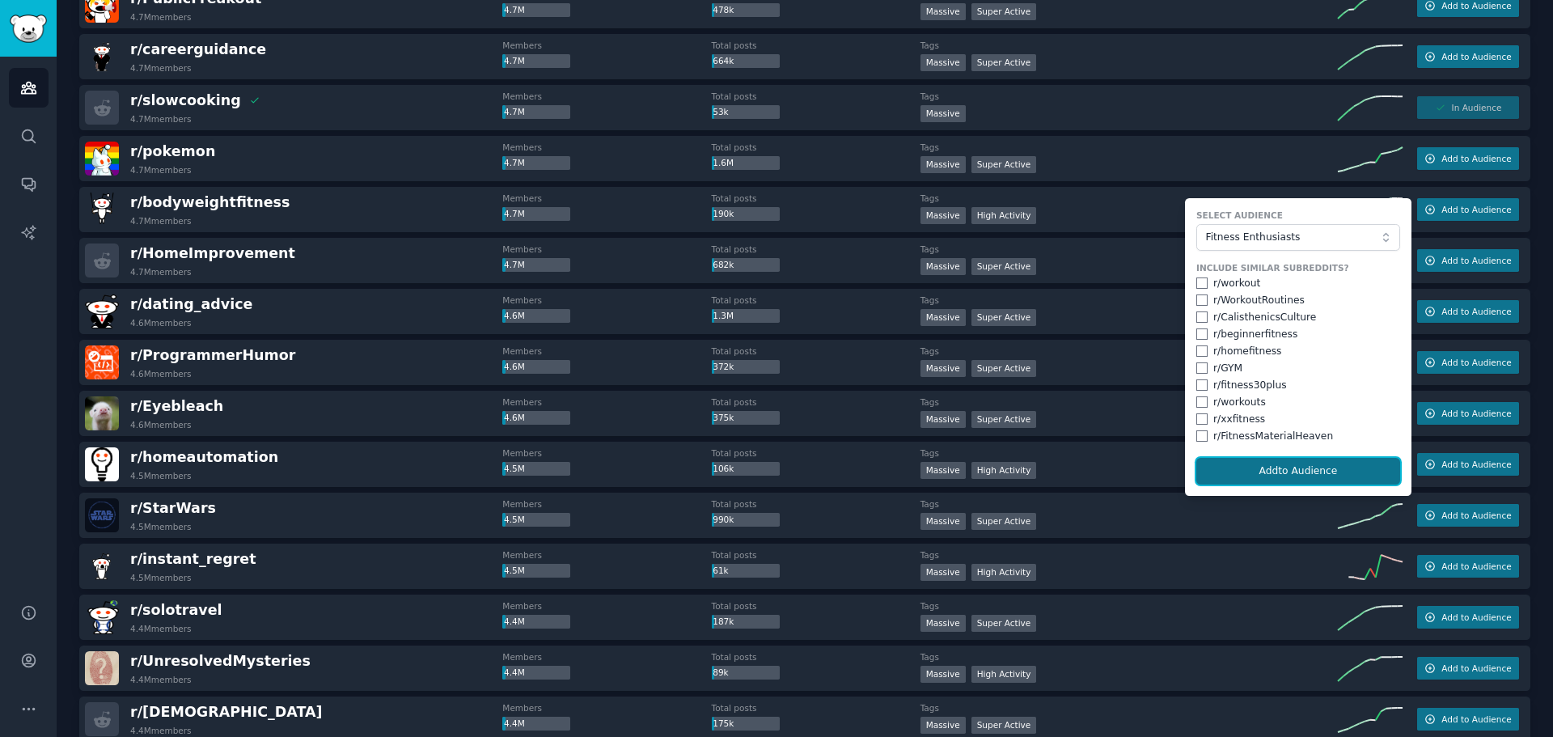
click at [1275, 475] on button "Add to Audience" at bounding box center [1298, 471] width 204 height 27
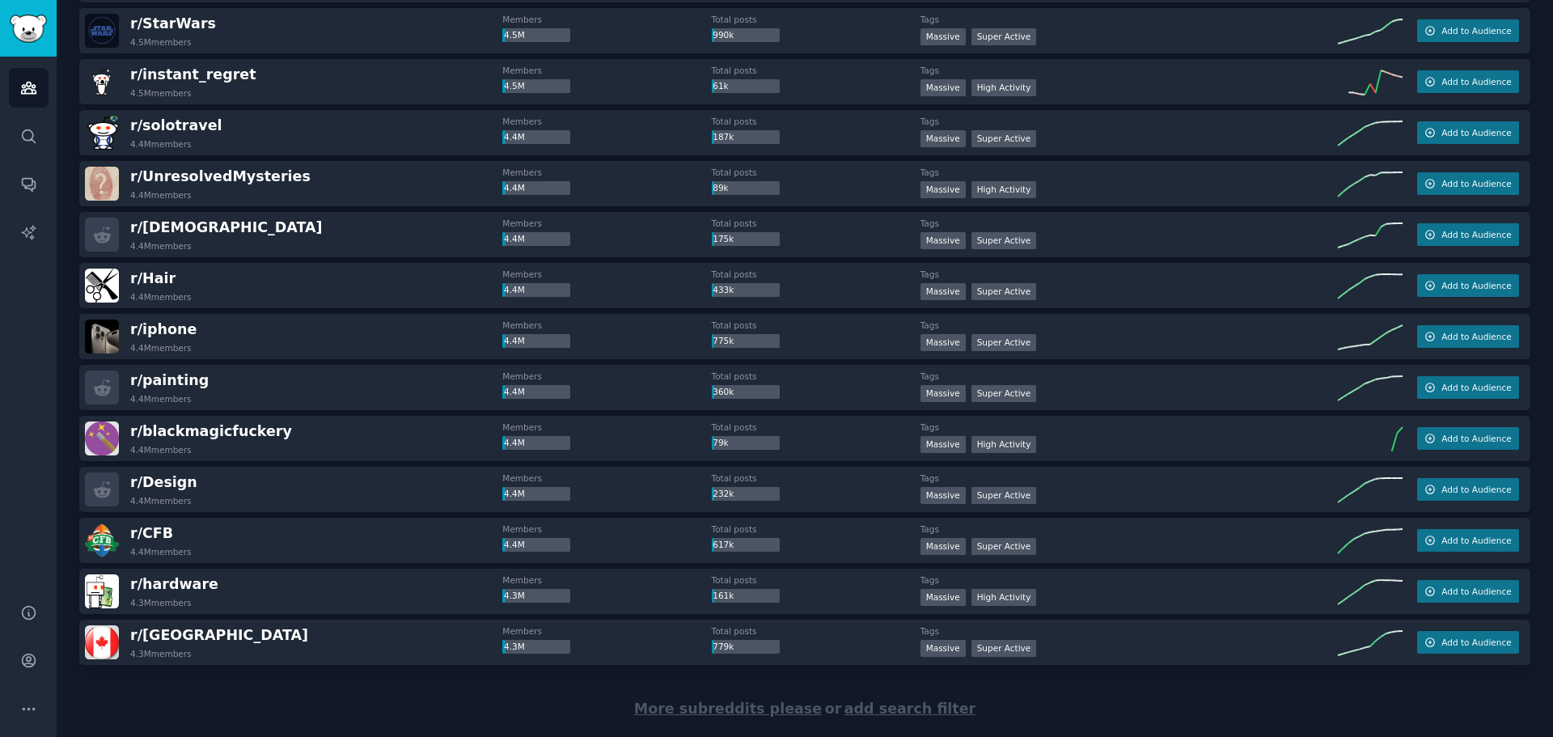
scroll to position [9694, 0]
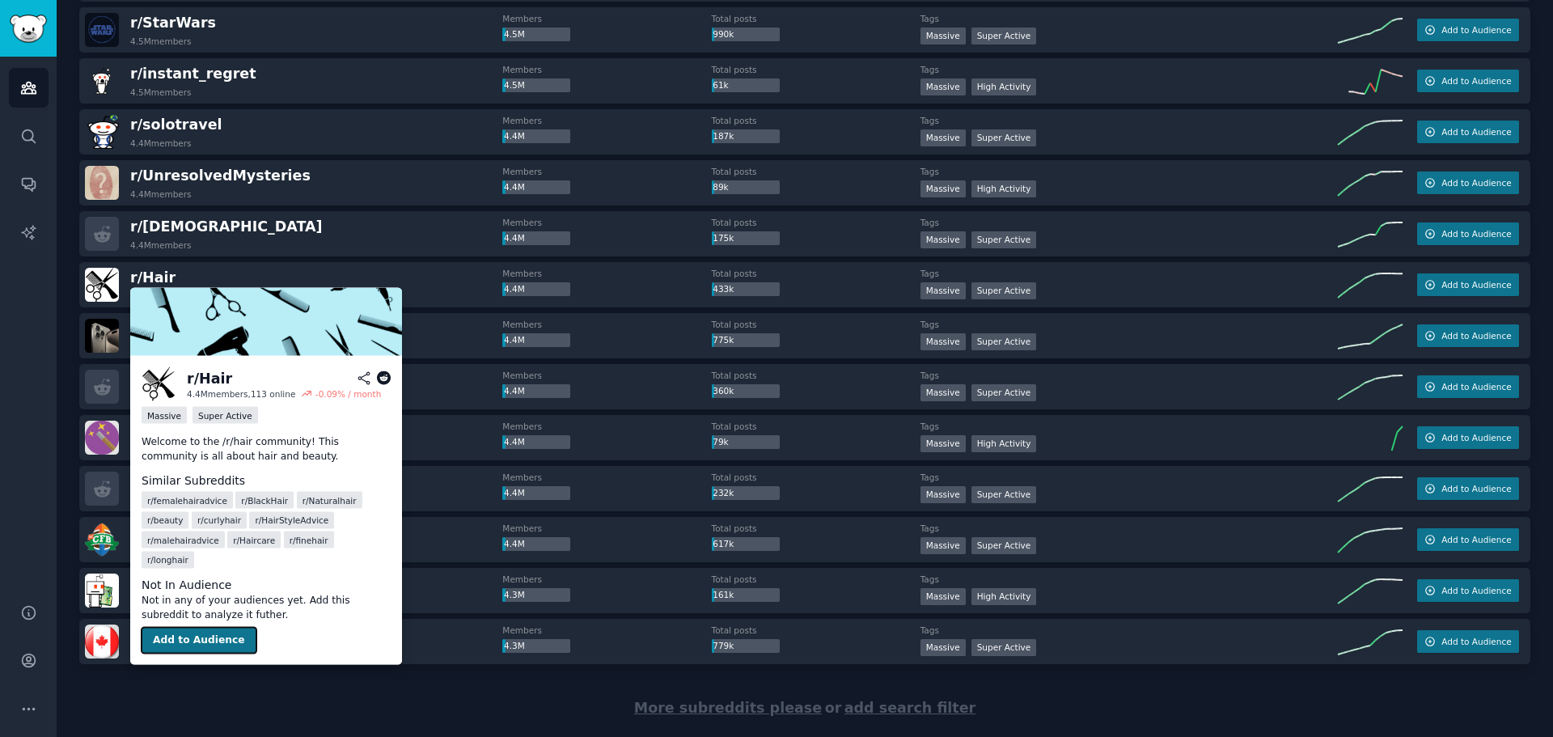
click at [209, 628] on button "Add to Audience" at bounding box center [199, 641] width 115 height 26
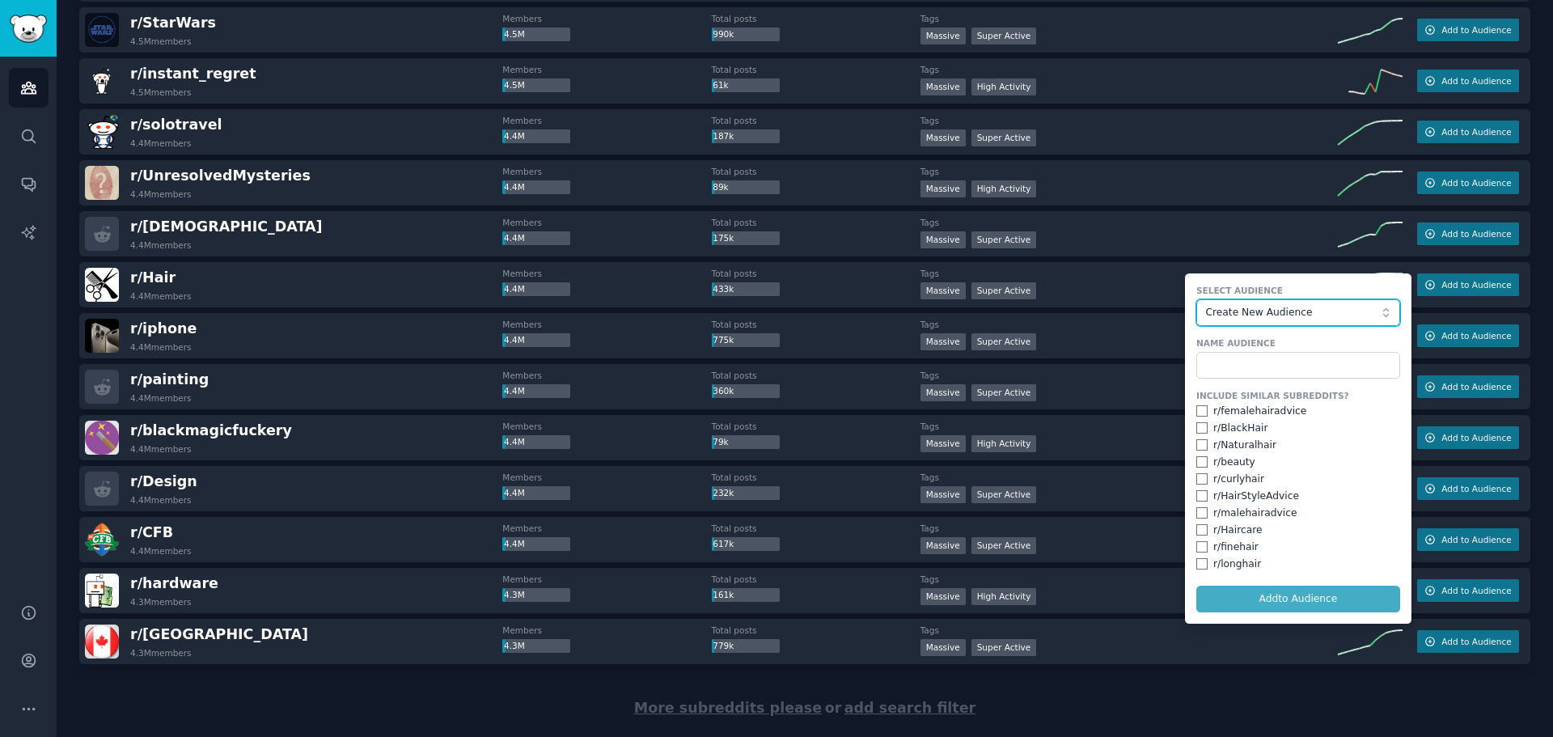
click at [1241, 306] on span "Create New Audience" at bounding box center [1293, 313] width 177 height 15
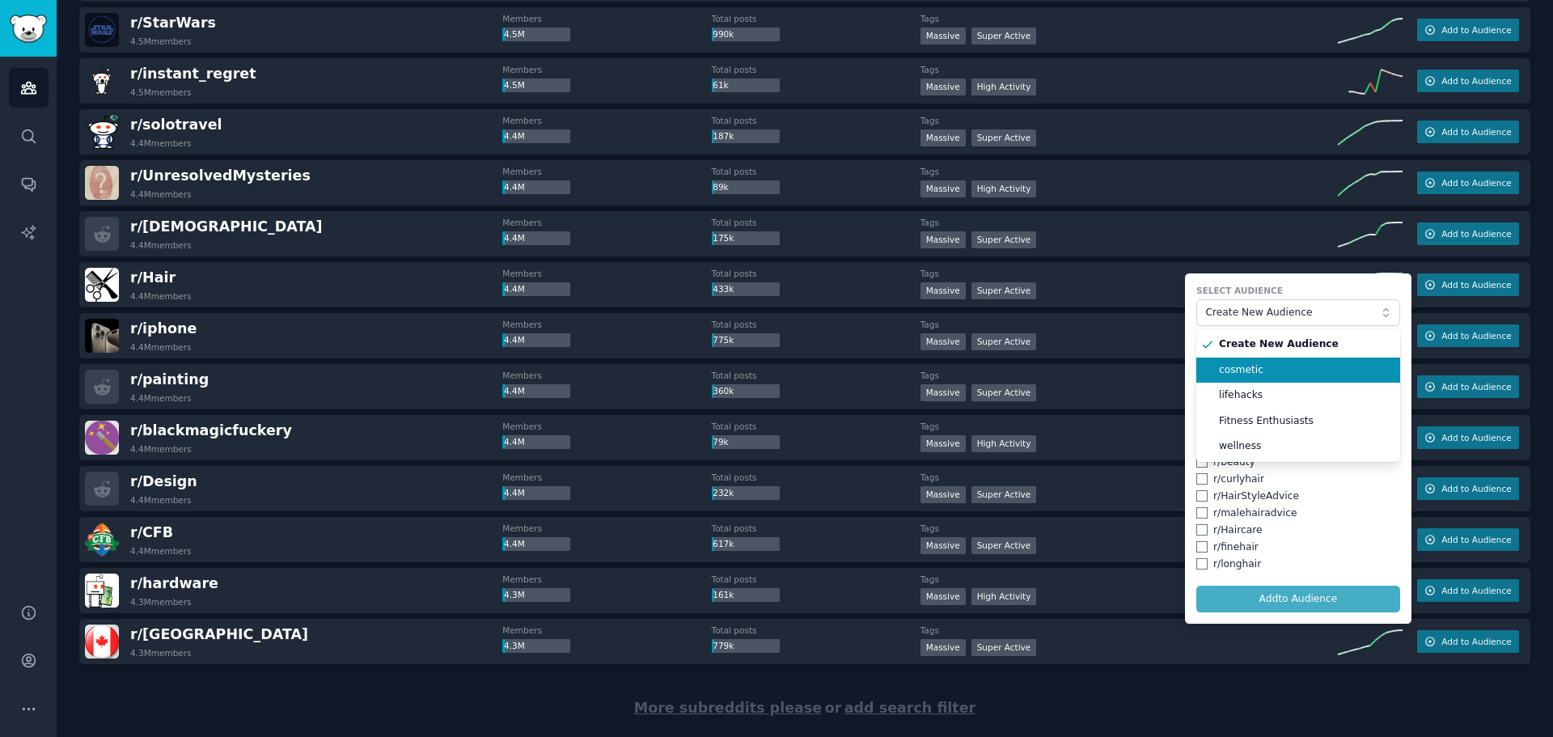
click at [1271, 365] on span "cosmetic" at bounding box center [1304, 370] width 170 height 15
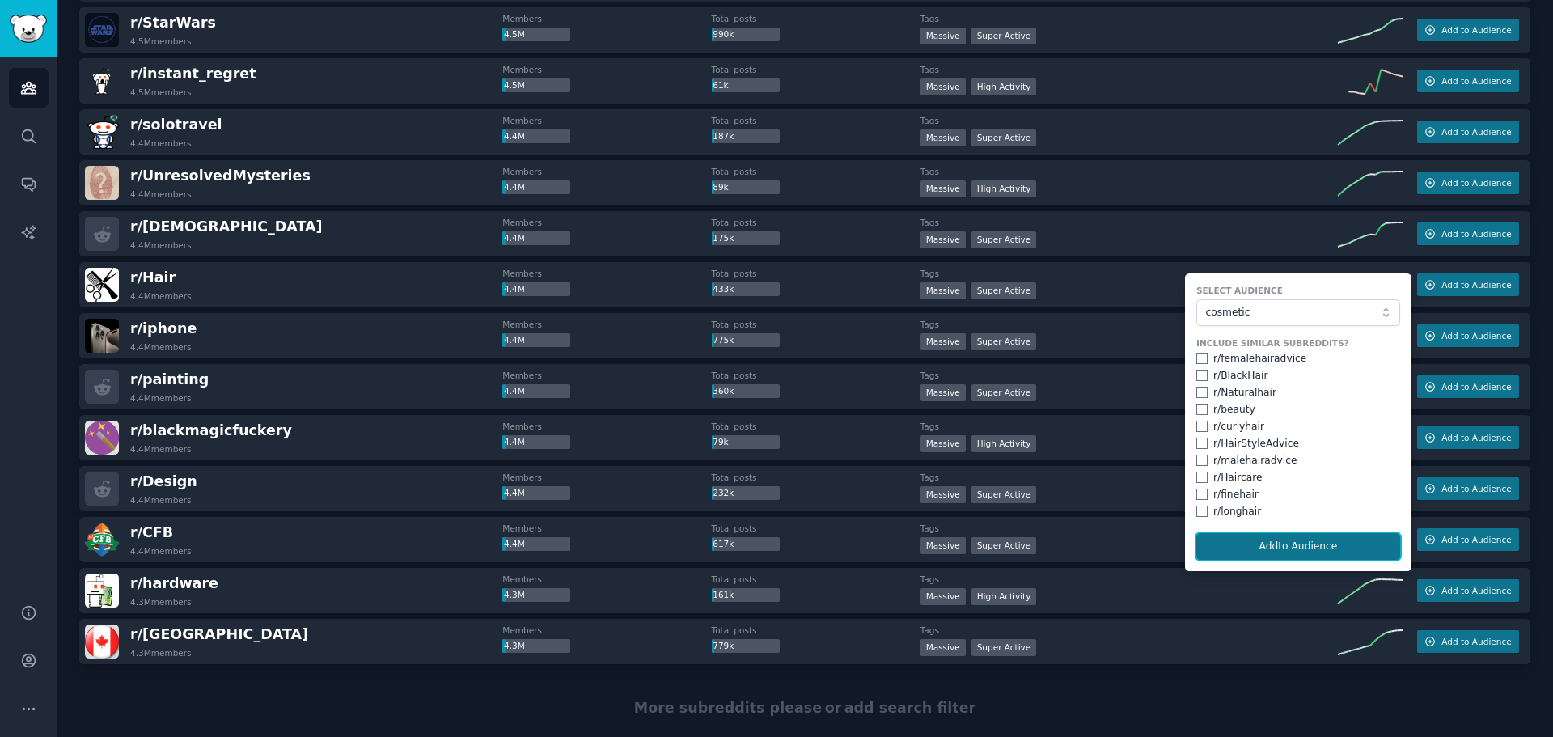
click at [1279, 545] on button "Add to Audience" at bounding box center [1298, 546] width 204 height 27
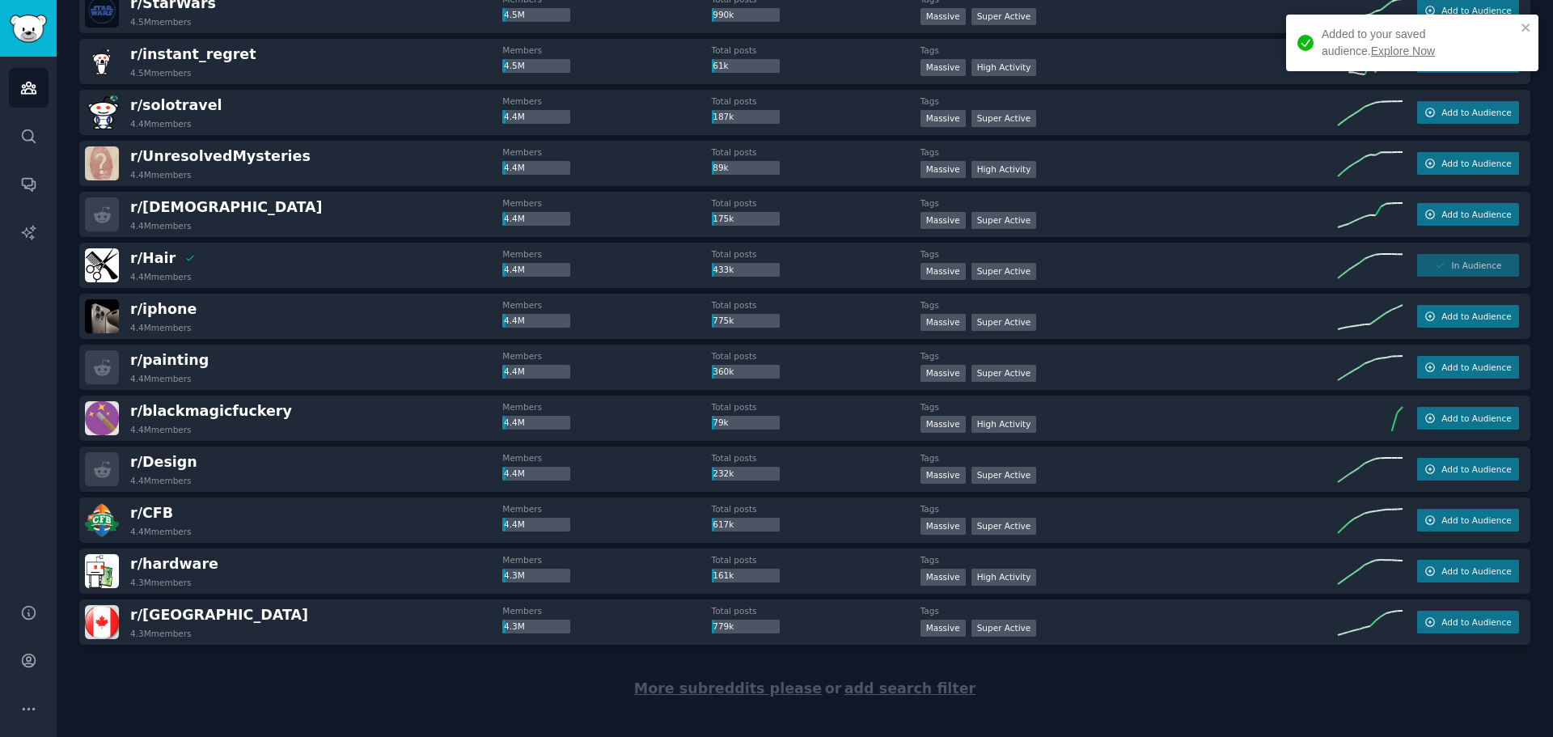
scroll to position [9732, 0]
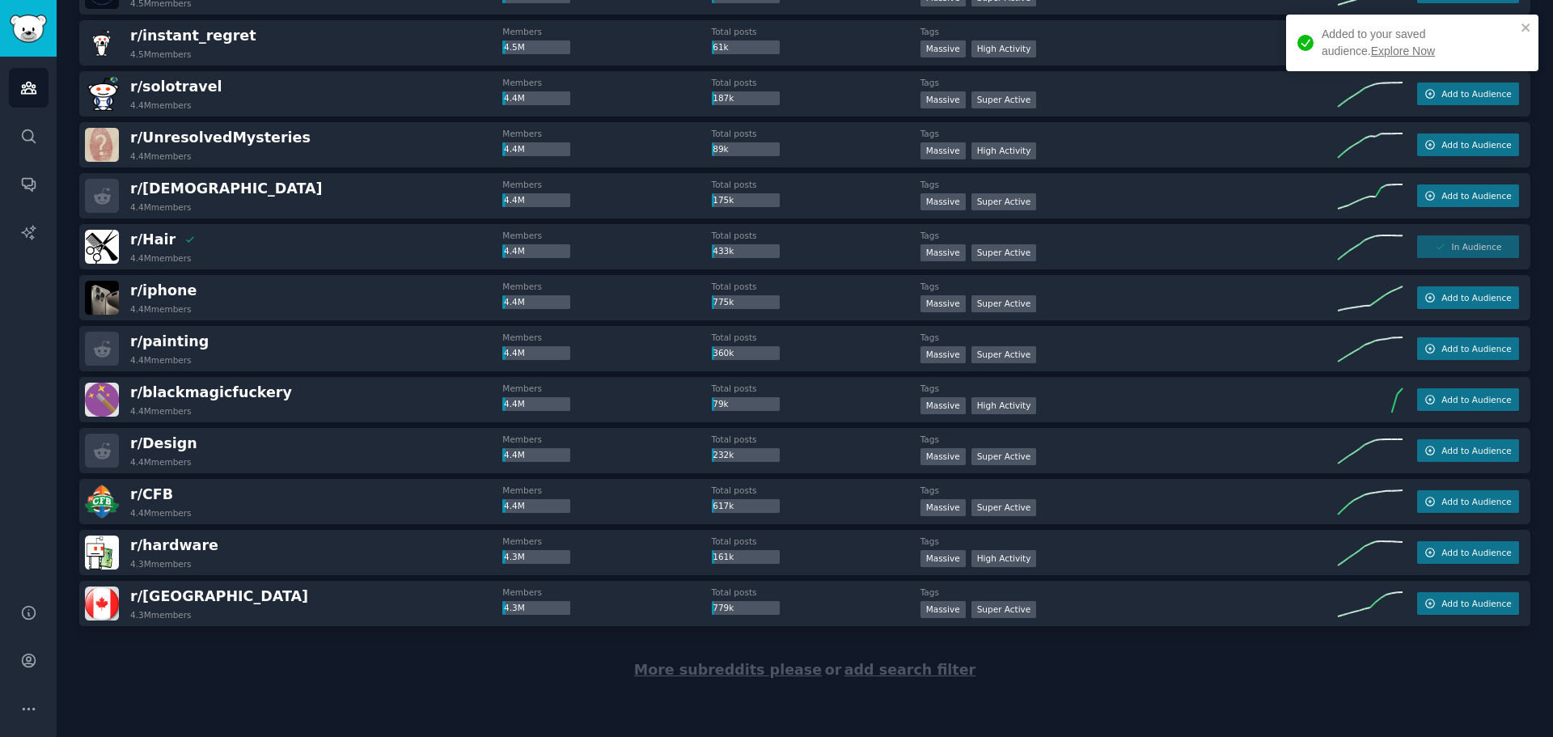
click at [720, 668] on span "More subreddits please" at bounding box center [728, 669] width 188 height 16
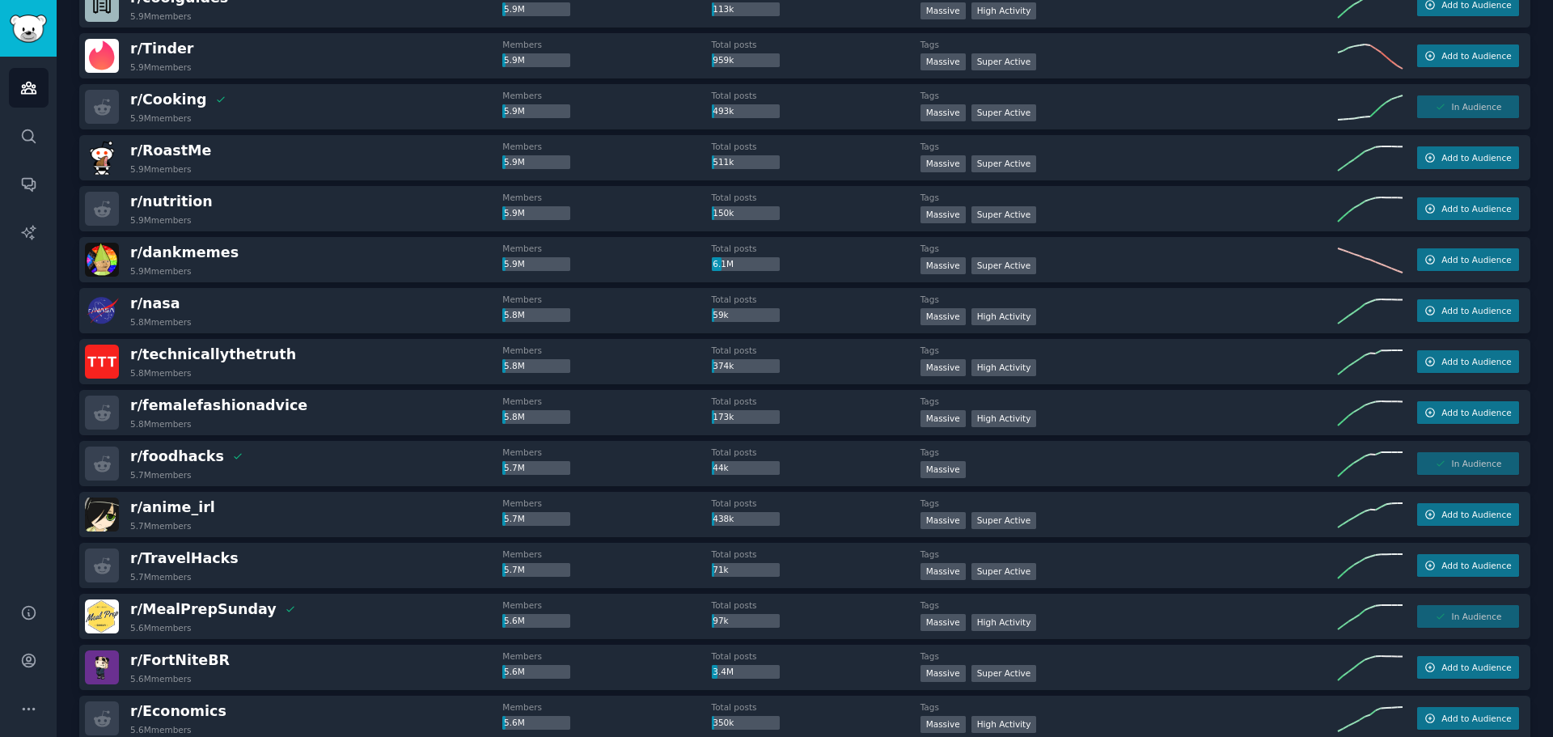
scroll to position [6659, 0]
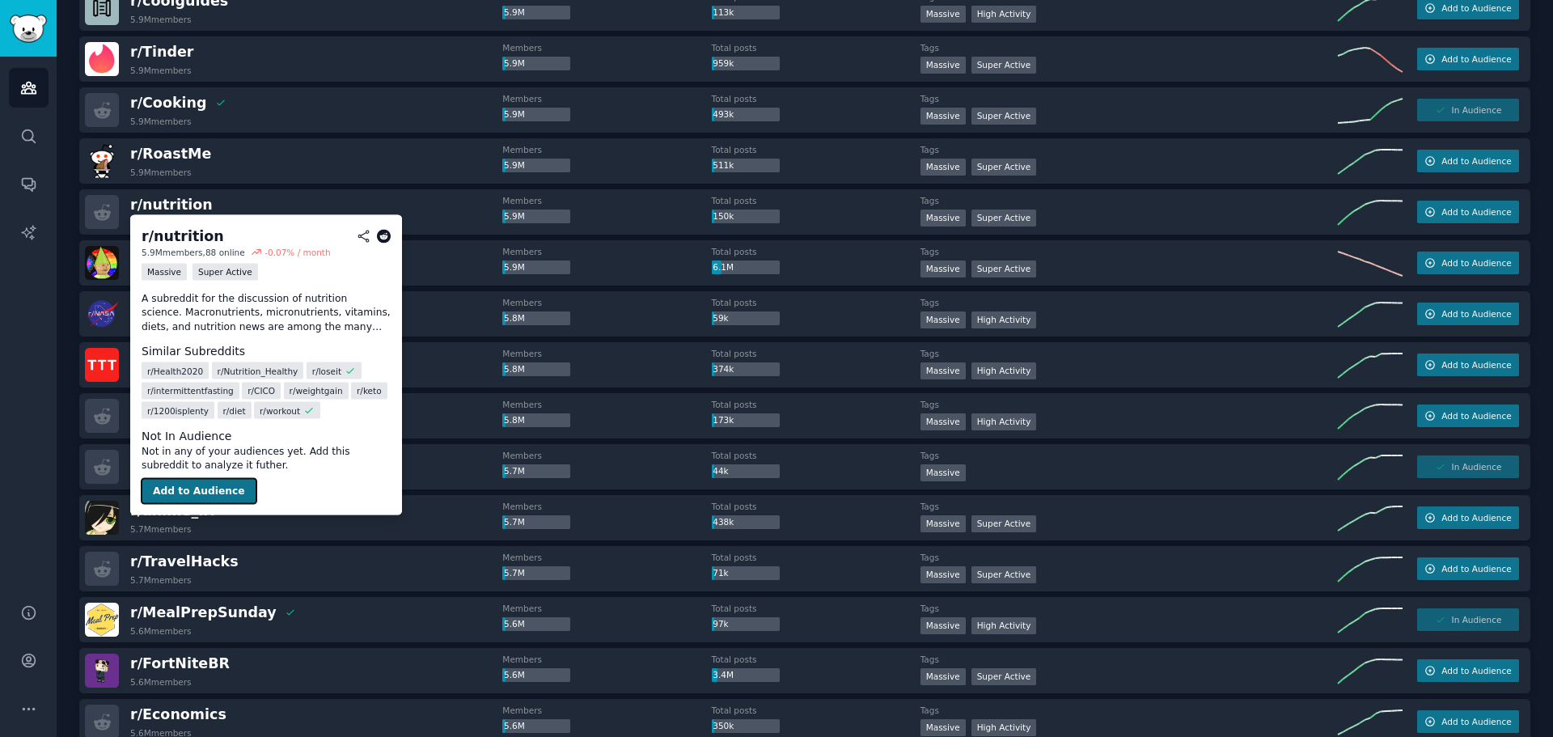
click at [208, 490] on button "Add to Audience" at bounding box center [199, 491] width 115 height 26
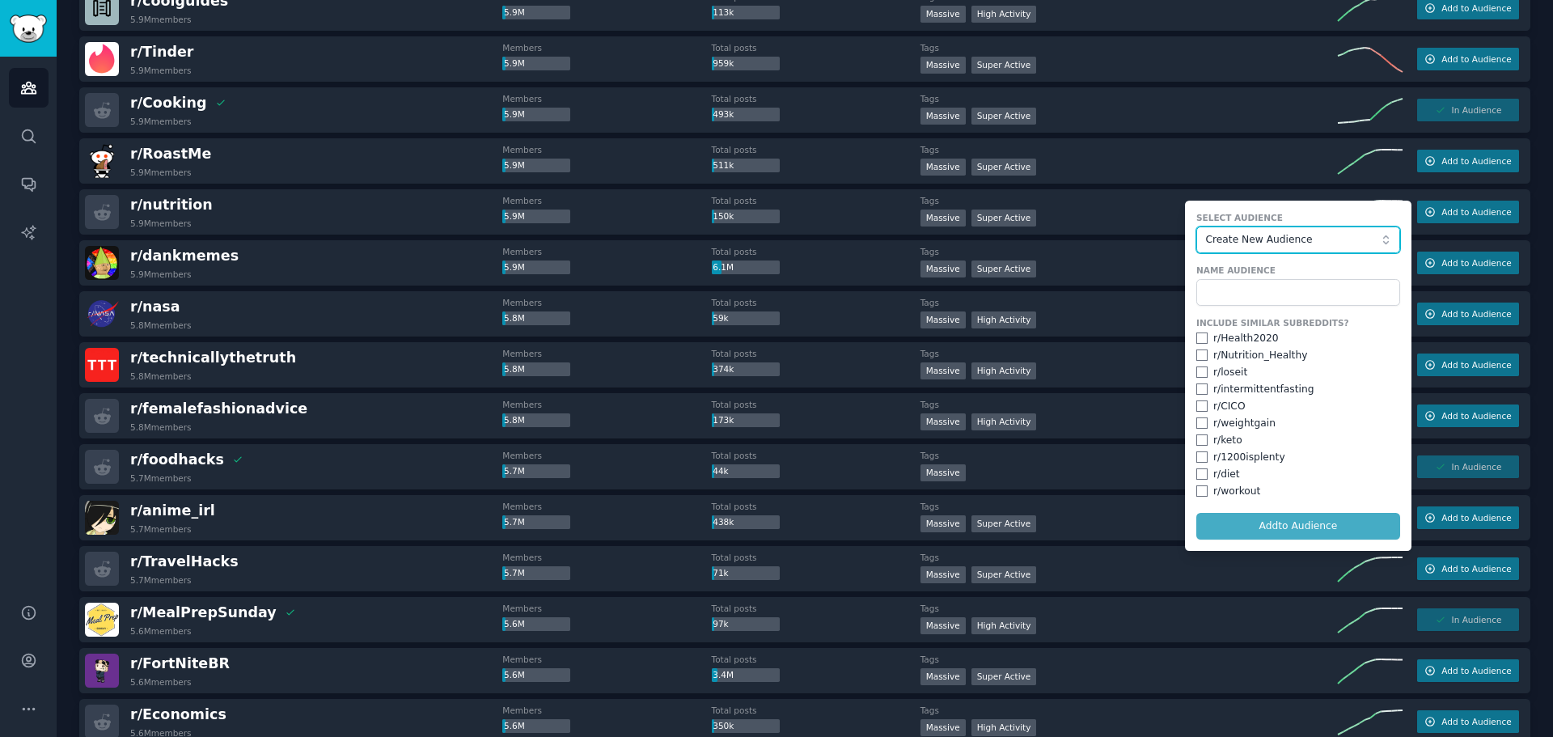
click at [1231, 249] on button "Create New Audience" at bounding box center [1298, 239] width 204 height 27
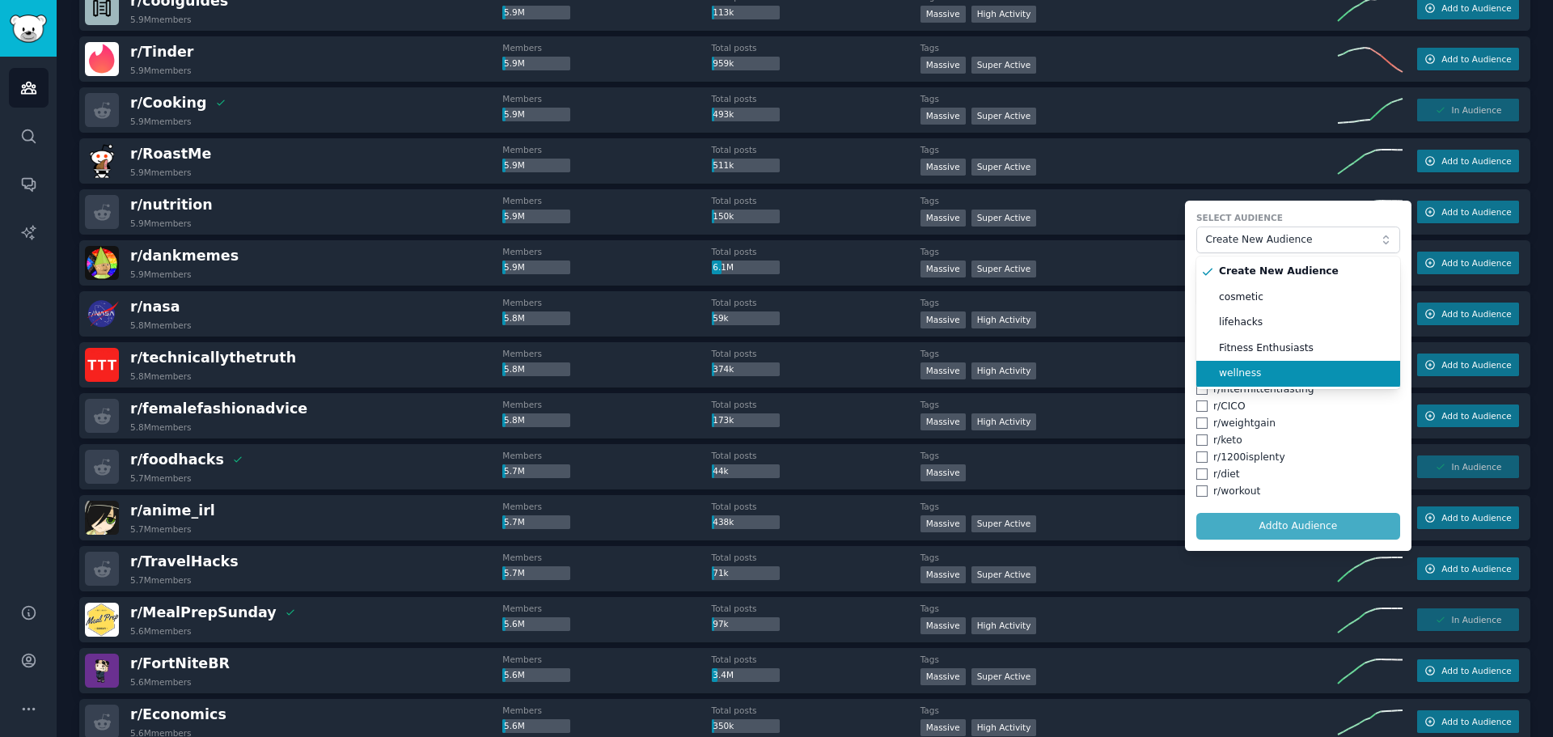
click at [1256, 374] on span "wellness" at bounding box center [1304, 373] width 170 height 15
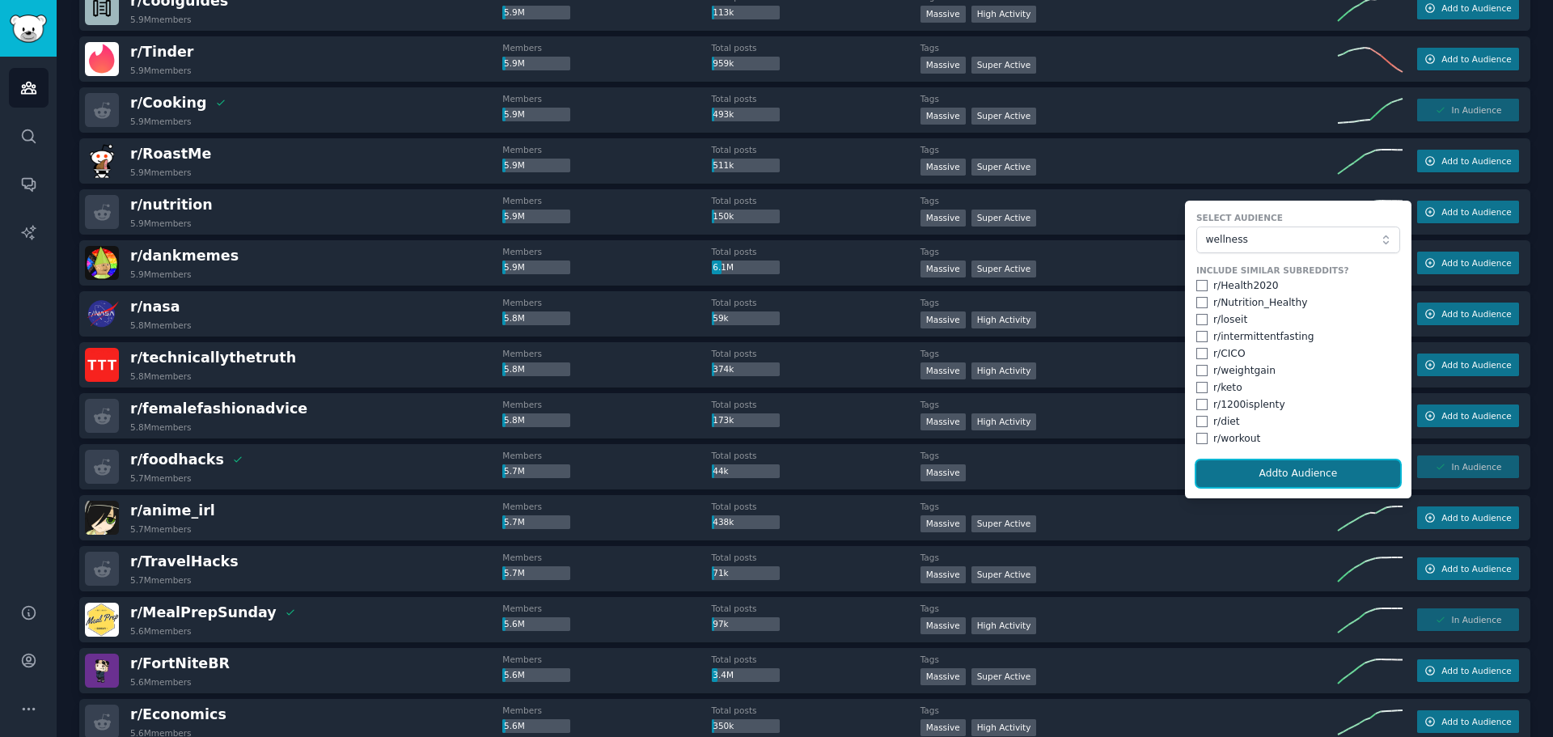
click at [1285, 471] on button "Add to Audience" at bounding box center [1298, 473] width 204 height 27
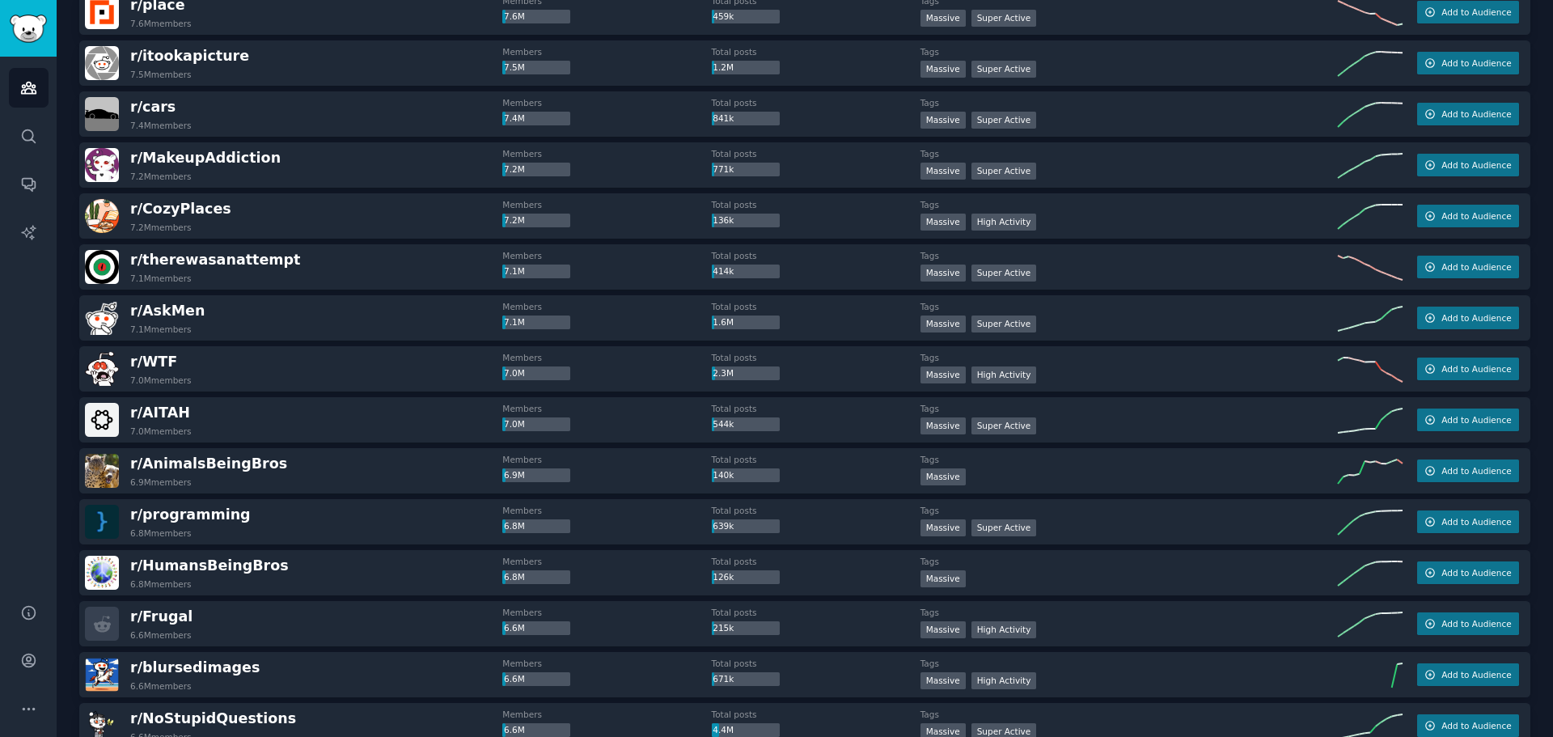
scroll to position [5042, 0]
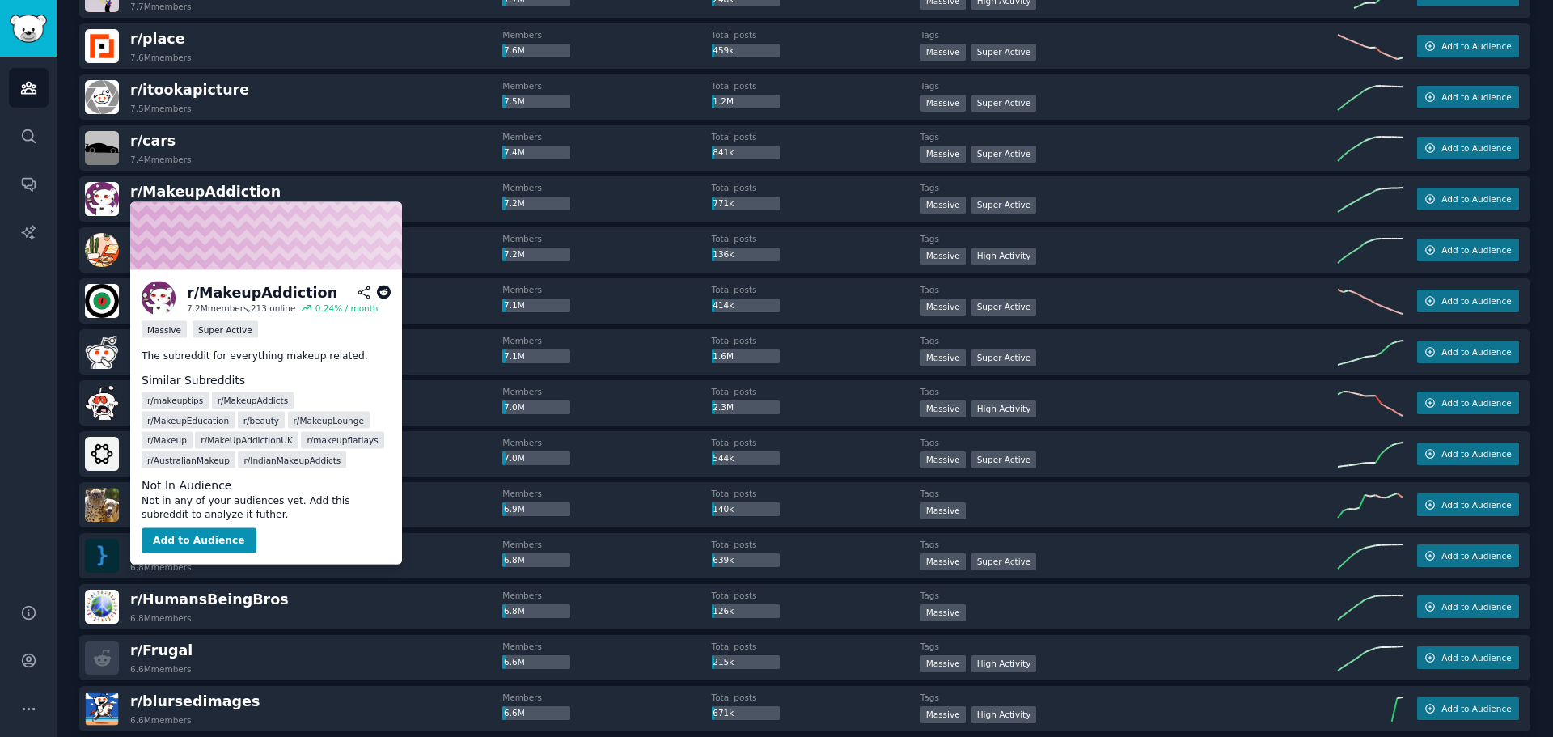
drag, startPoint x: 219, startPoint y: 192, endPoint x: 293, endPoint y: 127, distance: 98.5
click at [236, 508] on body "AI Reports Audiences Search Conversations AI Reports Help Account More Audience…" at bounding box center [776, 368] width 1553 height 737
click at [218, 537] on button "Add to Audience" at bounding box center [199, 540] width 115 height 26
click at [212, 539] on button "Add to Audience" at bounding box center [199, 540] width 115 height 26
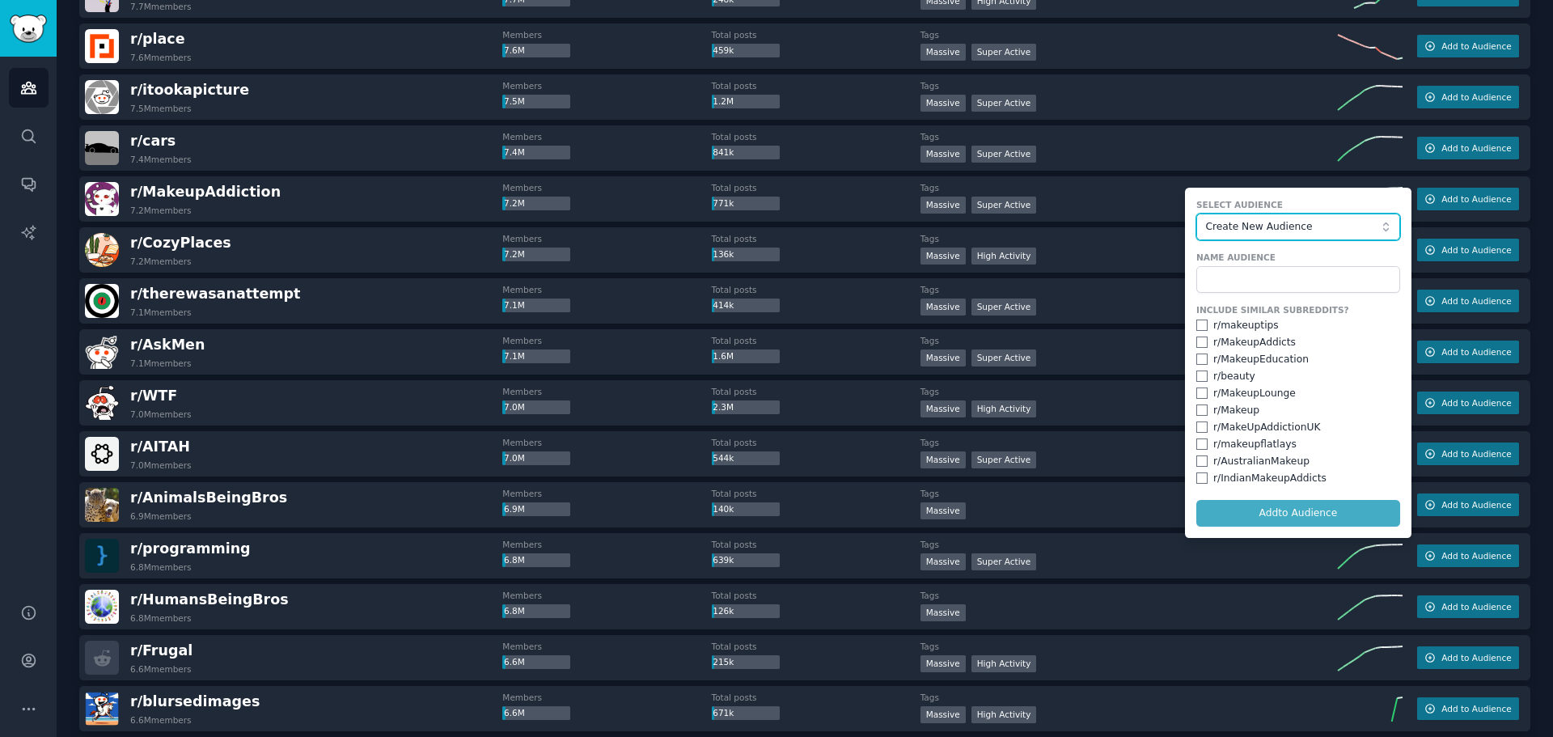
click at [1242, 226] on span "Create New Audience" at bounding box center [1293, 227] width 177 height 15
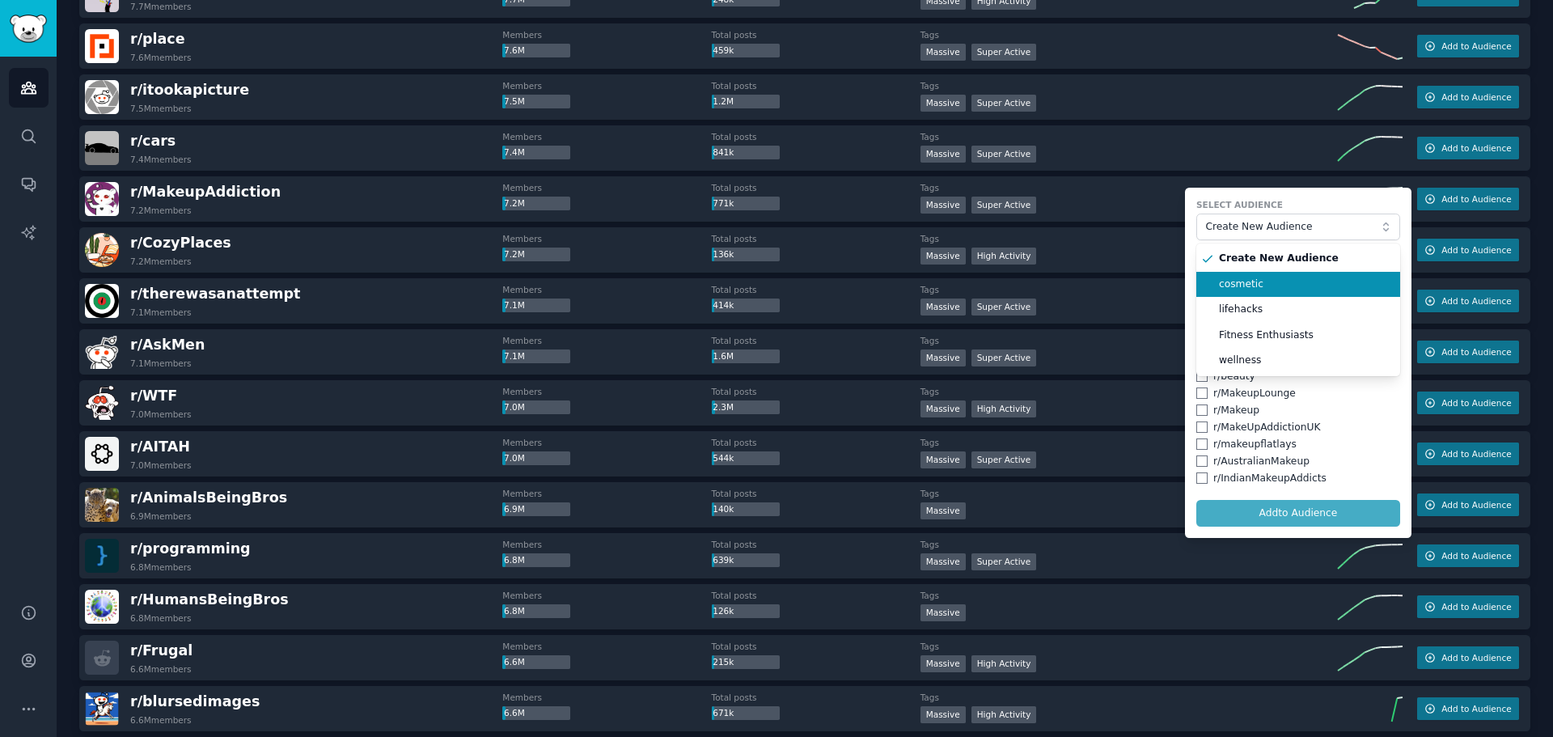
click at [1278, 282] on span "cosmetic" at bounding box center [1304, 284] width 170 height 15
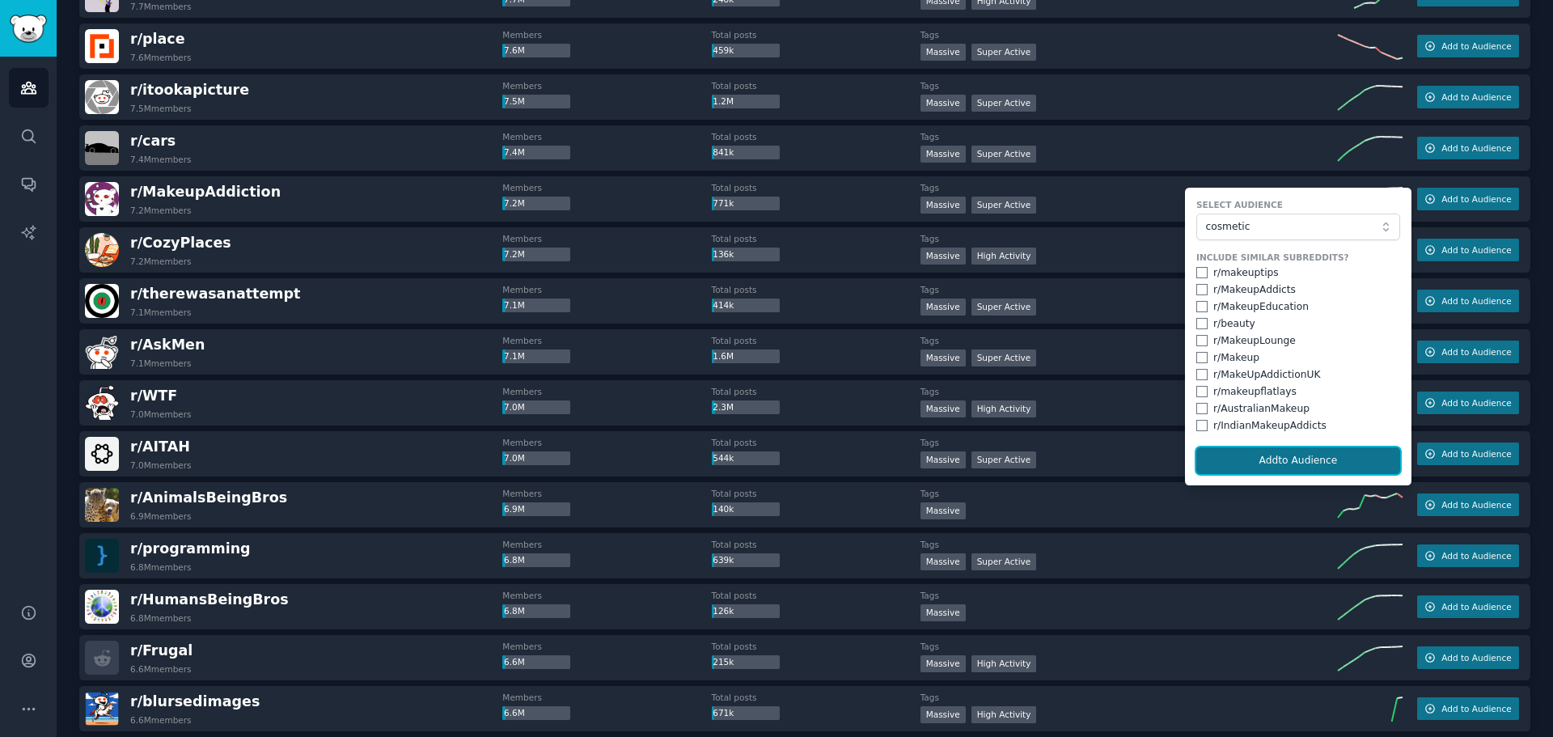
click at [1304, 456] on button "Add to Audience" at bounding box center [1298, 460] width 204 height 27
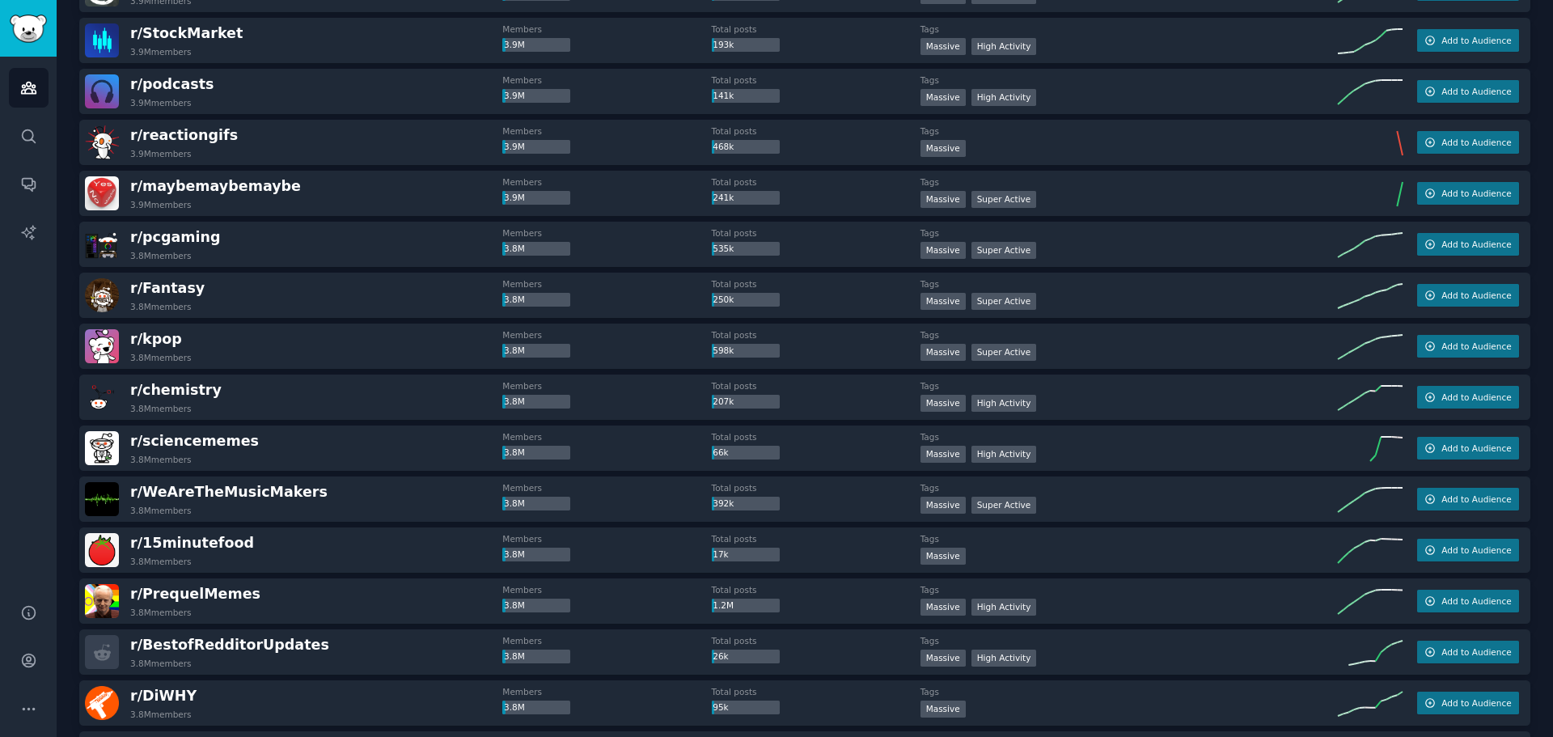
scroll to position [11916, 0]
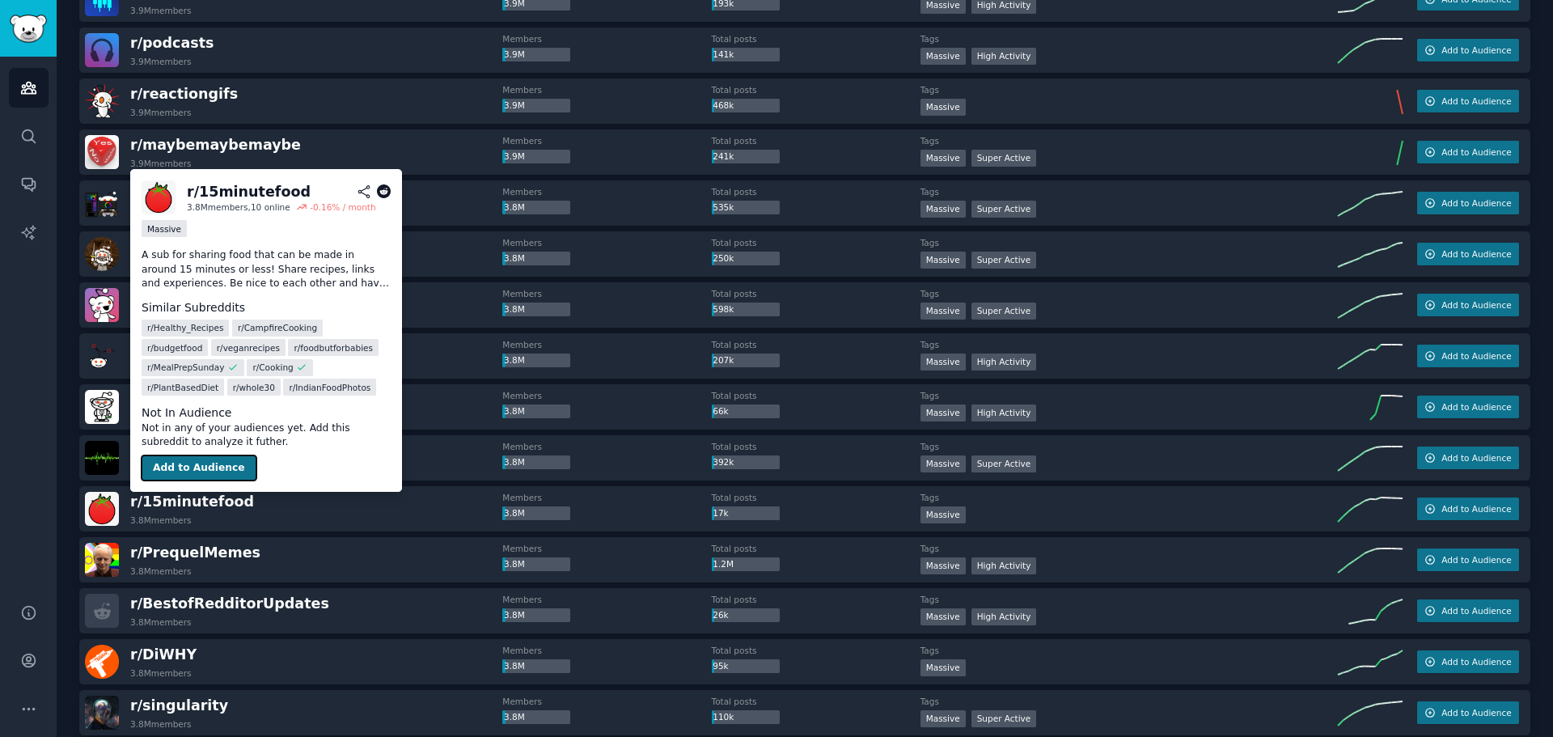
click at [184, 469] on button "Add to Audience" at bounding box center [199, 468] width 115 height 26
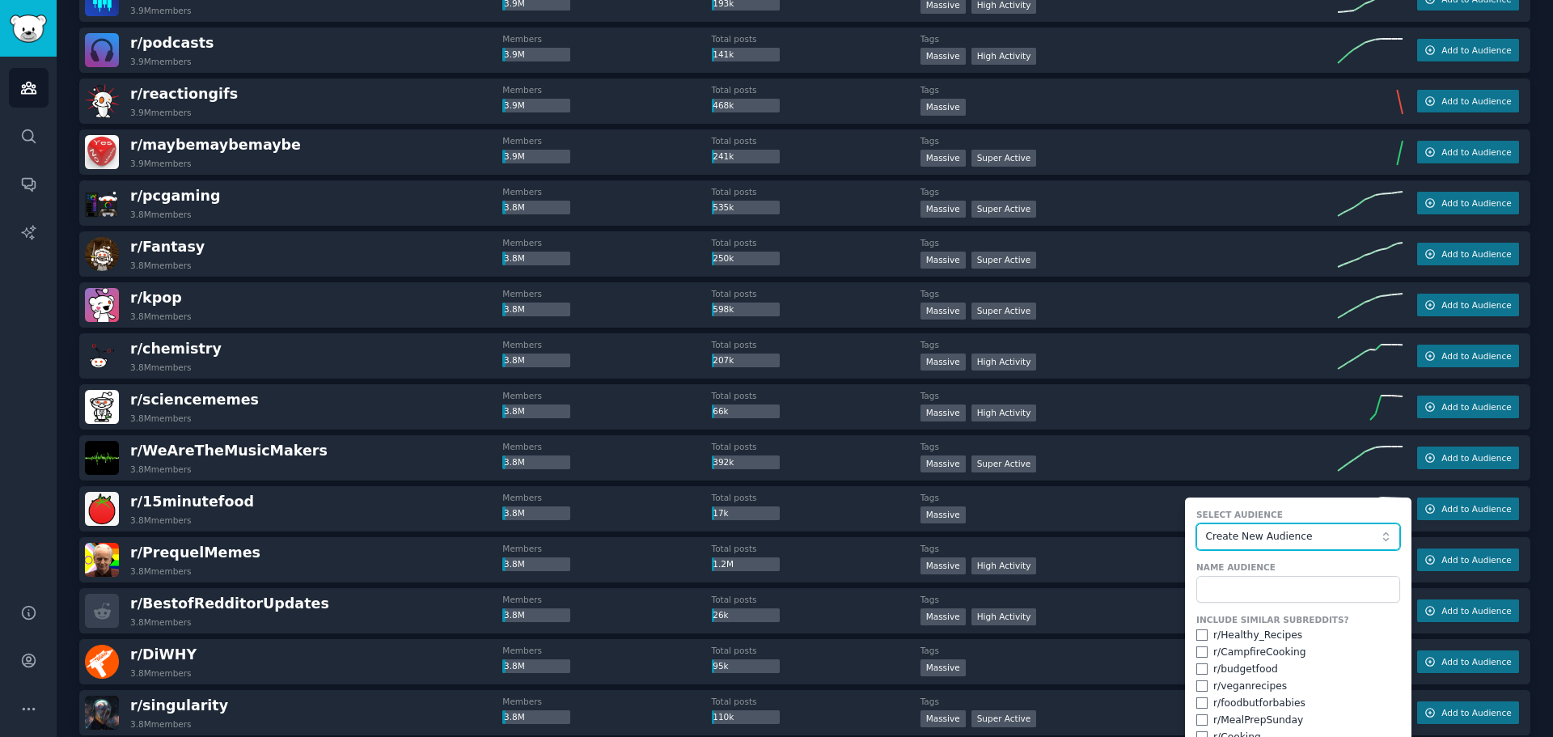
click at [1229, 534] on span "Create New Audience" at bounding box center [1293, 537] width 177 height 15
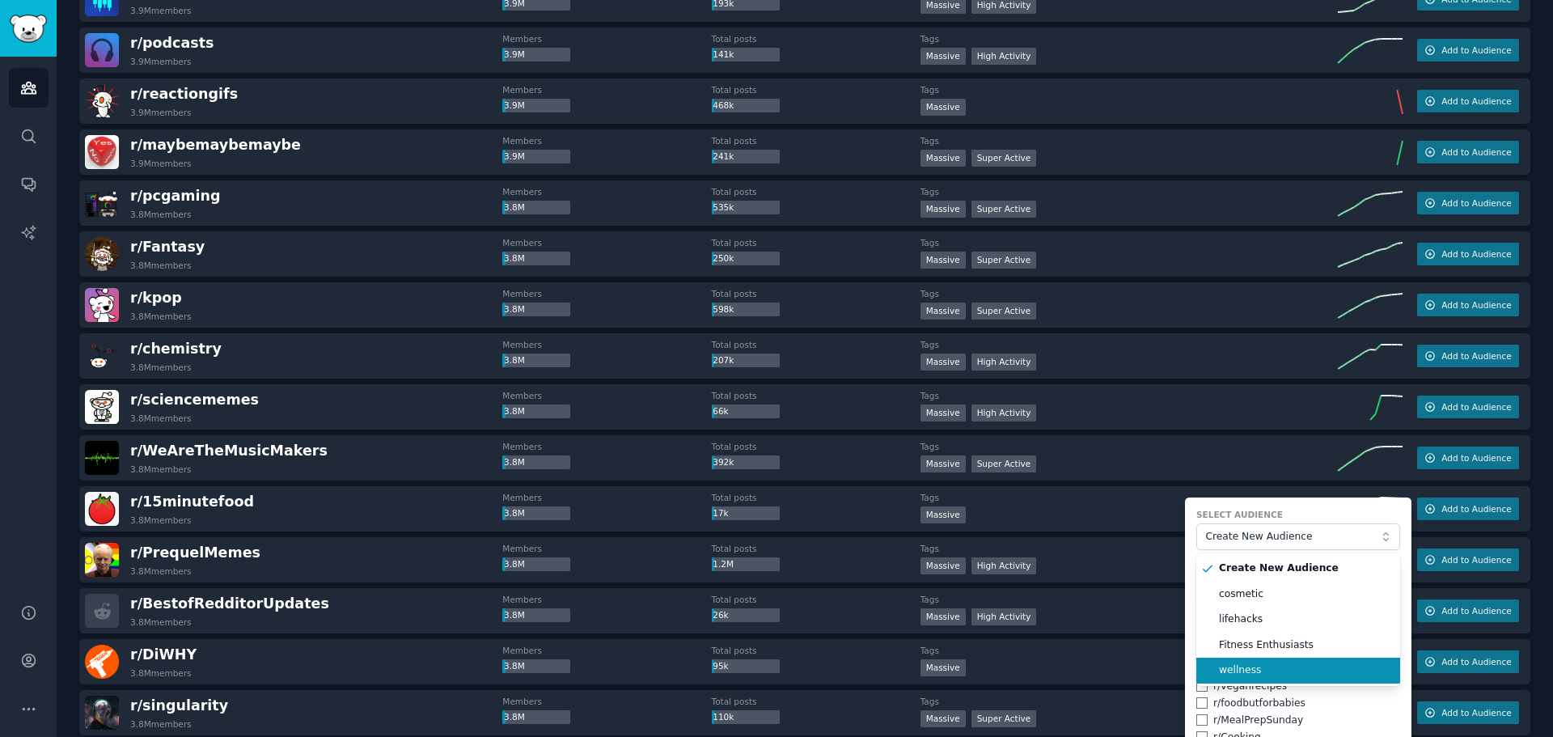
click at [1292, 671] on span "wellness" at bounding box center [1304, 670] width 170 height 15
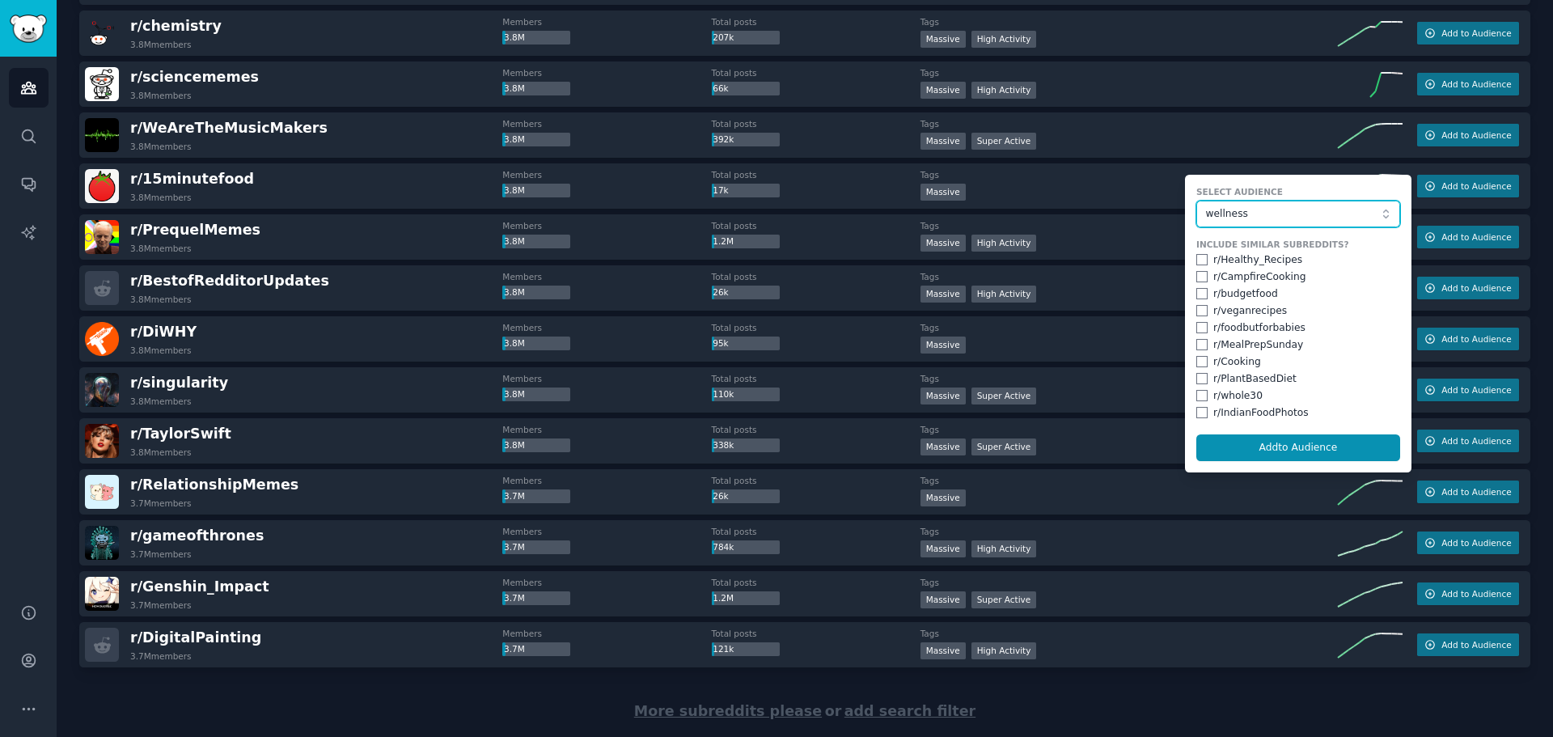
scroll to position [12239, 0]
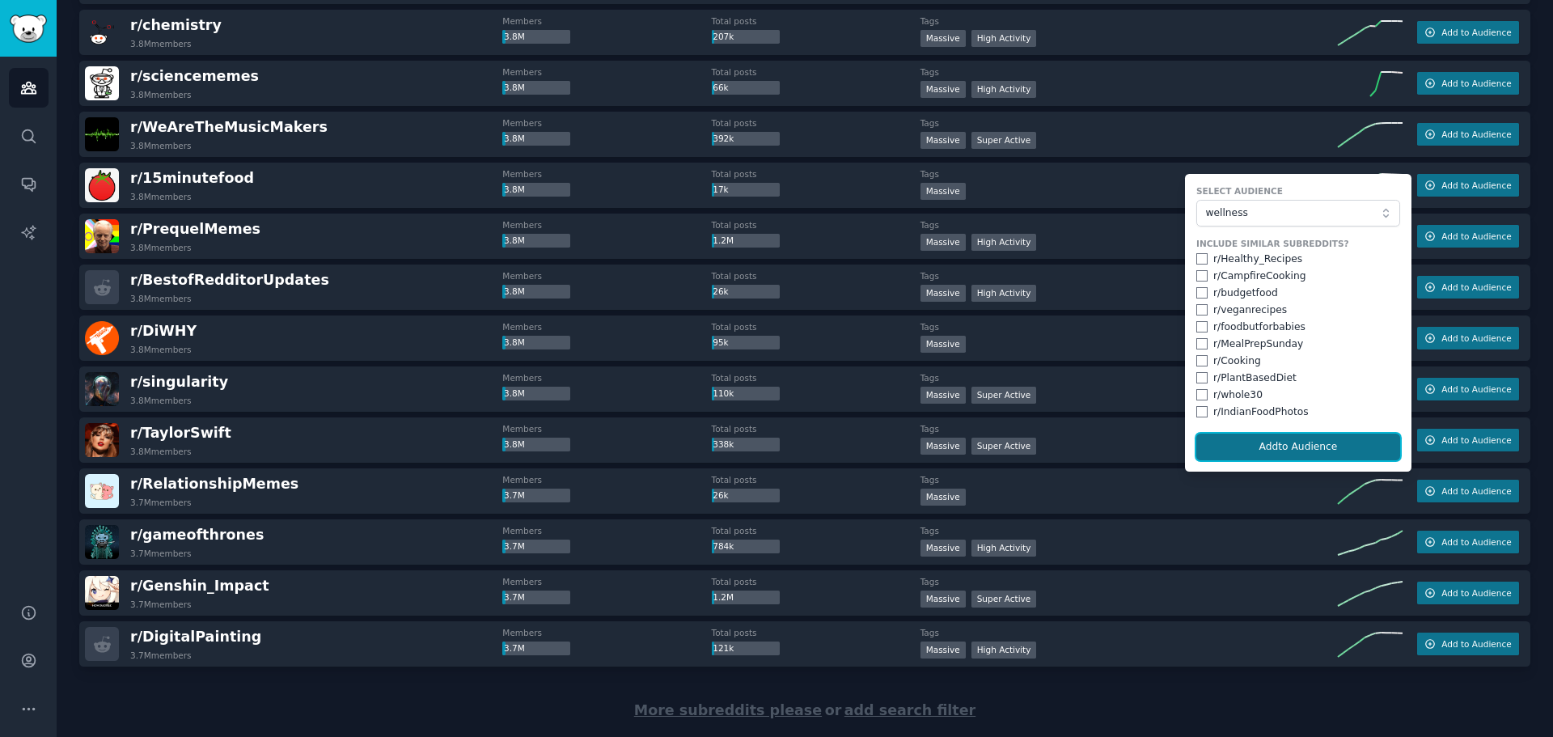
click at [1267, 449] on button "Add to Audience" at bounding box center [1298, 446] width 204 height 27
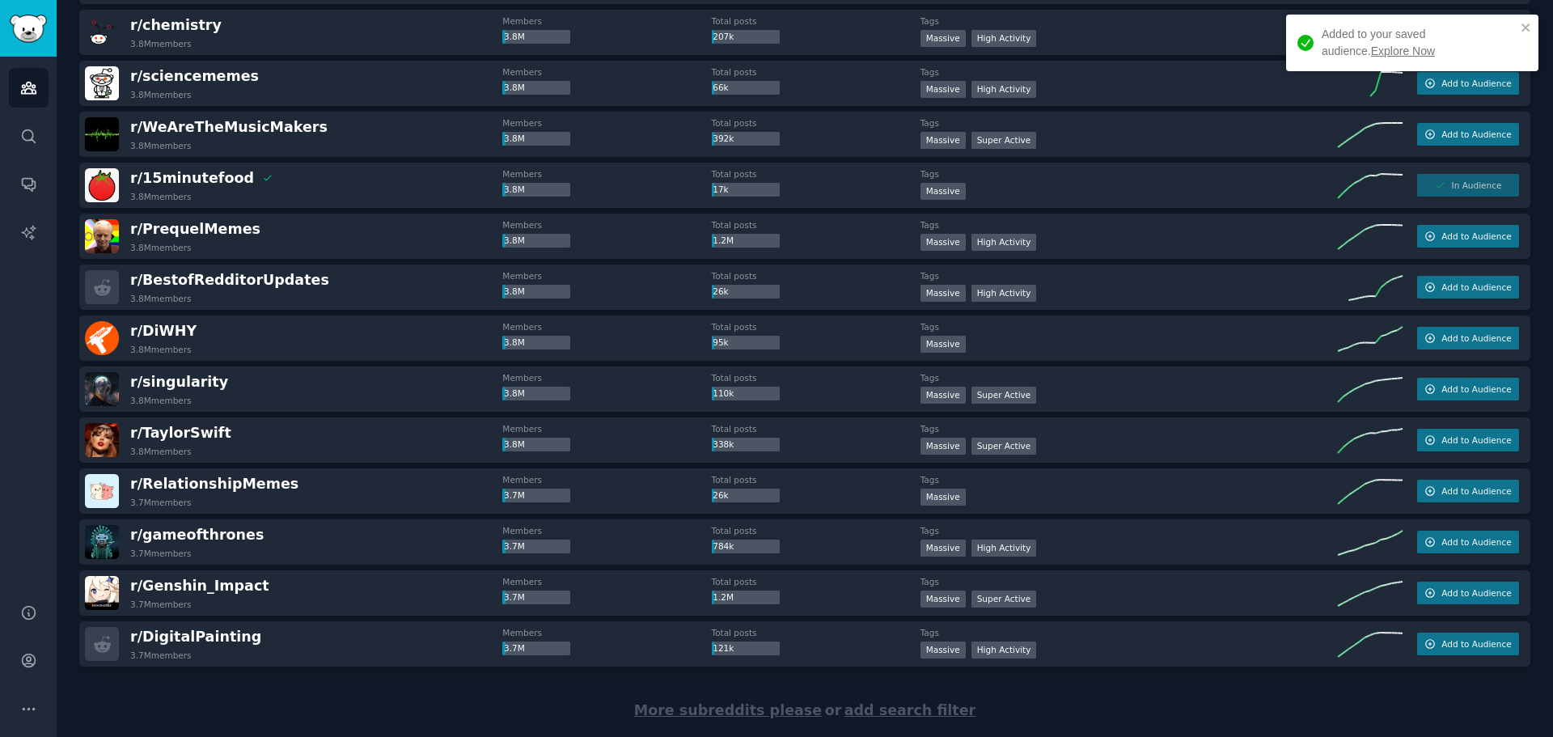
scroll to position [12280, 0]
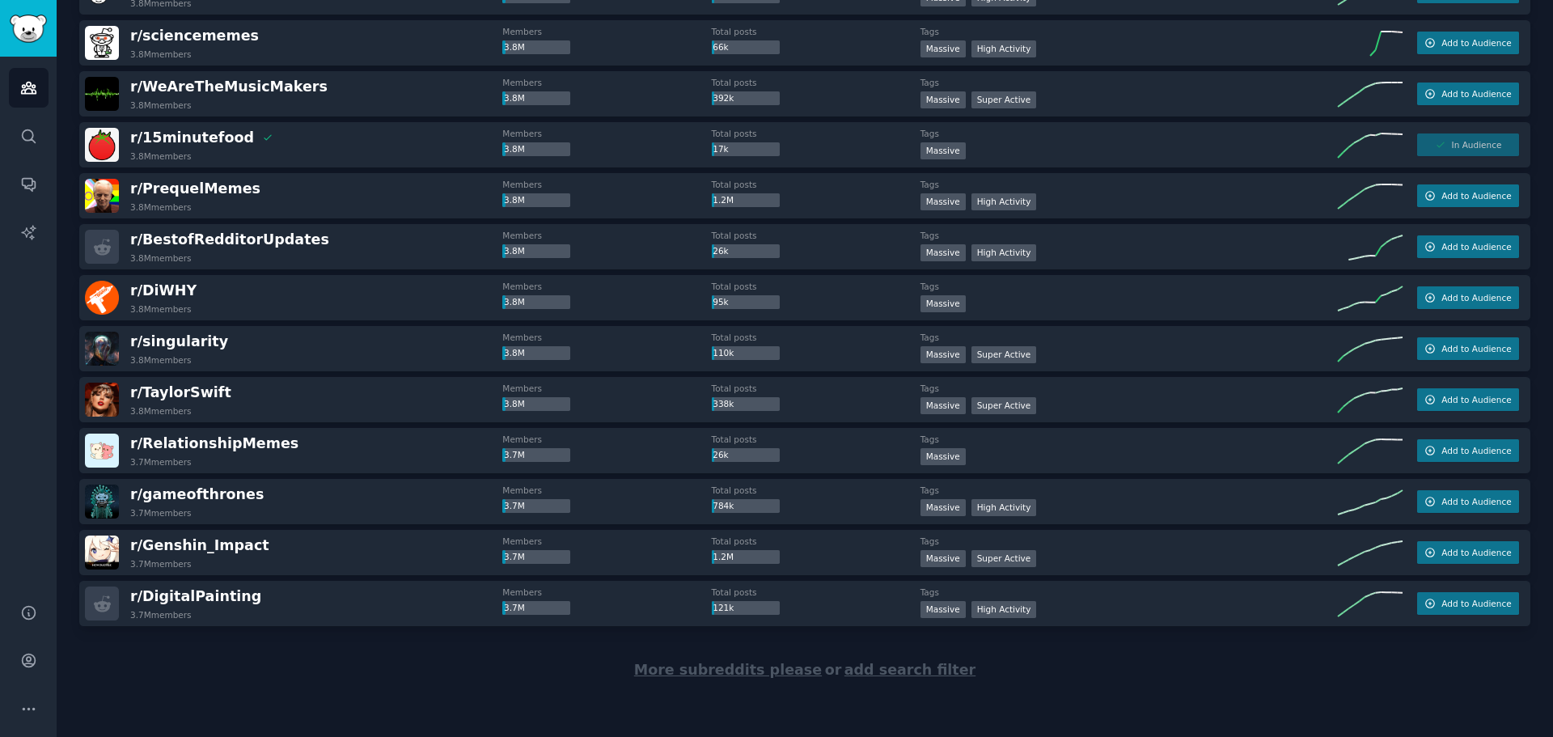
click at [728, 665] on span "More subreddits please" at bounding box center [728, 669] width 188 height 16
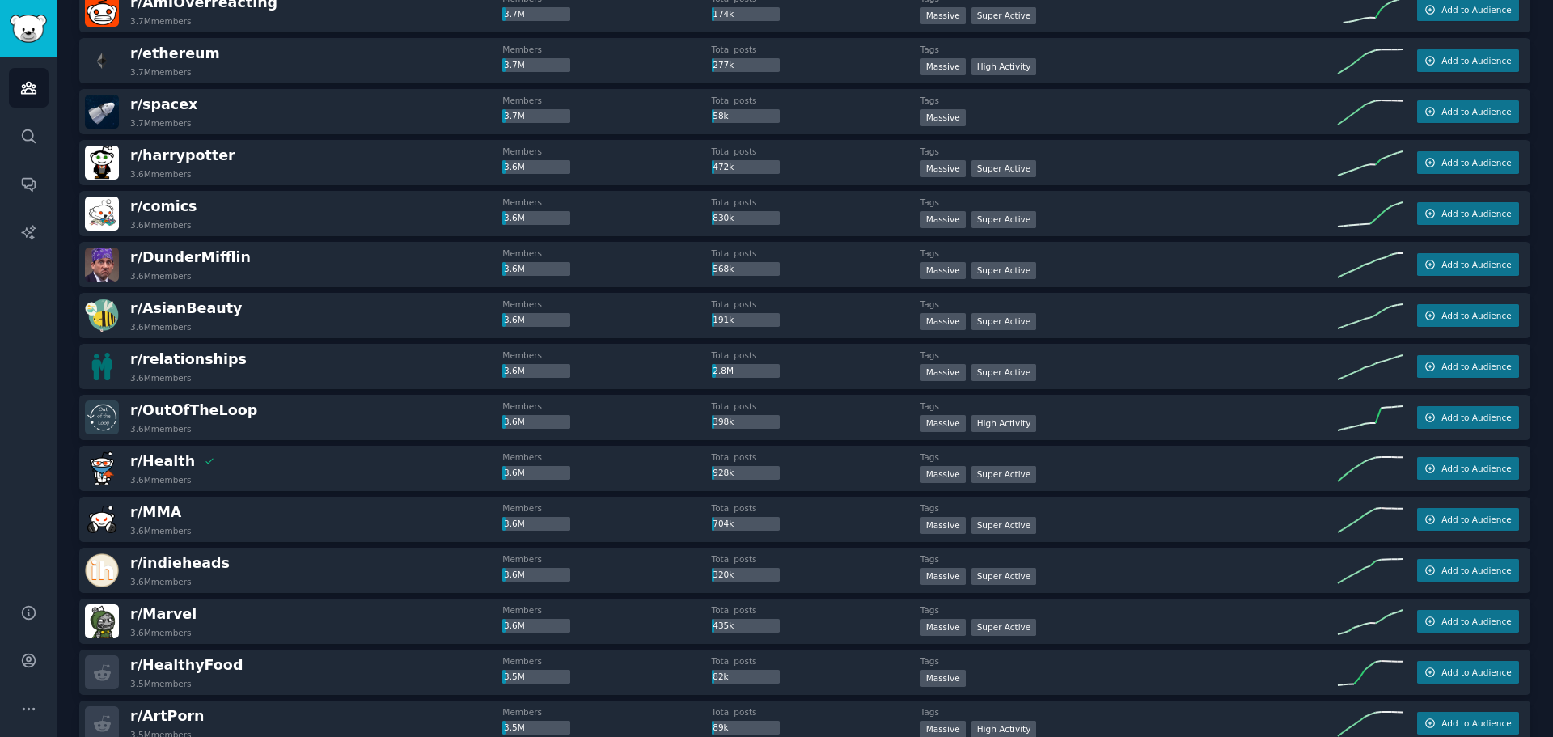
scroll to position [12927, 0]
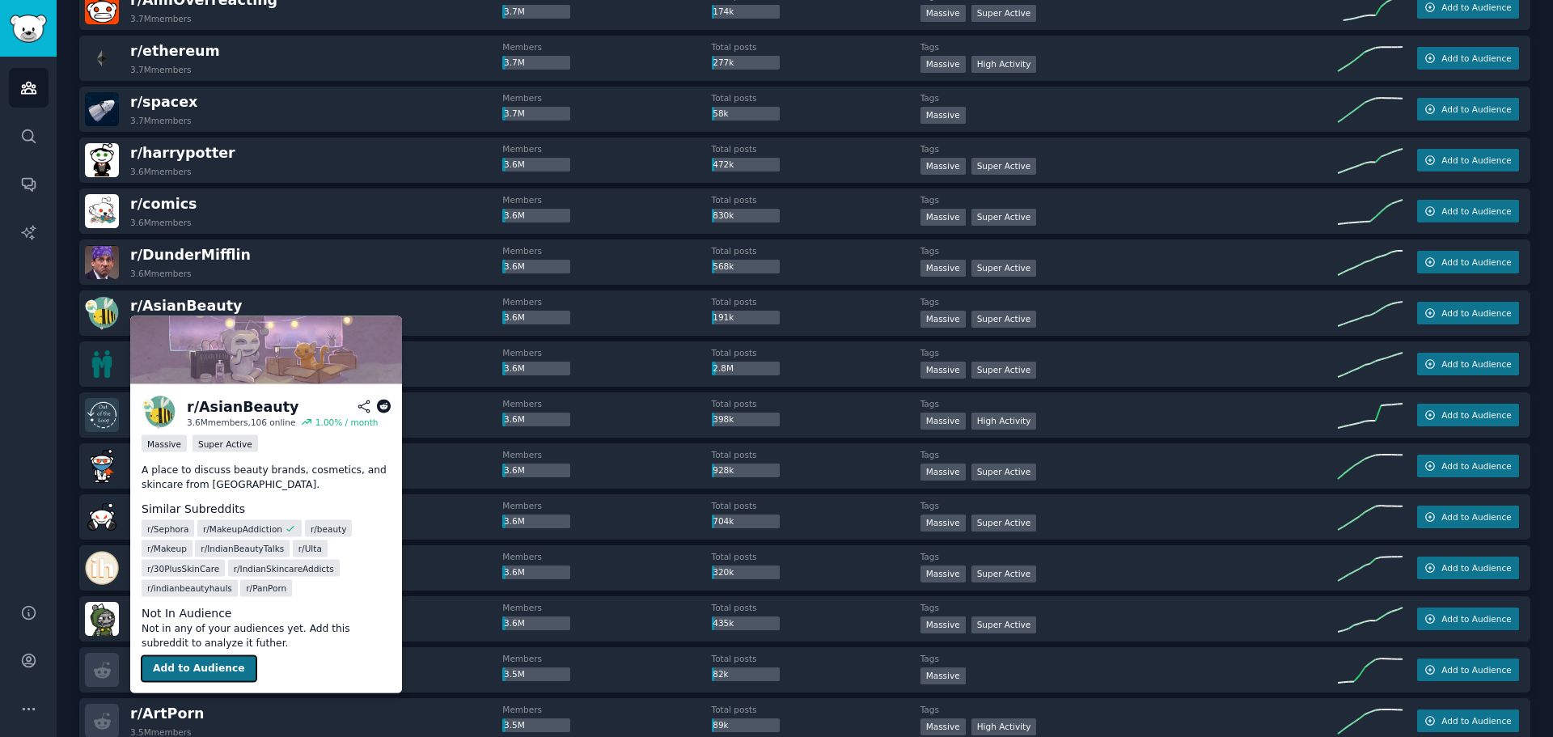
click at [220, 663] on button "Add to Audience" at bounding box center [199, 669] width 115 height 26
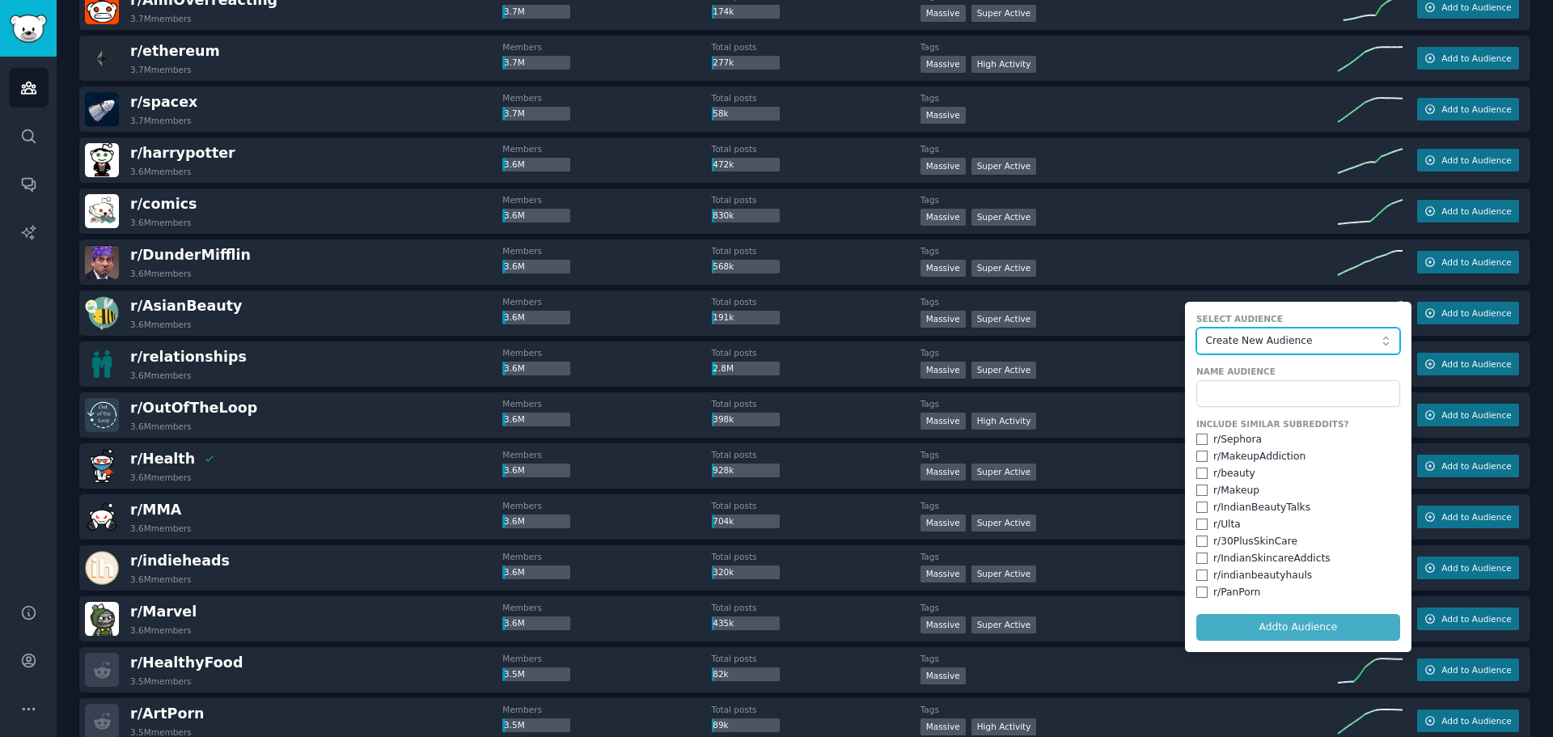
click at [1236, 329] on button "Create New Audience" at bounding box center [1298, 341] width 204 height 27
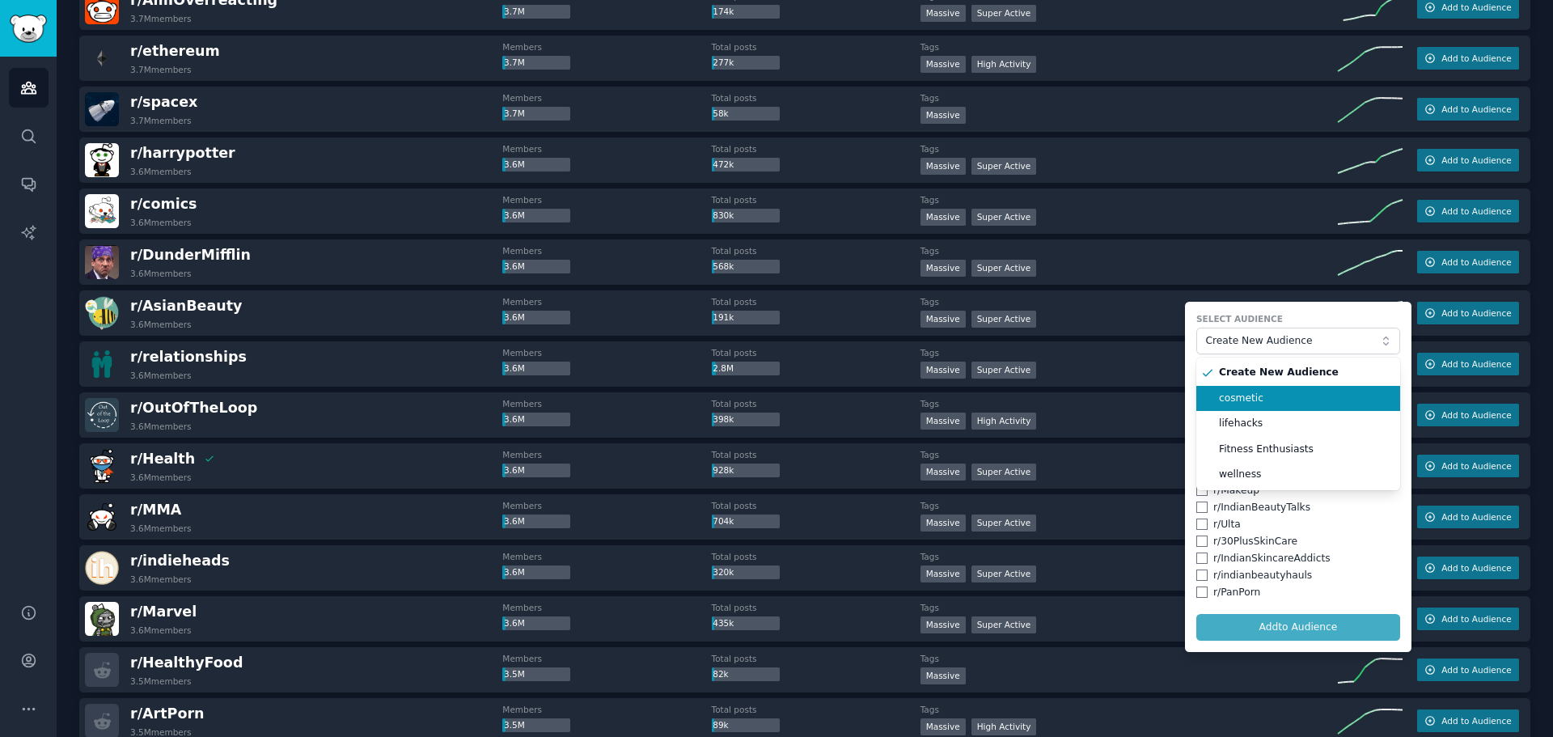
click at [1268, 398] on span "cosmetic" at bounding box center [1304, 398] width 170 height 15
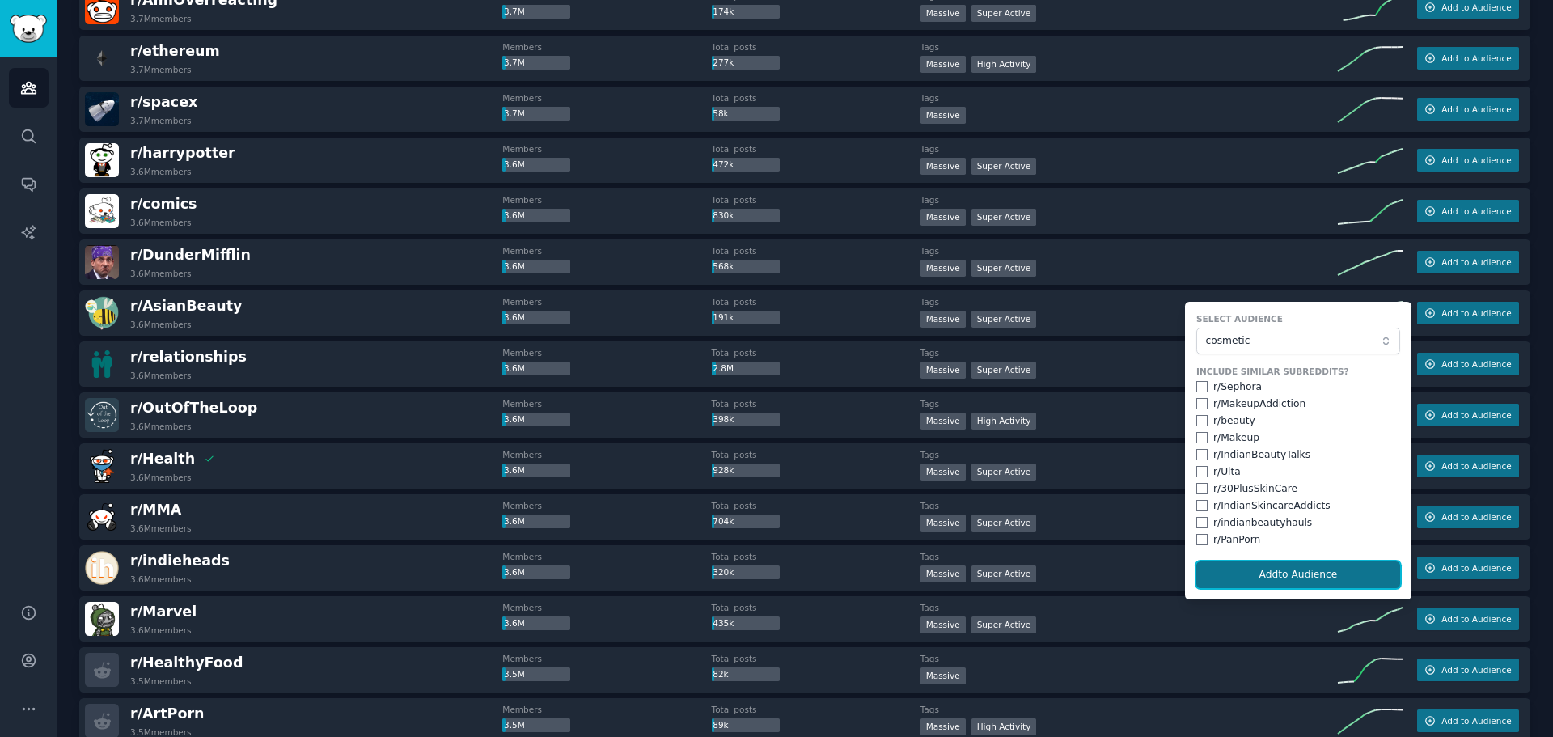
click at [1297, 575] on button "Add to Audience" at bounding box center [1298, 574] width 204 height 27
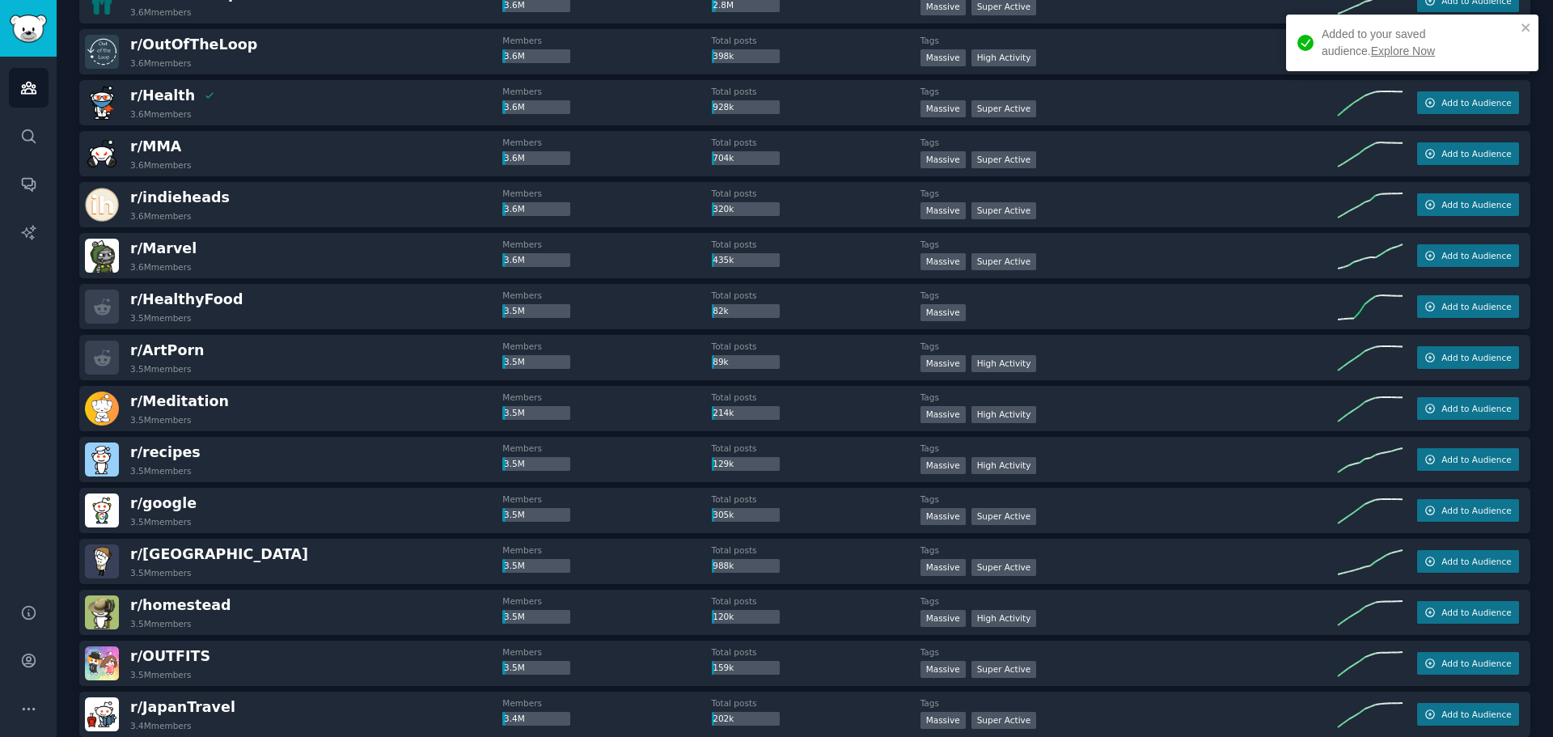
scroll to position [13331, 0]
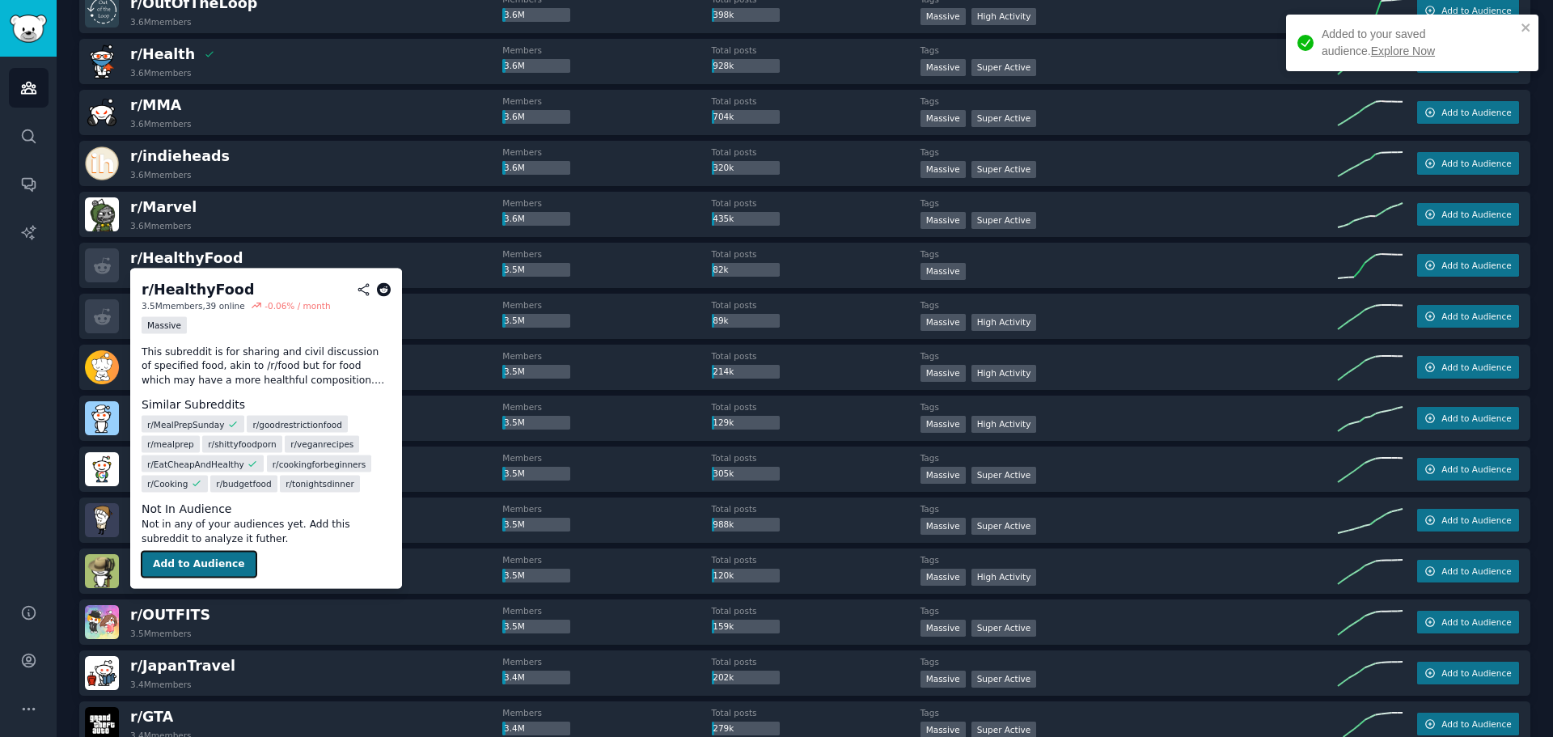
click at [205, 563] on button "Add to Audience" at bounding box center [199, 565] width 115 height 26
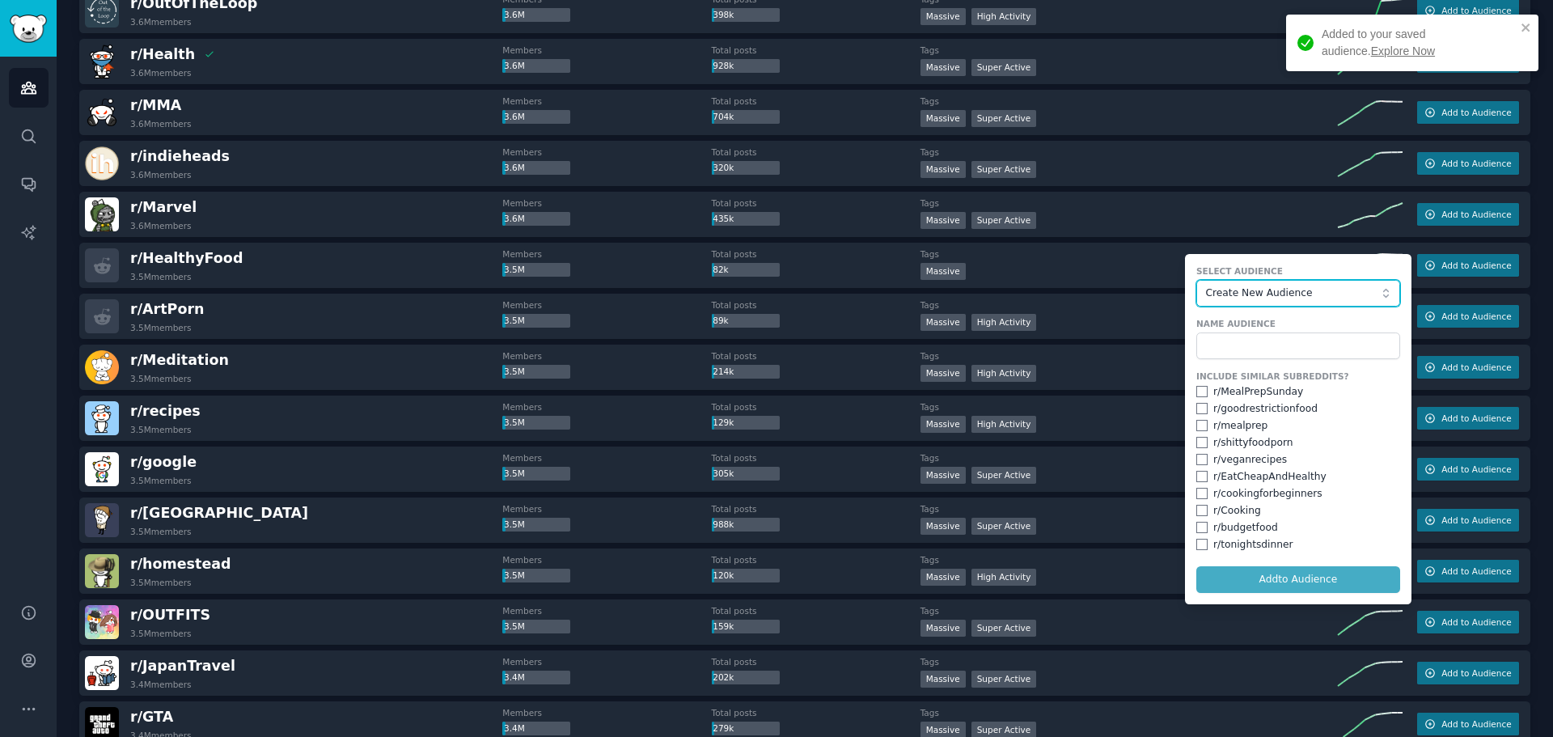
click at [1329, 298] on span "Create New Audience" at bounding box center [1293, 293] width 177 height 15
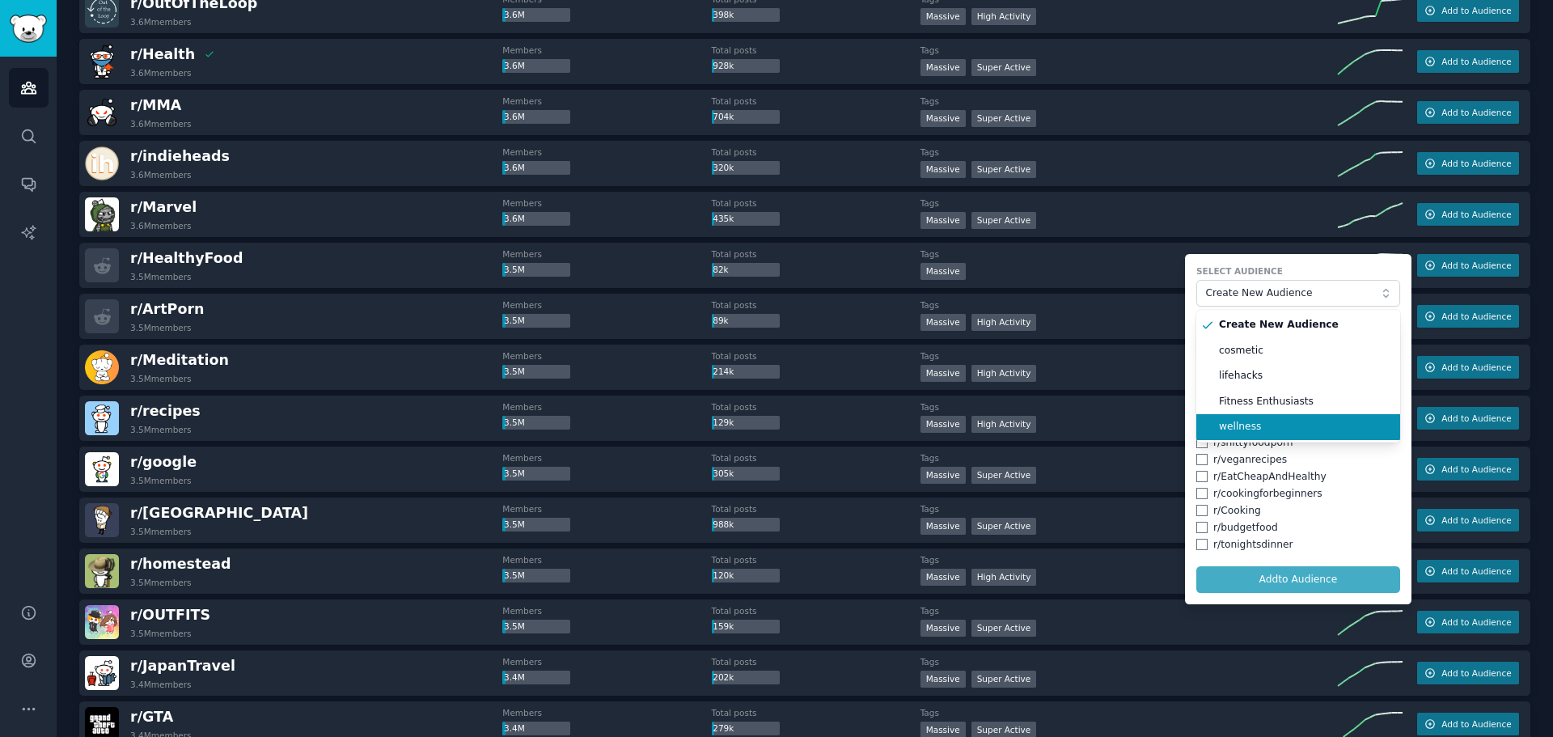
click at [1287, 427] on span "wellness" at bounding box center [1304, 427] width 170 height 15
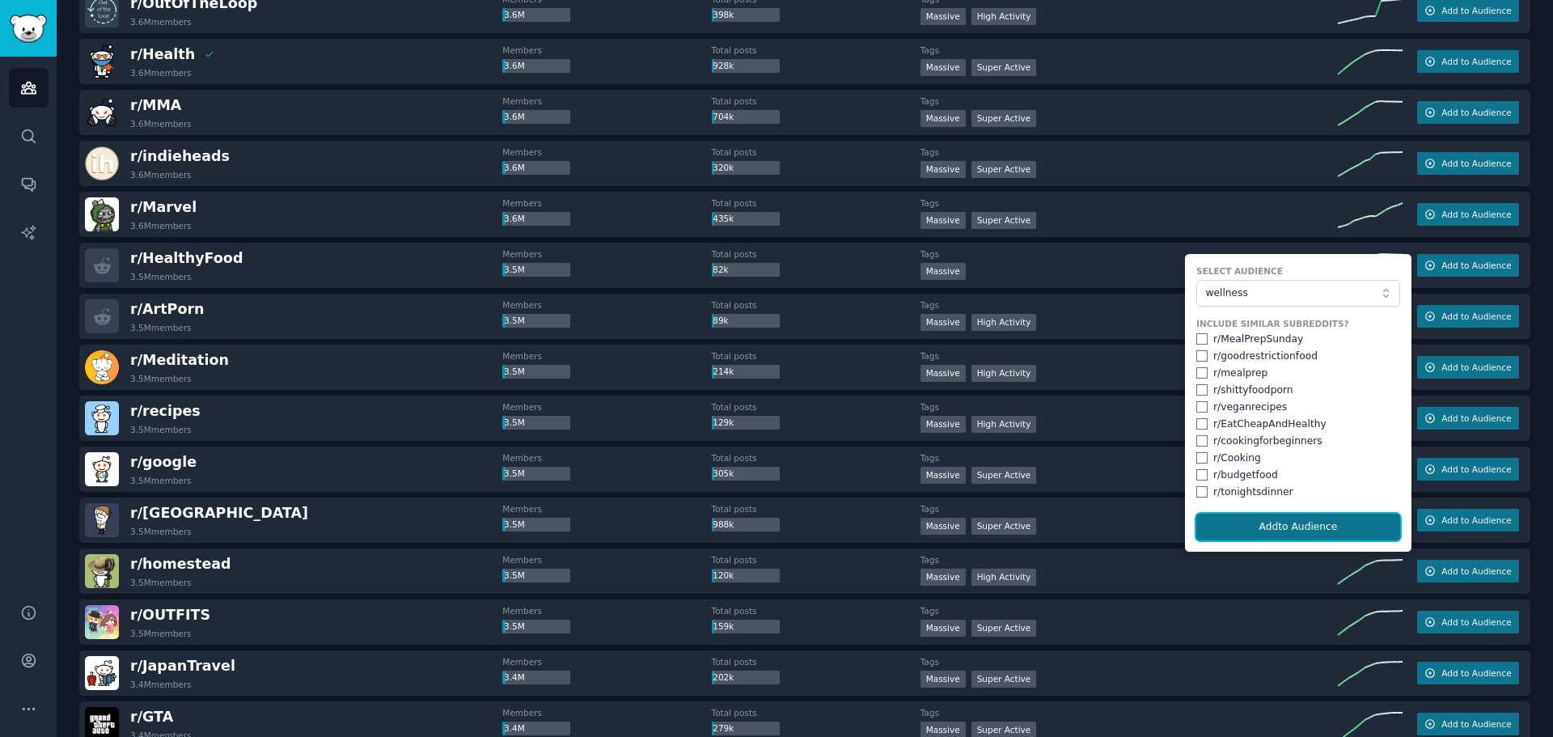
click at [1295, 525] on button "Add to Audience" at bounding box center [1298, 527] width 204 height 27
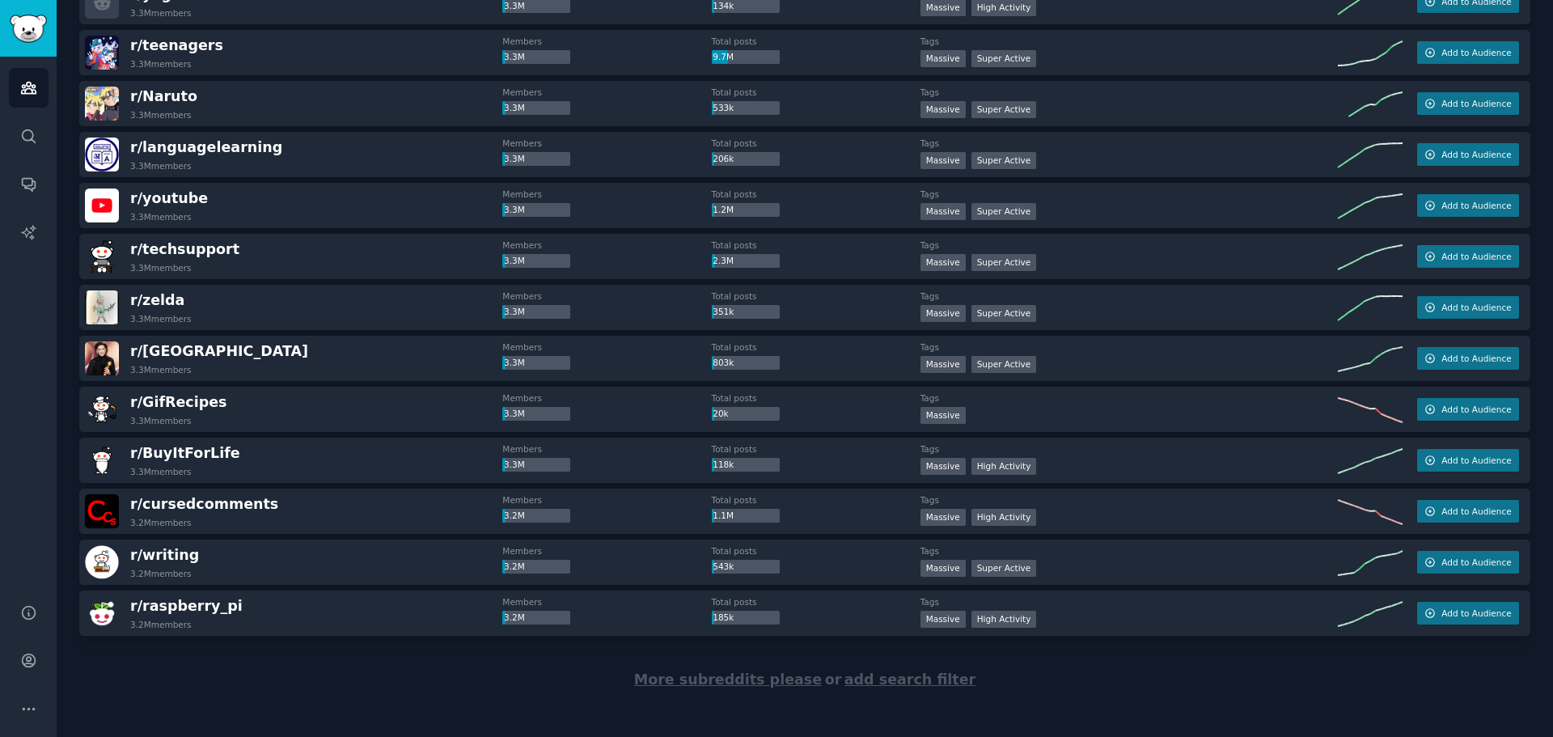
scroll to position [14827, 0]
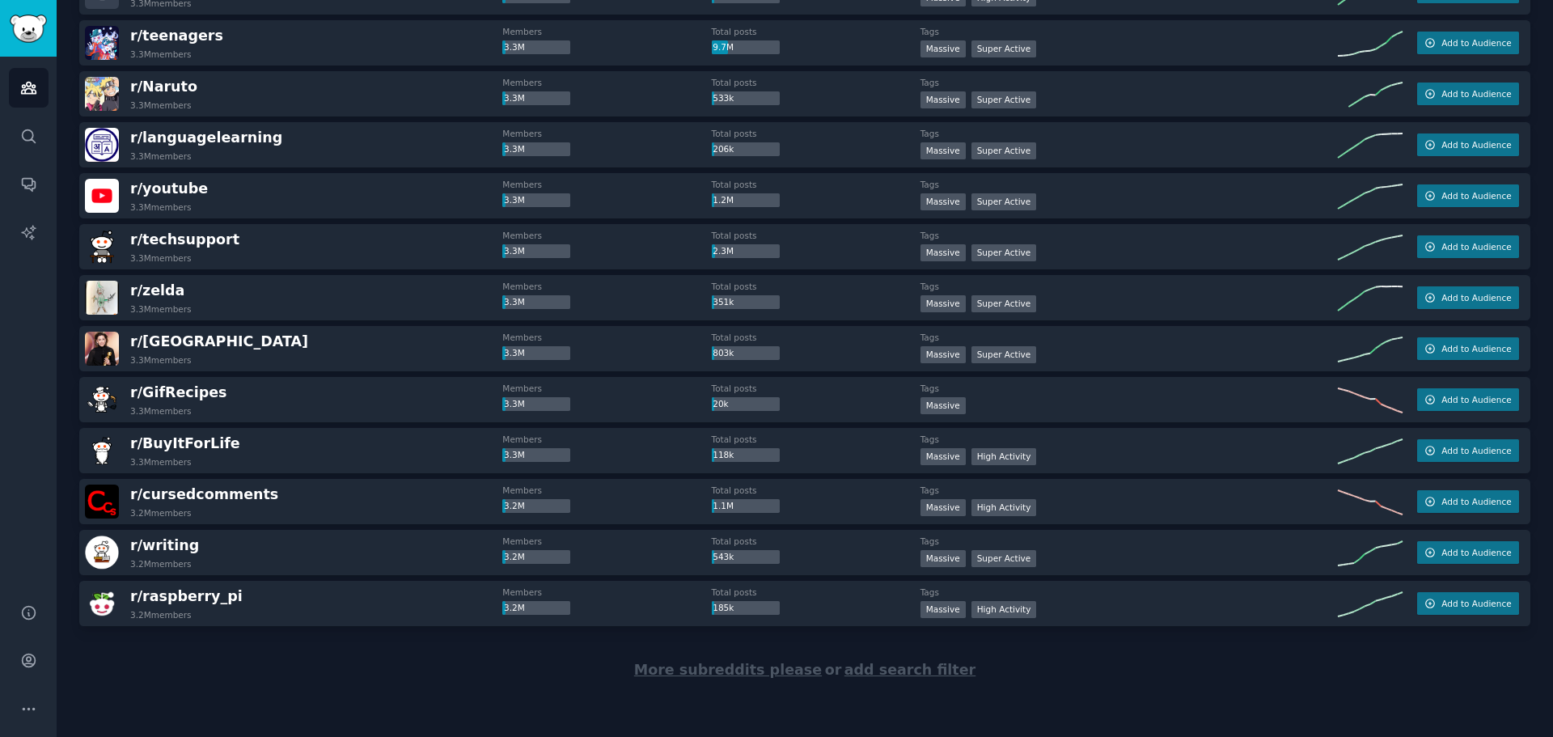
click at [711, 668] on span "More subreddits please" at bounding box center [728, 669] width 188 height 16
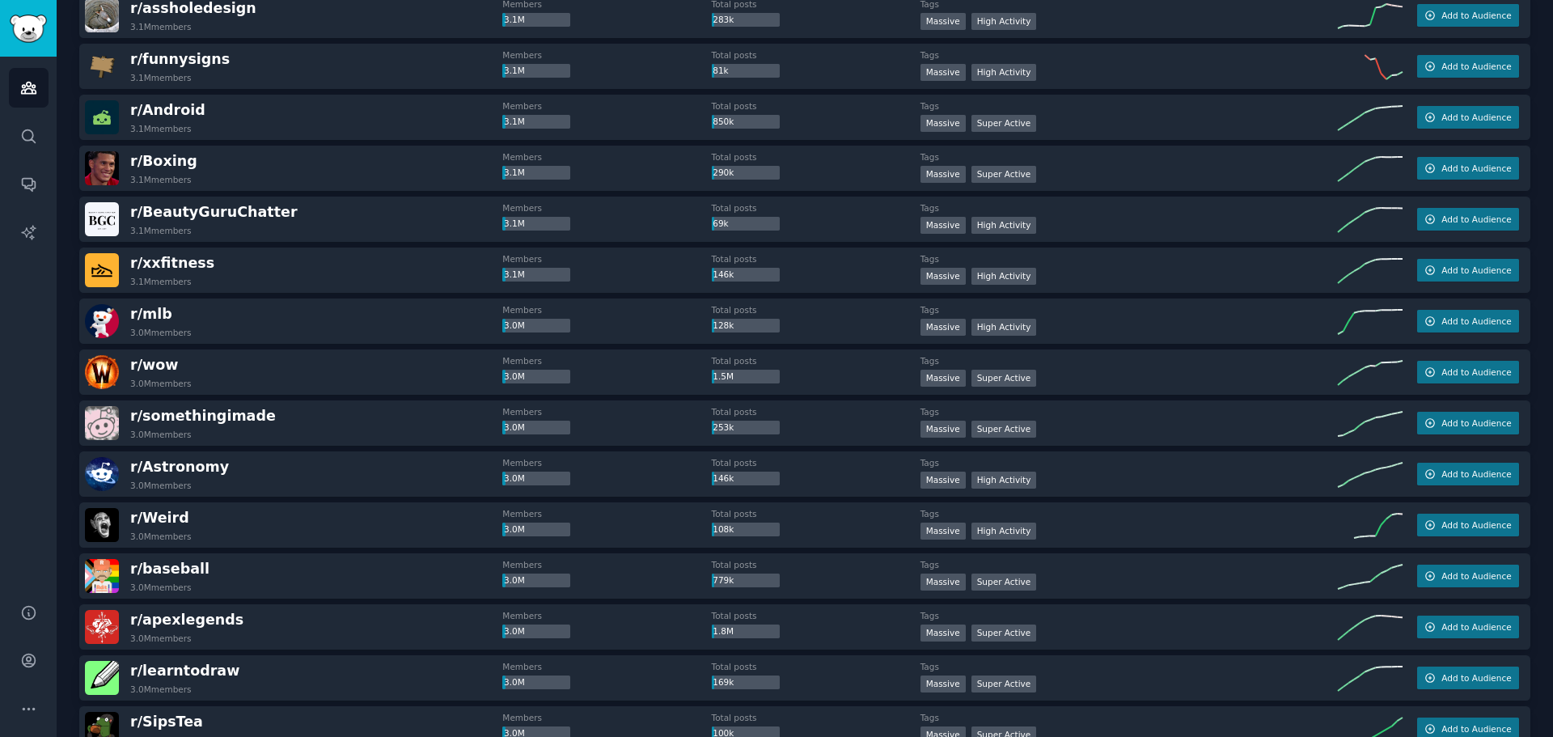
scroll to position [16283, 0]
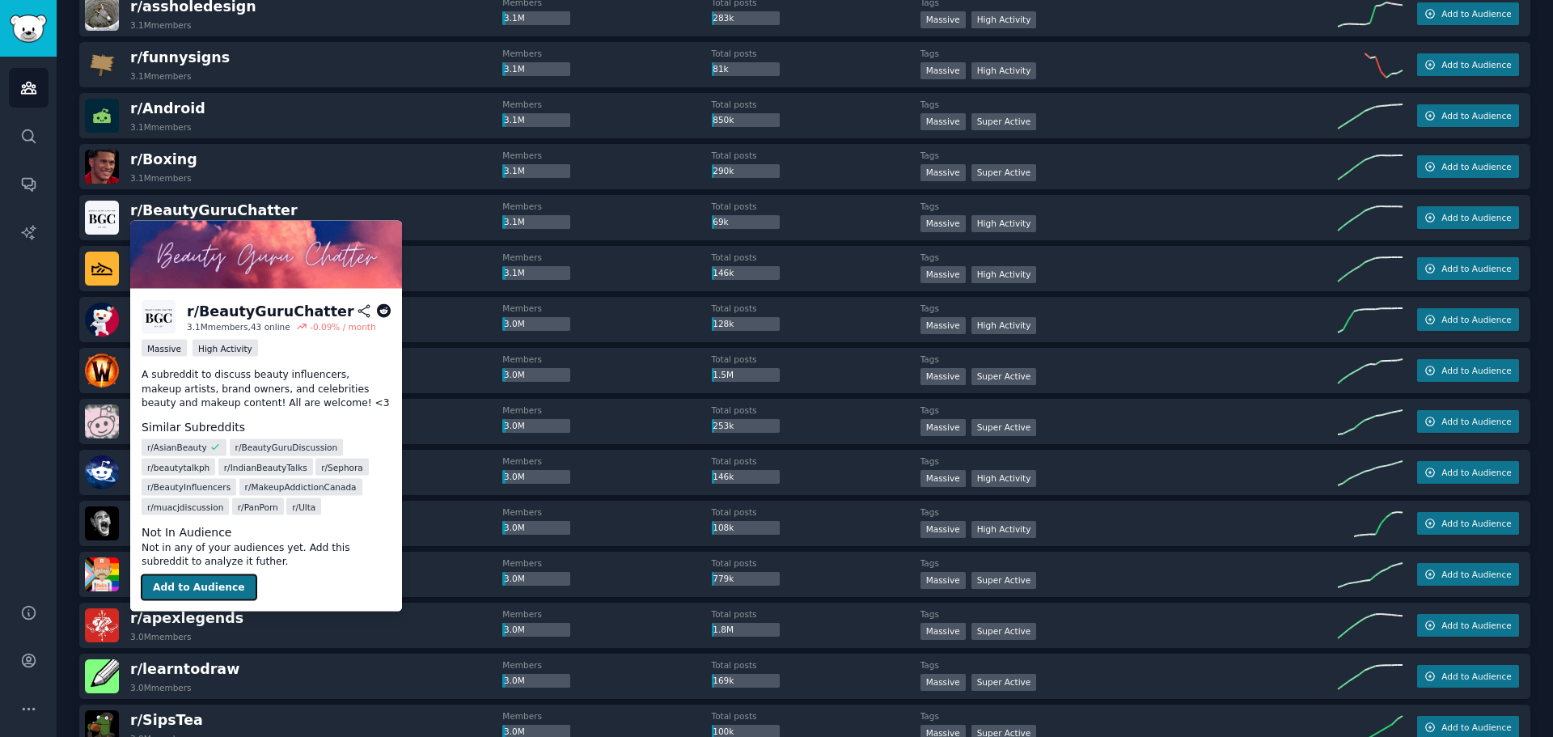
click at [213, 587] on button "Add to Audience" at bounding box center [199, 587] width 115 height 26
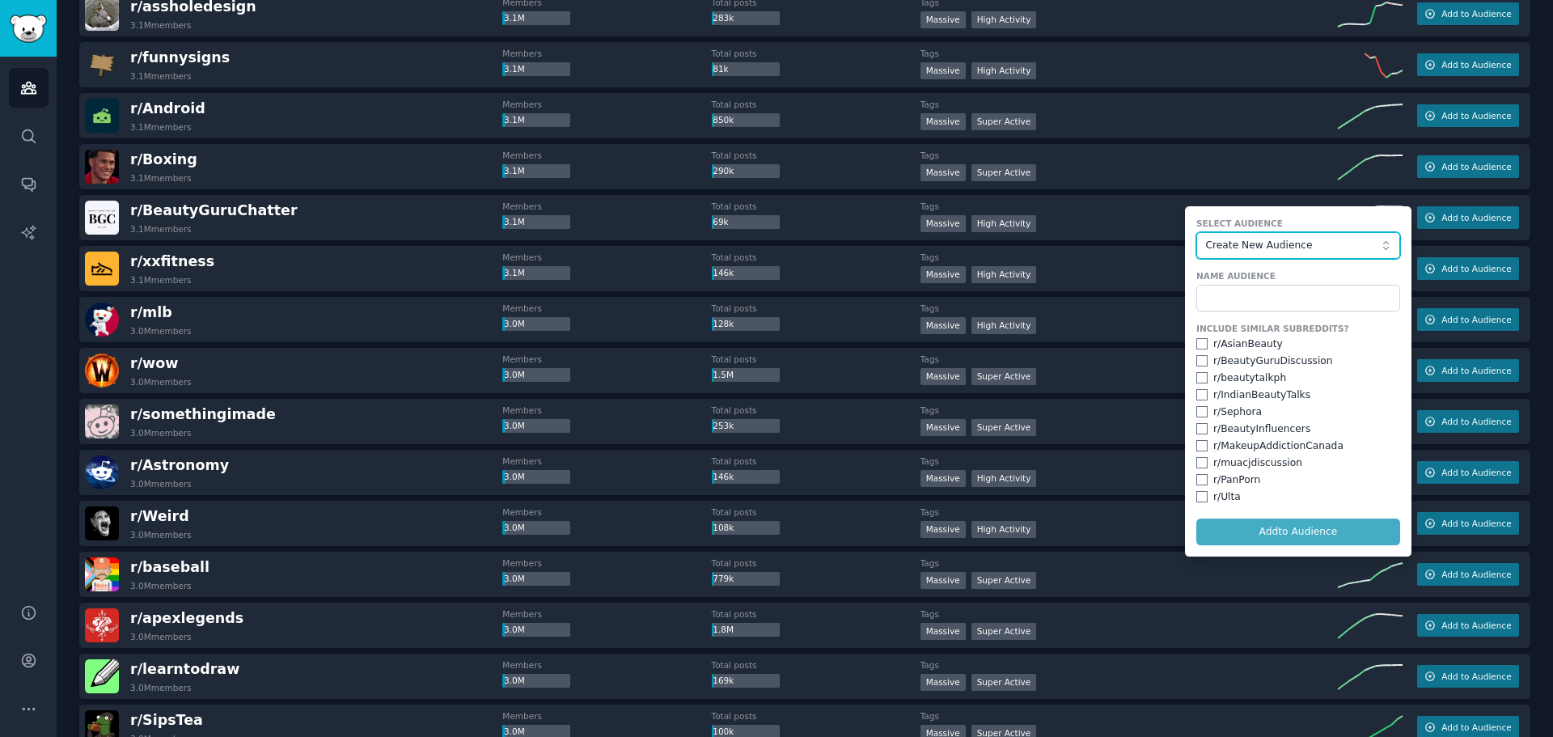
click at [1234, 247] on span "Create New Audience" at bounding box center [1293, 246] width 177 height 15
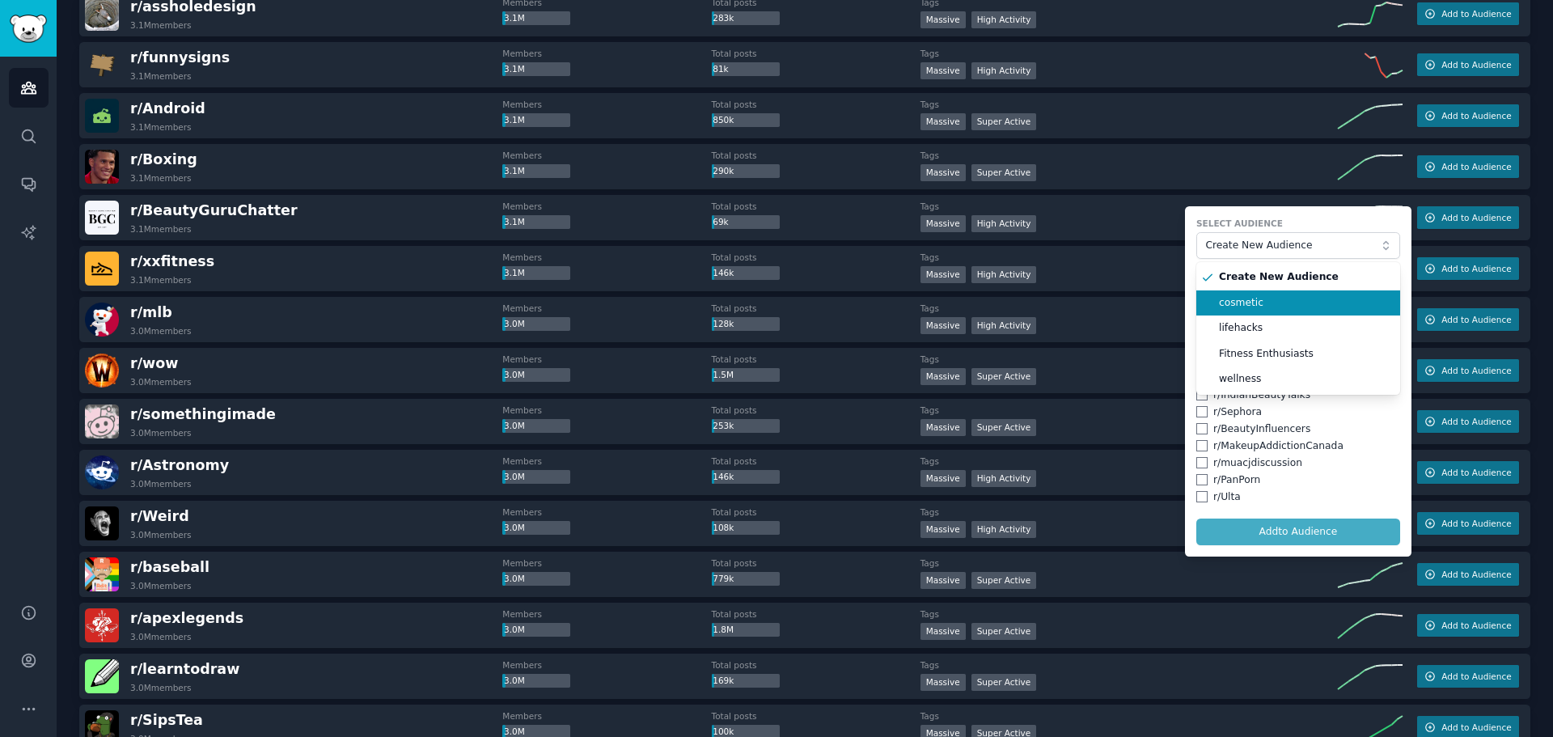
click at [1251, 298] on span "cosmetic" at bounding box center [1304, 303] width 170 height 15
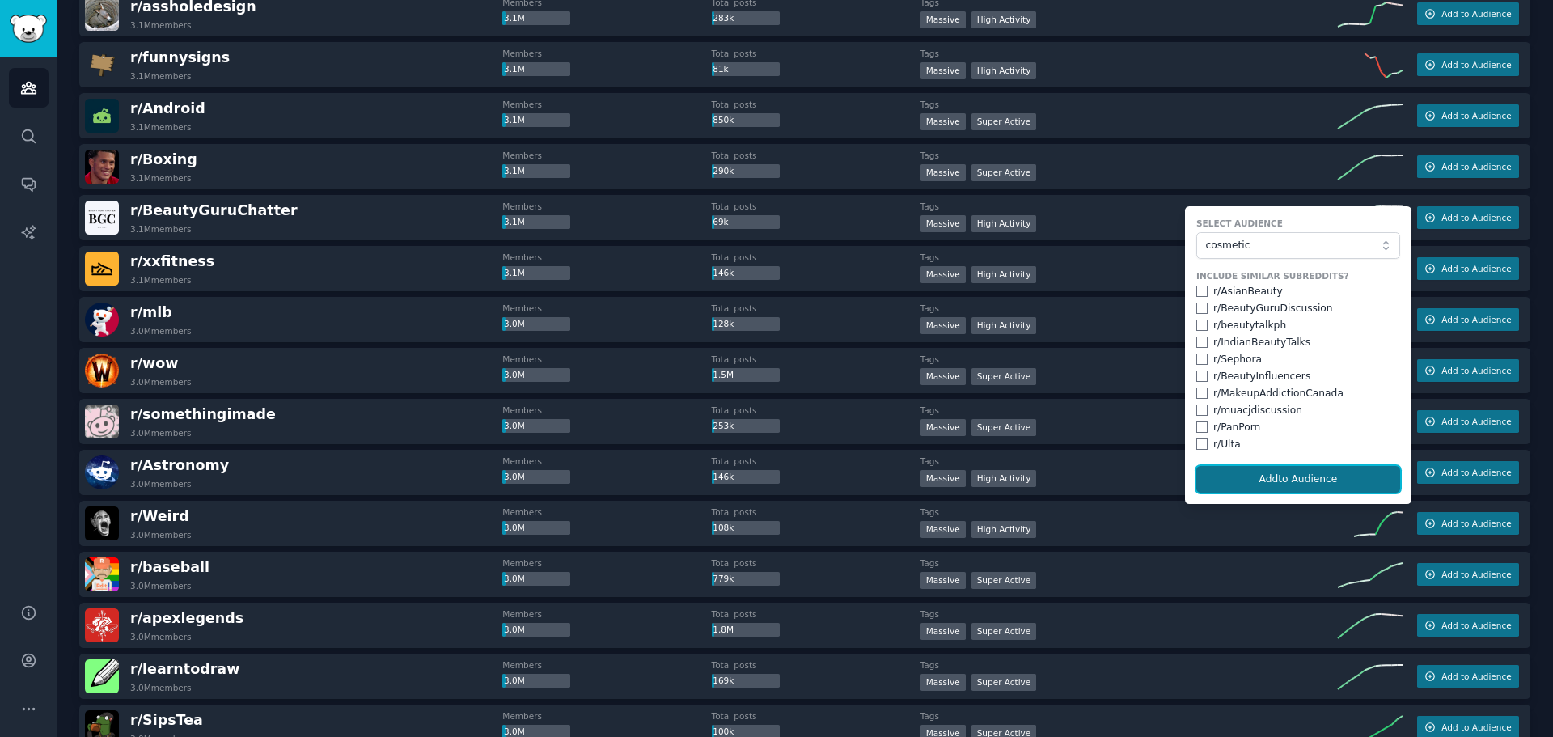
click at [1277, 485] on button "Add to Audience" at bounding box center [1298, 479] width 204 height 27
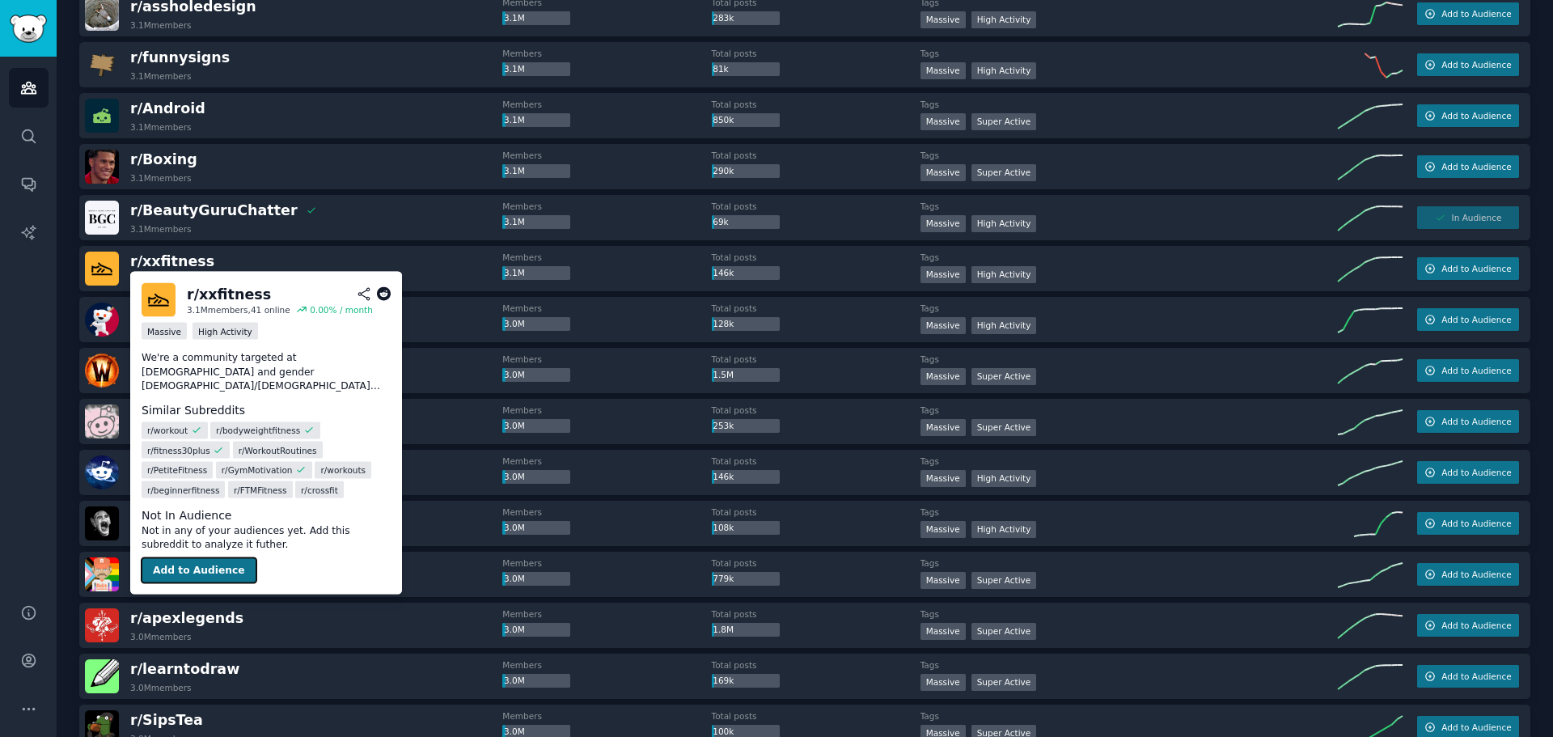
click at [228, 571] on button "Add to Audience" at bounding box center [199, 570] width 115 height 26
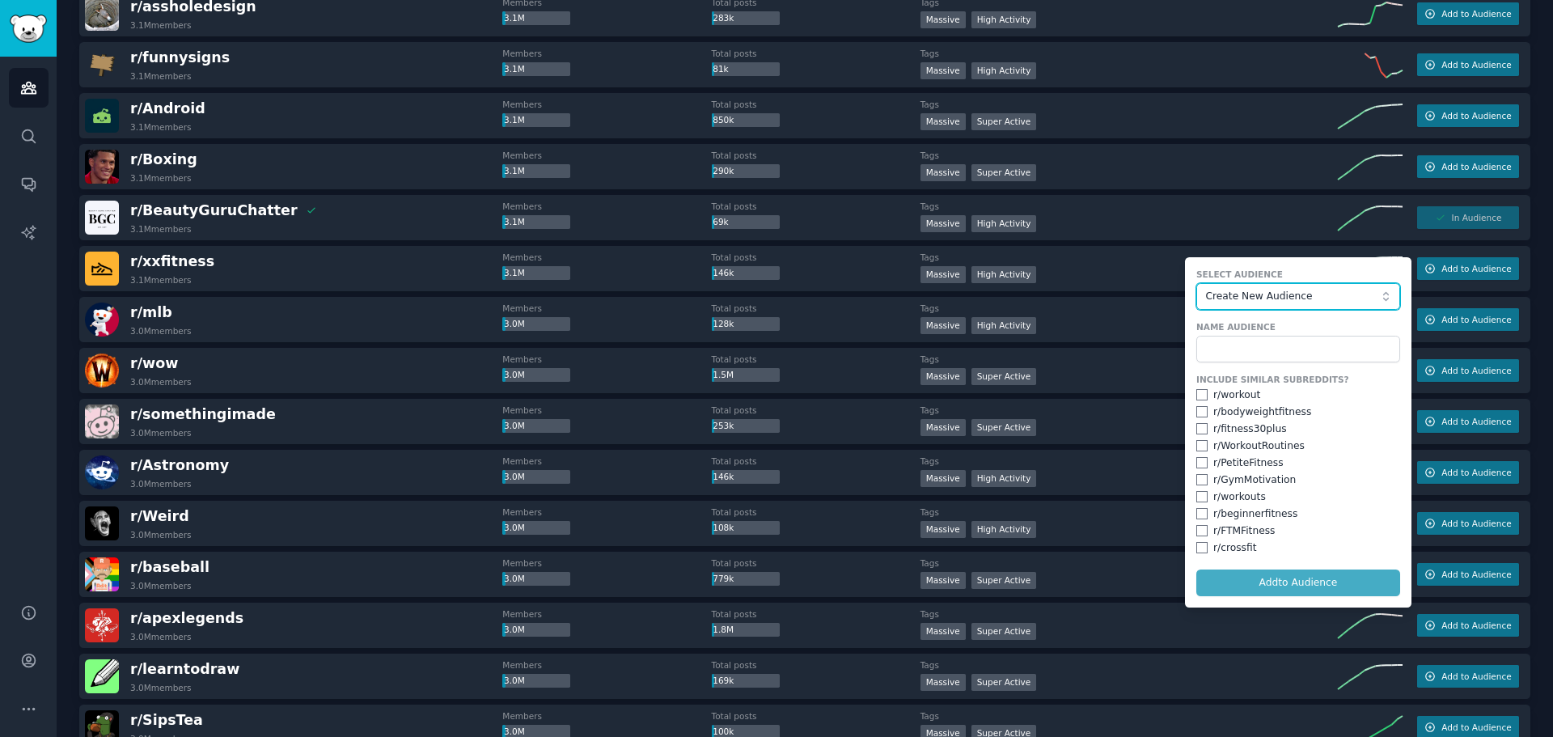
click at [1287, 293] on span "Create New Audience" at bounding box center [1293, 297] width 177 height 15
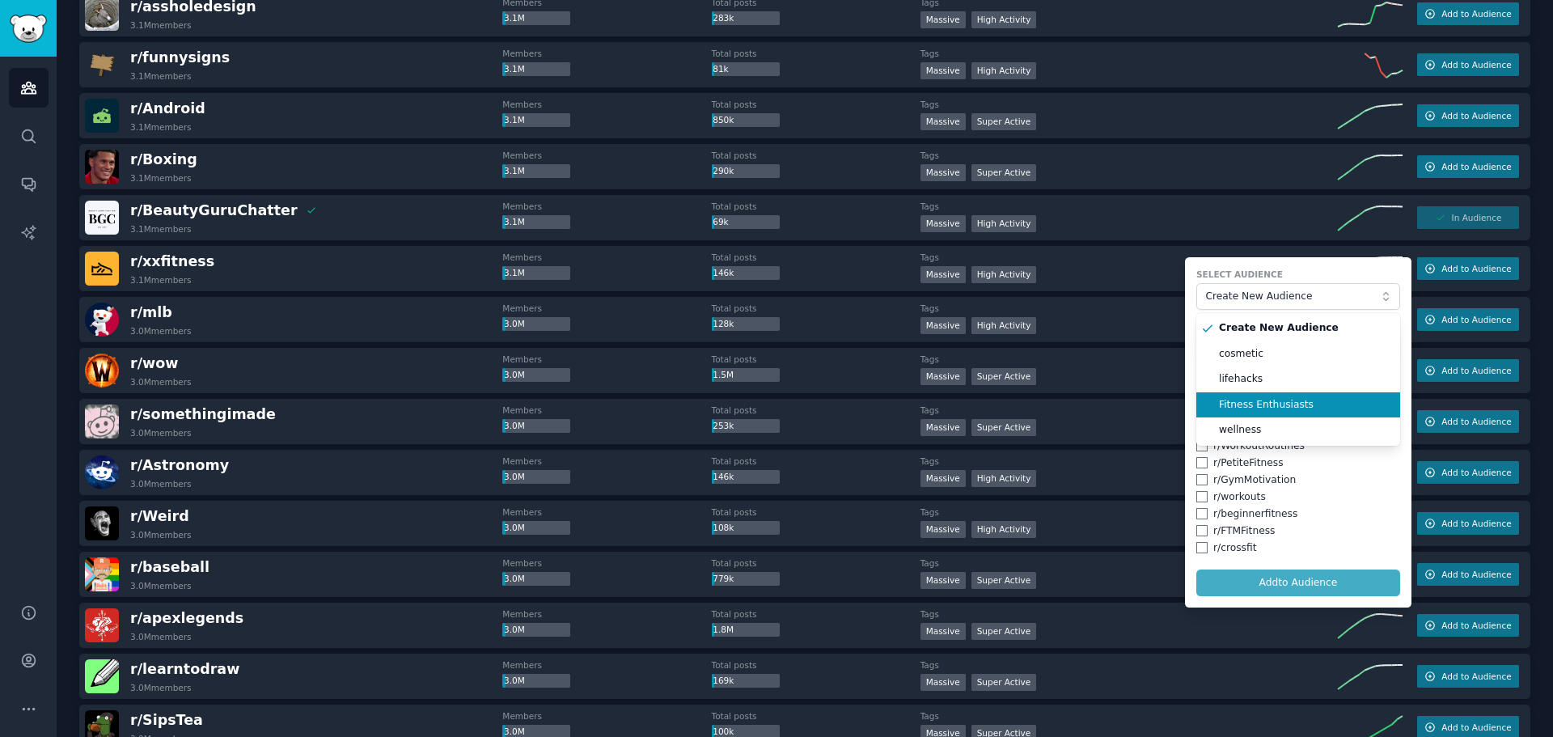
click at [1285, 408] on span "Fitness Enthusiasts" at bounding box center [1304, 405] width 170 height 15
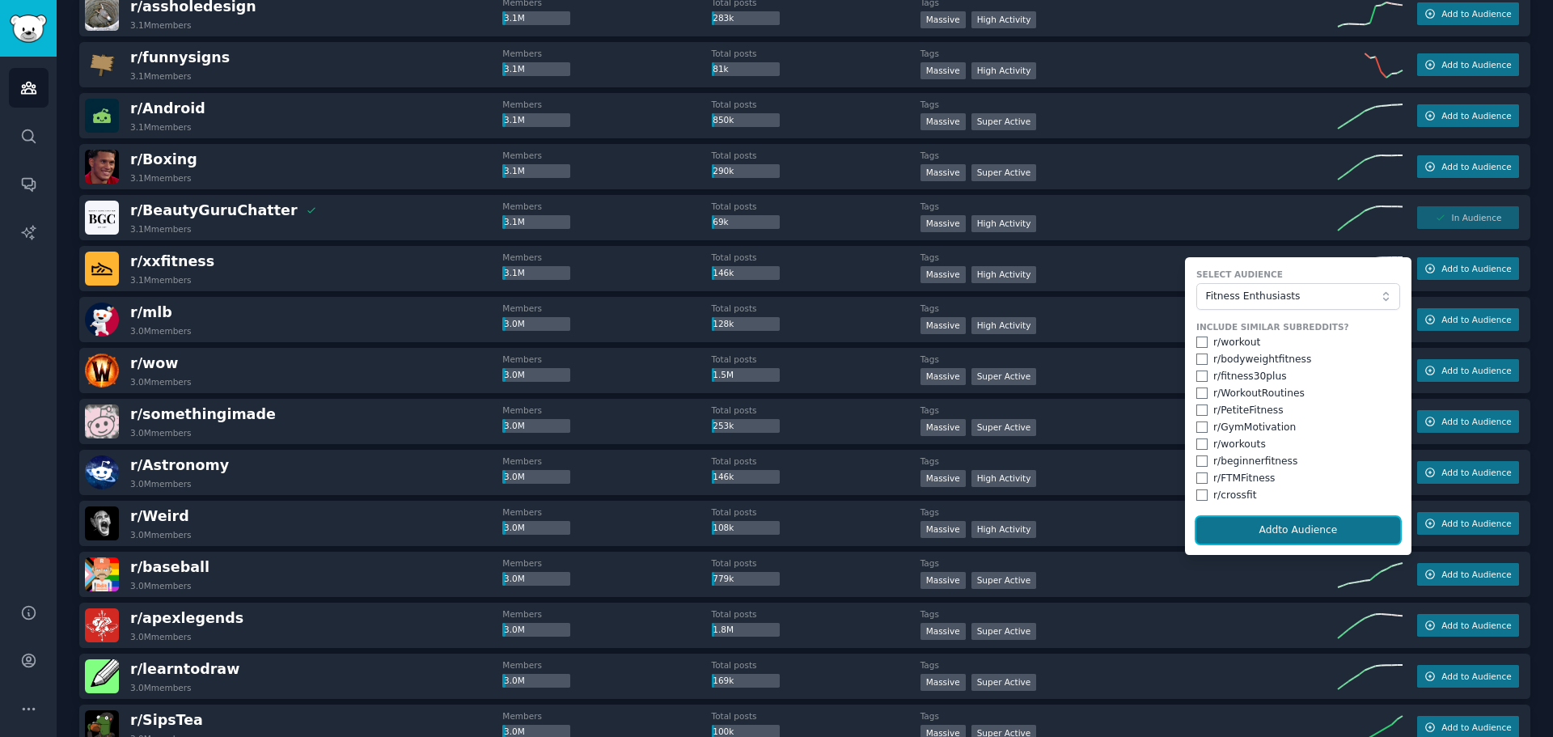
click at [1288, 526] on button "Add to Audience" at bounding box center [1298, 530] width 204 height 27
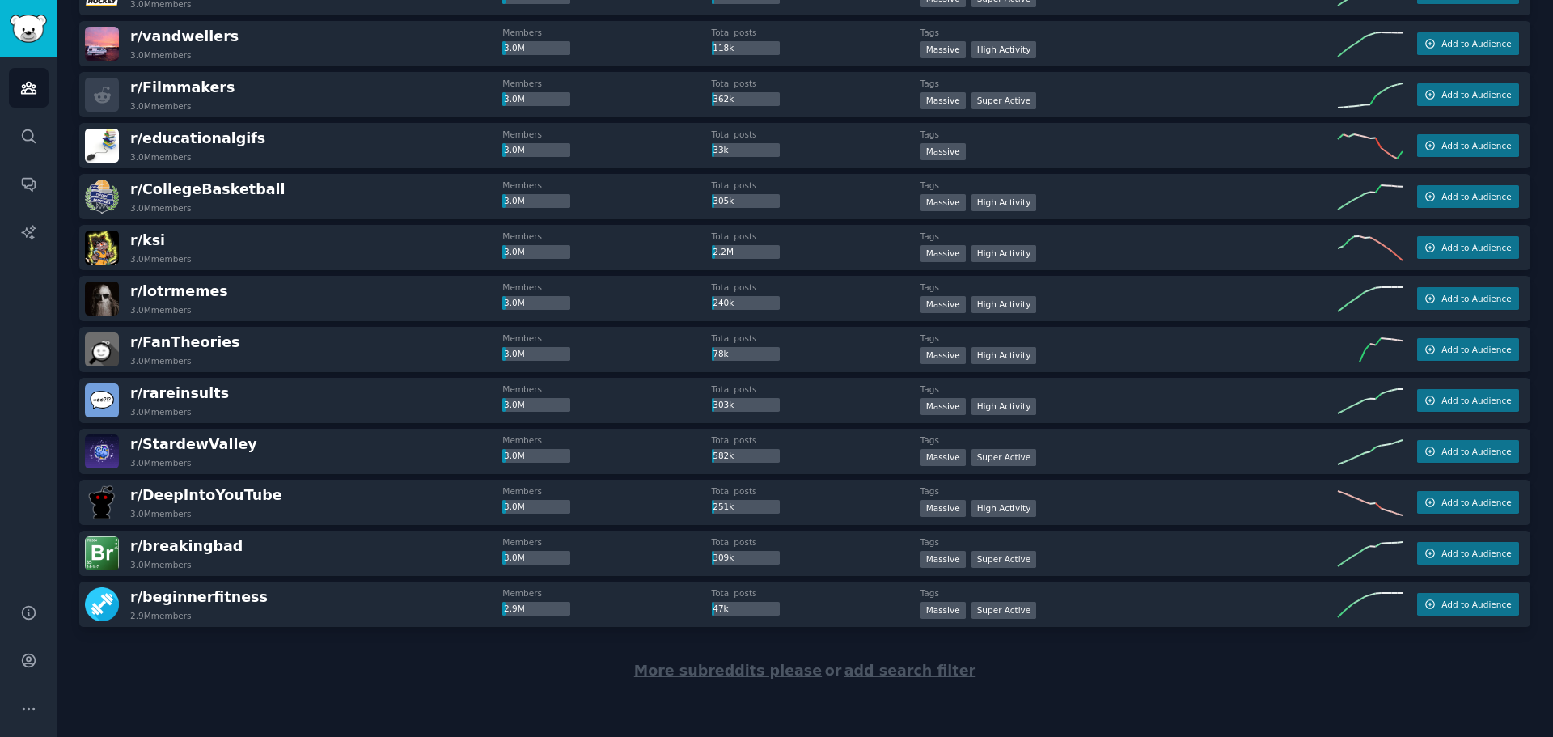
scroll to position [17374, 0]
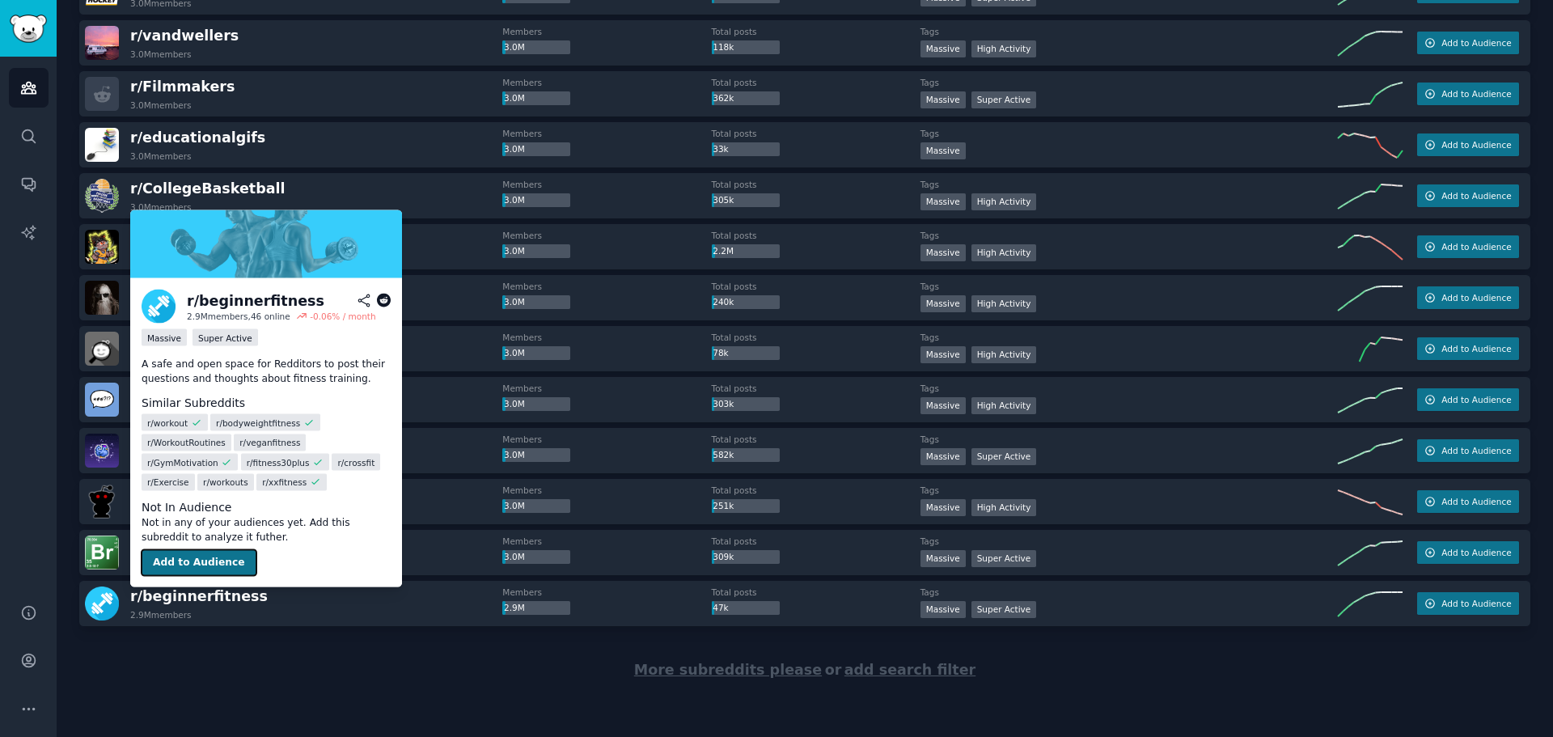
click at [201, 554] on button "Add to Audience" at bounding box center [199, 563] width 115 height 26
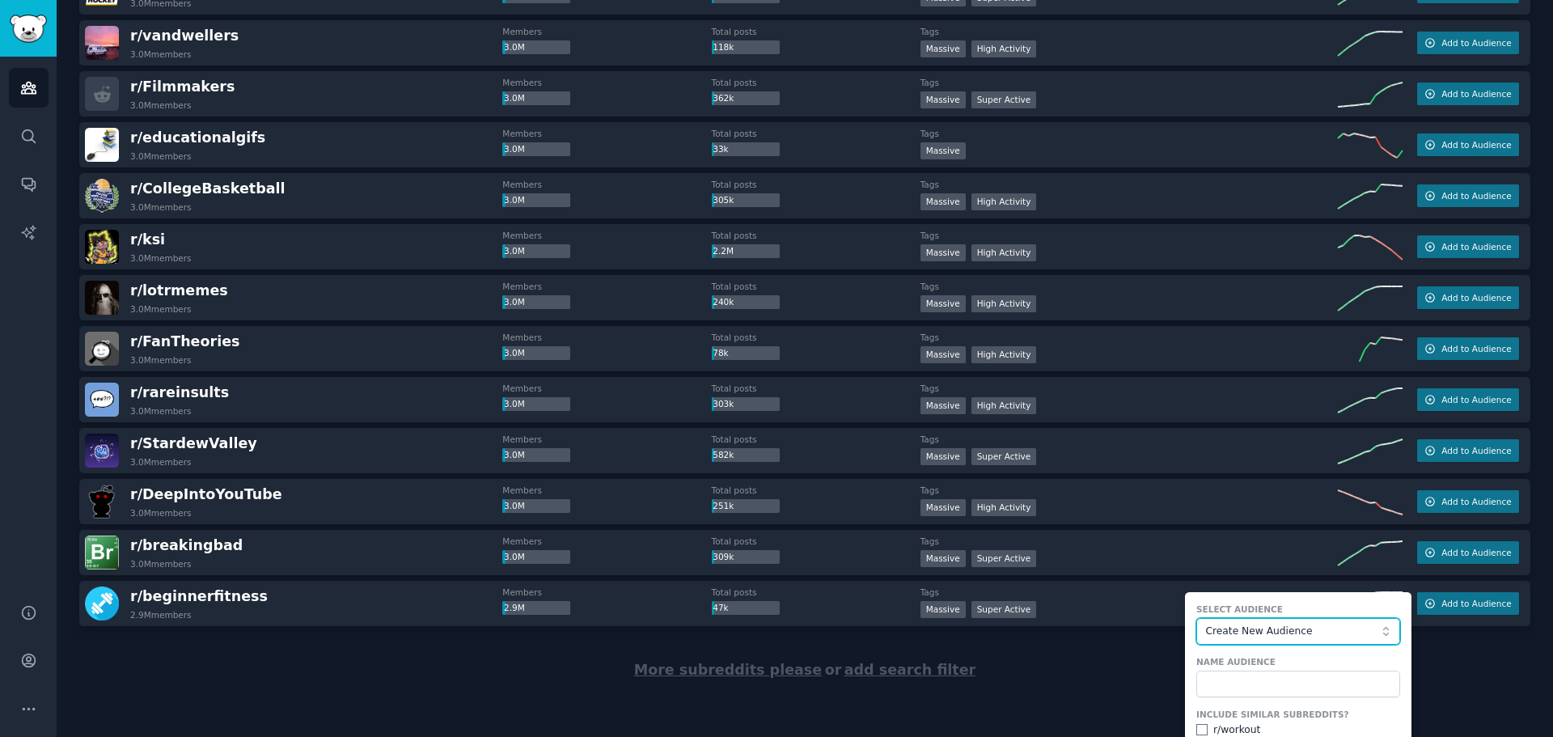
click at [1263, 635] on span "Create New Audience" at bounding box center [1293, 631] width 177 height 15
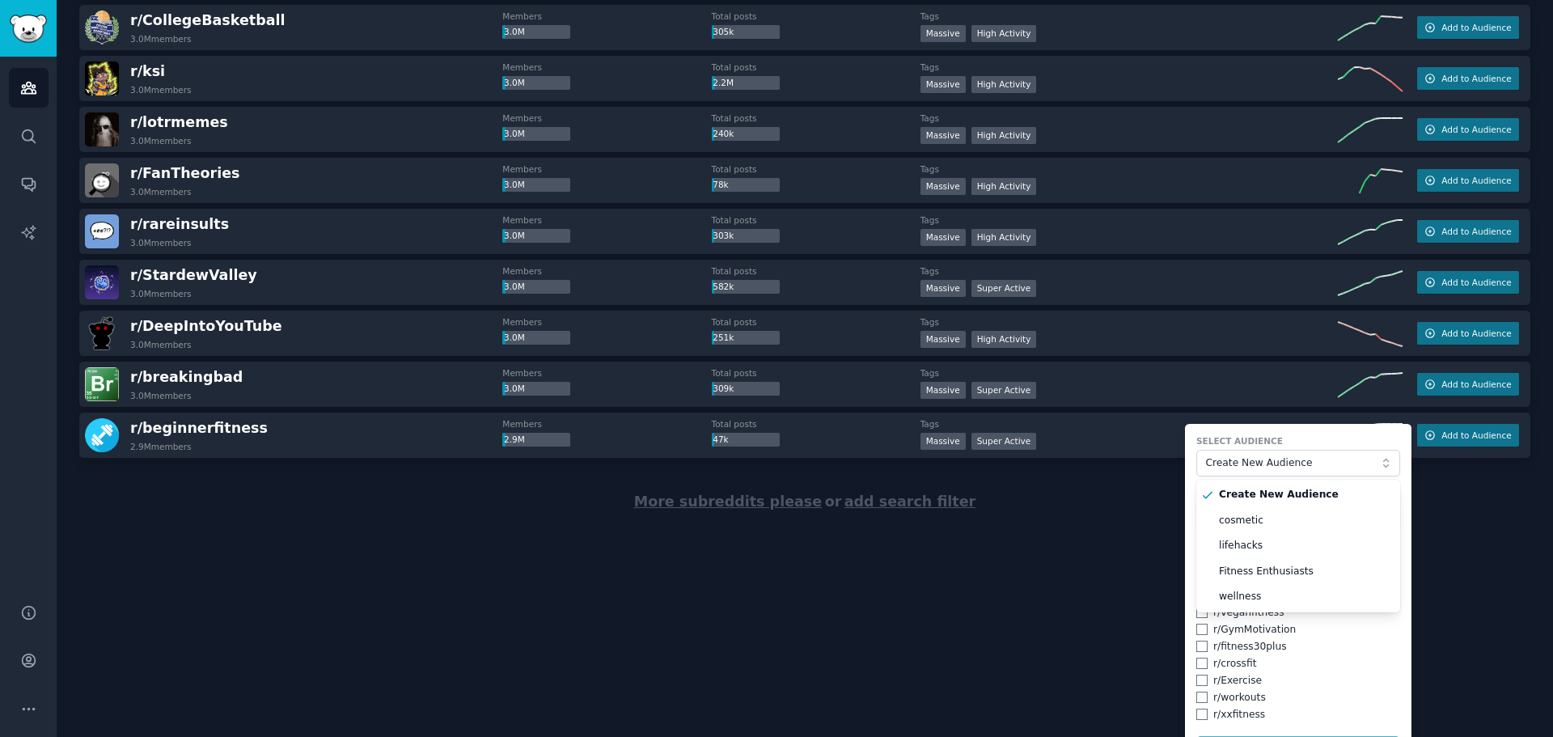
scroll to position [17580, 0]
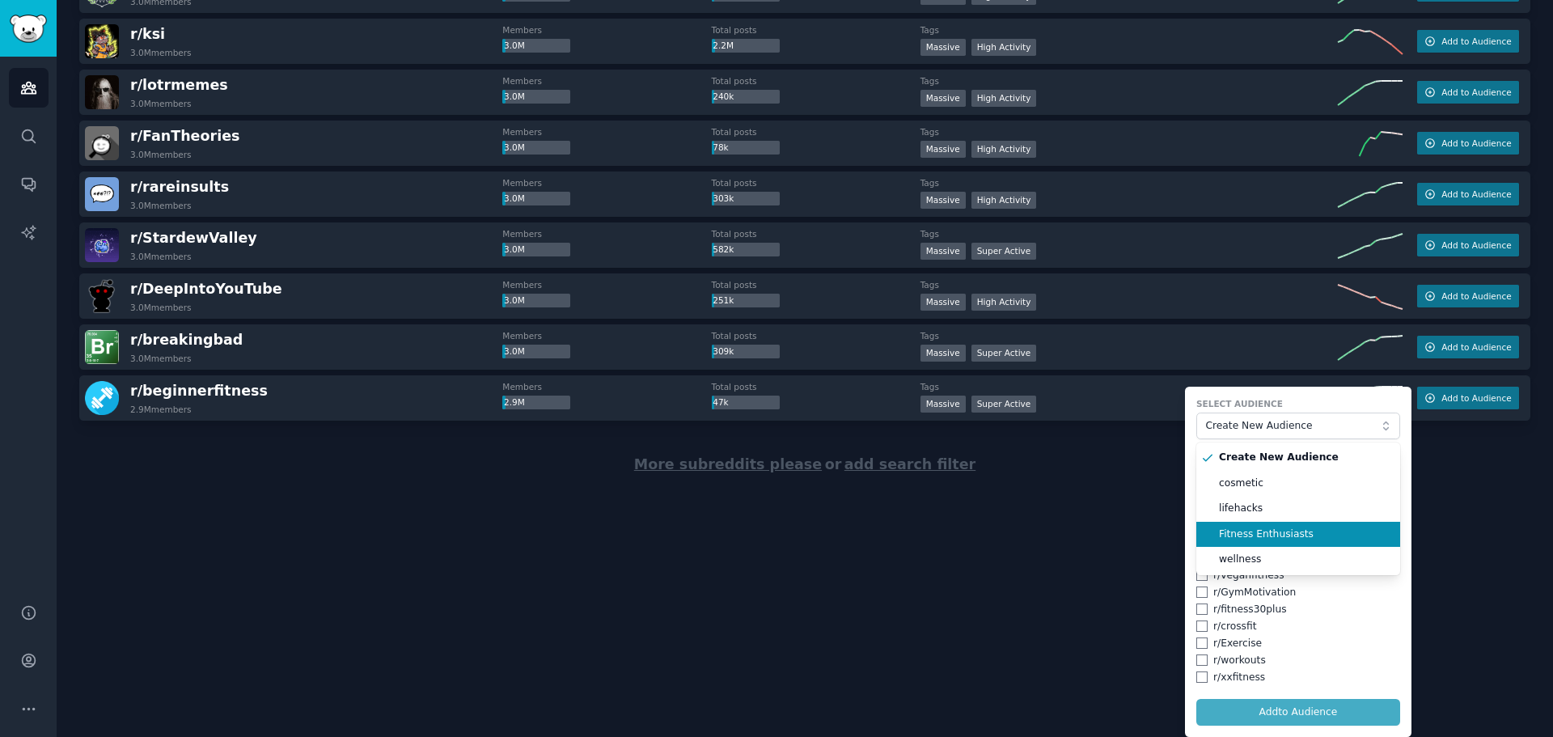
click at [1274, 531] on span "Fitness Enthusiasts" at bounding box center [1304, 534] width 170 height 15
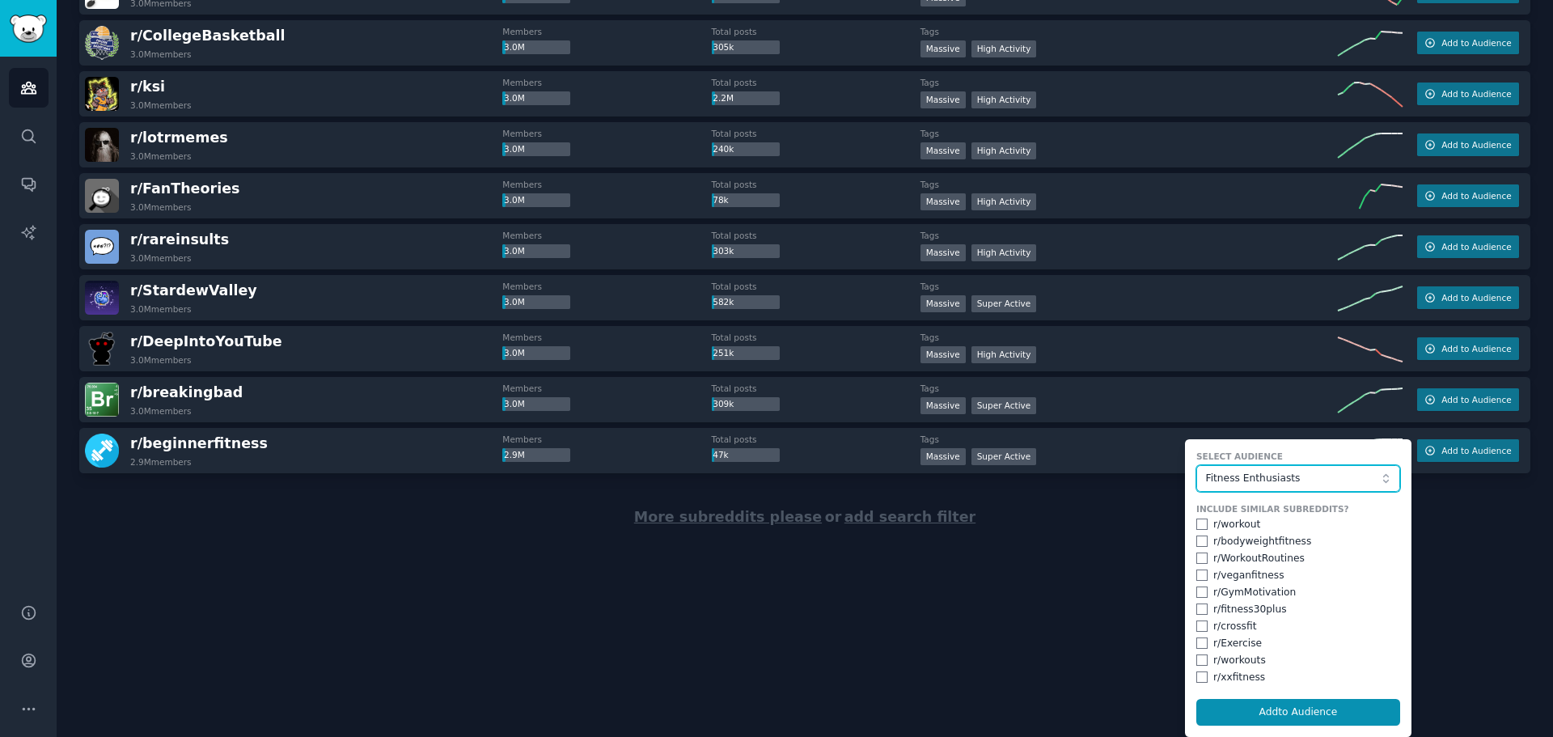
scroll to position [17527, 0]
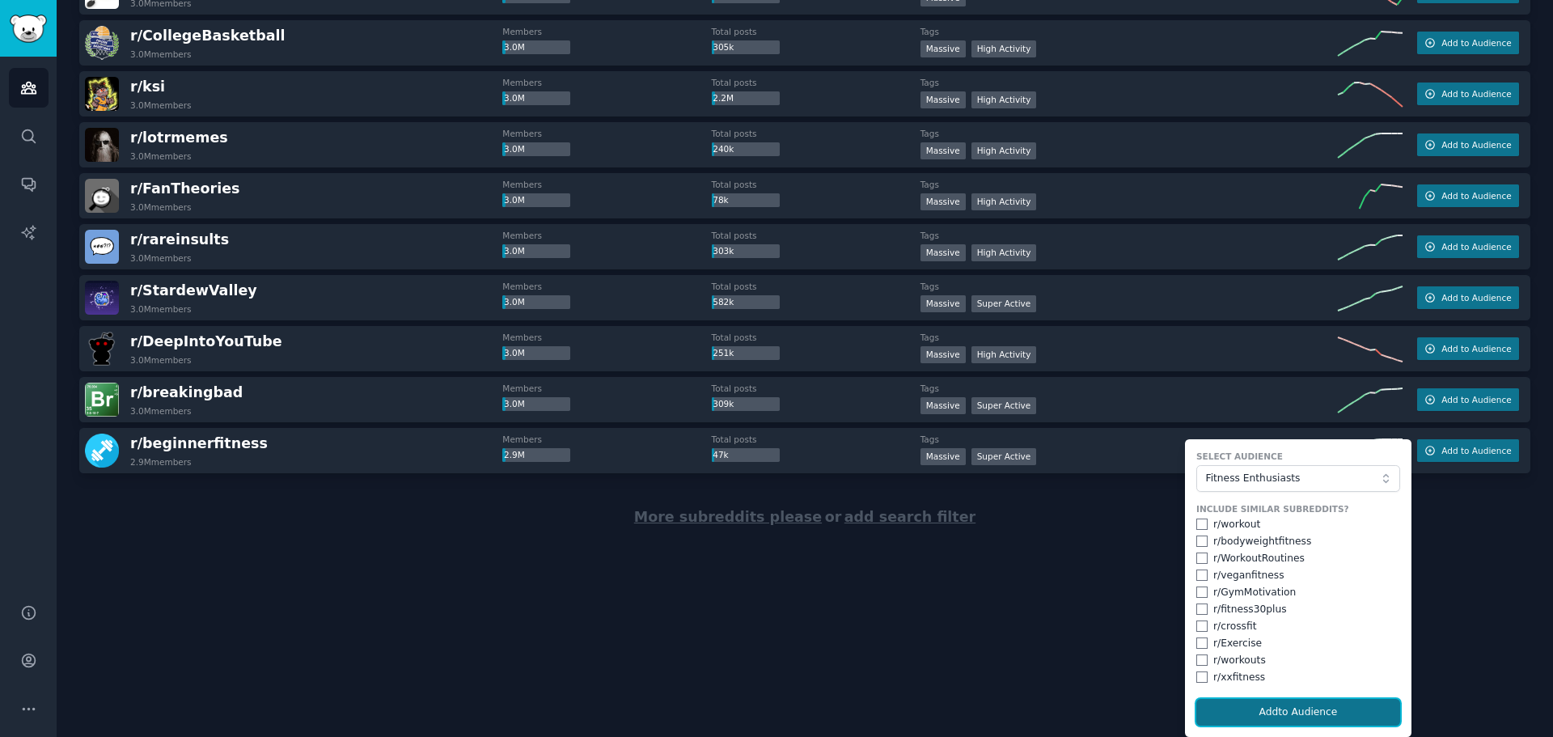
click at [1285, 709] on button "Add to Audience" at bounding box center [1298, 712] width 204 height 27
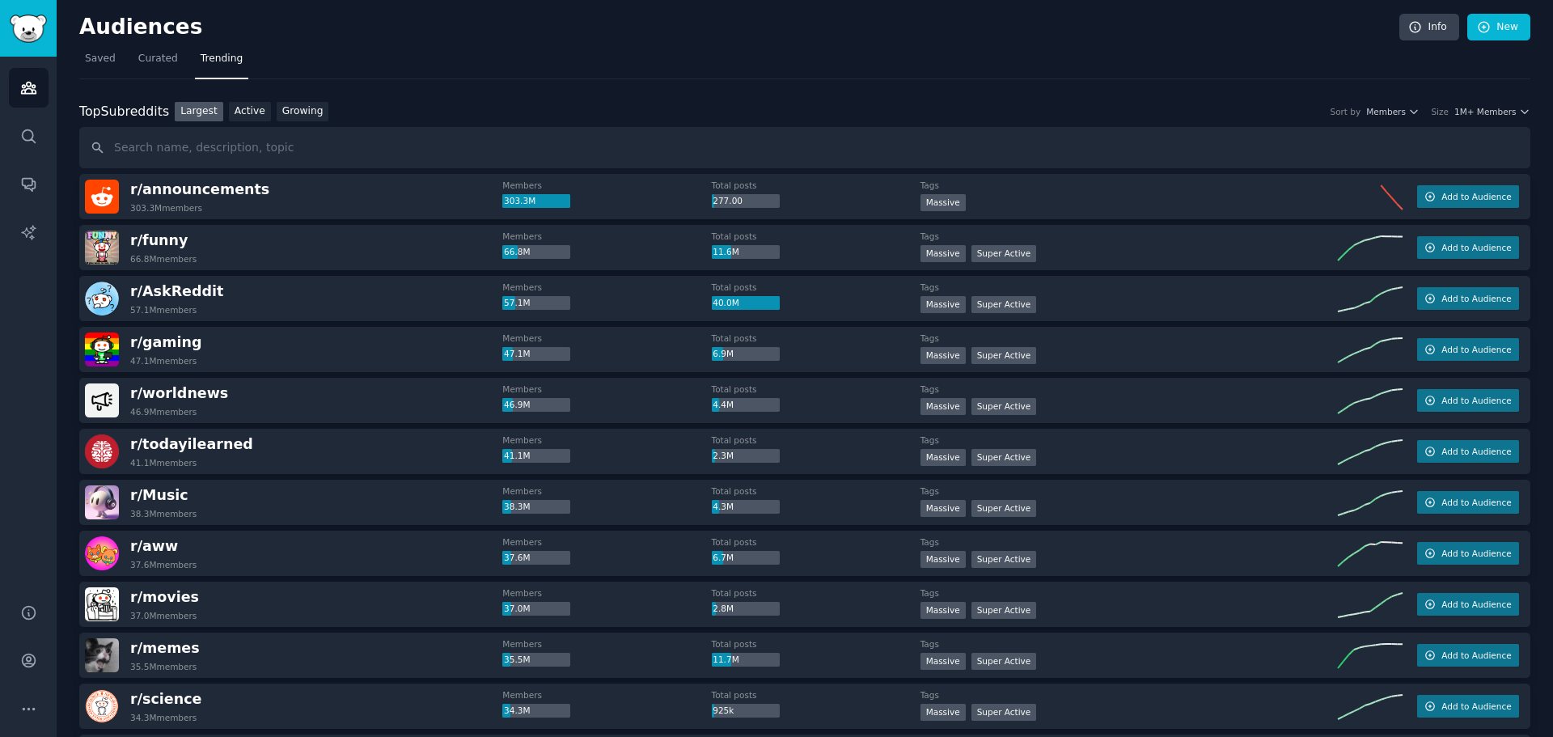
scroll to position [0, 0]
click at [90, 61] on span "Saved" at bounding box center [100, 60] width 31 height 15
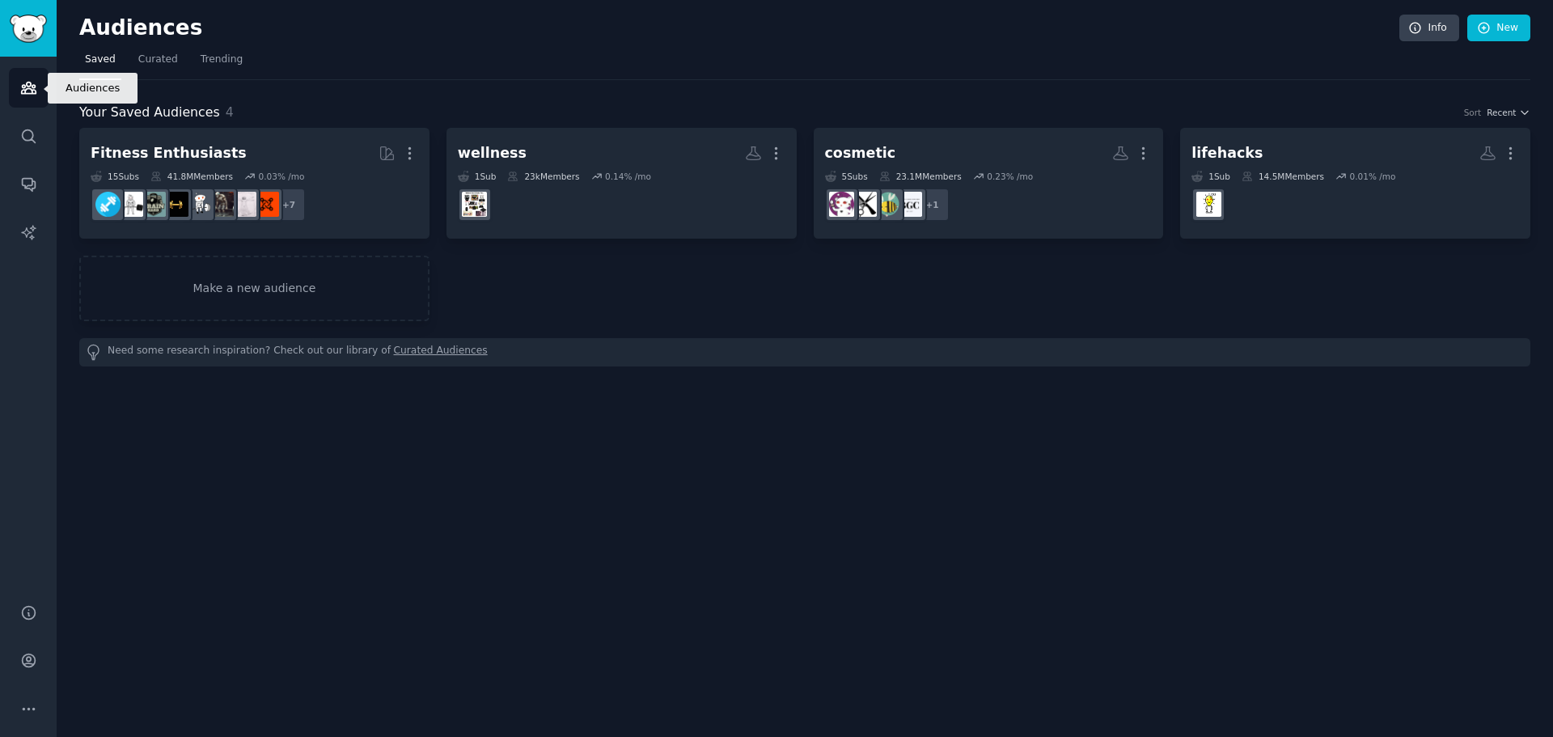
click at [34, 82] on icon "Sidebar" at bounding box center [28, 87] width 17 height 17
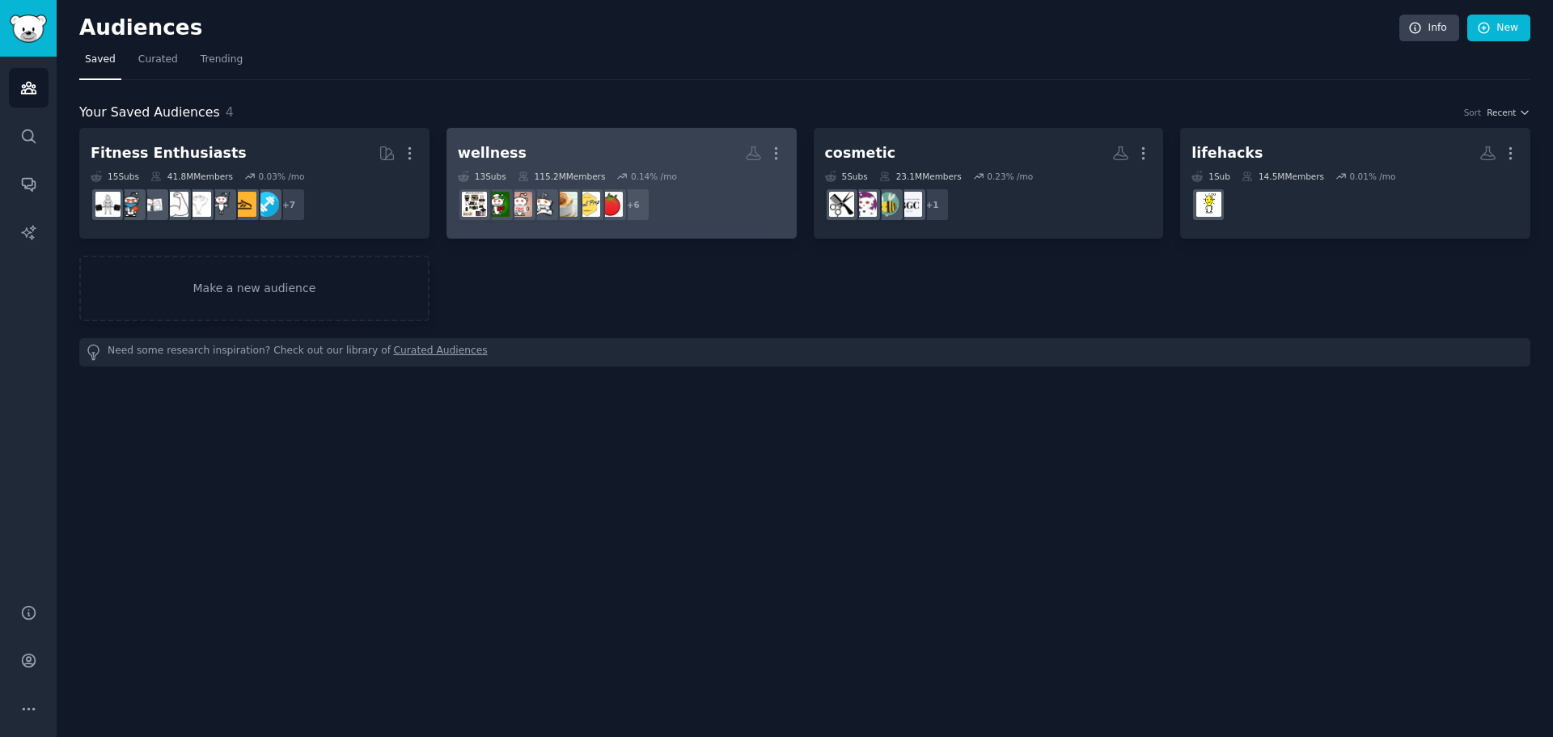
click at [704, 180] on div "13 Sub s 115.2M Members 0.14 % /mo" at bounding box center [622, 176] width 328 height 11
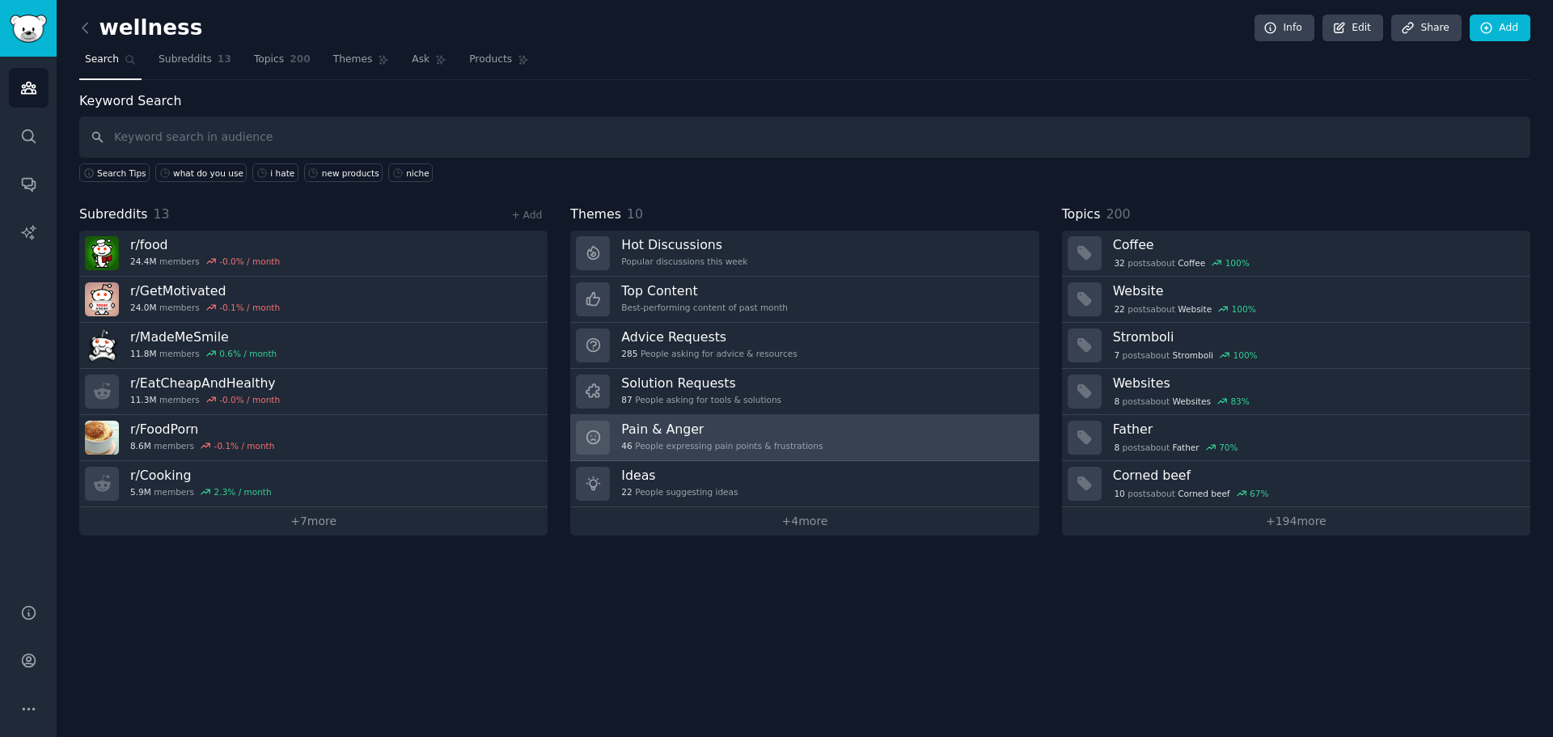
click at [744, 437] on h3 "Pain & Anger" at bounding box center [721, 429] width 201 height 17
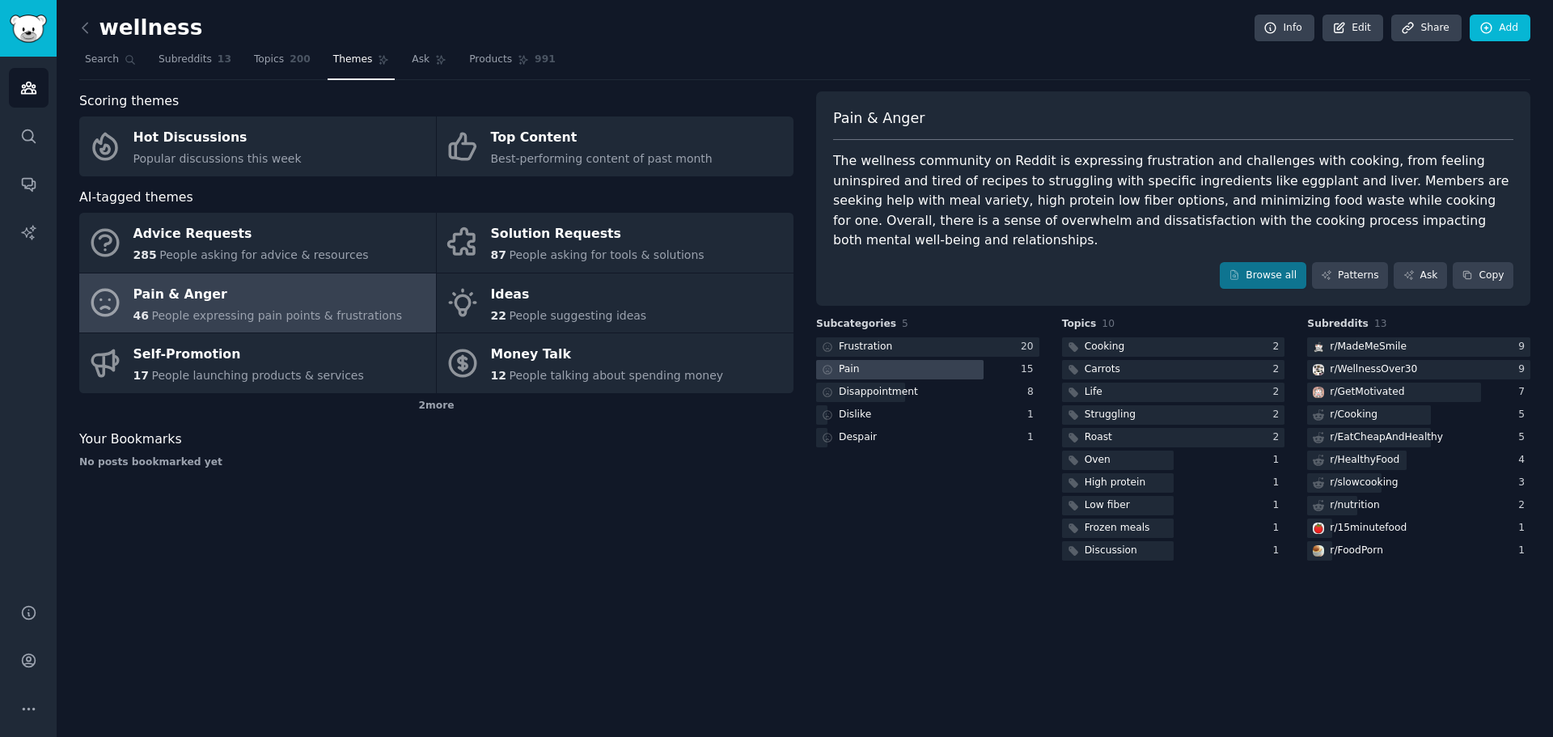
click at [964, 360] on div at bounding box center [899, 370] width 167 height 20
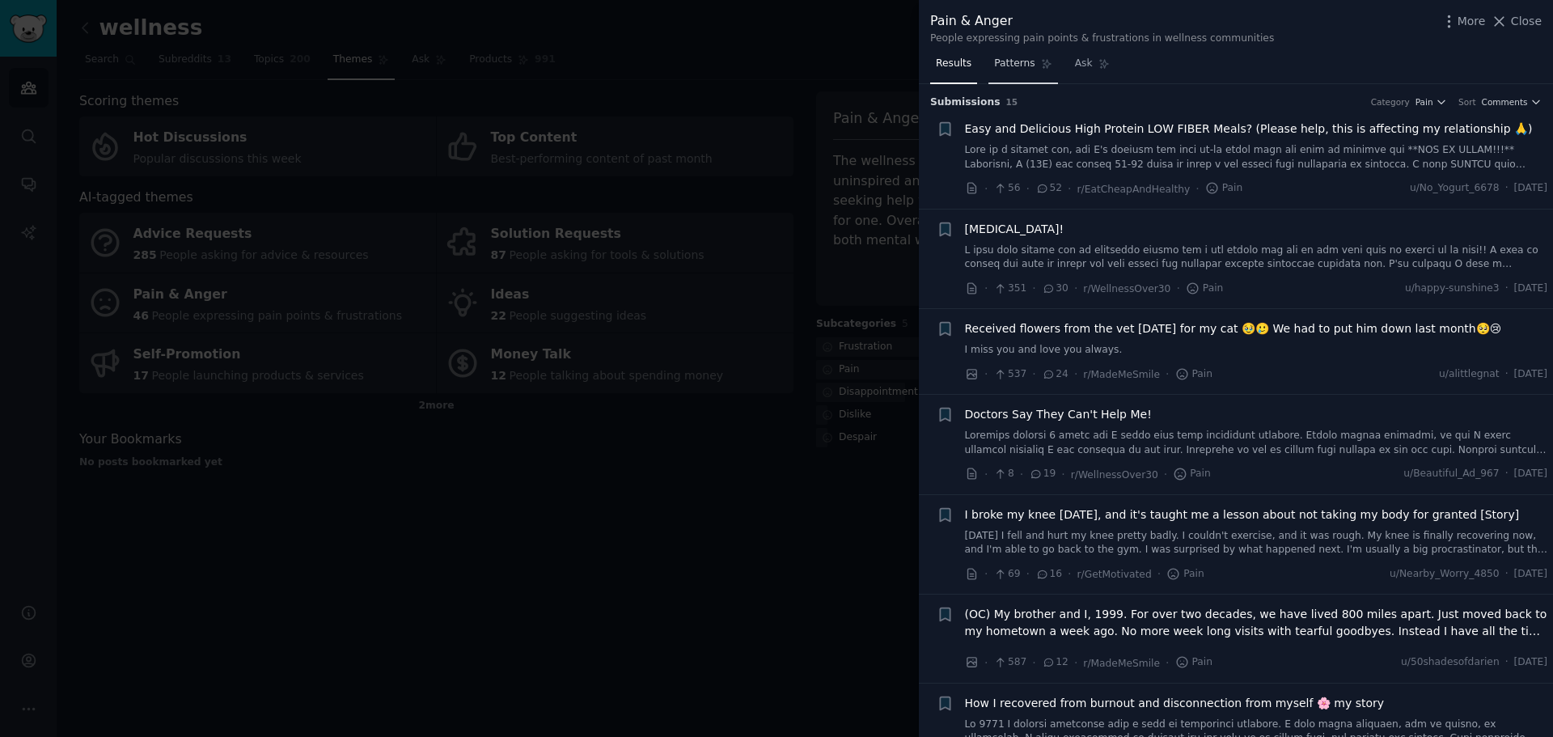
click at [1008, 63] on span "Patterns" at bounding box center [1014, 64] width 40 height 15
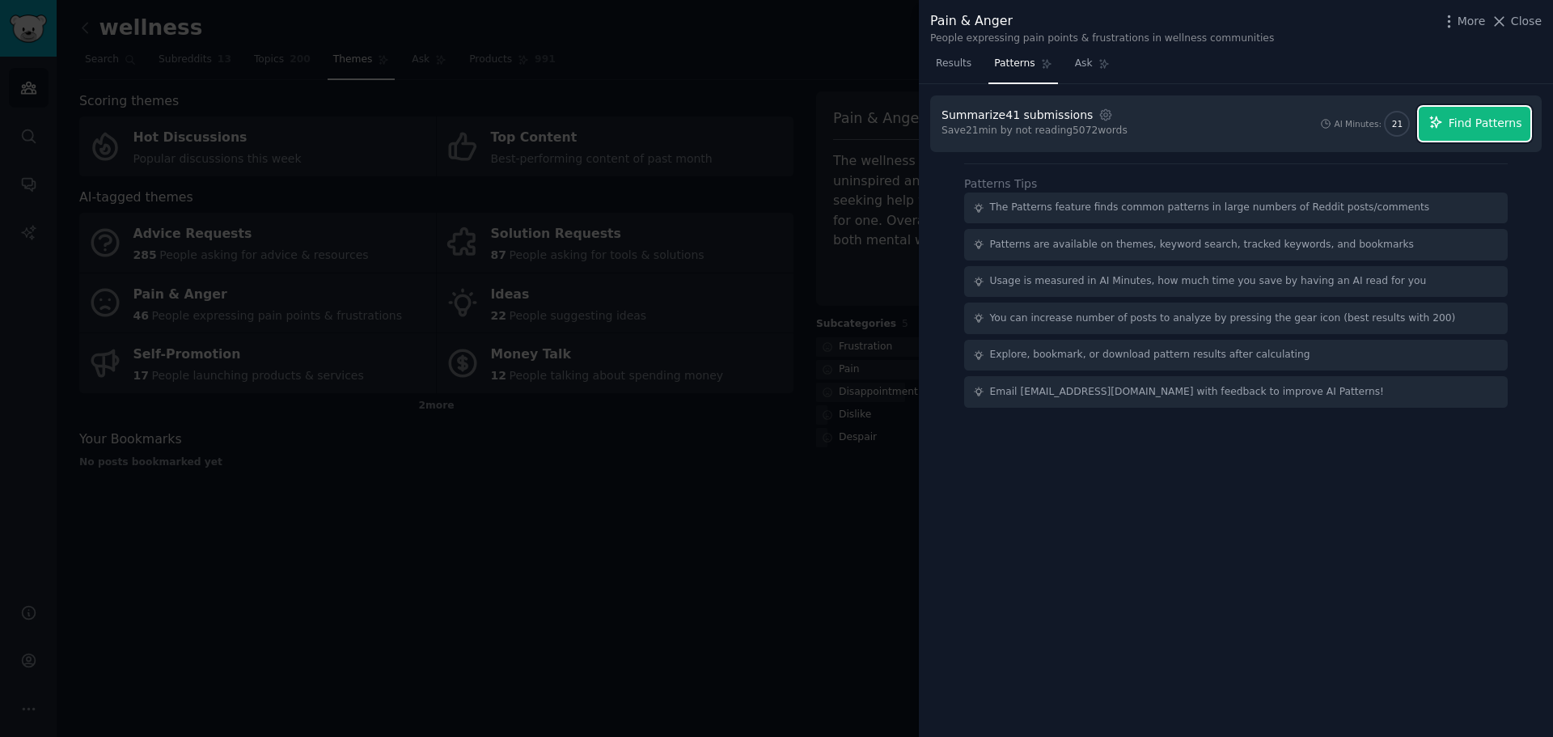
click at [1459, 124] on span "Find Patterns" at bounding box center [1485, 123] width 74 height 17
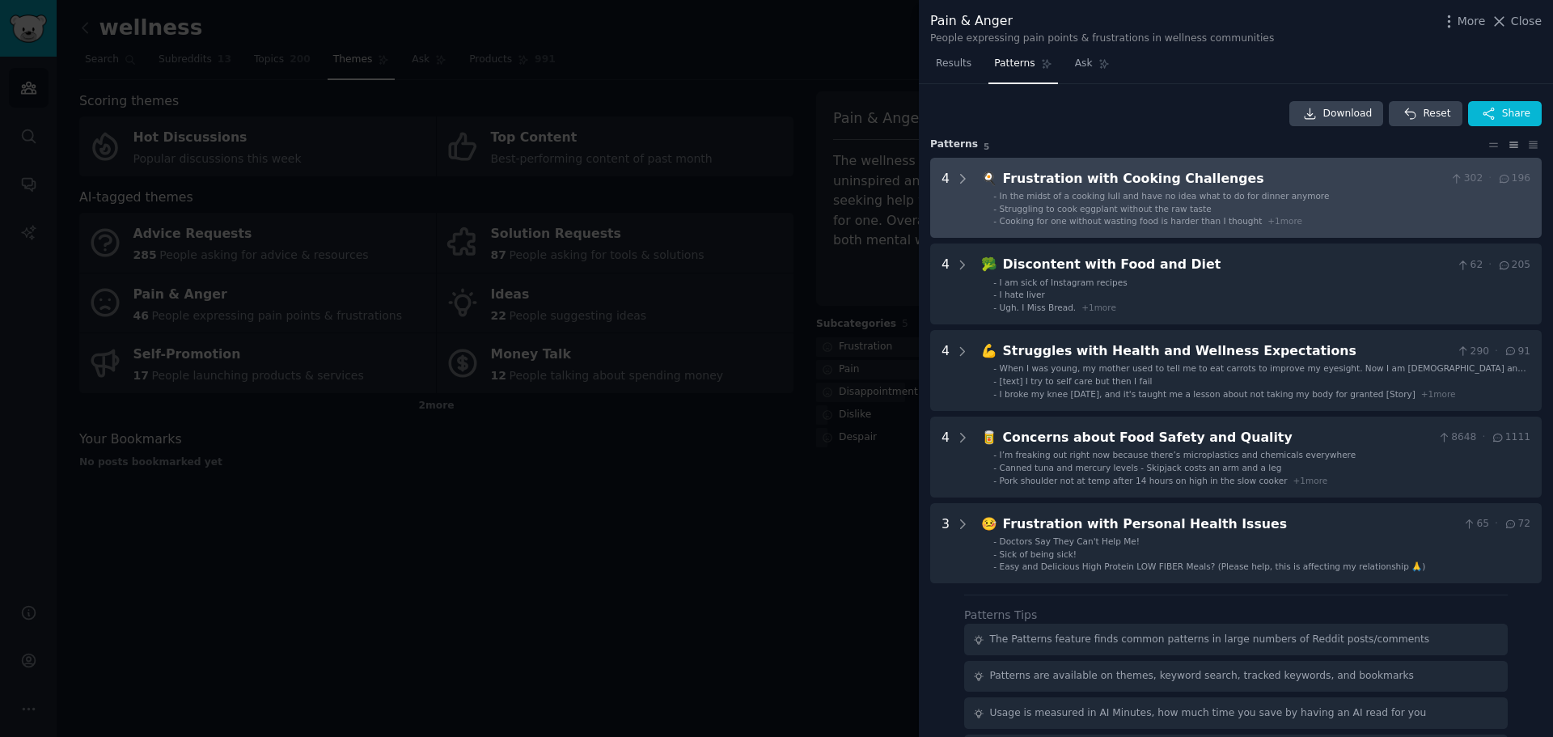
click at [1283, 217] on li "- Cooking for one without wasting food is harder than I thought + 1 more" at bounding box center [1261, 220] width 537 height 11
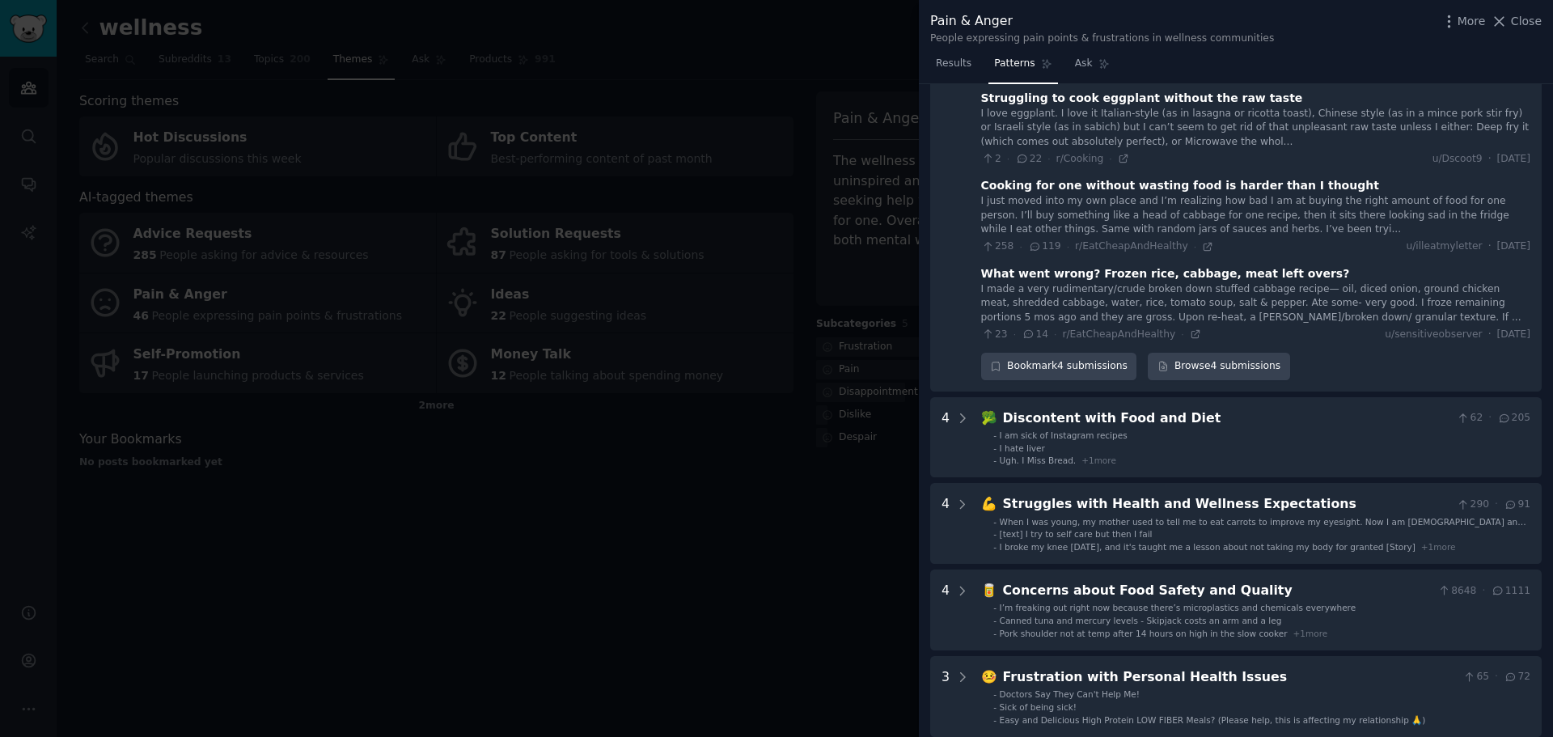
scroll to position [235, 0]
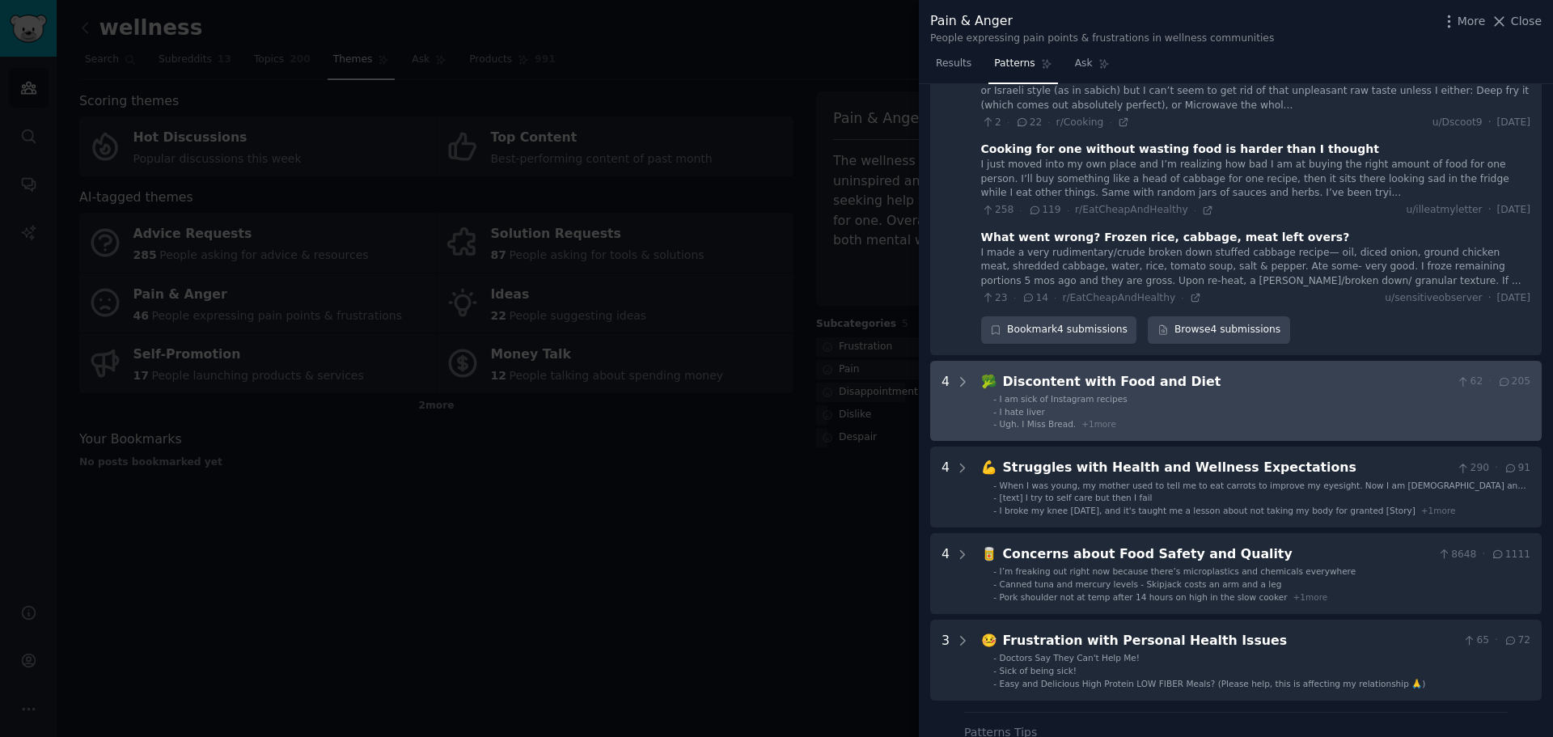
click at [1203, 416] on li "- I hate liver" at bounding box center [1261, 411] width 537 height 11
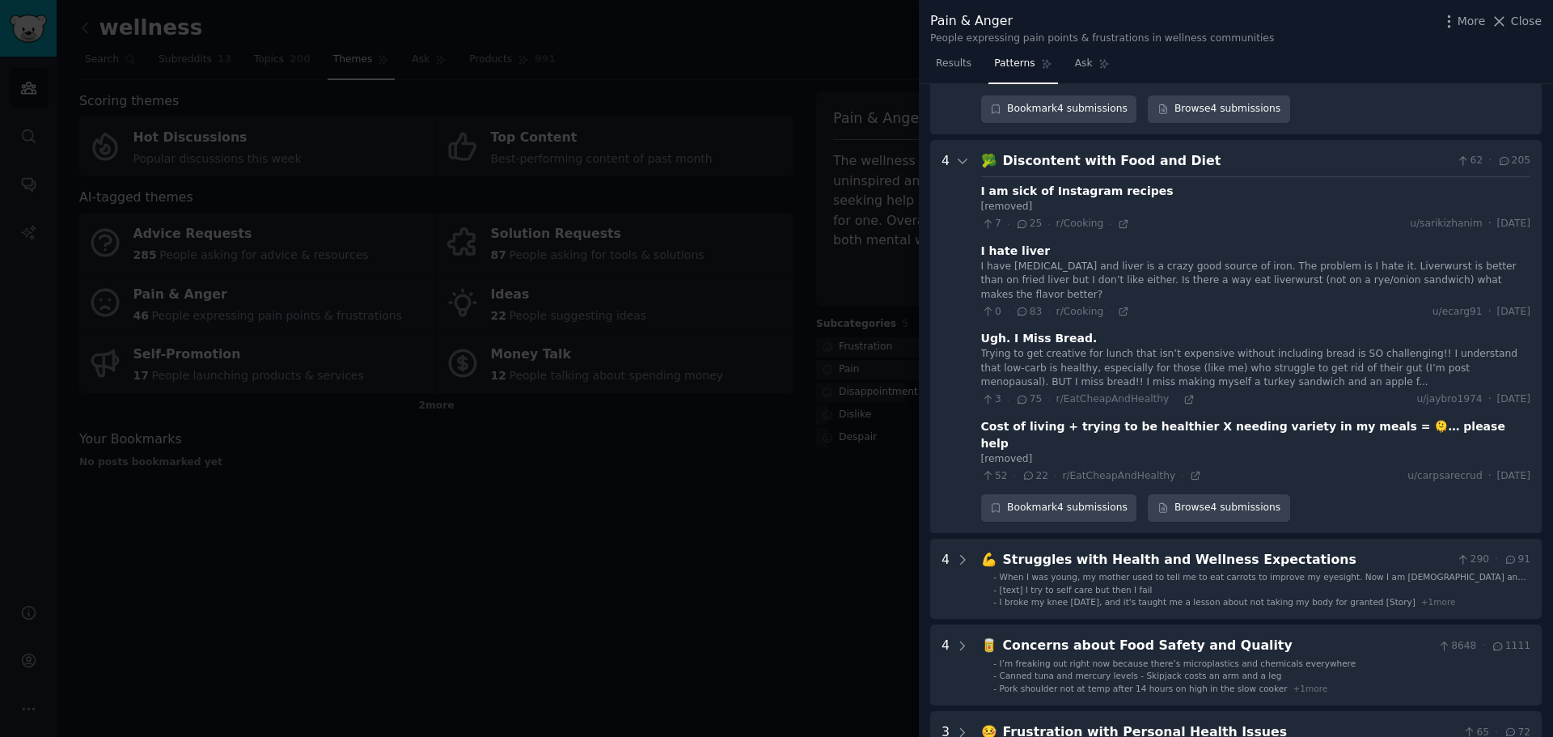
scroll to position [512, 0]
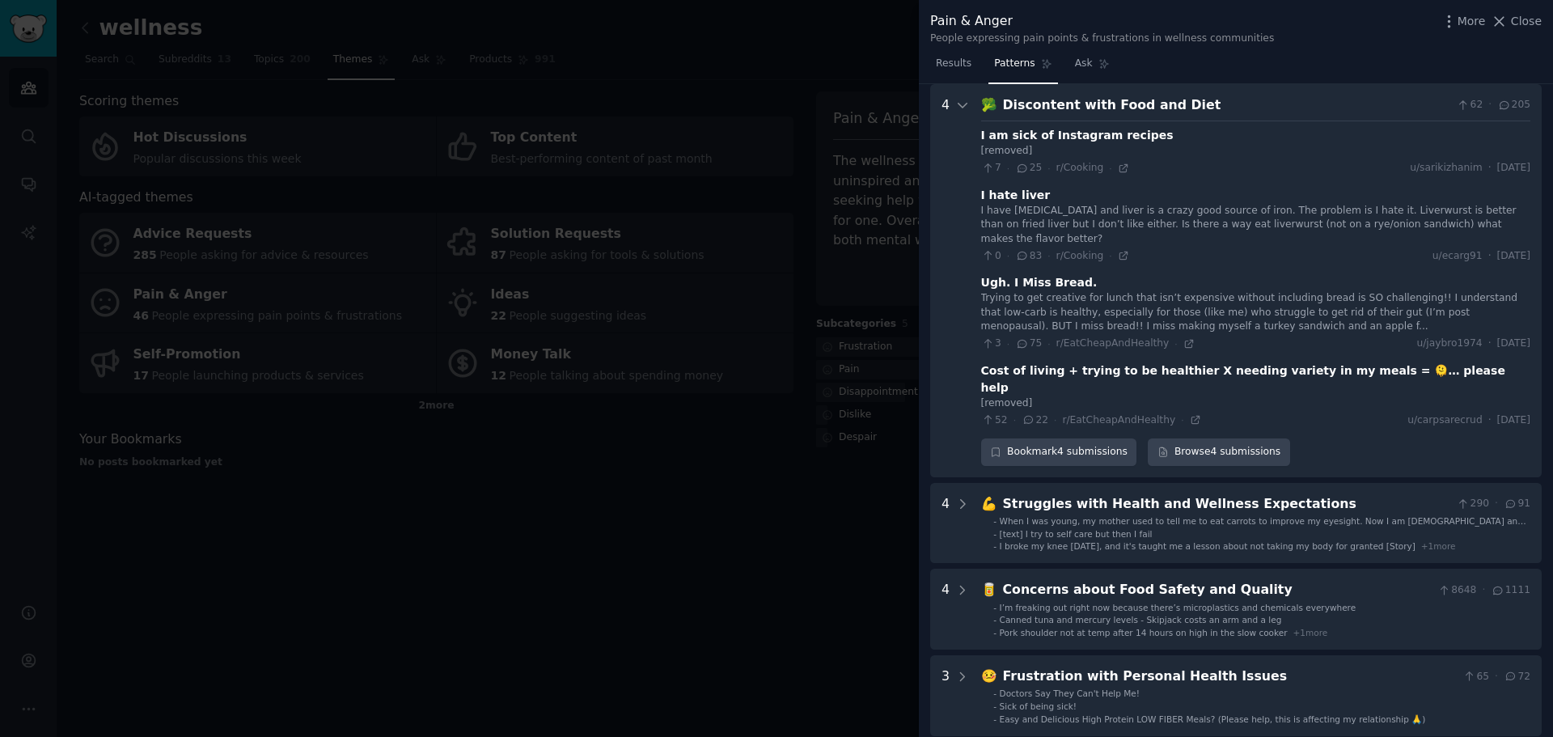
click at [705, 483] on div at bounding box center [776, 368] width 1553 height 737
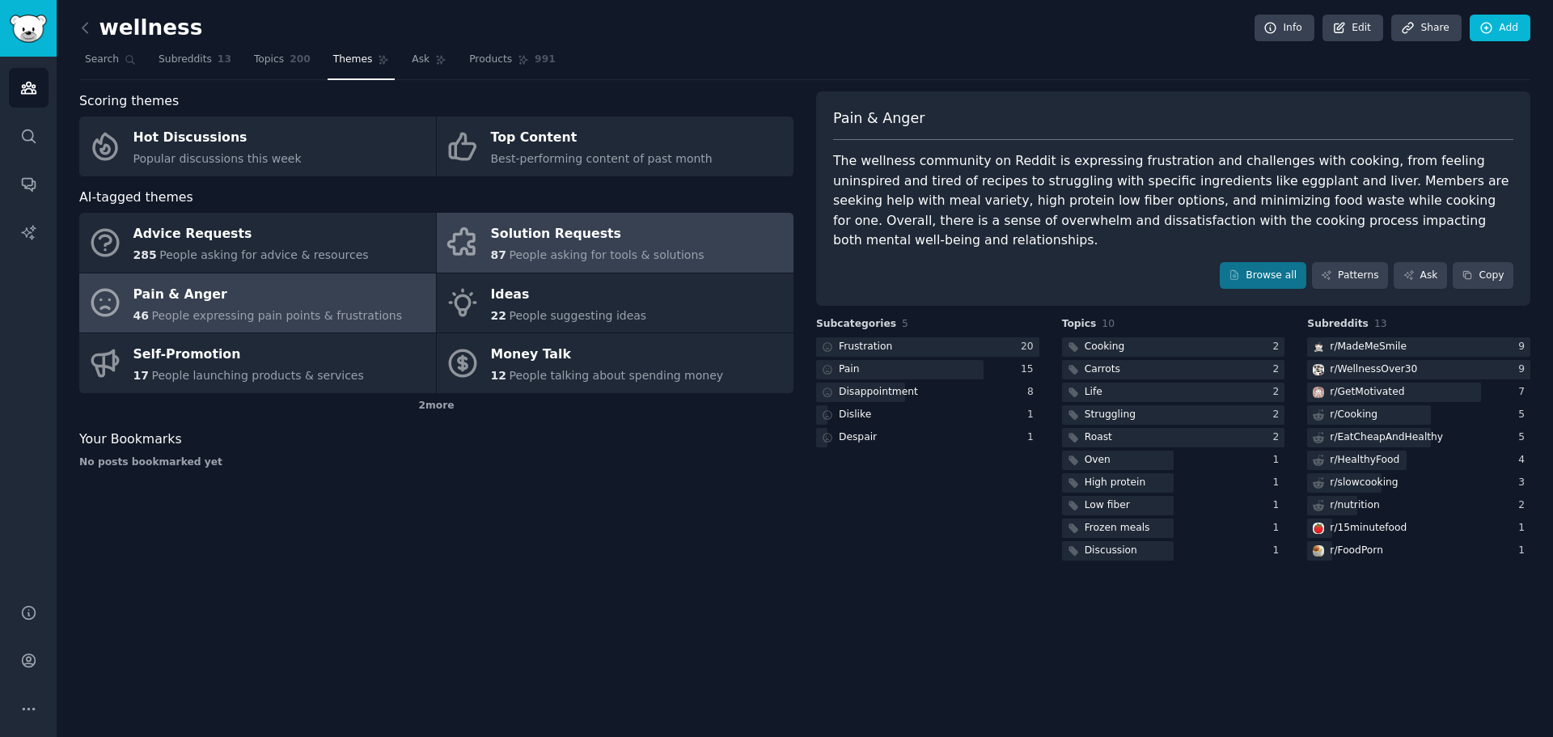
click at [675, 240] on div "Solution Requests" at bounding box center [597, 235] width 213 height 26
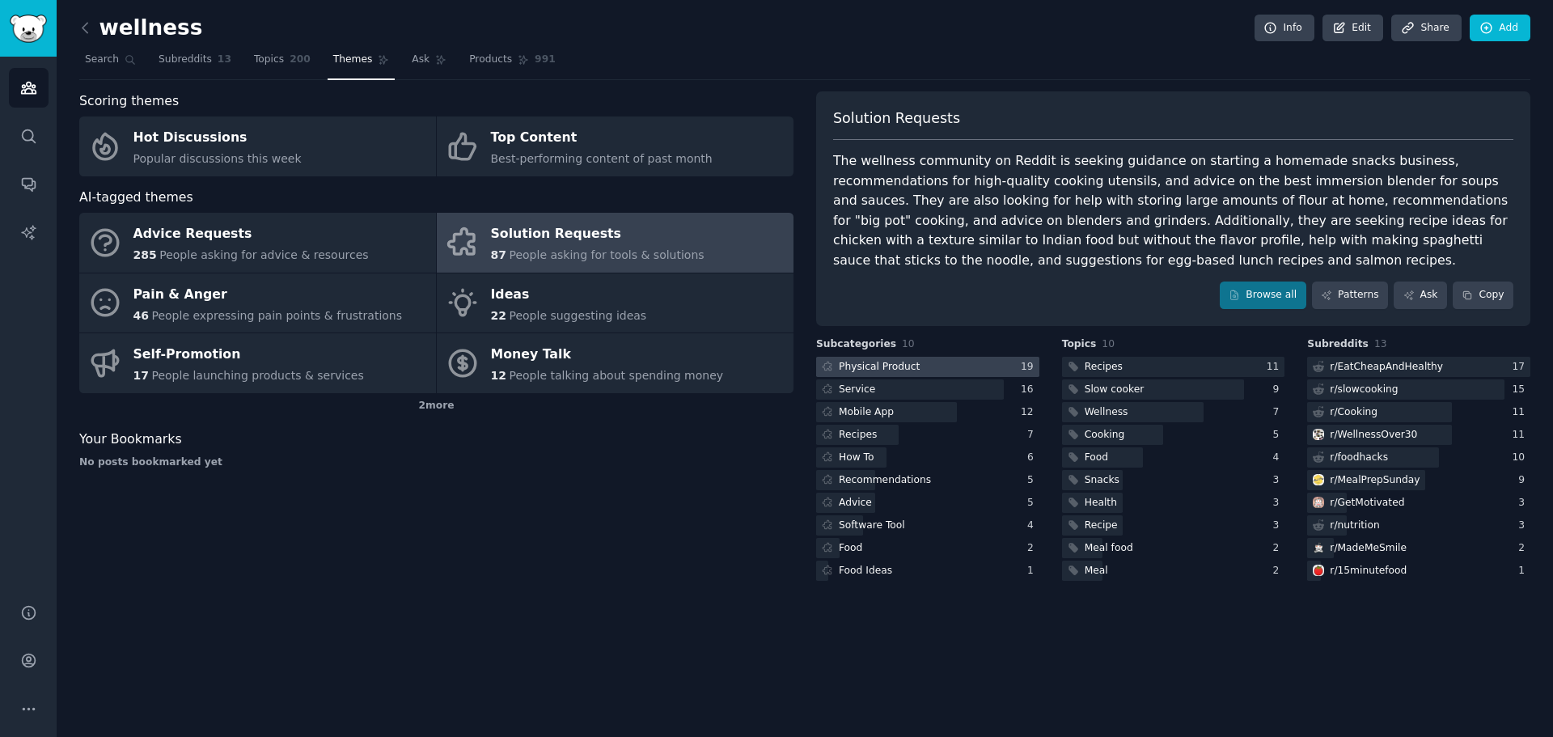
click at [973, 364] on div at bounding box center [927, 367] width 223 height 20
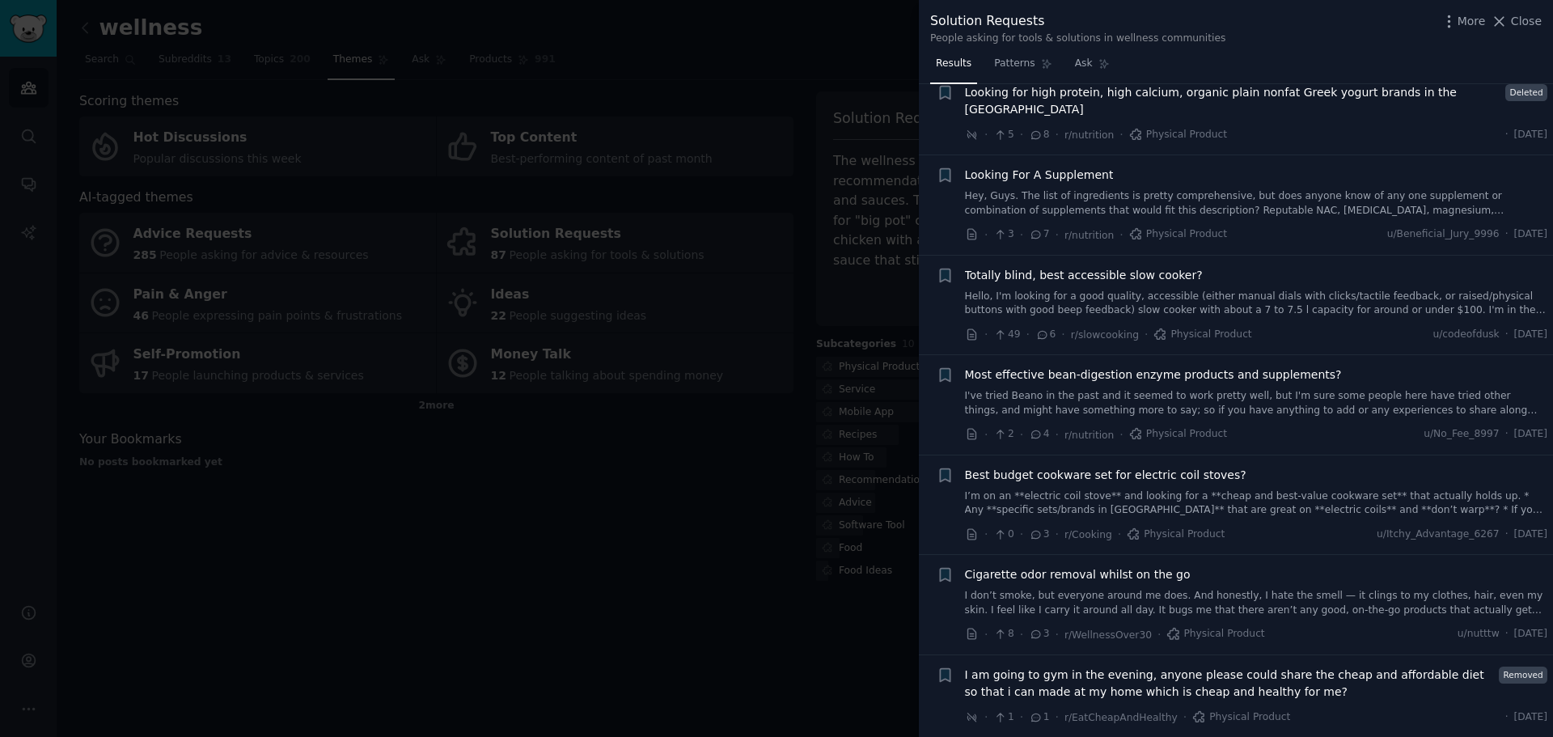
scroll to position [1185, 0]
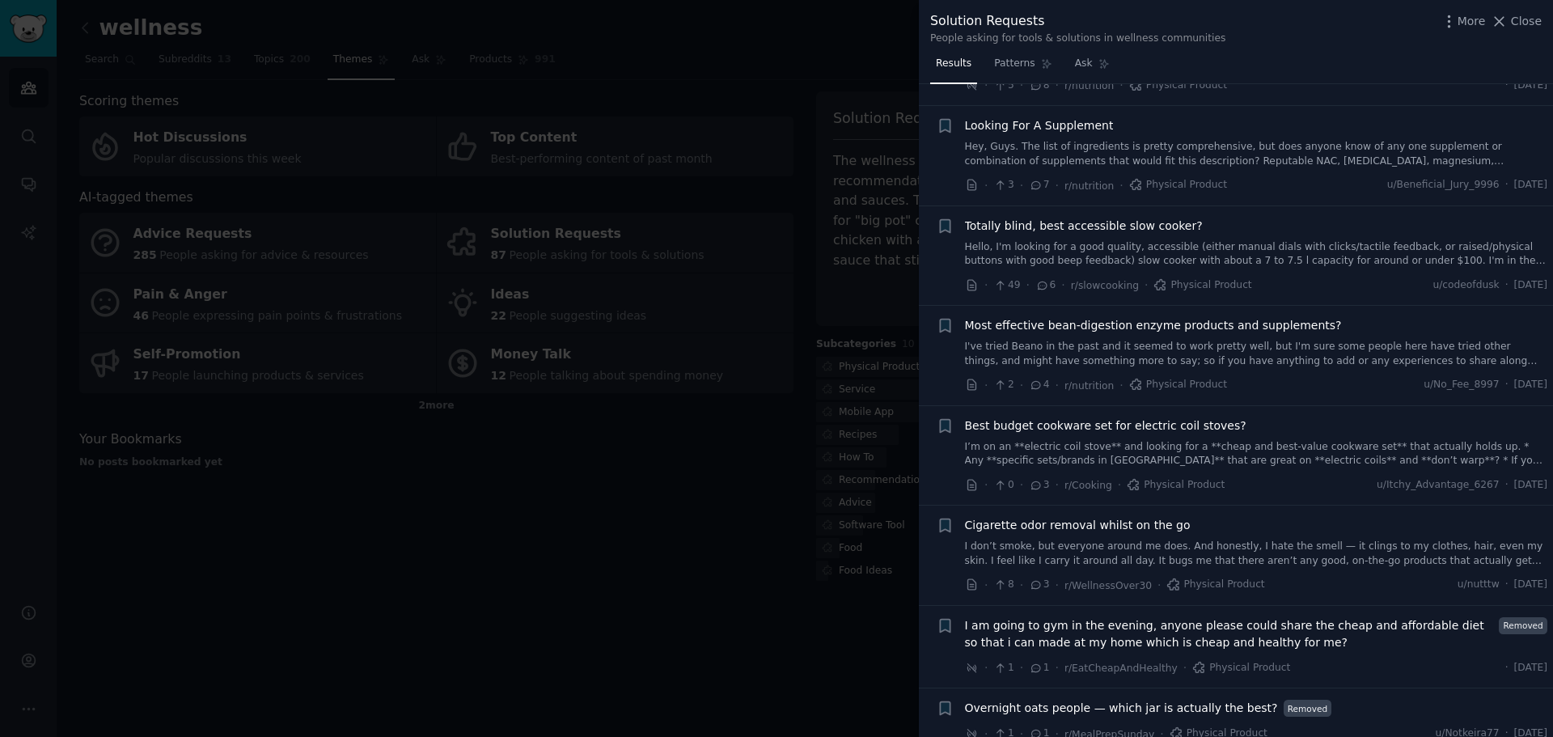
click at [694, 413] on div at bounding box center [776, 368] width 1553 height 737
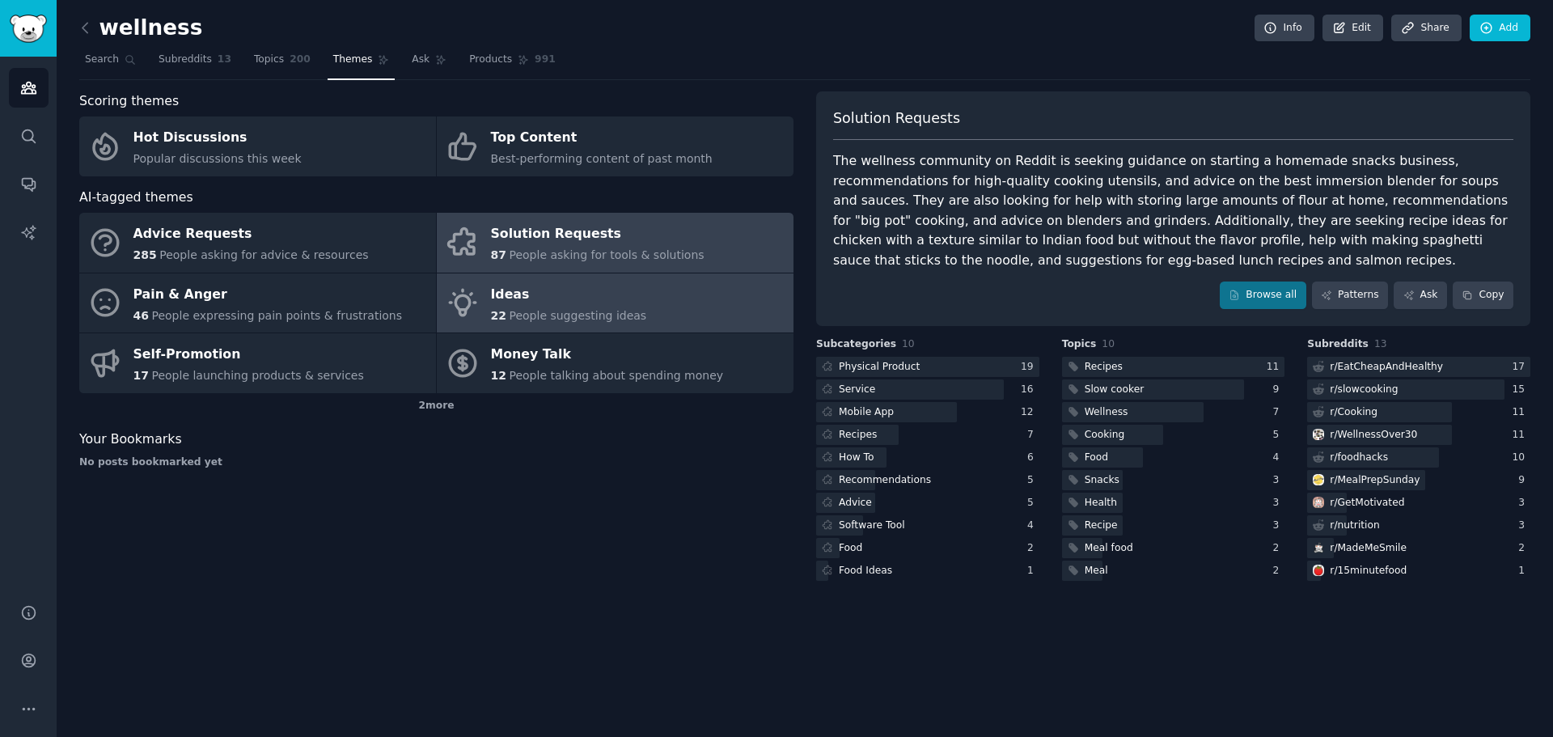
click at [583, 316] on span "People suggesting ideas" at bounding box center [577, 315] width 137 height 13
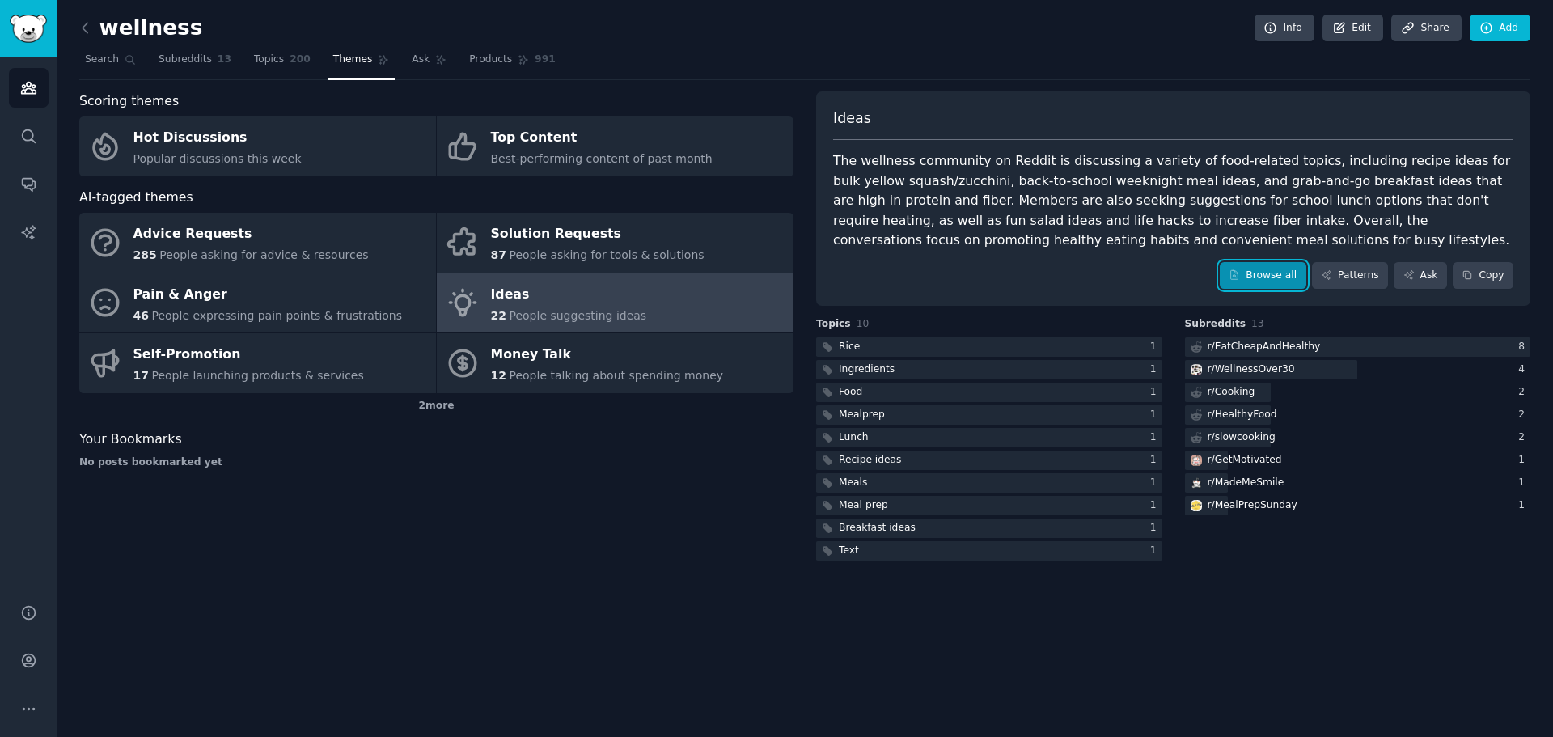
click at [1258, 275] on link "Browse all" at bounding box center [1262, 275] width 87 height 27
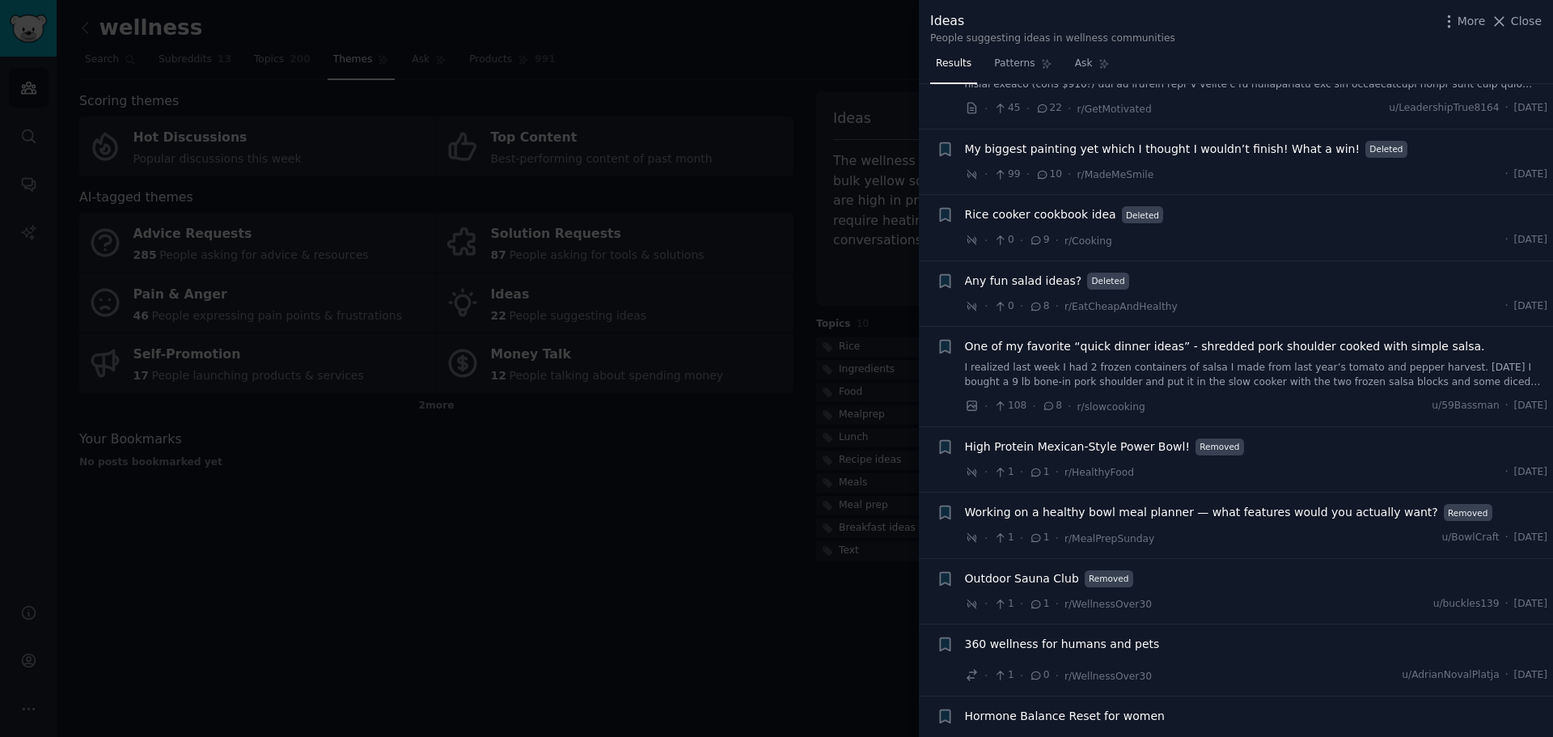
scroll to position [1113, 0]
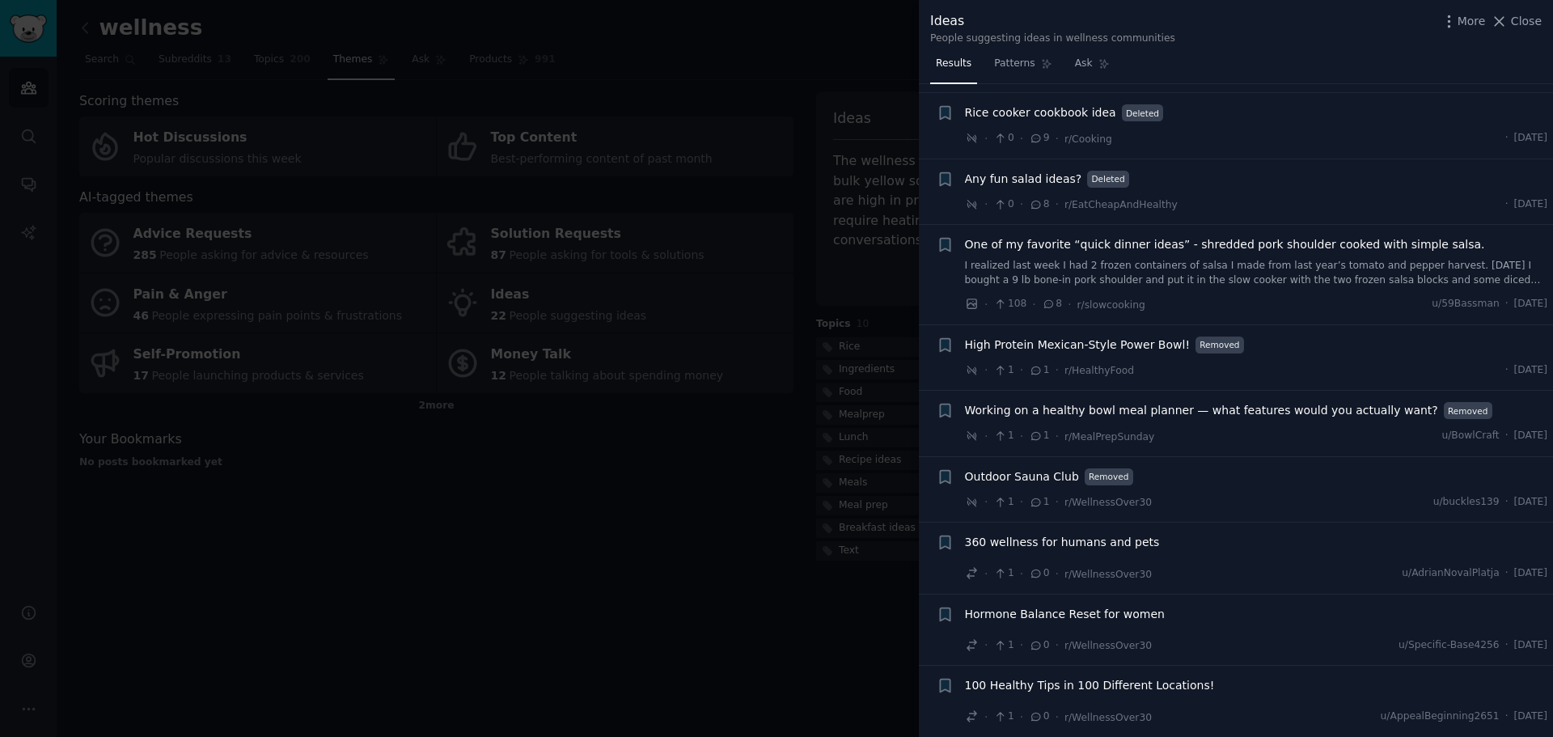
click at [603, 543] on div at bounding box center [776, 368] width 1553 height 737
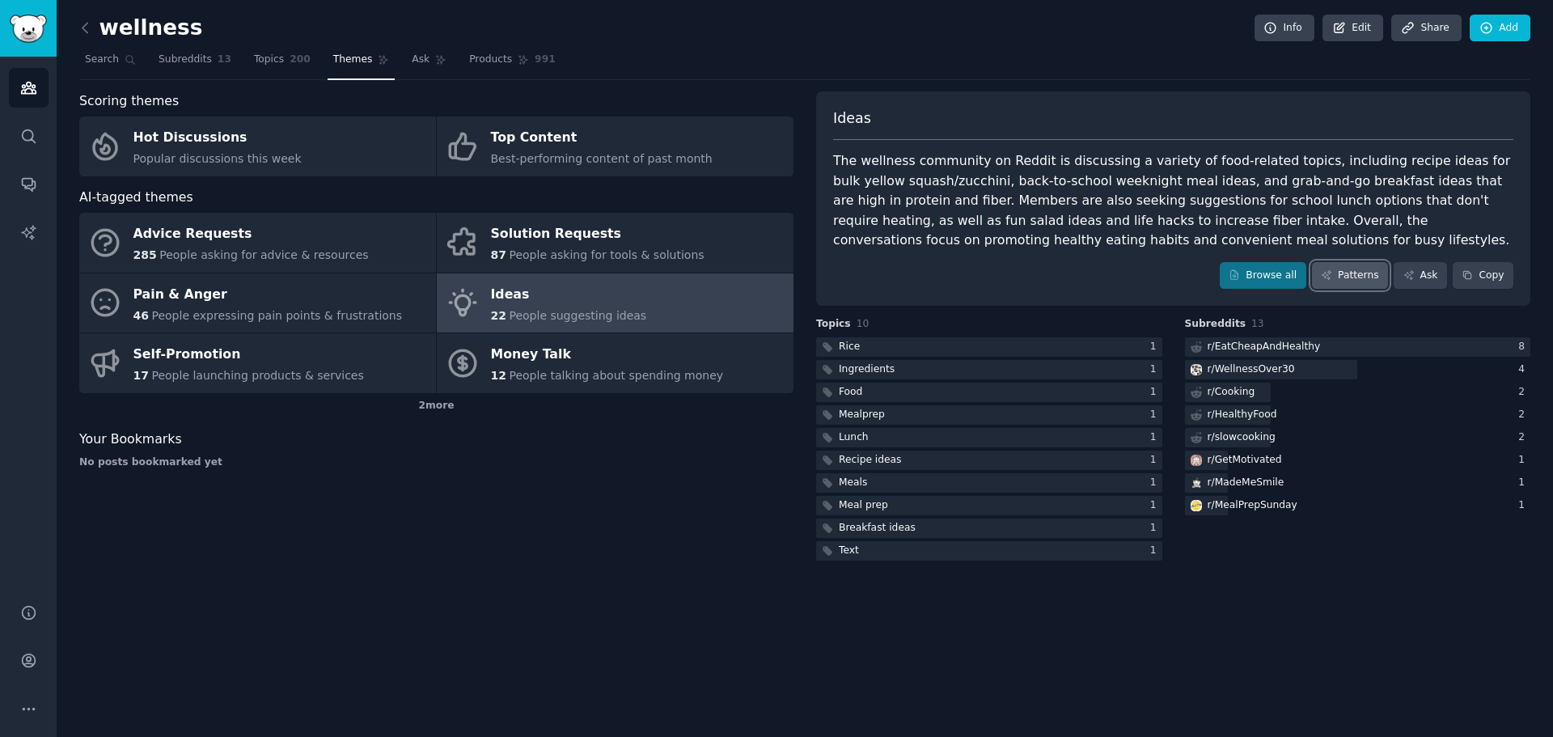
click at [1344, 277] on link "Patterns" at bounding box center [1350, 275] width 76 height 27
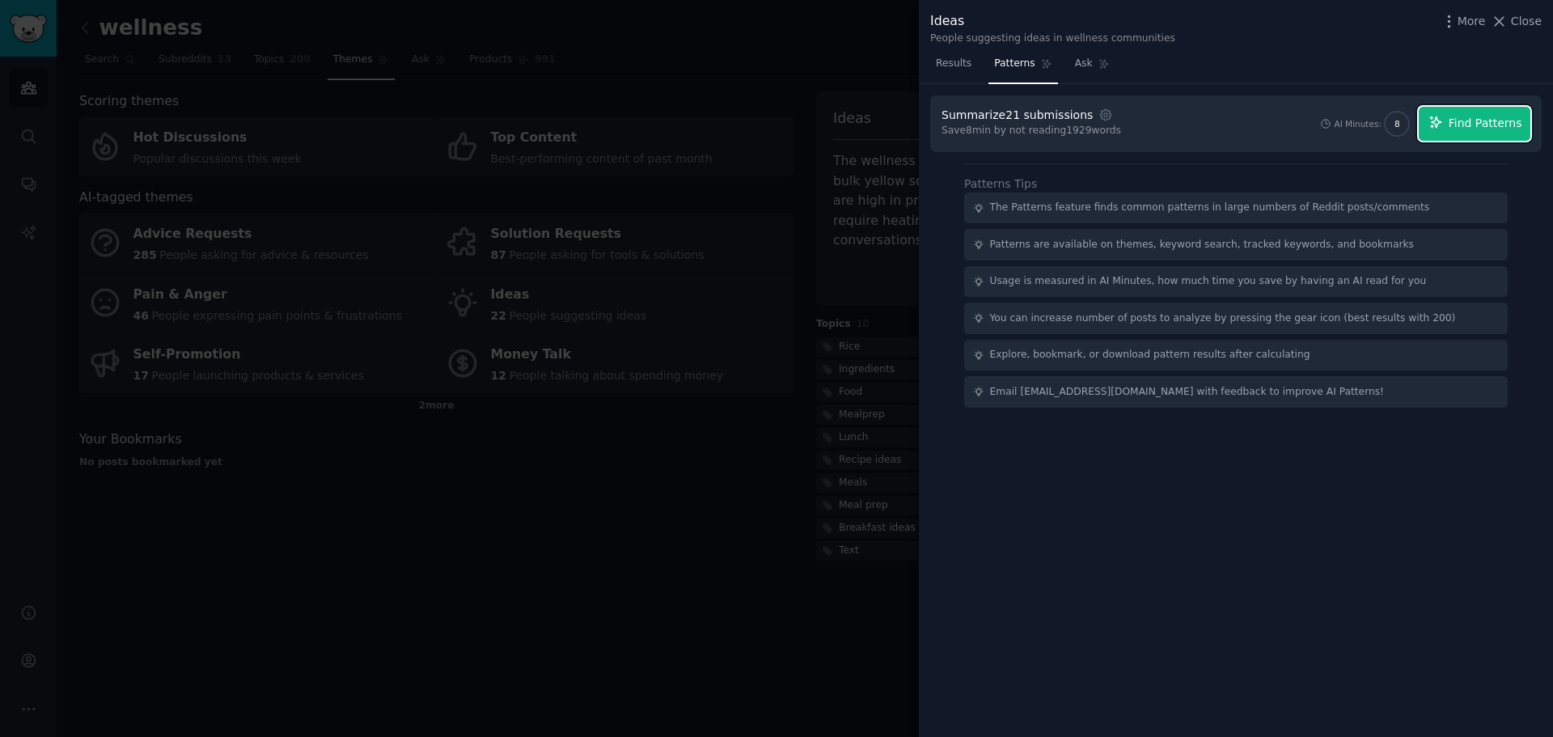
click at [1457, 129] on span "Find Patterns" at bounding box center [1485, 123] width 74 height 17
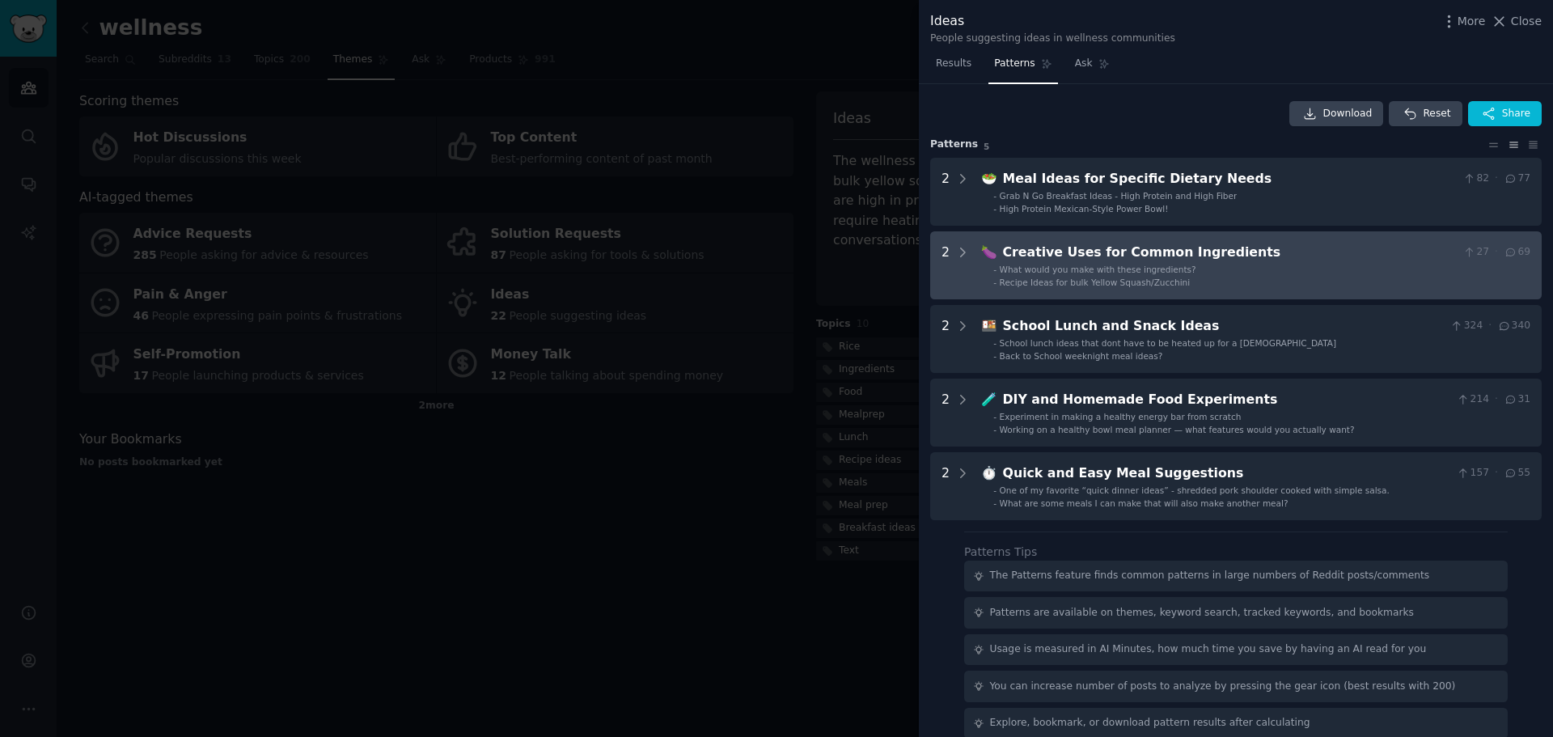
scroll to position [55, 0]
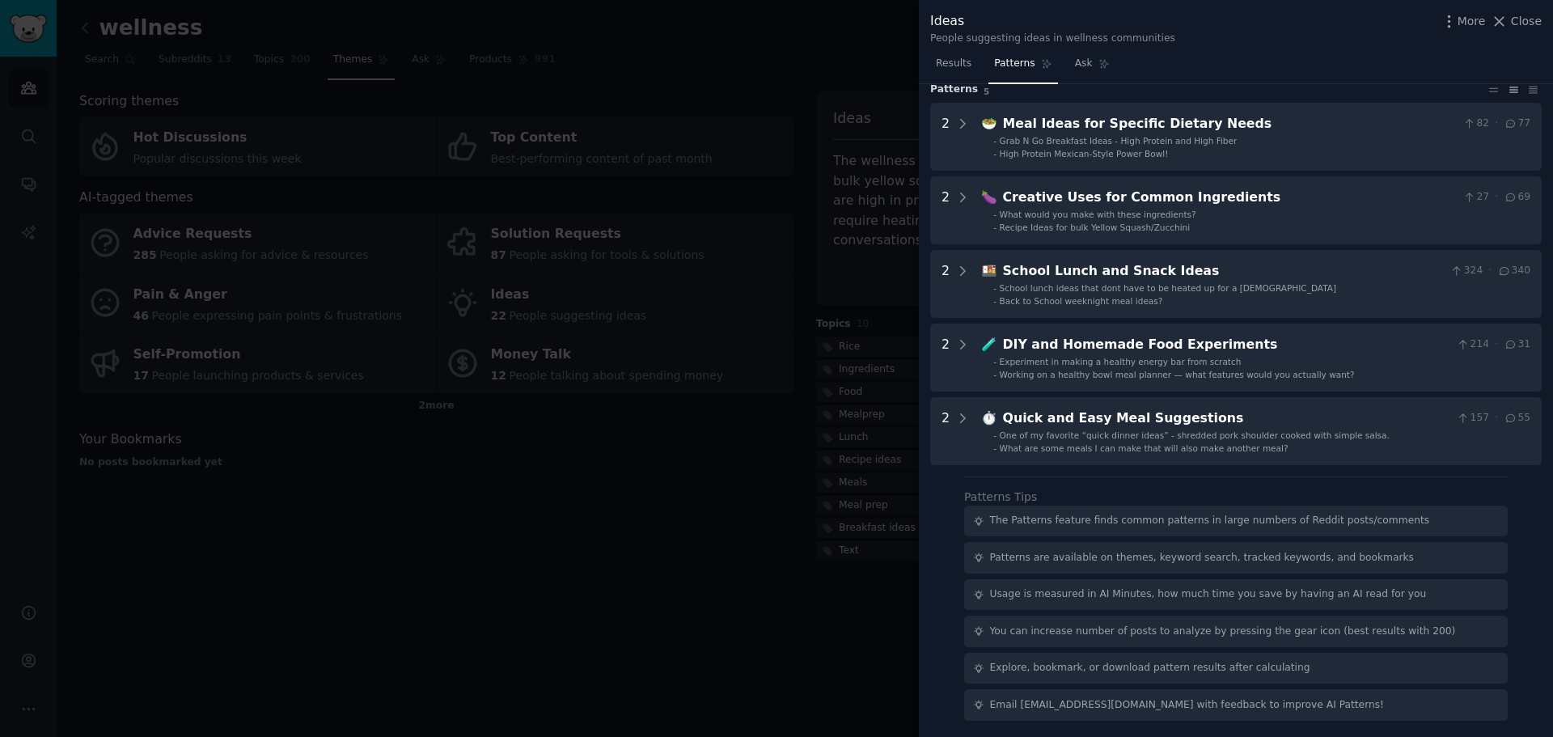
click at [671, 465] on div at bounding box center [776, 368] width 1553 height 737
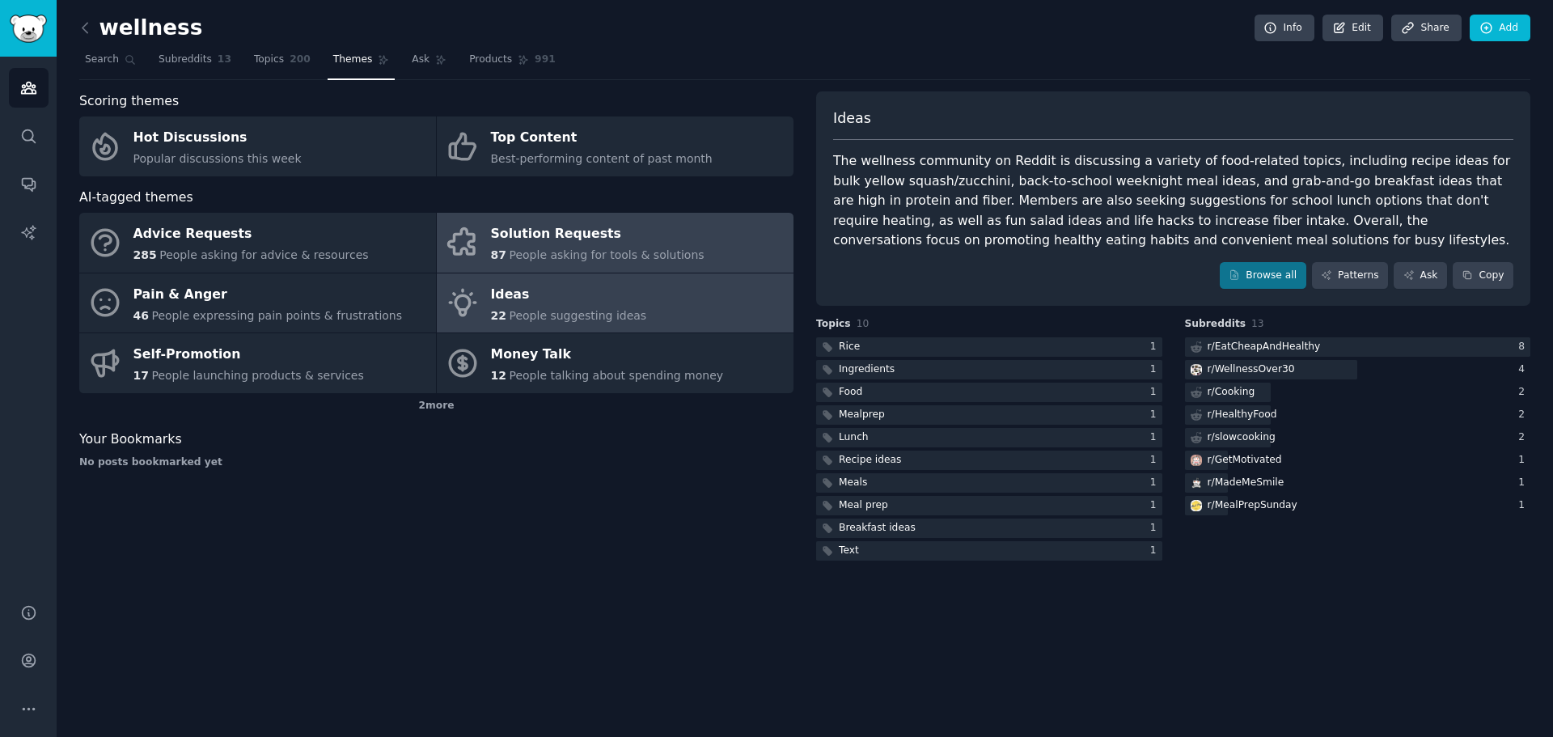
click at [570, 254] on span "People asking for tools & solutions" at bounding box center [606, 254] width 195 height 13
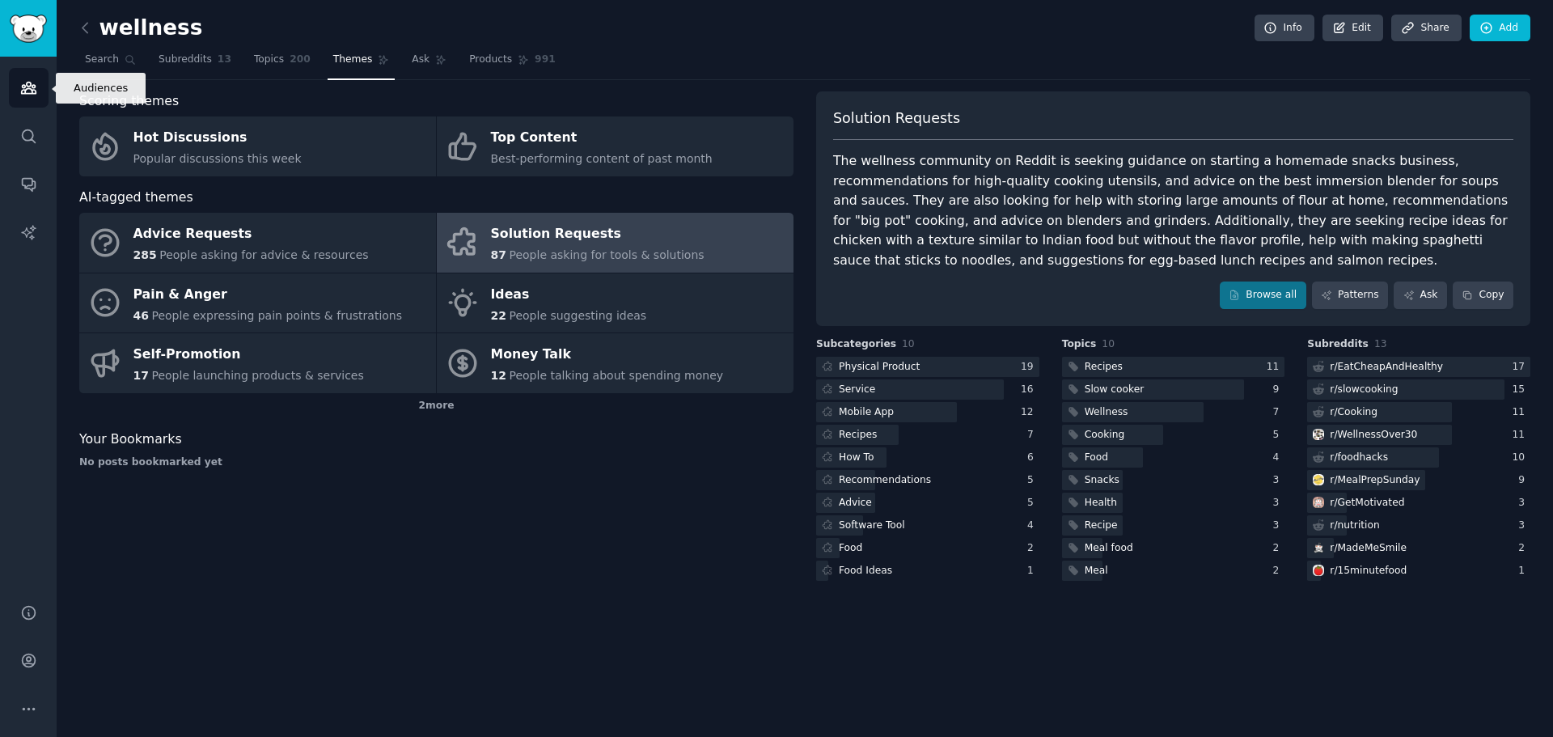
click at [36, 88] on icon "Sidebar" at bounding box center [28, 87] width 17 height 17
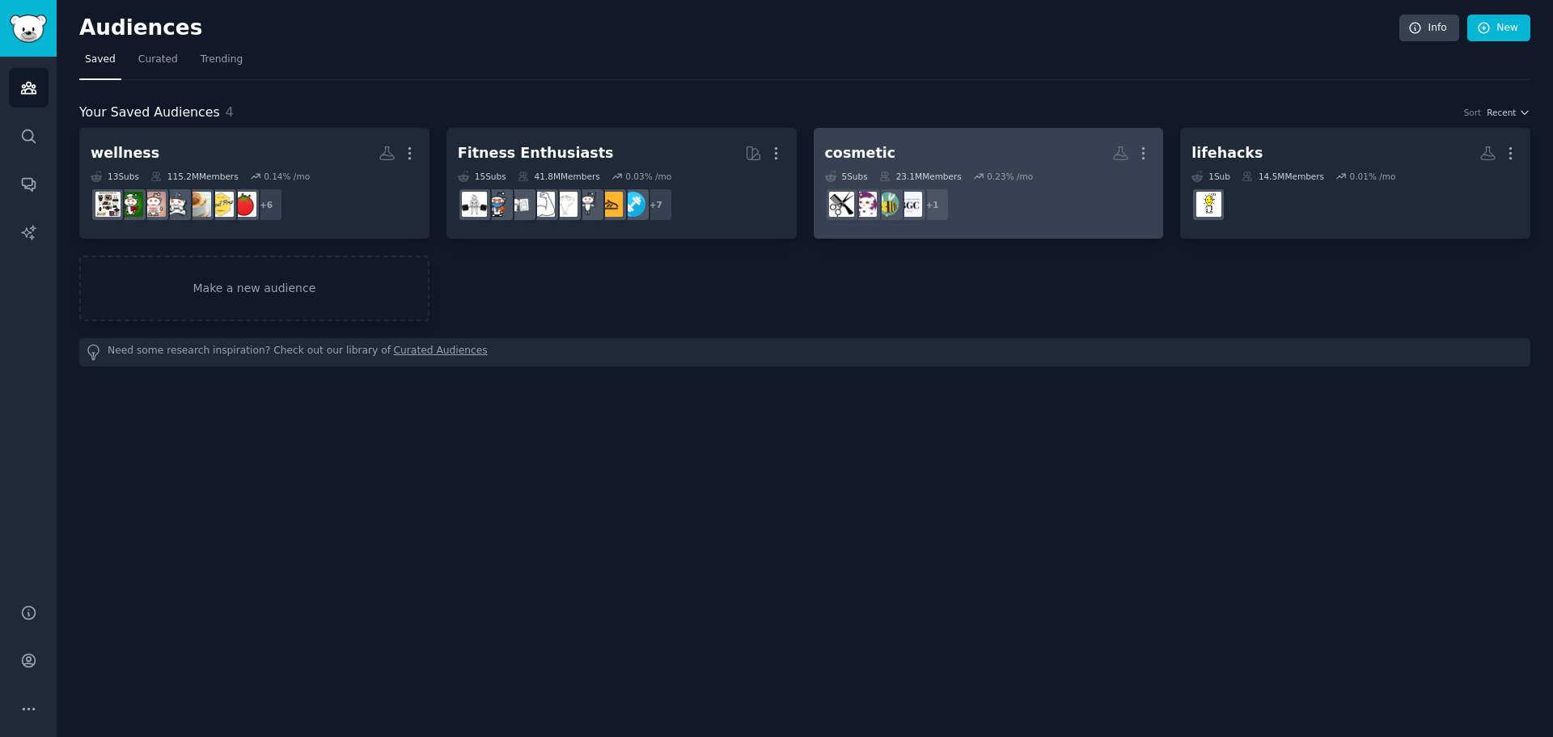
click at [927, 159] on h2 "cosmetic More" at bounding box center [989, 153] width 328 height 28
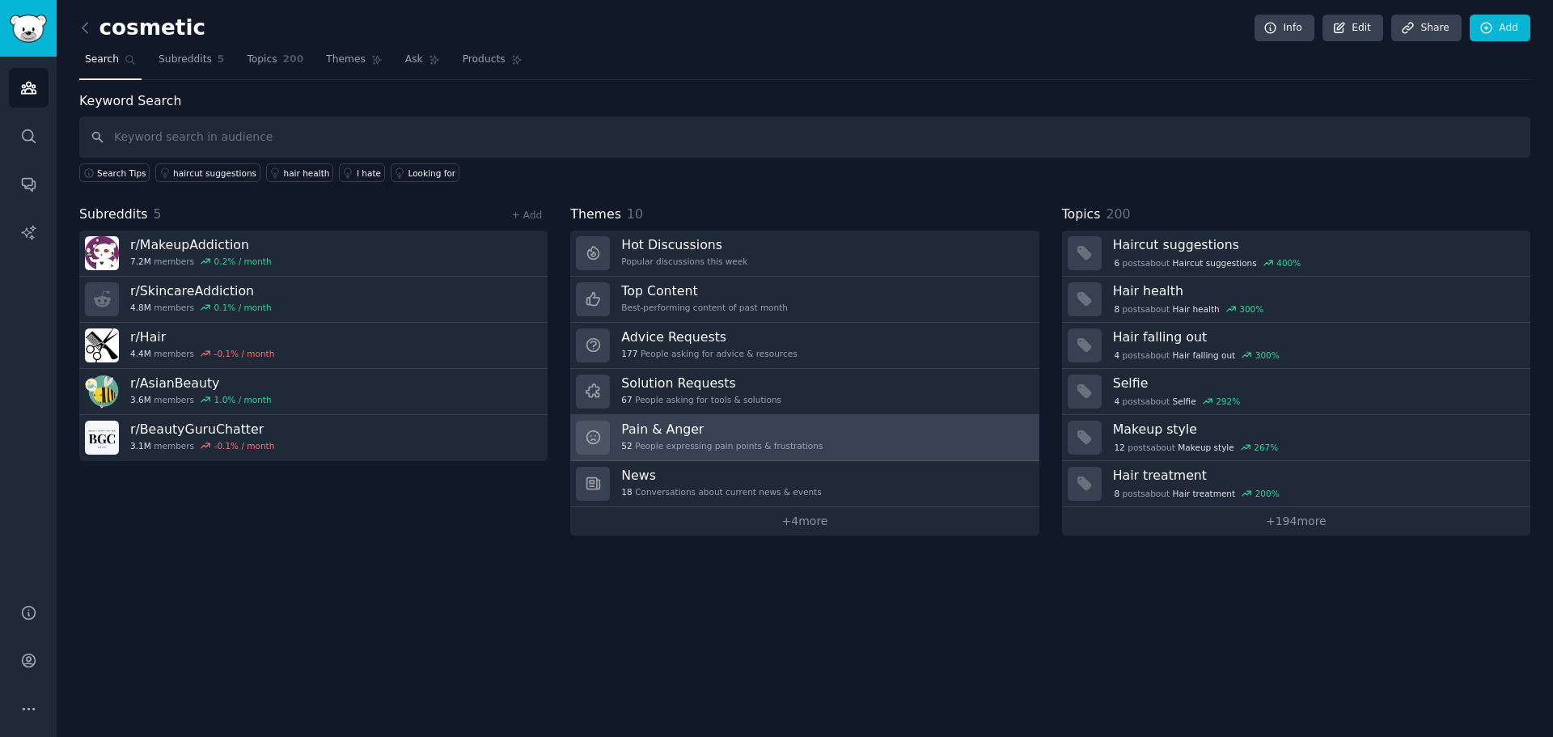
click at [862, 442] on link "Pain & Anger 52 People expressing pain points & frustrations" at bounding box center [804, 438] width 468 height 46
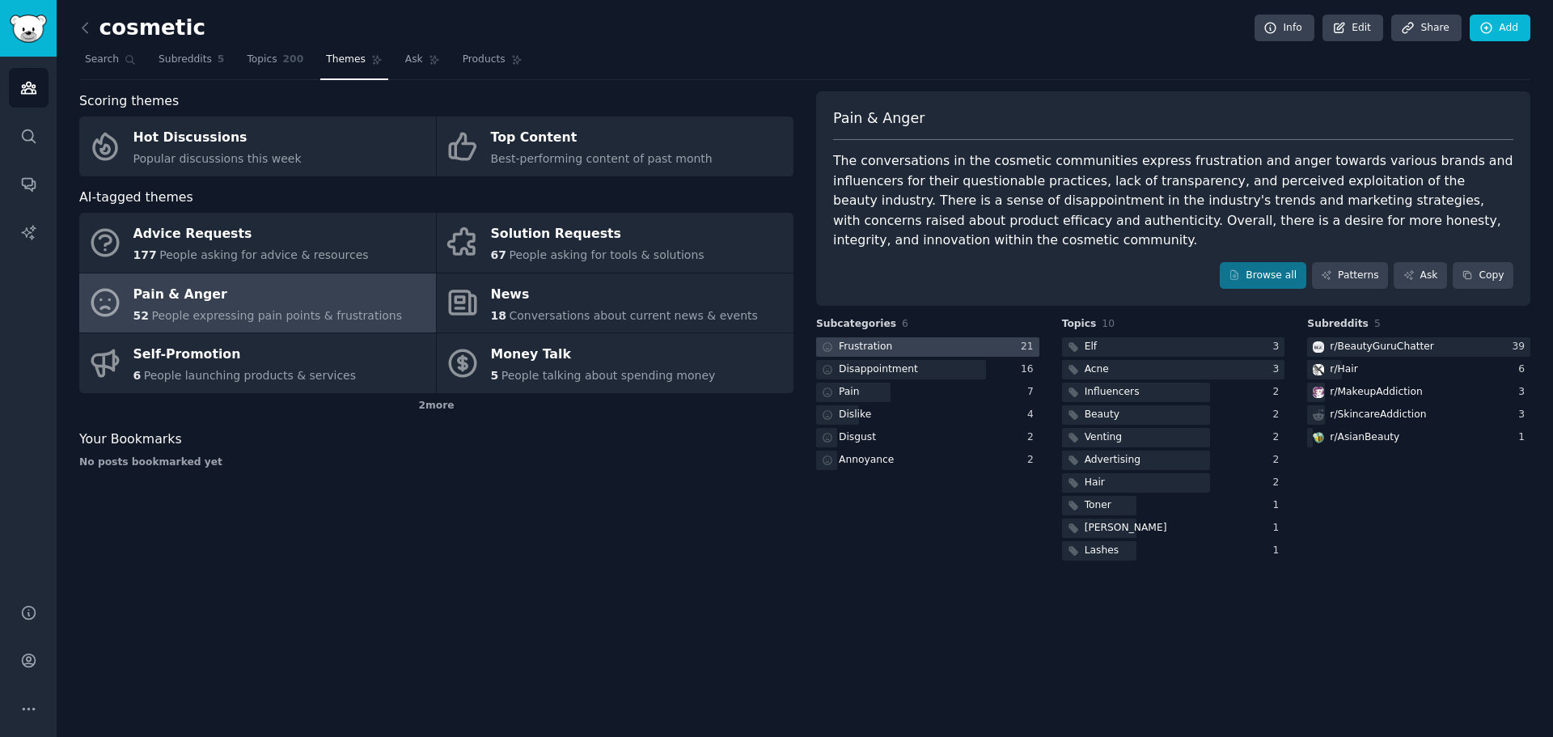
click at [990, 337] on div at bounding box center [927, 347] width 223 height 20
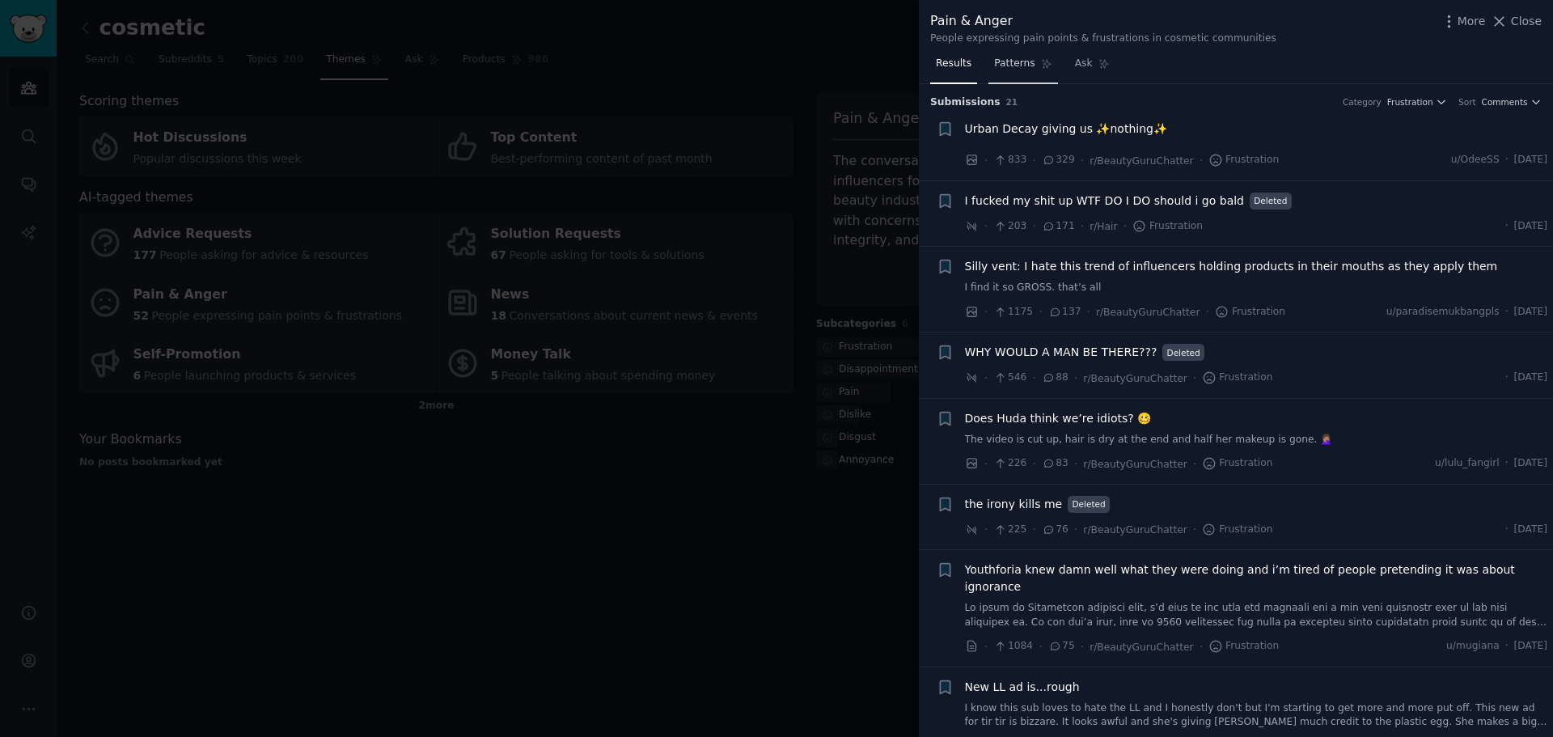
click at [1017, 65] on span "Patterns" at bounding box center [1014, 64] width 40 height 15
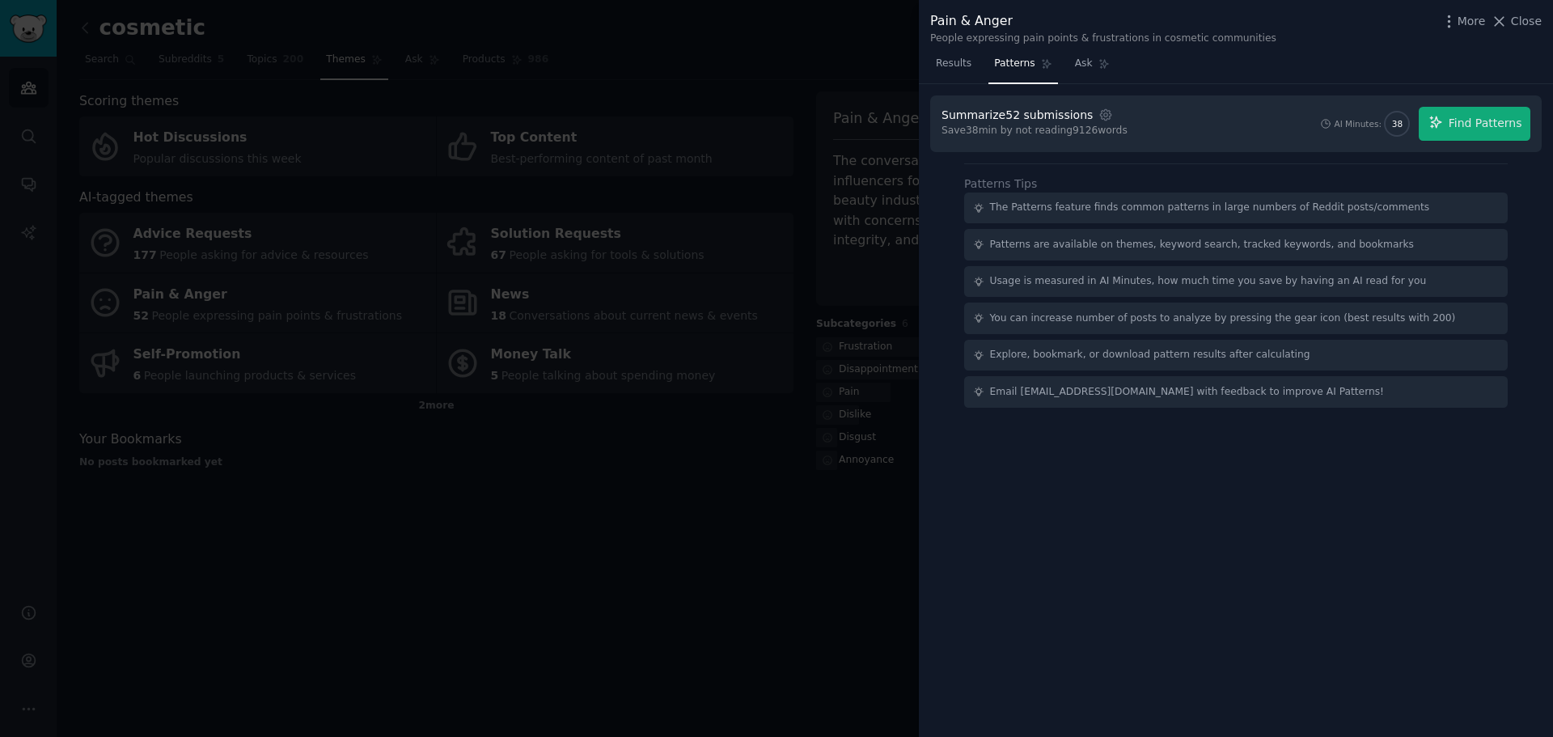
click at [706, 411] on div at bounding box center [776, 368] width 1553 height 737
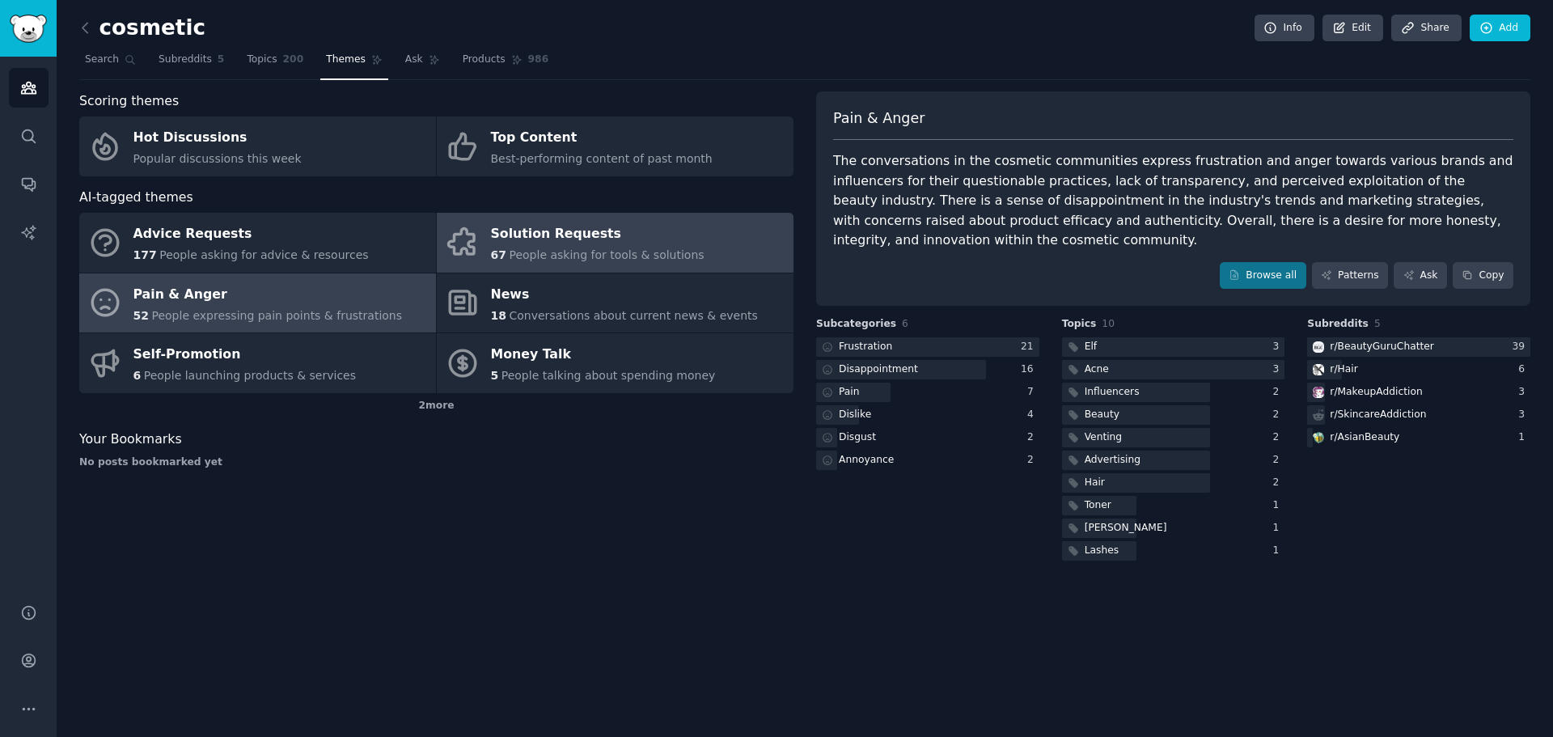
click at [567, 245] on div "Solution Requests" at bounding box center [597, 235] width 213 height 26
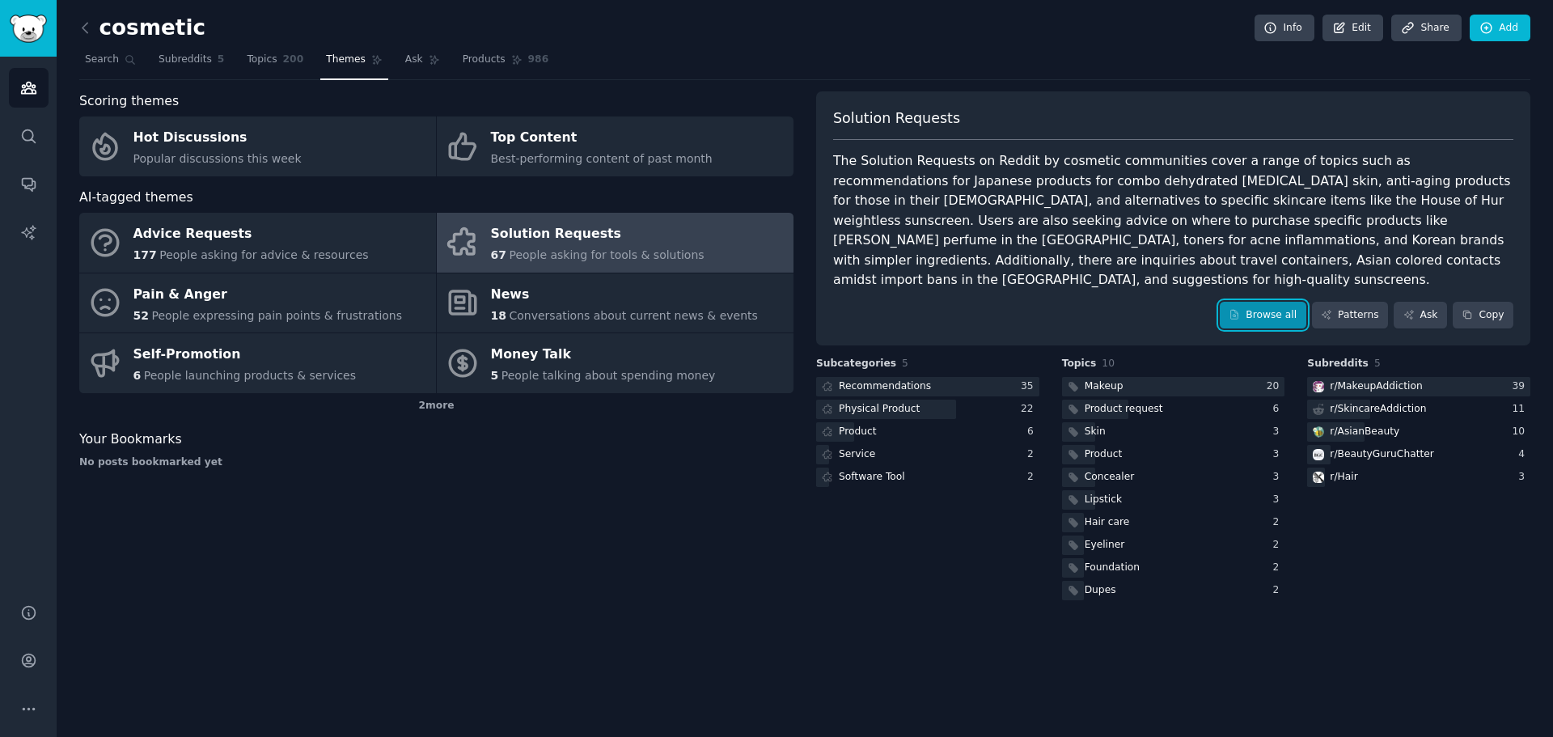
click at [1300, 302] on link "Browse all" at bounding box center [1262, 315] width 87 height 27
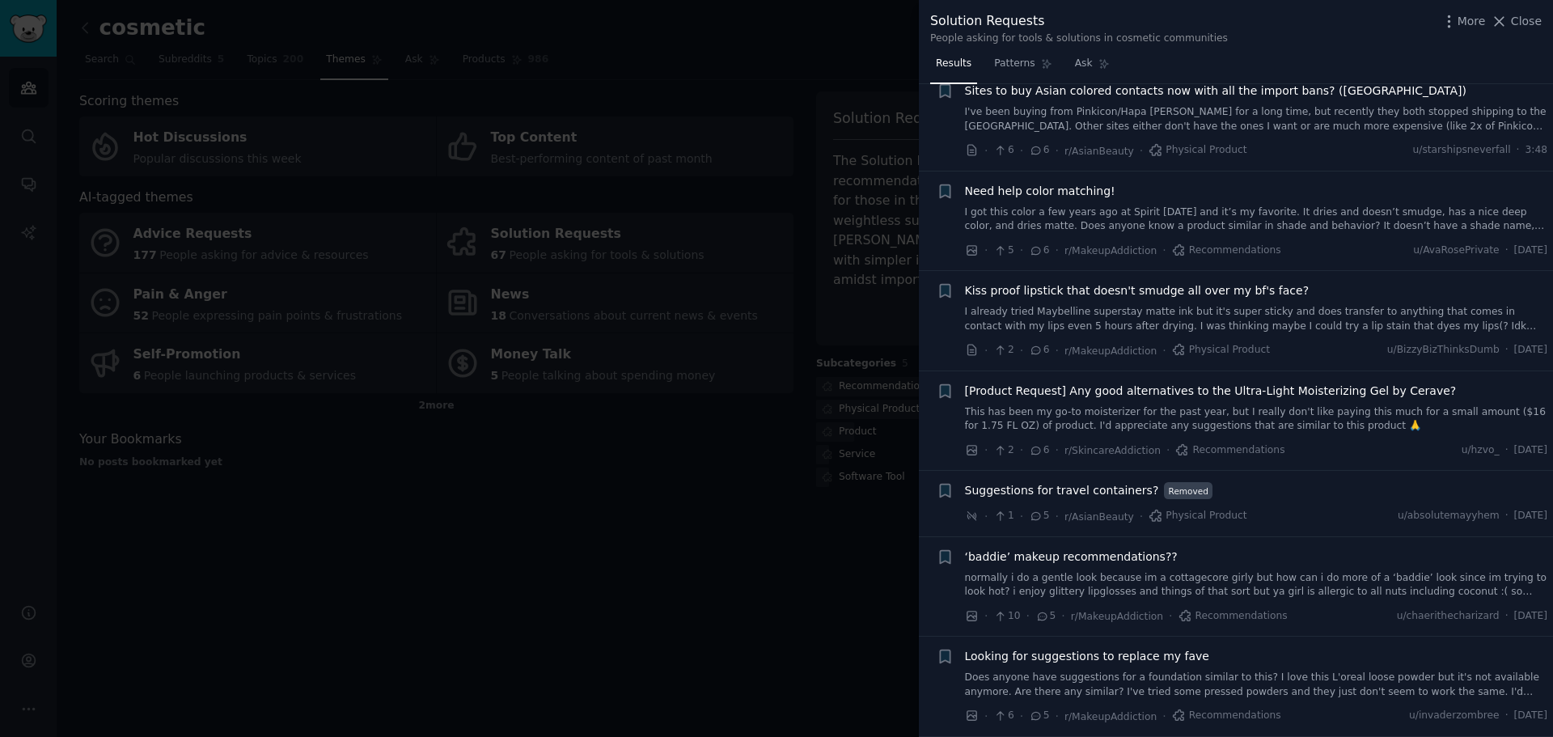
scroll to position [2264, 0]
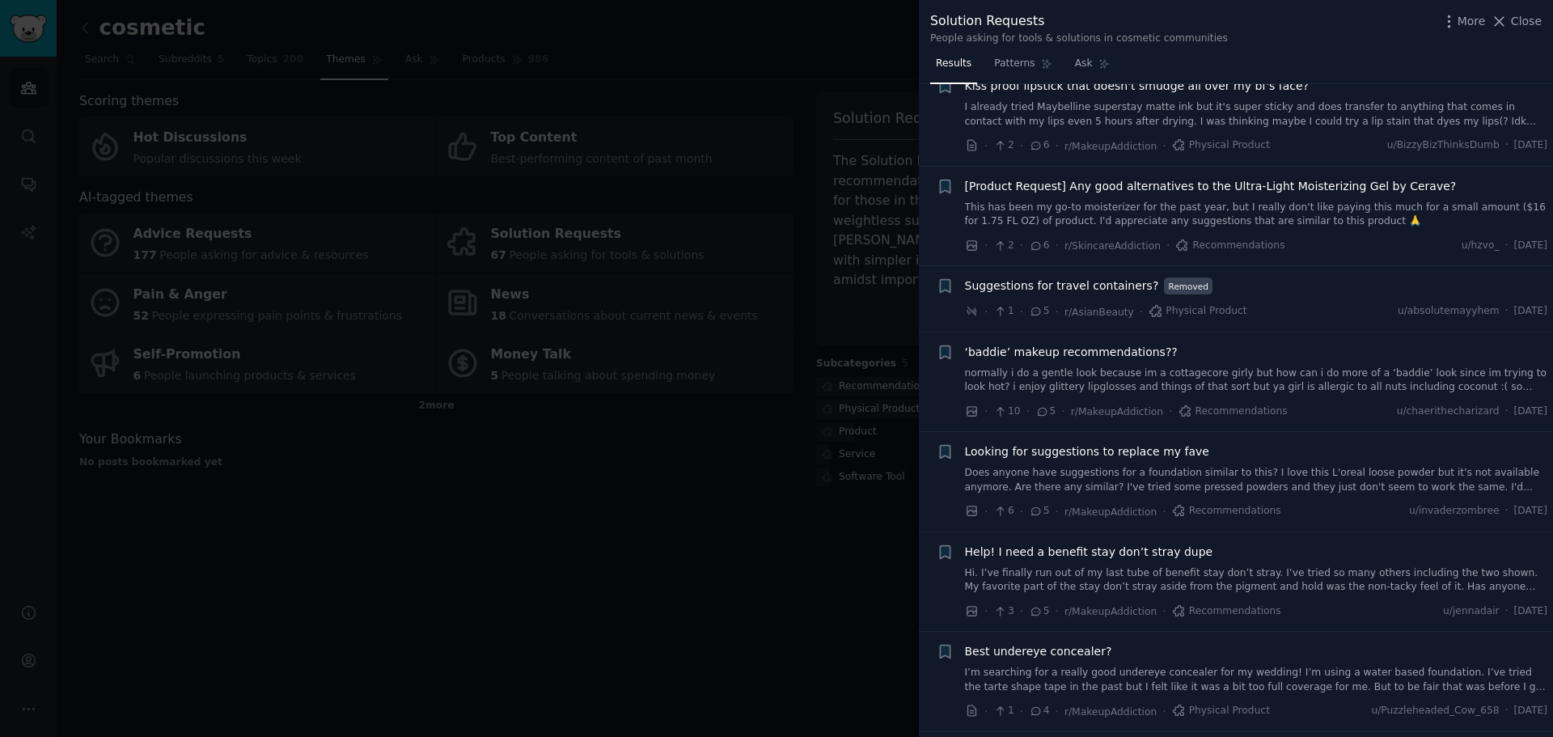
click at [870, 192] on div at bounding box center [776, 368] width 1553 height 737
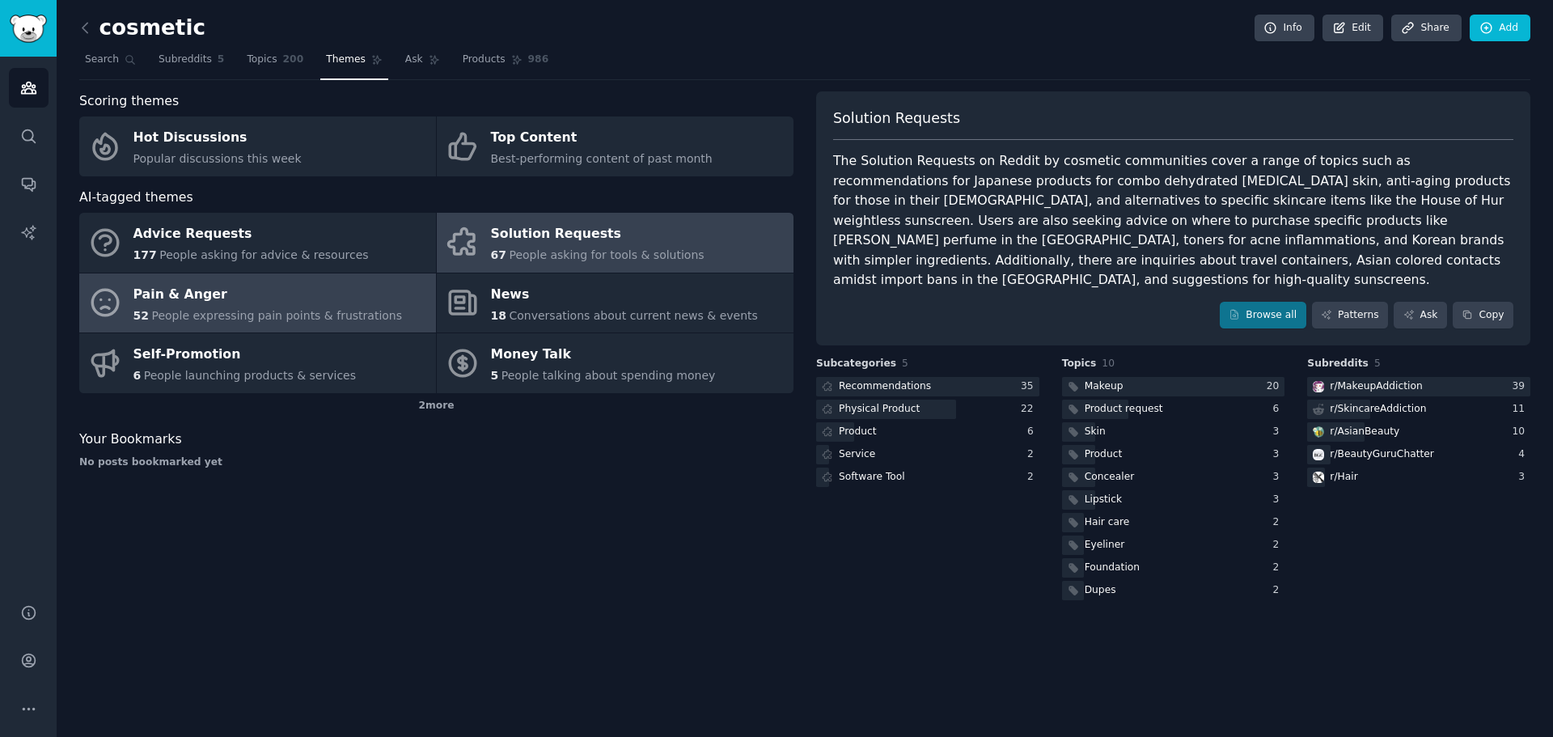
click at [300, 317] on span "People expressing pain points & frustrations" at bounding box center [276, 315] width 251 height 13
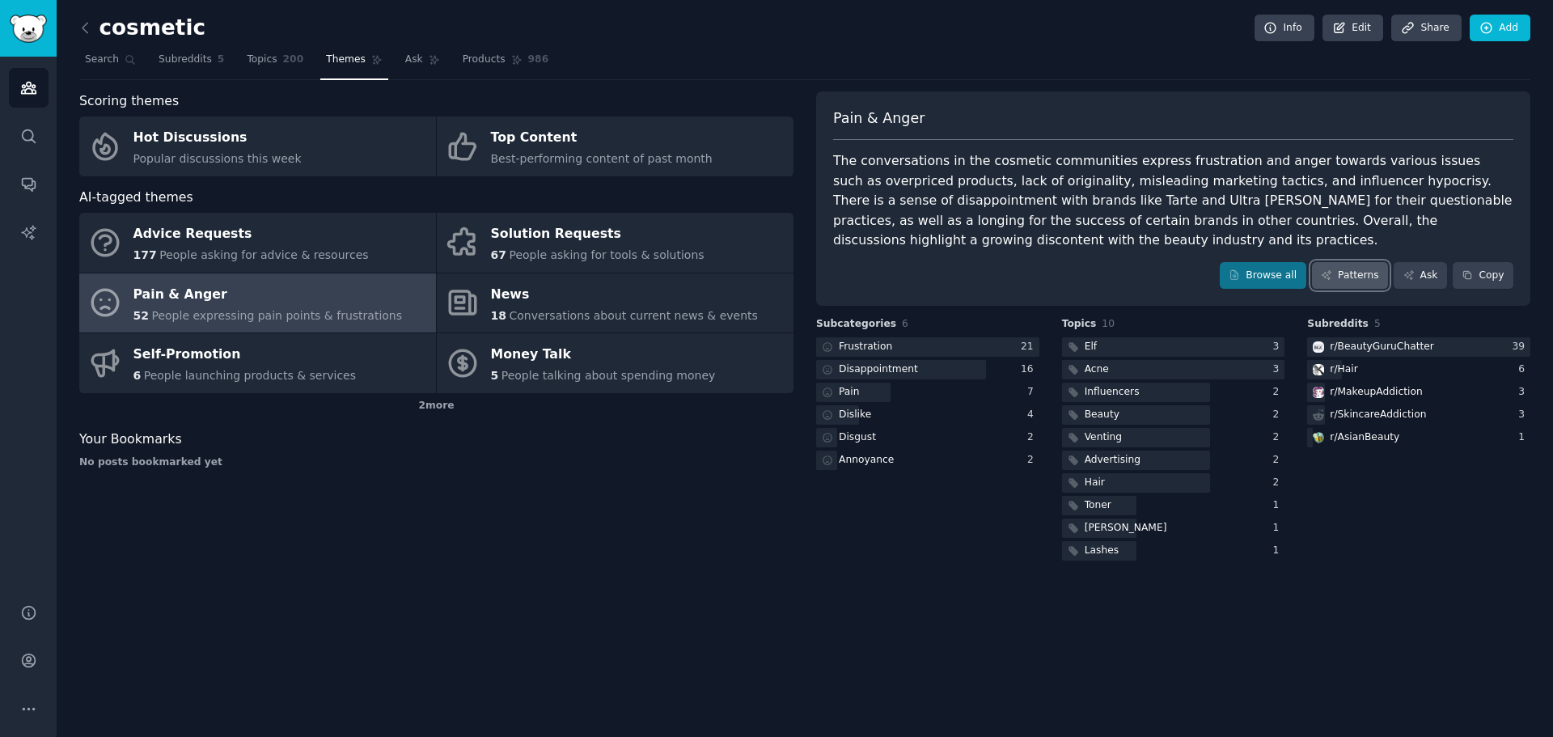
click at [1356, 277] on link "Patterns" at bounding box center [1350, 275] width 76 height 27
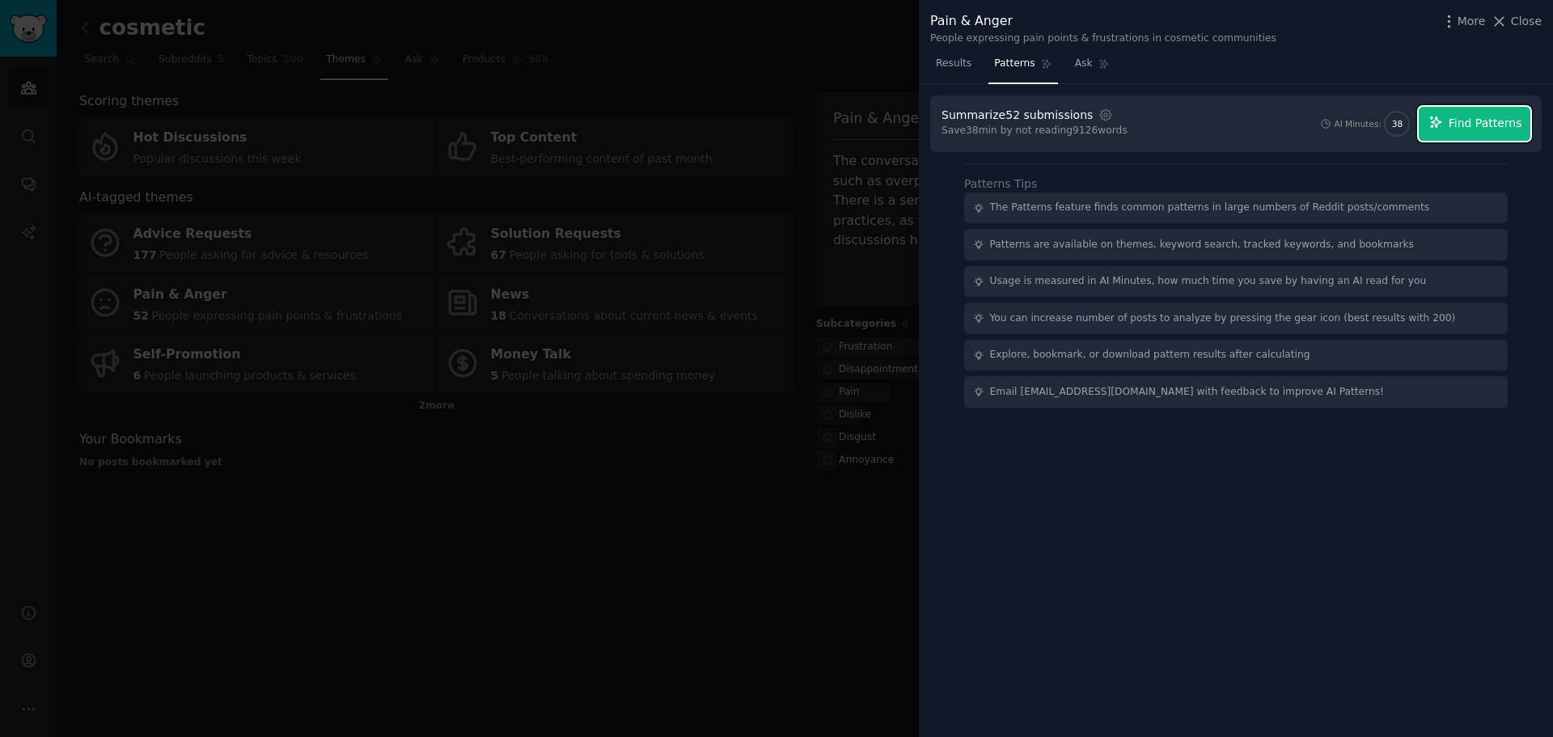
click at [1457, 120] on span "Find Patterns" at bounding box center [1485, 123] width 74 height 17
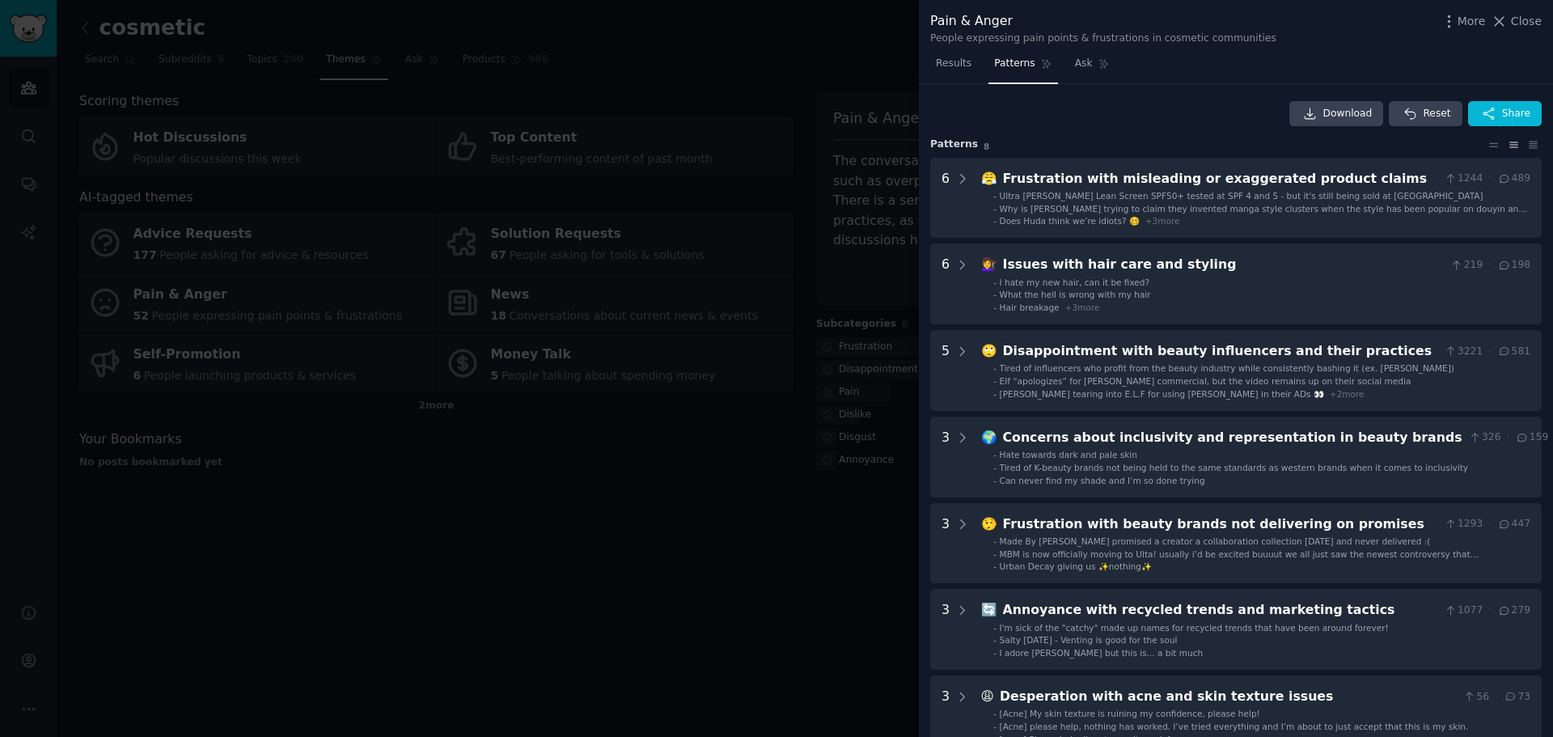
click at [587, 502] on div at bounding box center [776, 368] width 1553 height 737
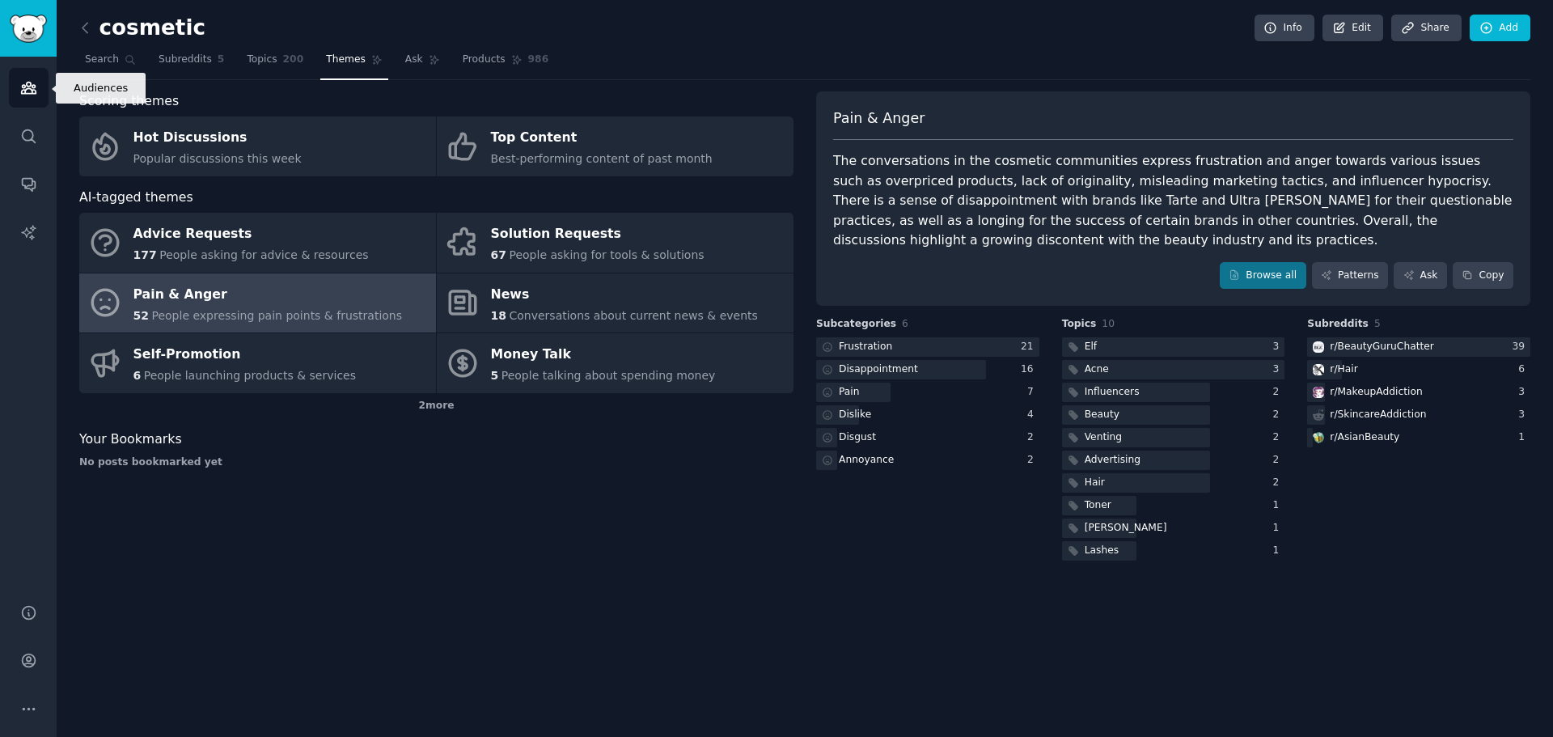
click at [24, 85] on icon "Sidebar" at bounding box center [28, 87] width 15 height 11
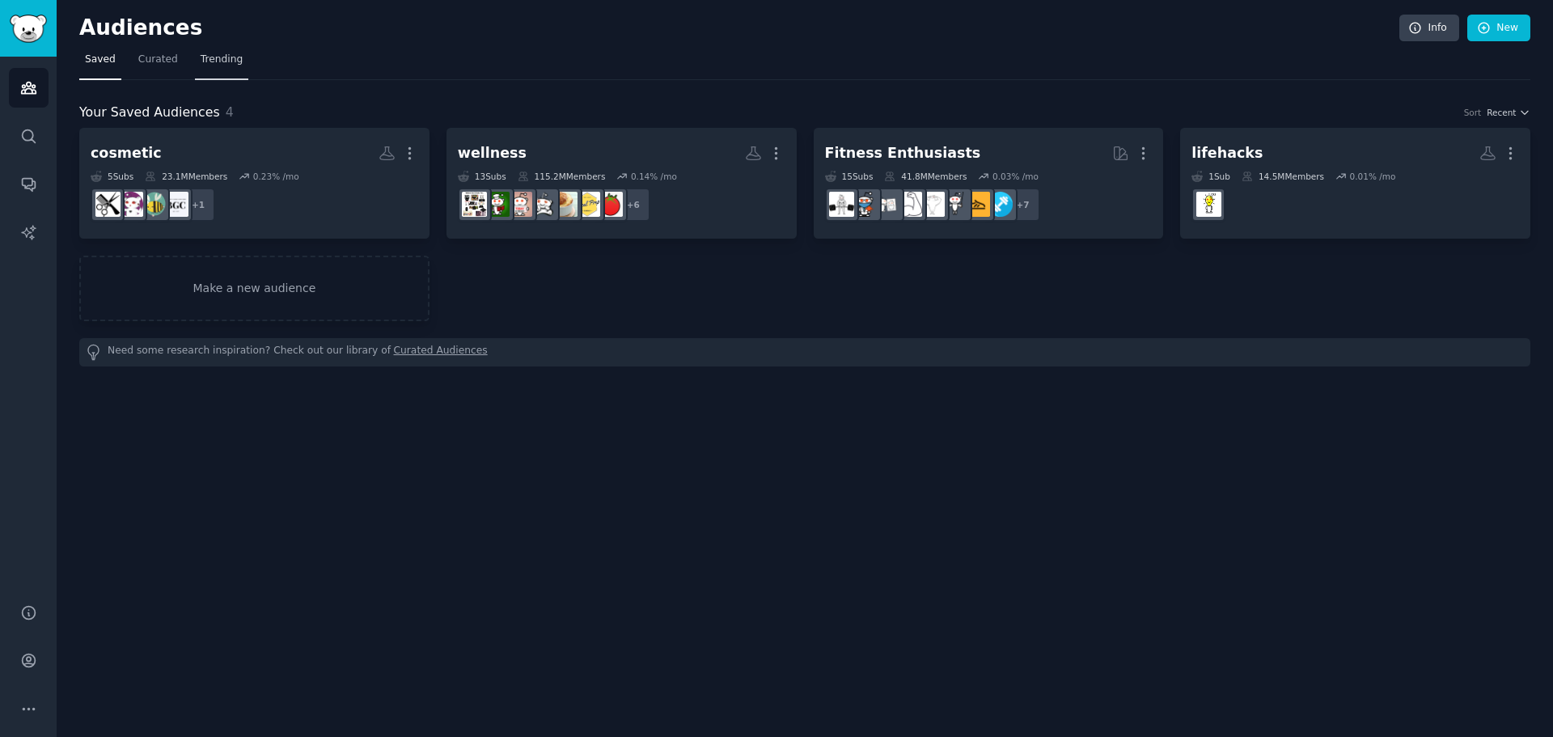
click at [209, 61] on span "Trending" at bounding box center [222, 60] width 42 height 15
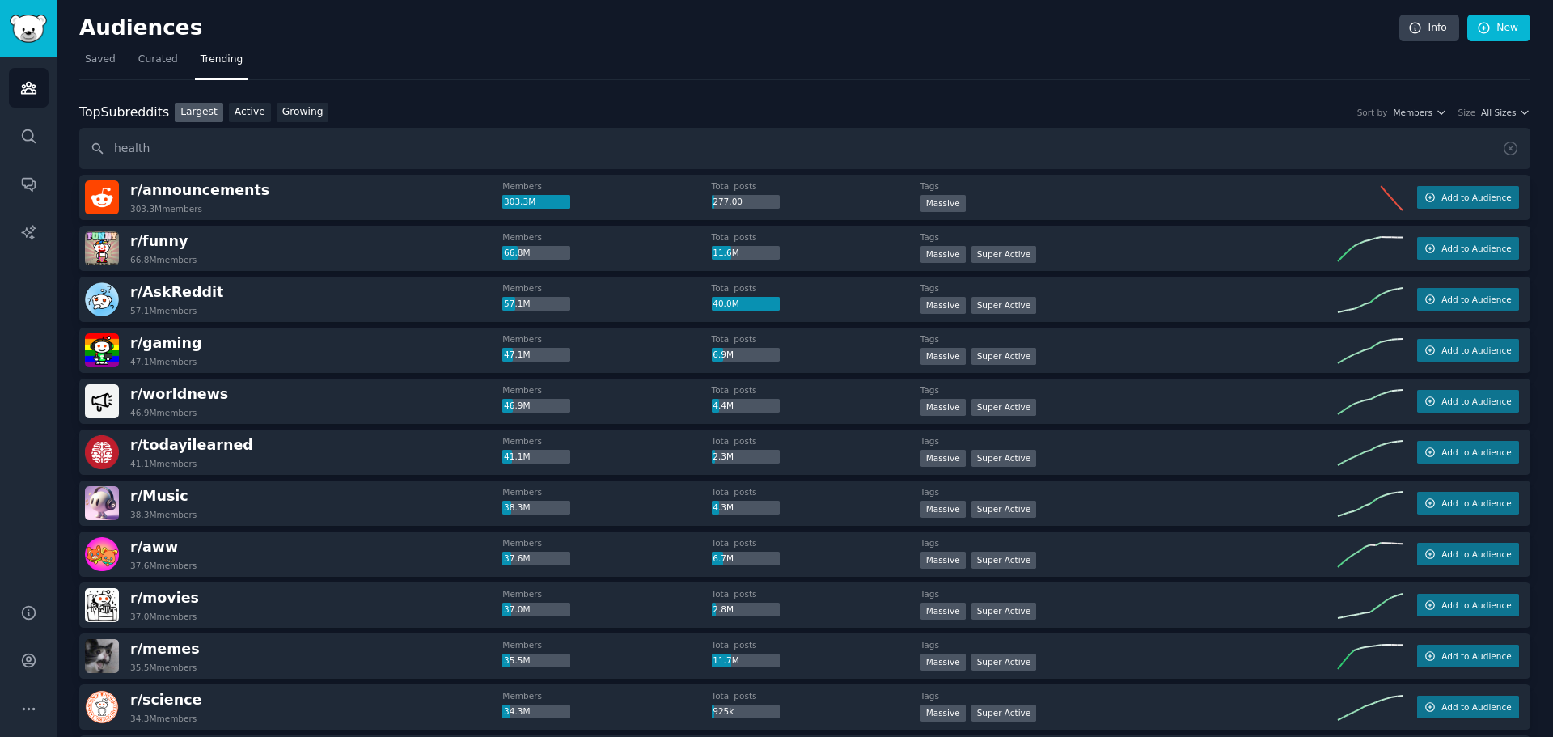
type input "health"
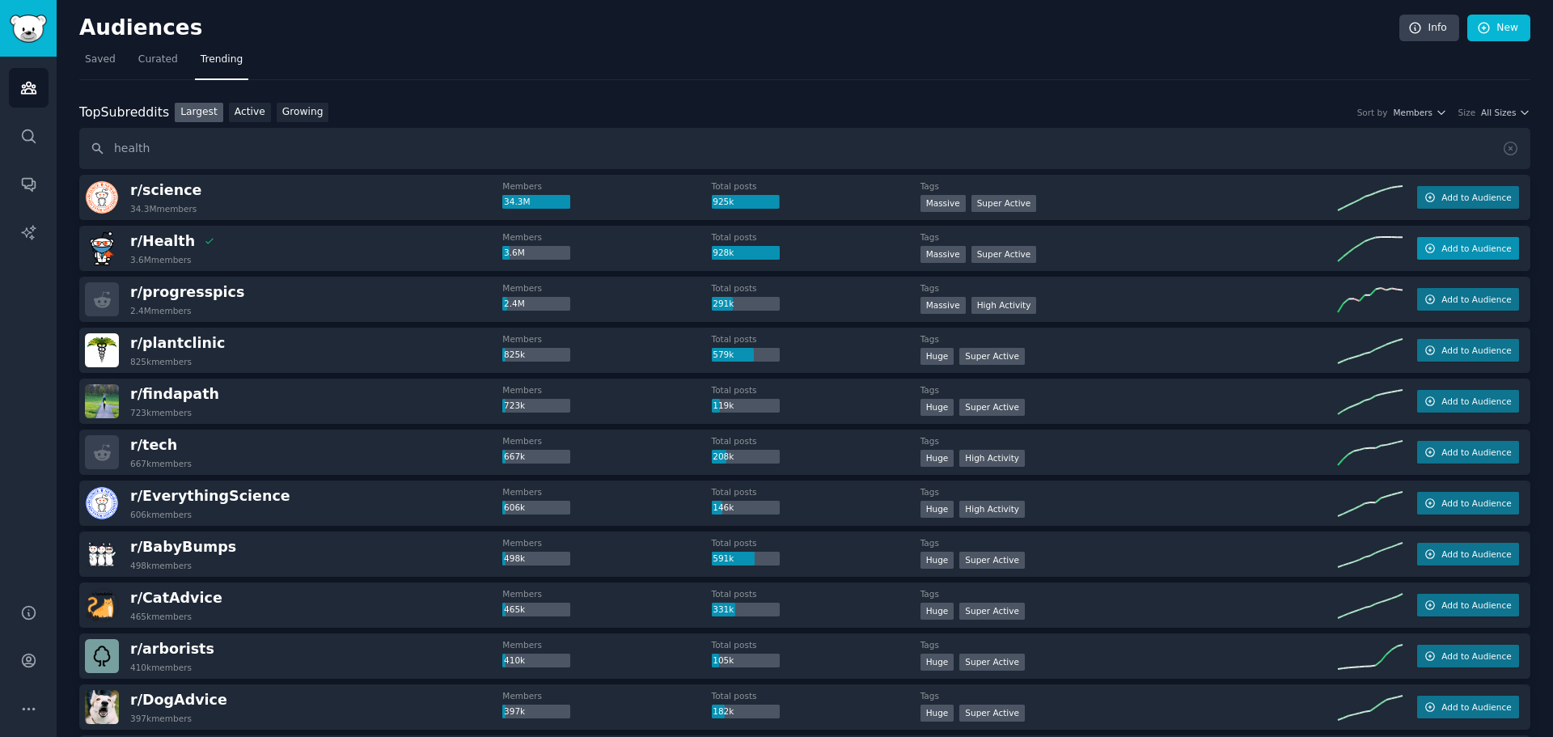
click at [1462, 250] on span "Add to Audience" at bounding box center [1476, 248] width 70 height 11
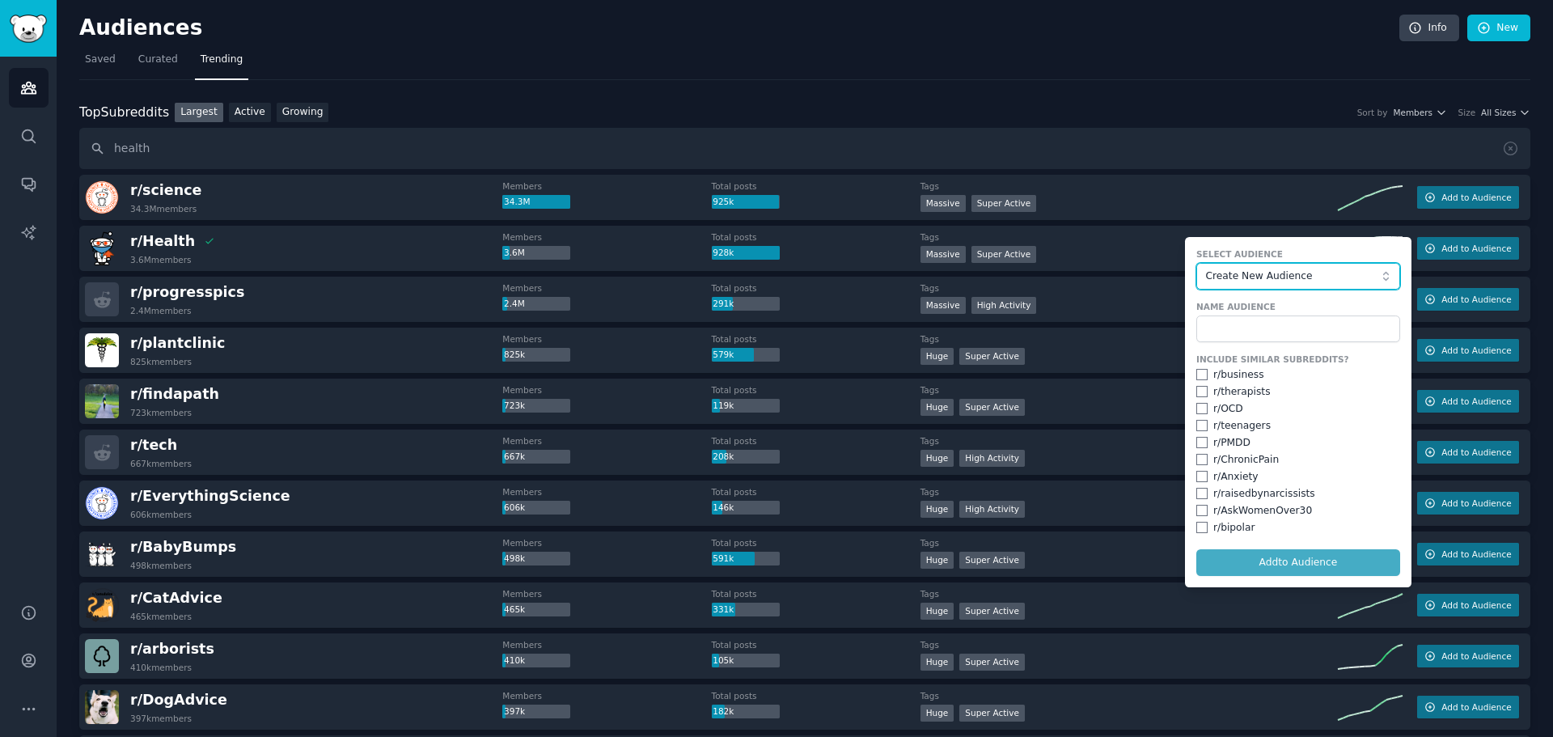
click at [1313, 282] on span "Create New Audience" at bounding box center [1293, 276] width 177 height 15
drag, startPoint x: 1365, startPoint y: 487, endPoint x: 1363, endPoint y: 460, distance: 26.8
click at [1362, 482] on div "Include Similar Subreddits? r/ business r/ therapists r/ OCD r/ teenagers r/ PM…" at bounding box center [1298, 443] width 204 height 181
click at [1274, 269] on span "Create New Audience" at bounding box center [1293, 276] width 177 height 15
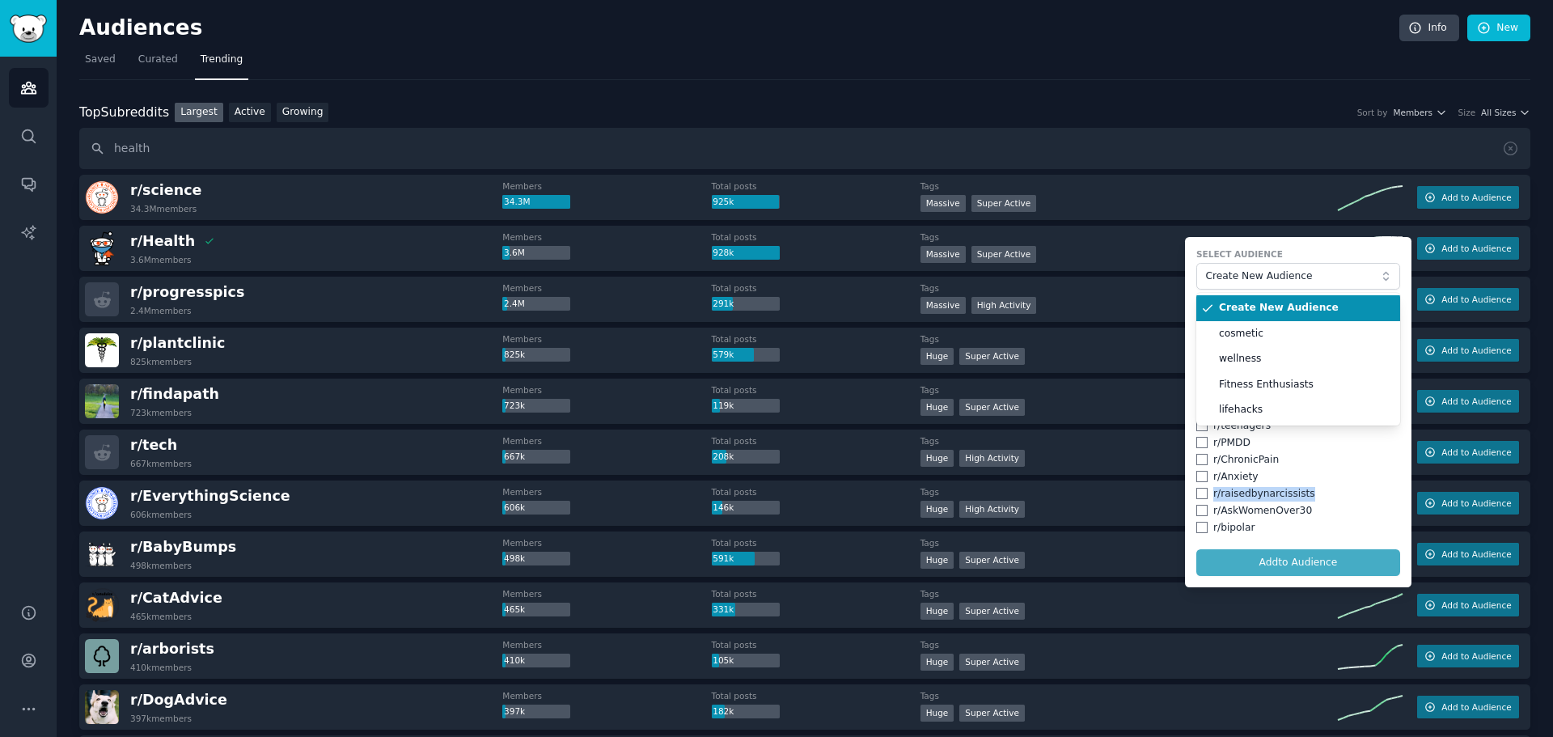
click at [1286, 307] on span "Create New Audience" at bounding box center [1304, 308] width 170 height 15
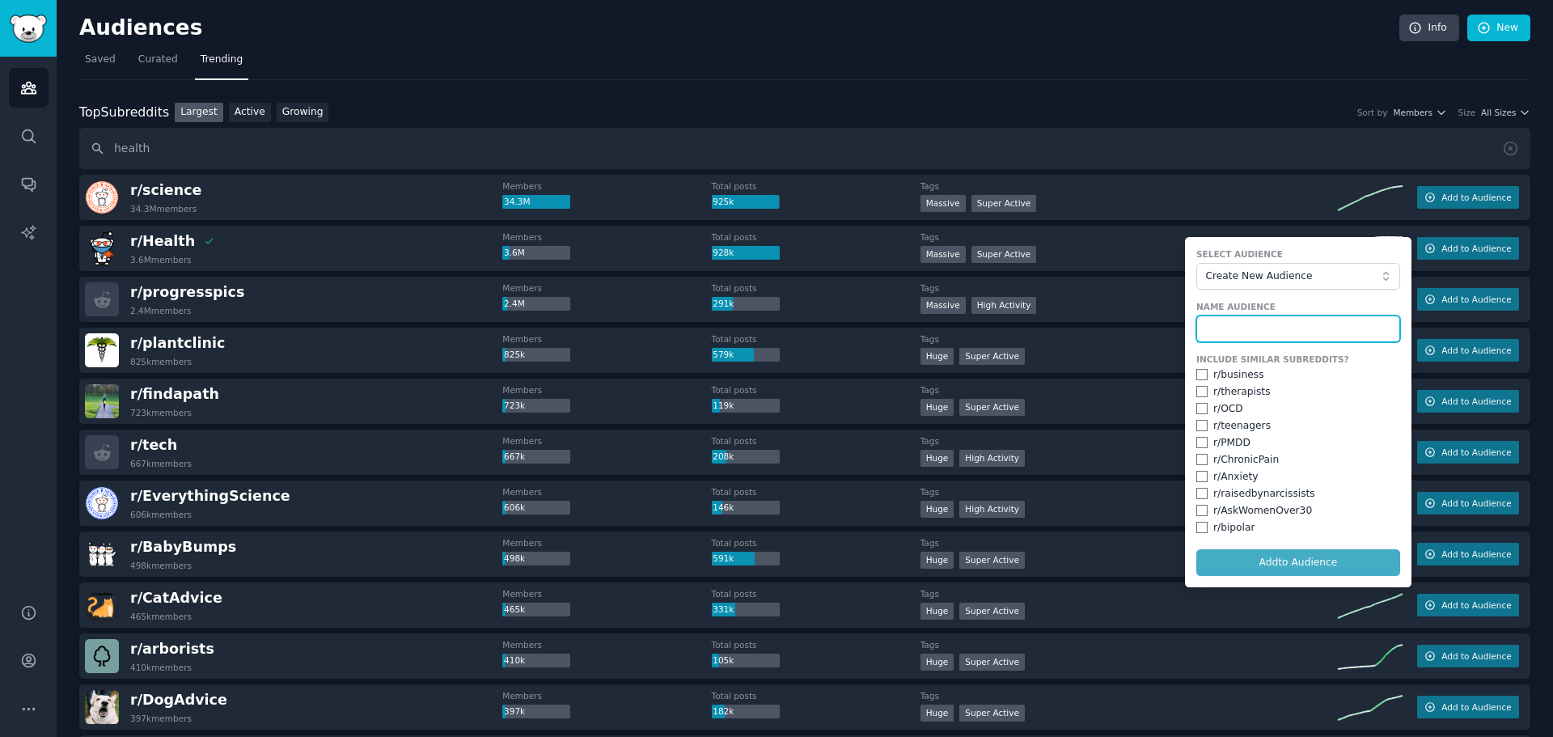
click at [1246, 328] on input "text" at bounding box center [1298, 328] width 204 height 27
type input "health"
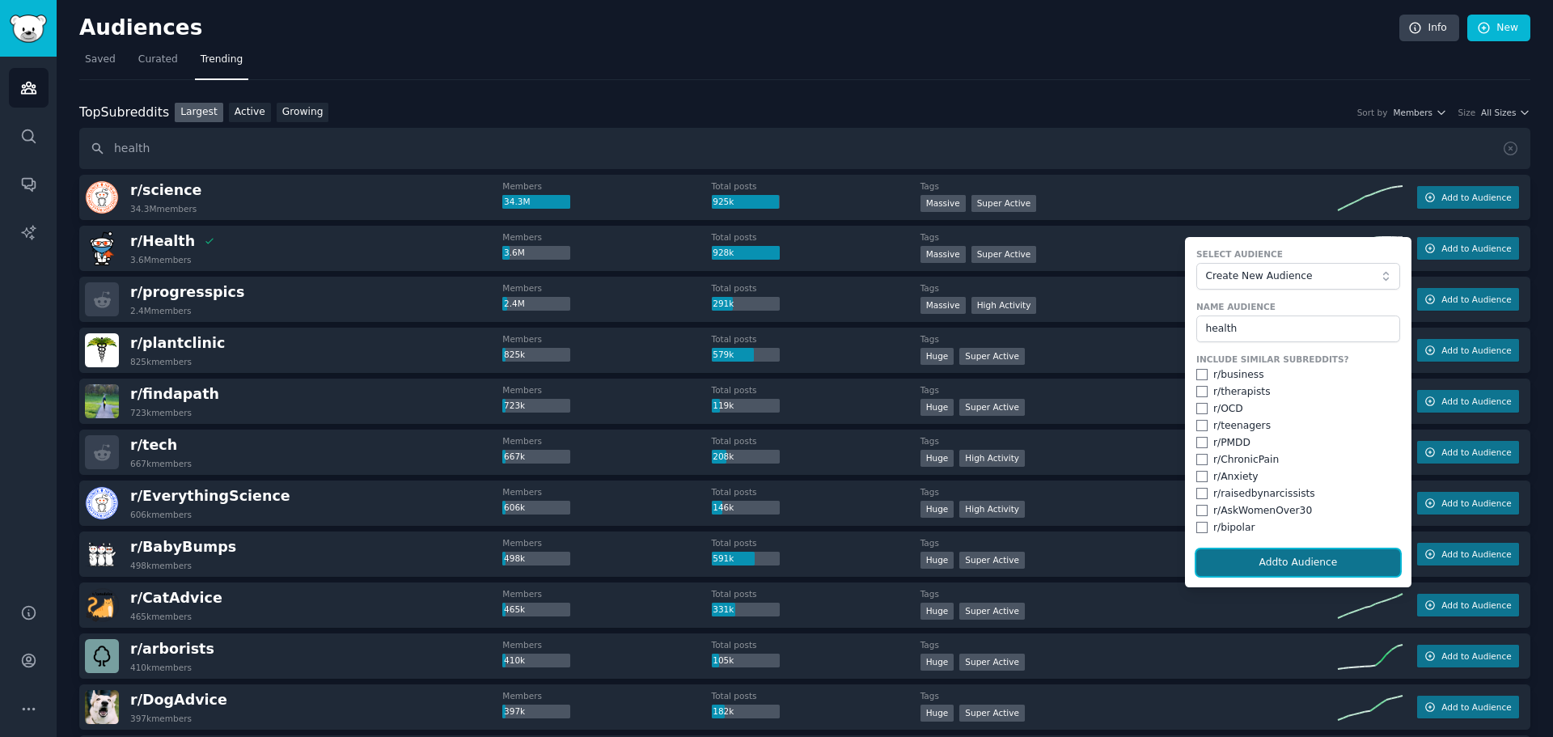
click at [1295, 552] on button "Add to Audience" at bounding box center [1298, 562] width 204 height 27
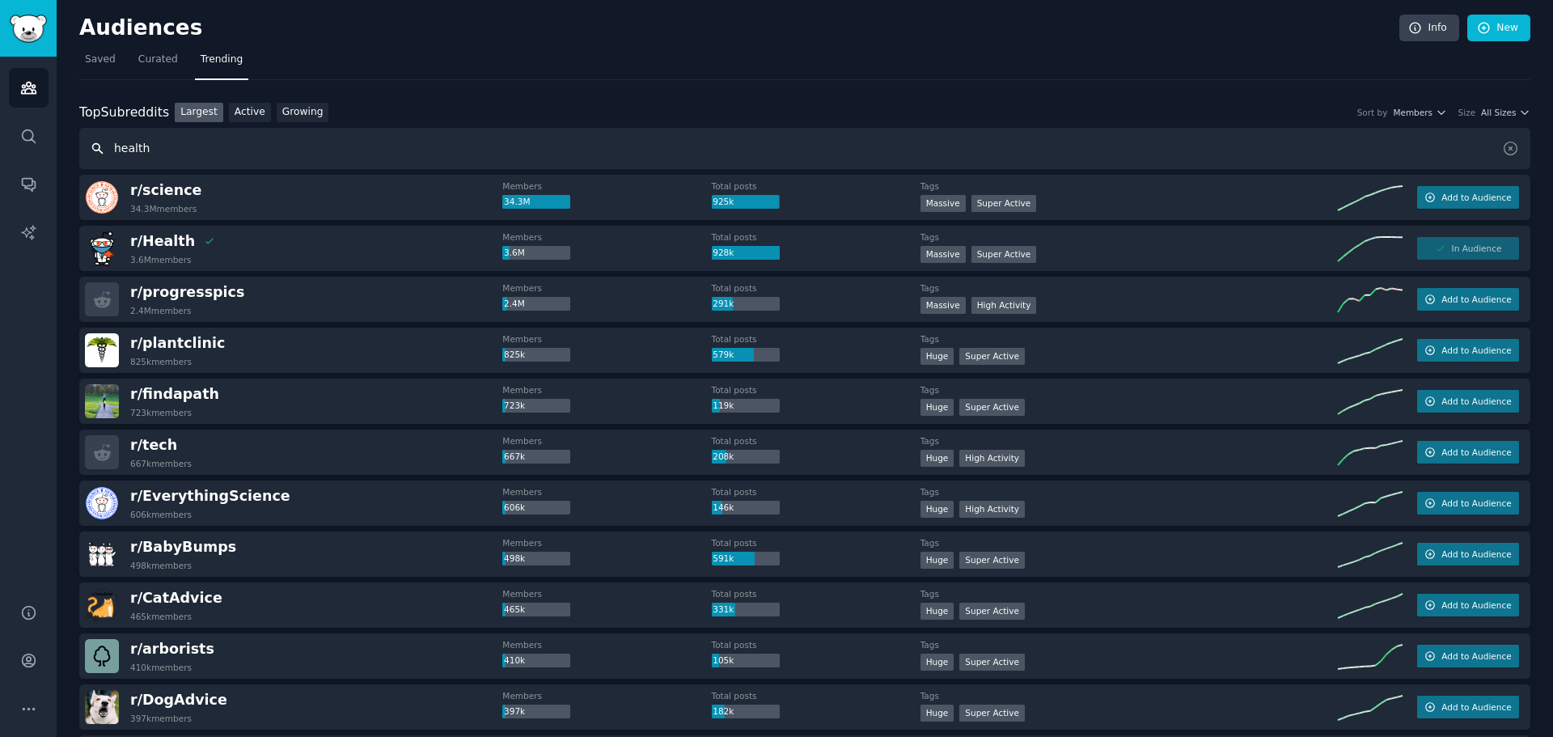
drag, startPoint x: 345, startPoint y: 154, endPoint x: -93, endPoint y: 136, distance: 438.7
click at [0, 136] on html "Audiences Audiences Search Conversations AI Reports Help Account More Audiences…" at bounding box center [776, 368] width 1553 height 737
type input "w"
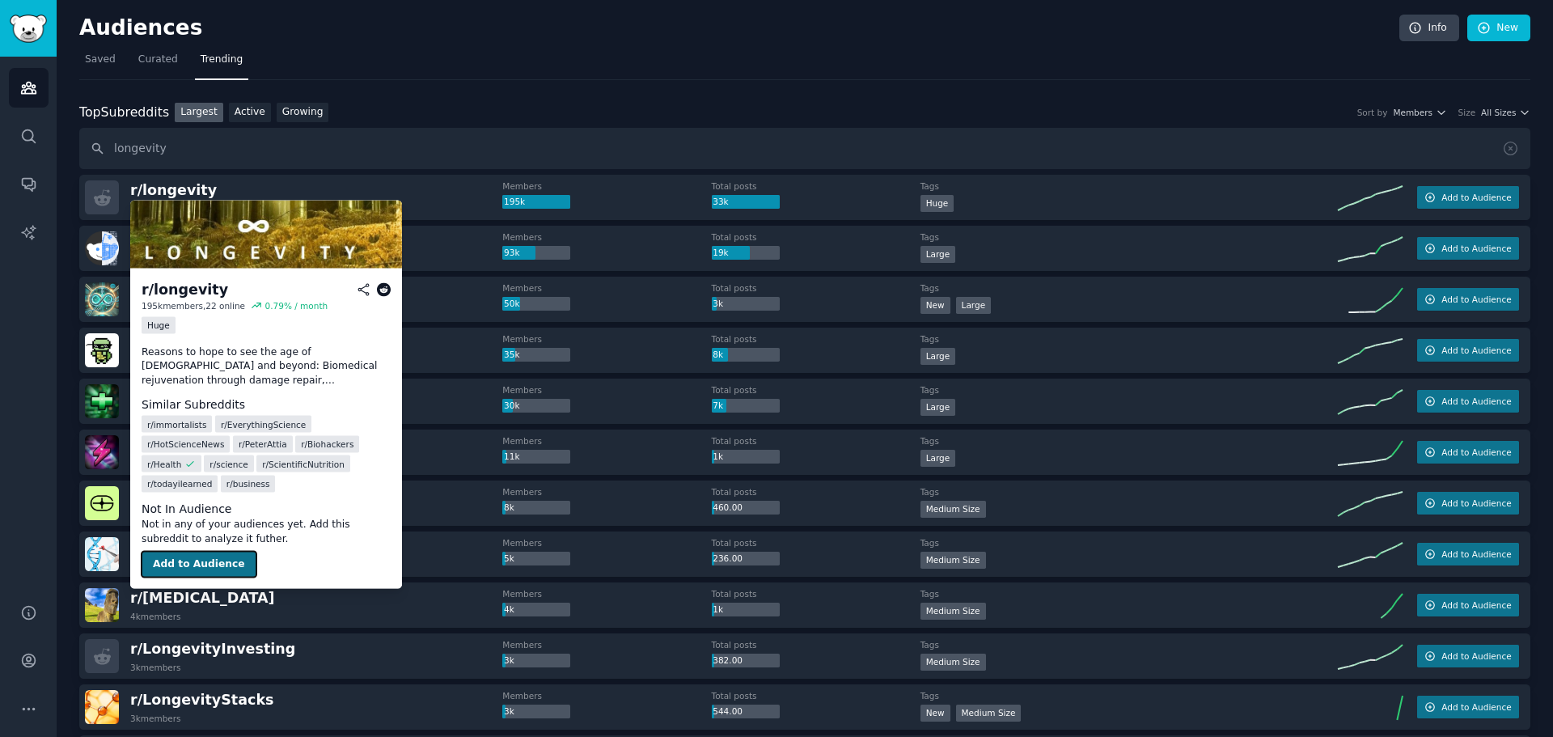
click at [203, 552] on button "Add to Audience" at bounding box center [199, 565] width 115 height 26
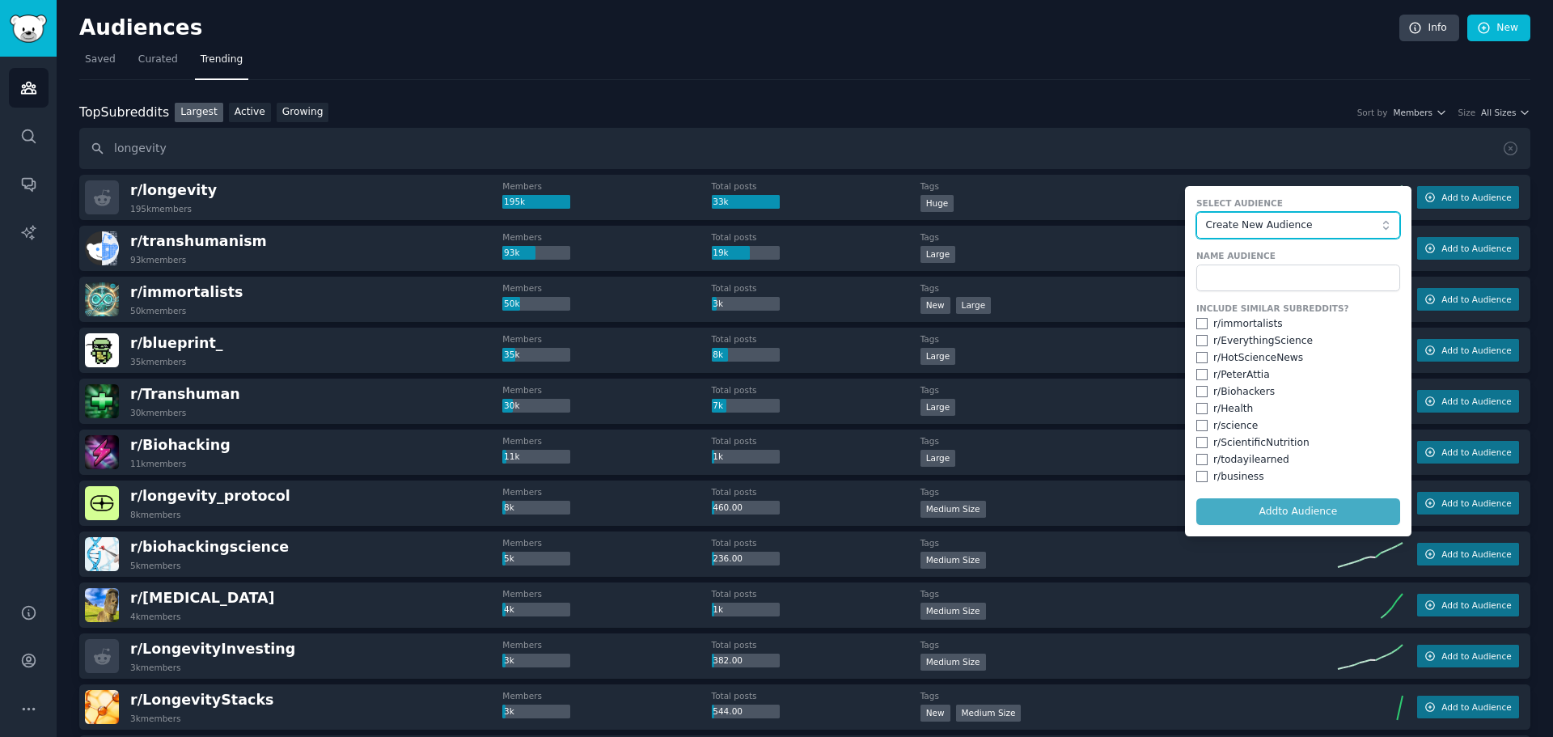
click at [1246, 216] on button "Create New Audience" at bounding box center [1298, 225] width 204 height 27
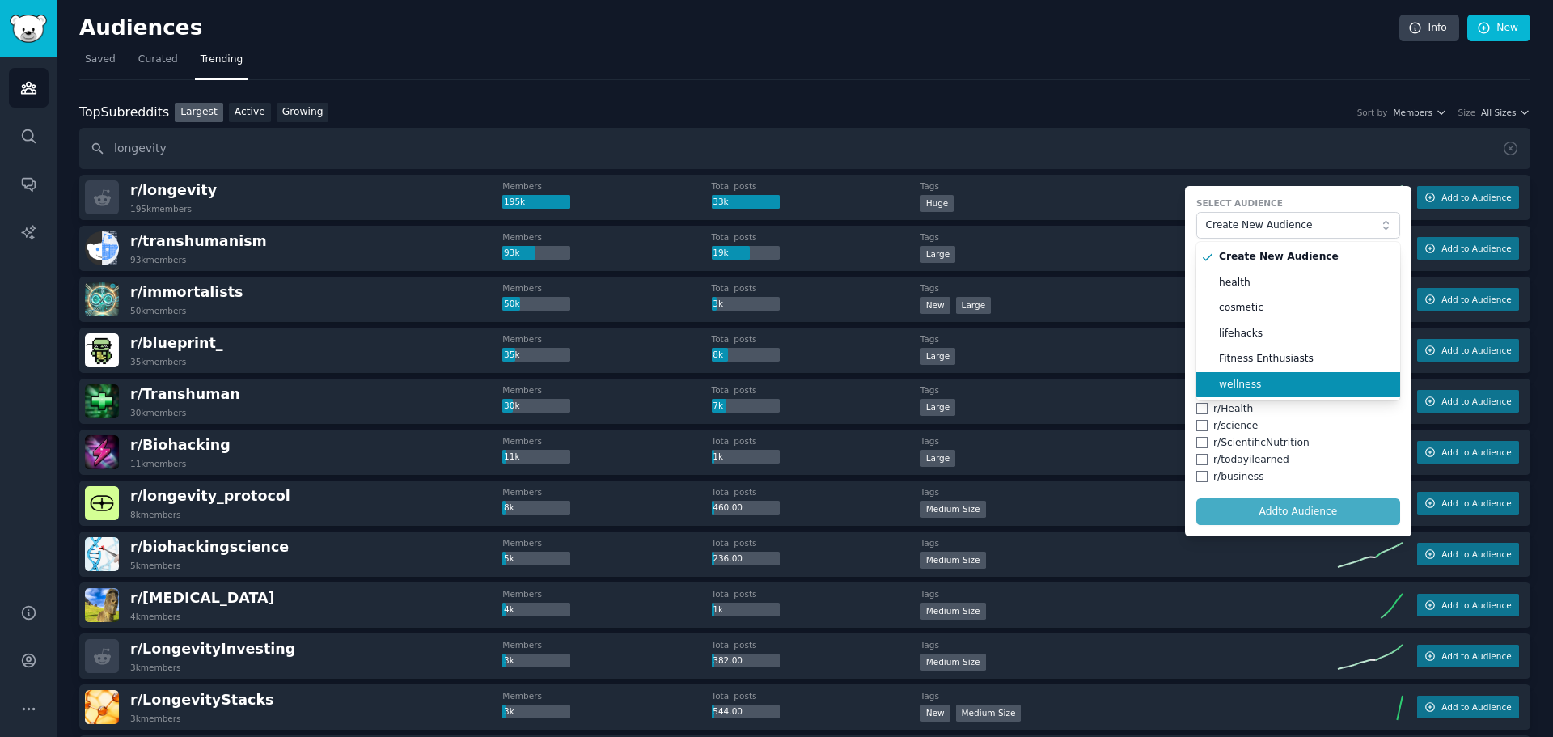
click at [1275, 383] on span "wellness" at bounding box center [1304, 385] width 170 height 15
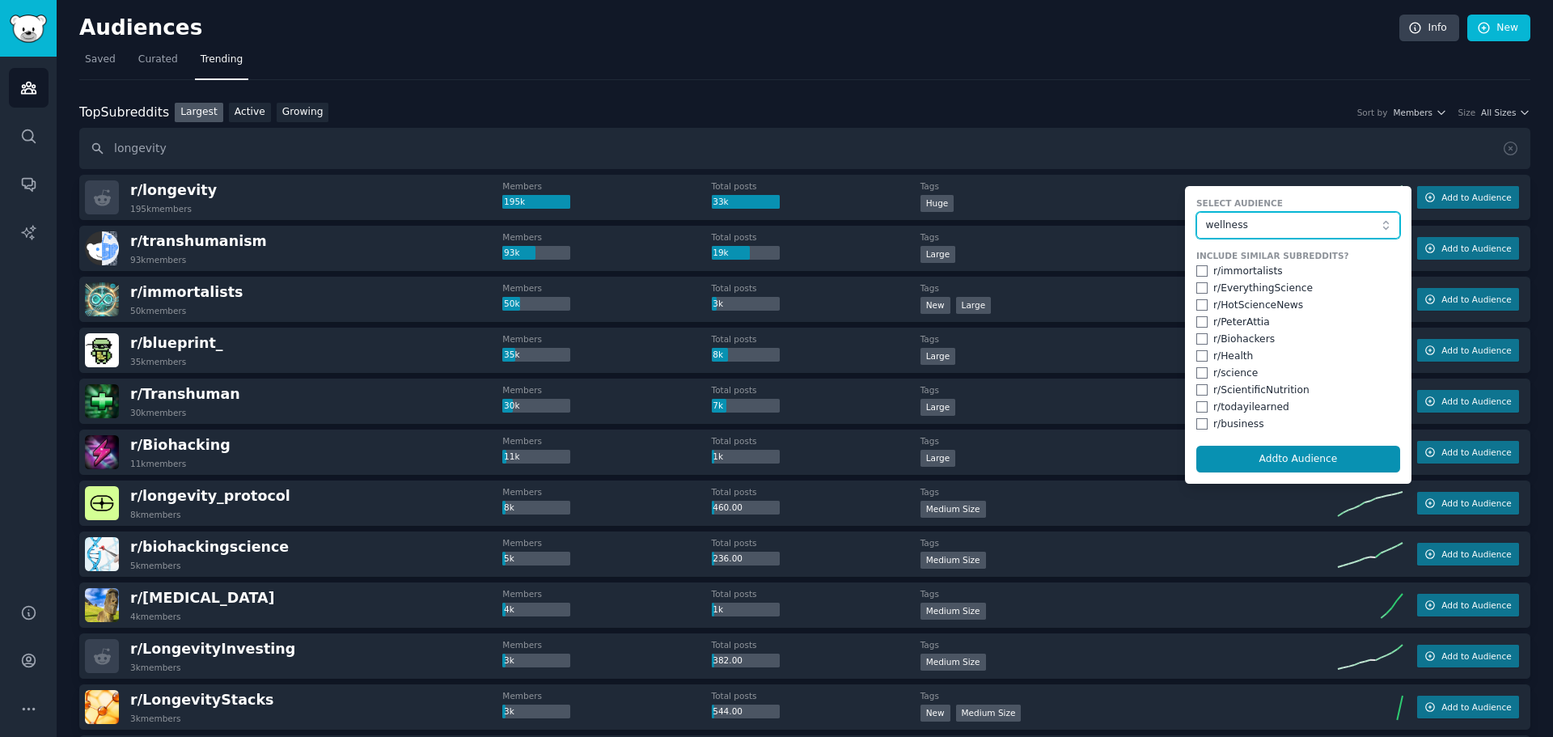
click at [1250, 213] on button "wellness" at bounding box center [1298, 225] width 204 height 27
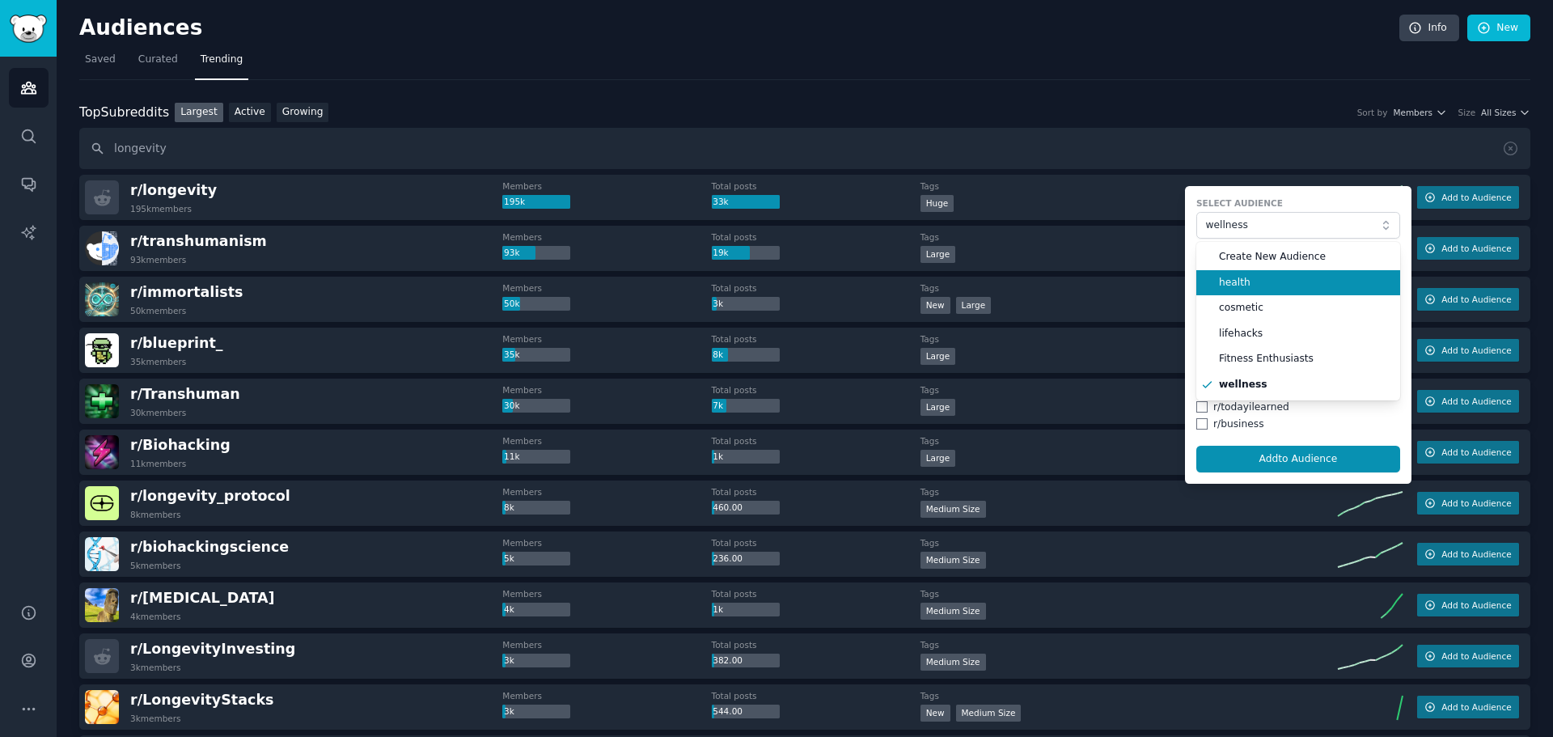
click at [1254, 281] on span "health" at bounding box center [1304, 283] width 170 height 15
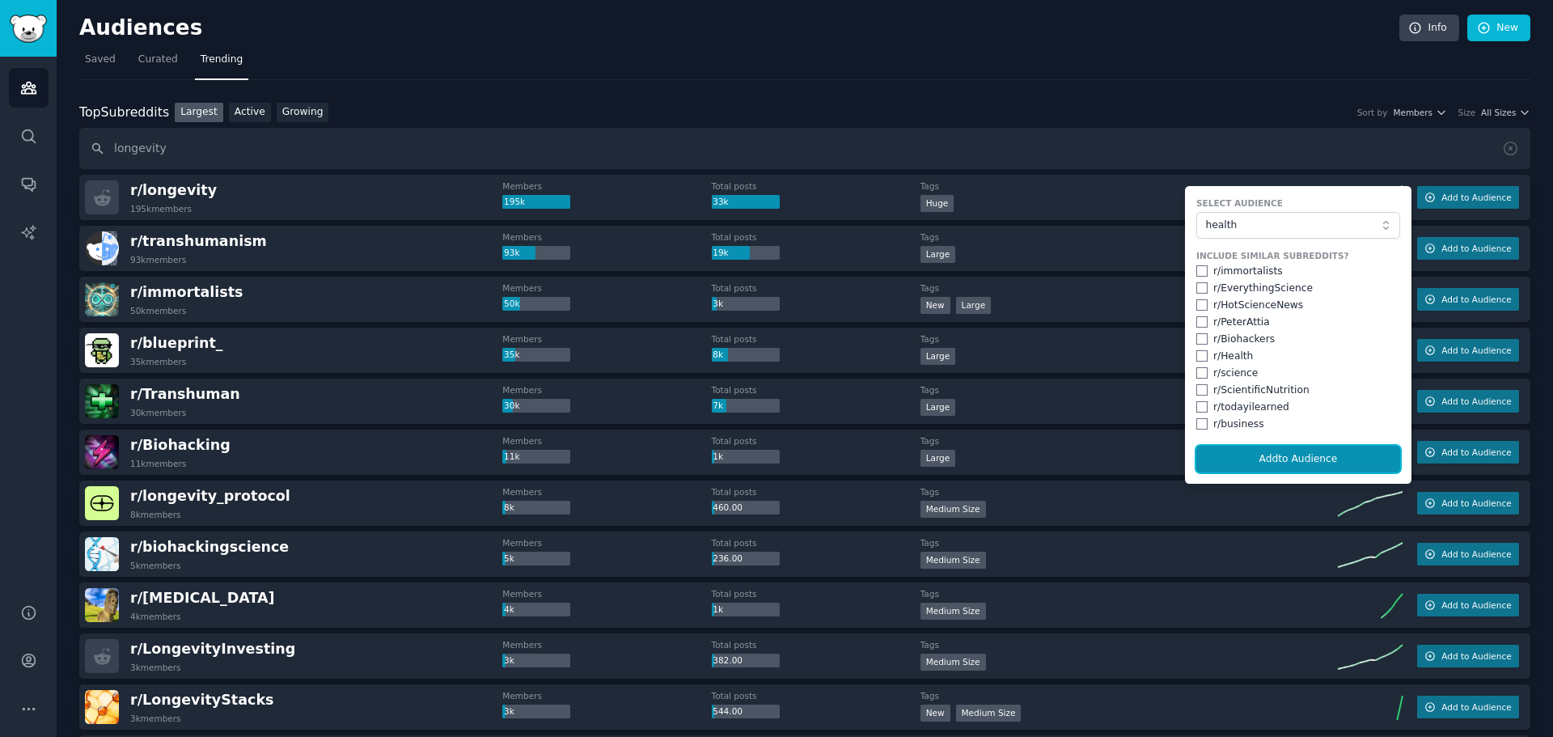
click at [1311, 459] on button "Add to Audience" at bounding box center [1298, 459] width 204 height 27
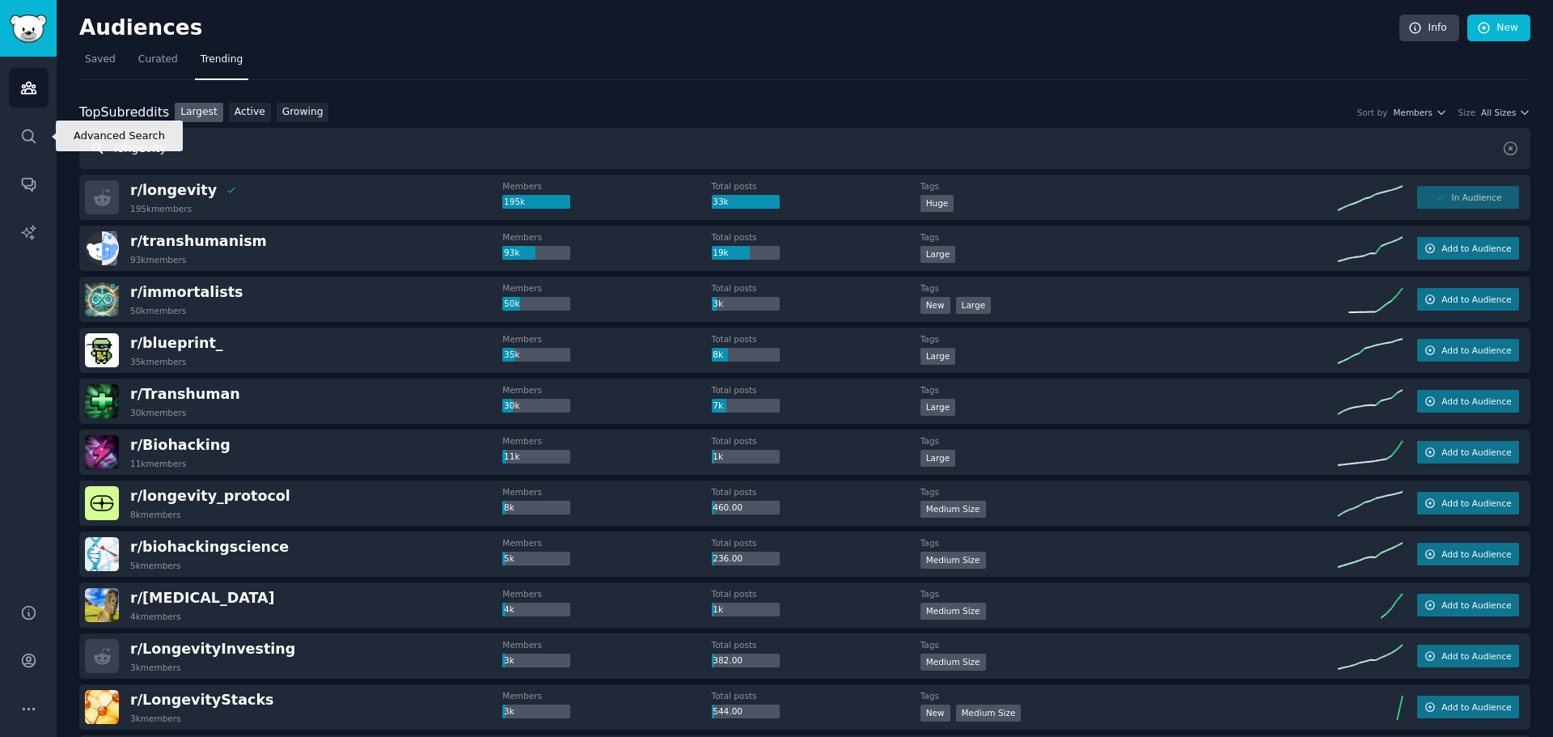
drag, startPoint x: 206, startPoint y: 150, endPoint x: -38, endPoint y: 150, distance: 244.2
click at [0, 150] on html "Advanced Search Audiences Search Conversations AI Reports Help Account More Aud…" at bounding box center [776, 368] width 1553 height 737
type input "beauty"
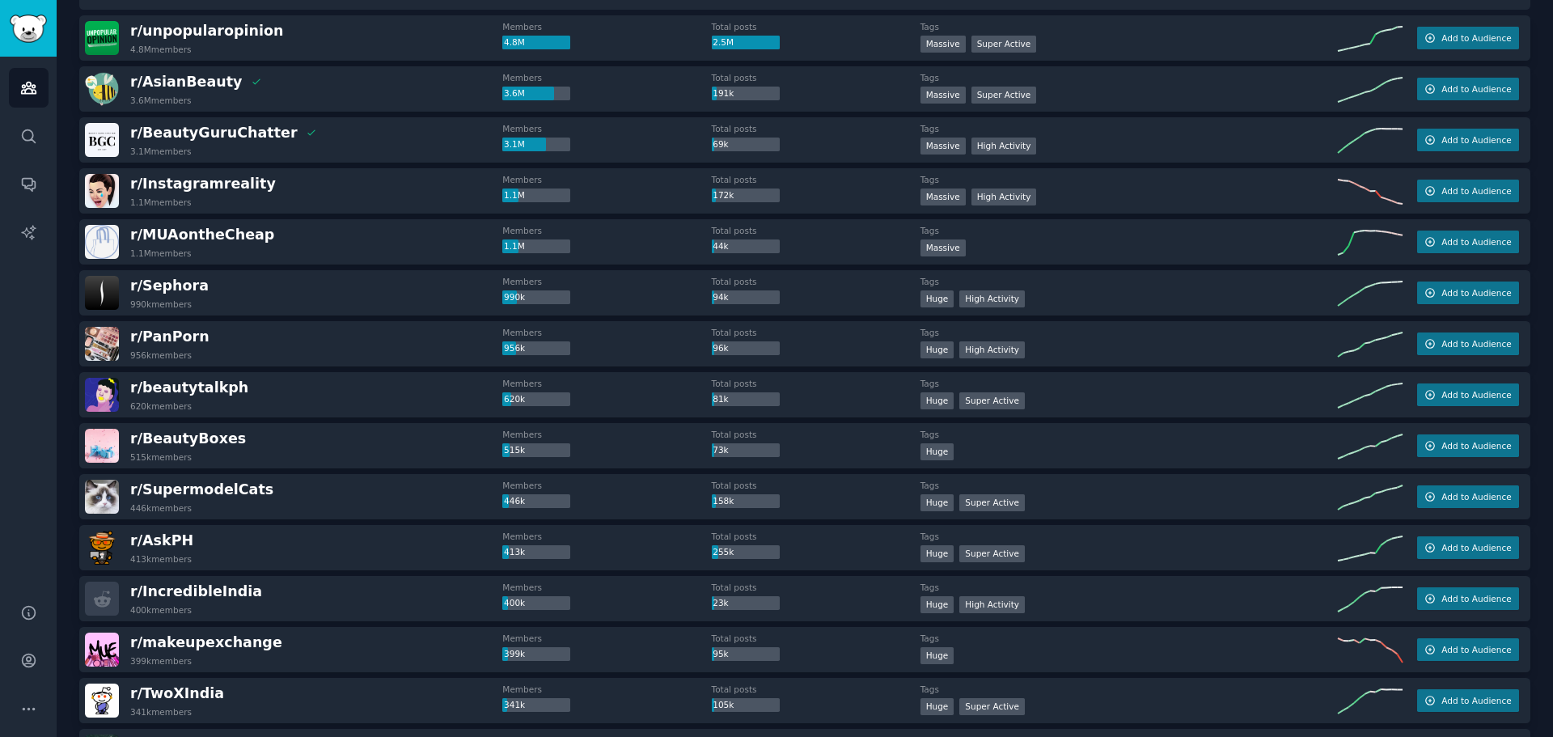
scroll to position [162, 0]
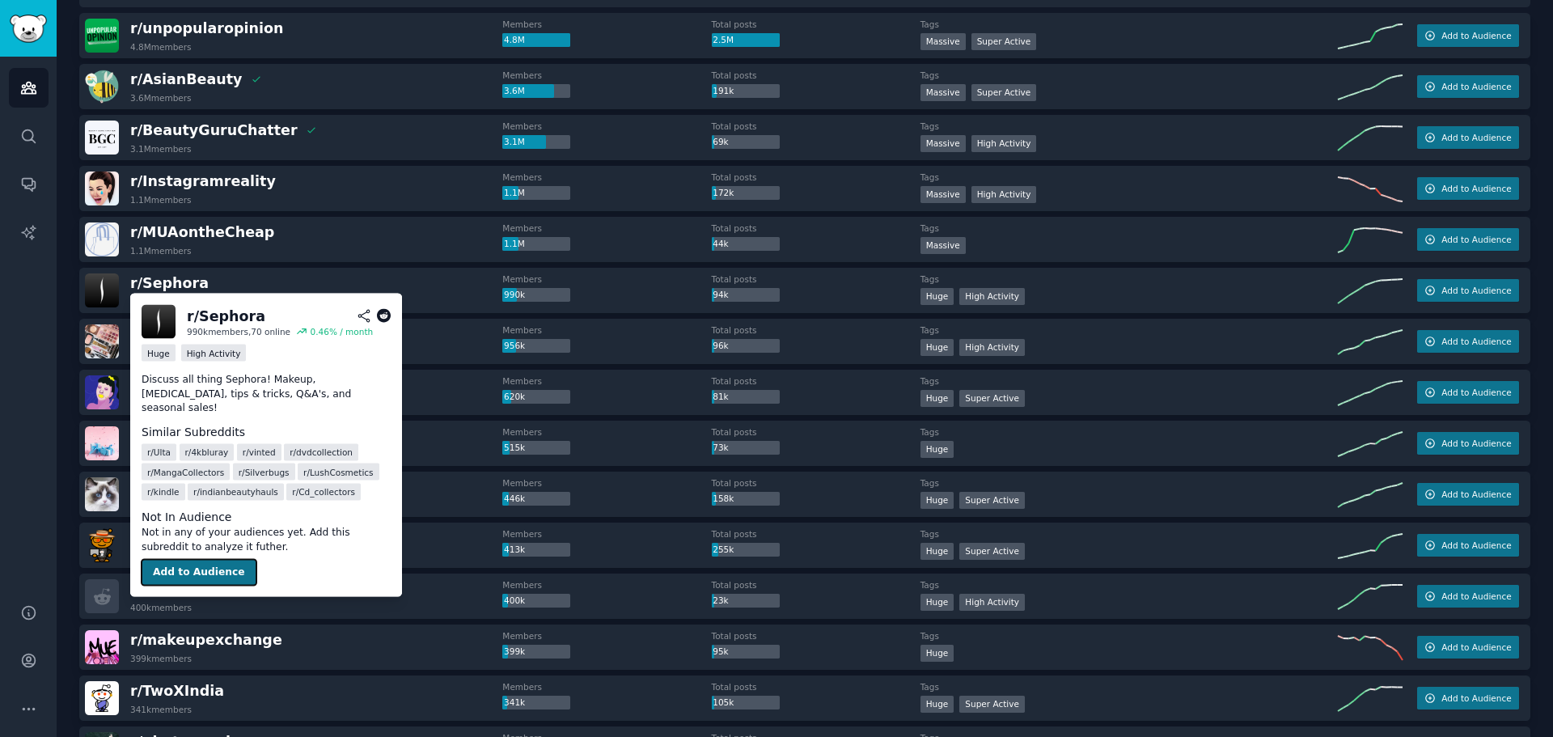
click at [215, 561] on button "Add to Audience" at bounding box center [199, 573] width 115 height 26
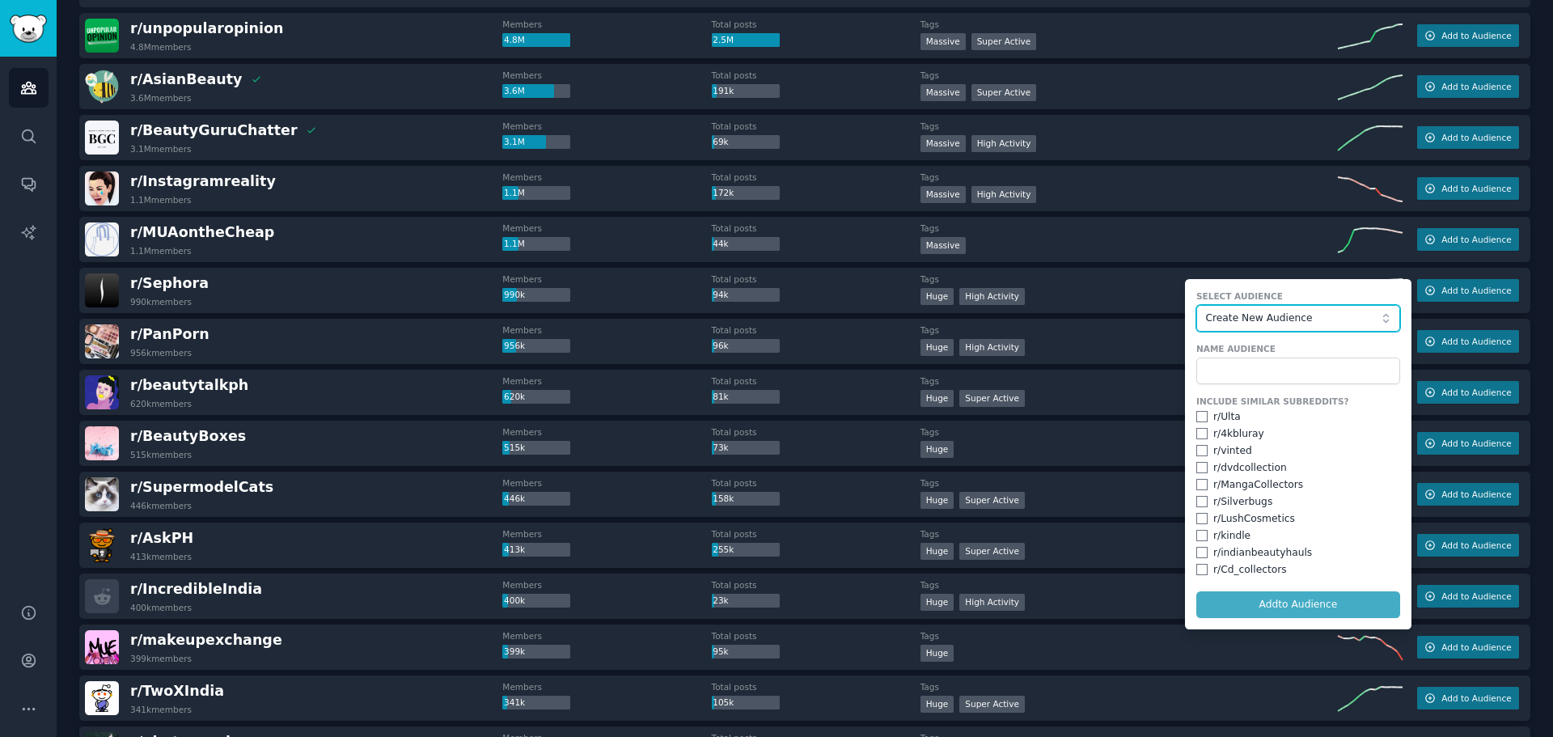
click at [1224, 321] on span "Create New Audience" at bounding box center [1293, 318] width 177 height 15
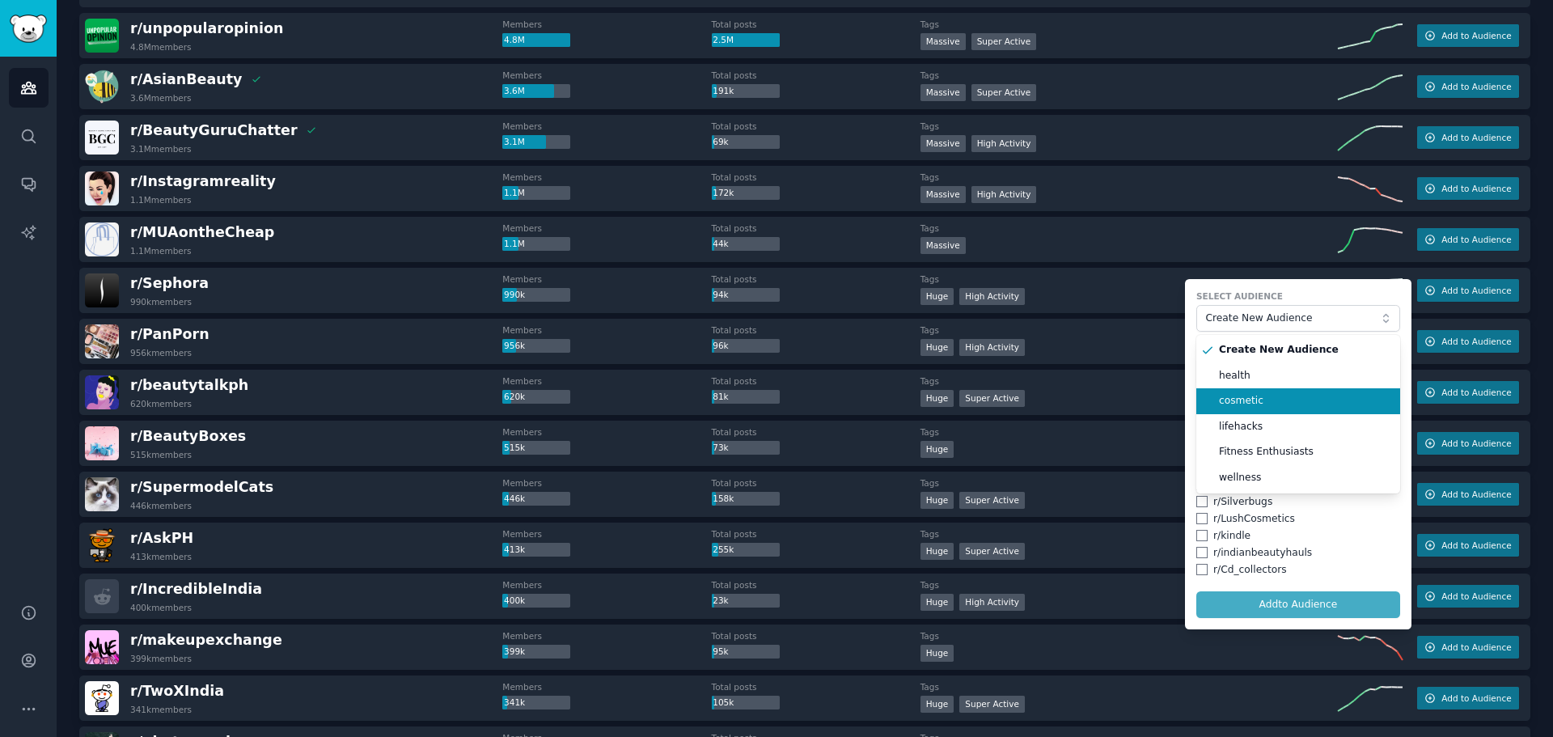
click at [1272, 398] on span "cosmetic" at bounding box center [1304, 401] width 170 height 15
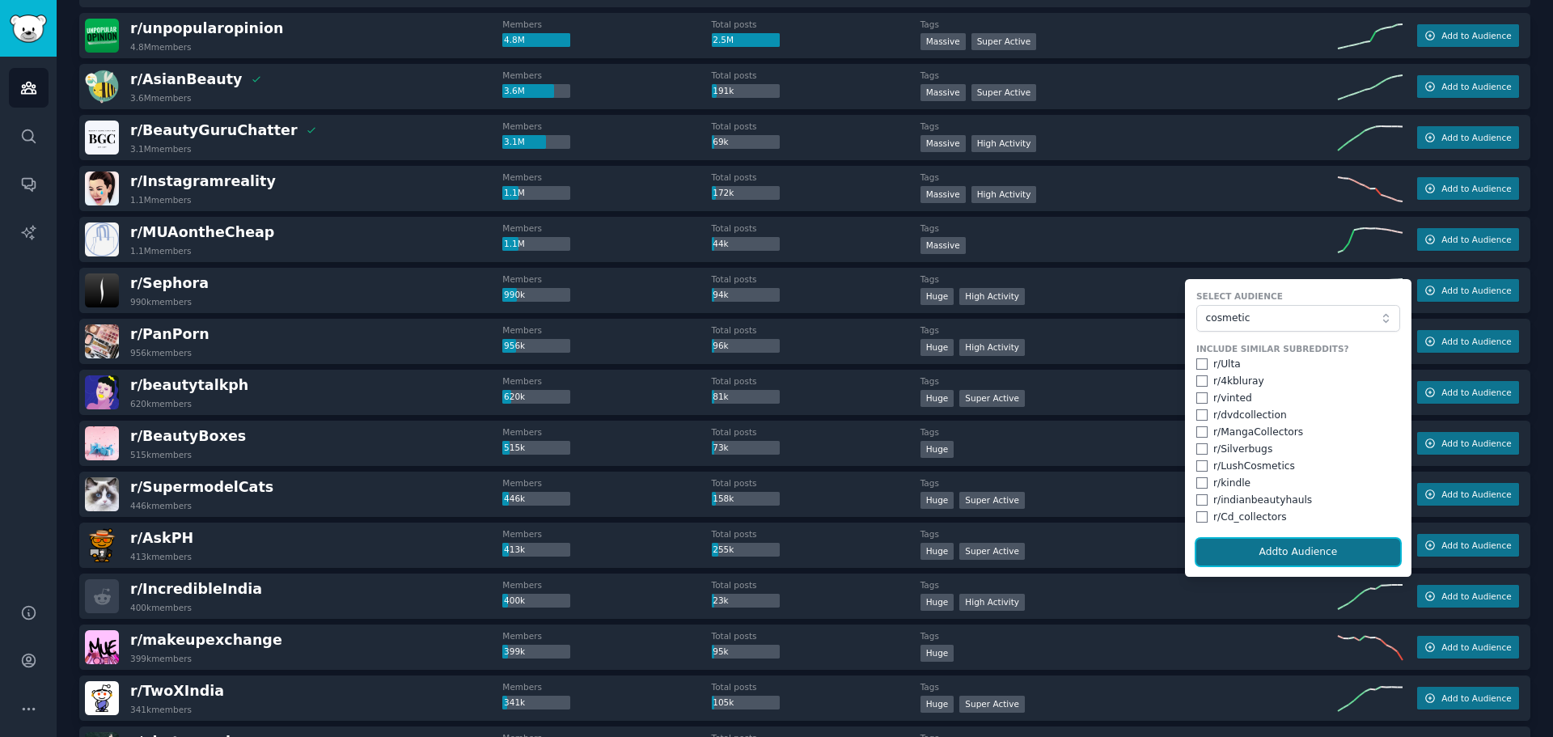
click at [1272, 552] on button "Add to Audience" at bounding box center [1298, 552] width 204 height 27
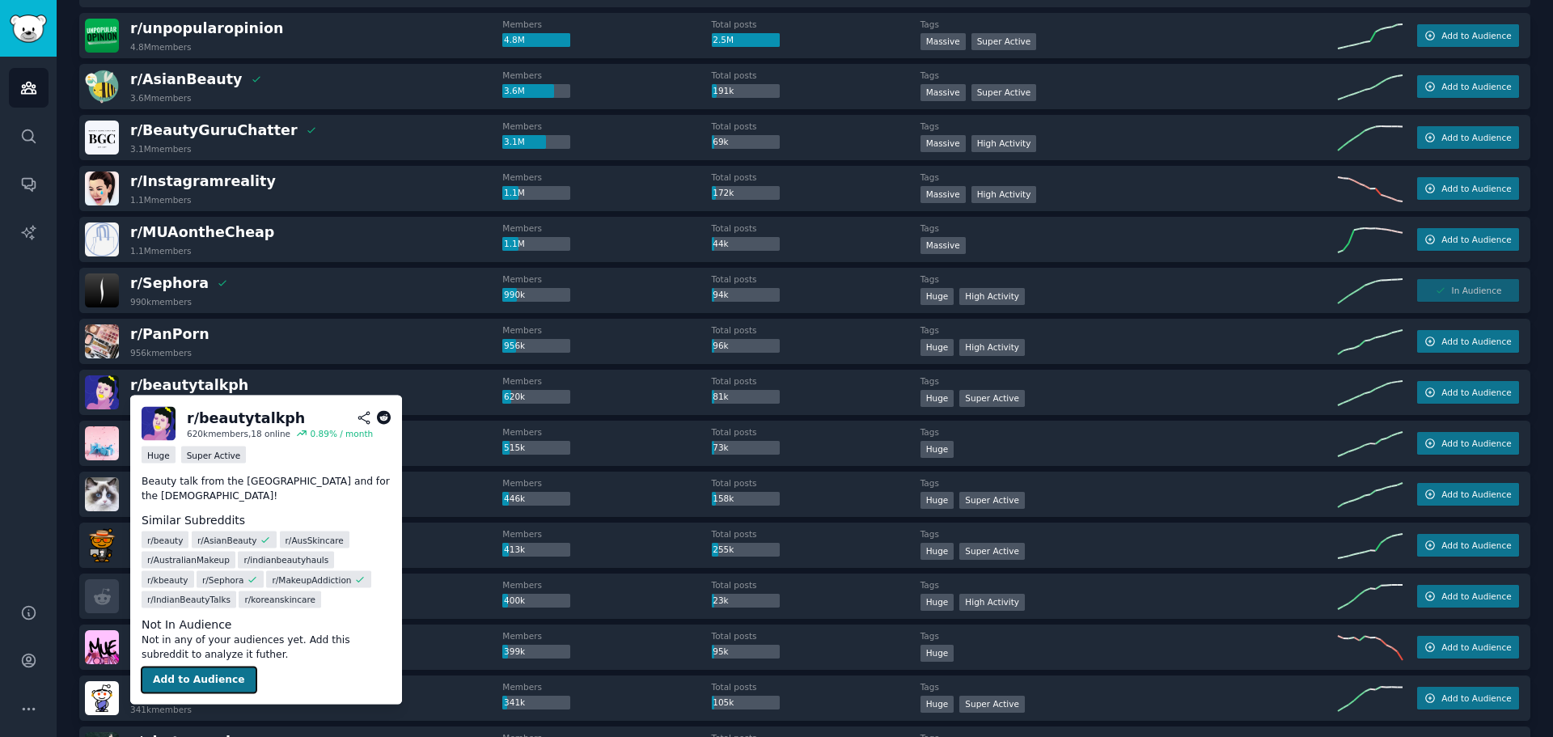
click at [219, 667] on button "Add to Audience" at bounding box center [199, 680] width 115 height 26
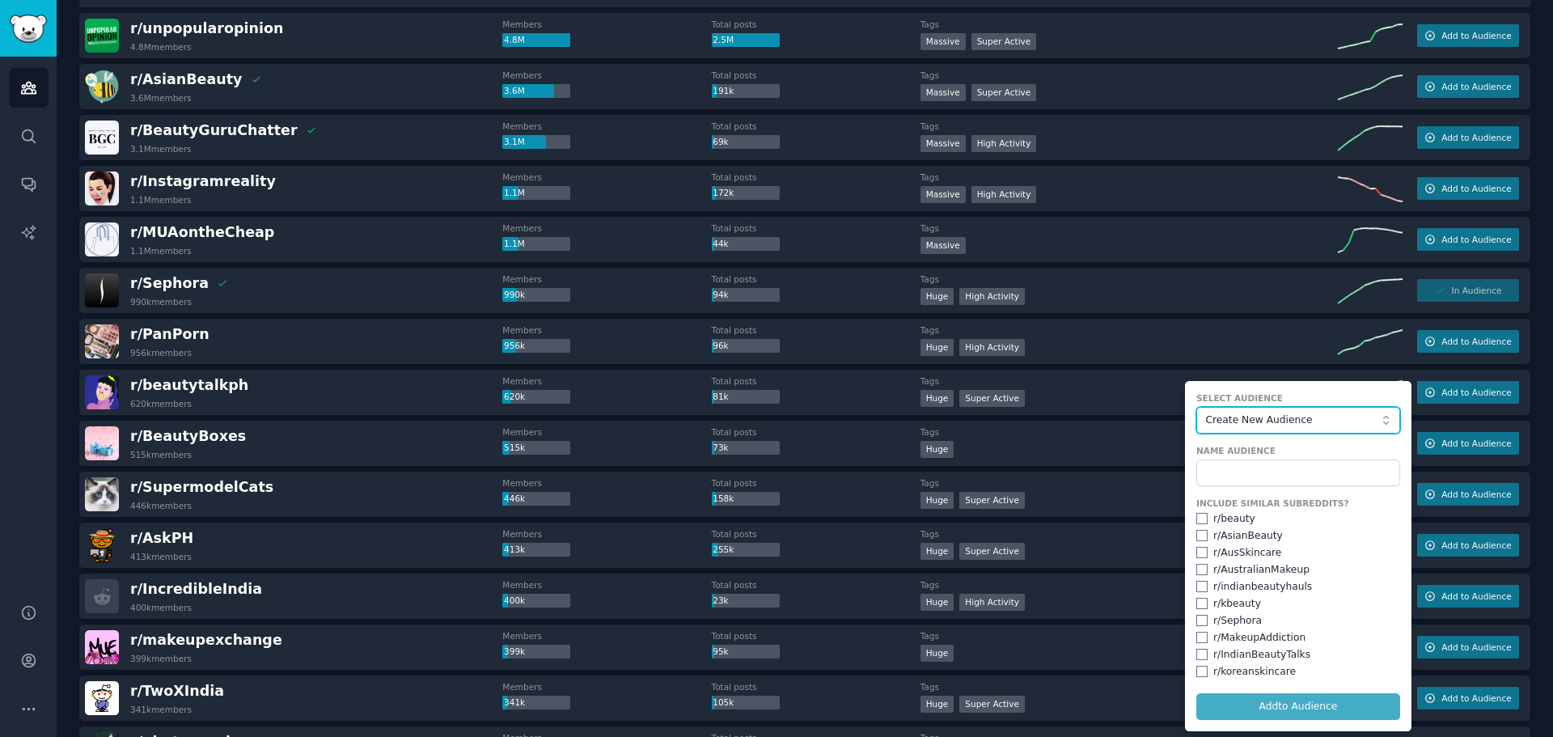
click at [1232, 416] on span "Create New Audience" at bounding box center [1293, 420] width 177 height 15
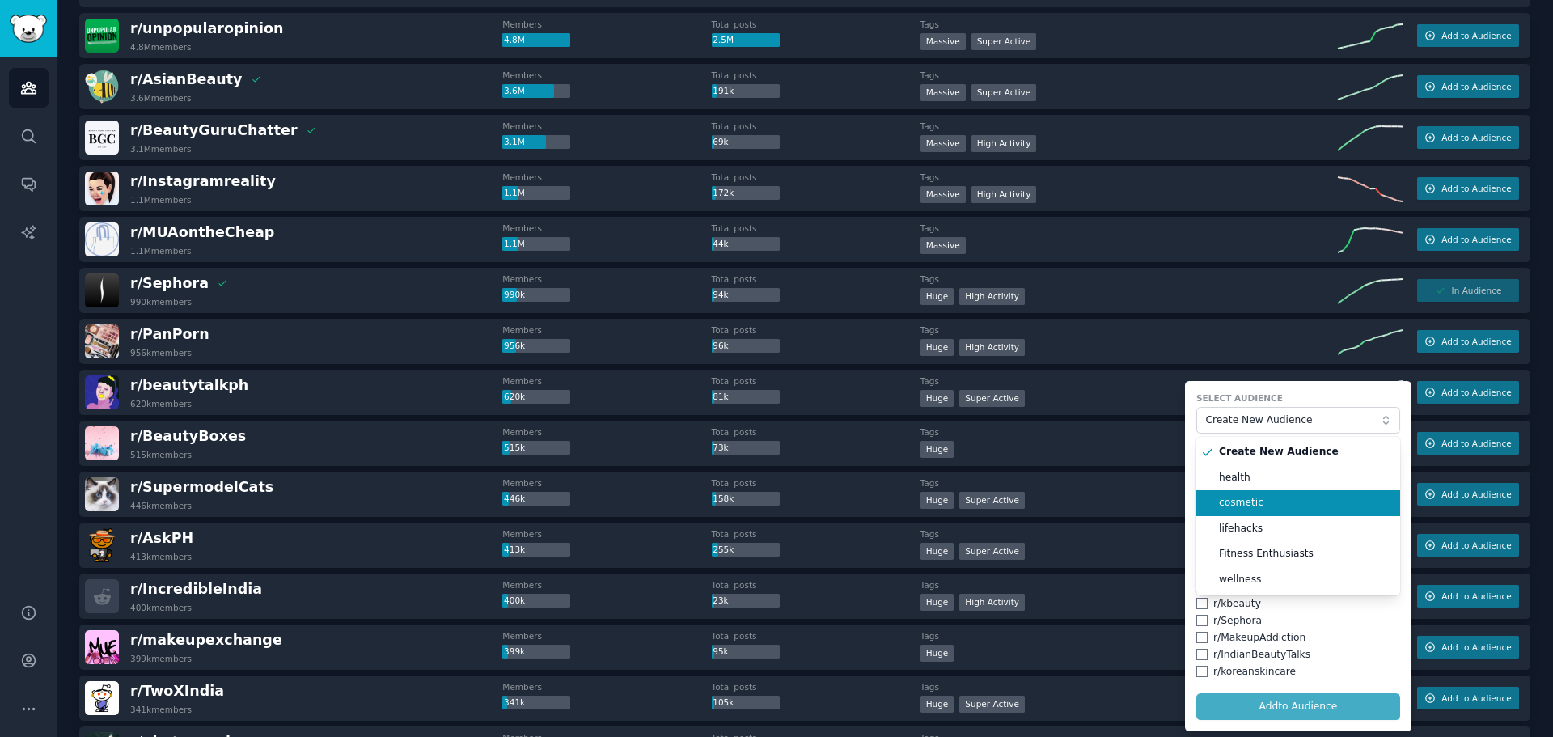
click at [1282, 505] on span "cosmetic" at bounding box center [1304, 503] width 170 height 15
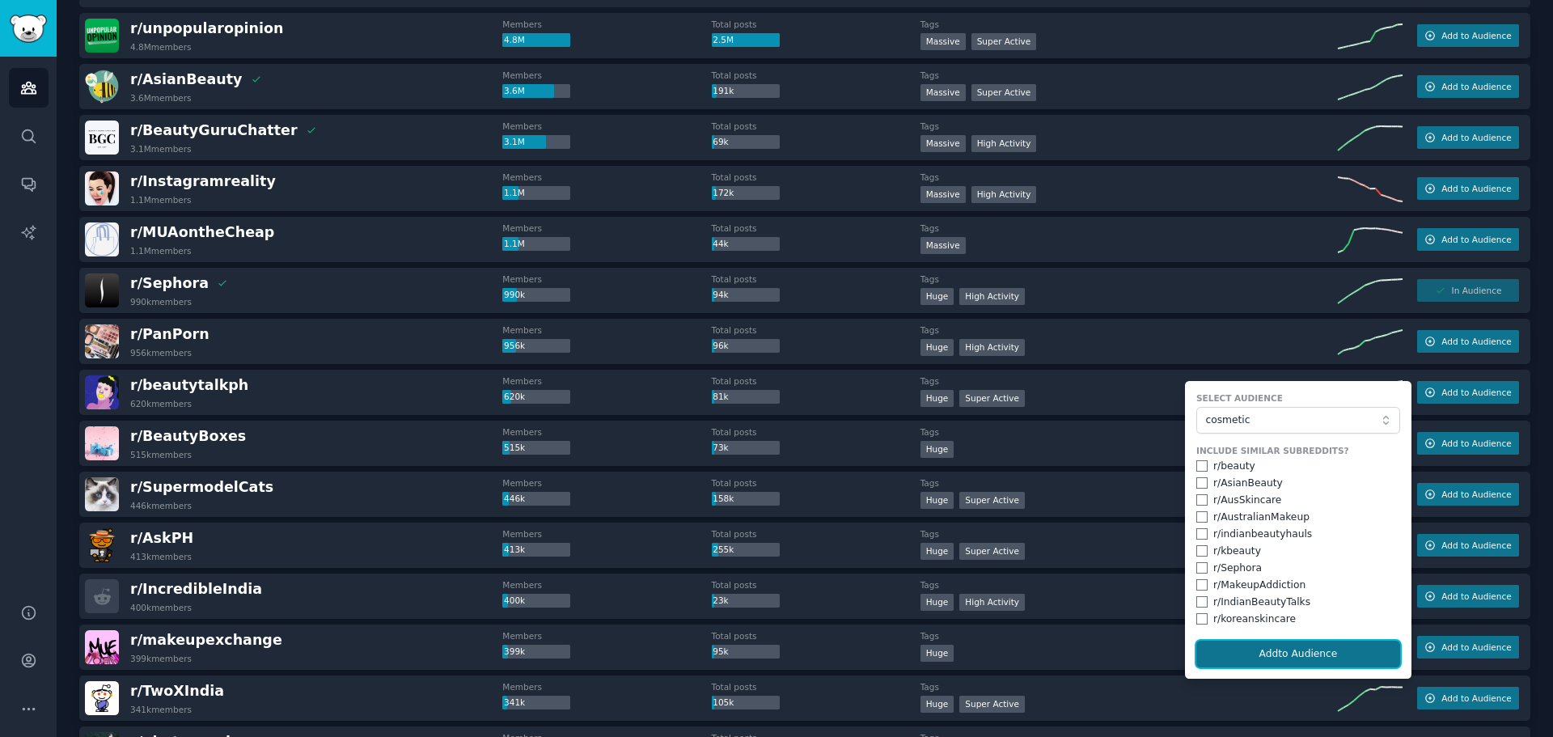
click at [1290, 649] on button "Add to Audience" at bounding box center [1298, 653] width 204 height 27
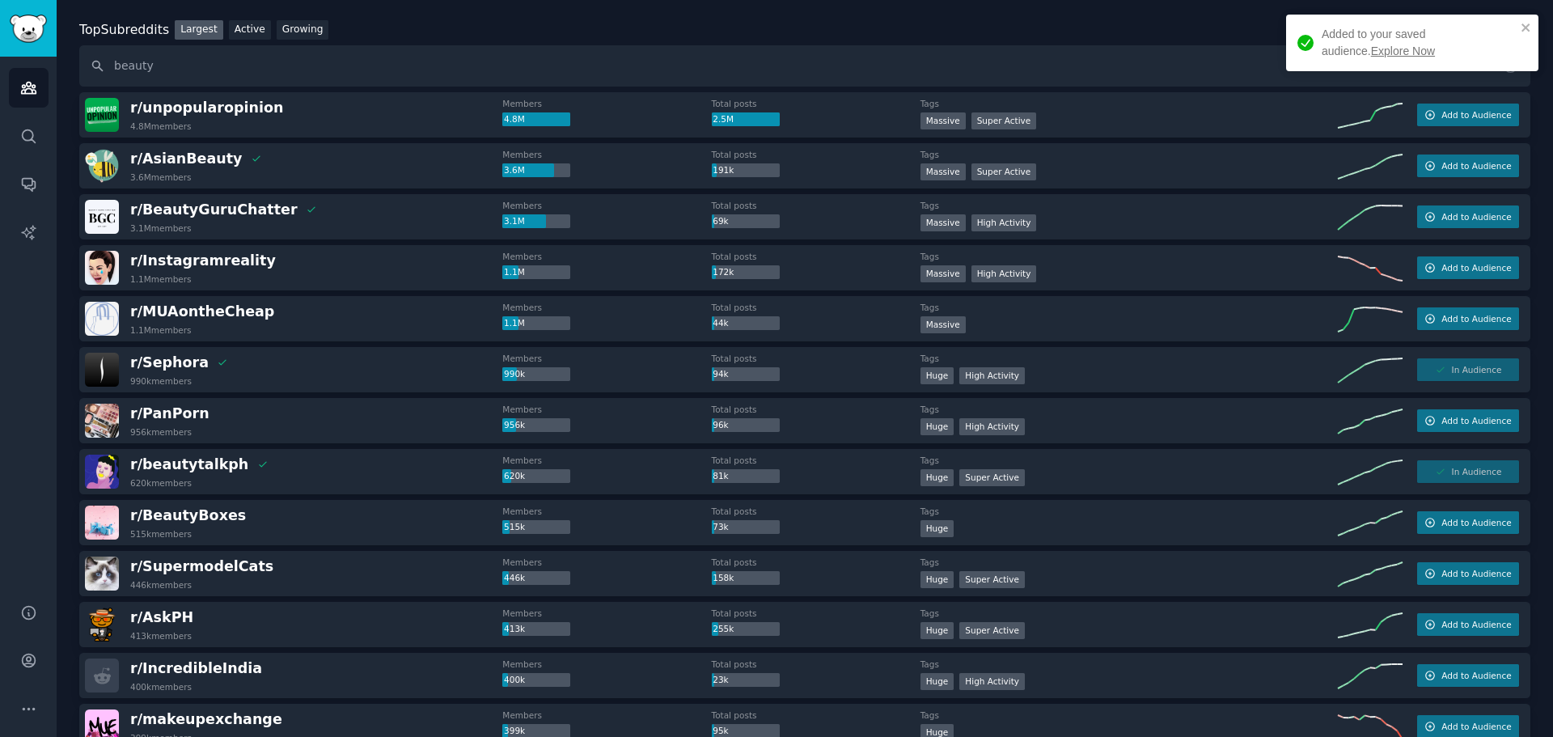
scroll to position [81, 0]
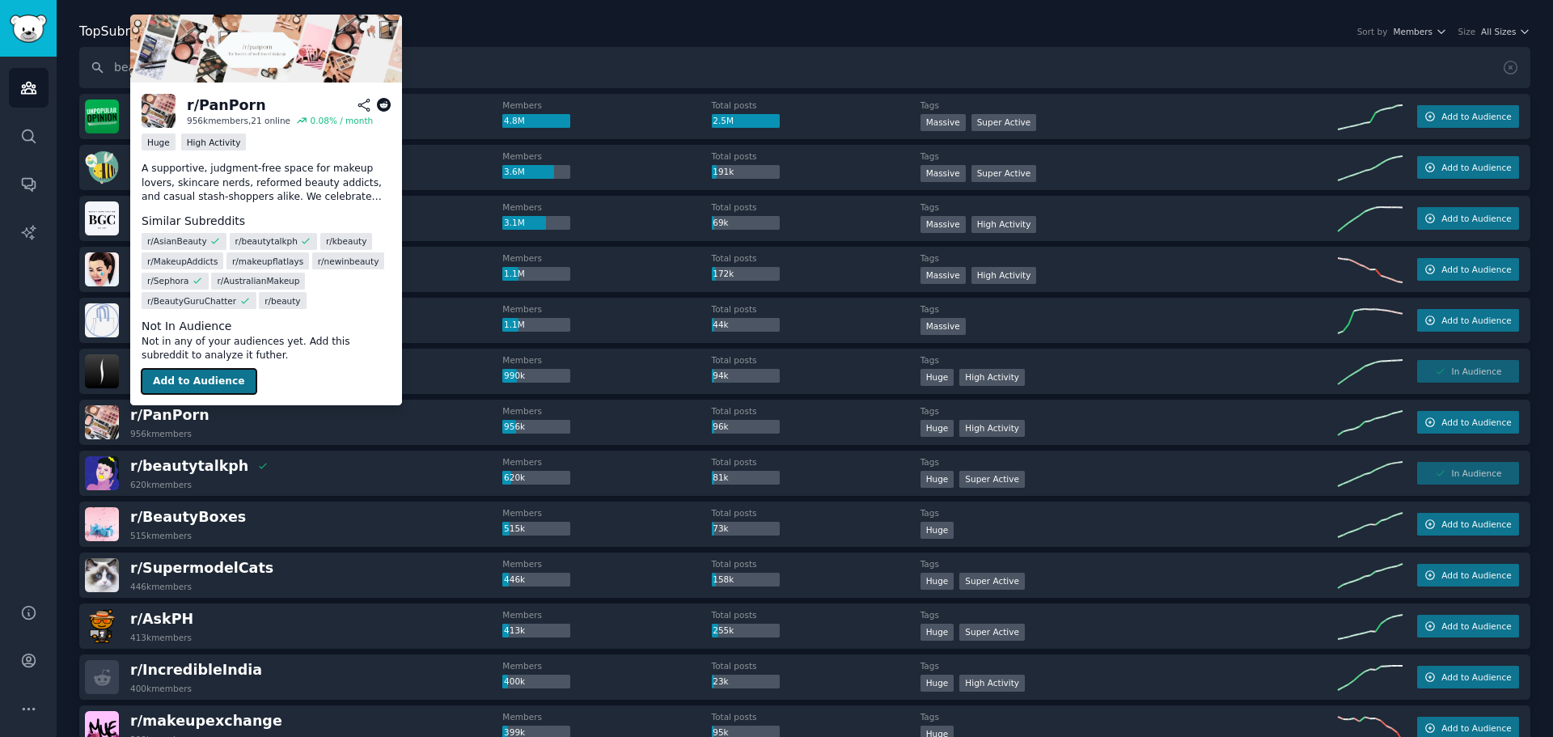
click at [188, 380] on button "Add to Audience" at bounding box center [199, 382] width 115 height 26
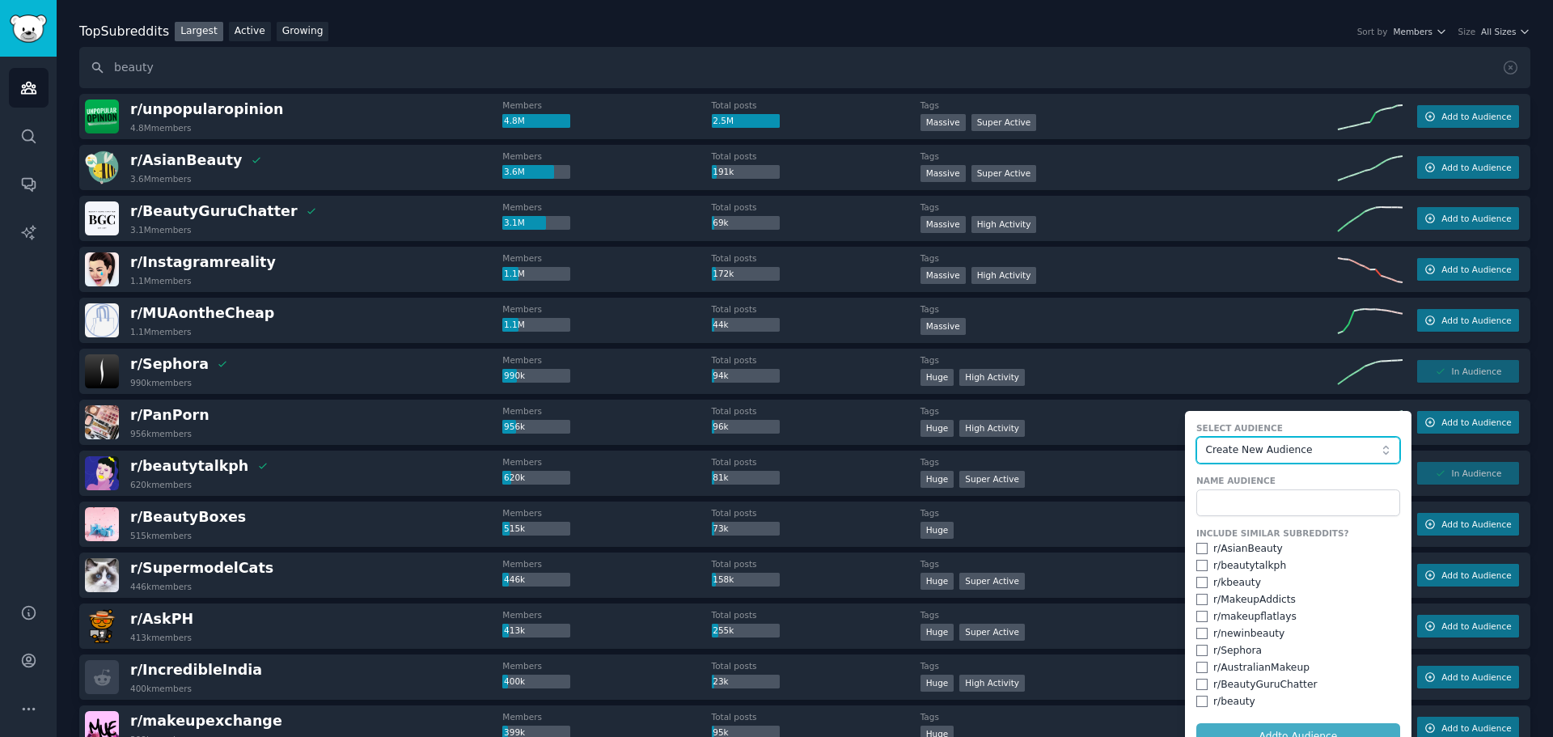
click at [1261, 456] on span "Create New Audience" at bounding box center [1293, 450] width 177 height 15
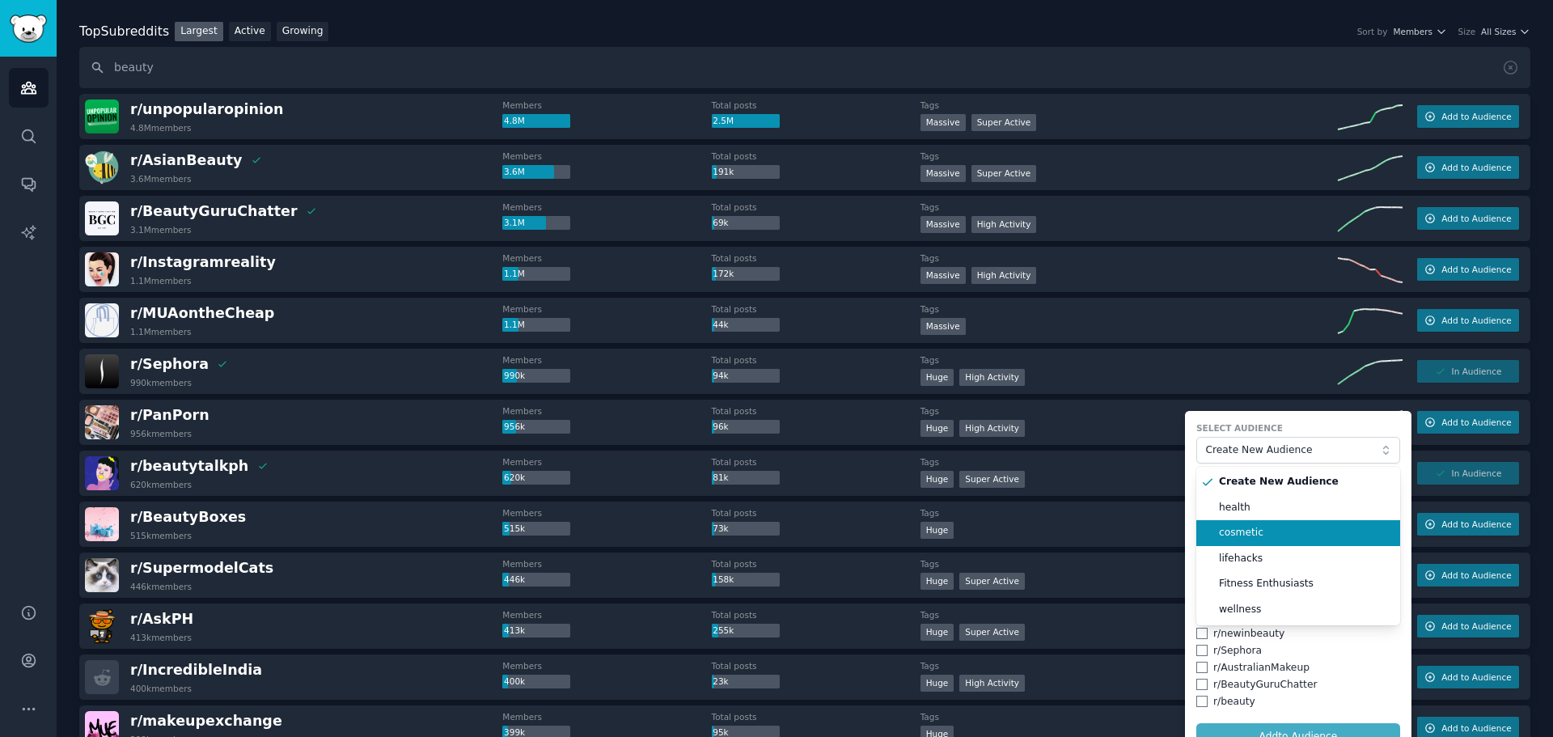
click at [1283, 538] on span "cosmetic" at bounding box center [1304, 533] width 170 height 15
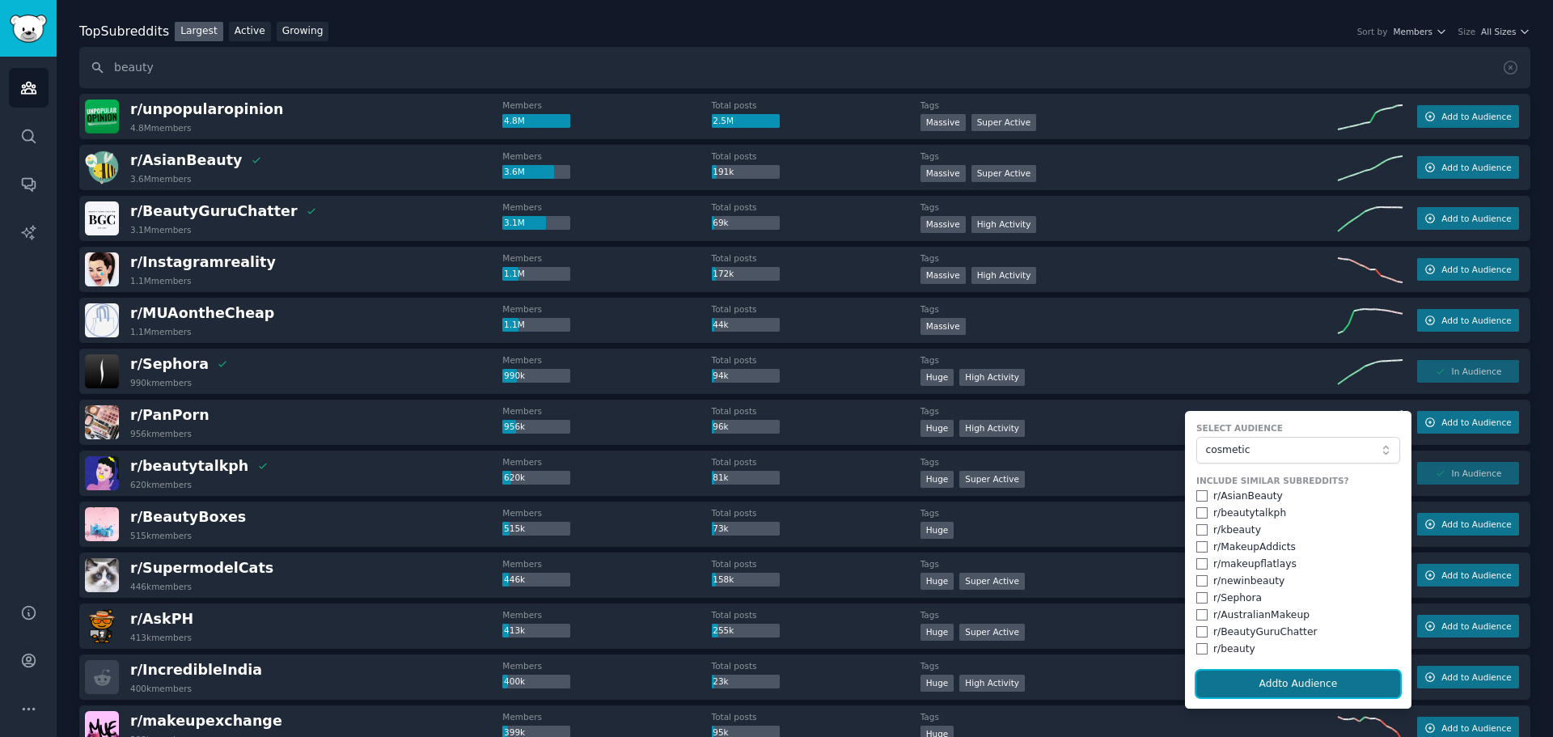
click at [1291, 681] on button "Add to Audience" at bounding box center [1298, 683] width 204 height 27
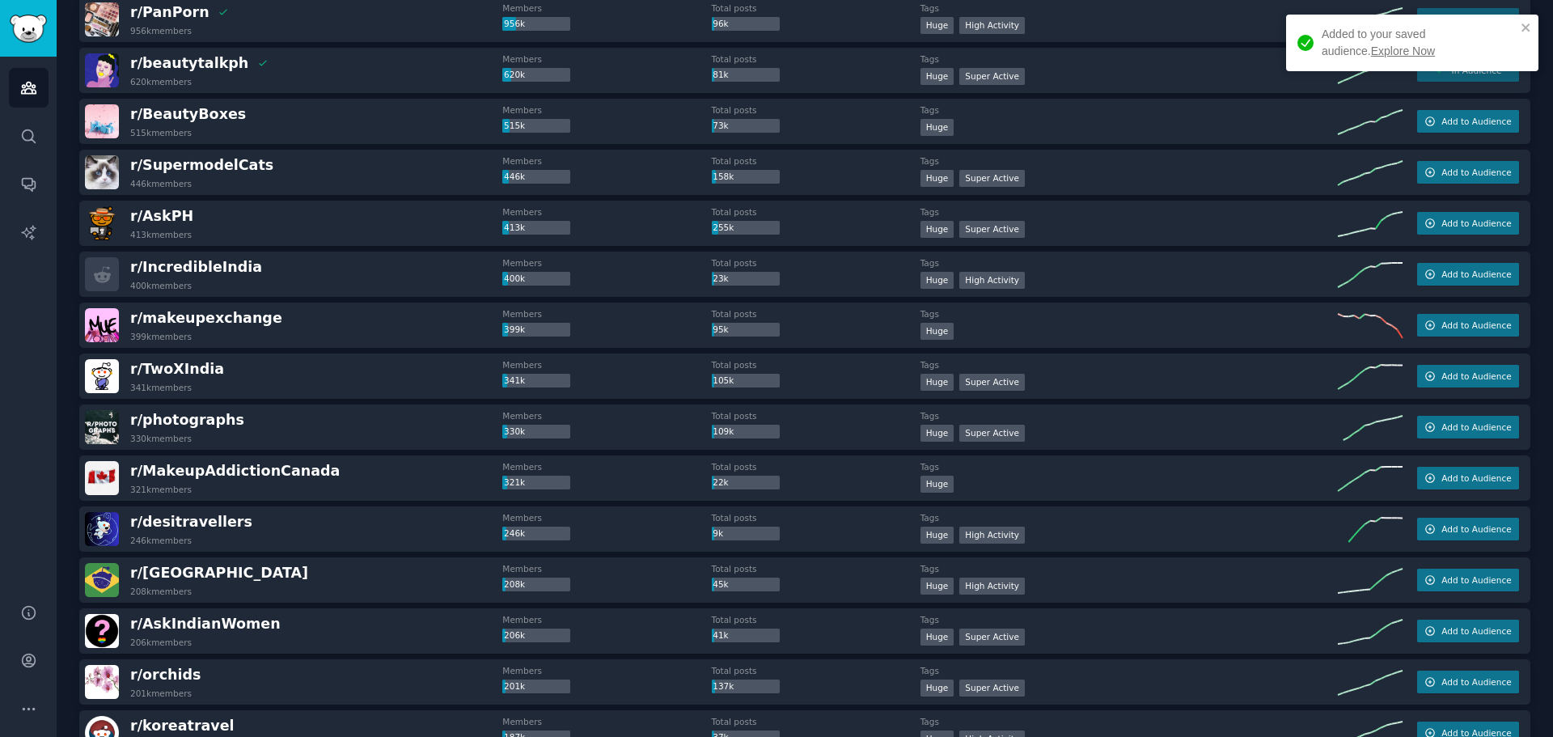
scroll to position [485, 0]
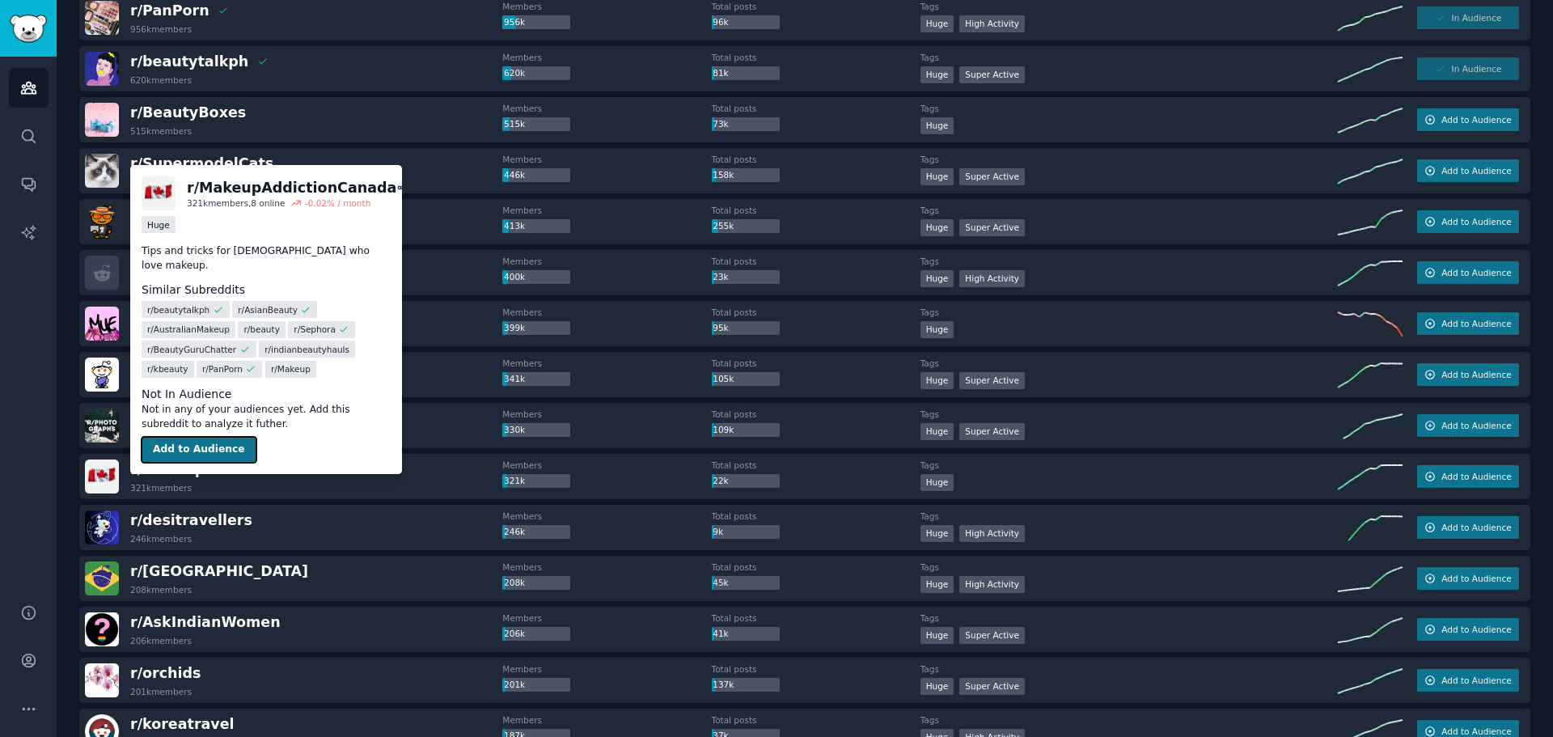
click at [192, 437] on button "Add to Audience" at bounding box center [199, 450] width 115 height 26
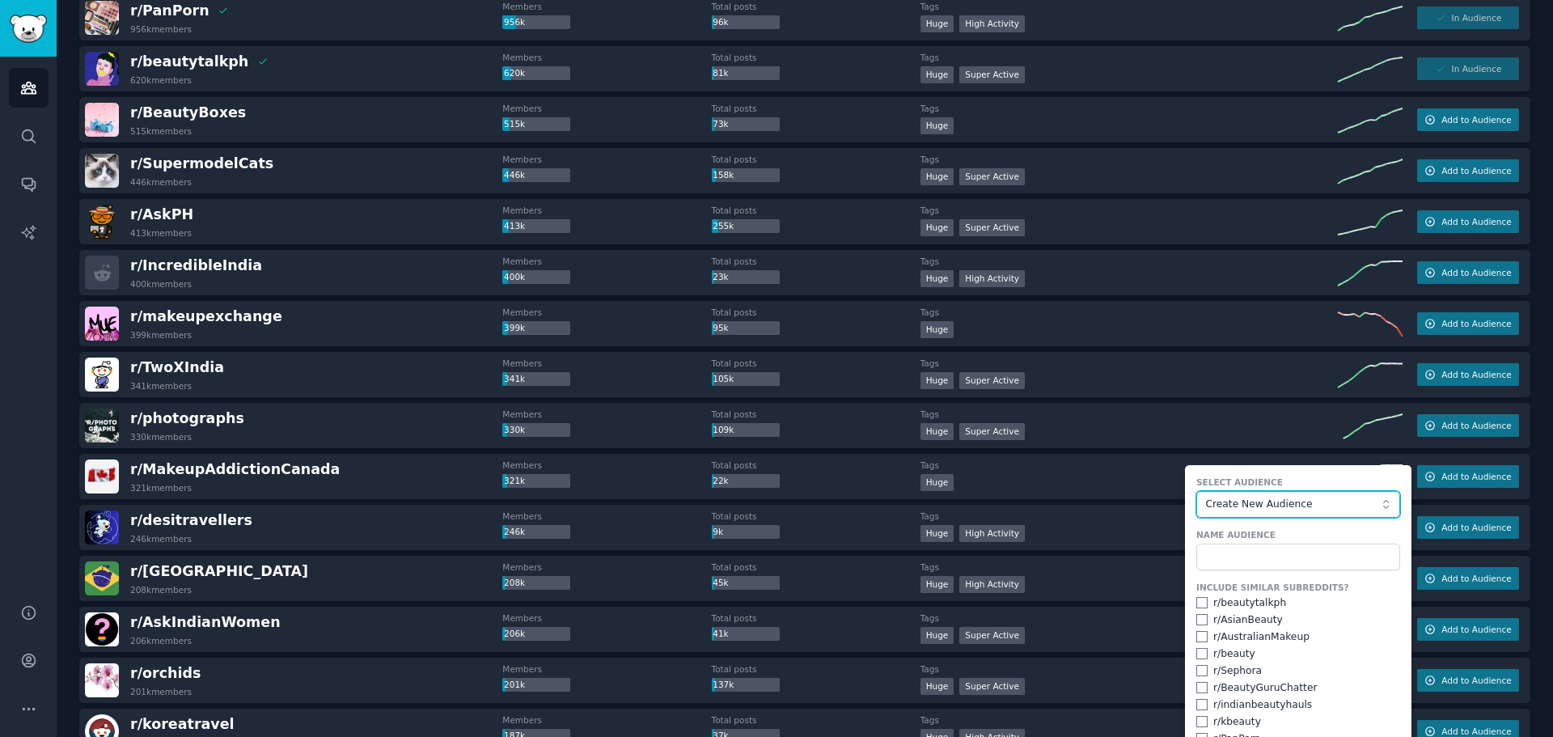
click at [1256, 508] on span "Create New Audience" at bounding box center [1293, 504] width 177 height 15
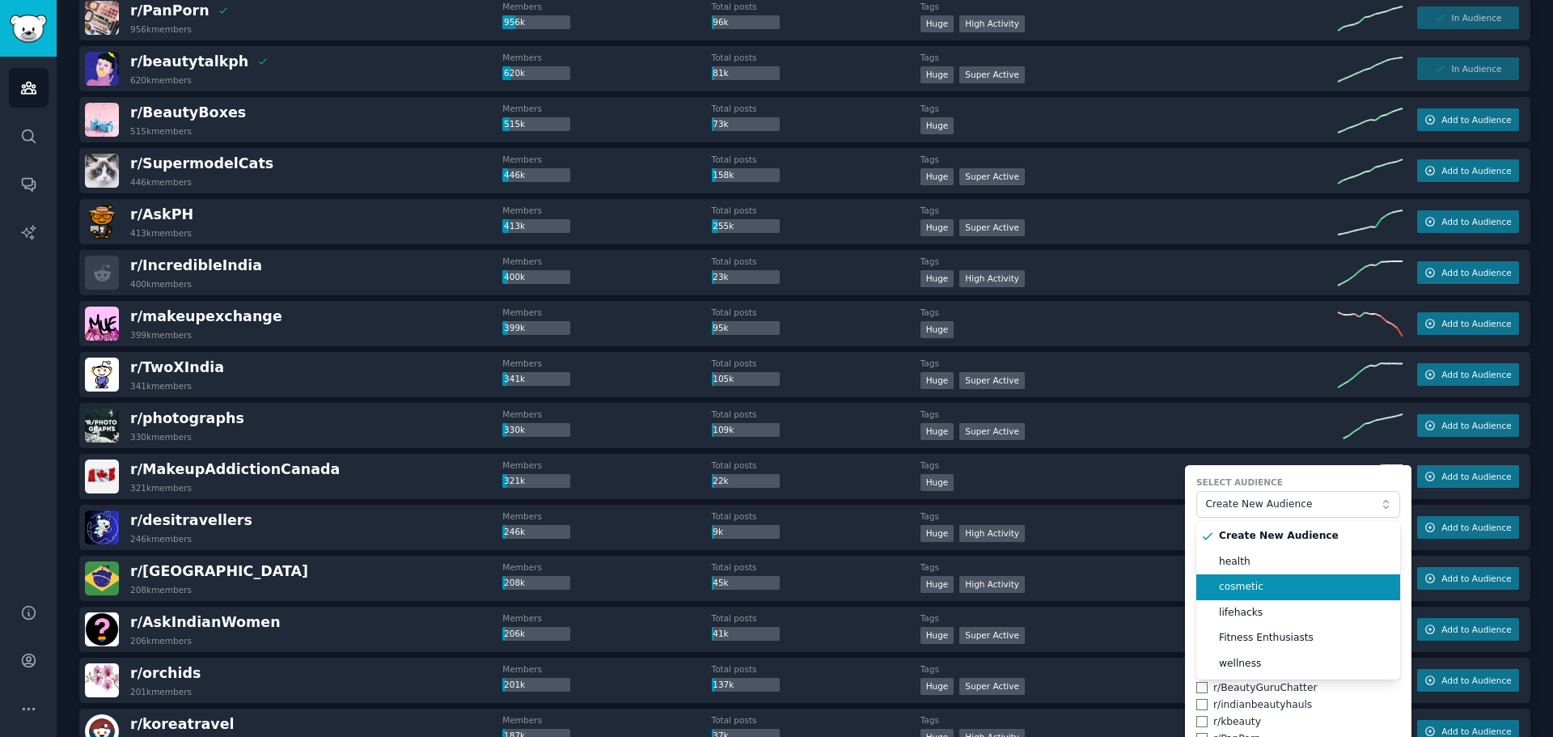
click at [1286, 577] on li "cosmetic" at bounding box center [1298, 587] width 204 height 26
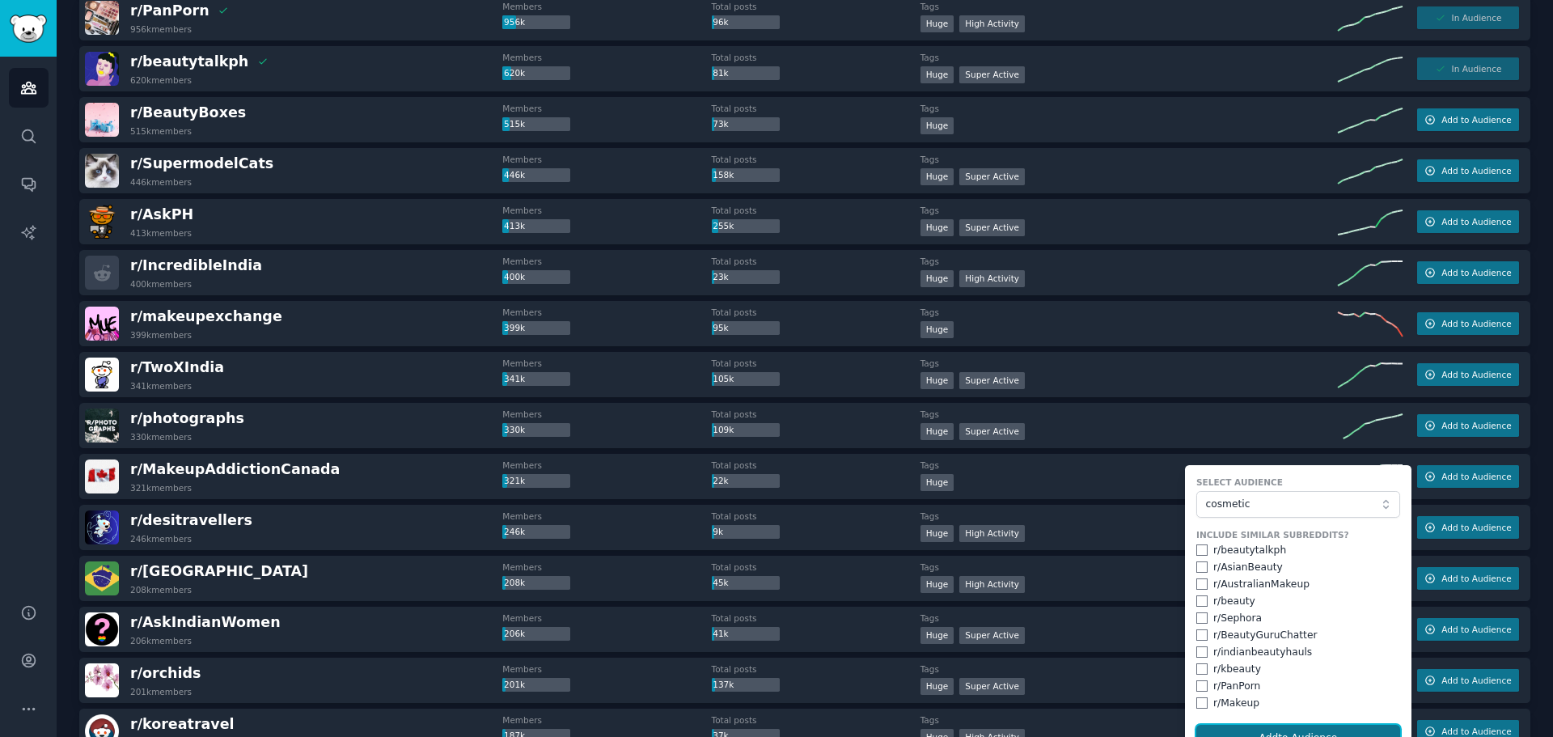
click at [1301, 728] on button "Add to Audience" at bounding box center [1298, 738] width 204 height 27
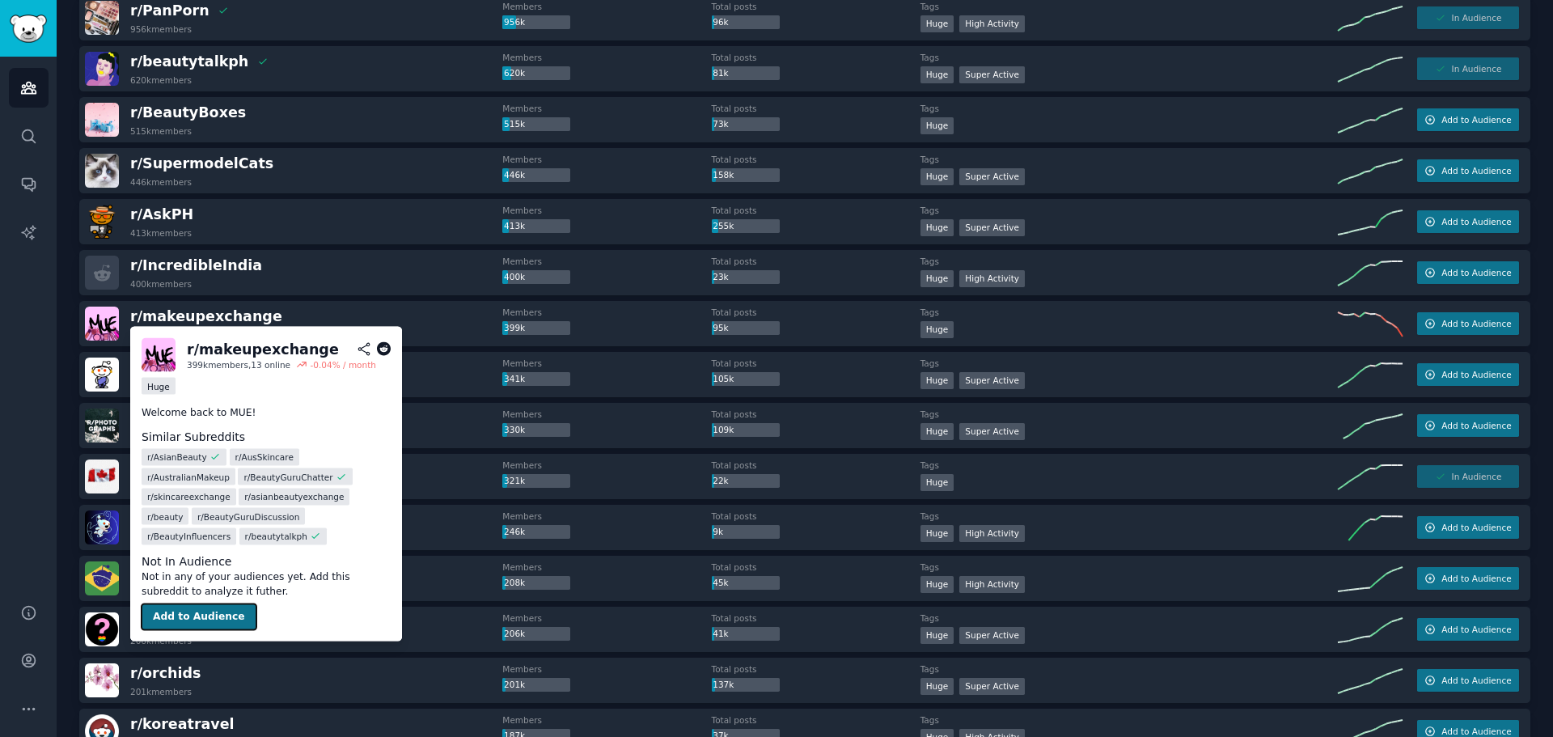
click at [225, 611] on button "Add to Audience" at bounding box center [199, 617] width 115 height 26
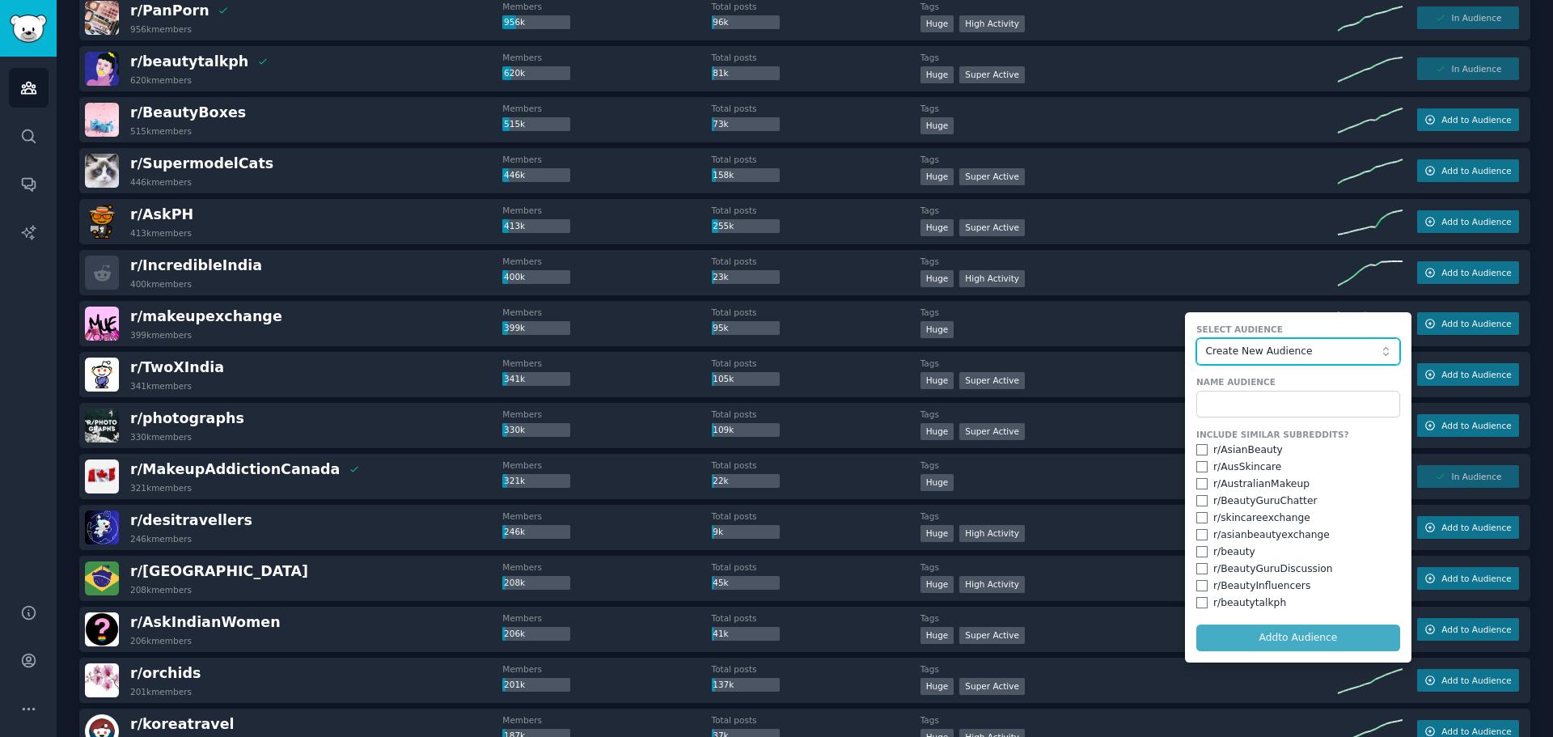
click at [1306, 349] on span "Create New Audience" at bounding box center [1293, 351] width 177 height 15
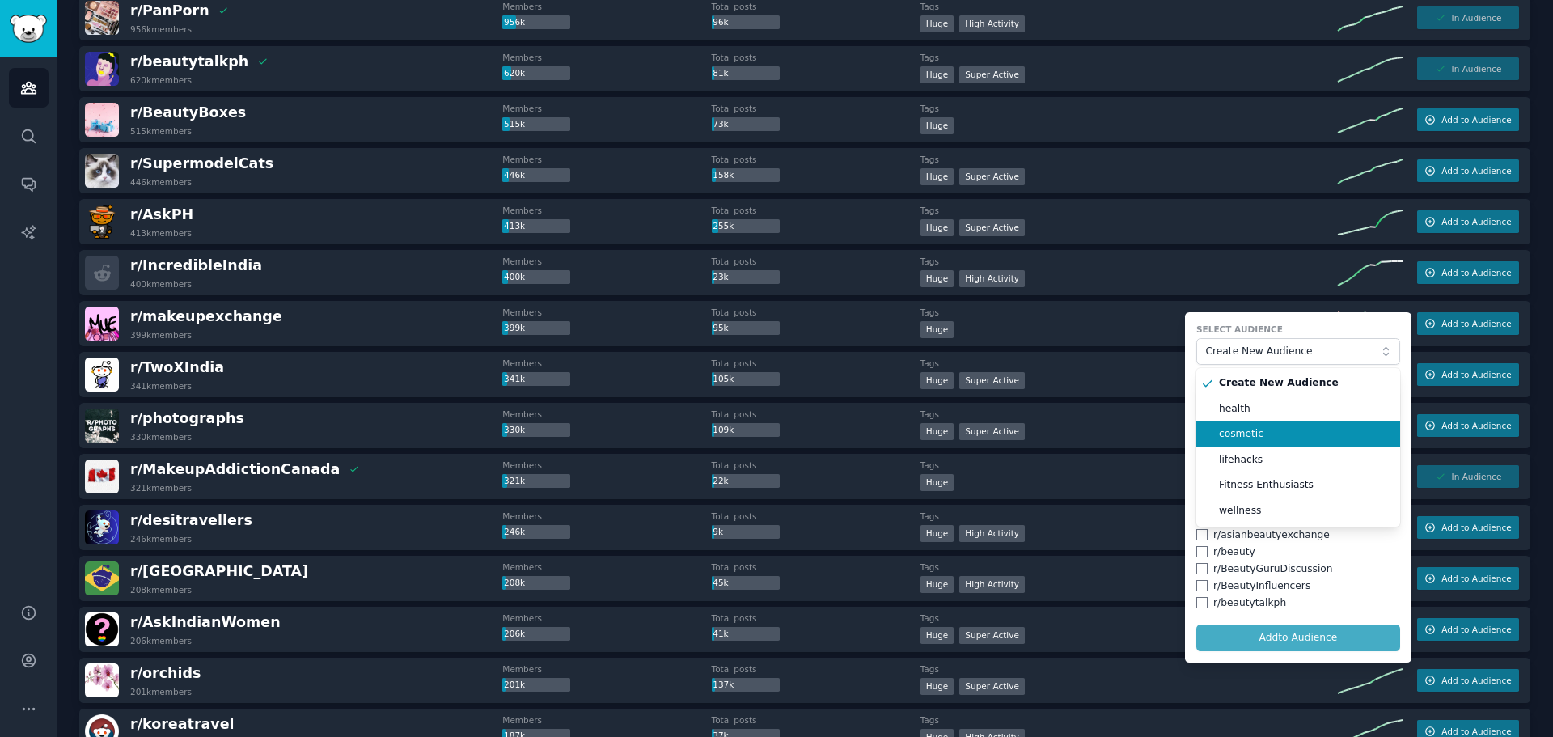
click at [1286, 442] on li "cosmetic" at bounding box center [1298, 434] width 204 height 26
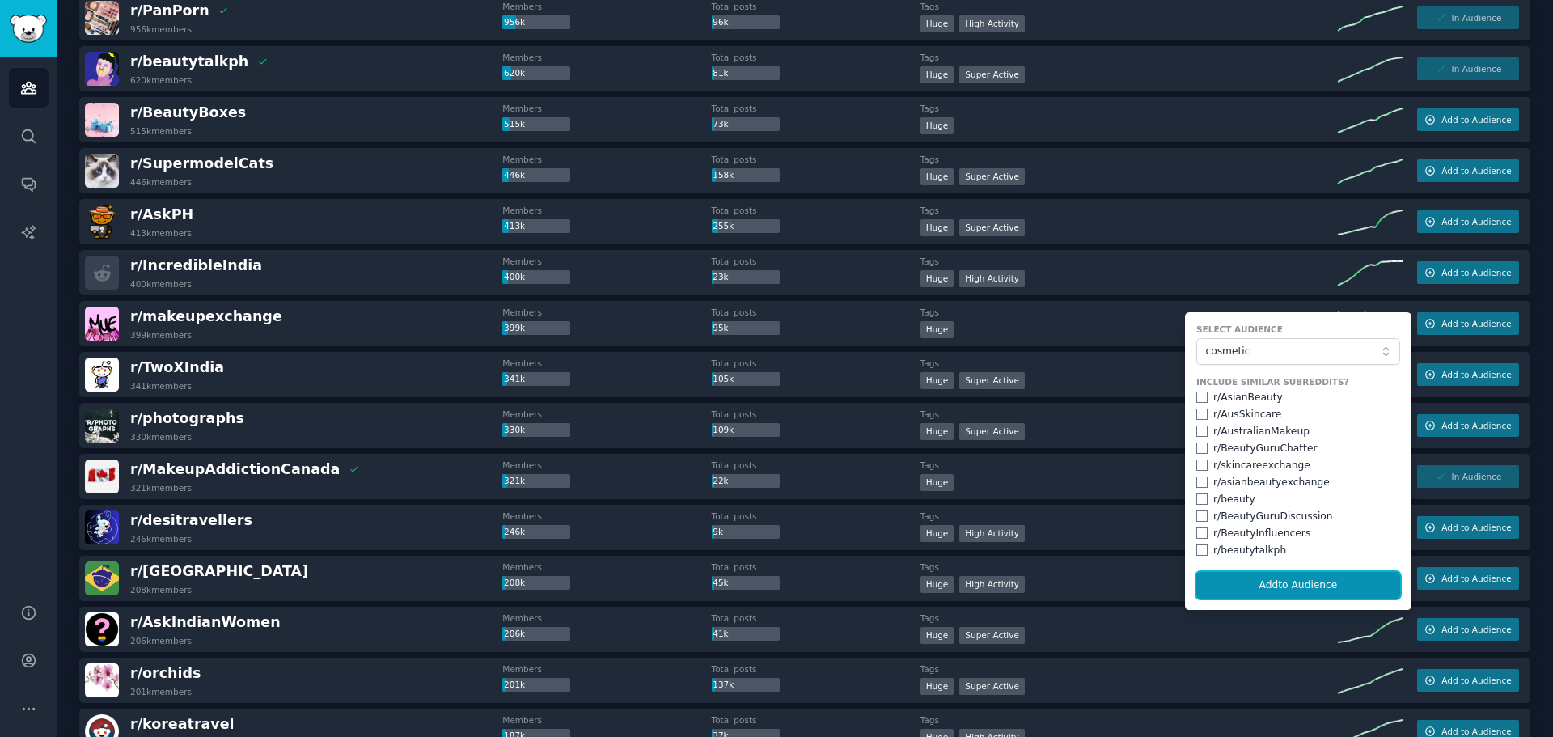
click at [1310, 580] on button "Add to Audience" at bounding box center [1298, 585] width 204 height 27
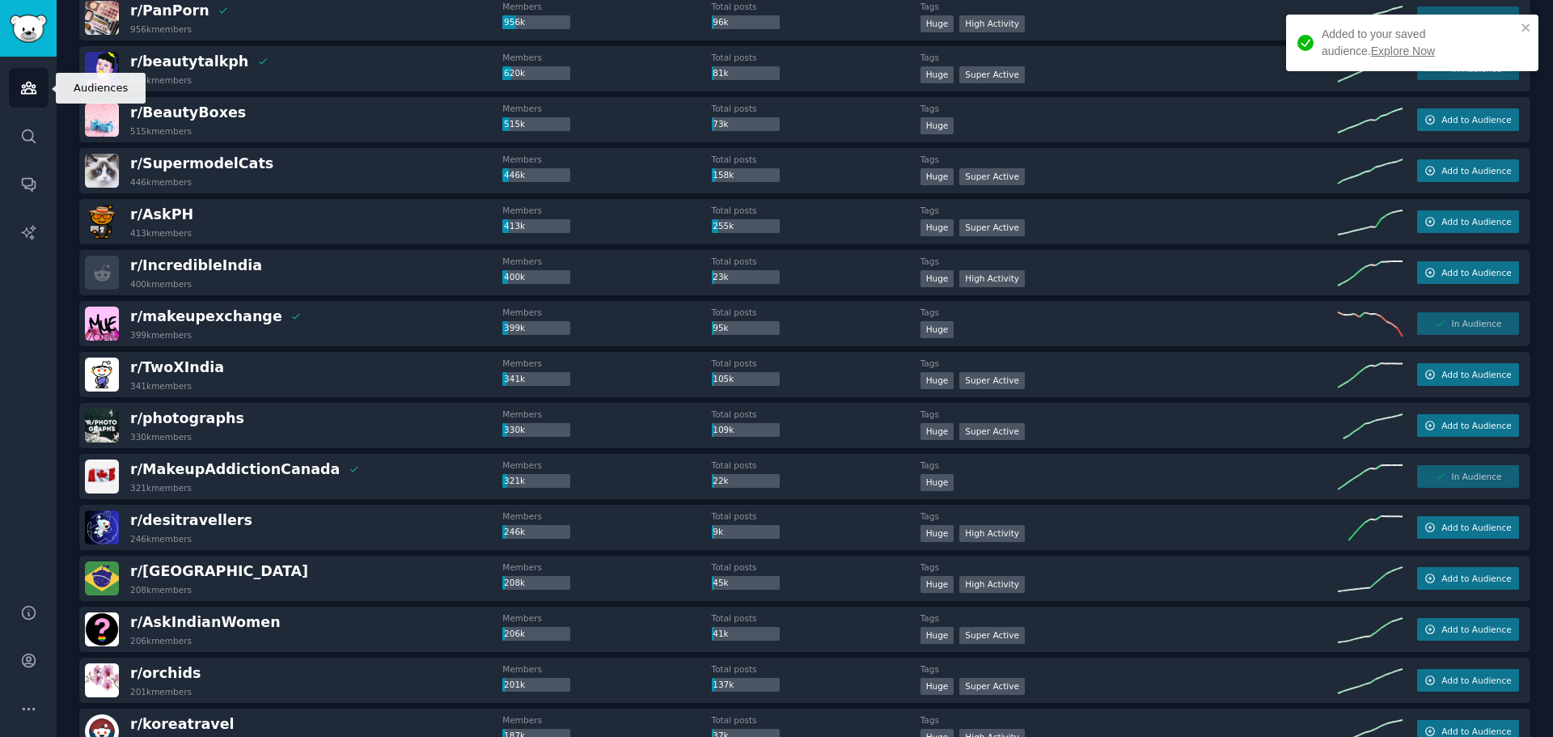
click at [25, 83] on icon "Sidebar" at bounding box center [28, 87] width 17 height 17
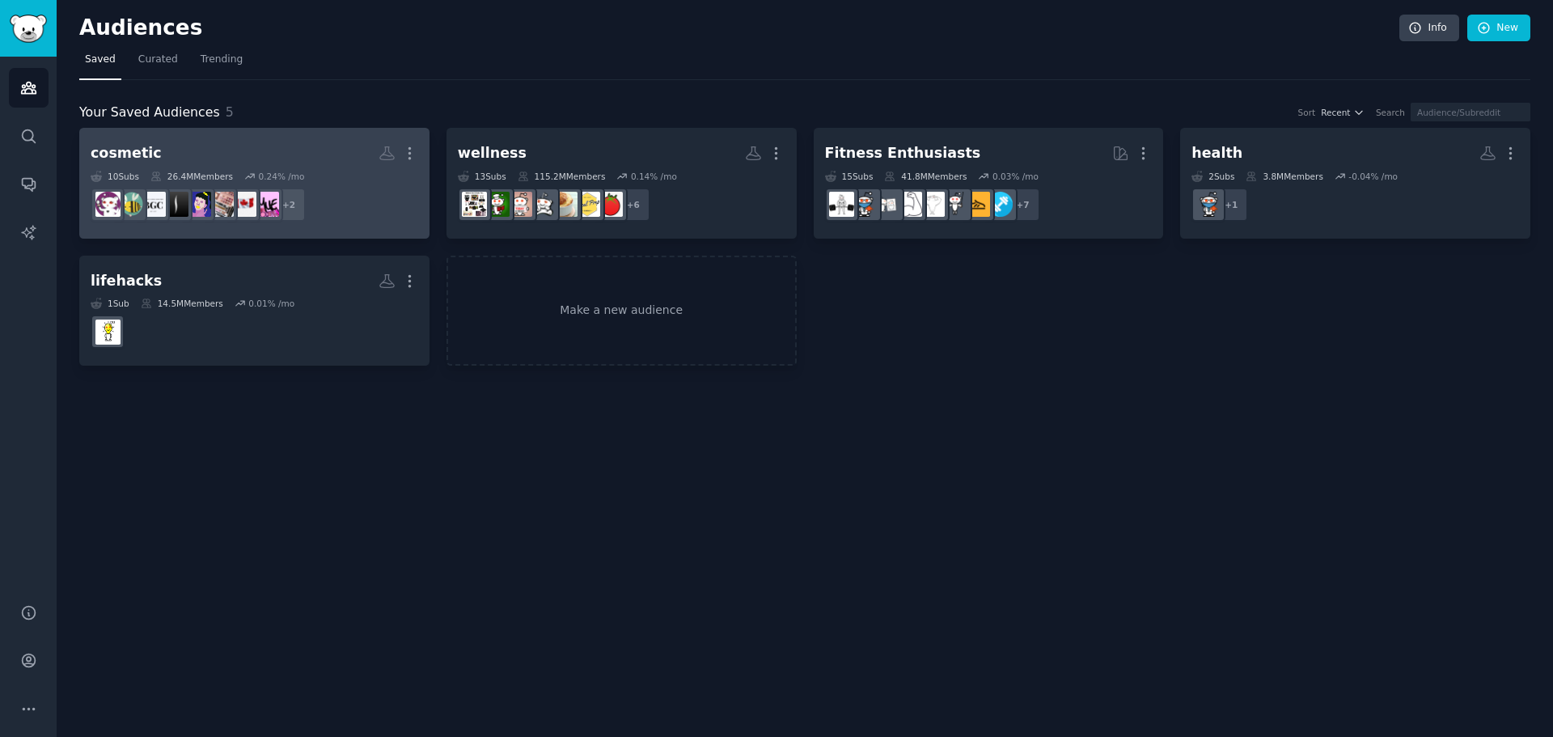
click at [347, 182] on dd "+ 2" at bounding box center [255, 204] width 328 height 45
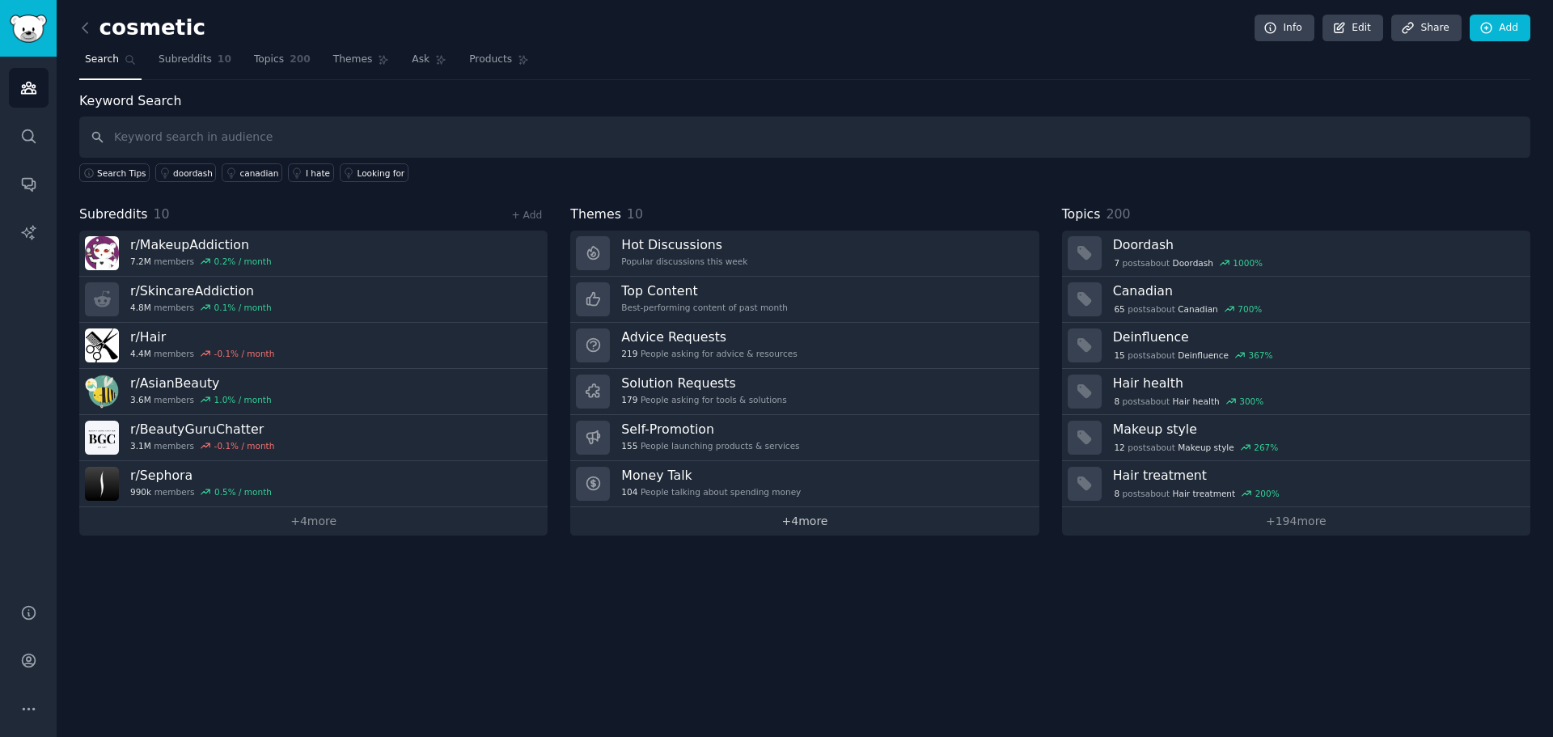
click at [822, 521] on link "+ 4 more" at bounding box center [804, 521] width 468 height 28
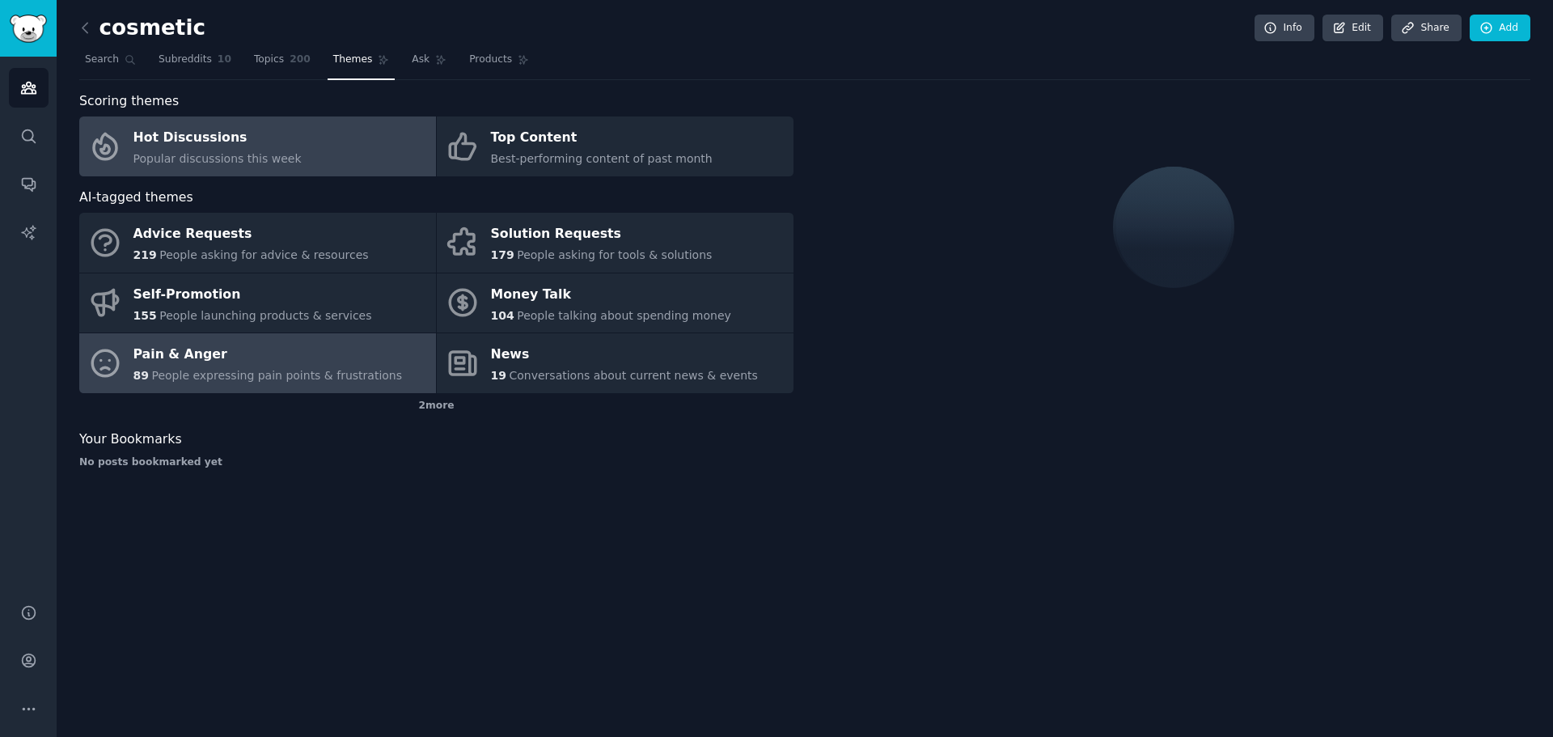
click at [316, 364] on div "Pain & Anger" at bounding box center [267, 355] width 269 height 26
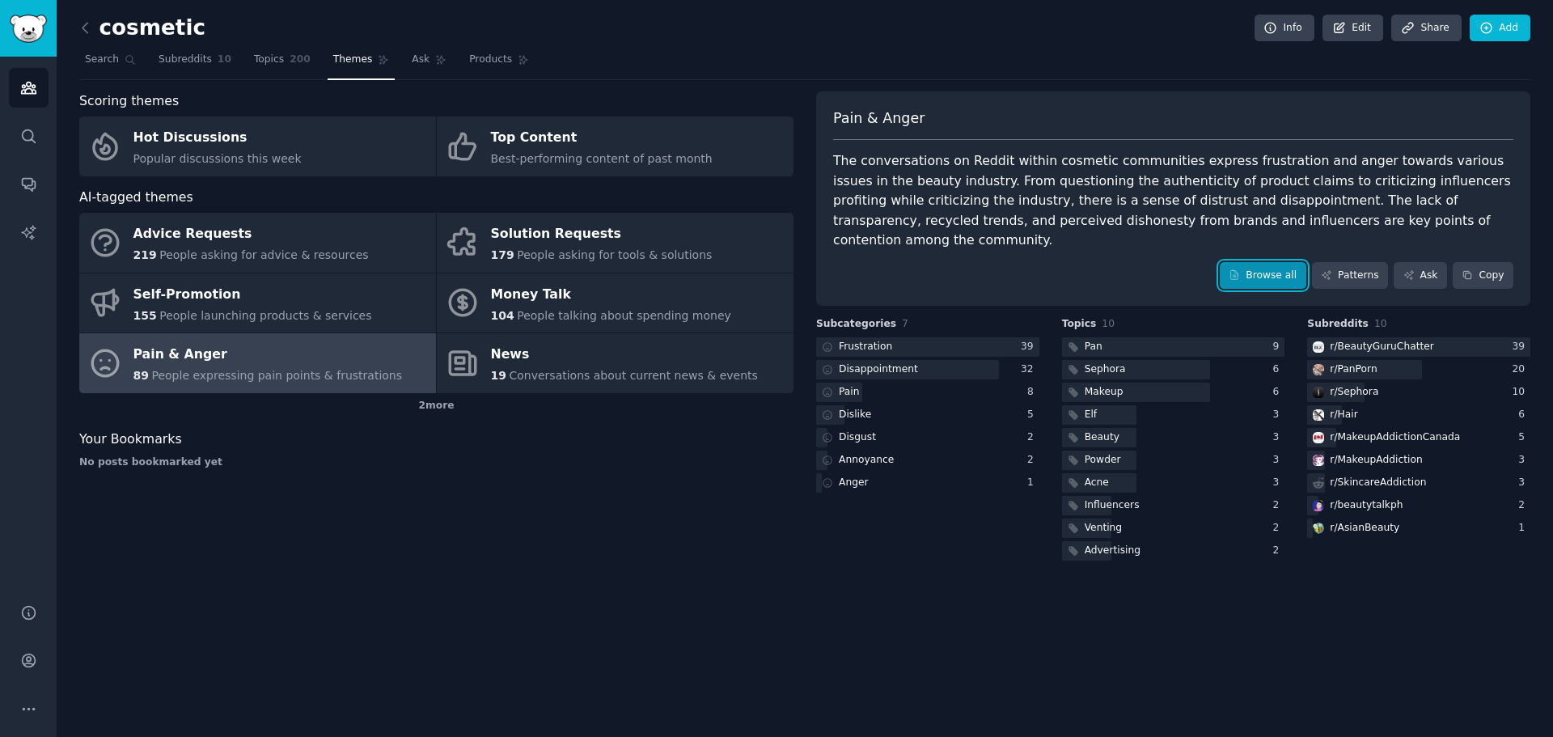
click at [1240, 269] on icon at bounding box center [1233, 274] width 11 height 11
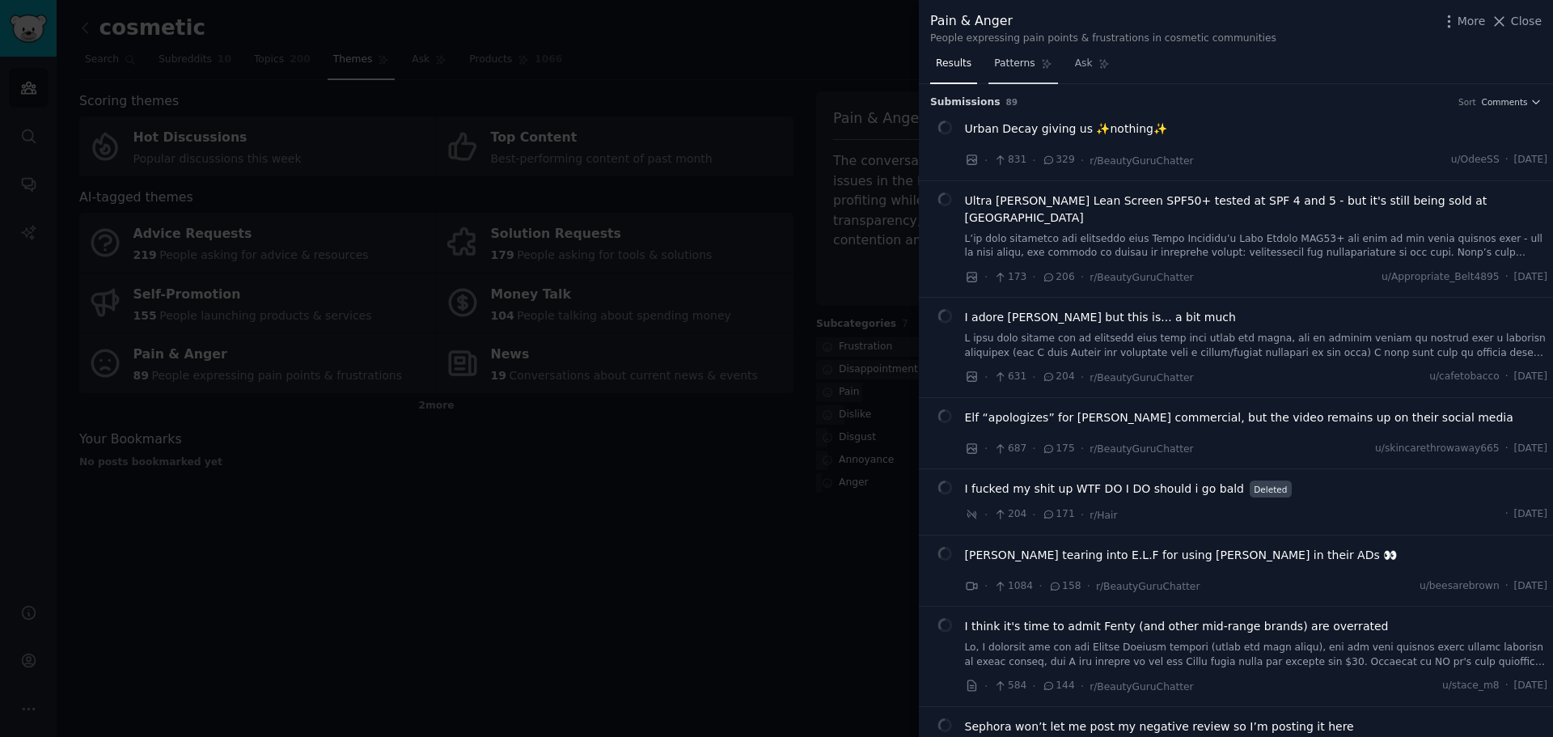
click at [1024, 62] on span "Patterns" at bounding box center [1014, 64] width 40 height 15
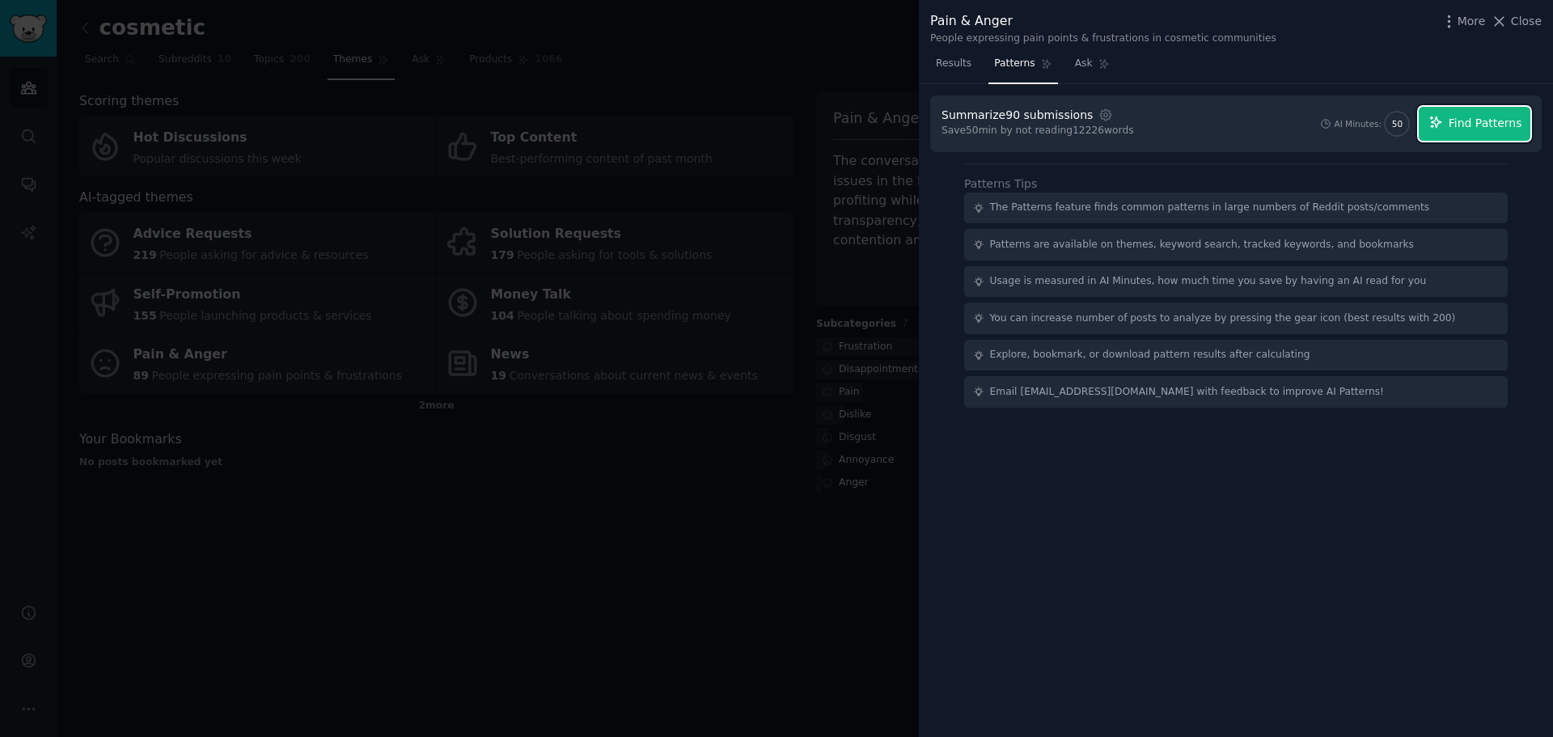
click at [1462, 129] on span "Find Patterns" at bounding box center [1485, 123] width 74 height 17
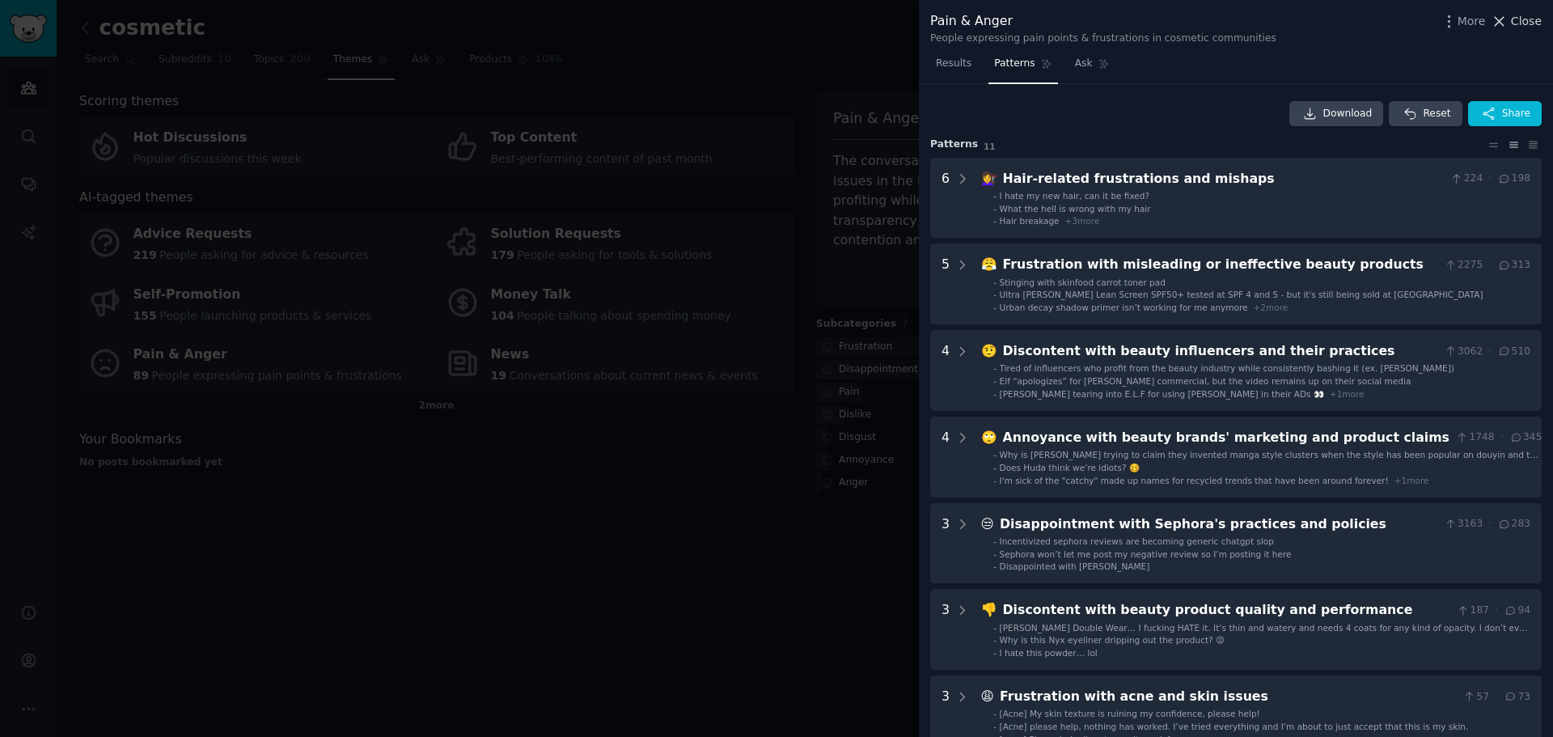
click at [1514, 21] on span "Close" at bounding box center [1526, 21] width 31 height 17
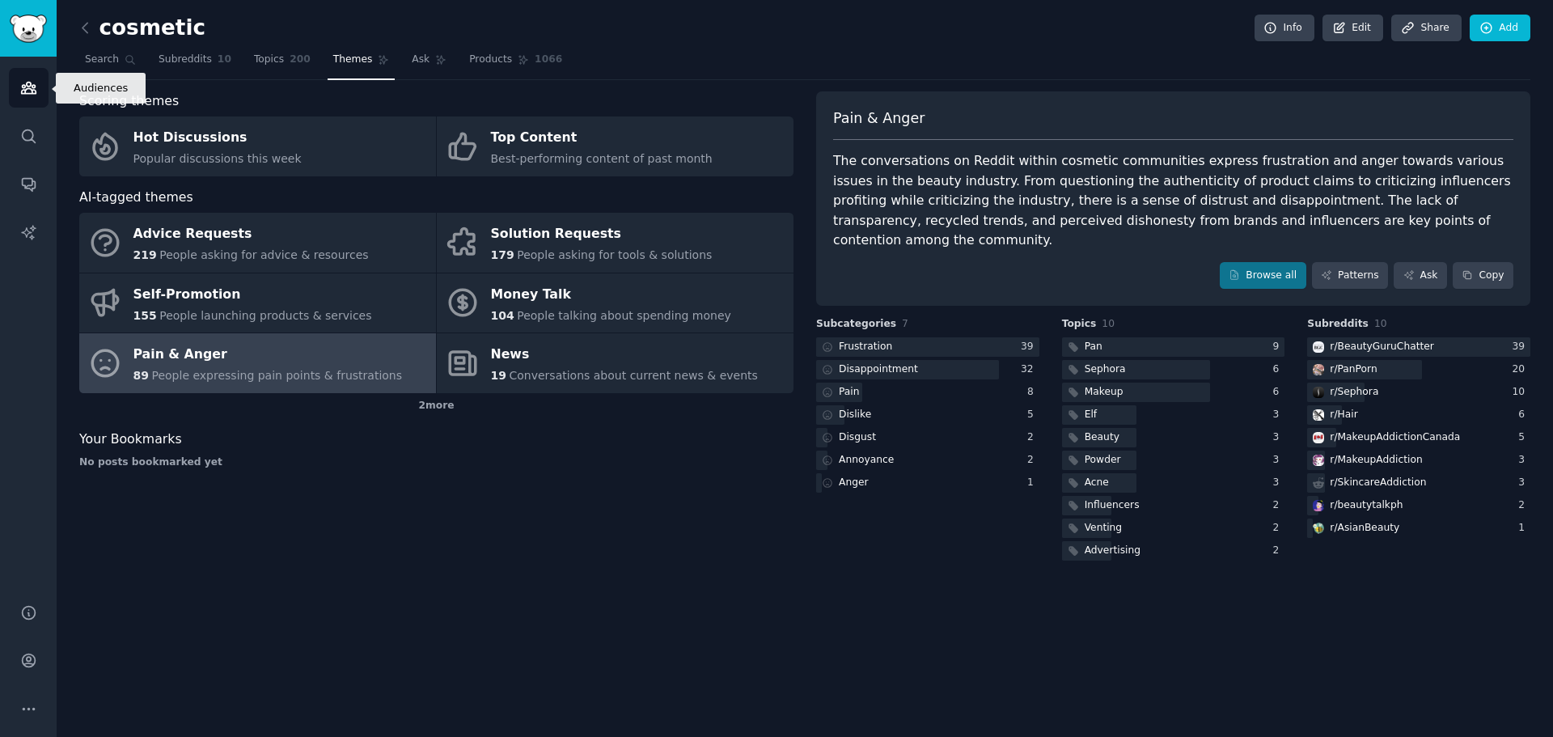
click at [24, 86] on icon "Sidebar" at bounding box center [28, 87] width 15 height 11
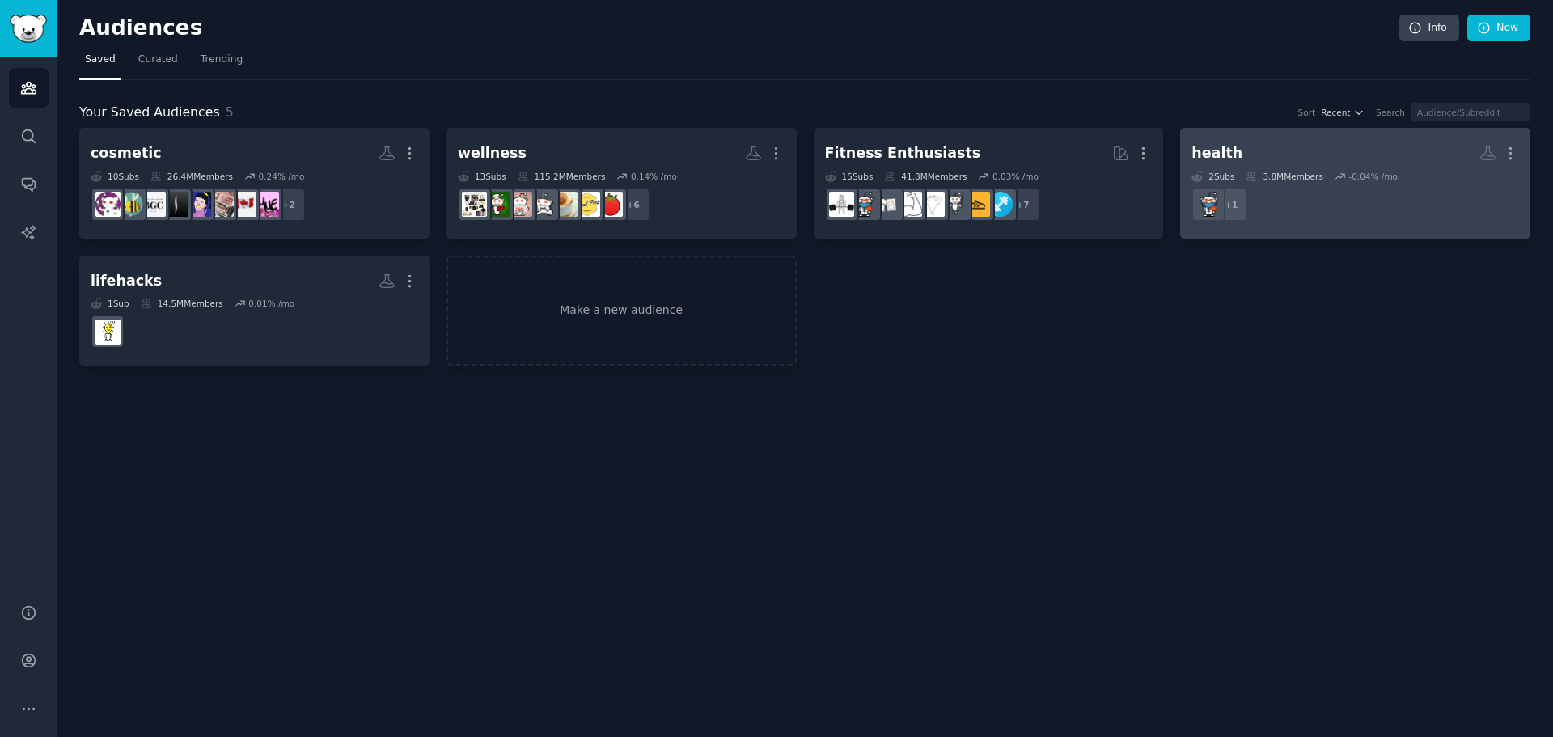
click at [1254, 152] on h2 "health More" at bounding box center [1355, 153] width 328 height 28
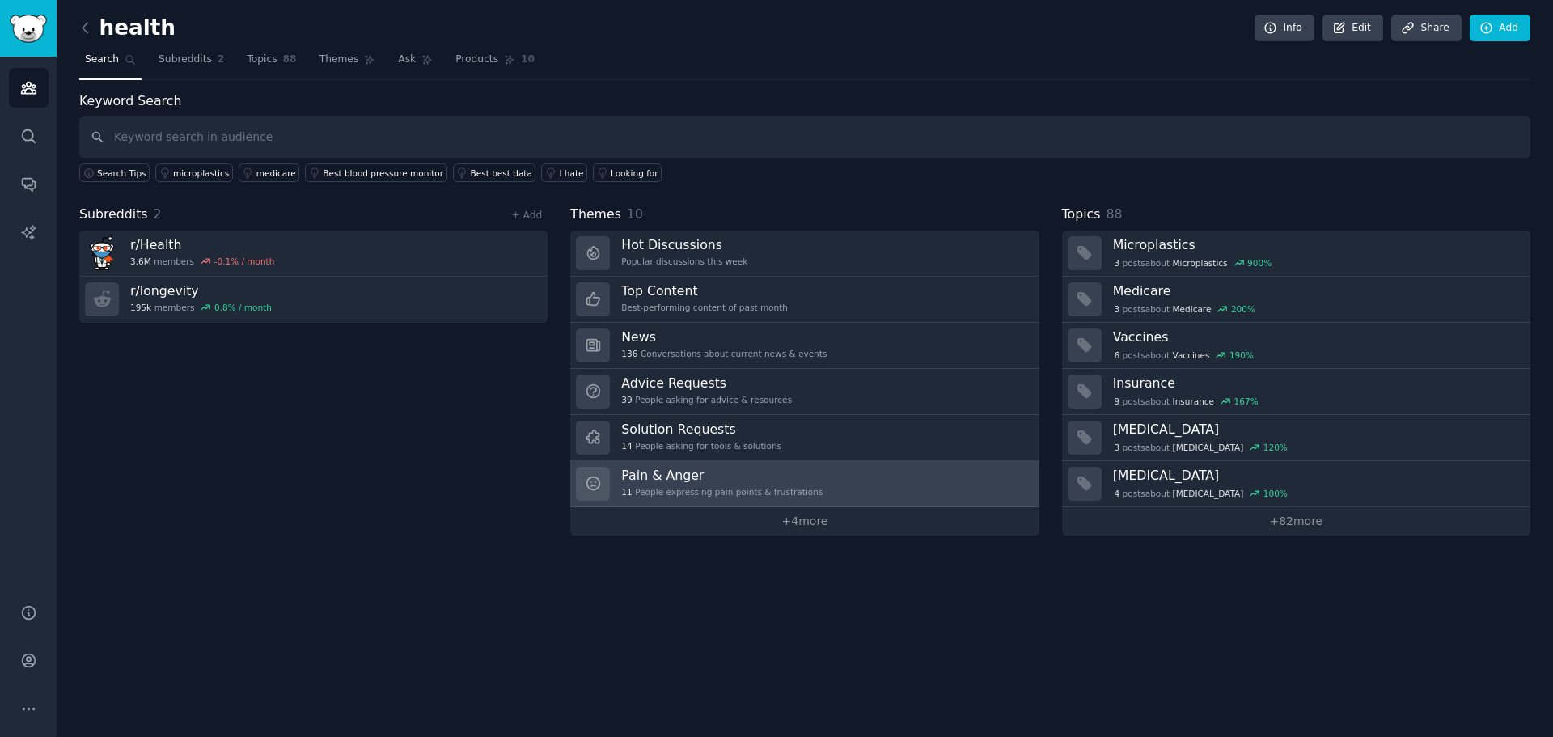
click at [757, 486] on div "11 People expressing pain points & frustrations" at bounding box center [721, 491] width 201 height 11
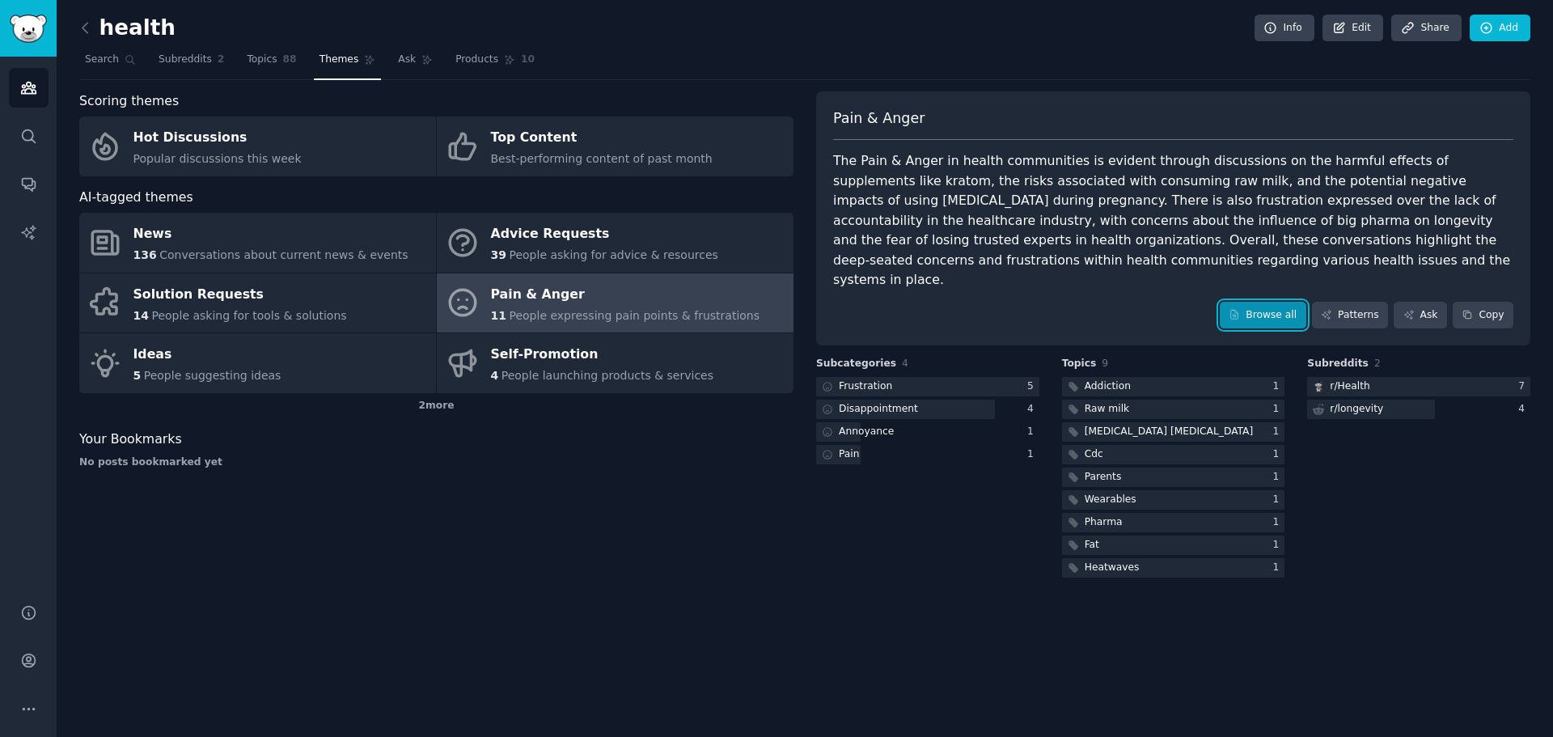
click at [1264, 302] on link "Browse all" at bounding box center [1262, 315] width 87 height 27
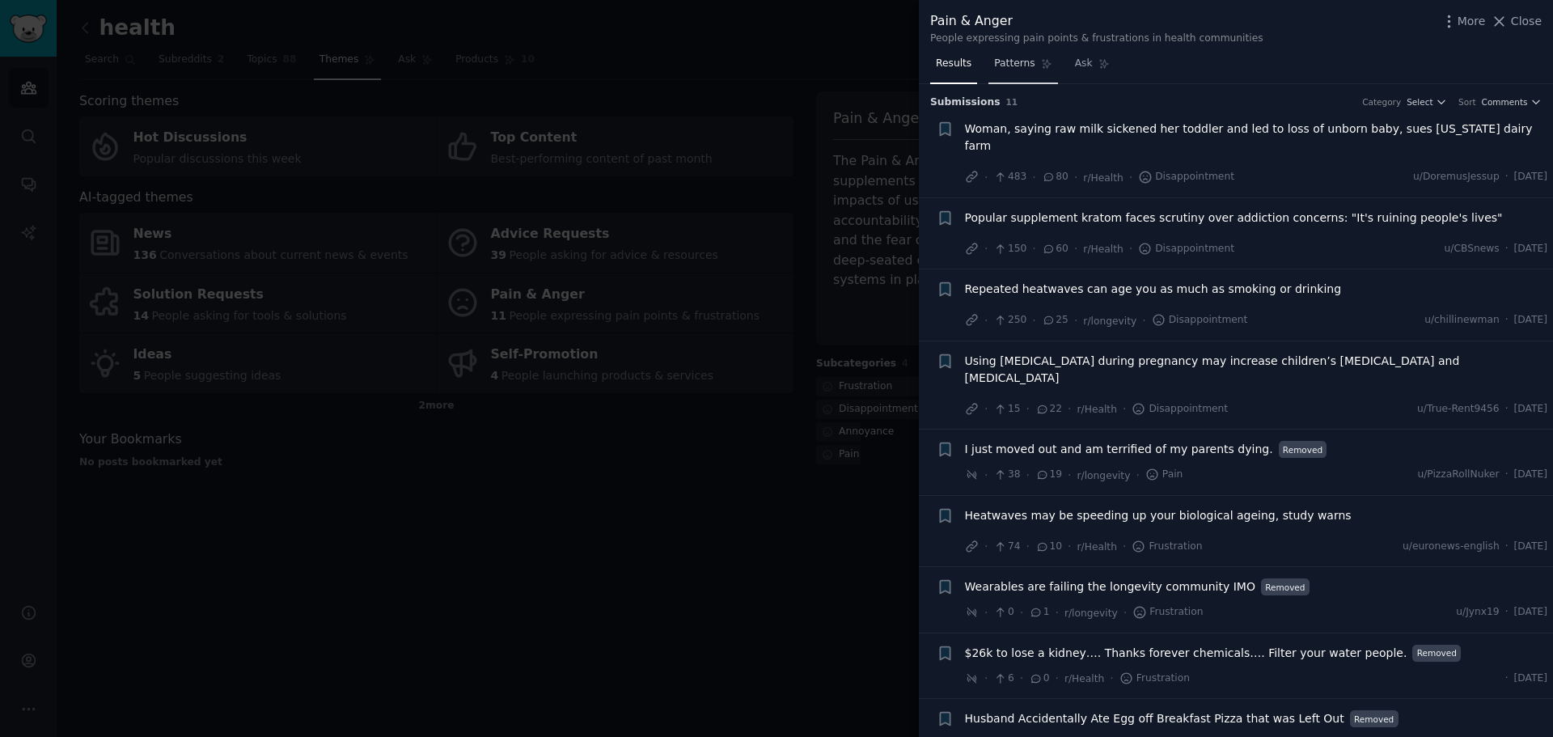
click at [1021, 67] on span "Patterns" at bounding box center [1014, 64] width 40 height 15
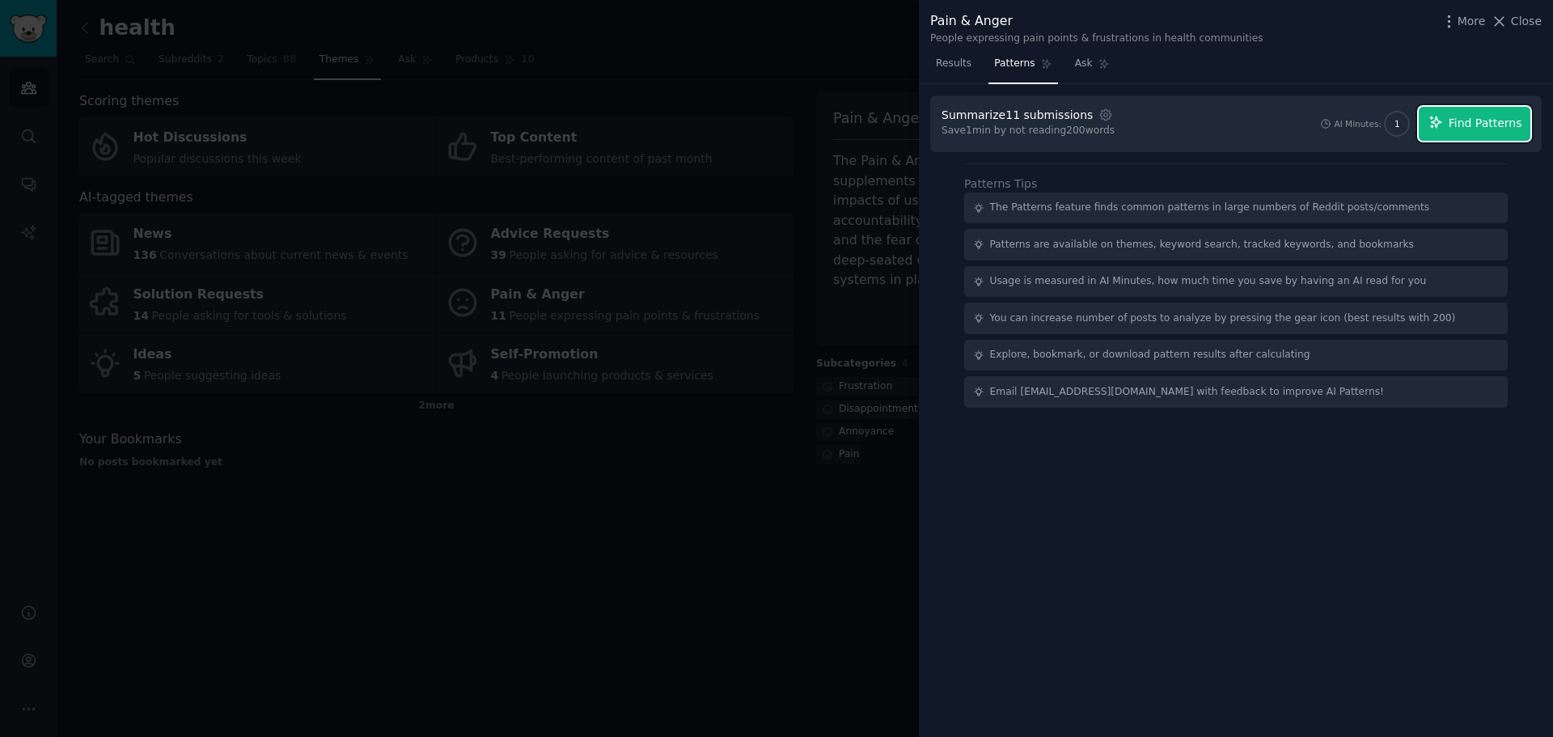
click at [1465, 127] on span "Find Patterns" at bounding box center [1485, 123] width 74 height 17
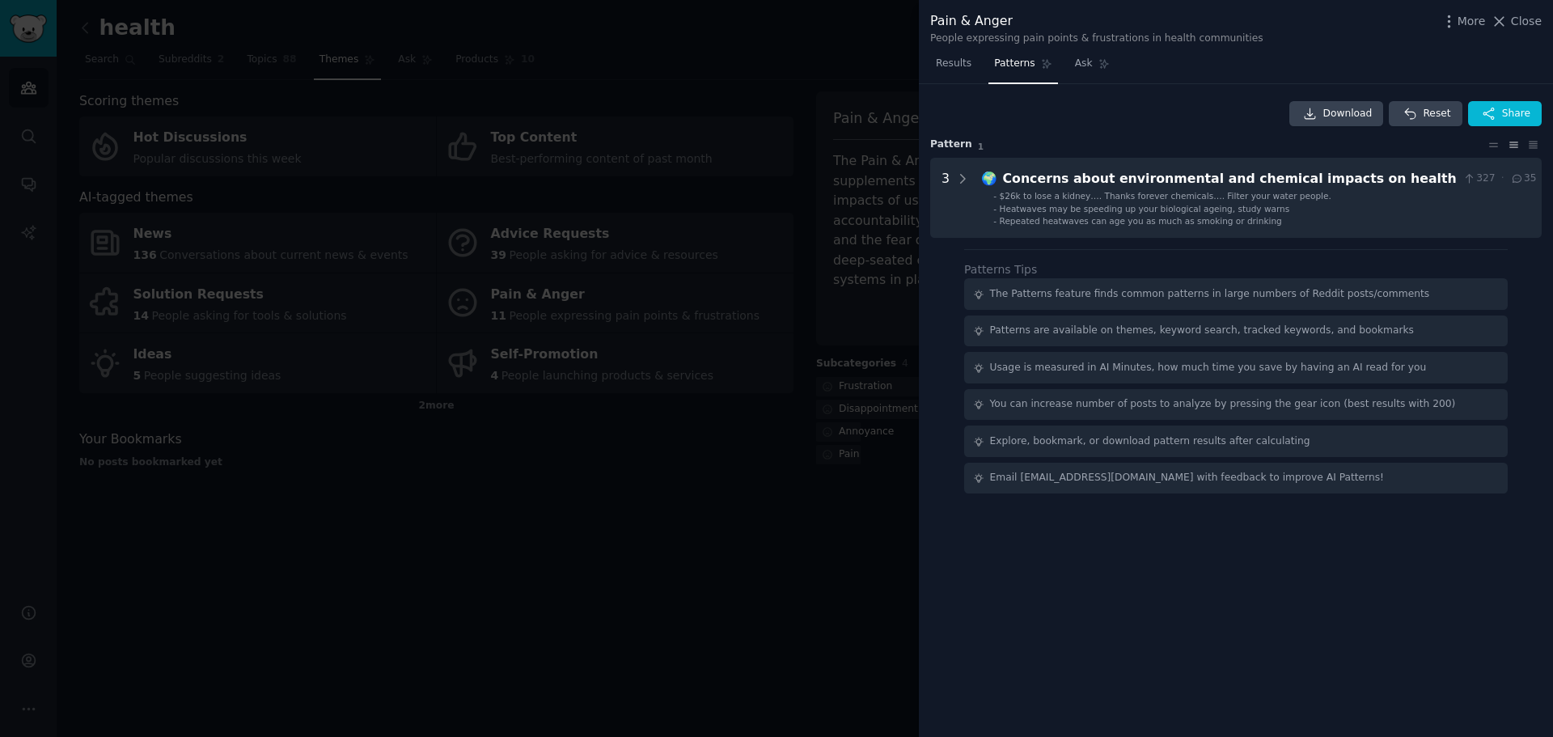
click at [873, 247] on div at bounding box center [776, 368] width 1553 height 737
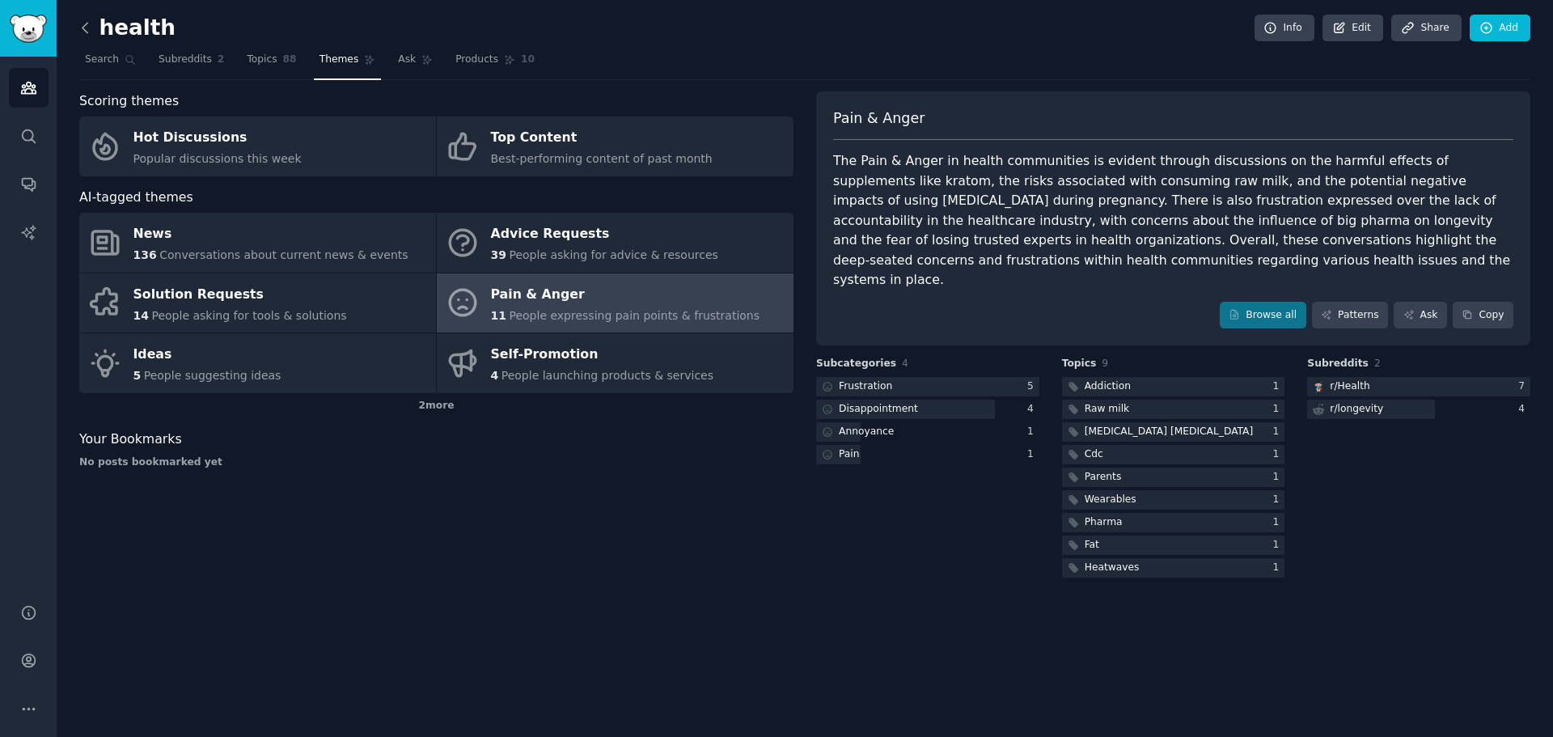
click at [84, 32] on icon at bounding box center [85, 27] width 17 height 17
